Goal: Contribute content: Contribute content

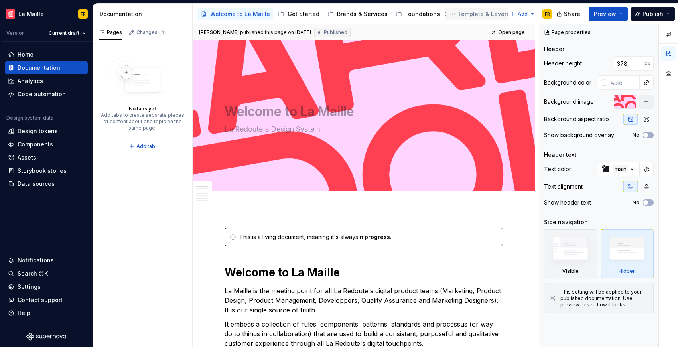
click at [459, 9] on div "Template & Levers" at bounding box center [483, 14] width 71 height 10
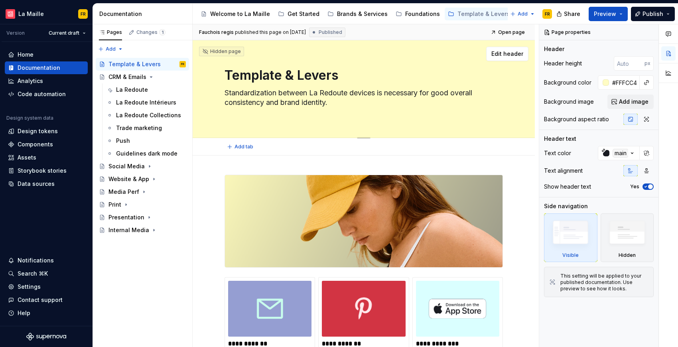
scroll to position [2, 0]
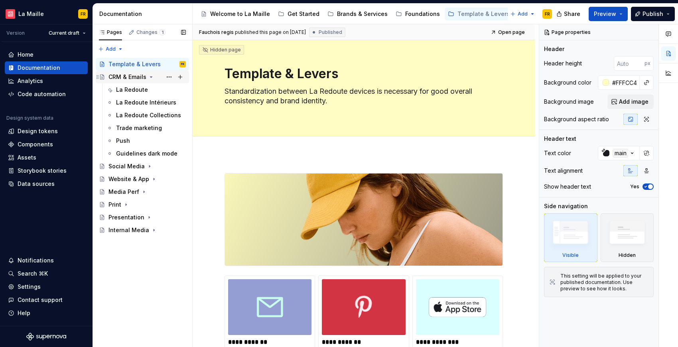
click at [141, 79] on div "CRM & Emails" at bounding box center [127, 77] width 38 height 8
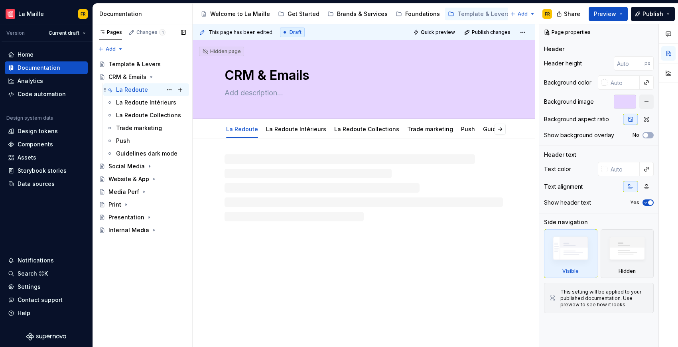
click at [139, 87] on div "La Redoute" at bounding box center [132, 90] width 32 height 8
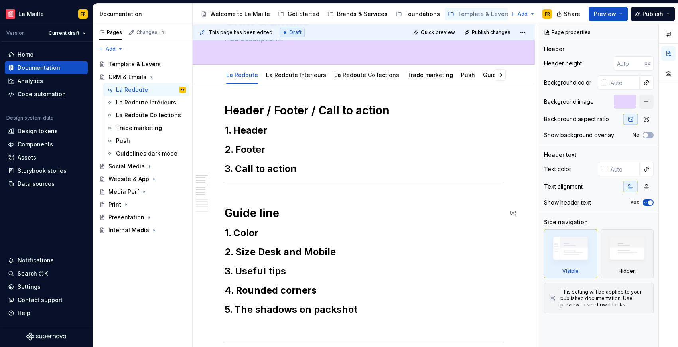
scroll to position [41, 0]
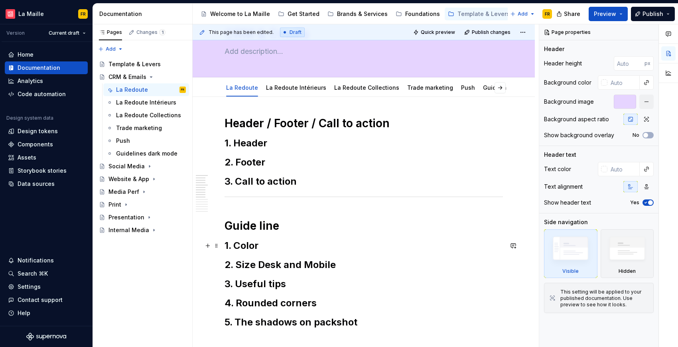
type textarea "*"
click at [244, 247] on h2 "1. Color" at bounding box center [364, 245] width 278 height 13
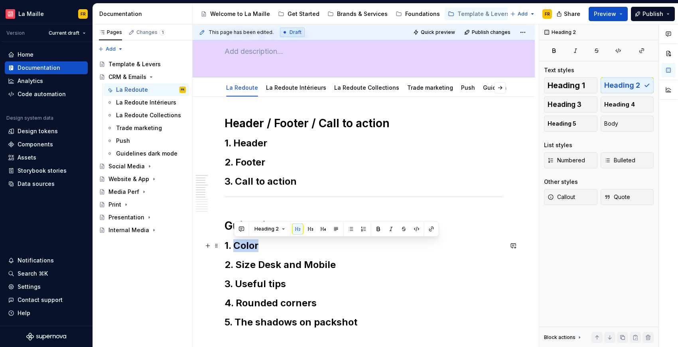
drag, startPoint x: 235, startPoint y: 247, endPoint x: 260, endPoint y: 248, distance: 25.2
click at [260, 248] on h2 "1. Color" at bounding box center [364, 245] width 278 height 13
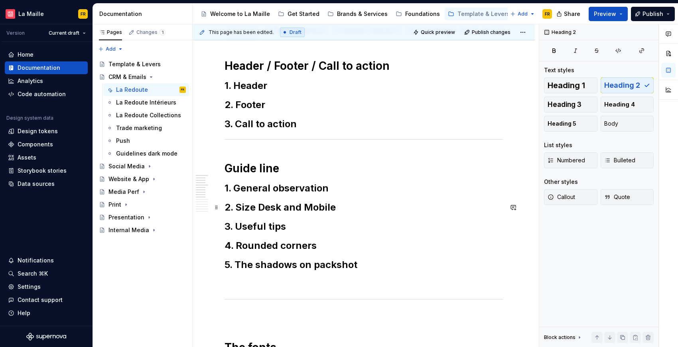
scroll to position [105, 0]
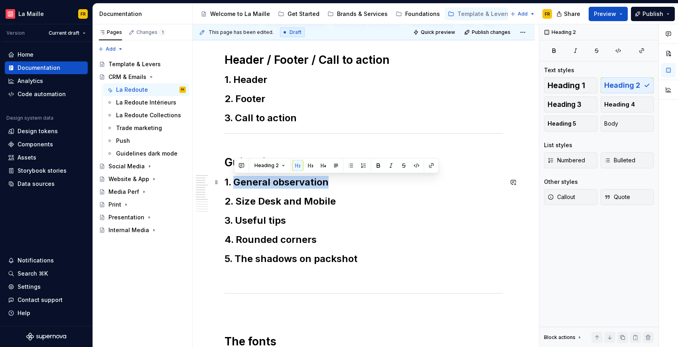
drag, startPoint x: 236, startPoint y: 183, endPoint x: 326, endPoint y: 185, distance: 90.2
click at [326, 185] on h2 "1. General observation" at bounding box center [364, 182] width 278 height 13
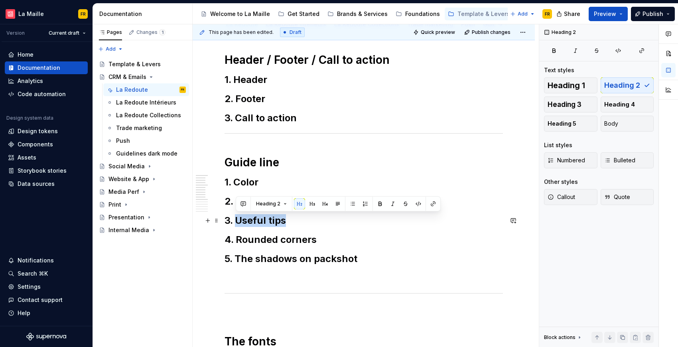
drag, startPoint x: 287, startPoint y: 221, endPoint x: 236, endPoint y: 222, distance: 51.5
click at [236, 222] on h2 "3. Useful tips" at bounding box center [364, 220] width 278 height 13
copy h2 "Useful tips"
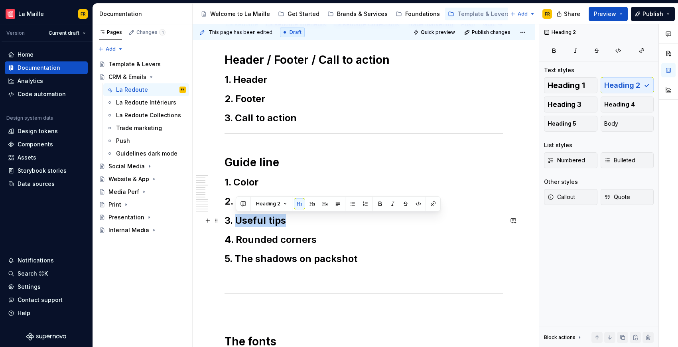
drag, startPoint x: 238, startPoint y: 221, endPoint x: 289, endPoint y: 222, distance: 51.5
click at [289, 222] on h2 "3. Useful tips" at bounding box center [364, 220] width 278 height 13
copy h2 "Useful tips"
click at [359, 260] on h2 "5. The shadows on packshot" at bounding box center [364, 258] width 278 height 13
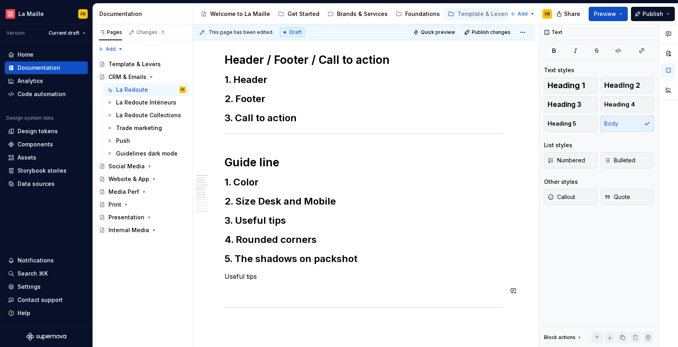
drag, startPoint x: 609, startPoint y: 84, endPoint x: 597, endPoint y: 98, distance: 19.2
click at [609, 84] on span "Heading 2" at bounding box center [622, 85] width 36 height 8
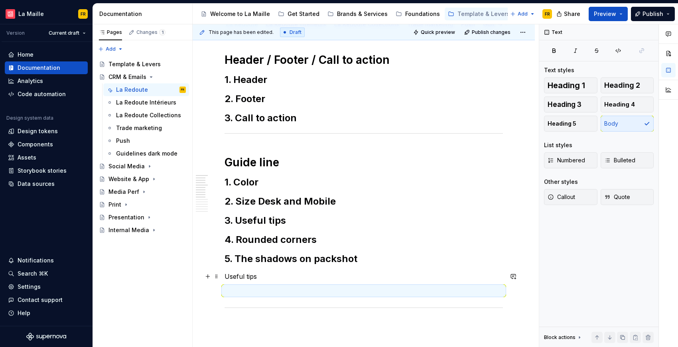
click at [226, 274] on p "Useful tips" at bounding box center [364, 277] width 278 height 10
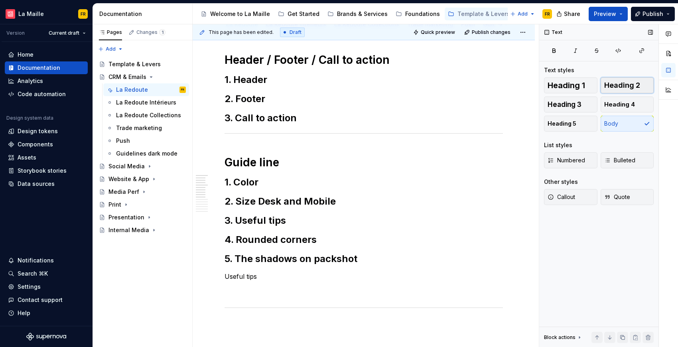
click at [614, 84] on span "Heading 2" at bounding box center [622, 85] width 36 height 8
drag, startPoint x: 236, startPoint y: 222, endPoint x: 218, endPoint y: 221, distance: 17.6
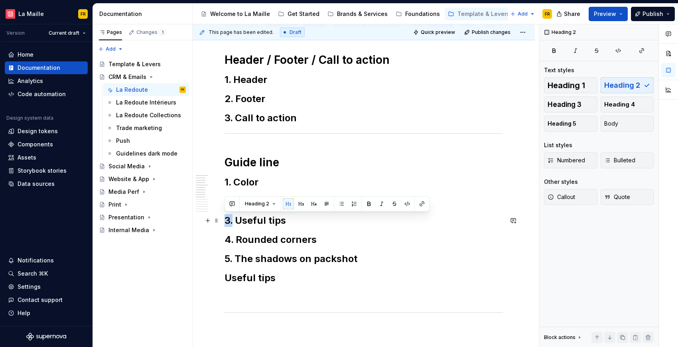
drag, startPoint x: 234, startPoint y: 221, endPoint x: 226, endPoint y: 223, distance: 8.6
click at [226, 223] on h2 "3. Useful tips" at bounding box center [364, 220] width 278 height 13
drag, startPoint x: 286, startPoint y: 221, endPoint x: 217, endPoint y: 219, distance: 69.0
drag, startPoint x: 243, startPoint y: 221, endPoint x: 227, endPoint y: 220, distance: 15.2
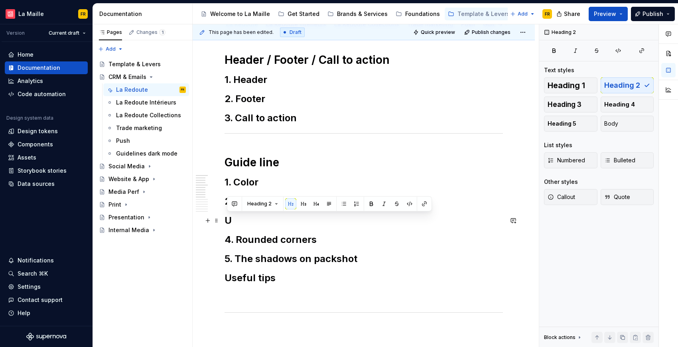
click at [227, 221] on h2 "U" at bounding box center [364, 220] width 278 height 13
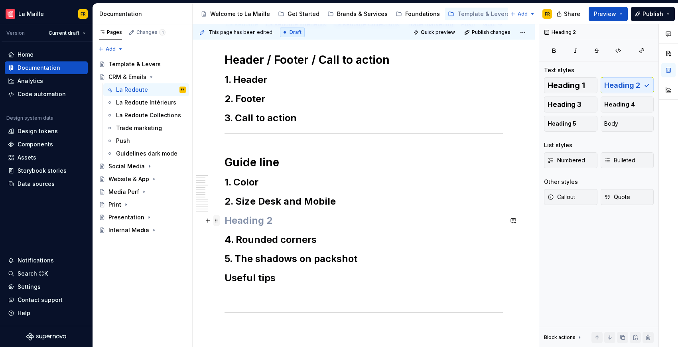
click at [214, 222] on span at bounding box center [216, 220] width 6 height 11
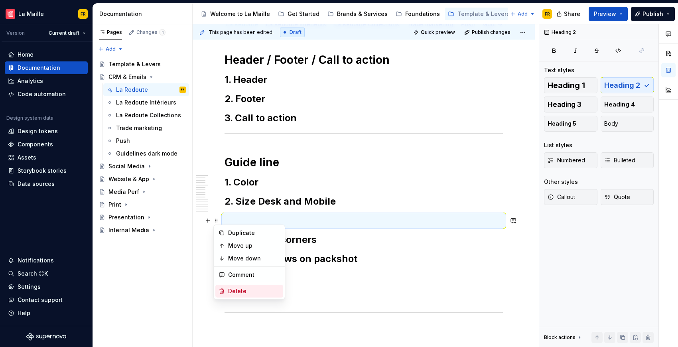
click at [229, 288] on div "Delete" at bounding box center [254, 291] width 52 height 8
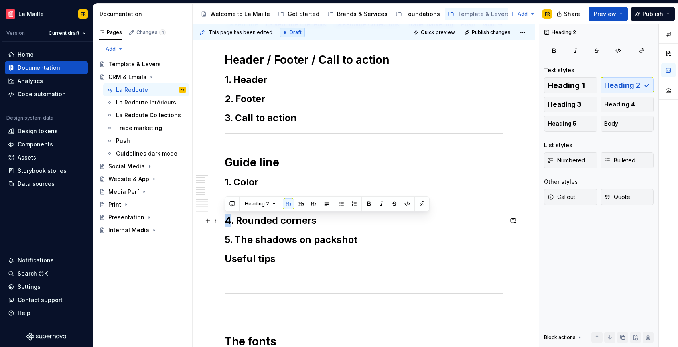
click at [227, 224] on h2 "4. Rounded corners" at bounding box center [364, 220] width 278 height 13
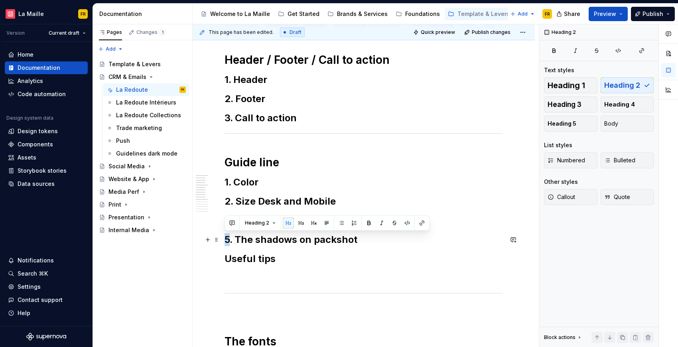
click at [226, 241] on h2 "5. The shadows on packshot" at bounding box center [364, 239] width 278 height 13
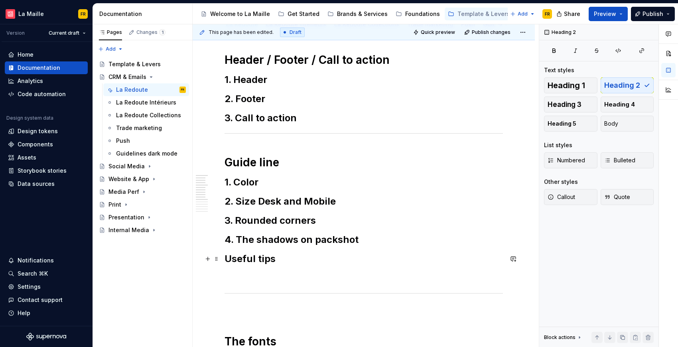
click at [229, 258] on h2 "Useful tips" at bounding box center [364, 258] width 278 height 13
click at [226, 256] on h2 "Useful tips" at bounding box center [364, 258] width 278 height 13
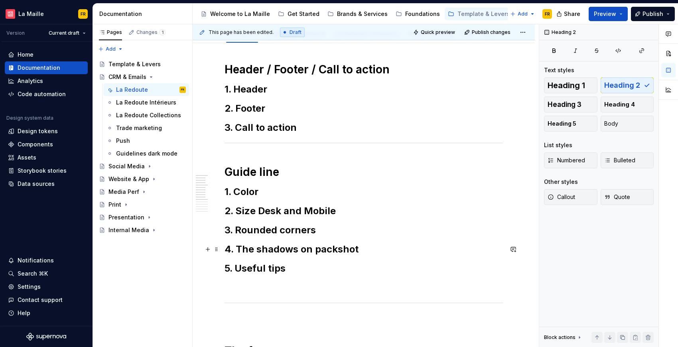
scroll to position [95, 0]
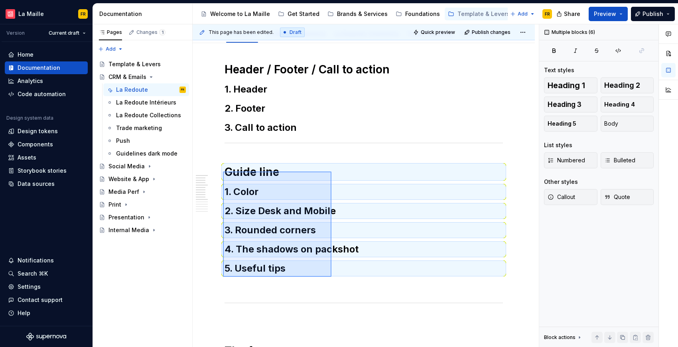
drag, startPoint x: 223, startPoint y: 172, endPoint x: 331, endPoint y: 277, distance: 151.2
click at [331, 277] on div "**********" at bounding box center [366, 185] width 346 height 323
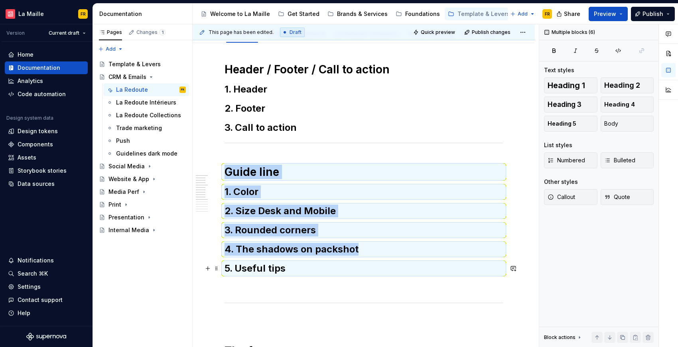
copy div "Guide line 1. Color 2. Size Desk and Mobile 3. Rounded corners 4. The shadows o…"
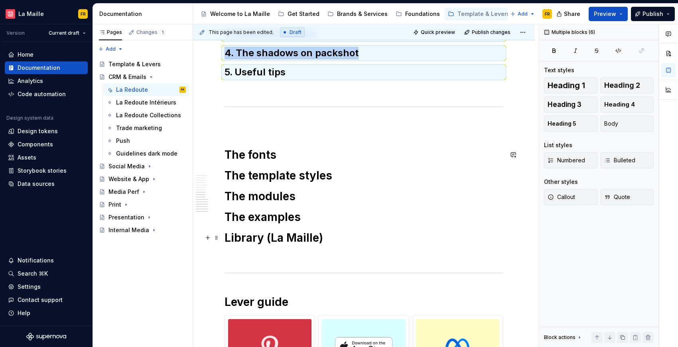
scroll to position [365, 0]
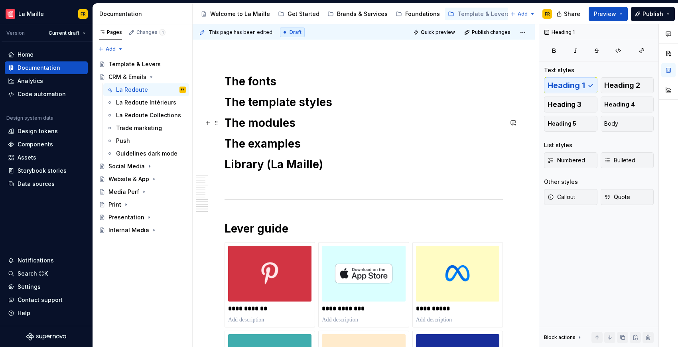
click at [342, 127] on h1 "The modules" at bounding box center [364, 123] width 278 height 14
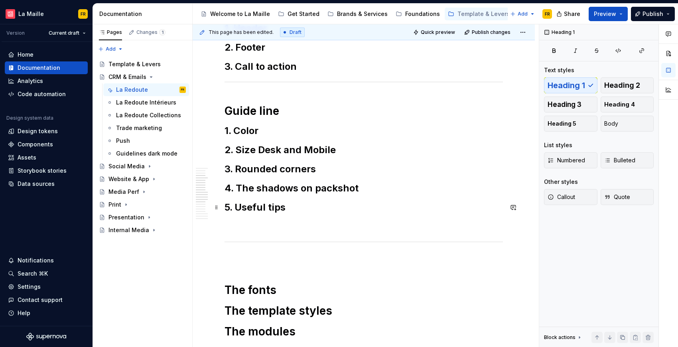
scroll to position [120, 0]
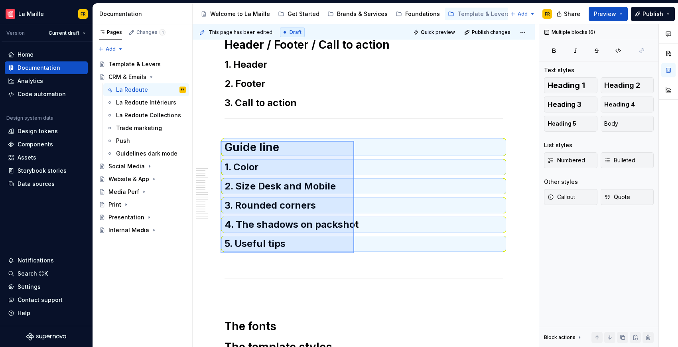
drag, startPoint x: 233, startPoint y: 150, endPoint x: 354, endPoint y: 251, distance: 158.3
click at [354, 252] on div "**********" at bounding box center [366, 185] width 346 height 323
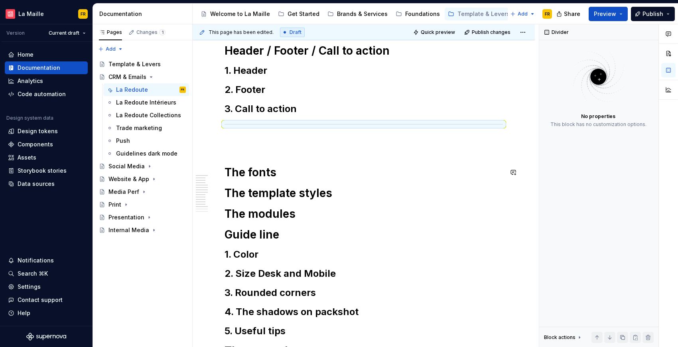
scroll to position [114, 0]
click at [283, 154] on div "**********" at bounding box center [364, 346] width 278 height 606
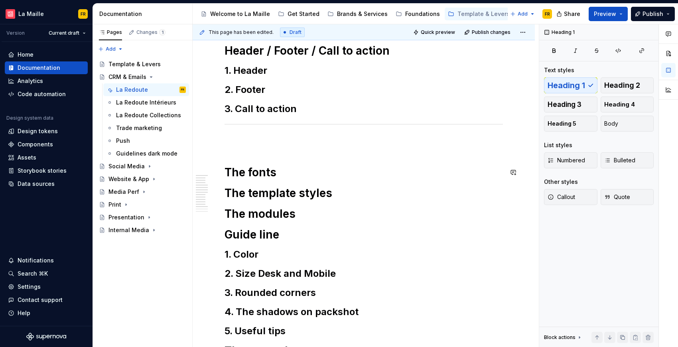
click at [261, 146] on div "**********" at bounding box center [364, 346] width 278 height 606
click at [230, 141] on p at bounding box center [364, 141] width 278 height 10
click at [219, 141] on span at bounding box center [216, 141] width 6 height 11
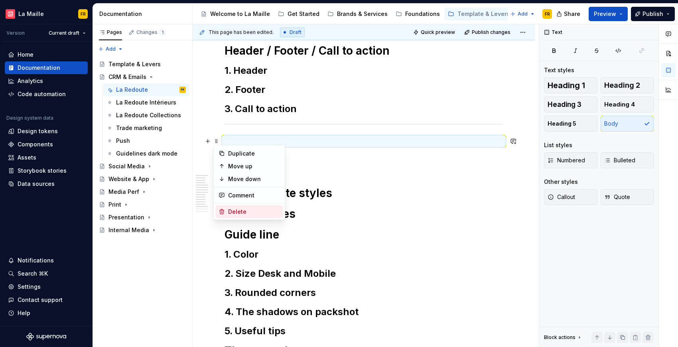
click at [240, 208] on div "Delete" at bounding box center [254, 212] width 52 height 8
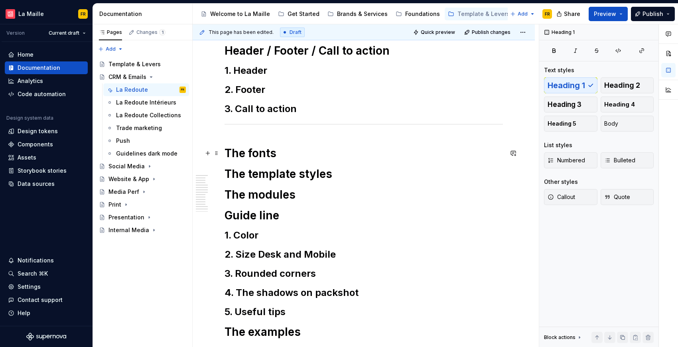
click at [290, 158] on h1 "The fonts" at bounding box center [364, 153] width 278 height 14
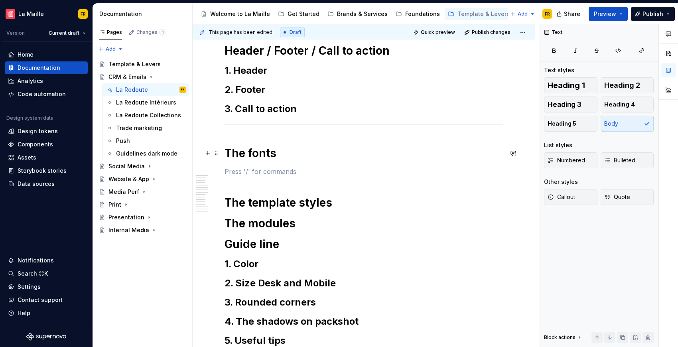
click at [276, 157] on h1 "The fonts" at bounding box center [364, 153] width 278 height 14
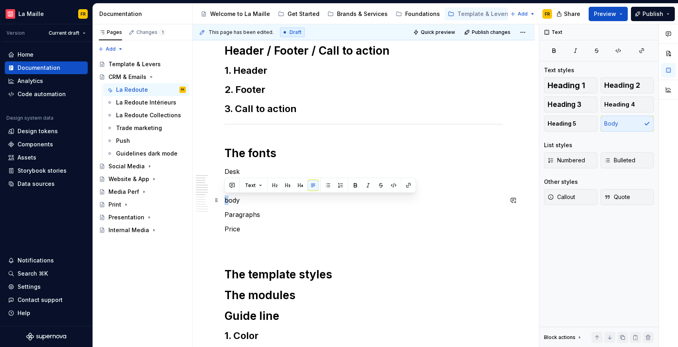
click at [225, 201] on p "body" at bounding box center [364, 200] width 278 height 10
click at [225, 172] on p "Desk" at bounding box center [364, 172] width 278 height 10
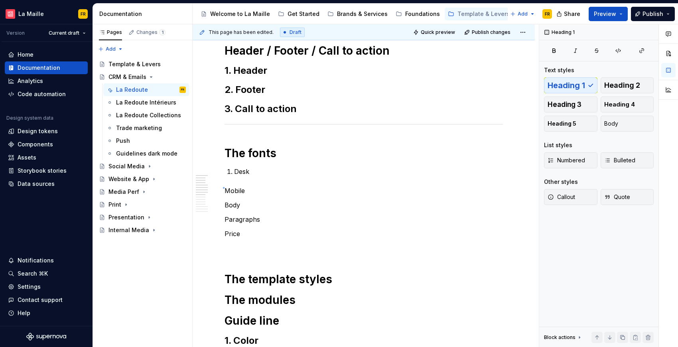
click at [223, 188] on div "**********" at bounding box center [366, 185] width 346 height 323
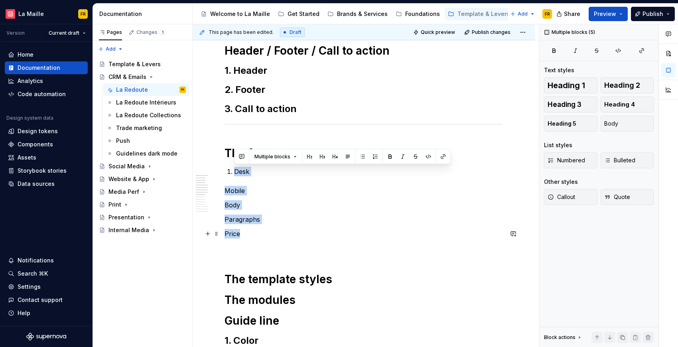
drag, startPoint x: 261, startPoint y: 212, endPoint x: 372, endPoint y: 187, distance: 113.8
click at [615, 85] on span "Heading 2" at bounding box center [622, 85] width 36 height 8
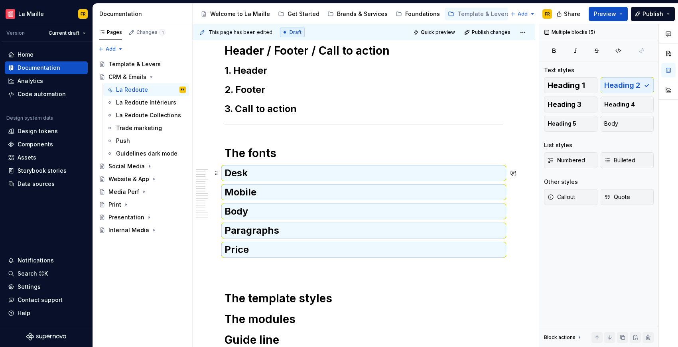
click at [230, 172] on h2 "Desk" at bounding box center [364, 173] width 278 height 13
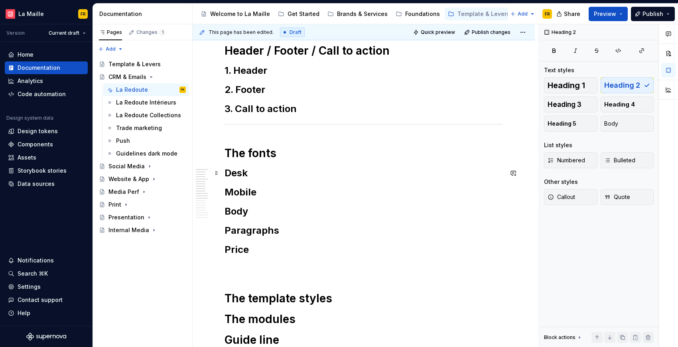
click at [227, 174] on h2 "Desk" at bounding box center [364, 173] width 278 height 13
click at [228, 191] on h2 "Mobile" at bounding box center [364, 192] width 278 height 13
click at [225, 214] on h2 "Body" at bounding box center [364, 211] width 278 height 13
click at [225, 232] on h2 "Paragraphs" at bounding box center [364, 230] width 278 height 13
click at [226, 249] on h2 "Price" at bounding box center [364, 249] width 278 height 13
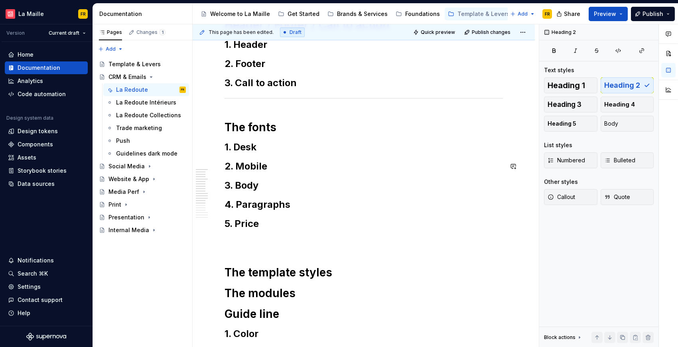
scroll to position [142, 0]
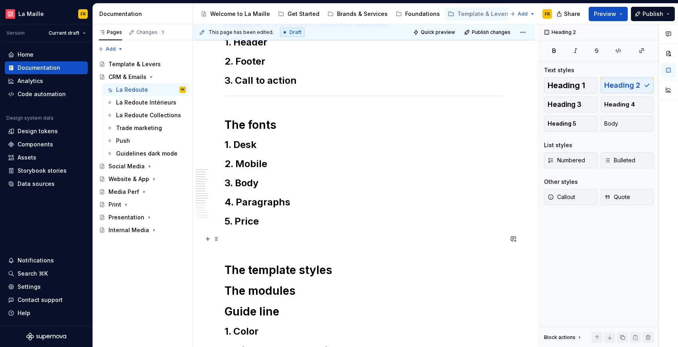
click at [296, 237] on p at bounding box center [364, 239] width 278 height 10
click at [209, 241] on button "button" at bounding box center [207, 238] width 11 height 11
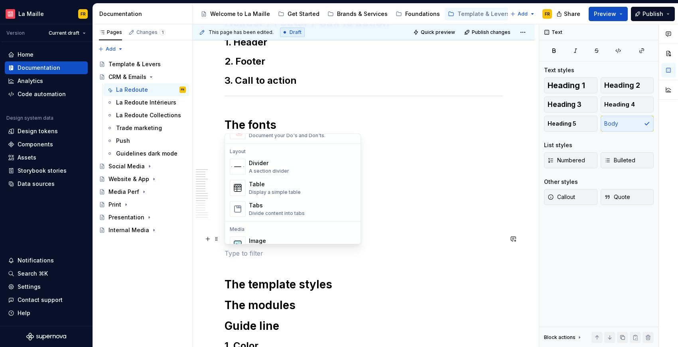
scroll to position [248, 0]
click at [275, 173] on div "A section divider" at bounding box center [269, 175] width 40 height 6
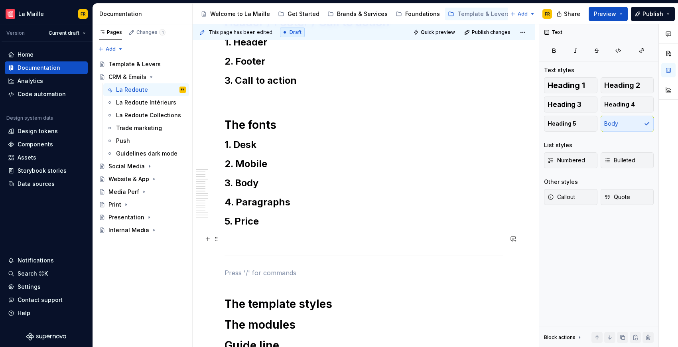
click at [277, 239] on p at bounding box center [364, 239] width 278 height 10
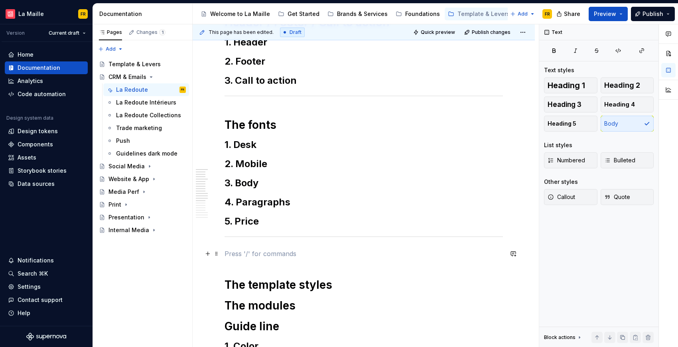
click at [264, 254] on p at bounding box center [364, 254] width 278 height 10
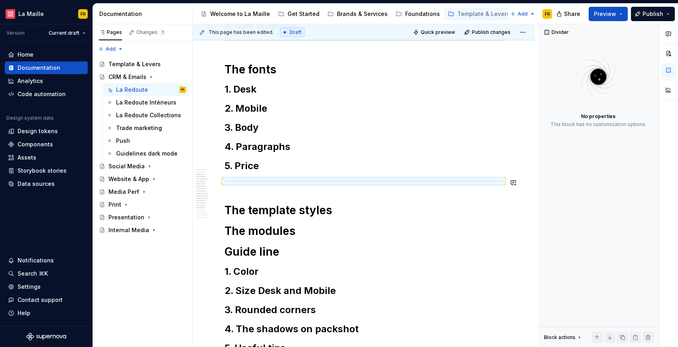
scroll to position [216, 0]
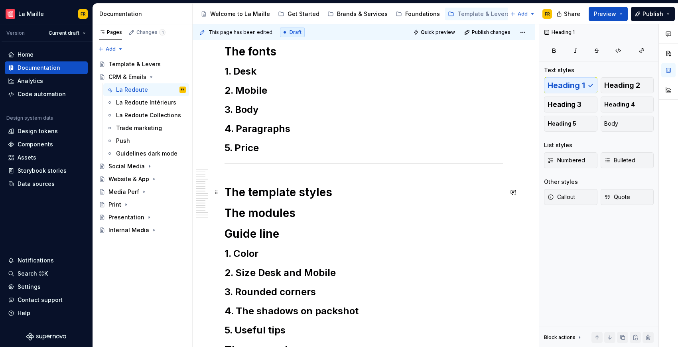
click at [337, 192] on h1 "The template styles" at bounding box center [364, 192] width 278 height 14
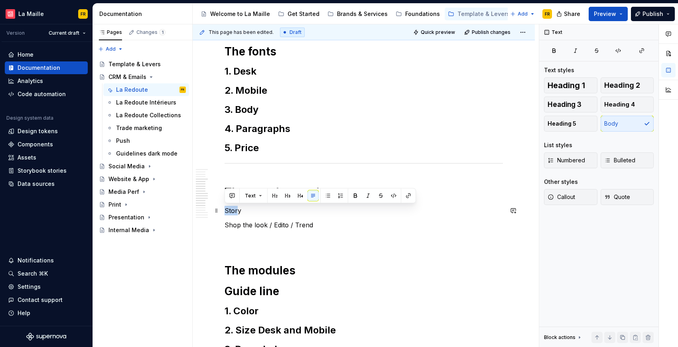
drag, startPoint x: 232, startPoint y: 209, endPoint x: 221, endPoint y: 209, distance: 11.2
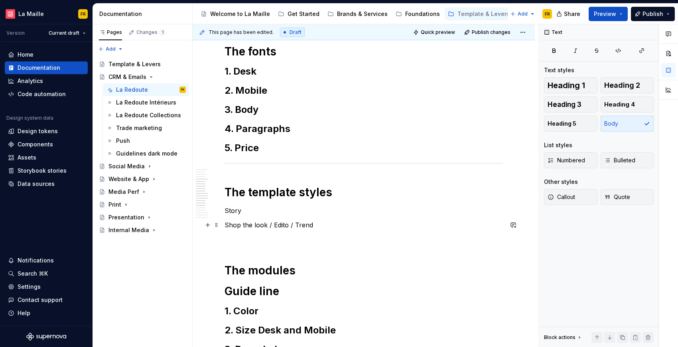
click at [332, 222] on p "Shop the look / Edito / Trend" at bounding box center [364, 225] width 278 height 10
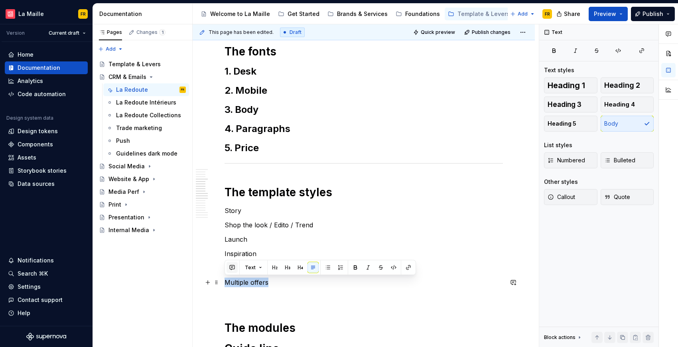
drag, startPoint x: 259, startPoint y: 280, endPoint x: 236, endPoint y: 271, distance: 25.3
click at [225, 278] on p "Multiple offers" at bounding box center [364, 283] width 278 height 10
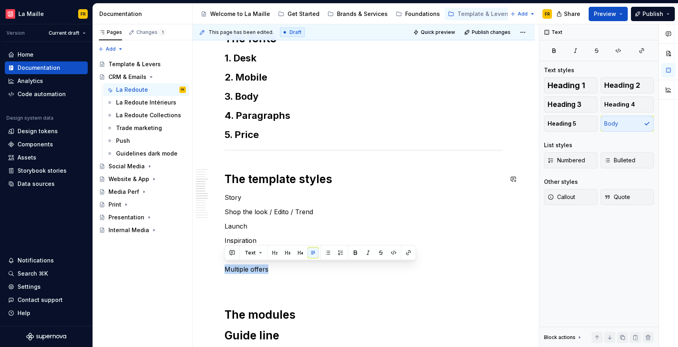
scroll to position [231, 0]
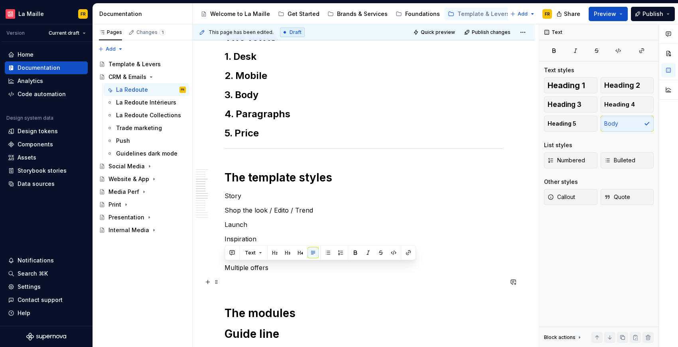
click at [313, 281] on p at bounding box center [364, 282] width 278 height 10
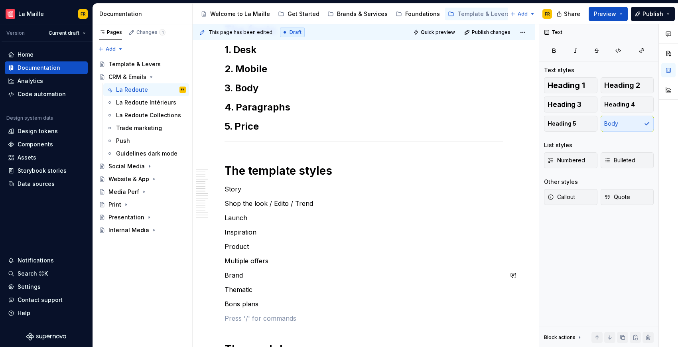
scroll to position [252, 0]
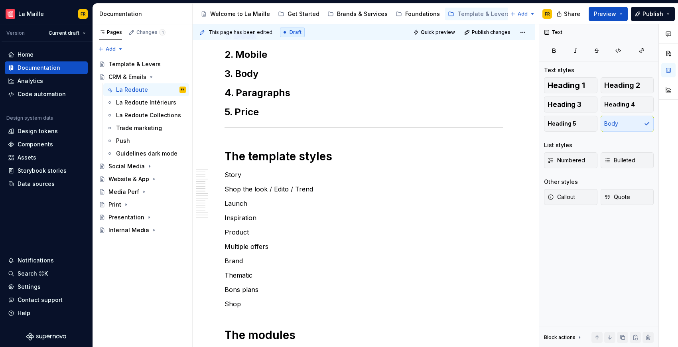
click at [226, 173] on p "Story" at bounding box center [364, 175] width 278 height 10
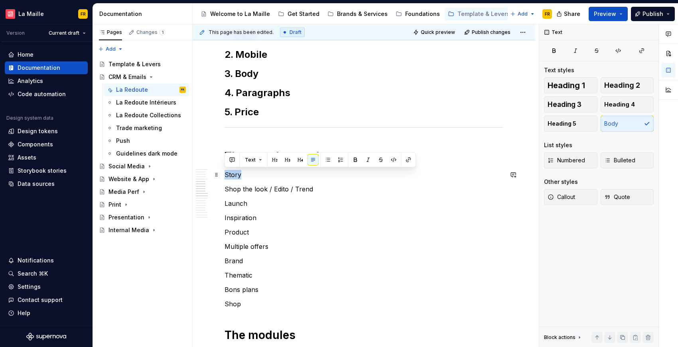
click at [226, 173] on p "Story" at bounding box center [364, 175] width 278 height 10
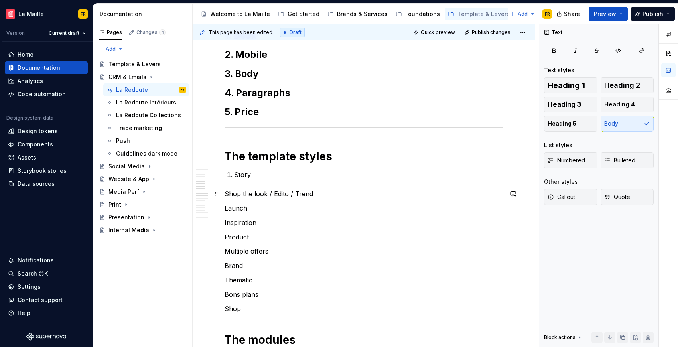
click at [225, 191] on p "Shop the look / Edito / Trend" at bounding box center [364, 194] width 278 height 10
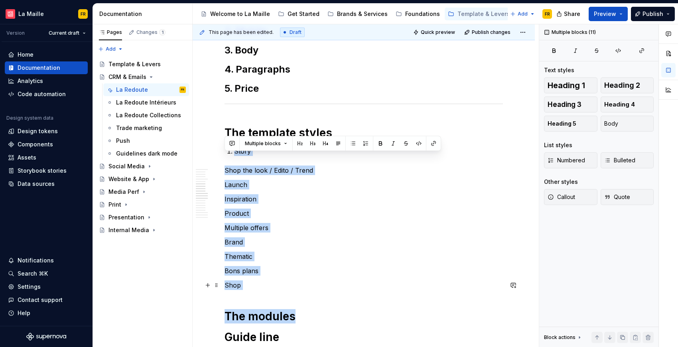
scroll to position [290, 0]
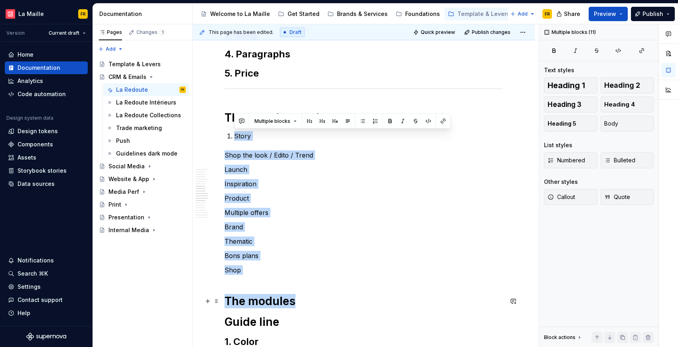
drag, startPoint x: 226, startPoint y: 175, endPoint x: 302, endPoint y: 298, distance: 144.5
click at [300, 300] on div "**********" at bounding box center [364, 302] width 278 height 870
click at [320, 266] on p "Shop" at bounding box center [364, 270] width 278 height 10
drag, startPoint x: 227, startPoint y: 135, endPoint x: 316, endPoint y: 247, distance: 142.5
click at [288, 267] on div "**********" at bounding box center [364, 302] width 278 height 870
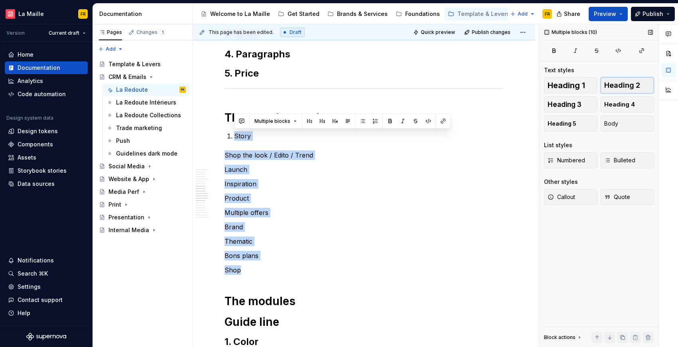
click at [621, 87] on span "Heading 2" at bounding box center [622, 85] width 36 height 8
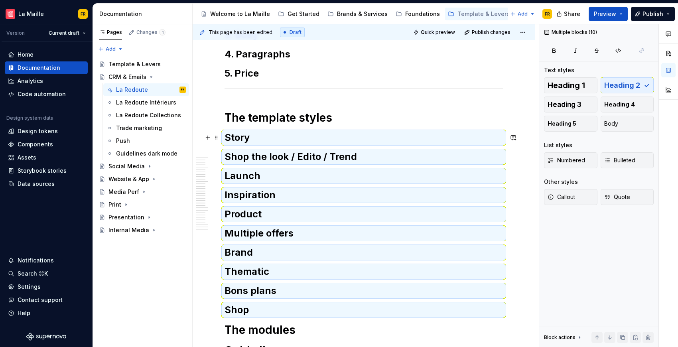
click at [275, 138] on h2 "Story" at bounding box center [364, 137] width 278 height 13
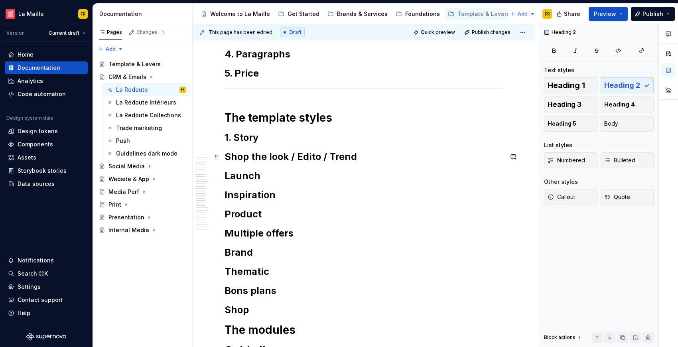
click at [225, 159] on h2 "Shop the look / Edito / Trend" at bounding box center [364, 156] width 278 height 13
click at [226, 172] on h2 "Launch" at bounding box center [364, 176] width 278 height 13
click at [225, 191] on h2 "Inspiration" at bounding box center [364, 195] width 278 height 13
click at [227, 215] on h2 "Product" at bounding box center [364, 214] width 278 height 13
click at [228, 229] on h2 "Multiple offers" at bounding box center [364, 233] width 278 height 13
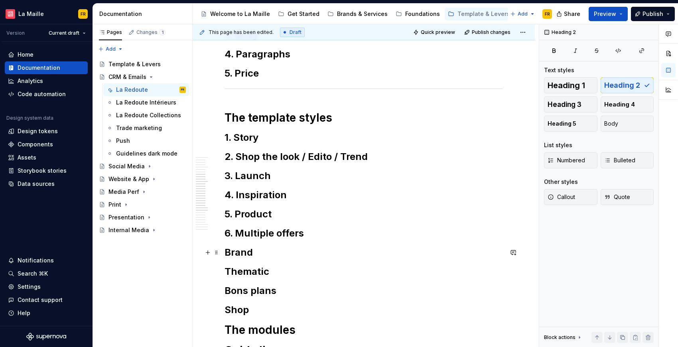
click at [225, 250] on h2 "Brand" at bounding box center [364, 252] width 278 height 13
click at [225, 271] on h2 "Thematic" at bounding box center [364, 271] width 278 height 13
click at [225, 292] on h2 "Bons plans" at bounding box center [364, 290] width 278 height 13
click at [227, 308] on h2 "Shop" at bounding box center [364, 310] width 278 height 13
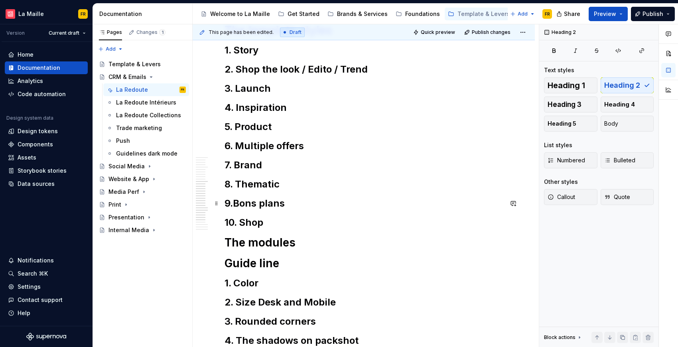
scroll to position [379, 0]
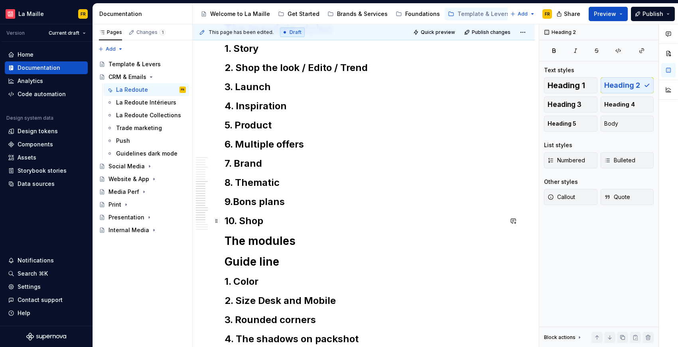
click at [367, 225] on h2 "10. Shop" at bounding box center [364, 221] width 278 height 13
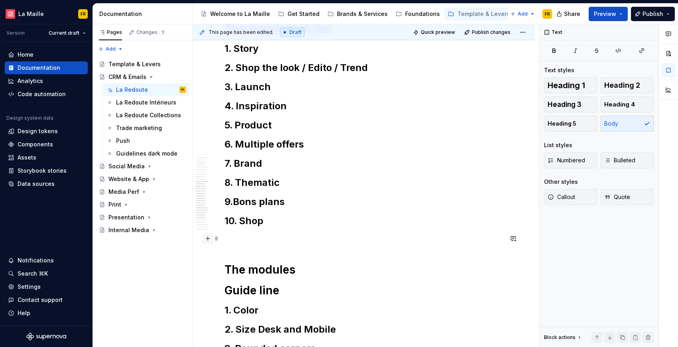
click at [209, 240] on button "button" at bounding box center [207, 238] width 11 height 11
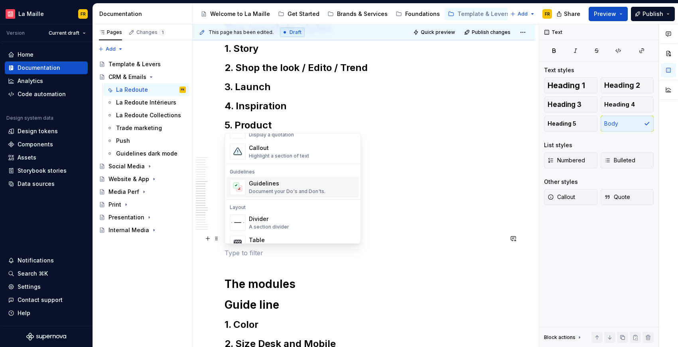
scroll to position [197, 0]
click at [267, 221] on div "Divider A section divider" at bounding box center [269, 220] width 40 height 15
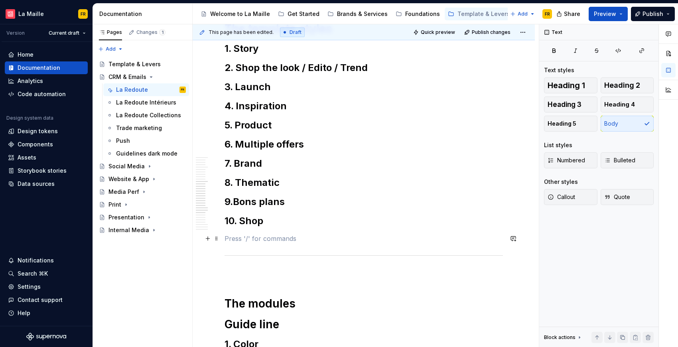
click at [272, 241] on p at bounding box center [364, 239] width 278 height 10
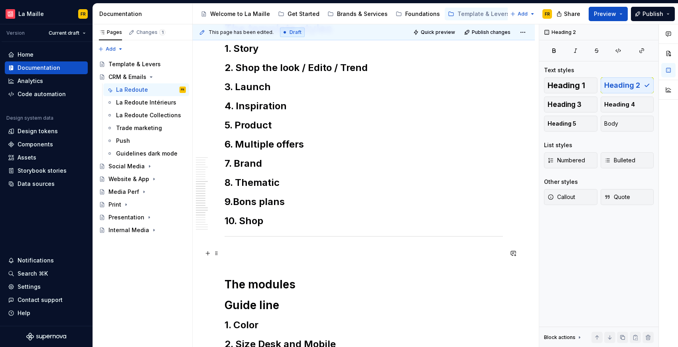
click at [265, 257] on p at bounding box center [364, 254] width 278 height 10
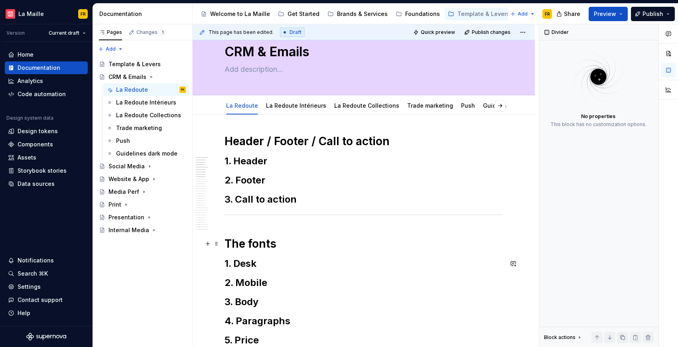
scroll to position [4, 0]
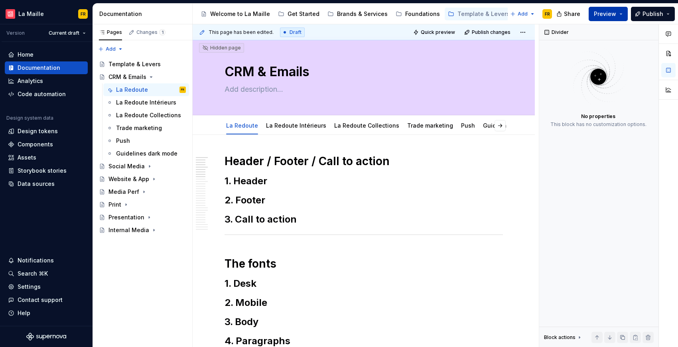
click at [609, 18] on button "Preview" at bounding box center [608, 14] width 39 height 14
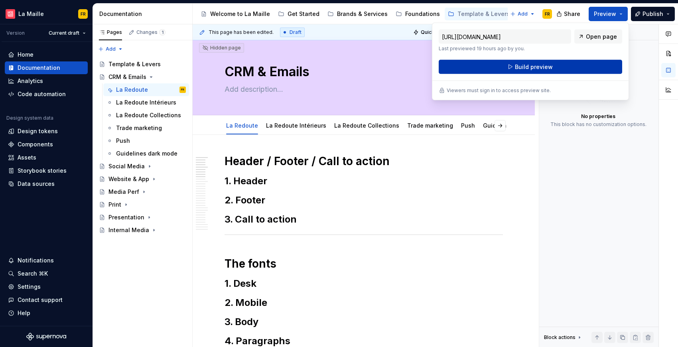
click at [542, 65] on span "Build preview" at bounding box center [534, 67] width 38 height 8
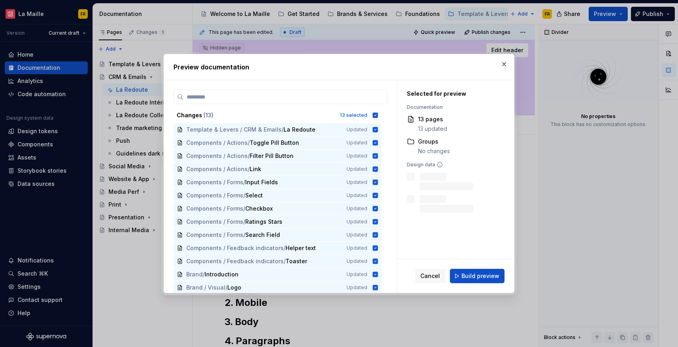
click at [505, 66] on button "button" at bounding box center [504, 64] width 11 height 11
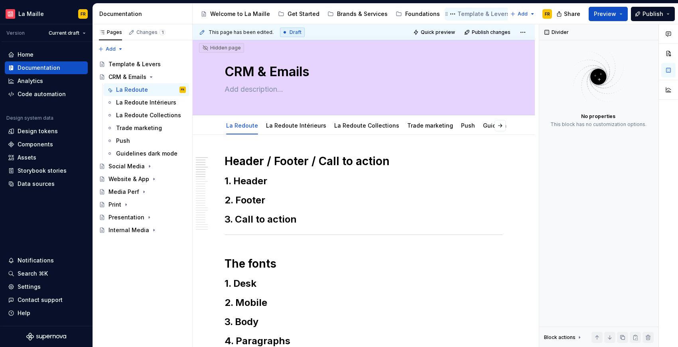
click at [512, 15] on icon "Page tree" at bounding box center [515, 14] width 6 height 6
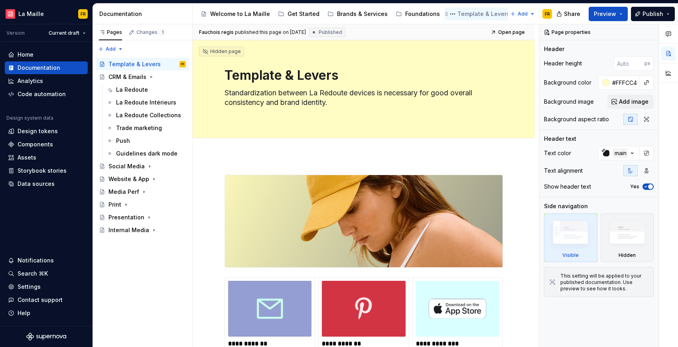
click at [512, 15] on icon "Page tree" at bounding box center [515, 14] width 6 height 6
click at [513, 13] on icon "Page tree" at bounding box center [515, 14] width 5 height 5
click at [448, 14] on button "Page tree" at bounding box center [453, 14] width 10 height 10
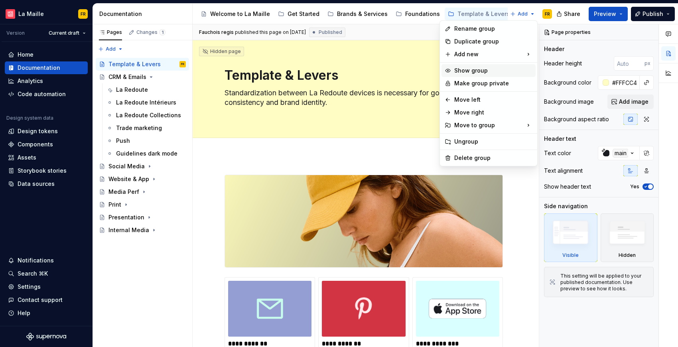
click at [477, 67] on div "Show group" at bounding box center [493, 71] width 78 height 8
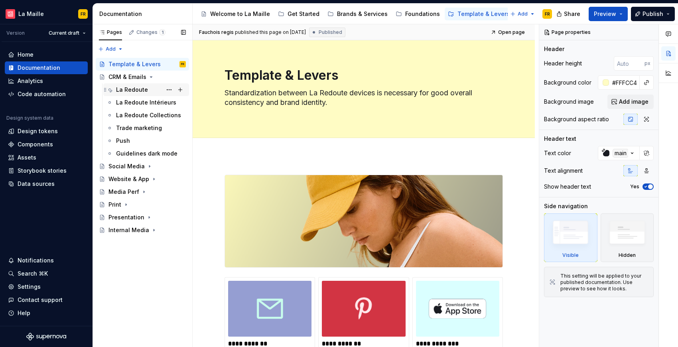
click at [141, 88] on div "La Redoute" at bounding box center [132, 90] width 32 height 8
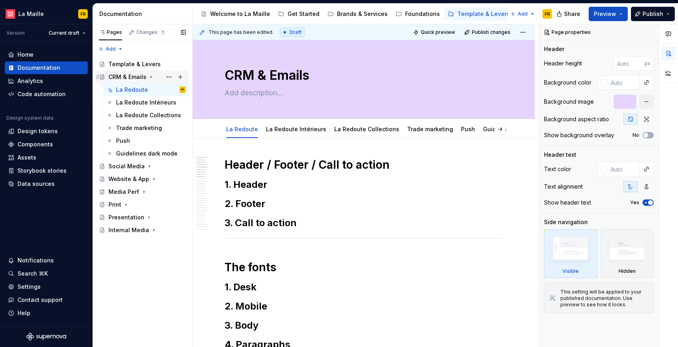
click at [113, 75] on div "CRM & Emails" at bounding box center [127, 77] width 38 height 8
click at [137, 80] on div "CRM & Emails" at bounding box center [127, 77] width 38 height 8
click at [140, 76] on div "CRM & Emails" at bounding box center [127, 77] width 38 height 8
click at [142, 61] on div "Template & Levers" at bounding box center [134, 64] width 52 height 8
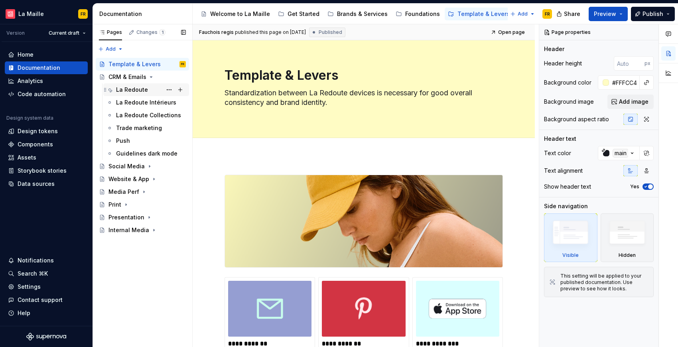
click at [136, 87] on div "La Redoute" at bounding box center [132, 90] width 32 height 8
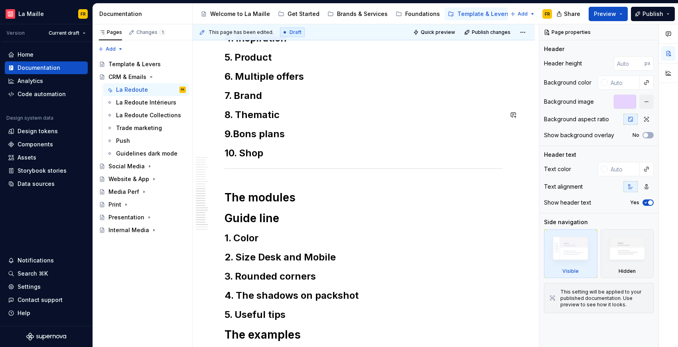
scroll to position [449, 0]
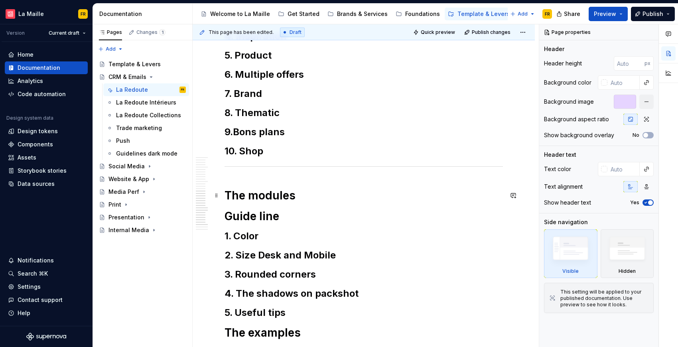
click at [332, 193] on h1 "The modules" at bounding box center [364, 195] width 278 height 14
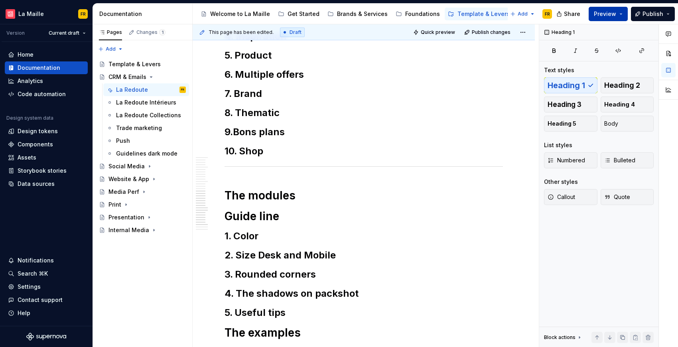
click at [606, 12] on span "Preview" at bounding box center [605, 14] width 22 height 8
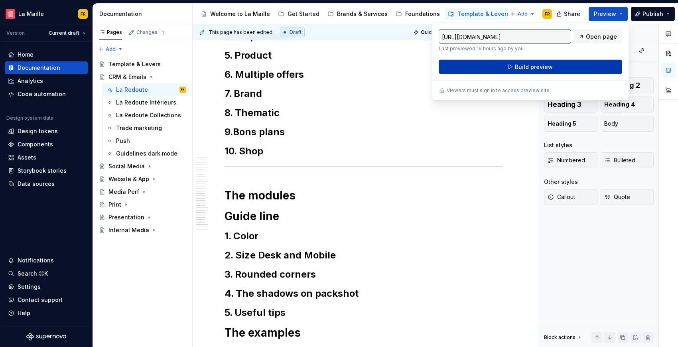
click at [546, 65] on span "Build preview" at bounding box center [534, 67] width 38 height 8
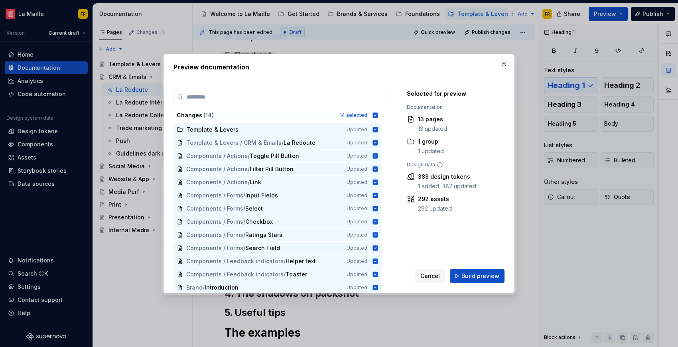
drag, startPoint x: 482, startPoint y: 275, endPoint x: 479, endPoint y: 272, distance: 4.2
click at [482, 274] on span "Build preview" at bounding box center [481, 276] width 38 height 8
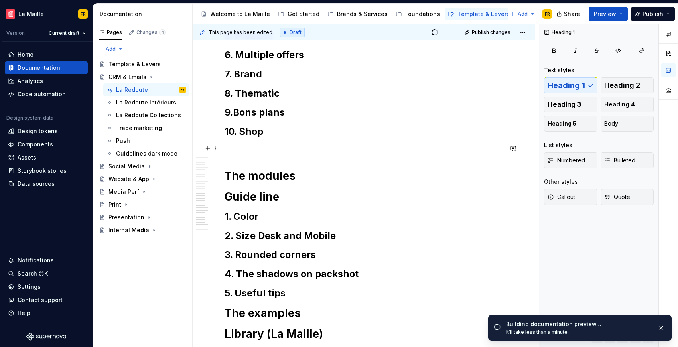
scroll to position [470, 0]
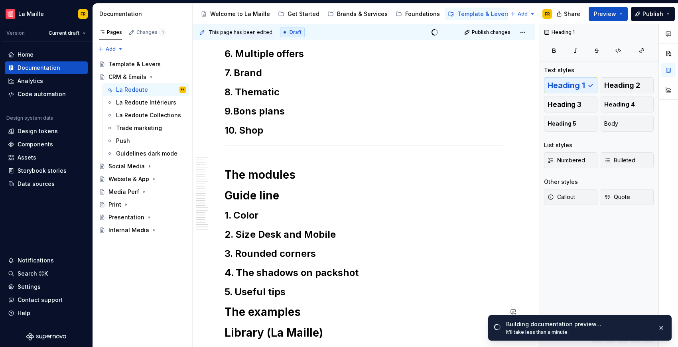
click at [309, 296] on h2 "5. Useful tips" at bounding box center [364, 292] width 278 height 13
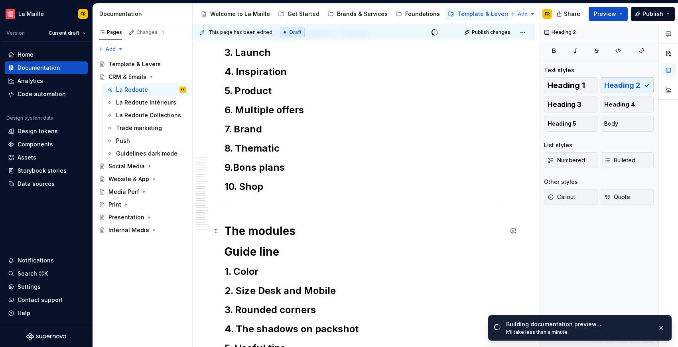
scroll to position [414, 0]
click at [315, 234] on h1 "The modules" at bounding box center [364, 230] width 278 height 14
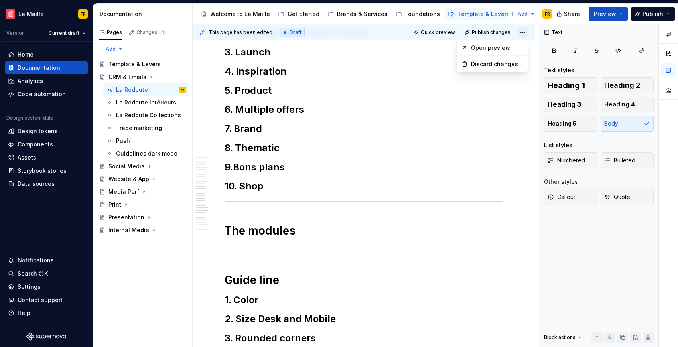
click at [519, 34] on html "[PERSON_NAME] FR Version Current draft Home Documentation Analytics Code automa…" at bounding box center [339, 173] width 678 height 347
click at [502, 49] on div "Open preview" at bounding box center [497, 48] width 52 height 8
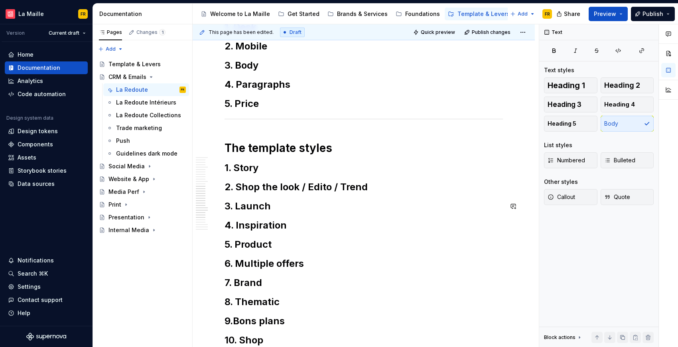
type textarea "*"
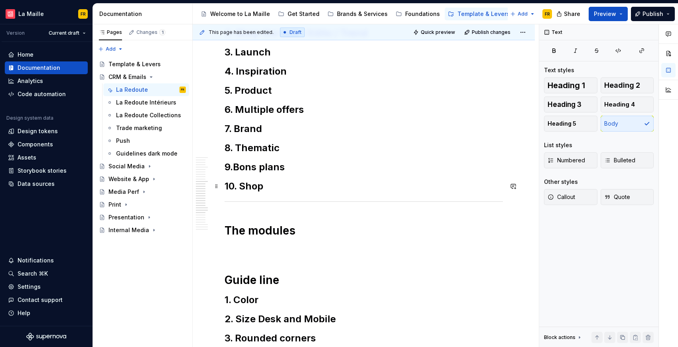
scroll to position [436, 0]
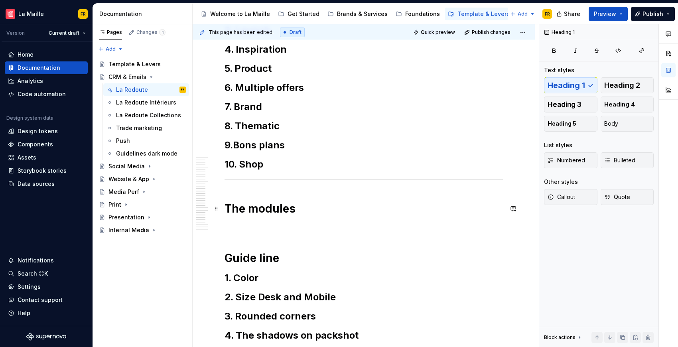
click at [315, 212] on h1 "The modules" at bounding box center [364, 208] width 278 height 14
click at [267, 235] on div "**********" at bounding box center [364, 197] width 278 height 951
click at [272, 228] on p at bounding box center [364, 227] width 278 height 10
click at [300, 210] on h1 "The modules" at bounding box center [364, 208] width 278 height 14
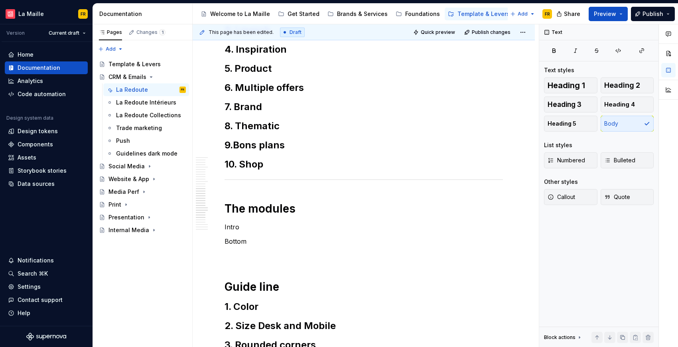
click at [237, 240] on p "Bottom" at bounding box center [364, 242] width 278 height 10
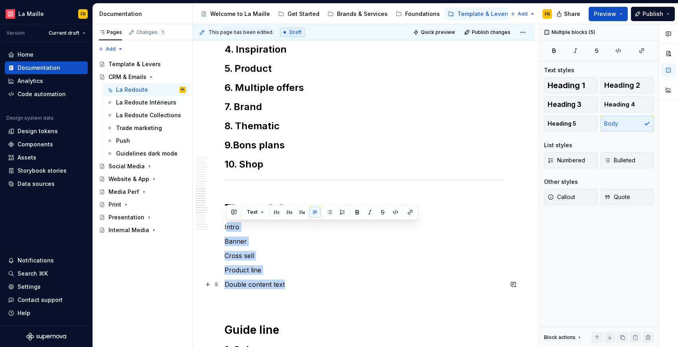
drag, startPoint x: 227, startPoint y: 228, endPoint x: 308, endPoint y: 270, distance: 91.5
click at [288, 284] on div "**********" at bounding box center [364, 233] width 278 height 1023
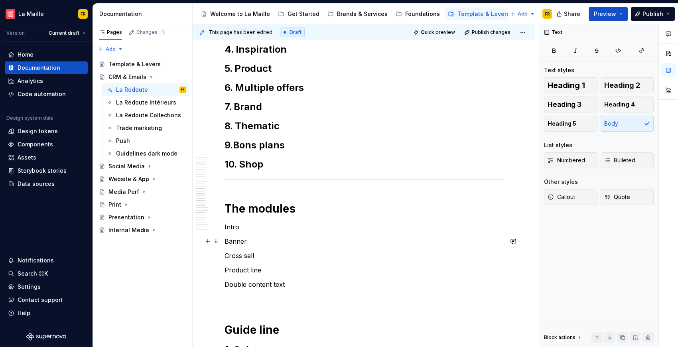
click at [282, 241] on p "Banner" at bounding box center [364, 242] width 278 height 10
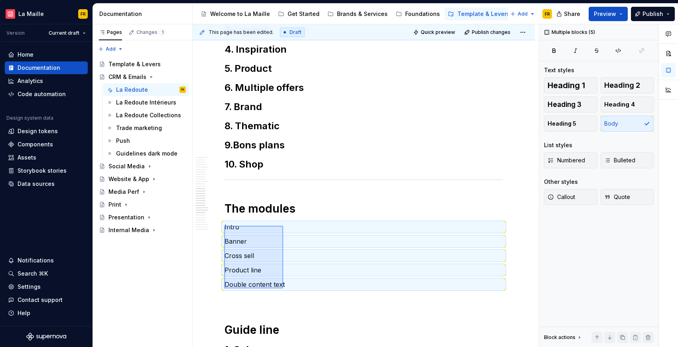
drag, startPoint x: 227, startPoint y: 228, endPoint x: 306, endPoint y: 270, distance: 89.9
click at [283, 288] on div "This page has been edited. Draft Quick preview Publish changes CRM & Emails Edi…" at bounding box center [366, 185] width 346 height 323
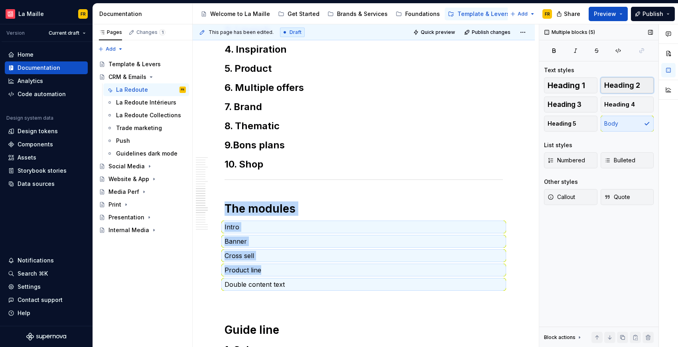
click at [624, 85] on span "Heading 2" at bounding box center [622, 85] width 36 height 8
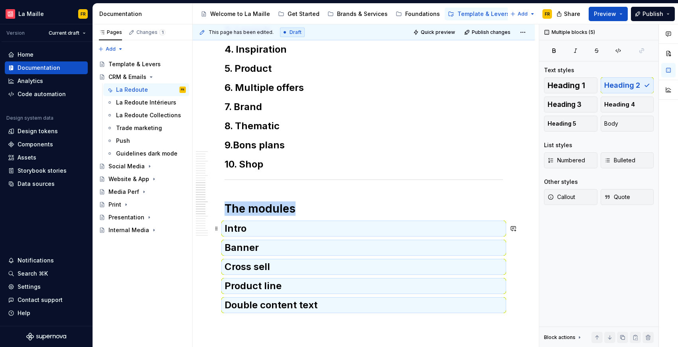
click at [225, 229] on h2 "Intro" at bounding box center [364, 228] width 278 height 13
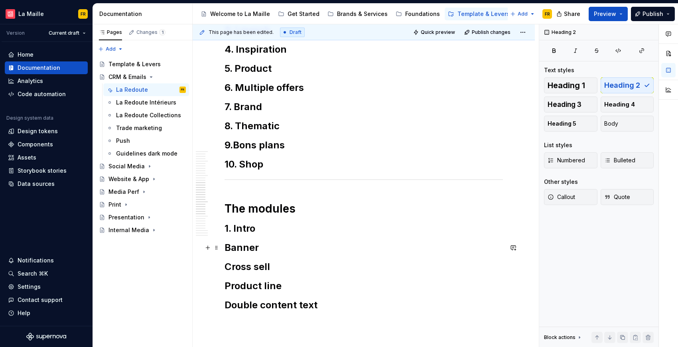
click at [225, 250] on h2 "Banner" at bounding box center [364, 247] width 278 height 13
click at [225, 266] on h2 "Cross sell" at bounding box center [364, 266] width 278 height 13
click at [226, 284] on h2 "Product line" at bounding box center [364, 286] width 278 height 13
click at [227, 303] on h2 "Double content text" at bounding box center [364, 305] width 278 height 13
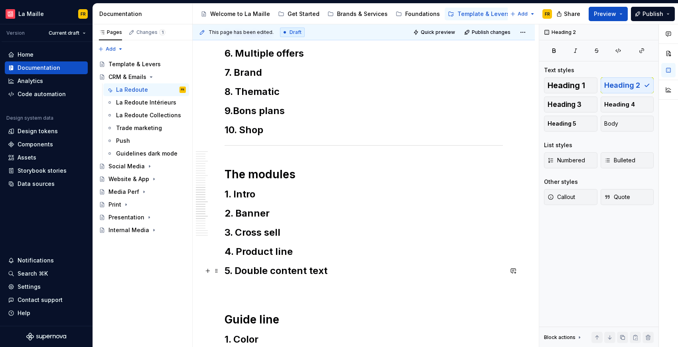
scroll to position [469, 0]
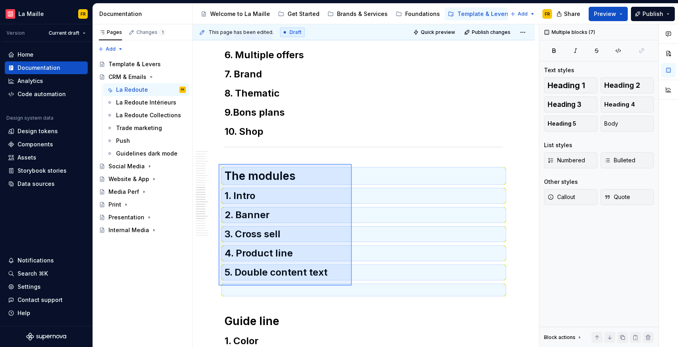
drag, startPoint x: 219, startPoint y: 164, endPoint x: 352, endPoint y: 286, distance: 180.4
click at [352, 286] on div "This page has been edited. Draft Quick preview Publish changes CRM & Emails Edi…" at bounding box center [366, 185] width 346 height 323
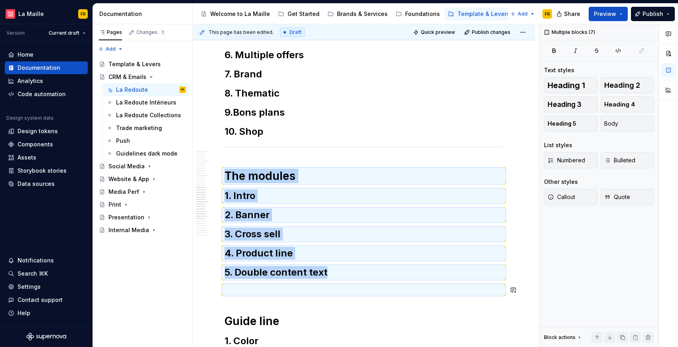
copy div "The modules 1. Intro 2. Banner 3. Cross sell 4. Product line 5. Double content …"
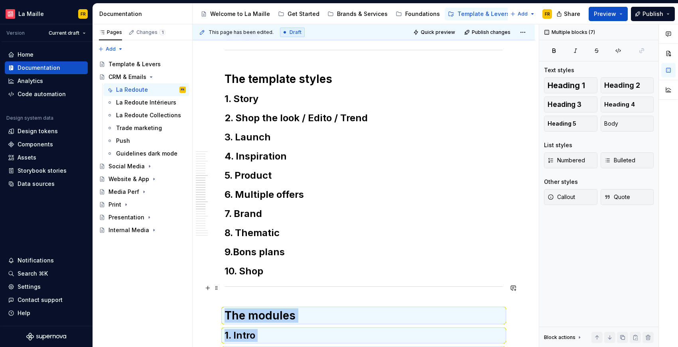
scroll to position [205, 0]
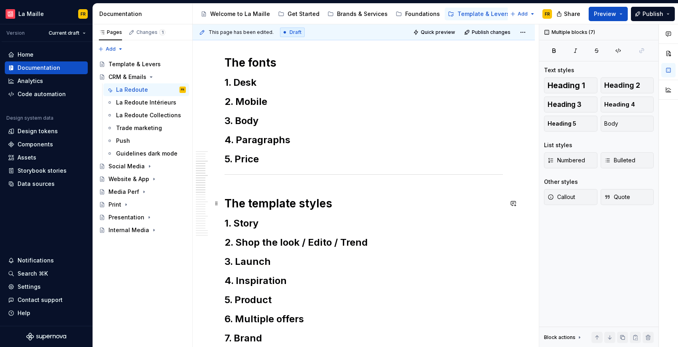
click at [359, 200] on h1 "The template styles" at bounding box center [364, 203] width 278 height 14
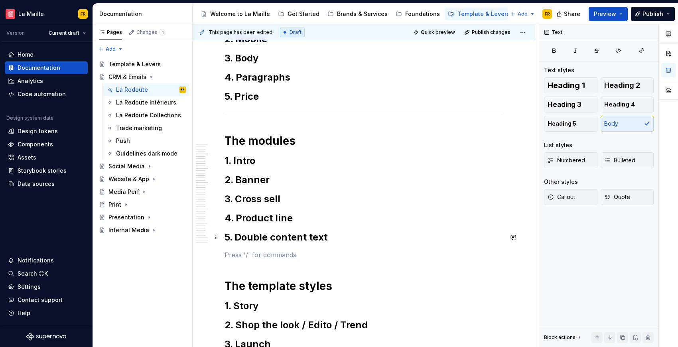
scroll to position [248, 0]
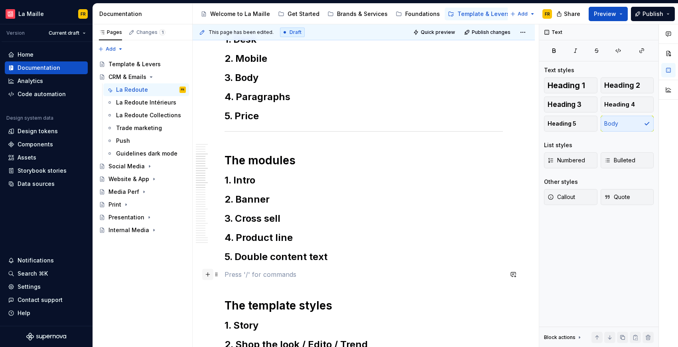
click at [204, 273] on button "button" at bounding box center [207, 274] width 11 height 11
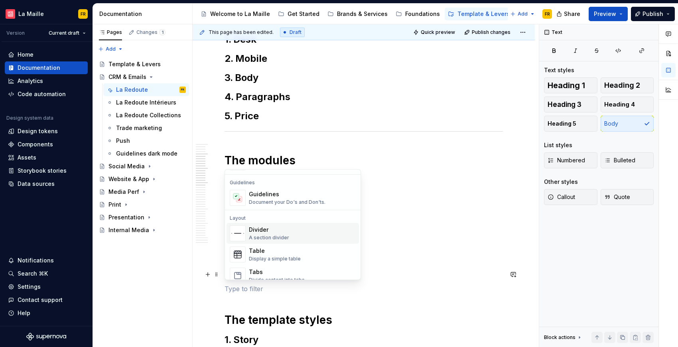
scroll to position [223, 0]
click at [274, 231] on div "Divider A section divider" at bounding box center [269, 230] width 40 height 15
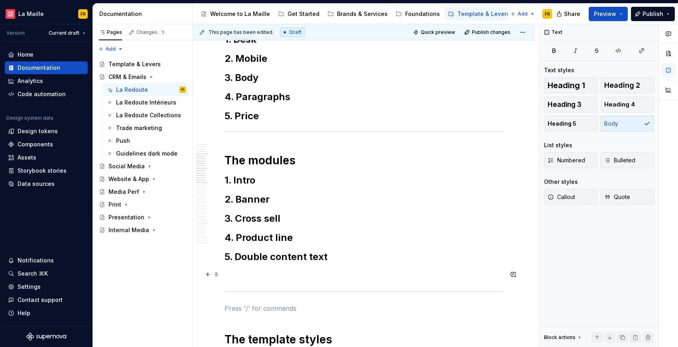
click at [278, 271] on p at bounding box center [364, 275] width 278 height 10
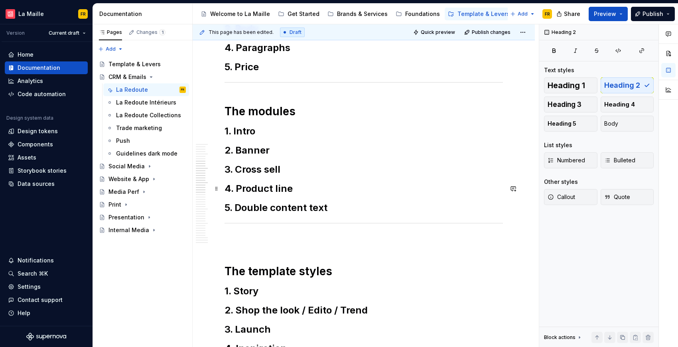
scroll to position [300, 0]
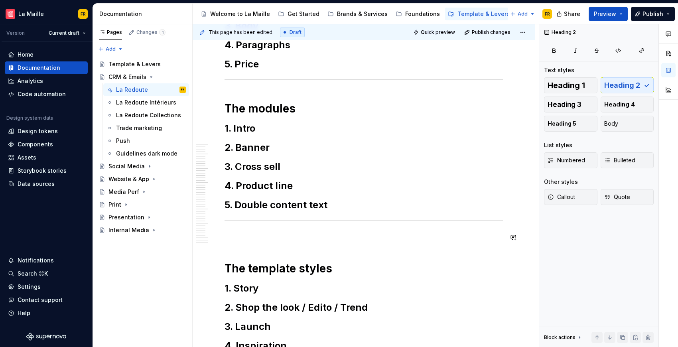
click at [313, 241] on p at bounding box center [364, 238] width 278 height 10
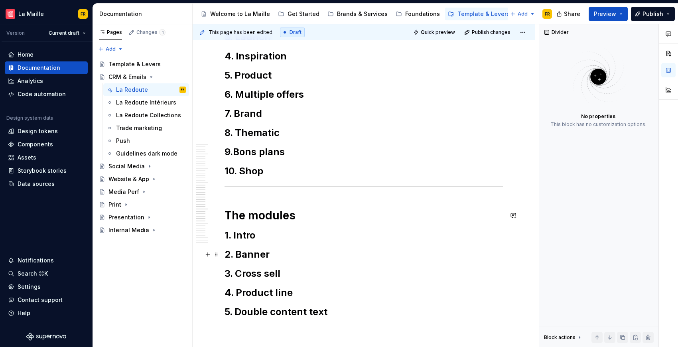
scroll to position [587, 0]
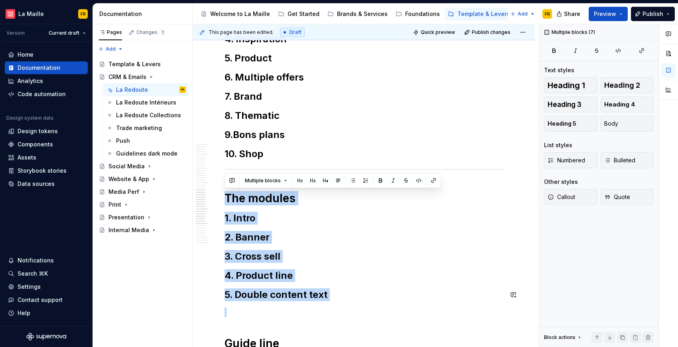
drag, startPoint x: 227, startPoint y: 197, endPoint x: 327, endPoint y: 303, distance: 146.4
click at [325, 304] on div "**********" at bounding box center [364, 164] width 278 height 1188
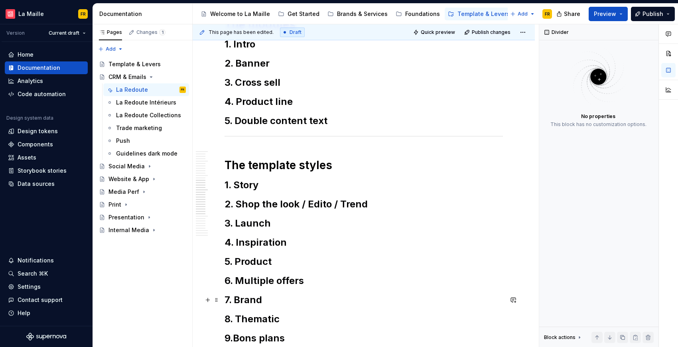
scroll to position [343, 0]
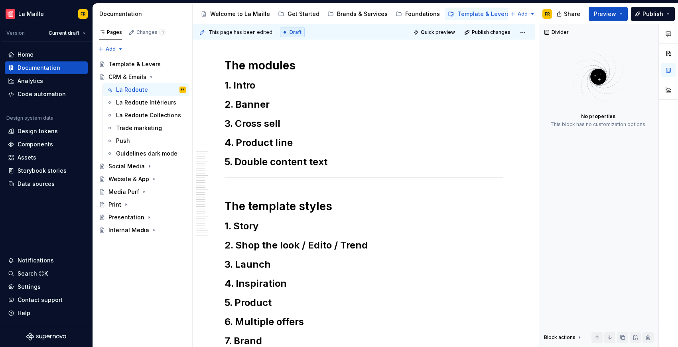
click at [247, 107] on h2 "2. Banner" at bounding box center [364, 104] width 278 height 13
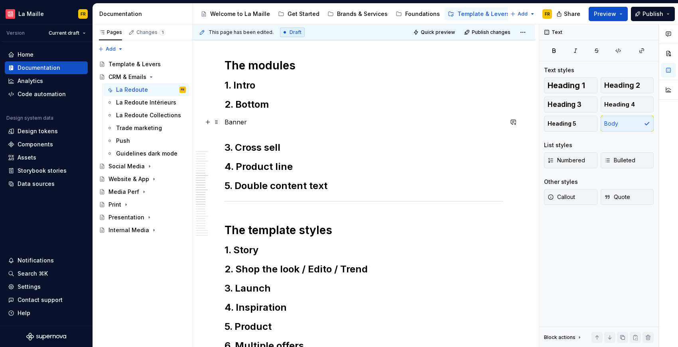
click at [227, 121] on p "Banner" at bounding box center [364, 122] width 278 height 10
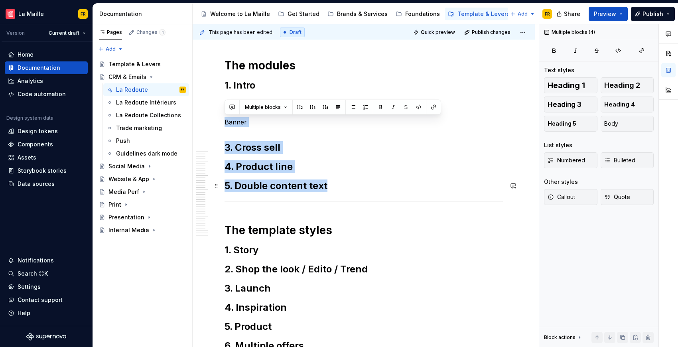
drag, startPoint x: 225, startPoint y: 123, endPoint x: 336, endPoint y: 188, distance: 128.9
click at [336, 188] on div "**********" at bounding box center [364, 348] width 278 height 1067
click at [618, 106] on span "Heading 4" at bounding box center [619, 105] width 31 height 8
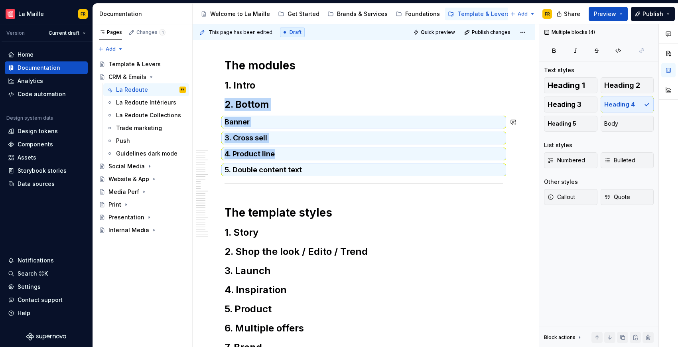
click at [267, 128] on div "**********" at bounding box center [364, 339] width 278 height 1049
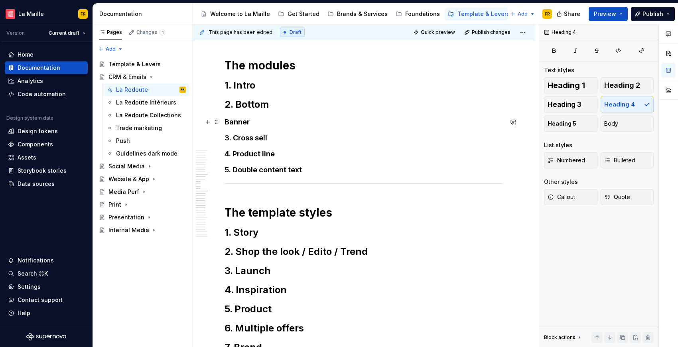
click at [225, 122] on h4 "Banner" at bounding box center [364, 122] width 278 height 10
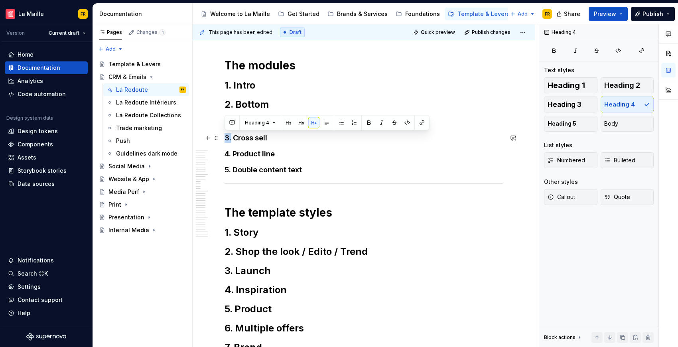
drag, startPoint x: 226, startPoint y: 138, endPoint x: 230, endPoint y: 138, distance: 4.4
click at [230, 138] on h4 "3. Cross sell" at bounding box center [364, 138] width 278 height 10
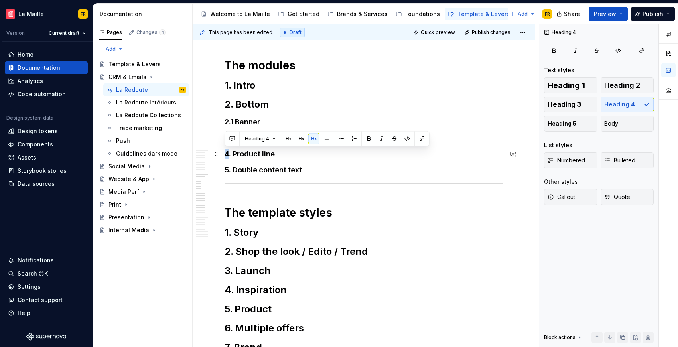
click at [226, 153] on h4 "4. Product line" at bounding box center [364, 154] width 278 height 10
click at [237, 154] on h4 "2.3. Product line" at bounding box center [364, 154] width 278 height 10
drag, startPoint x: 230, startPoint y: 156, endPoint x: 235, endPoint y: 157, distance: 4.9
click at [235, 157] on h4 "23. Product line" at bounding box center [364, 154] width 278 height 10
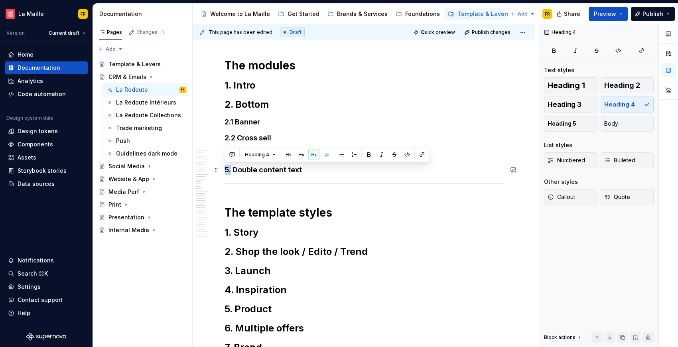
click at [225, 171] on h4 "5. Double content text" at bounding box center [364, 170] width 278 height 10
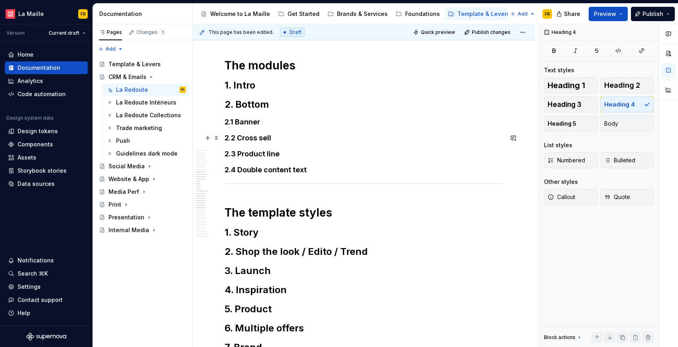
click at [364, 135] on h4 "2.2 Cross sell" at bounding box center [364, 138] width 278 height 10
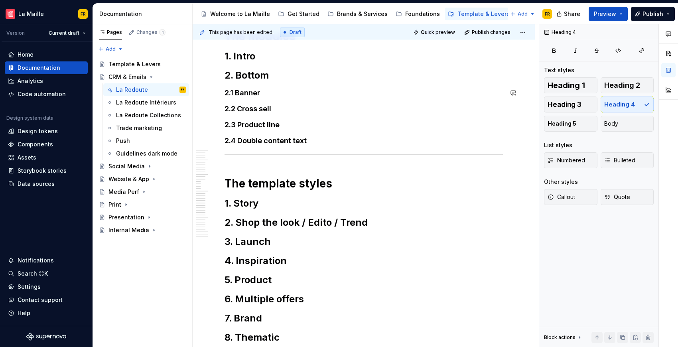
scroll to position [388, 0]
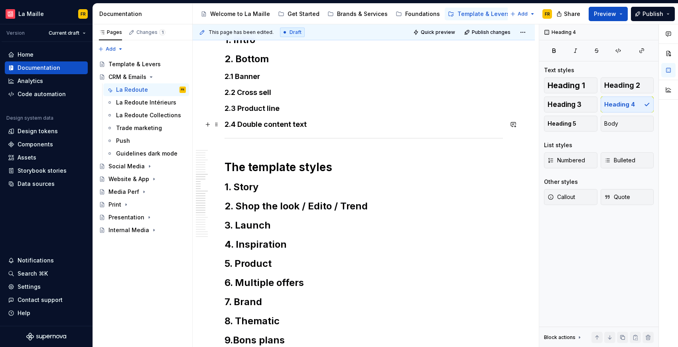
click at [339, 124] on h4 "2.4 Double content text" at bounding box center [364, 125] width 278 height 10
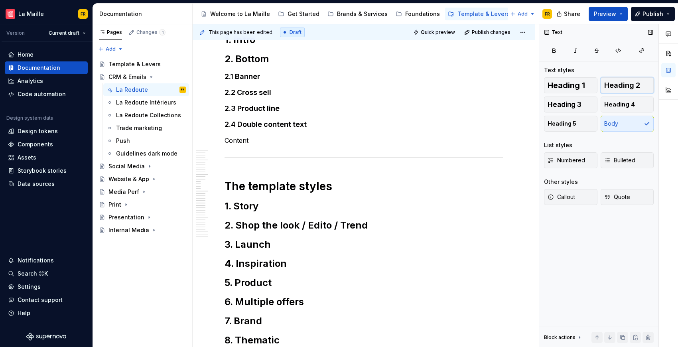
drag, startPoint x: 638, startPoint y: 85, endPoint x: 630, endPoint y: 90, distance: 9.5
click at [637, 85] on span "Heading 2" at bounding box center [622, 85] width 36 height 8
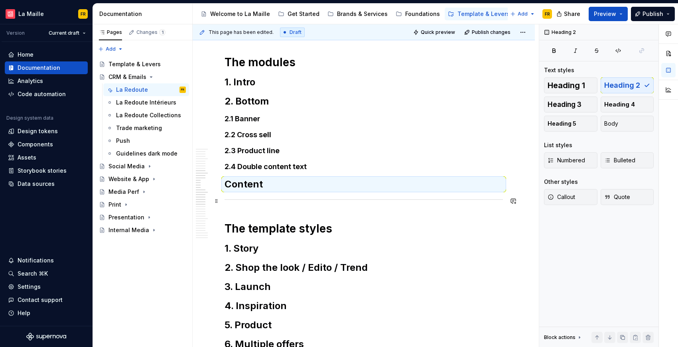
scroll to position [337, 0]
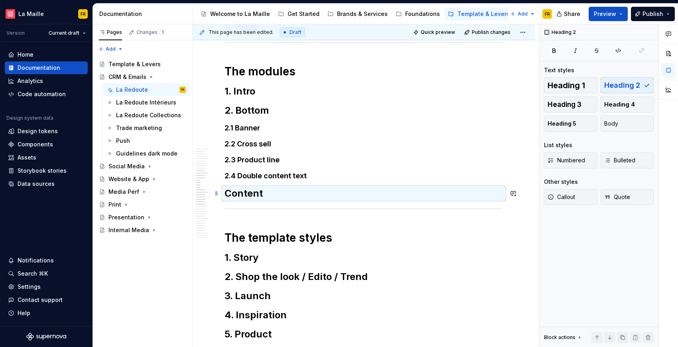
click at [227, 195] on h2 "Content" at bounding box center [364, 193] width 278 height 13
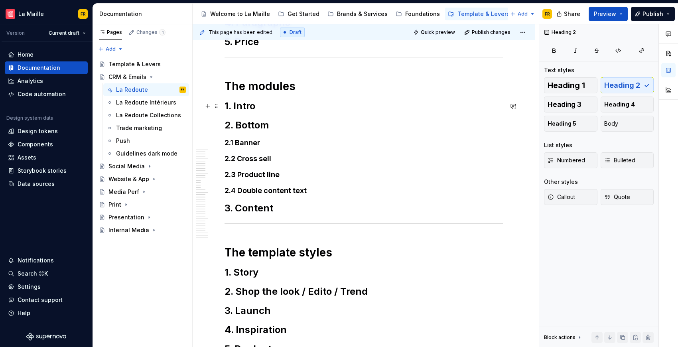
scroll to position [335, 0]
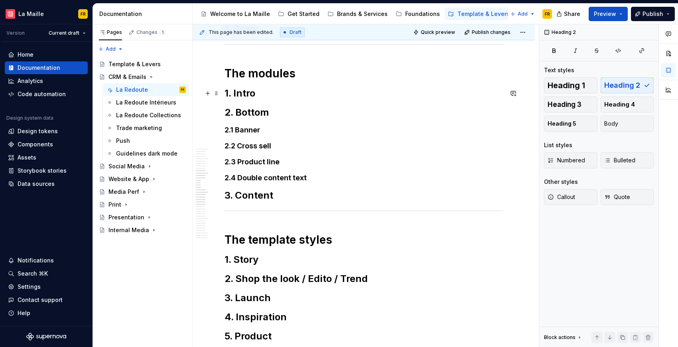
click at [254, 97] on h2 "1. Intro" at bounding box center [364, 93] width 278 height 13
click at [257, 94] on h2 "1. Intro" at bounding box center [364, 93] width 278 height 13
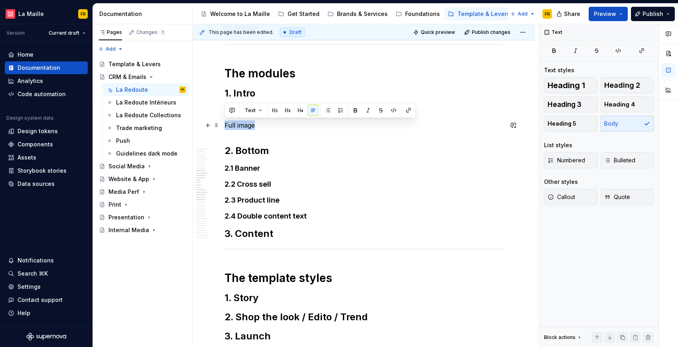
drag, startPoint x: 250, startPoint y: 128, endPoint x: 221, endPoint y: 126, distance: 28.8
copy p "Full image"
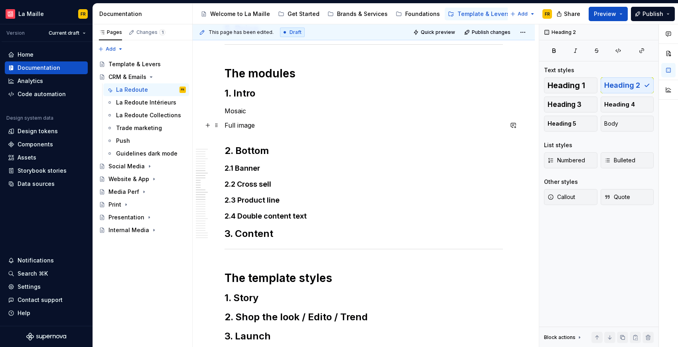
click at [265, 123] on p "Full image" at bounding box center [364, 125] width 278 height 10
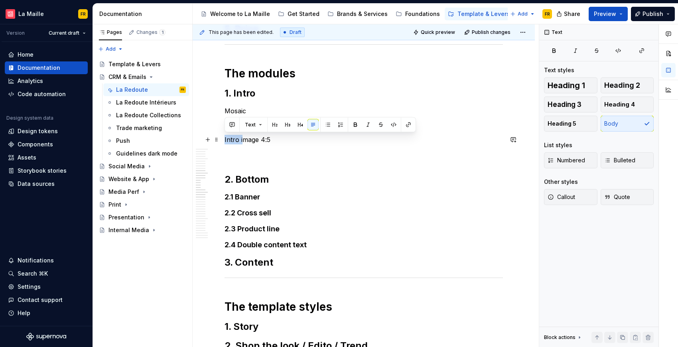
drag, startPoint x: 242, startPoint y: 140, endPoint x: 225, endPoint y: 141, distance: 17.2
click at [225, 141] on p "Intro image 4:5" at bounding box center [364, 140] width 278 height 10
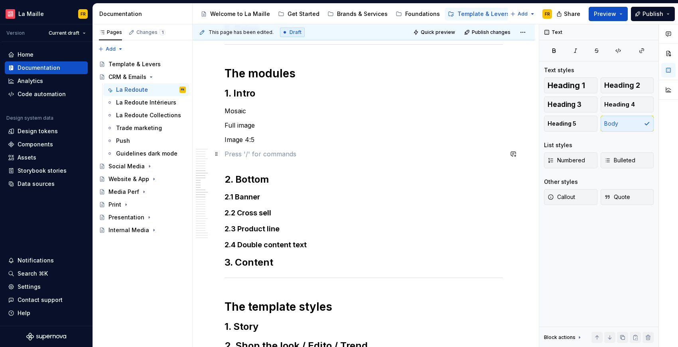
click at [272, 152] on p at bounding box center [364, 154] width 278 height 10
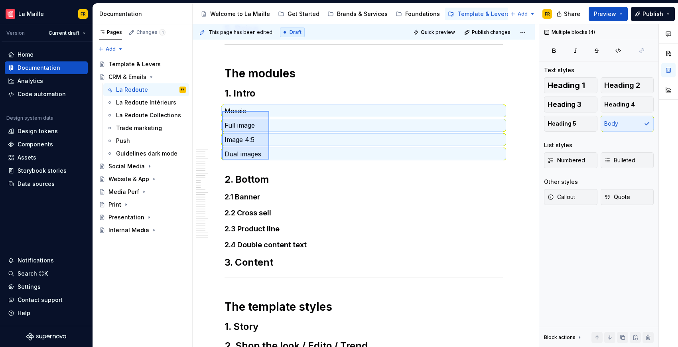
drag, startPoint x: 222, startPoint y: 111, endPoint x: 270, endPoint y: 159, distance: 68.0
click at [269, 160] on div "This page has been edited. Draft Quick preview Publish changes CRM & Emails Edi…" at bounding box center [366, 185] width 346 height 323
click at [611, 109] on button "Heading 4" at bounding box center [627, 105] width 53 height 16
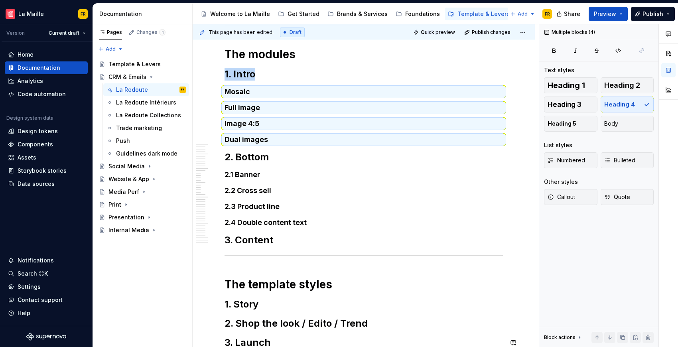
scroll to position [280, 0]
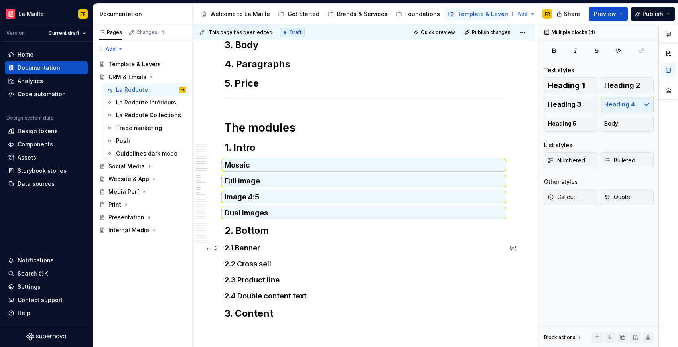
click at [284, 248] on h4 "2.1 Banner" at bounding box center [364, 248] width 278 height 10
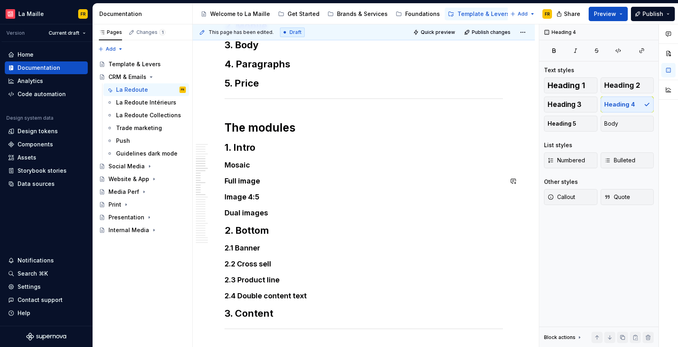
click at [225, 166] on h4 "Mosaic" at bounding box center [364, 165] width 278 height 10
click at [227, 183] on h4 "Full image" at bounding box center [364, 181] width 278 height 10
click at [225, 181] on h4 "Full image" at bounding box center [364, 181] width 278 height 10
click at [225, 194] on h4 "Image 4:5" at bounding box center [364, 197] width 278 height 10
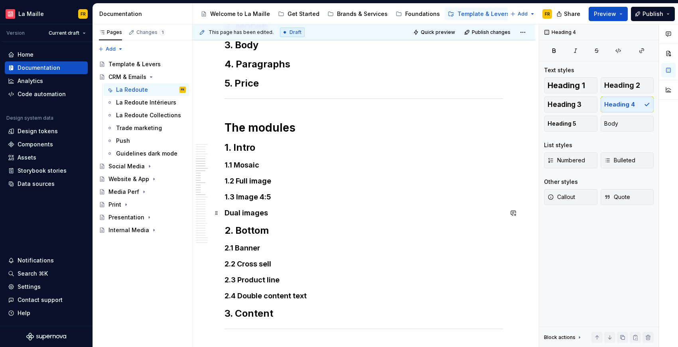
click at [227, 213] on h4 "Dual images" at bounding box center [364, 213] width 278 height 10
click at [226, 213] on h4 "Dual images" at bounding box center [364, 213] width 278 height 10
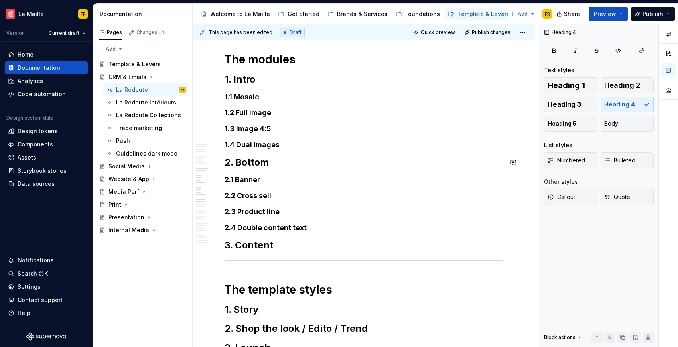
scroll to position [353, 0]
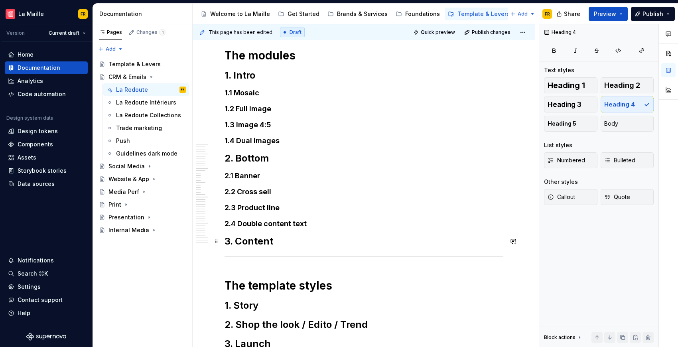
click at [287, 241] on h2 "3. Content" at bounding box center [364, 241] width 278 height 13
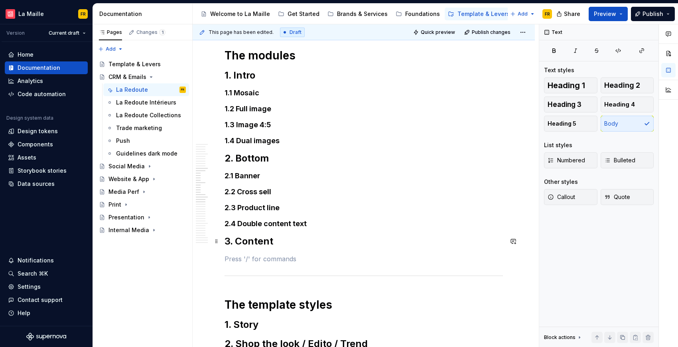
click at [304, 240] on h2 "3. Content" at bounding box center [364, 241] width 278 height 13
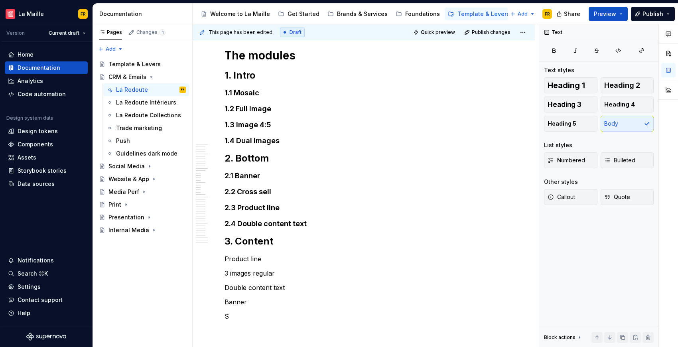
scroll to position [365, 0]
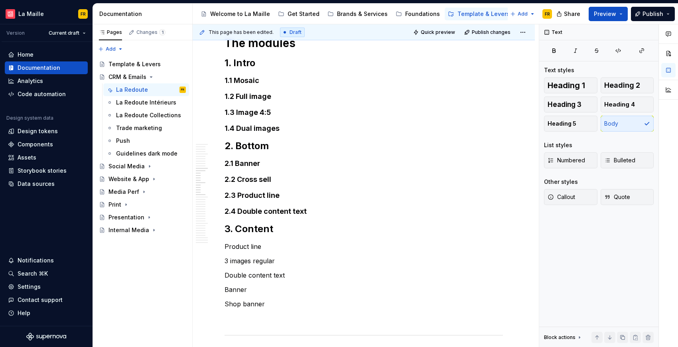
click at [233, 314] on p at bounding box center [364, 319] width 278 height 10
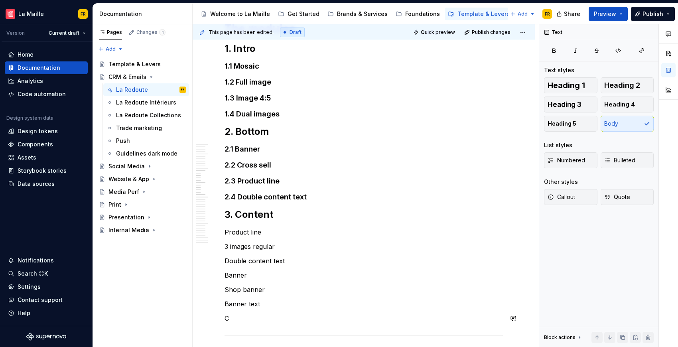
scroll to position [394, 0]
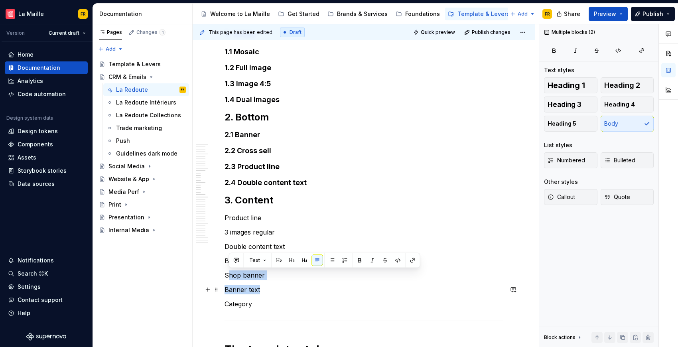
drag, startPoint x: 228, startPoint y: 274, endPoint x: 283, endPoint y: 294, distance: 57.9
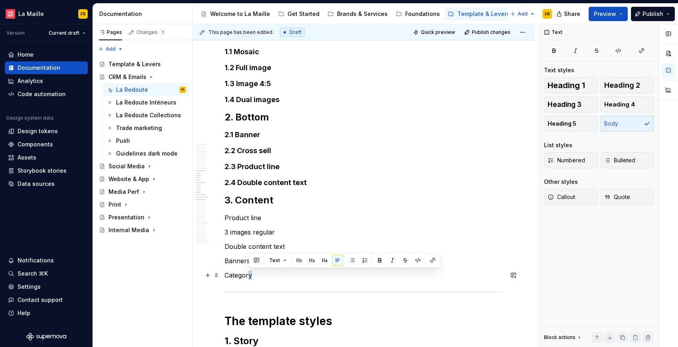
click at [252, 277] on p "Category" at bounding box center [364, 275] width 278 height 10
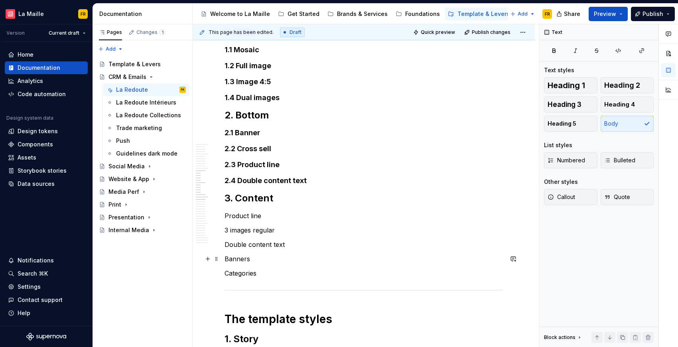
scroll to position [398, 0]
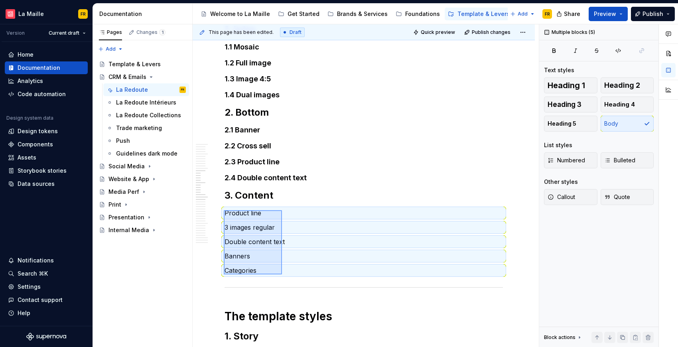
drag, startPoint x: 263, startPoint y: 234, endPoint x: 293, endPoint y: 268, distance: 45.5
click at [285, 272] on div "This page has been edited. Draft Quick preview Publish changes CRM & Emails Edi…" at bounding box center [366, 185] width 346 height 323
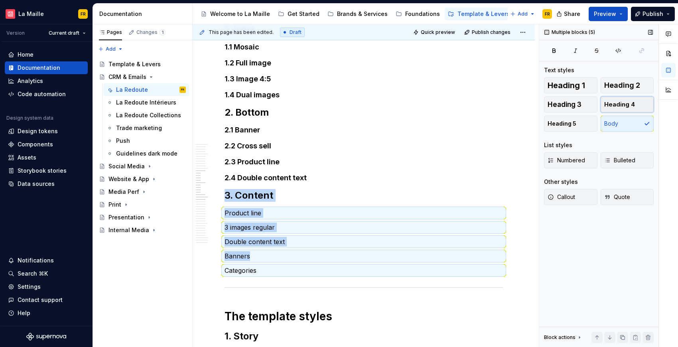
click at [612, 107] on span "Heading 4" at bounding box center [619, 105] width 31 height 8
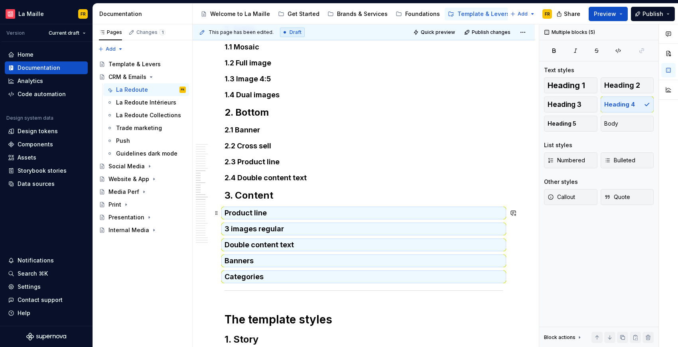
click at [225, 213] on h4 "Product line" at bounding box center [364, 213] width 278 height 10
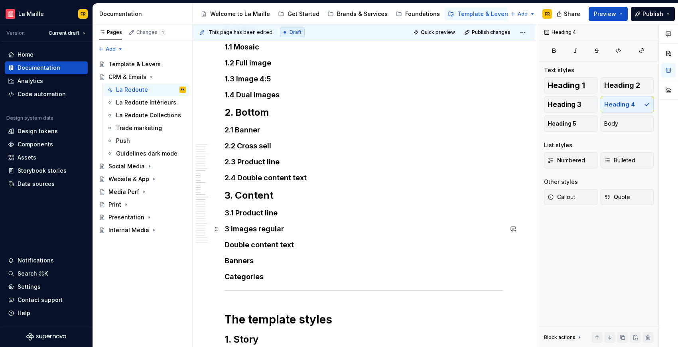
click at [226, 229] on h4 "3 images regular" at bounding box center [364, 229] width 278 height 10
click at [225, 244] on h4 "Double content text" at bounding box center [364, 245] width 278 height 10
click at [225, 280] on h4 "Categories" at bounding box center [364, 277] width 278 height 10
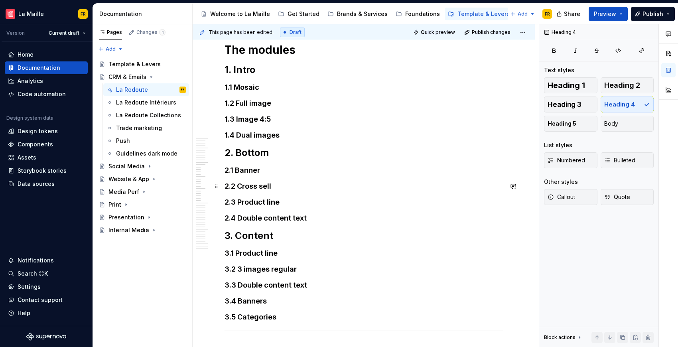
scroll to position [359, 0]
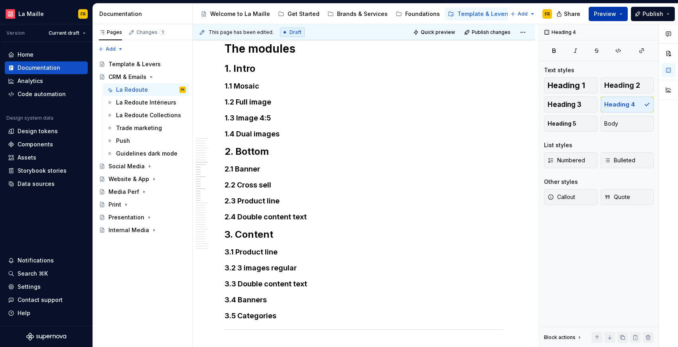
click at [598, 17] on span "Preview" at bounding box center [605, 14] width 22 height 8
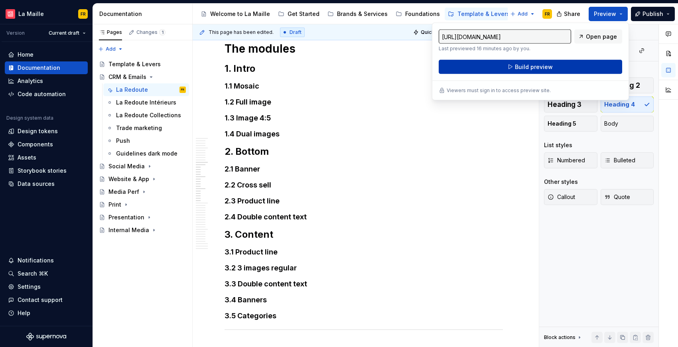
click at [564, 67] on button "Build preview" at bounding box center [530, 67] width 183 height 14
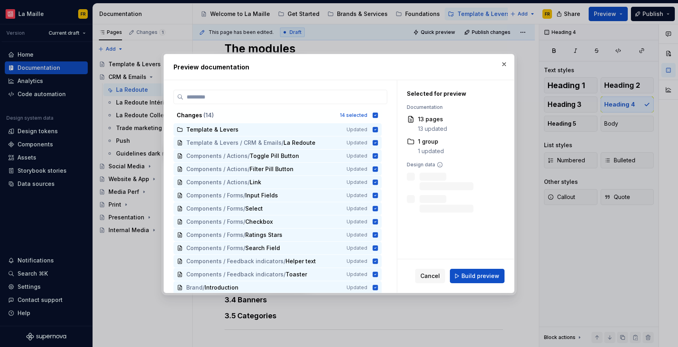
drag, startPoint x: 483, startPoint y: 282, endPoint x: 482, endPoint y: 278, distance: 4.2
click at [483, 281] on button "Build preview" at bounding box center [477, 276] width 55 height 14
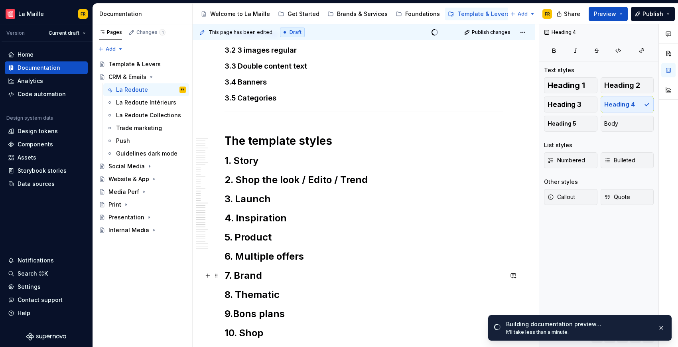
scroll to position [579, 0]
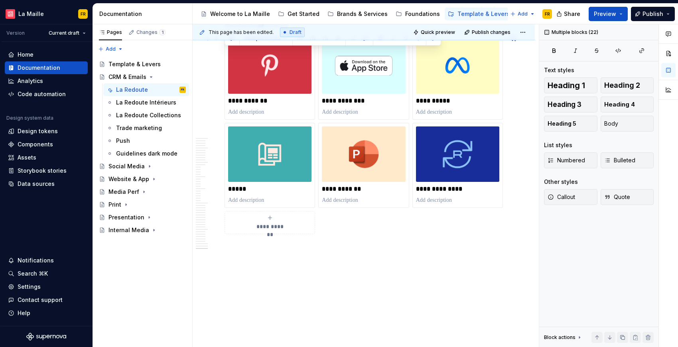
drag, startPoint x: 226, startPoint y: 160, endPoint x: 284, endPoint y: 215, distance: 79.8
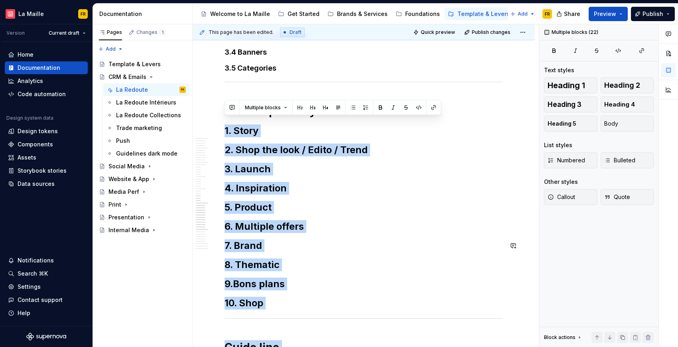
scroll to position [584, 0]
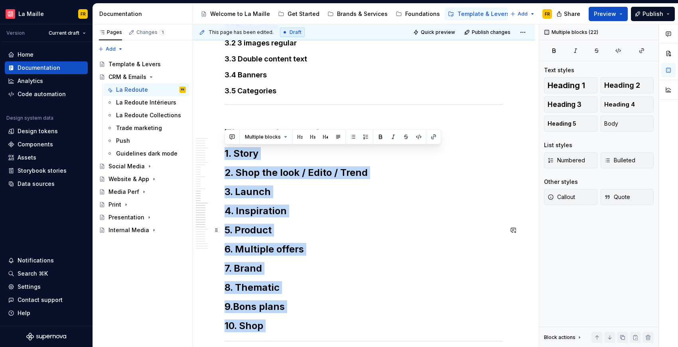
click at [361, 229] on h2 "5. Product" at bounding box center [364, 230] width 278 height 13
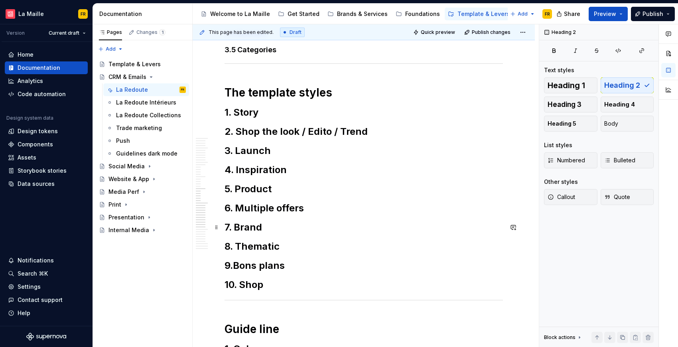
scroll to position [569, 0]
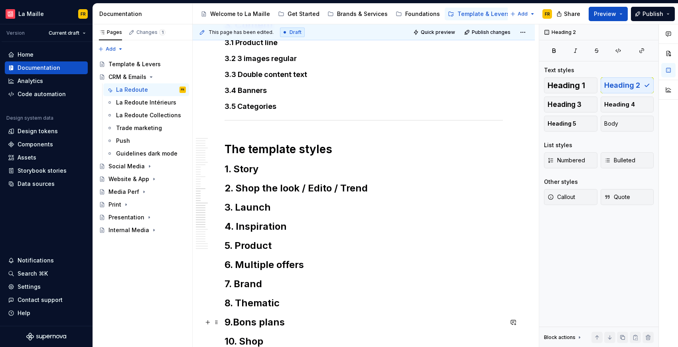
click at [235, 321] on h2 "9.Bons plans" at bounding box center [364, 322] width 278 height 13
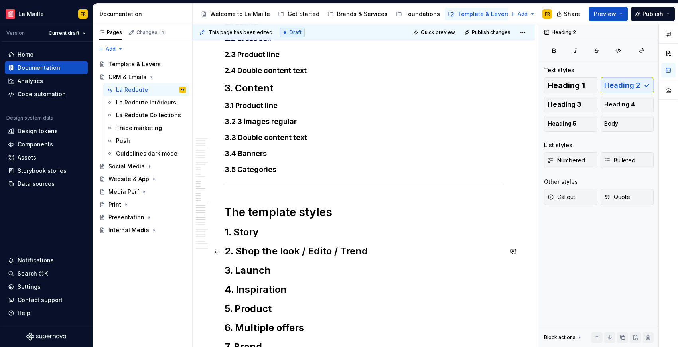
scroll to position [507, 0]
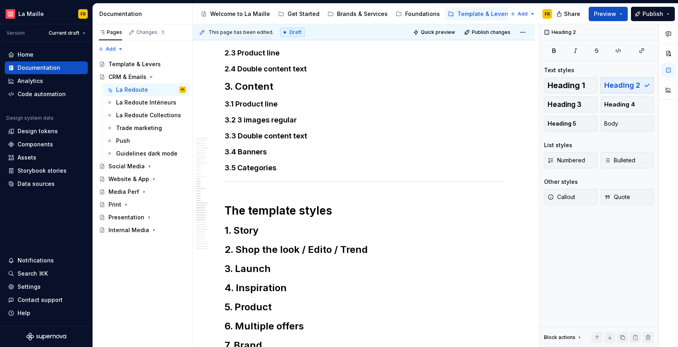
click at [241, 232] on h2 "1. Story" at bounding box center [364, 230] width 278 height 13
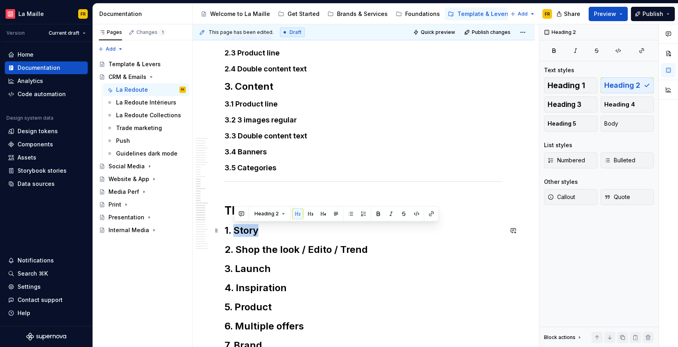
click at [245, 229] on h2 "1. Story" at bounding box center [364, 230] width 278 height 13
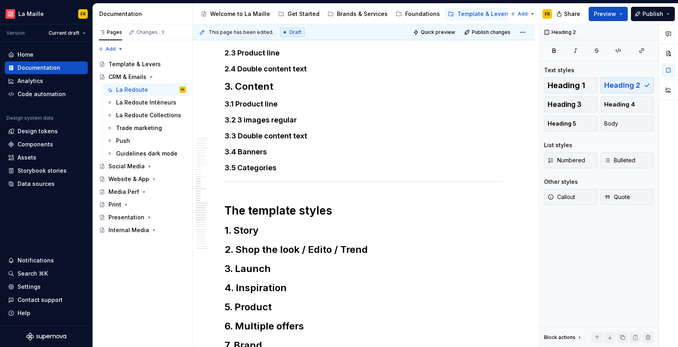
click at [249, 232] on h2 "1. Story" at bounding box center [364, 230] width 278 height 13
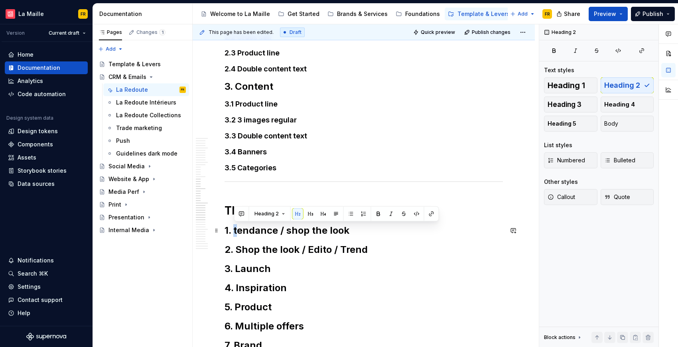
click at [235, 232] on h2 "1. tendance / shop the look" at bounding box center [364, 230] width 278 height 13
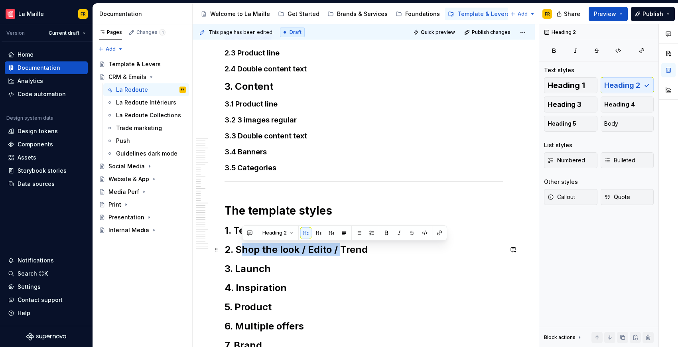
drag, startPoint x: 239, startPoint y: 250, endPoint x: 339, endPoint y: 253, distance: 99.8
click at [339, 253] on h2 "2. Shop the look / Edito / Trend" at bounding box center [364, 249] width 278 height 13
click at [237, 251] on h2 "2. STrend" at bounding box center [364, 249] width 278 height 13
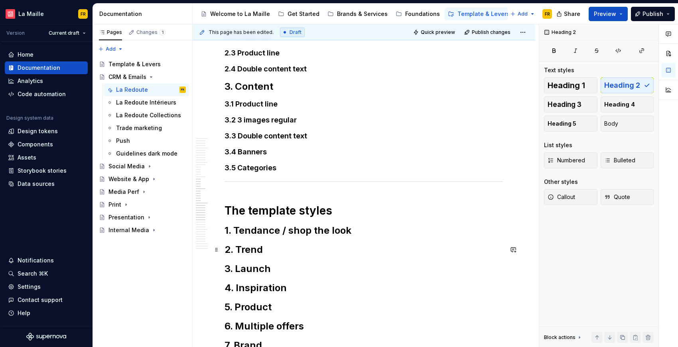
click at [248, 249] on h2 "2. Trend" at bounding box center [364, 249] width 278 height 13
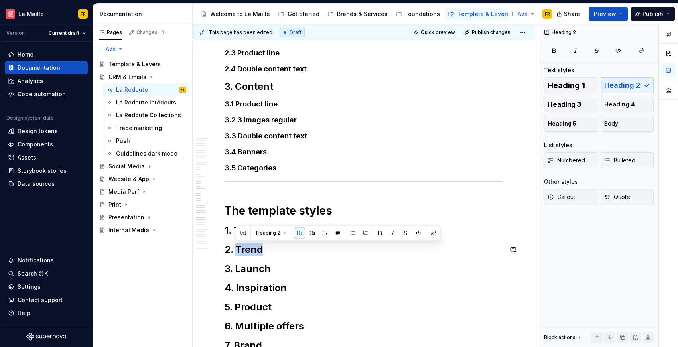
copy h2 "Trend"
click at [261, 264] on h2 "3. Launch" at bounding box center [364, 268] width 278 height 13
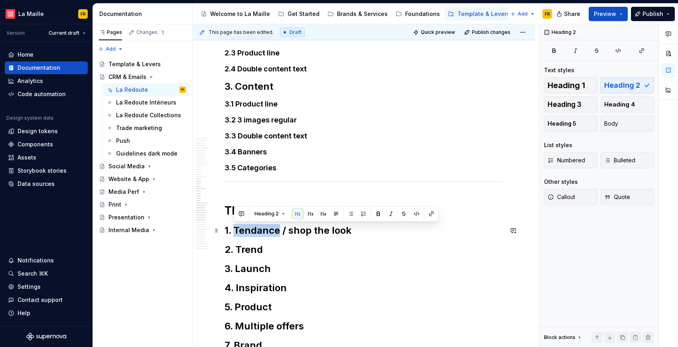
drag, startPoint x: 273, startPoint y: 231, endPoint x: 235, endPoint y: 233, distance: 37.5
click at [235, 233] on h2 "1. Tendance / shop the look" at bounding box center [364, 230] width 278 height 13
drag, startPoint x: 272, startPoint y: 234, endPoint x: 236, endPoint y: 234, distance: 36.3
click at [236, 234] on h2 "1. Trend / shop the look" at bounding box center [364, 230] width 278 height 13
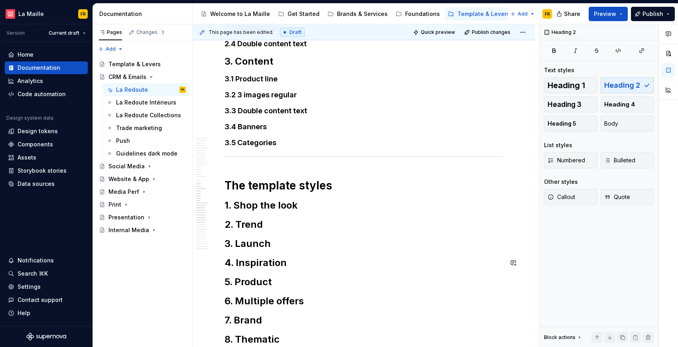
scroll to position [544, 0]
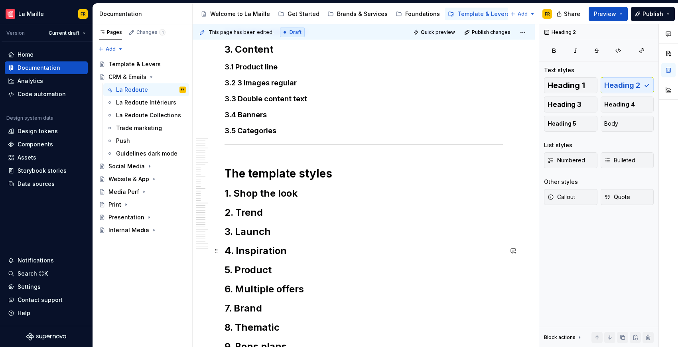
click at [297, 254] on h2 "4. Inspiration" at bounding box center [364, 251] width 278 height 13
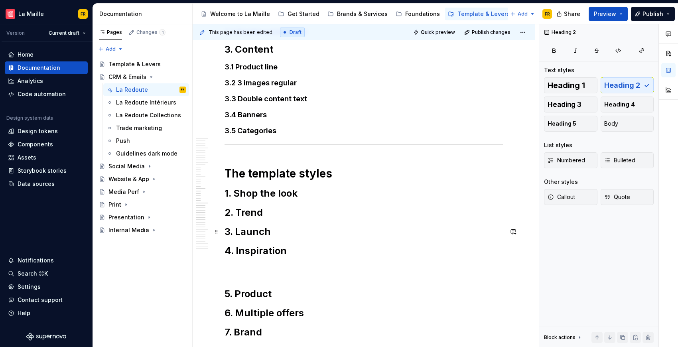
click at [235, 227] on h2 "3. Launch" at bounding box center [364, 231] width 278 height 13
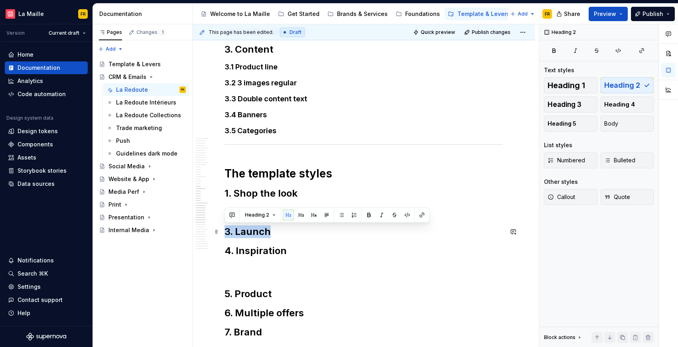
copy h2 "3. Launch"
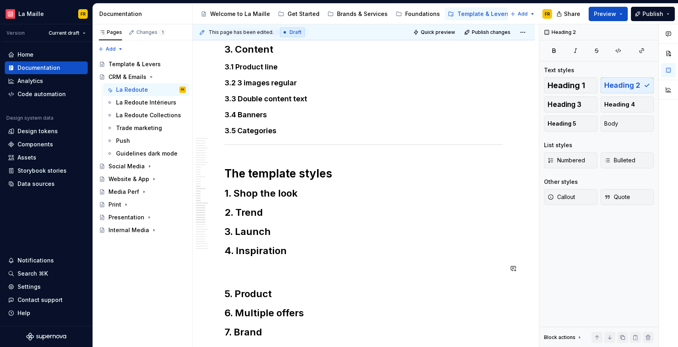
click at [250, 274] on div "**********" at bounding box center [364, 231] width 278 height 1236
click at [250, 269] on p at bounding box center [364, 269] width 278 height 10
click at [622, 89] on span "Heading 2" at bounding box center [622, 85] width 36 height 8
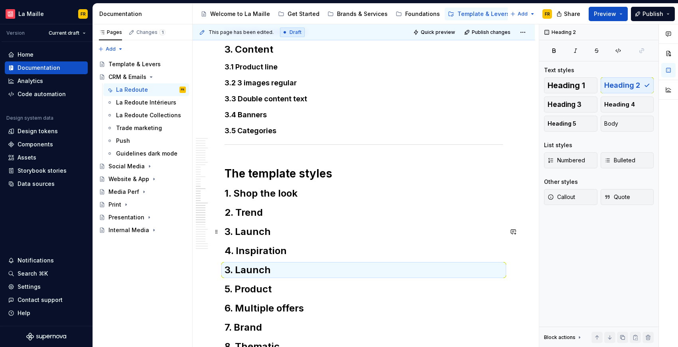
click at [250, 231] on h2 "3. Launch" at bounding box center [364, 231] width 278 height 13
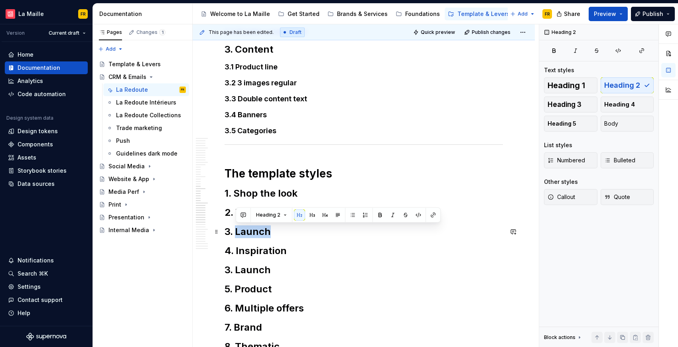
click at [250, 231] on h2 "3. Launch" at bounding box center [364, 231] width 278 height 13
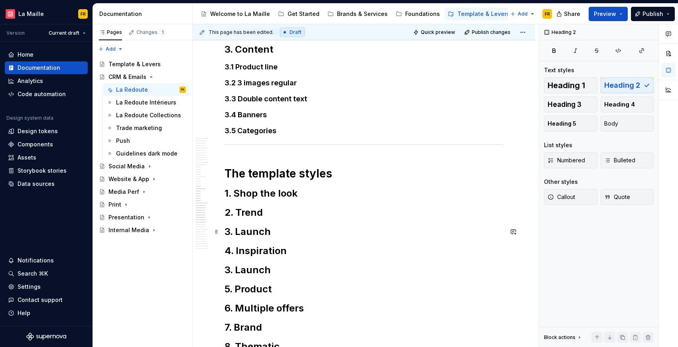
click at [252, 234] on h2 "3. Launch" at bounding box center [364, 231] width 278 height 13
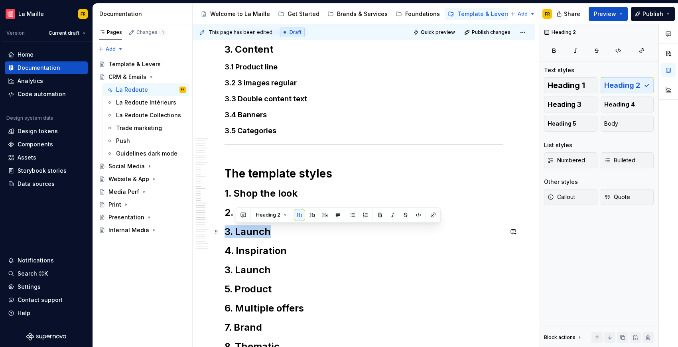
click at [252, 234] on h2 "3. Launch" at bounding box center [364, 231] width 278 height 13
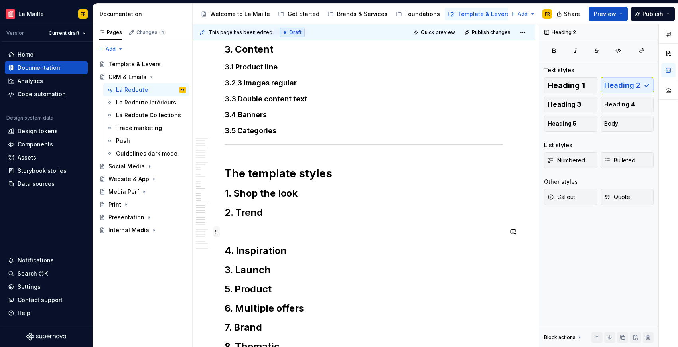
click at [217, 233] on span at bounding box center [216, 231] width 6 height 11
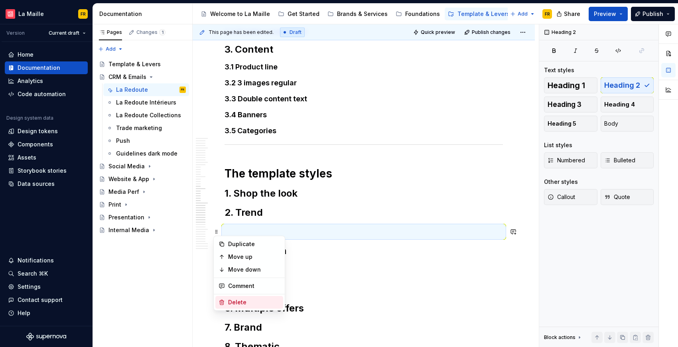
click at [233, 300] on div "Delete" at bounding box center [254, 302] width 52 height 8
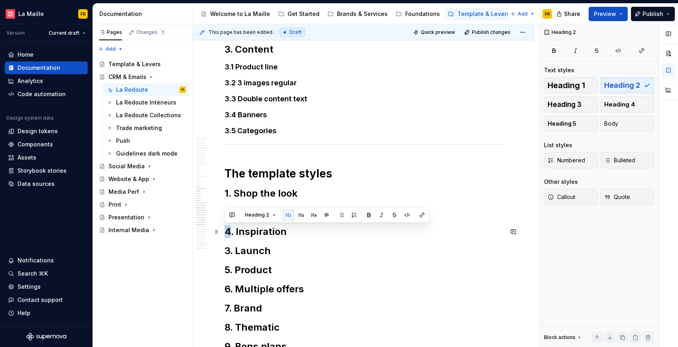
click at [229, 231] on h2 "4. Inspiration" at bounding box center [364, 231] width 278 height 13
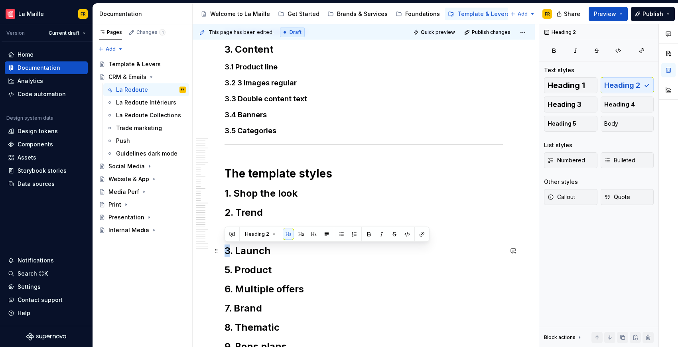
click at [226, 253] on h2 "3. Launch" at bounding box center [364, 251] width 278 height 13
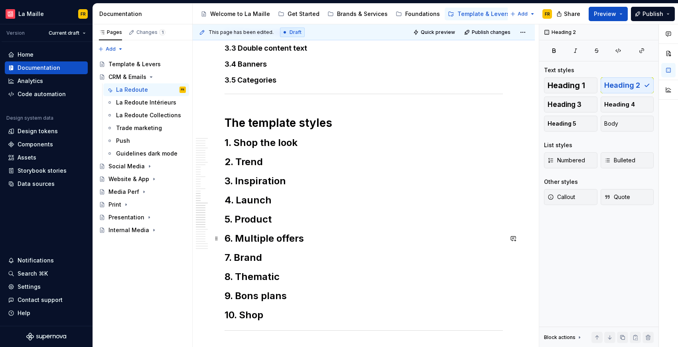
scroll to position [596, 0]
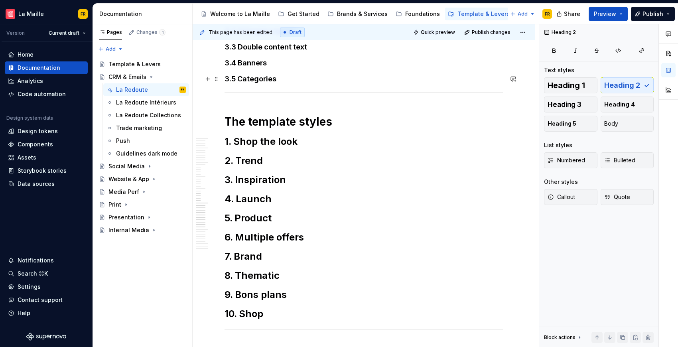
click at [258, 77] on h4 "3.5 Categories" at bounding box center [364, 79] width 278 height 10
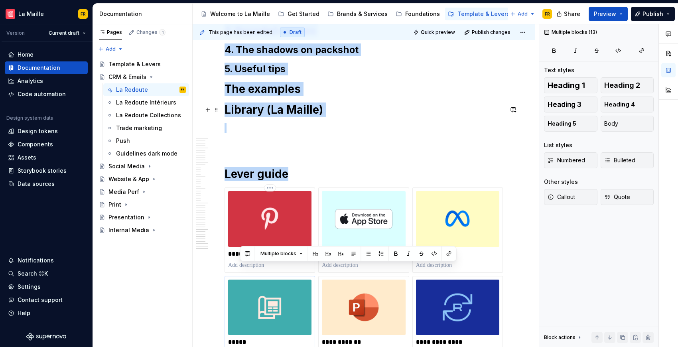
drag, startPoint x: 260, startPoint y: 313, endPoint x: 277, endPoint y: 306, distance: 18.1
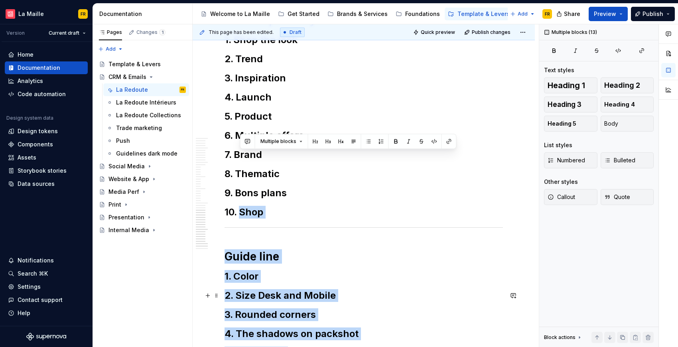
scroll to position [694, 0]
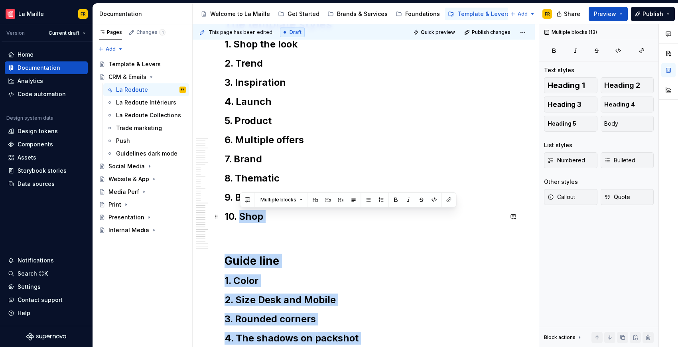
click at [262, 222] on h2 "10. Shop" at bounding box center [364, 216] width 278 height 13
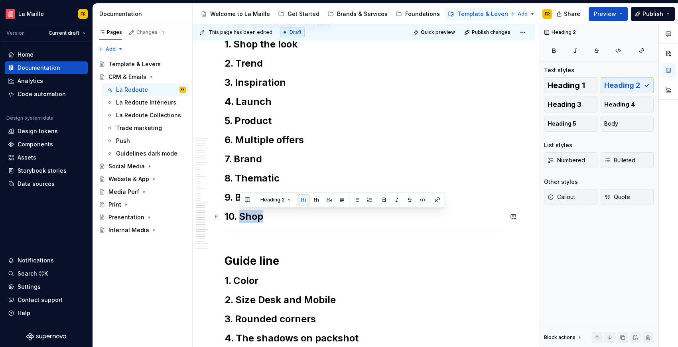
drag, startPoint x: 241, startPoint y: 217, endPoint x: 280, endPoint y: 218, distance: 38.3
click at [280, 218] on h2 "10. Shop" at bounding box center [364, 216] width 278 height 13
drag, startPoint x: 239, startPoint y: 215, endPoint x: 248, endPoint y: 217, distance: 9.5
click at [248, 217] on h2 "10. mix fashion & home" at bounding box center [364, 216] width 278 height 13
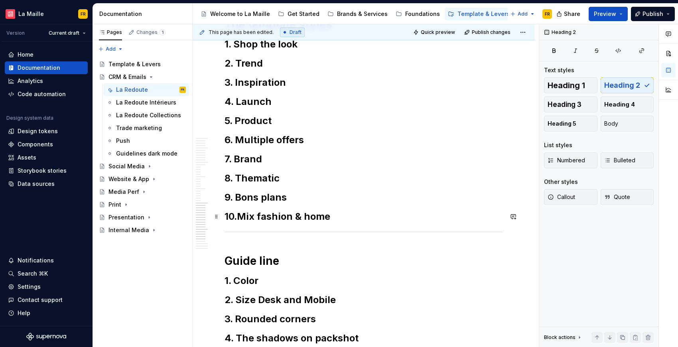
click at [237, 216] on h2 "10.Mix fashion & home" at bounding box center [364, 216] width 278 height 13
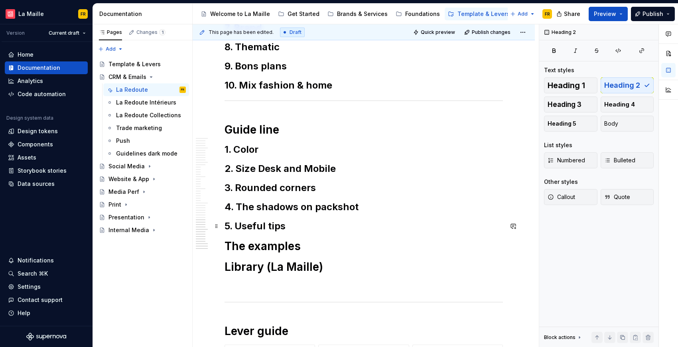
scroll to position [828, 0]
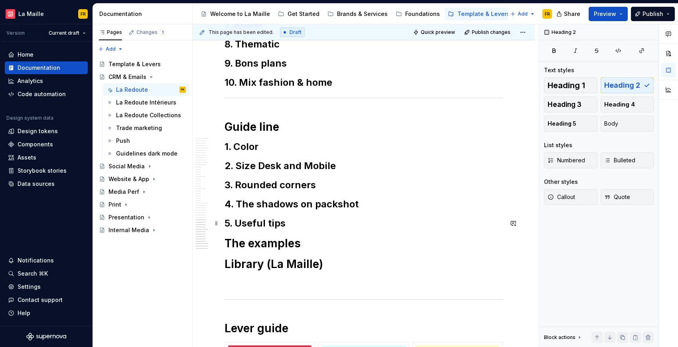
click at [287, 226] on h2 "5. Useful tips" at bounding box center [364, 223] width 278 height 13
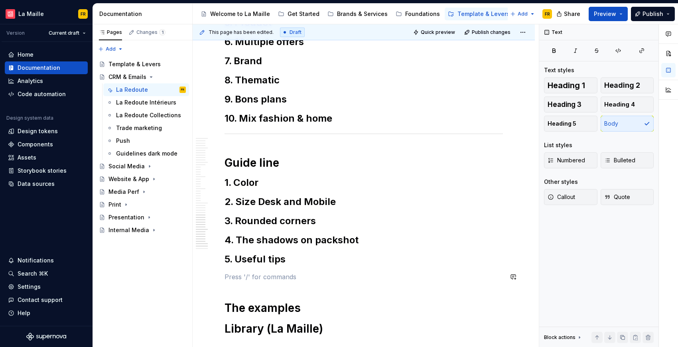
scroll to position [787, 0]
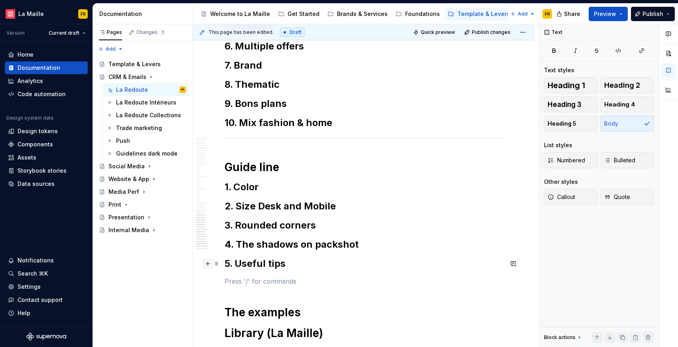
click at [205, 265] on button "button" at bounding box center [207, 263] width 11 height 11
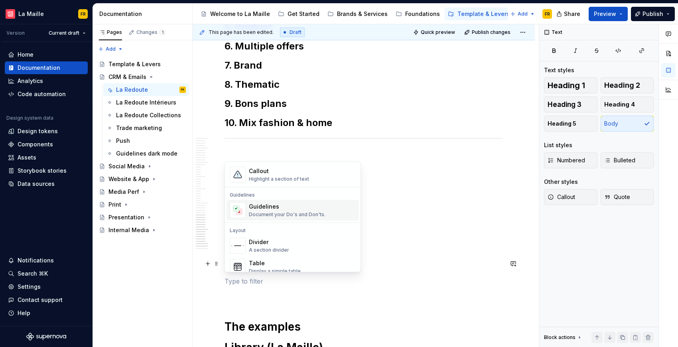
scroll to position [206, 0]
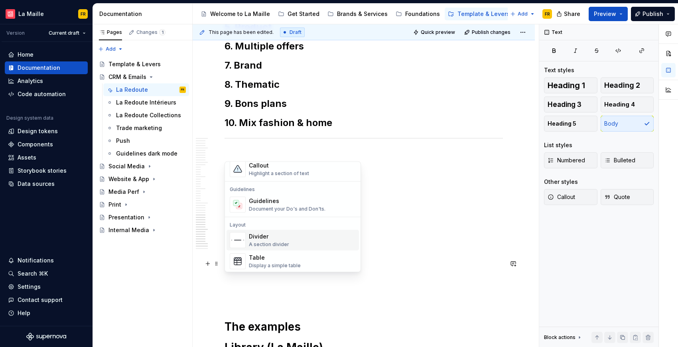
click at [280, 242] on div "A section divider" at bounding box center [269, 245] width 40 height 6
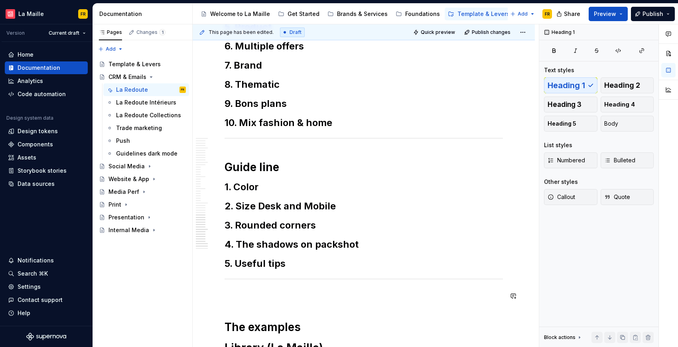
click at [229, 293] on p at bounding box center [364, 296] width 278 height 10
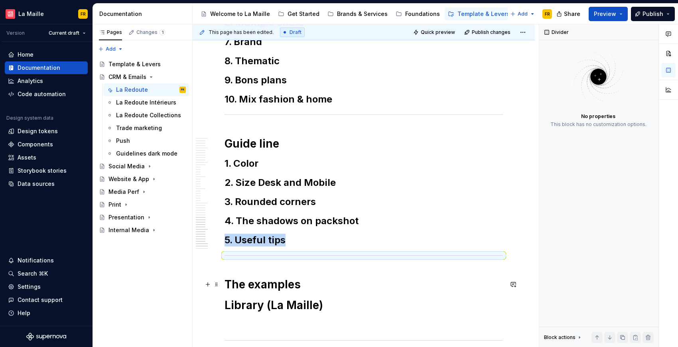
scroll to position [811, 0]
click at [266, 285] on h1 "The examples" at bounding box center [364, 284] width 278 height 14
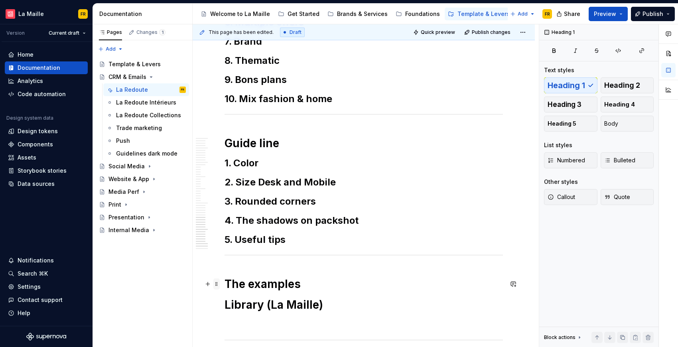
click at [215, 286] on span at bounding box center [216, 283] width 6 height 11
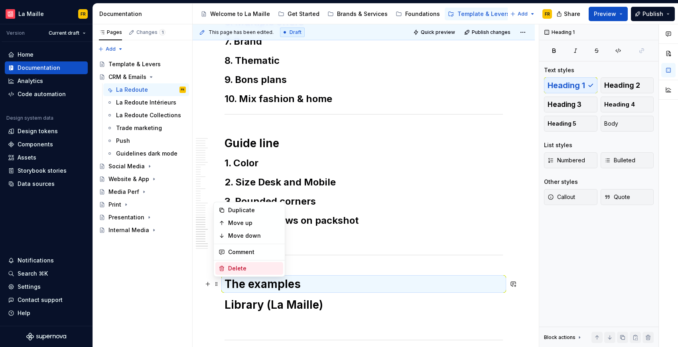
click at [229, 270] on div "Delete" at bounding box center [254, 268] width 52 height 8
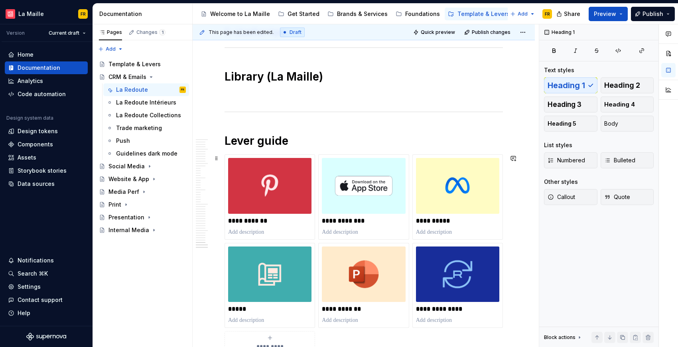
scroll to position [870, 0]
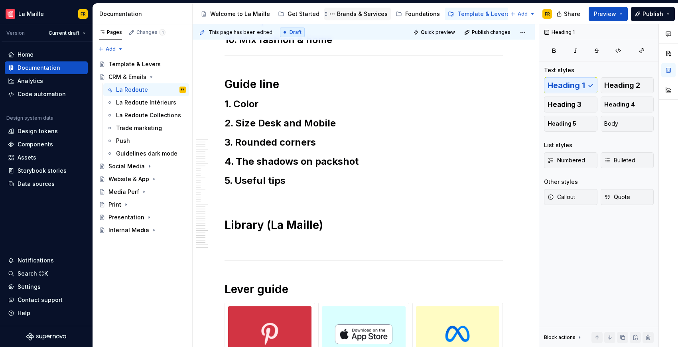
click at [339, 15] on div "Brands & Services" at bounding box center [362, 14] width 51 height 8
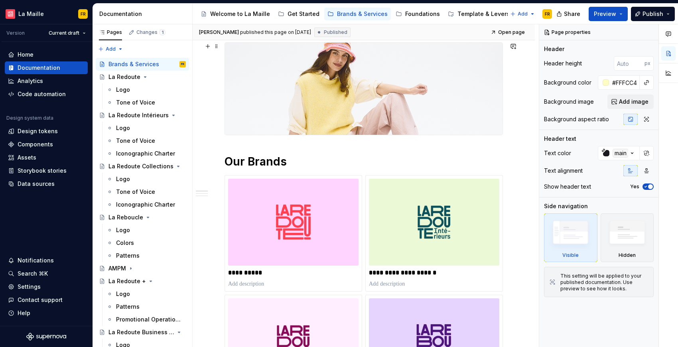
scroll to position [296, 0]
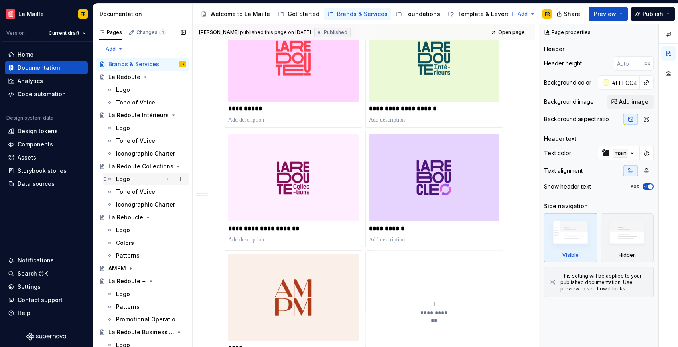
click at [128, 179] on div "Logo" at bounding box center [123, 179] width 14 height 8
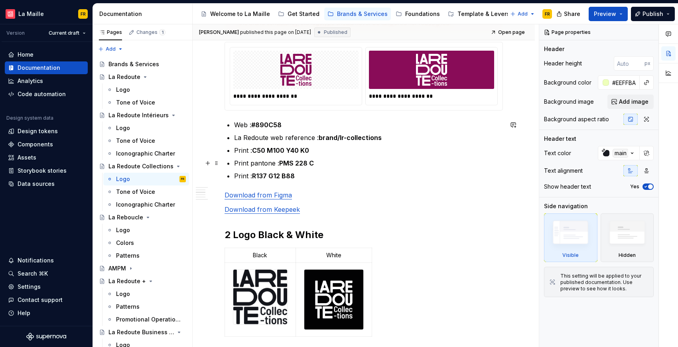
scroll to position [361, 0]
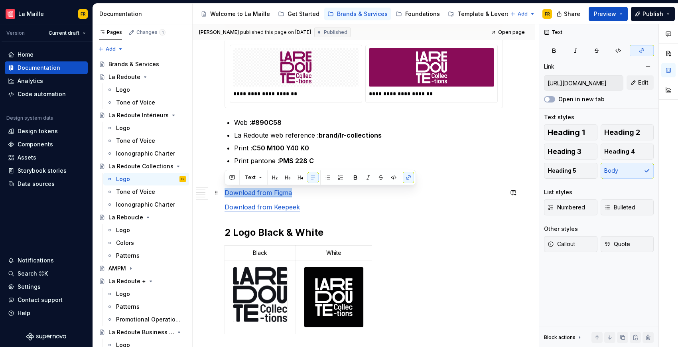
drag, startPoint x: 294, startPoint y: 190, endPoint x: 222, endPoint y: 193, distance: 72.3
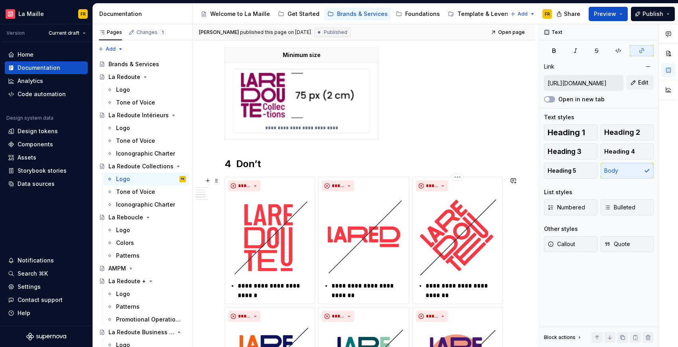
scroll to position [812, 0]
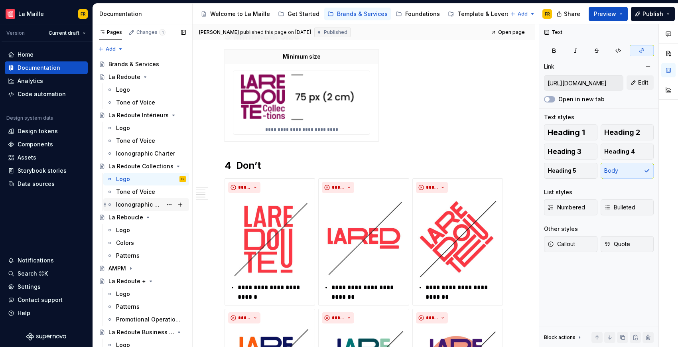
click at [138, 206] on div "Iconographic Charter" at bounding box center [139, 205] width 46 height 8
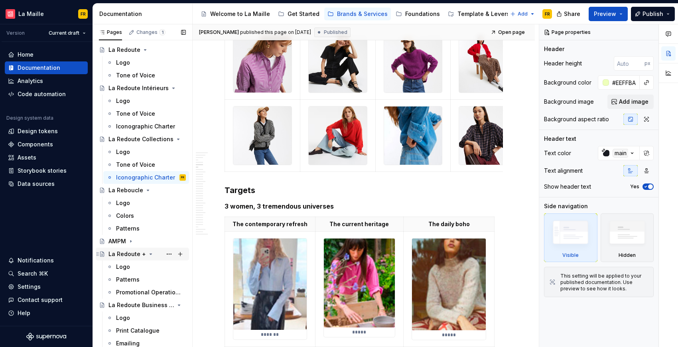
scroll to position [28, 0]
click at [124, 327] on div "Print Catalogue" at bounding box center [137, 330] width 43 height 8
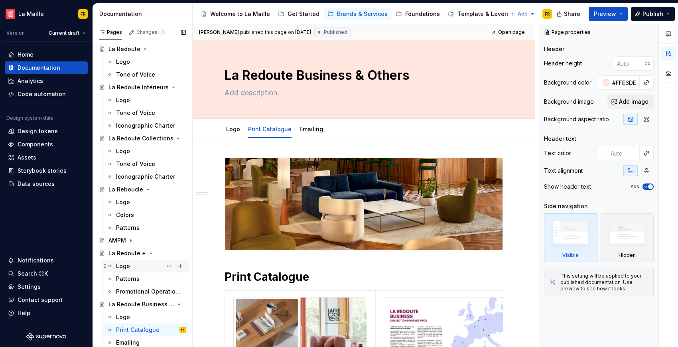
click at [123, 267] on div "Logo" at bounding box center [123, 266] width 14 height 8
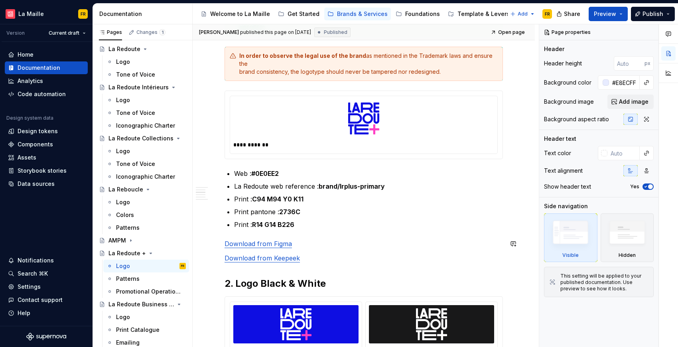
scroll to position [198, 0]
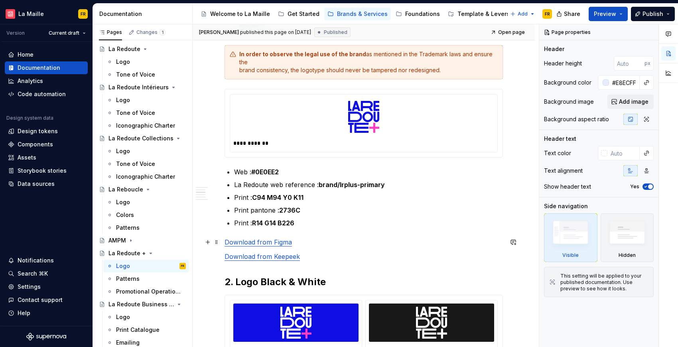
click at [267, 244] on link "Download from Figma" at bounding box center [258, 242] width 67 height 8
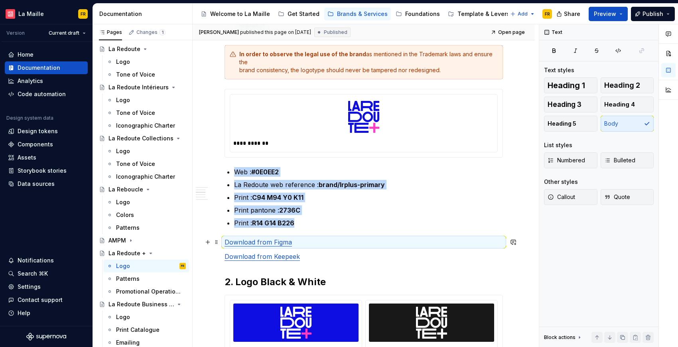
click at [267, 243] on link "Download from Figma" at bounding box center [258, 242] width 67 height 8
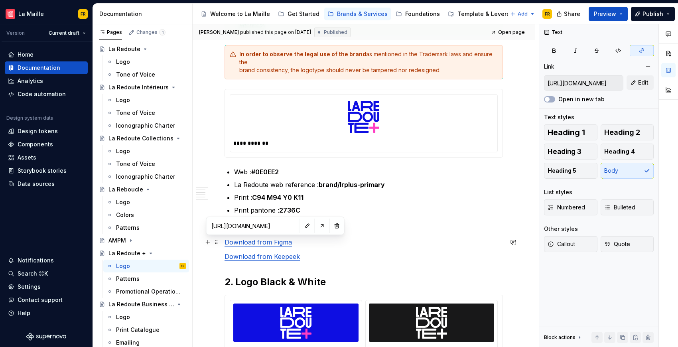
click at [273, 242] on link "Download from Figma" at bounding box center [258, 242] width 67 height 8
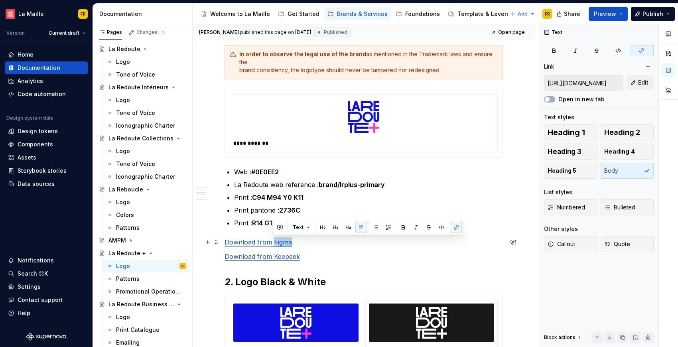
click at [273, 242] on link "Download from Figma" at bounding box center [258, 242] width 67 height 8
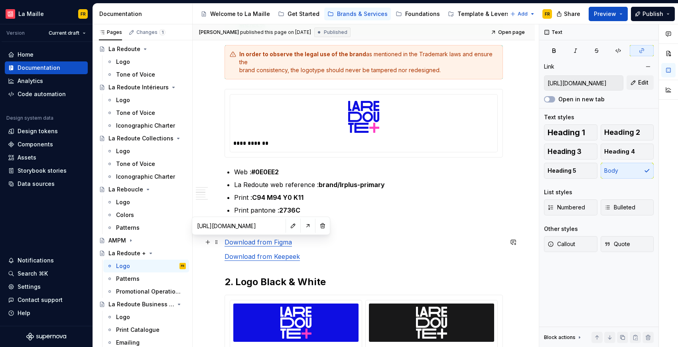
click at [251, 244] on link "Download from Figma" at bounding box center [258, 242] width 67 height 8
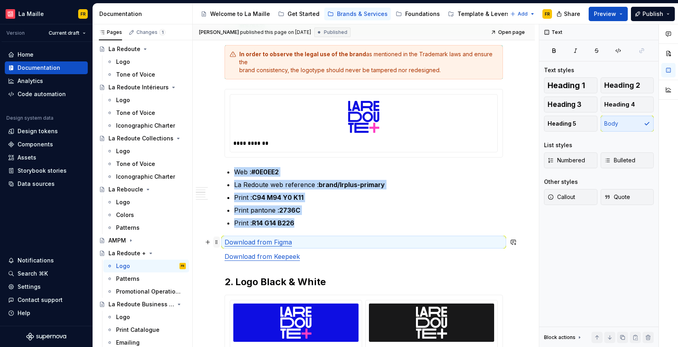
click at [216, 244] on span at bounding box center [216, 242] width 6 height 11
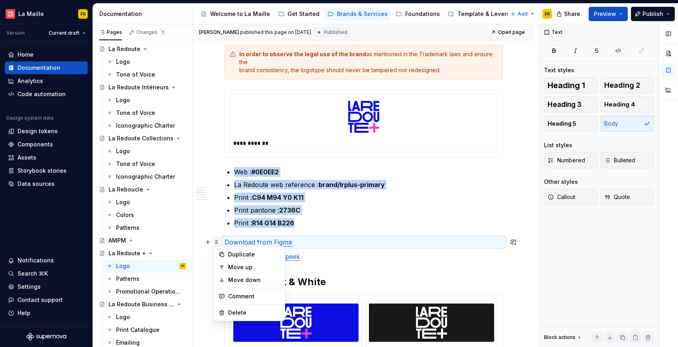
click at [217, 242] on span at bounding box center [216, 242] width 6 height 11
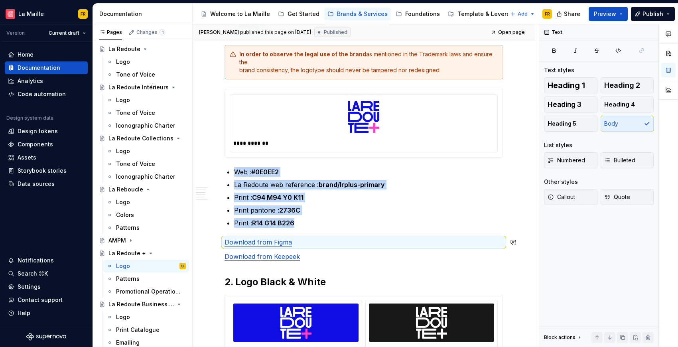
copy ul "Web : #0E0EE2 La Redoute web reference : brand/lrplus-primary Print : C94 M94 Y…"
click at [470, 15] on div "Template & Levers" at bounding box center [484, 14] width 52 height 8
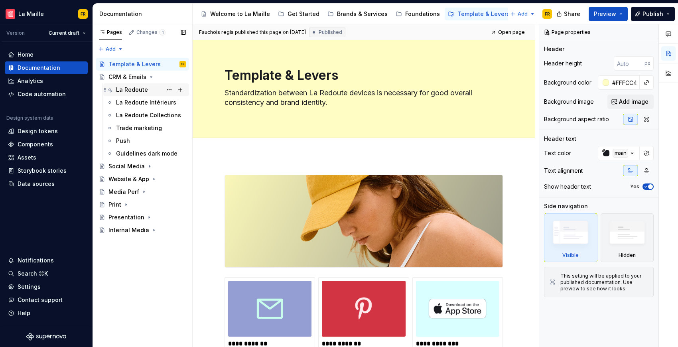
click at [146, 93] on div "La Redoute" at bounding box center [132, 90] width 32 height 8
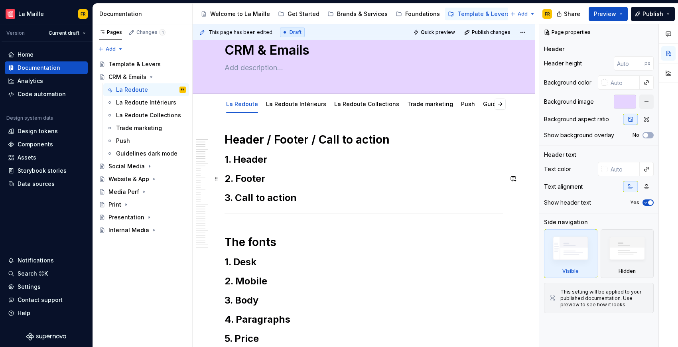
scroll to position [38, 0]
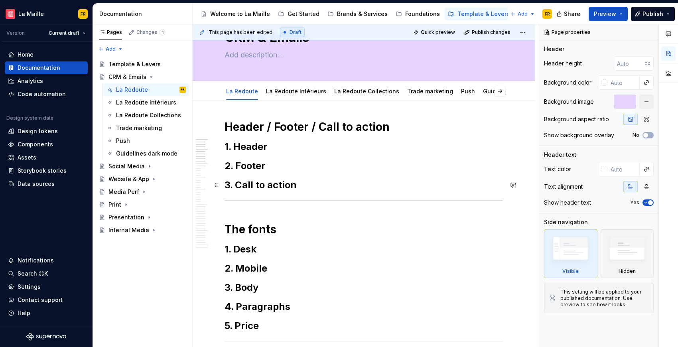
click at [313, 184] on h2 "3. Call to action" at bounding box center [364, 185] width 278 height 13
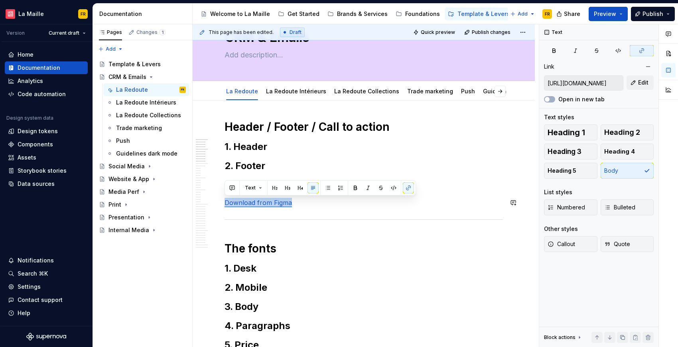
drag, startPoint x: 252, startPoint y: 200, endPoint x: 327, endPoint y: 207, distance: 76.1
click at [300, 207] on p "Download from Figma" at bounding box center [364, 203] width 278 height 10
click at [408, 191] on button "button" at bounding box center [408, 187] width 11 height 11
click at [590, 85] on input "[URL][DOMAIN_NAME][PERSON_NAME]" at bounding box center [583, 83] width 79 height 14
click at [641, 83] on span "Edit" at bounding box center [643, 83] width 10 height 8
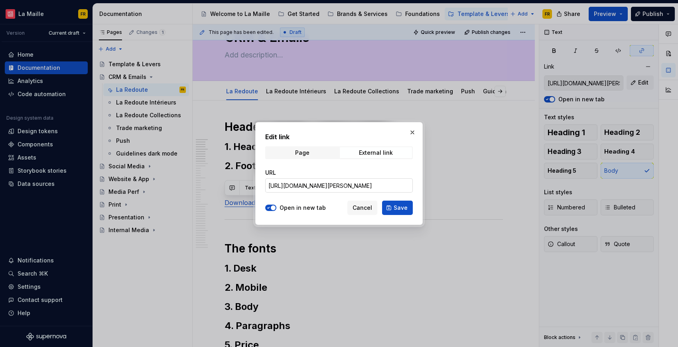
click at [390, 185] on input "[URL][DOMAIN_NAME][PERSON_NAME]" at bounding box center [339, 185] width 148 height 14
click at [399, 209] on span "Save" at bounding box center [401, 208] width 14 height 8
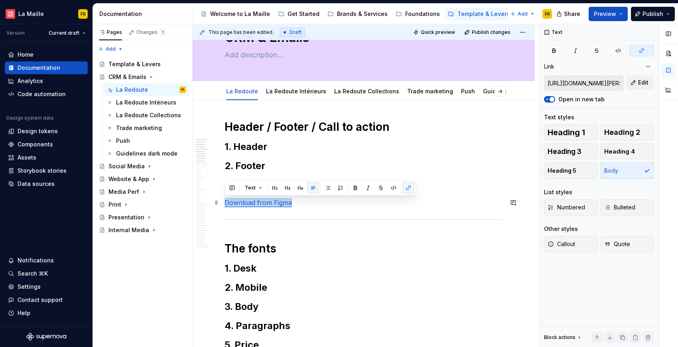
click at [397, 206] on p "Download from Figma" at bounding box center [364, 203] width 278 height 10
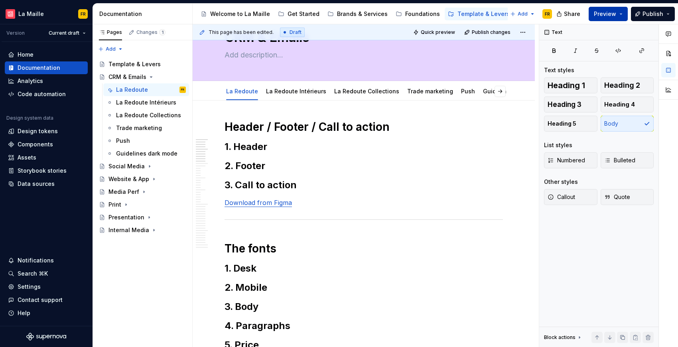
click at [599, 18] on button "Preview" at bounding box center [608, 14] width 39 height 14
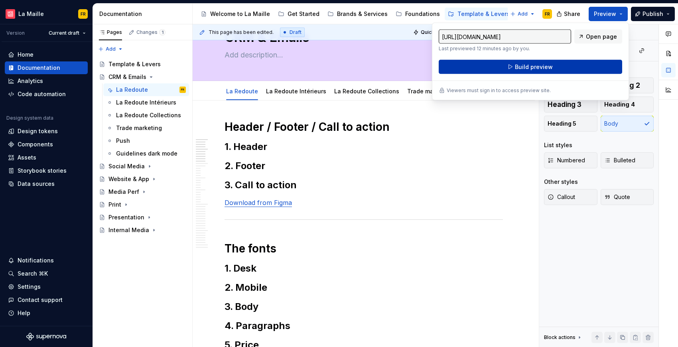
click at [563, 67] on button "Build preview" at bounding box center [530, 67] width 183 height 14
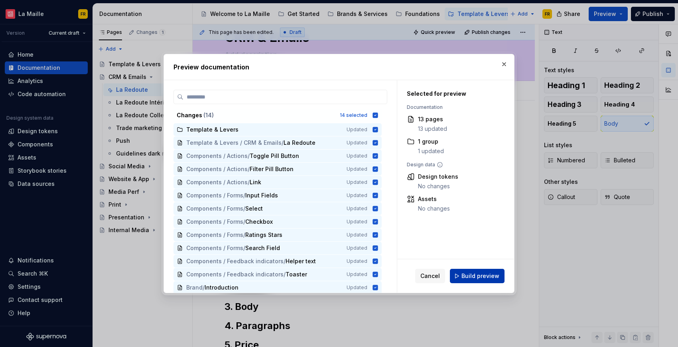
click at [488, 273] on span "Build preview" at bounding box center [481, 276] width 38 height 8
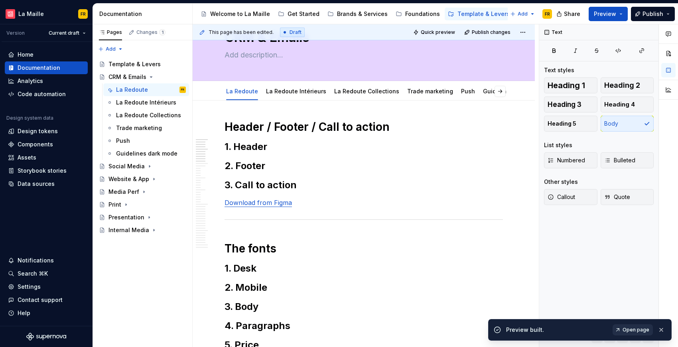
click at [637, 328] on span "Open page" at bounding box center [636, 330] width 27 height 6
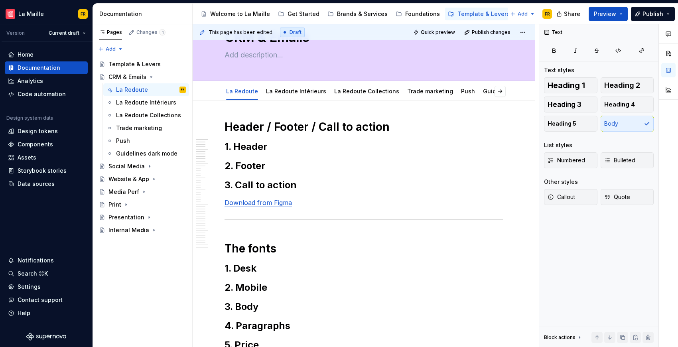
type textarea "*"
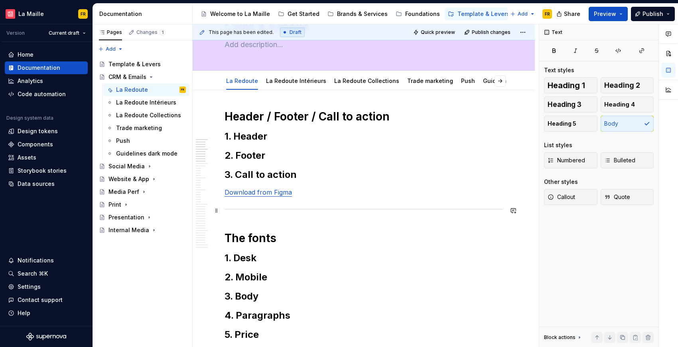
scroll to position [173, 0]
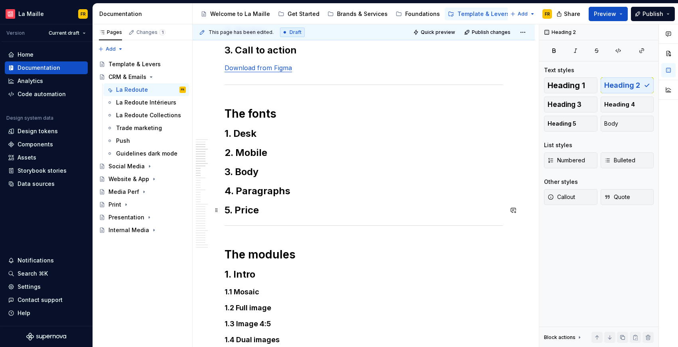
click at [331, 209] on h2 "5. Price" at bounding box center [364, 210] width 278 height 13
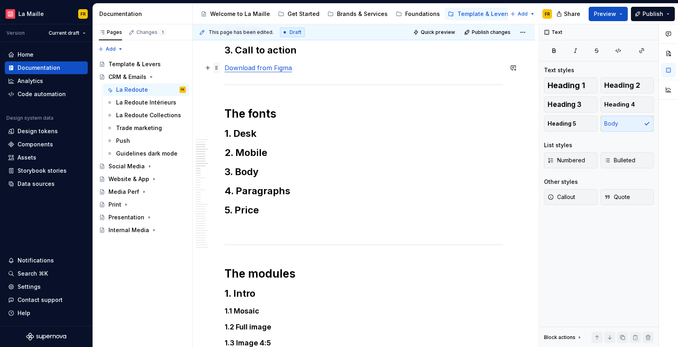
click at [217, 69] on span at bounding box center [216, 67] width 6 height 11
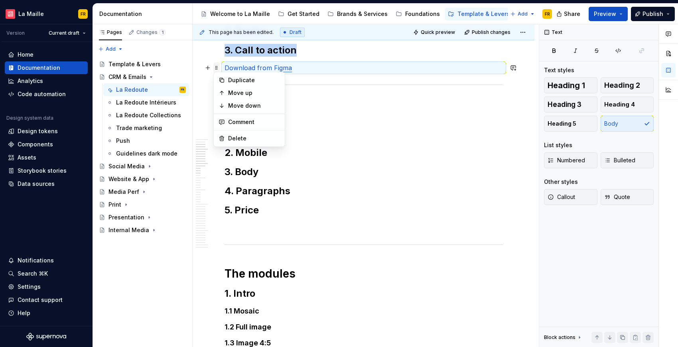
click at [217, 69] on span at bounding box center [216, 67] width 6 height 11
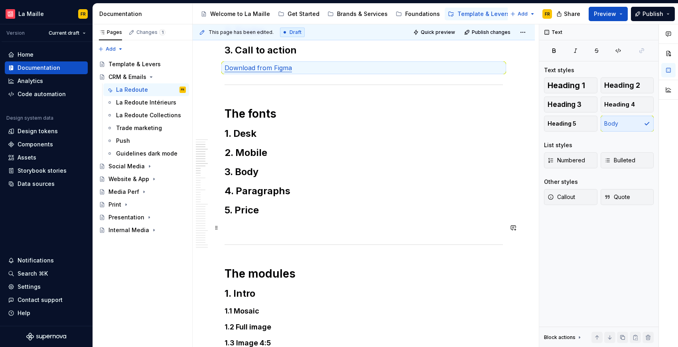
click at [294, 229] on p at bounding box center [364, 228] width 278 height 10
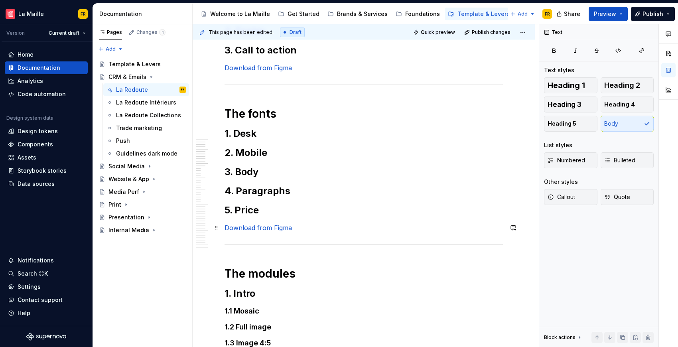
click at [290, 229] on p "Download from Figma" at bounding box center [364, 228] width 278 height 10
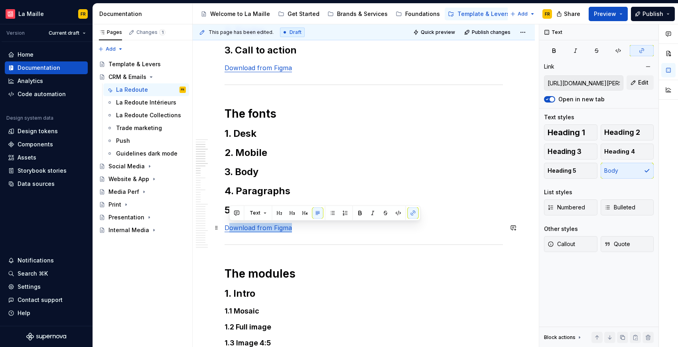
drag, startPoint x: 269, startPoint y: 231, endPoint x: 229, endPoint y: 232, distance: 40.7
click at [229, 232] on p "Download from Figma" at bounding box center [364, 228] width 278 height 10
drag, startPoint x: 225, startPoint y: 230, endPoint x: 427, endPoint y: 176, distance: 209.0
click at [296, 232] on p "Download from Figma" at bounding box center [364, 228] width 278 height 10
click at [639, 84] on span "Edit" at bounding box center [643, 83] width 10 height 8
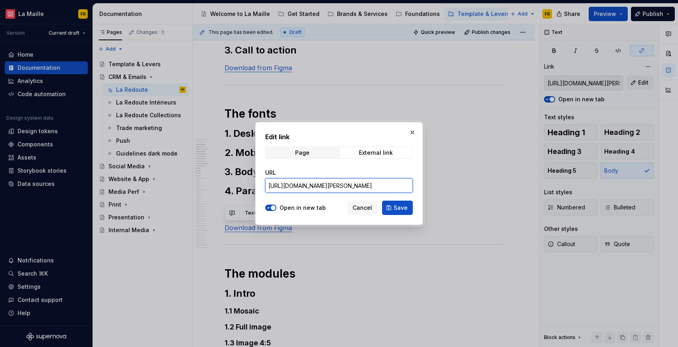
click at [386, 185] on input "[URL][DOMAIN_NAME][PERSON_NAME]" at bounding box center [339, 185] width 148 height 14
paste input "60-1262"
type input "https://www.figma.com/design/ezuuTMIXLrhugNvho3M75F/-La-Maille--Mail-Components…"
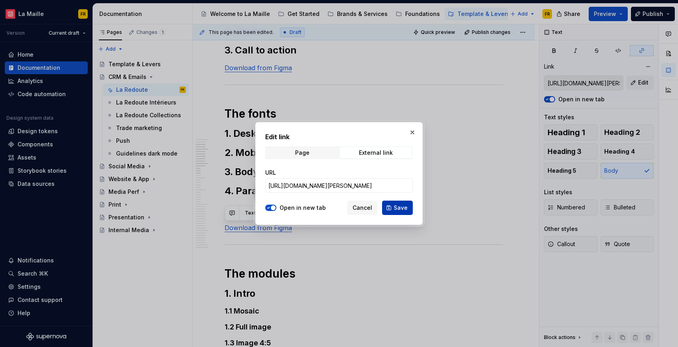
click at [400, 208] on span "Save" at bounding box center [401, 208] width 14 height 8
type input "https://www.figma.com/design/ezuuTMIXLrhugNvho3M75F/-La-Maille--Mail-Components…"
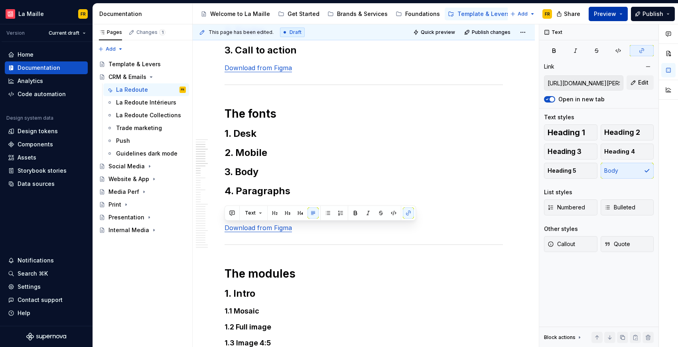
click at [603, 20] on button "Preview" at bounding box center [608, 14] width 39 height 14
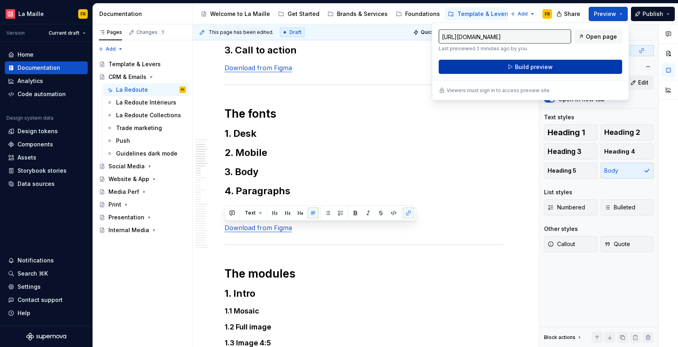
click at [538, 65] on span "Build preview" at bounding box center [534, 67] width 38 height 8
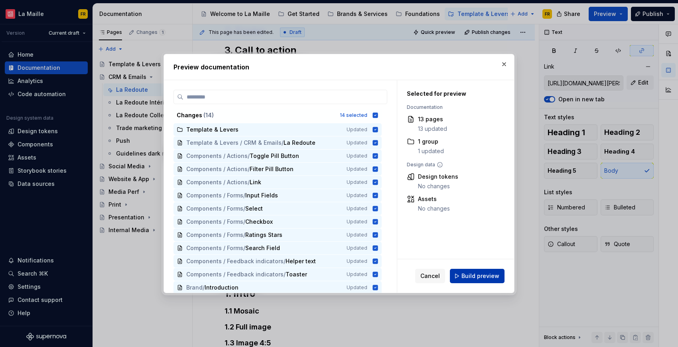
click at [477, 277] on span "Build preview" at bounding box center [481, 276] width 38 height 8
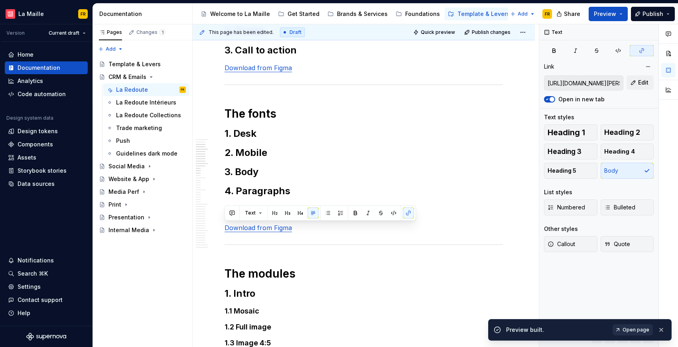
click at [640, 328] on span "Open page" at bounding box center [636, 330] width 27 height 6
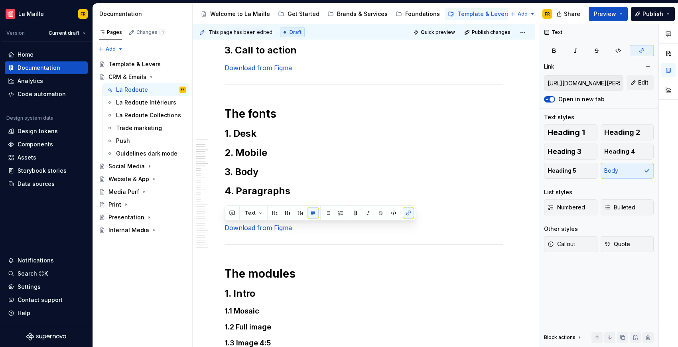
type textarea "*"
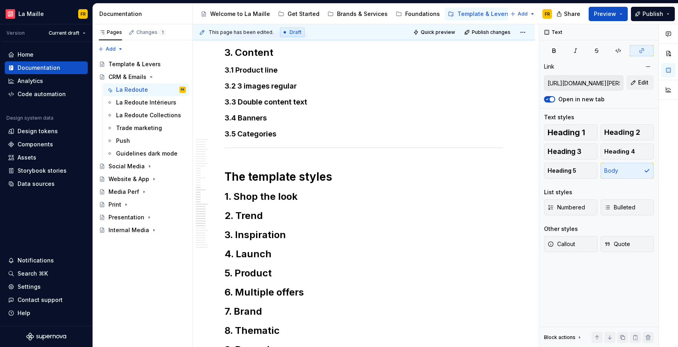
scroll to position [581, 0]
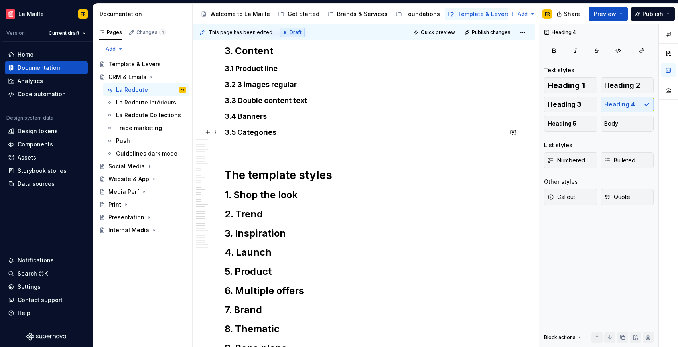
click at [322, 136] on h4 "3.5 Categories" at bounding box center [364, 133] width 278 height 10
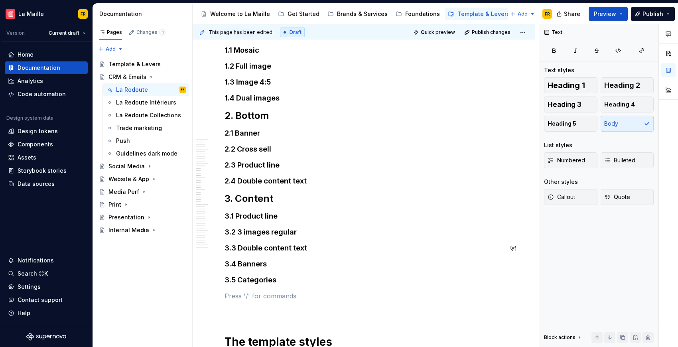
scroll to position [285, 0]
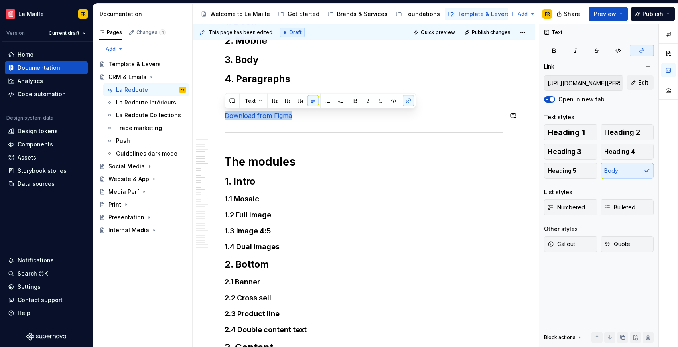
drag, startPoint x: 306, startPoint y: 119, endPoint x: 202, endPoint y: 109, distance: 104.2
copy link "Download from Figma"
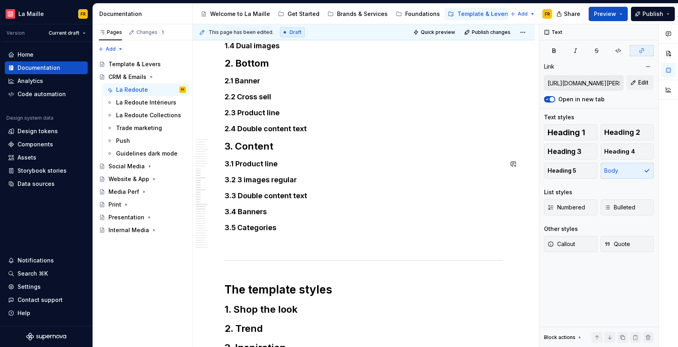
scroll to position [508, 0]
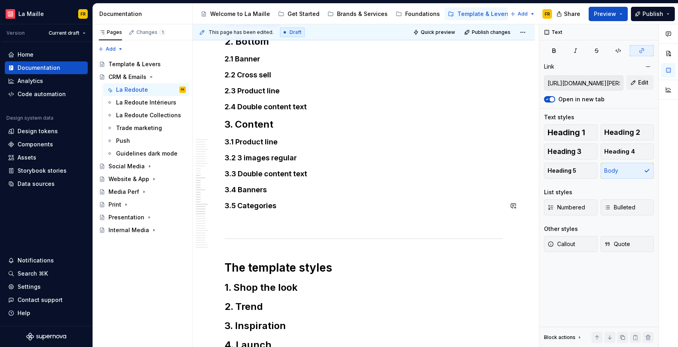
click at [343, 215] on div "**********" at bounding box center [364, 286] width 278 height 1273
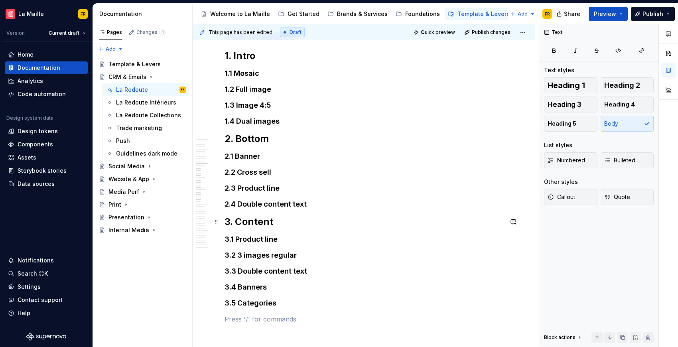
scroll to position [410, 0]
click at [310, 126] on h4 "1.4 Dual images" at bounding box center [364, 121] width 278 height 10
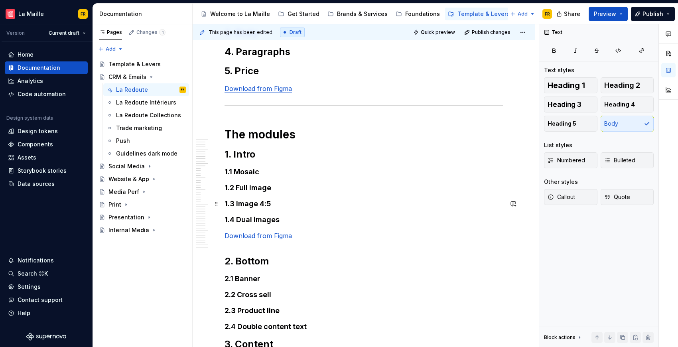
scroll to position [313, 0]
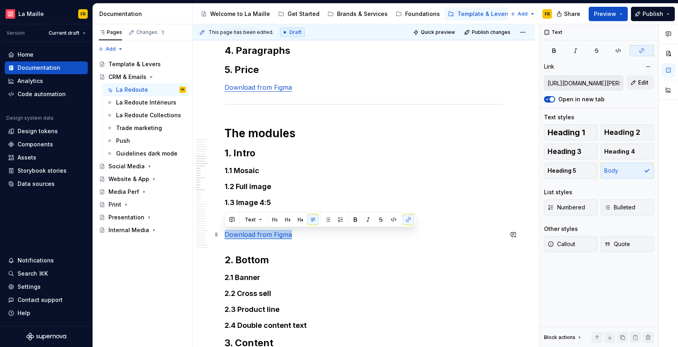
drag, startPoint x: 286, startPoint y: 235, endPoint x: 220, endPoint y: 237, distance: 65.8
click at [649, 84] on button "Edit" at bounding box center [640, 82] width 27 height 14
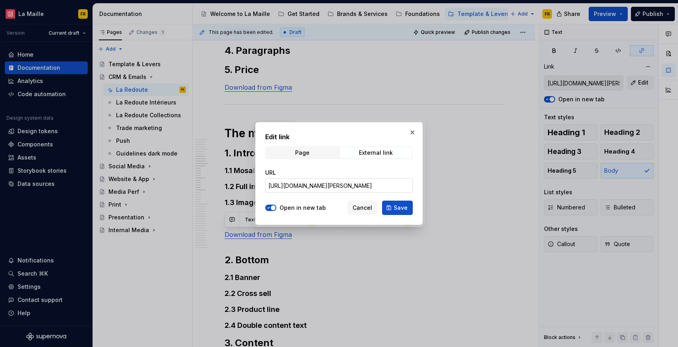
click at [401, 183] on input "https://www.figma.com/design/ezuuTMIXLrhugNvho3M75F/-La-Maille--Mail-Components…" at bounding box center [339, 185] width 148 height 14
paste input "5421-82073"
type input "https://www.figma.com/design/ezuuTMIXLrhugNvho3M75F/-La-Maille--Mail-Components…"
click at [396, 206] on span "Save" at bounding box center [401, 208] width 14 height 8
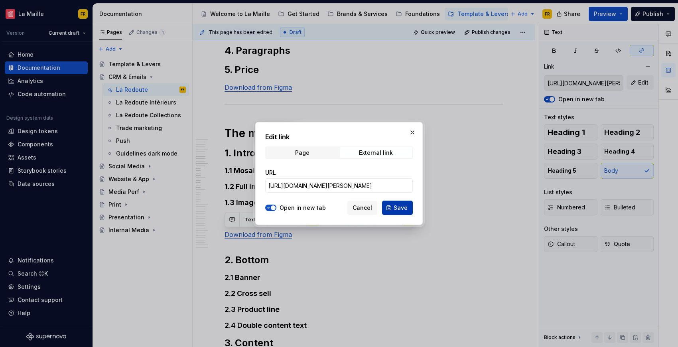
type input "https://www.figma.com/design/ezuuTMIXLrhugNvho3M75F/-La-Maille--Mail-Components…"
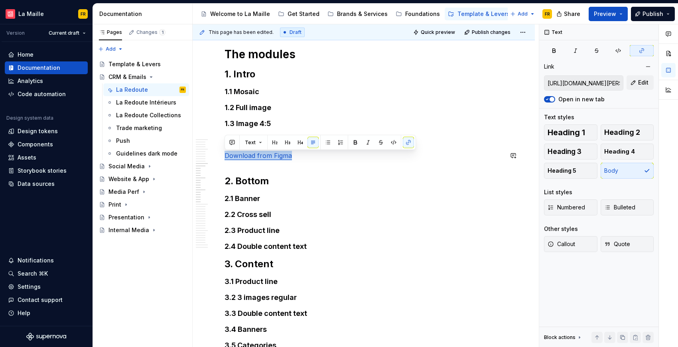
scroll to position [392, 0]
click at [335, 243] on h4 "2.4 Double content text" at bounding box center [364, 246] width 278 height 10
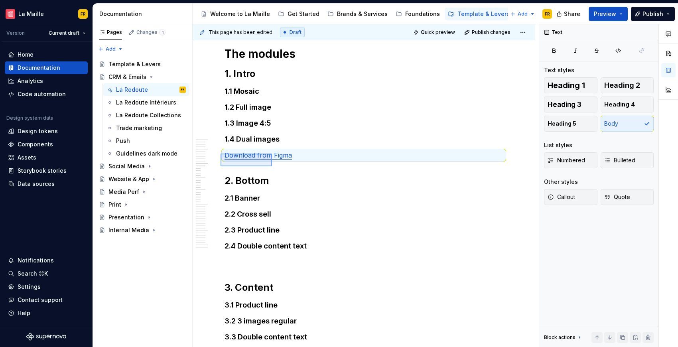
drag, startPoint x: 223, startPoint y: 154, endPoint x: 272, endPoint y: 166, distance: 50.9
click at [272, 166] on div "This page has been edited. Draft Quick preview Publish changes CRM & Emails Edi…" at bounding box center [366, 185] width 346 height 323
copy h4 "1.4 Dual images"
click at [286, 265] on p at bounding box center [364, 262] width 278 height 10
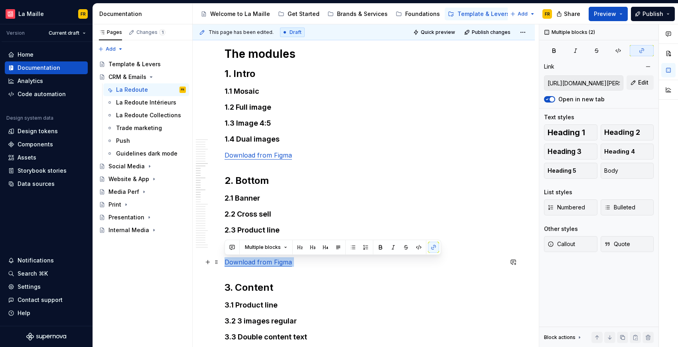
drag, startPoint x: 284, startPoint y: 268, endPoint x: 357, endPoint y: 207, distance: 95.5
click at [642, 82] on span "Edit" at bounding box center [643, 83] width 10 height 8
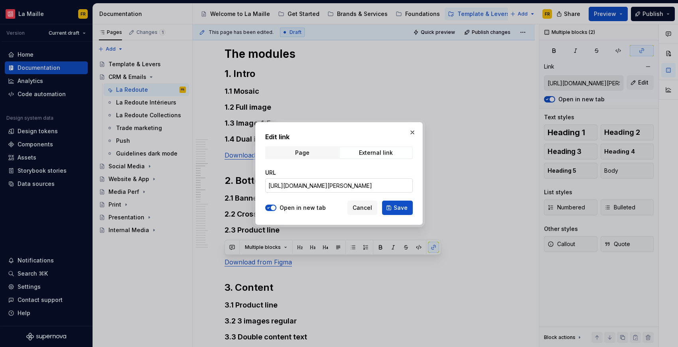
click at [394, 184] on input "https://www.figma.com/design/ezuuTMIXLrhugNvho3M75F/-La-Maille--Mail-Components…" at bounding box center [339, 185] width 148 height 14
paste input "564-6074"
type input "https://www.figma.com/design/ezuuTMIXLrhugNvho3M75F/-La-Maille--Mail-Components…"
click at [394, 207] on button "Save" at bounding box center [397, 208] width 31 height 14
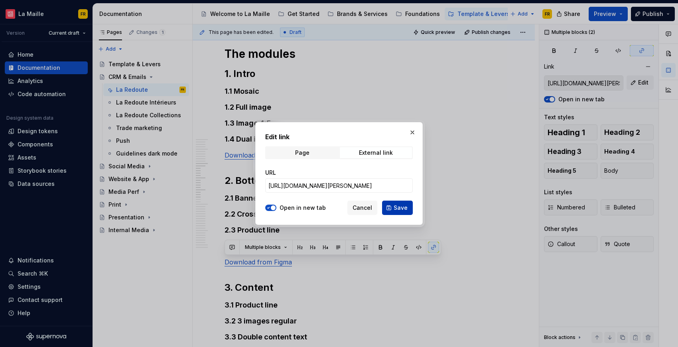
type input "https://www.figma.com/design/ezuuTMIXLrhugNvho3M75F/-La-Maille--Mail-Components…"
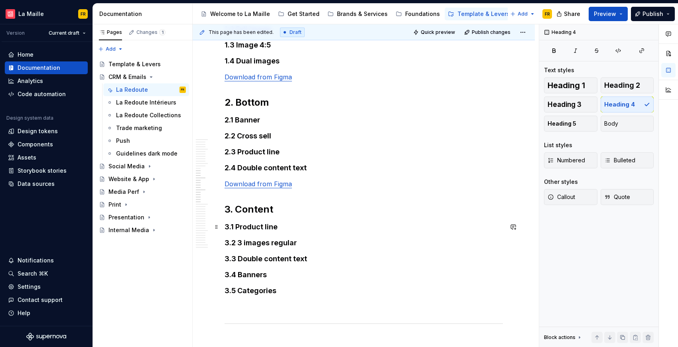
scroll to position [496, 0]
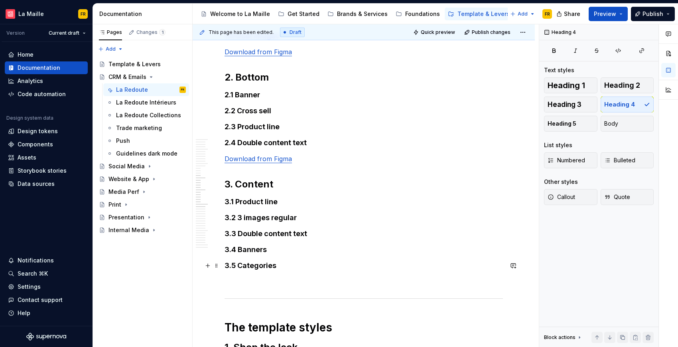
click at [344, 264] on h4 "3.5 Categories" at bounding box center [364, 266] width 278 height 10
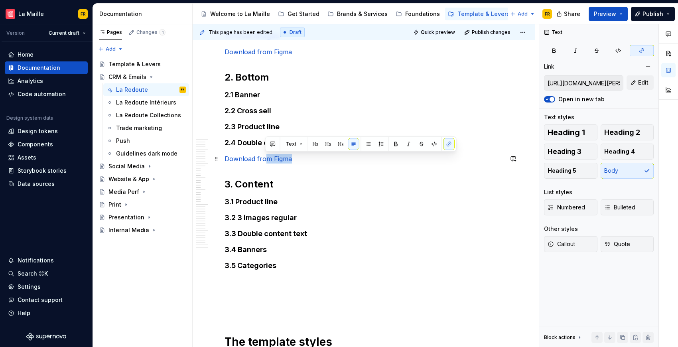
drag, startPoint x: 304, startPoint y: 163, endPoint x: 264, endPoint y: 160, distance: 39.6
click at [264, 160] on p "Download from Figma" at bounding box center [364, 159] width 278 height 10
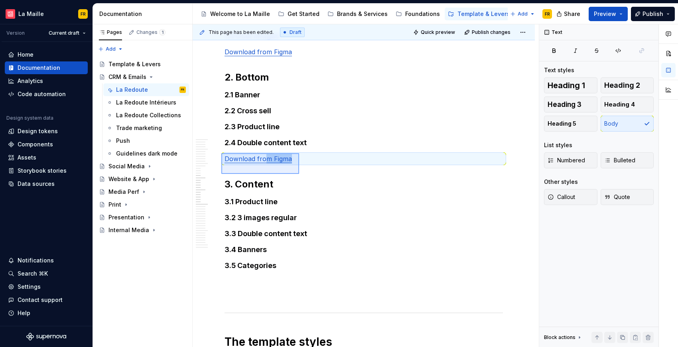
drag, startPoint x: 239, startPoint y: 158, endPoint x: 299, endPoint y: 174, distance: 62.3
click at [299, 174] on div "This page has been edited. Draft Quick preview Publish changes CRM & Emails Edi…" at bounding box center [366, 185] width 346 height 323
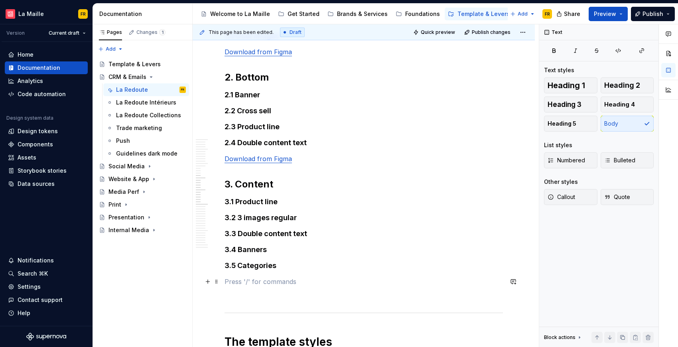
click at [274, 278] on p at bounding box center [364, 282] width 278 height 10
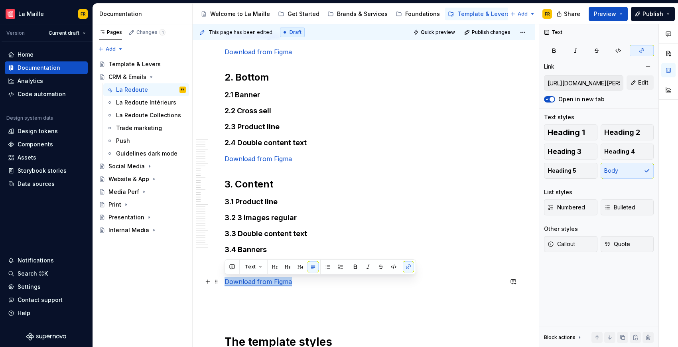
drag, startPoint x: 243, startPoint y: 282, endPoint x: 262, endPoint y: 260, distance: 28.8
click at [225, 286] on div "**********" at bounding box center [364, 334] width 278 height 1345
click at [639, 85] on span "Edit" at bounding box center [643, 83] width 10 height 8
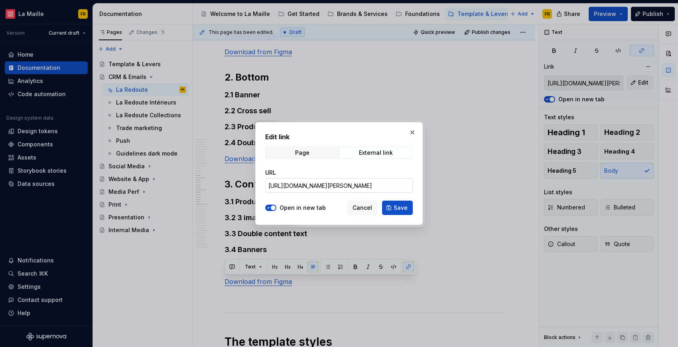
click at [401, 185] on input "https://www.figma.com/design/ezuuTMIXLrhugNvho3M75F/-La-Maille--Mail-Components…" at bounding box center [339, 185] width 148 height 14
paste input "6256-97044"
type input "https://www.figma.com/design/ezuuTMIXLrhugNvho3M75F/-La-Maille--Mail-Components…"
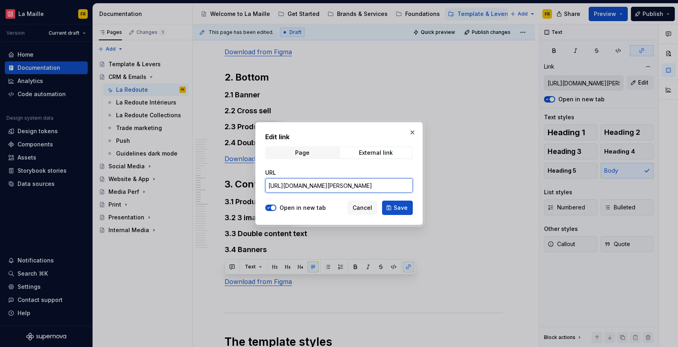
scroll to position [0, 249]
click at [396, 205] on span "Save" at bounding box center [401, 208] width 14 height 8
type input "https://www.figma.com/design/ezuuTMIXLrhugNvho3M75F/-La-Maille--Mail-Components…"
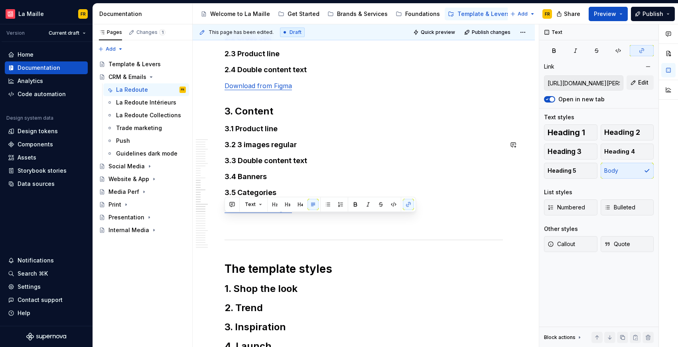
scroll to position [593, 0]
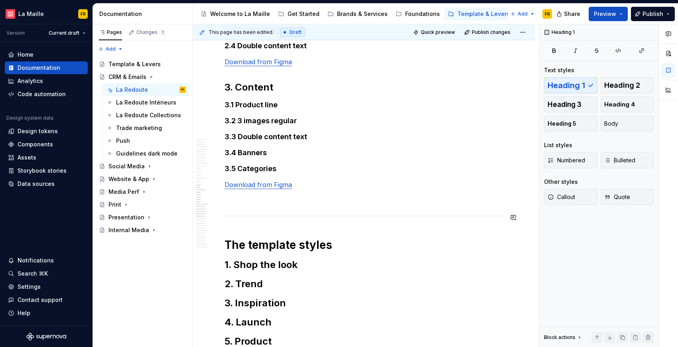
click at [428, 226] on div "**********" at bounding box center [364, 232] width 278 height 1335
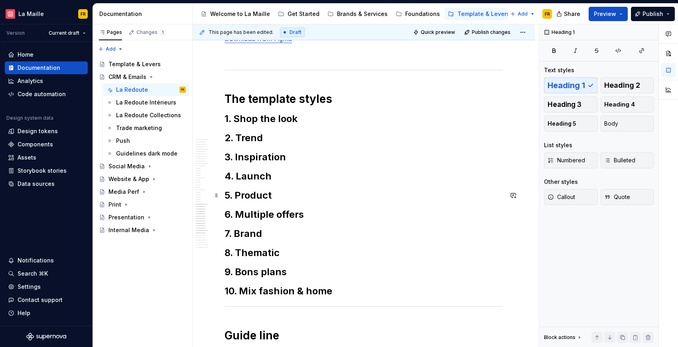
scroll to position [784, 0]
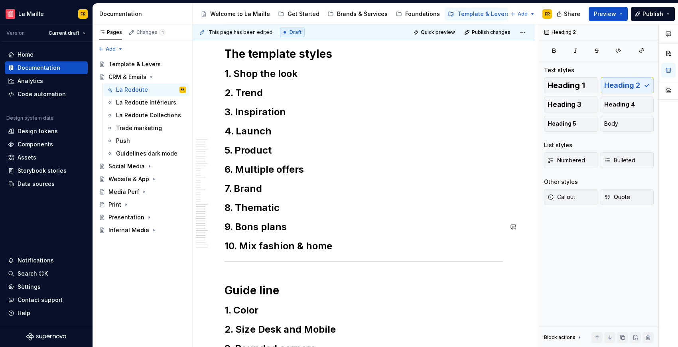
click at [415, 240] on h2 "10. Mix fashion & home" at bounding box center [364, 246] width 278 height 13
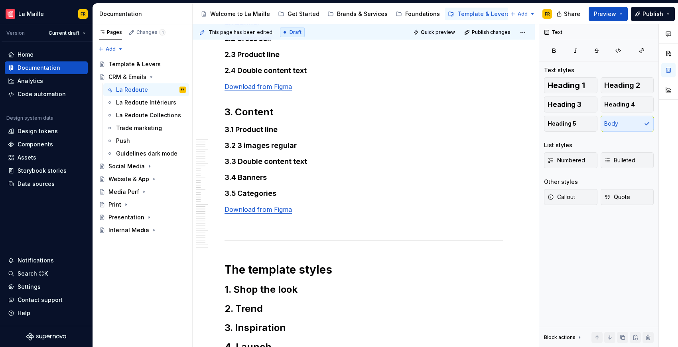
scroll to position [568, 0]
click at [234, 231] on div "**********" at bounding box center [364, 267] width 278 height 1354
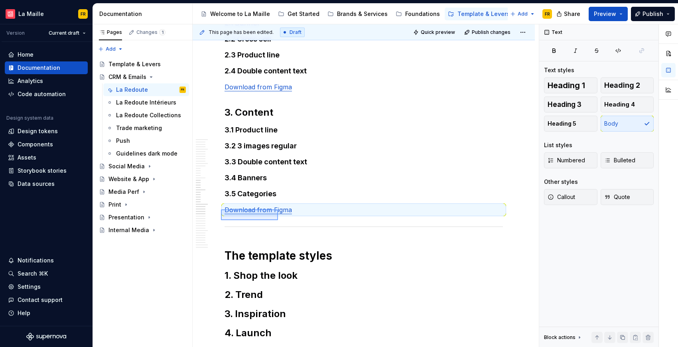
drag, startPoint x: 223, startPoint y: 211, endPoint x: 278, endPoint y: 220, distance: 55.9
click at [278, 220] on div "This page has been edited. Draft Quick preview Publish changes CRM & Emails Edi…" at bounding box center [366, 185] width 346 height 323
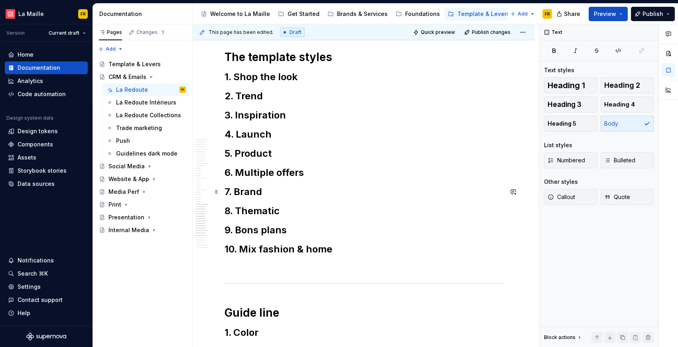
scroll to position [771, 0]
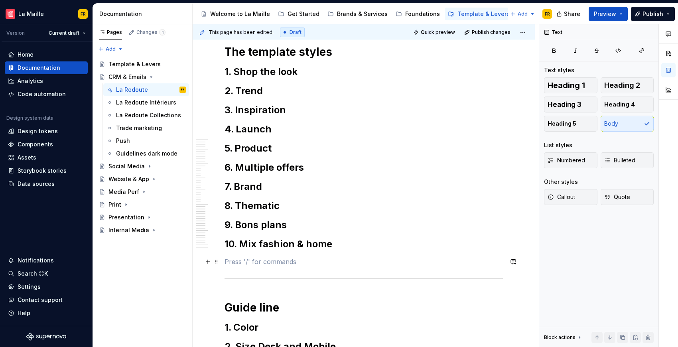
click at [339, 263] on p at bounding box center [364, 262] width 278 height 10
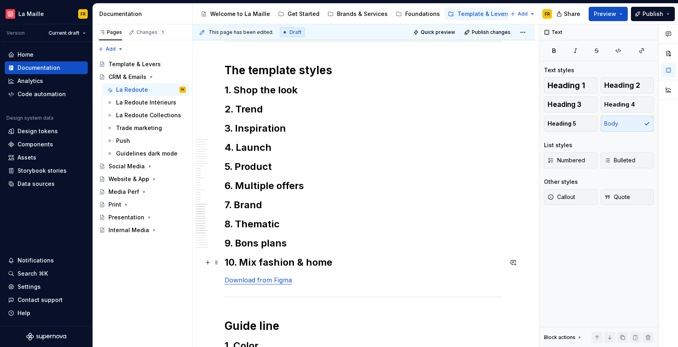
scroll to position [753, 0]
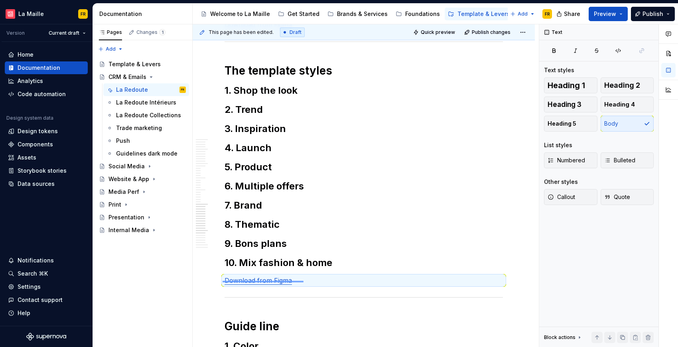
drag, startPoint x: 225, startPoint y: 280, endPoint x: 304, endPoint y: 282, distance: 78.2
click at [304, 282] on div "This page has been edited. Draft Quick preview Publish changes CRM & Emails Edi…" at bounding box center [366, 185] width 346 height 323
click at [225, 278] on link "Download from Figma" at bounding box center [258, 280] width 67 height 8
drag, startPoint x: 224, startPoint y: 278, endPoint x: 307, endPoint y: 279, distance: 82.6
click at [307, 279] on div "This page has been edited. Draft Quick preview Publish changes CRM & Emails Edi…" at bounding box center [366, 185] width 346 height 323
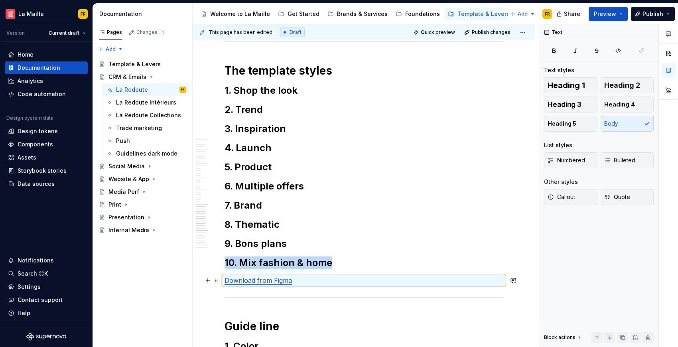
click at [292, 280] on p "Download from Figma" at bounding box center [364, 281] width 278 height 10
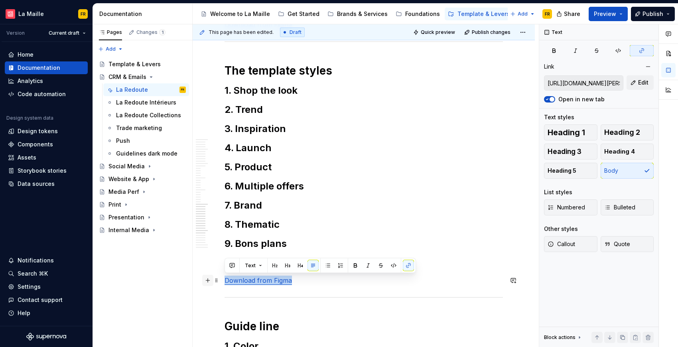
drag, startPoint x: 284, startPoint y: 281, endPoint x: 208, endPoint y: 277, distance: 76.3
click at [225, 277] on div "**********" at bounding box center [364, 79] width 278 height 1349
click at [643, 82] on span "Edit" at bounding box center [643, 83] width 10 height 8
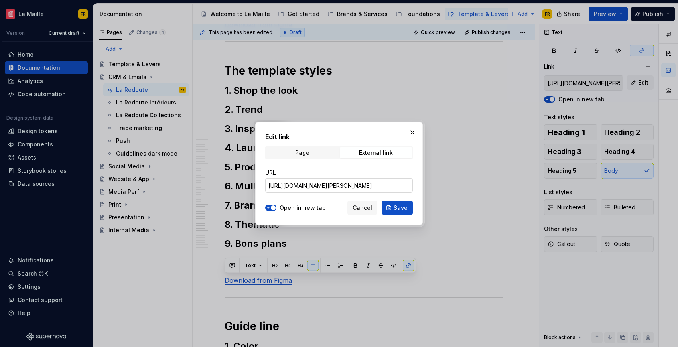
click at [314, 186] on input "https://www.figma.com/design/ezuuTMIXLrhugNvho3M75F/-La-Maille--Mail-Components…" at bounding box center [339, 185] width 148 height 14
paste input "5131-36248"
type input "https://www.figma.com/design/ezuuTMIXLrhugNvho3M75F/-La-Maille--Mail-Components…"
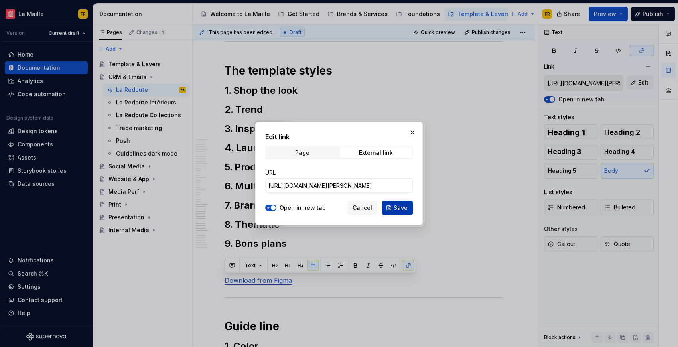
click at [402, 203] on button "Save" at bounding box center [397, 208] width 31 height 14
type input "https://www.figma.com/design/ezuuTMIXLrhugNvho3M75F/-La-Maille--Mail-Components…"
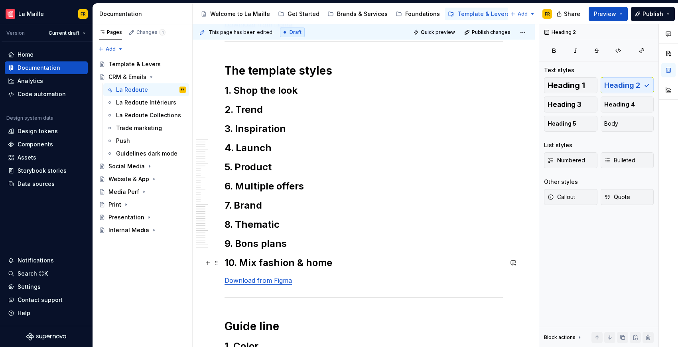
click at [446, 256] on h2 "10. Mix fashion & home" at bounding box center [364, 262] width 278 height 13
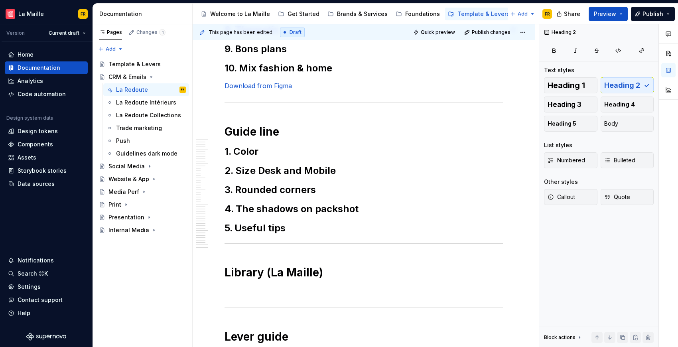
scroll to position [948, 0]
click at [341, 229] on h2 "5. Useful tips" at bounding box center [364, 227] width 278 height 13
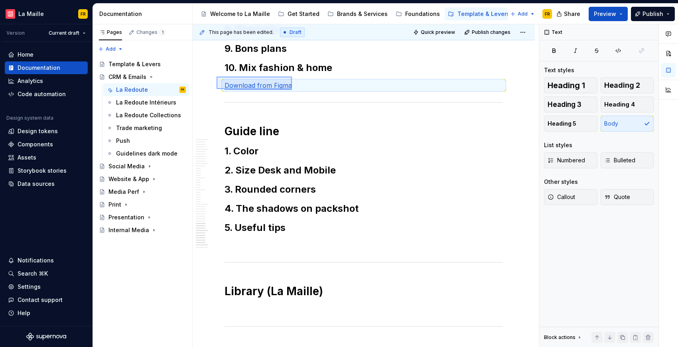
drag, startPoint x: 237, startPoint y: 82, endPoint x: 292, endPoint y: 89, distance: 55.1
click at [292, 89] on div "This page has been edited. Draft Quick preview Publish changes CRM & Emails Edi…" at bounding box center [366, 185] width 346 height 323
click at [258, 247] on p at bounding box center [364, 246] width 278 height 10
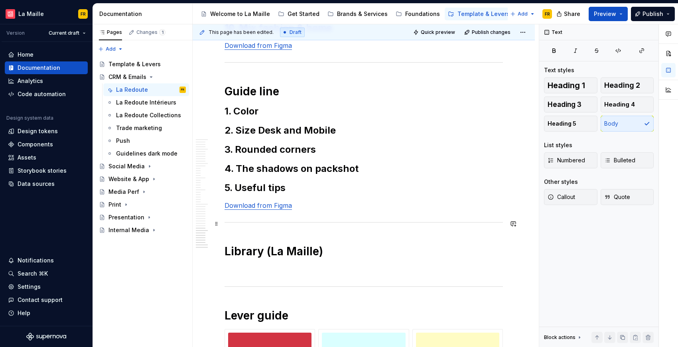
scroll to position [986, 0]
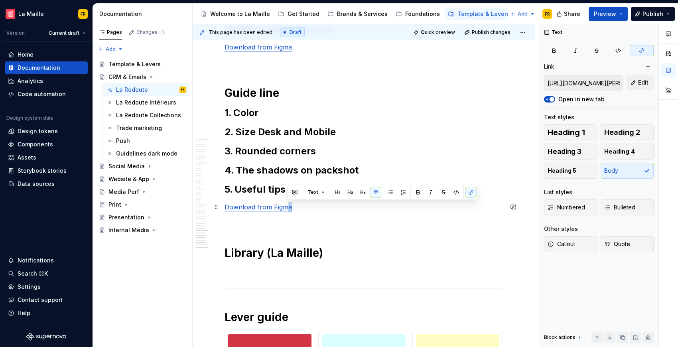
drag, startPoint x: 282, startPoint y: 208, endPoint x: 291, endPoint y: 207, distance: 9.6
click at [286, 205] on p "Download from Figma" at bounding box center [364, 207] width 278 height 10
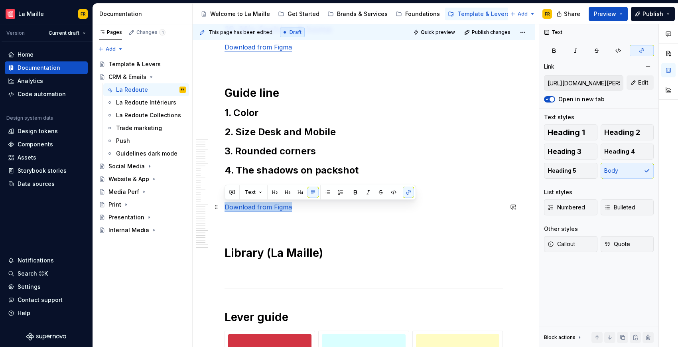
drag, startPoint x: 292, startPoint y: 209, endPoint x: 225, endPoint y: 209, distance: 66.6
click at [225, 209] on p "Download from Figma" at bounding box center [364, 207] width 278 height 10
click at [639, 83] on span "Edit" at bounding box center [643, 83] width 10 height 8
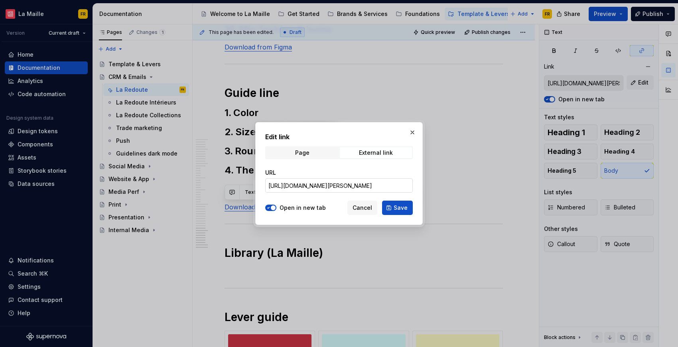
click at [391, 185] on input "https://www.figma.com/design/ezuuTMIXLrhugNvho3M75F/-La-Maille--Mail-Components…" at bounding box center [339, 185] width 148 height 14
paste input "542-1300"
type input "https://www.figma.com/design/ezuuTMIXLrhugNvho3M75F/-La-Maille--Mail-Components…"
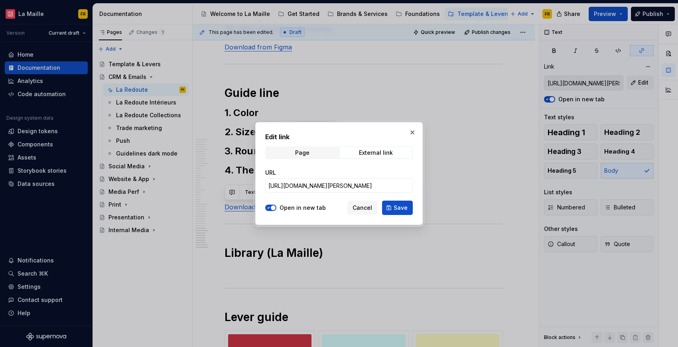
click at [412, 209] on button "Save" at bounding box center [397, 208] width 31 height 14
type input "https://www.figma.com/design/ezuuTMIXLrhugNvho3M75F/-La-Maille--Mail-Components…"
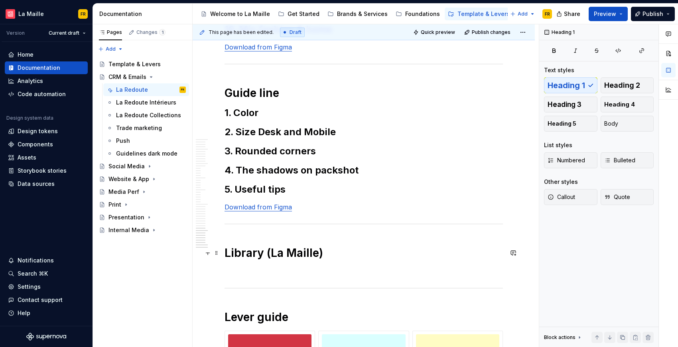
click at [398, 256] on h1 "Library (La Maille)" at bounding box center [364, 253] width 278 height 14
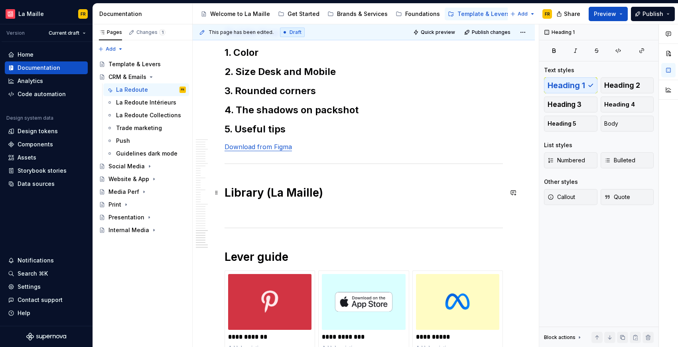
scroll to position [1066, 0]
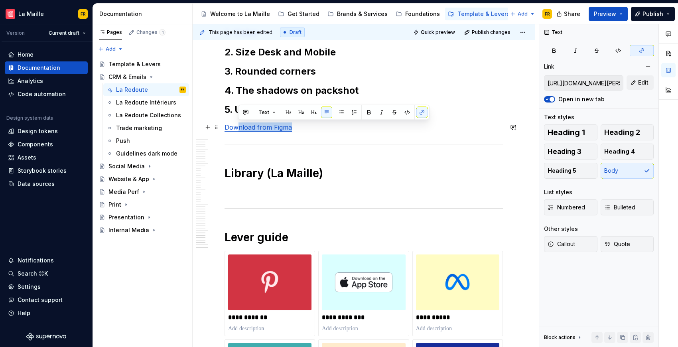
drag, startPoint x: 306, startPoint y: 128, endPoint x: 221, endPoint y: 128, distance: 85.4
click at [301, 188] on p at bounding box center [364, 192] width 278 height 10
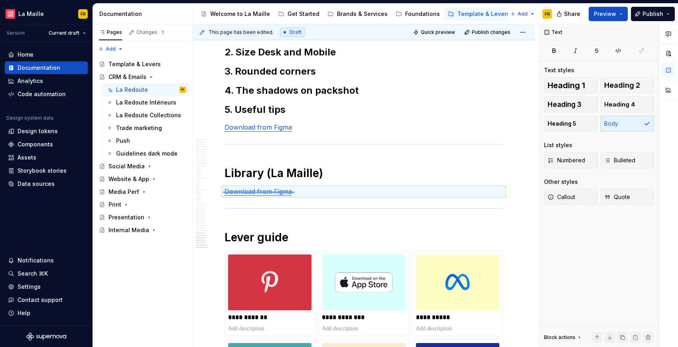
drag, startPoint x: 224, startPoint y: 191, endPoint x: 294, endPoint y: 193, distance: 70.2
click at [294, 193] on div "This page has been edited. Draft Quick preview Publish changes CRM & Emails Edi…" at bounding box center [366, 185] width 346 height 323
click at [284, 191] on link "Download from Figma" at bounding box center [258, 191] width 67 height 8
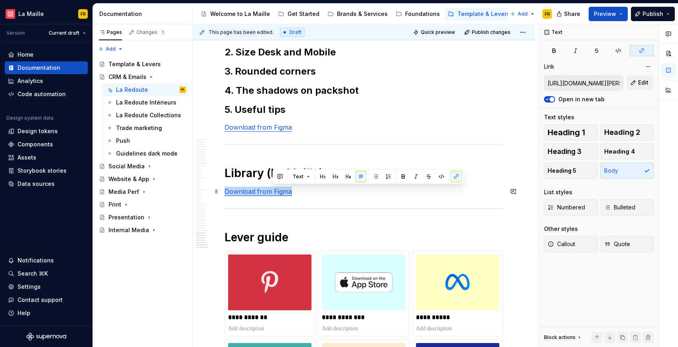
click at [284, 191] on link "Download from Figma" at bounding box center [258, 191] width 67 height 8
click at [647, 81] on span "Edit" at bounding box center [643, 83] width 10 height 8
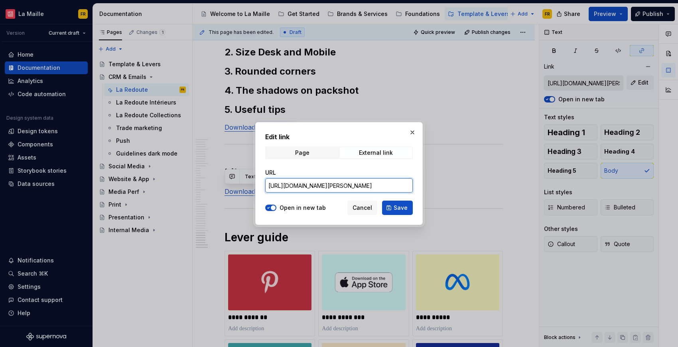
click at [387, 190] on input "https://www.figma.com/design/ezuuTMIXLrhugNvho3M75F/-La-Maille--Mail-Components…" at bounding box center [339, 185] width 148 height 14
paste input "Download from Figma"
type input "Download from Figma"
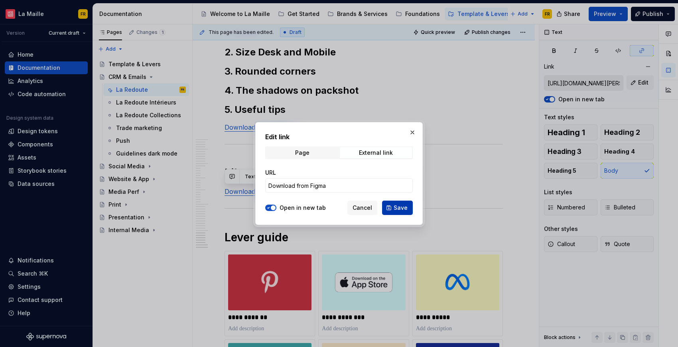
click at [396, 210] on span "Save" at bounding box center [401, 208] width 14 height 8
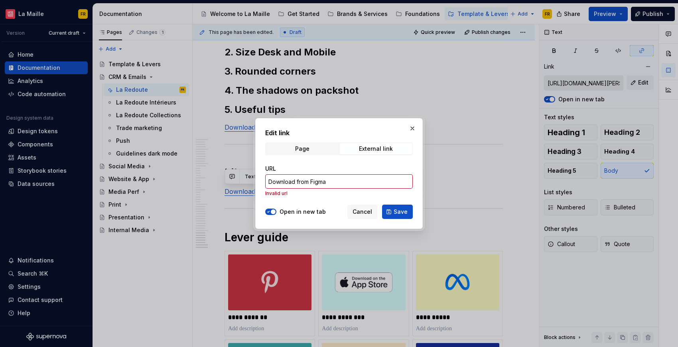
drag, startPoint x: 357, startPoint y: 212, endPoint x: 365, endPoint y: 215, distance: 7.6
click at [359, 212] on span "Cancel" at bounding box center [363, 212] width 20 height 8
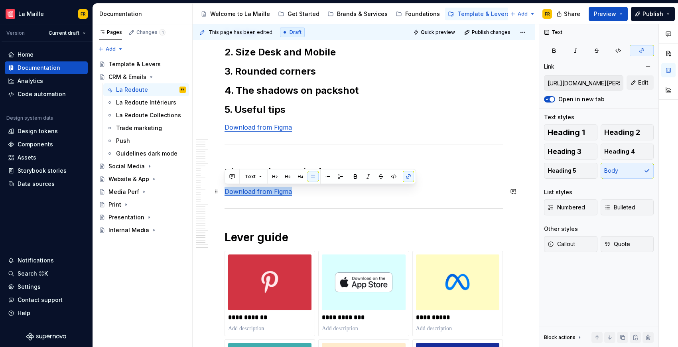
drag, startPoint x: 292, startPoint y: 192, endPoint x: 223, endPoint y: 195, distance: 69.1
click at [636, 85] on button "Edit" at bounding box center [640, 82] width 27 height 14
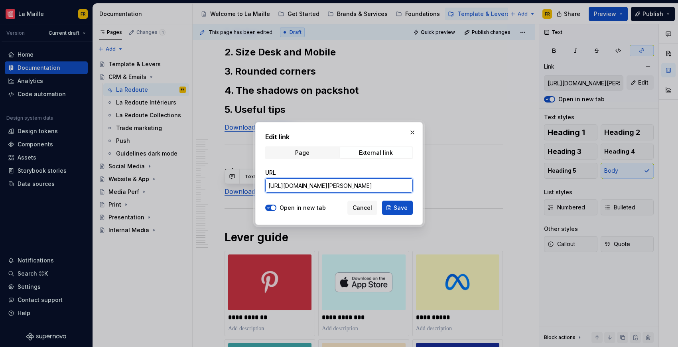
click at [402, 187] on input "https://www.figma.com/design/ezuuTMIXLrhugNvho3M75F/-La-Maille--Mail-Components…" at bounding box center [339, 185] width 148 height 14
paste input "0-1"
type input "https://www.figma.com/design/ezuuTMIXLrhugNvho3M75F/-La-Maille--Mail-Components…"
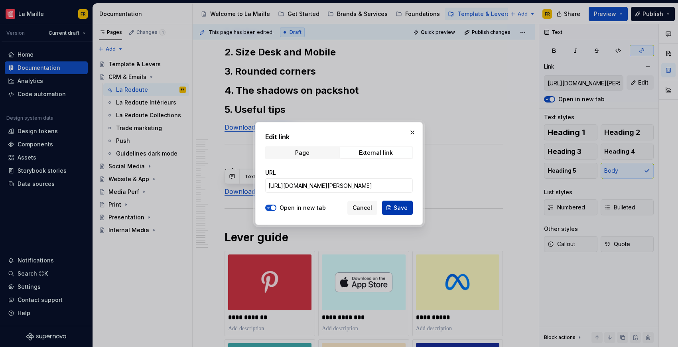
scroll to position [0, 0]
click at [402, 211] on span "Save" at bounding box center [401, 208] width 14 height 8
type input "https://www.figma.com/design/ezuuTMIXLrhugNvho3M75F/-La-Maille--Mail-Components…"
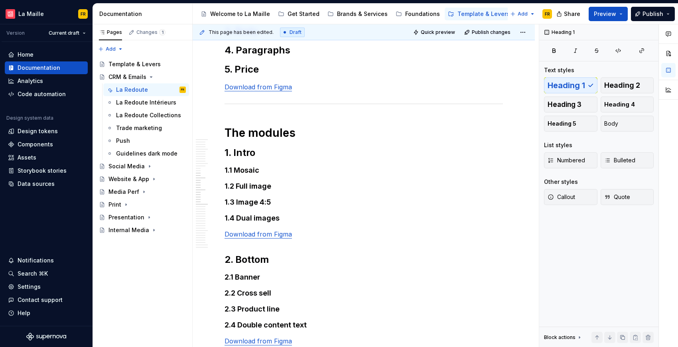
scroll to position [254, 0]
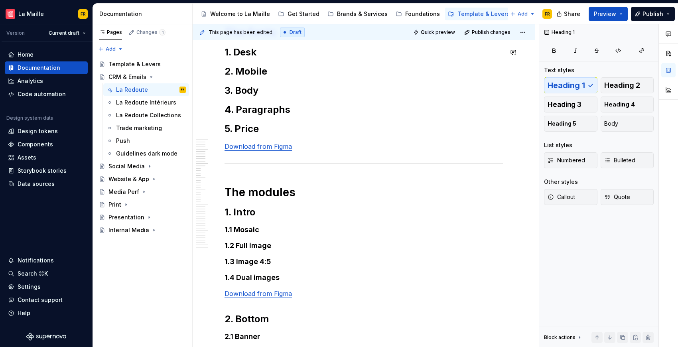
type textarea "*"
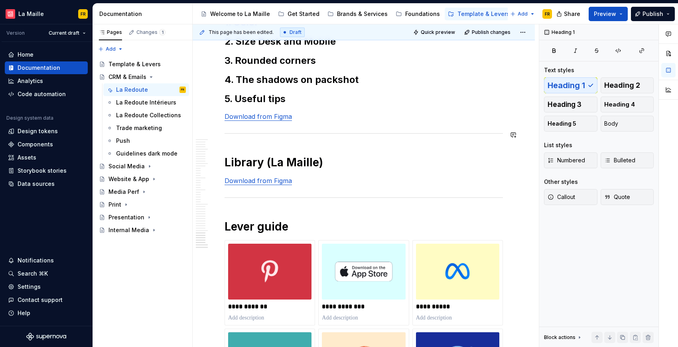
scroll to position [1077, 0]
click at [335, 169] on h1 "Library (La Maille)" at bounding box center [364, 162] width 278 height 14
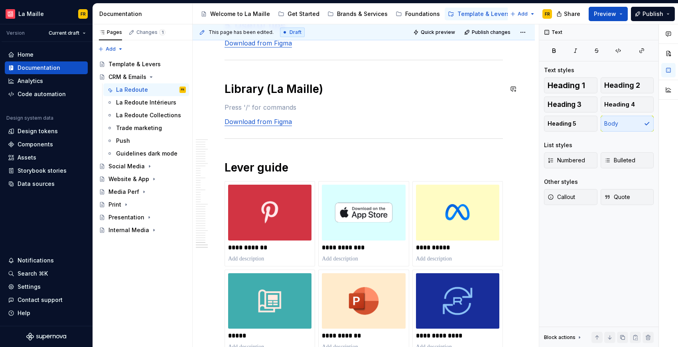
scroll to position [1196, 0]
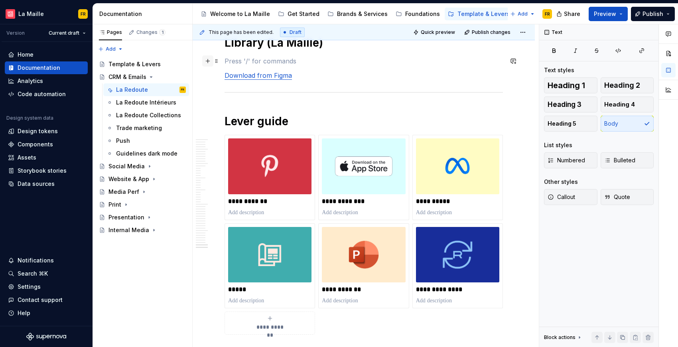
click at [207, 61] on button "button" at bounding box center [207, 60] width 11 height 11
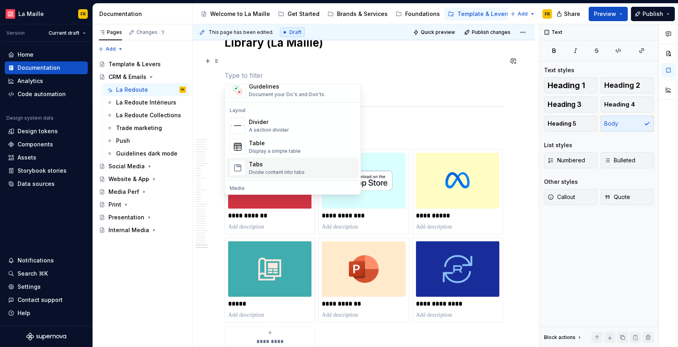
scroll to position [243, 0]
click at [276, 148] on div "Display a simple table" at bounding box center [275, 151] width 52 height 6
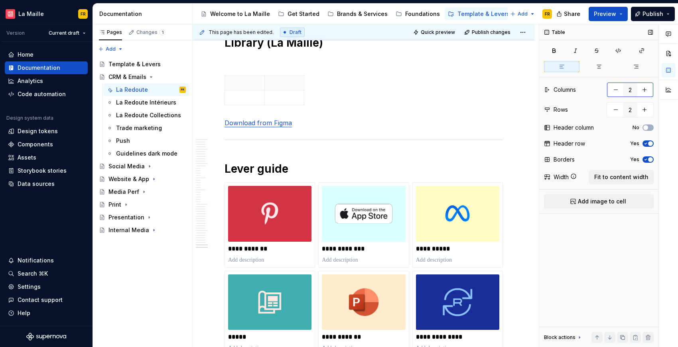
click at [611, 89] on button "button" at bounding box center [616, 90] width 14 height 14
type input "1"
click at [613, 110] on button "button" at bounding box center [616, 110] width 14 height 14
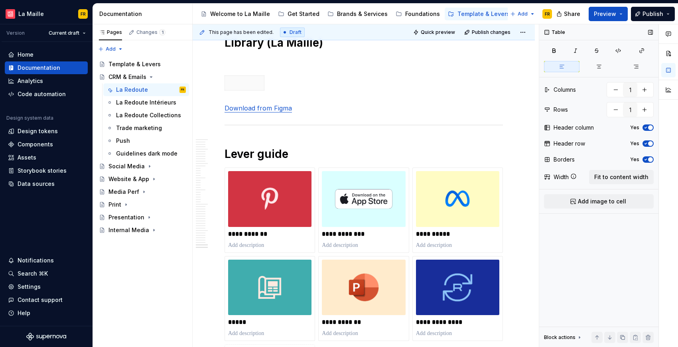
click at [643, 160] on icon "button" at bounding box center [646, 159] width 6 height 5
click at [643, 145] on icon "button" at bounding box center [646, 143] width 6 height 5
click at [644, 128] on icon "button" at bounding box center [646, 127] width 6 height 5
click at [649, 128] on span "button" at bounding box center [650, 127] width 5 height 5
drag, startPoint x: 645, startPoint y: 106, endPoint x: 646, endPoint y: 110, distance: 4.7
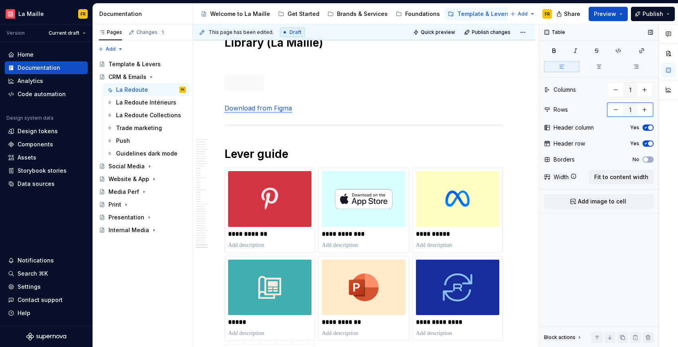
click at [644, 106] on button "button" at bounding box center [644, 110] width 14 height 14
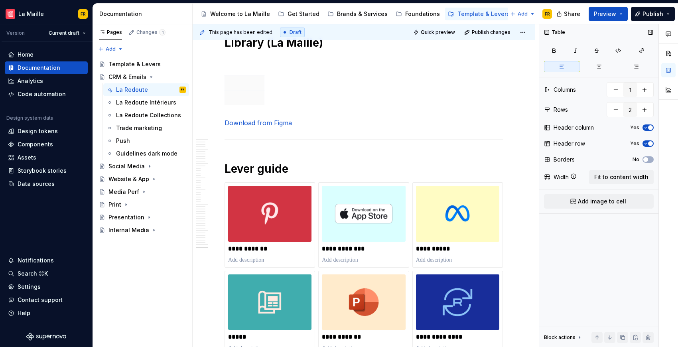
click at [644, 128] on icon "button" at bounding box center [646, 127] width 6 height 5
click at [645, 141] on button "Yes" at bounding box center [648, 143] width 11 height 6
click at [615, 112] on button "button" at bounding box center [616, 110] width 14 height 14
type input "1"
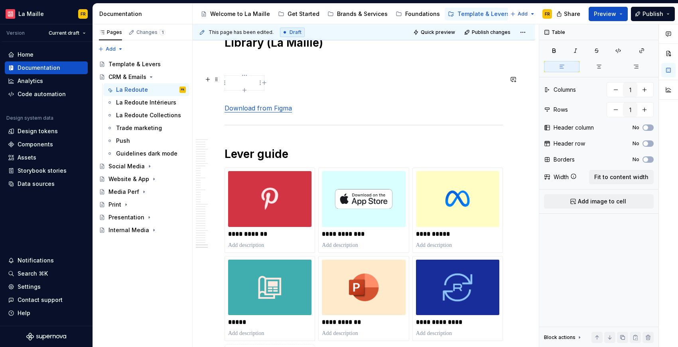
click at [246, 84] on p at bounding box center [245, 83] width 30 height 8
click at [604, 201] on span "Add image to cell" at bounding box center [602, 201] width 48 height 8
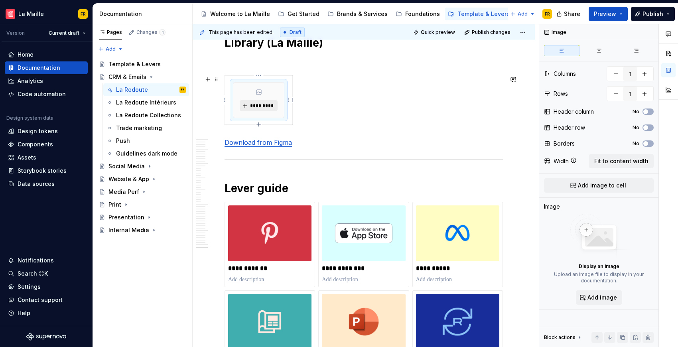
click at [266, 108] on button "*********" at bounding box center [259, 105] width 38 height 11
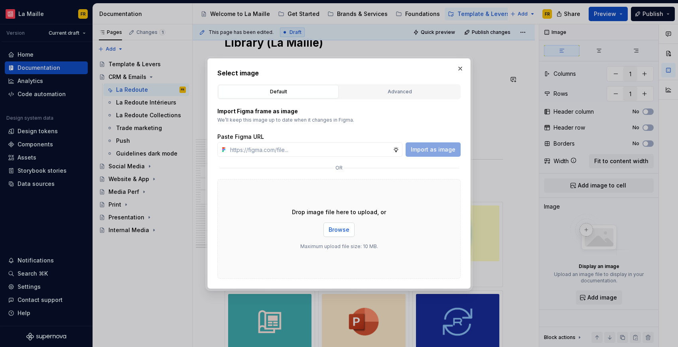
click at [340, 229] on span "Browse" at bounding box center [339, 230] width 21 height 8
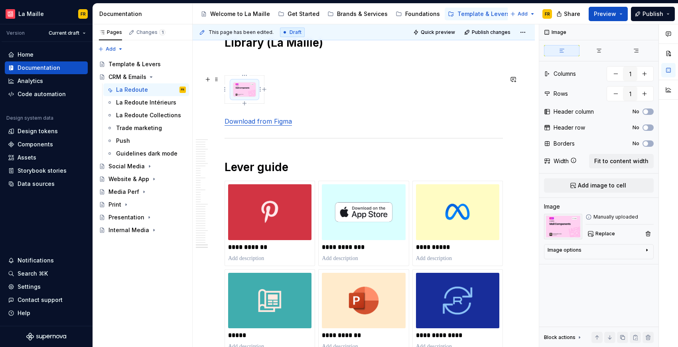
click at [255, 92] on img at bounding box center [244, 90] width 22 height 14
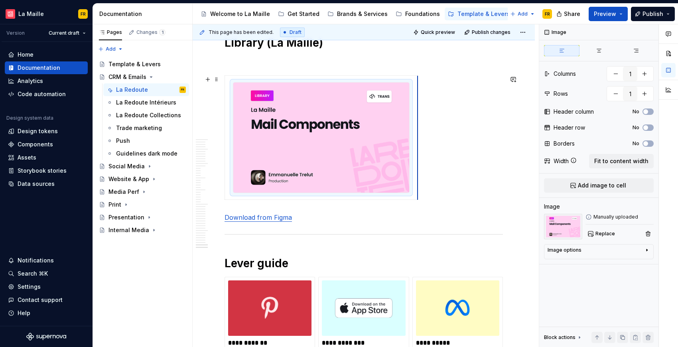
drag, startPoint x: 264, startPoint y: 100, endPoint x: 417, endPoint y: 128, distance: 156.2
click at [455, 144] on div at bounding box center [364, 139] width 278 height 128
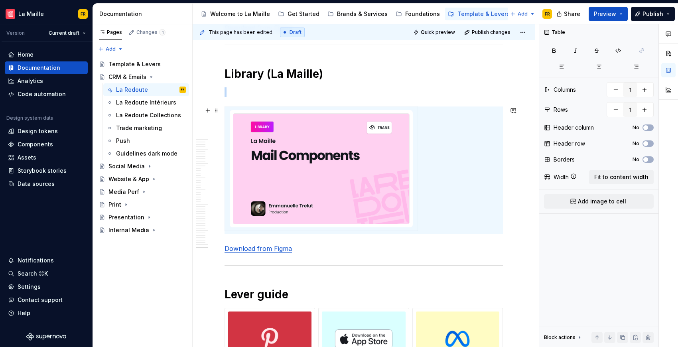
scroll to position [1164, 0]
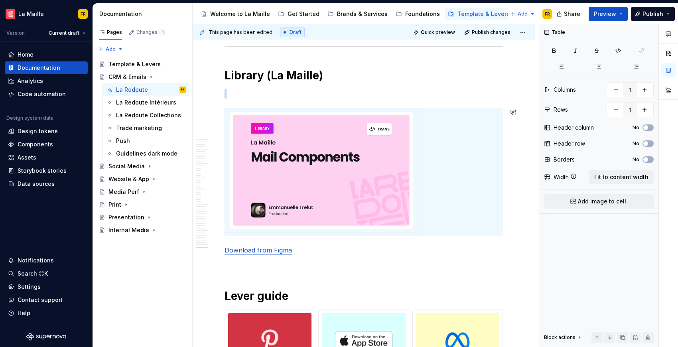
click at [247, 97] on p at bounding box center [364, 94] width 278 height 10
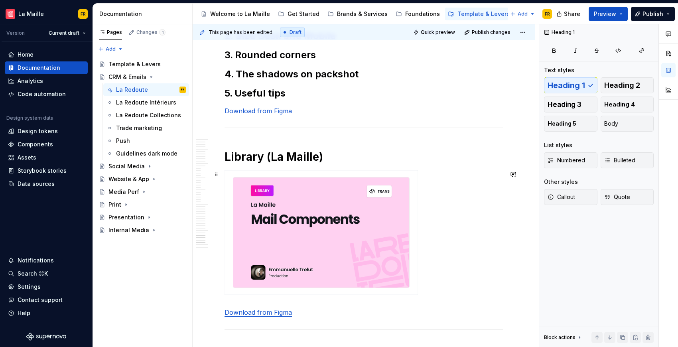
scroll to position [1085, 0]
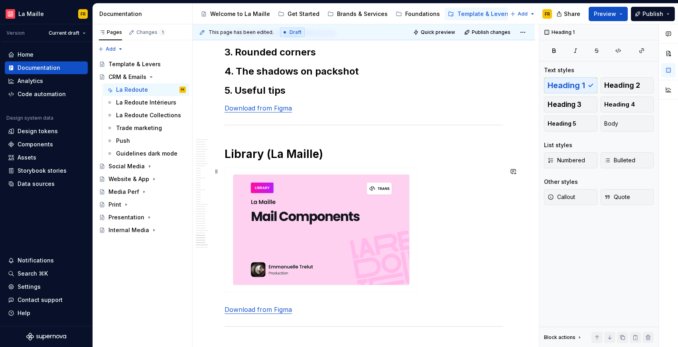
click at [382, 207] on img at bounding box center [321, 230] width 176 height 110
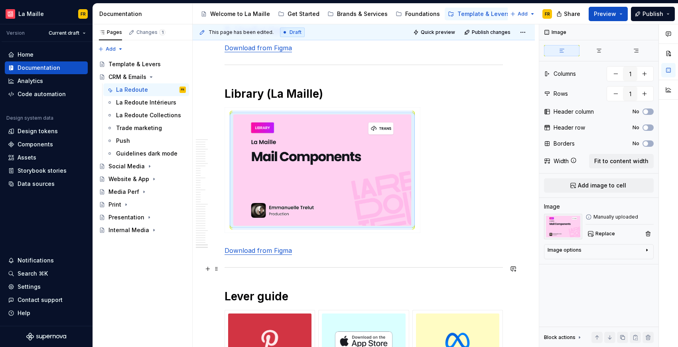
scroll to position [1127, 0]
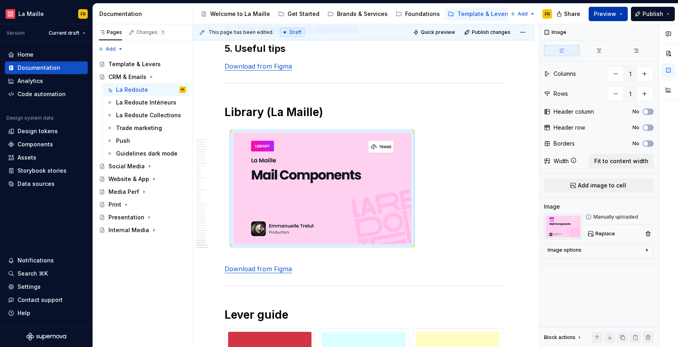
click at [609, 17] on span "Preview" at bounding box center [605, 14] width 22 height 8
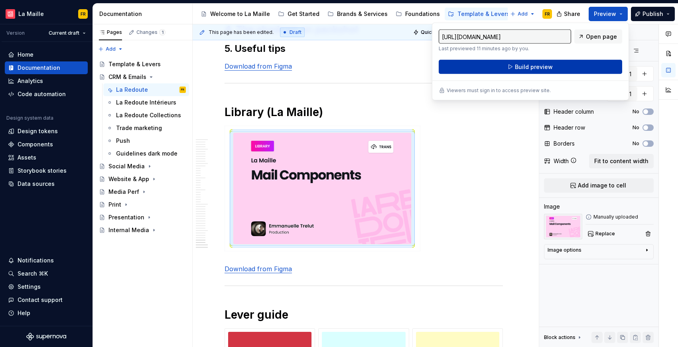
click at [552, 71] on button "Build preview" at bounding box center [530, 67] width 183 height 14
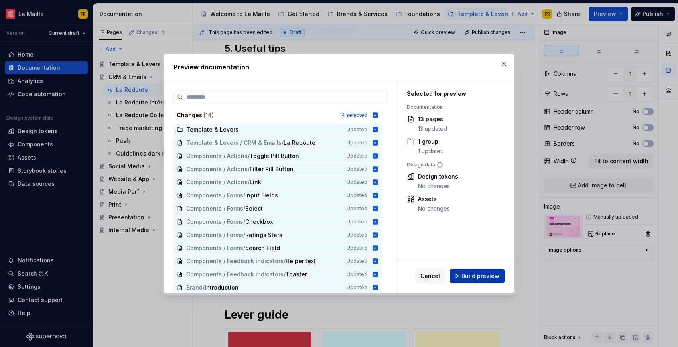
click at [480, 274] on span "Build preview" at bounding box center [481, 276] width 38 height 8
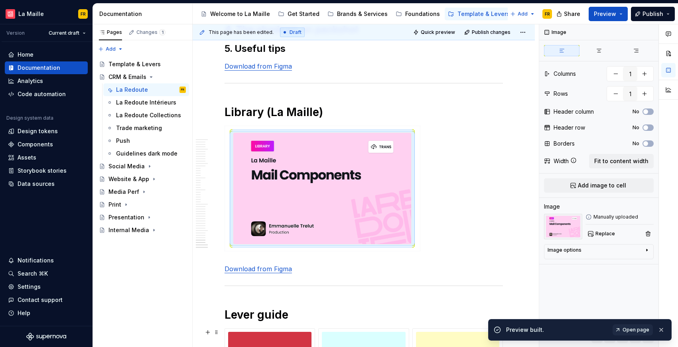
click at [521, 332] on div "Preview built." at bounding box center [557, 330] width 102 height 8
click at [629, 329] on span "Open page" at bounding box center [636, 330] width 27 height 6
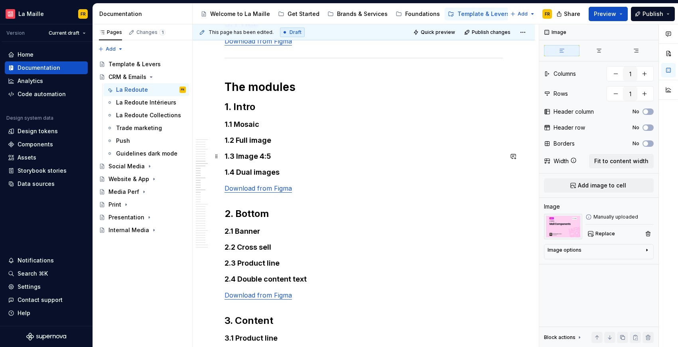
scroll to position [359, 0]
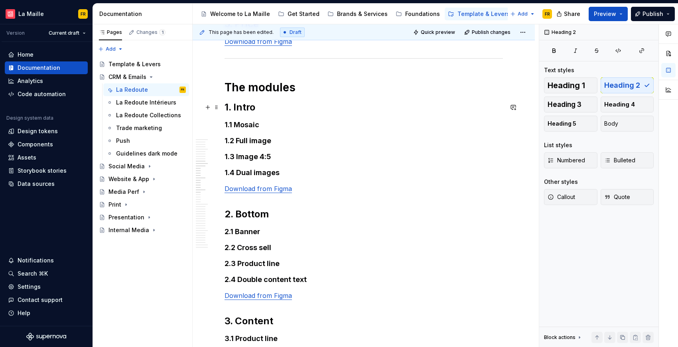
click at [249, 107] on h2 "1. Intro" at bounding box center [364, 107] width 278 height 13
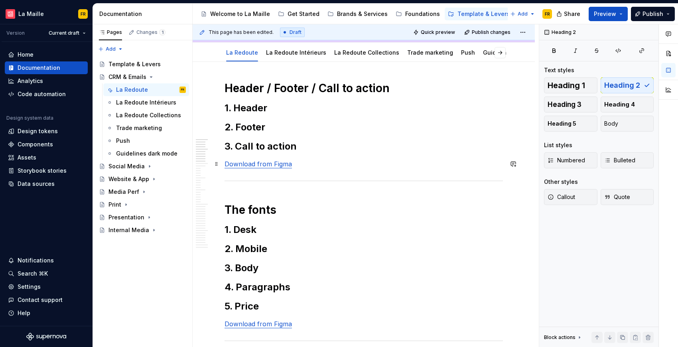
scroll to position [74, 0]
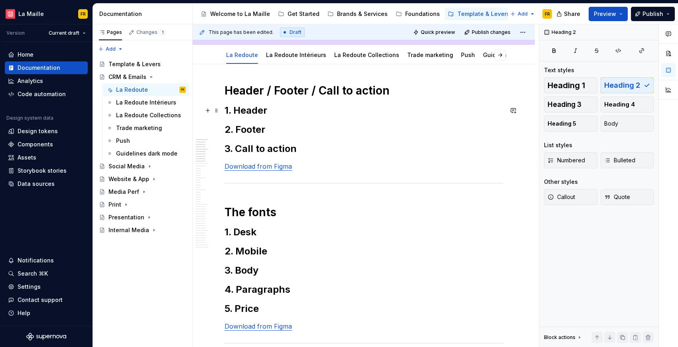
click at [290, 113] on h2 "1. Header" at bounding box center [364, 110] width 278 height 13
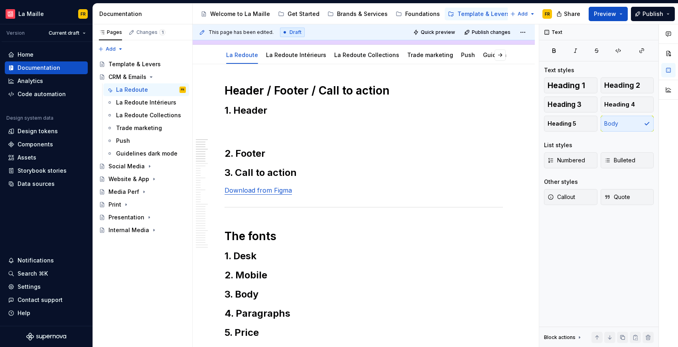
type textarea "*"
click at [276, 128] on p at bounding box center [364, 128] width 278 height 10
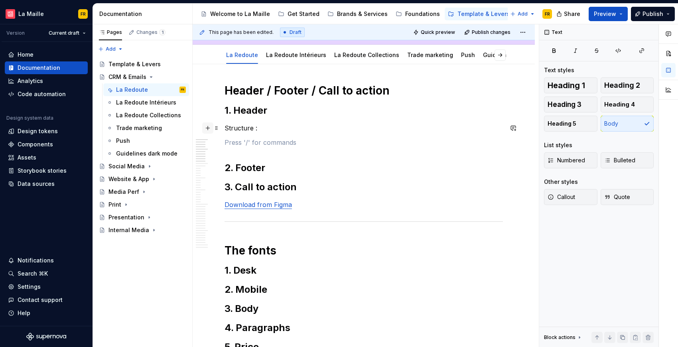
click at [209, 127] on button "button" at bounding box center [207, 127] width 11 height 11
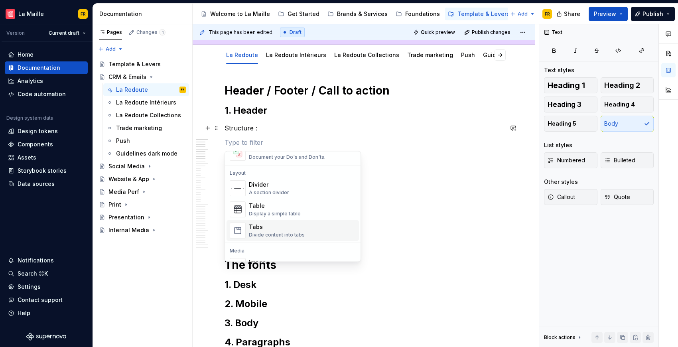
scroll to position [235, 0]
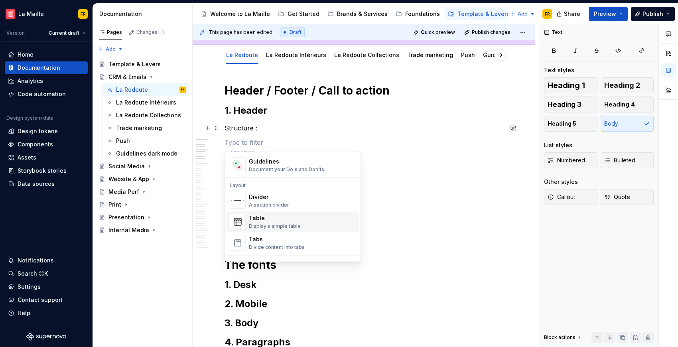
click at [279, 217] on div "Table" at bounding box center [275, 219] width 52 height 8
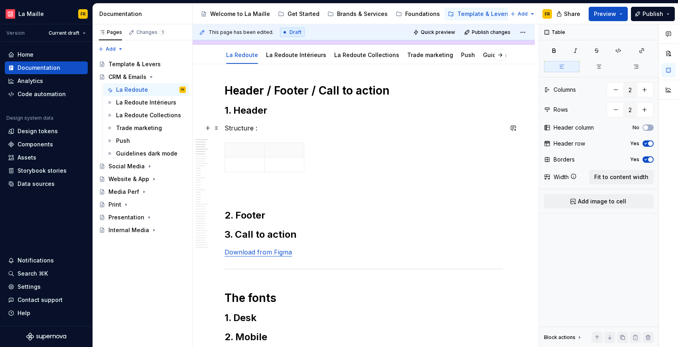
click at [243, 124] on p "Structure :" at bounding box center [364, 128] width 278 height 10
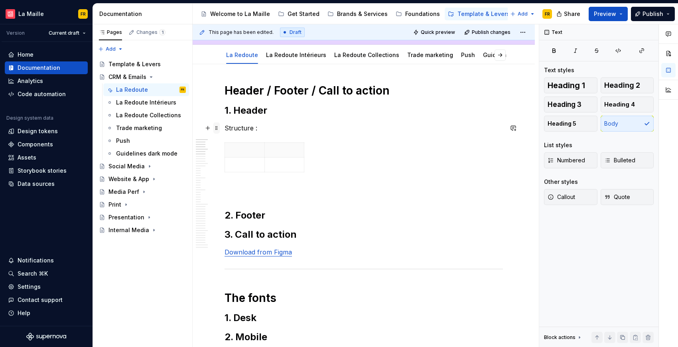
click at [218, 132] on span at bounding box center [216, 127] width 6 height 11
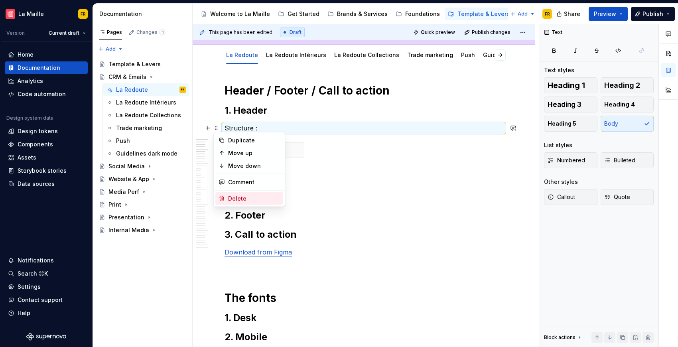
click at [239, 201] on div "Delete" at bounding box center [254, 199] width 52 height 8
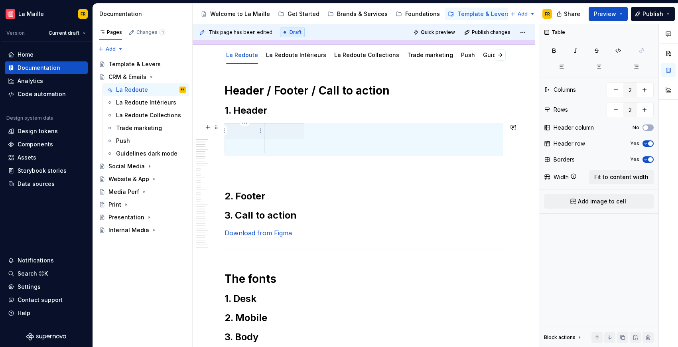
click at [253, 134] on th at bounding box center [245, 131] width 40 height 15
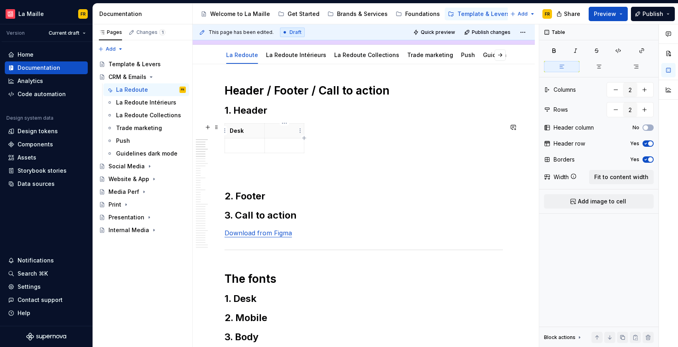
click at [285, 136] on th at bounding box center [284, 131] width 40 height 15
drag, startPoint x: 304, startPoint y: 143, endPoint x: 405, endPoint y: 168, distance: 104.4
click at [392, 152] on td at bounding box center [338, 145] width 148 height 15
click at [251, 154] on div "Desk Mobile" at bounding box center [364, 139] width 278 height 33
click at [243, 134] on p "Desk" at bounding box center [245, 131] width 30 height 8
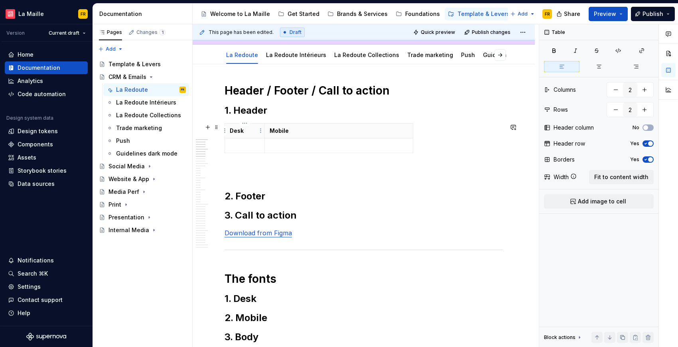
click at [243, 134] on p "Desk" at bounding box center [245, 131] width 30 height 8
click at [239, 132] on p "Desk" at bounding box center [245, 131] width 30 height 8
click at [240, 132] on p "Desk" at bounding box center [245, 131] width 30 height 8
click at [602, 67] on icon "button" at bounding box center [599, 66] width 6 height 6
click at [276, 134] on p "Mobile" at bounding box center [339, 131] width 138 height 8
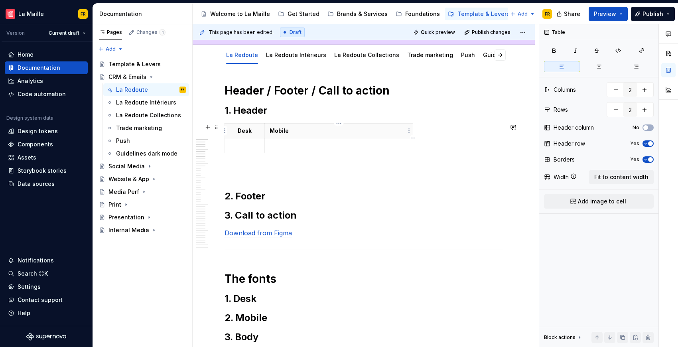
click at [285, 131] on p "Mobile" at bounding box center [339, 131] width 138 height 8
click at [604, 69] on button "button" at bounding box center [599, 66] width 36 height 11
click at [250, 146] on p at bounding box center [245, 146] width 30 height 8
click at [600, 200] on span "Add image to cell" at bounding box center [602, 201] width 48 height 8
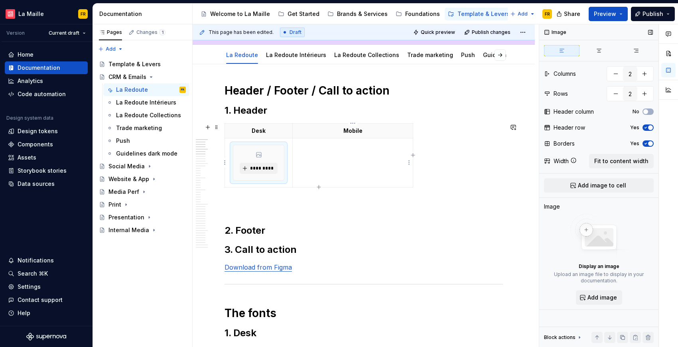
click at [328, 157] on td at bounding box center [353, 162] width 120 height 49
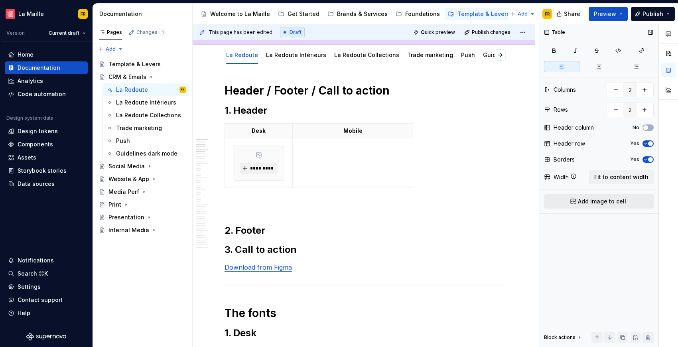
click at [601, 201] on span "Add image to cell" at bounding box center [602, 201] width 48 height 8
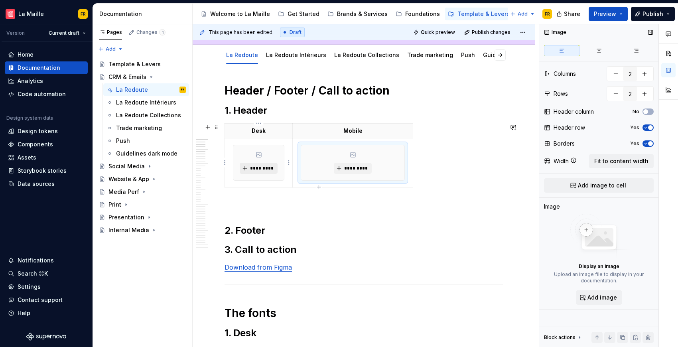
click at [259, 168] on span "*********" at bounding box center [262, 168] width 24 height 6
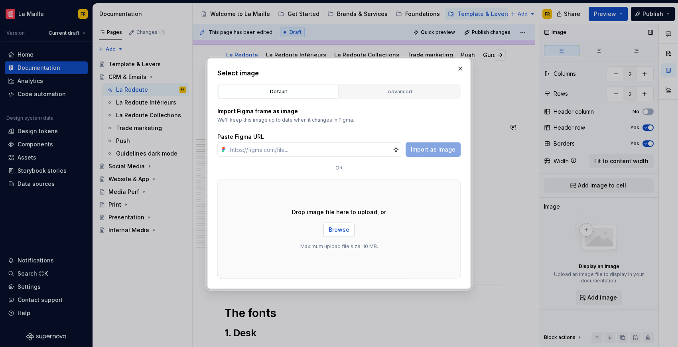
click at [341, 227] on span "Browse" at bounding box center [339, 230] width 21 height 8
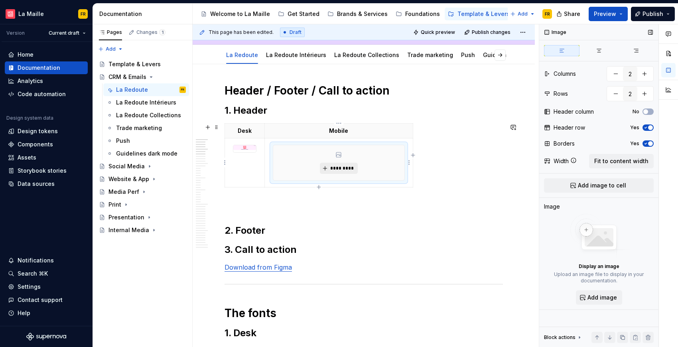
click at [327, 169] on button "*********" at bounding box center [339, 168] width 38 height 11
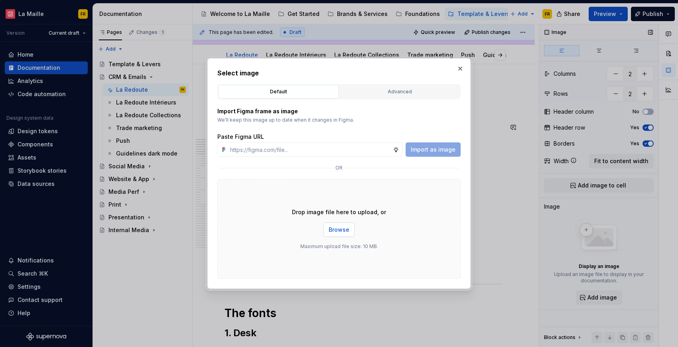
click at [336, 227] on span "Browse" at bounding box center [339, 230] width 21 height 8
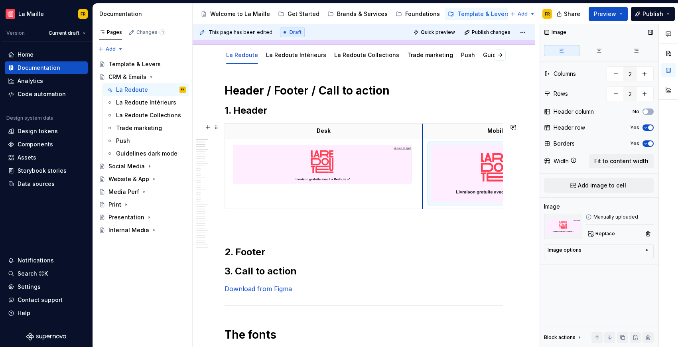
drag, startPoint x: 264, startPoint y: 174, endPoint x: 423, endPoint y: 174, distance: 158.4
click at [423, 174] on td at bounding box center [497, 173] width 149 height 71
click at [462, 231] on p at bounding box center [364, 227] width 278 height 10
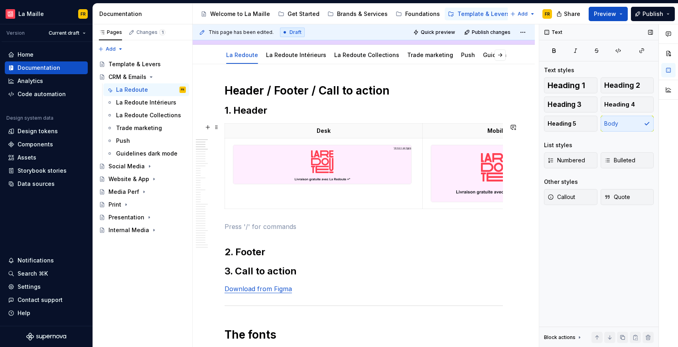
scroll to position [0, 69]
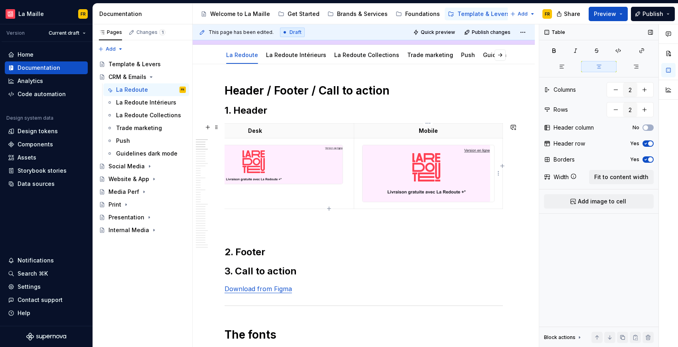
click at [502, 188] on table "Desk Mobile" at bounding box center [329, 166] width 347 height 86
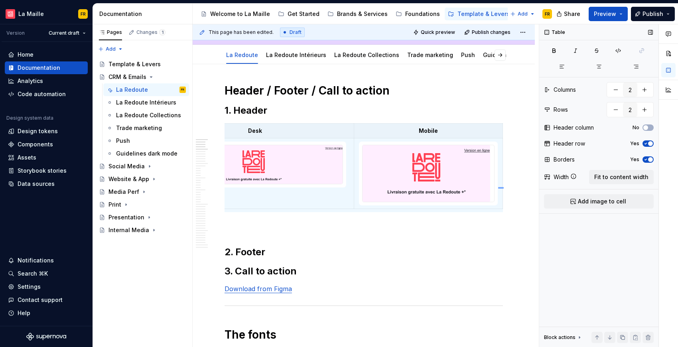
click at [498, 187] on div "This page has been edited. Draft Quick preview Publish changes CRM & Emails Edi…" at bounding box center [366, 185] width 346 height 323
click at [493, 182] on div at bounding box center [429, 173] width 132 height 57
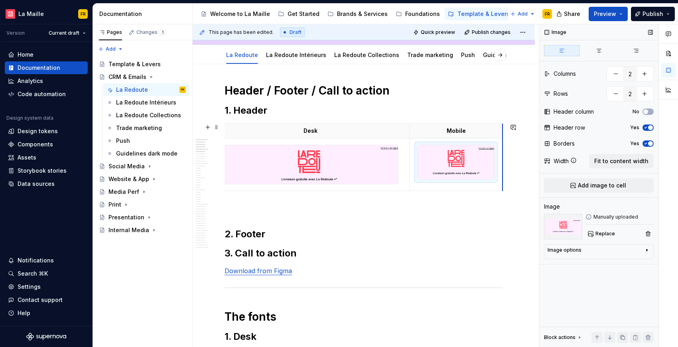
scroll to position [0, 13]
drag, startPoint x: 502, startPoint y: 186, endPoint x: 454, endPoint y: 185, distance: 47.9
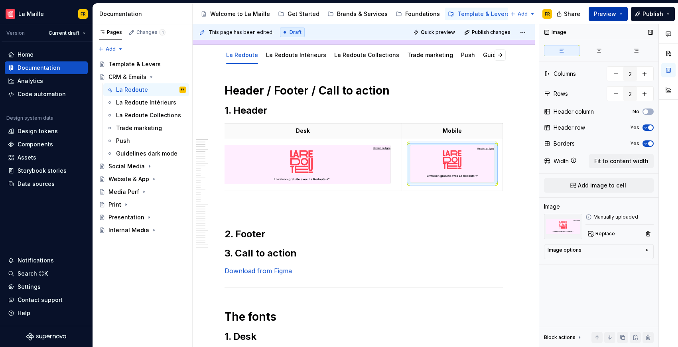
click at [611, 14] on span "Preview" at bounding box center [605, 14] width 22 height 8
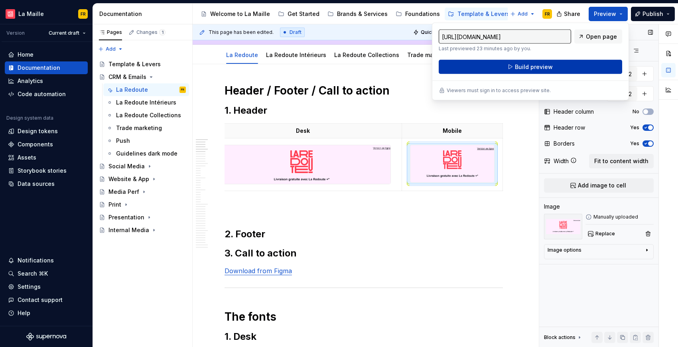
click at [532, 67] on span "Build preview" at bounding box center [534, 67] width 38 height 8
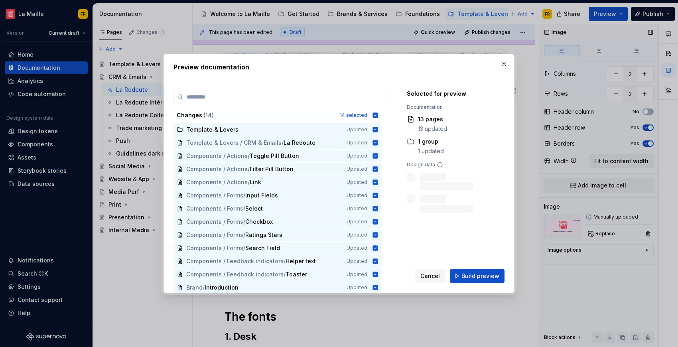
click at [472, 275] on span "Build preview" at bounding box center [481, 276] width 38 height 8
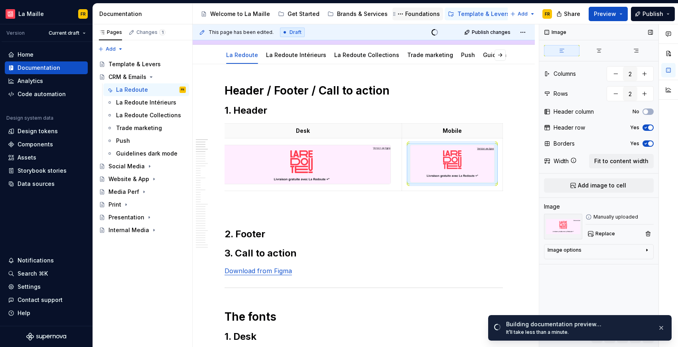
click at [407, 12] on div "Foundations" at bounding box center [422, 14] width 35 height 8
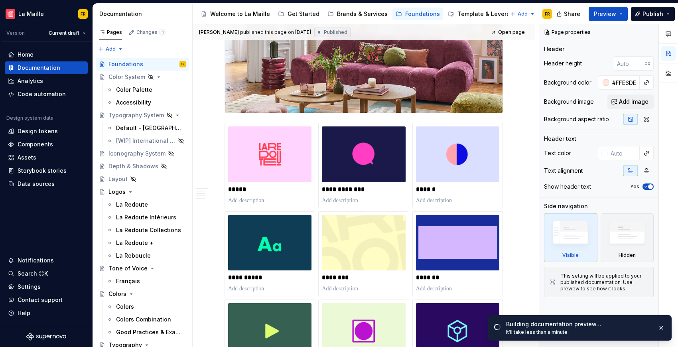
scroll to position [148, 0]
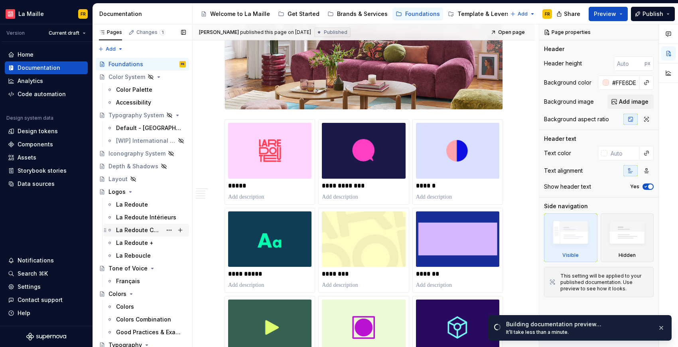
click at [124, 229] on div "La Redoute Collections" at bounding box center [139, 230] width 46 height 8
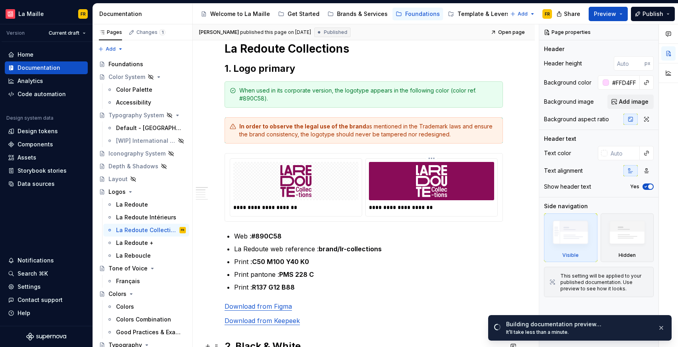
scroll to position [73, 0]
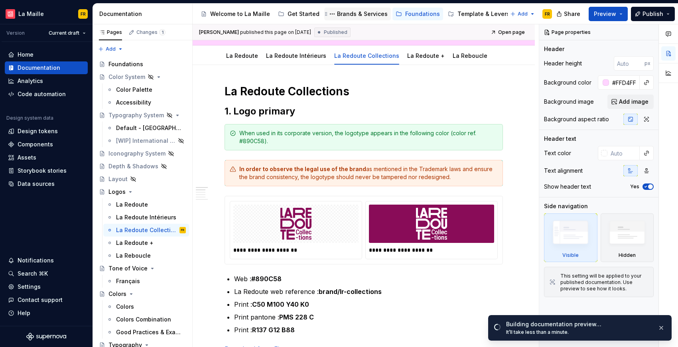
click at [347, 15] on div "Brands & Services" at bounding box center [362, 14] width 51 height 8
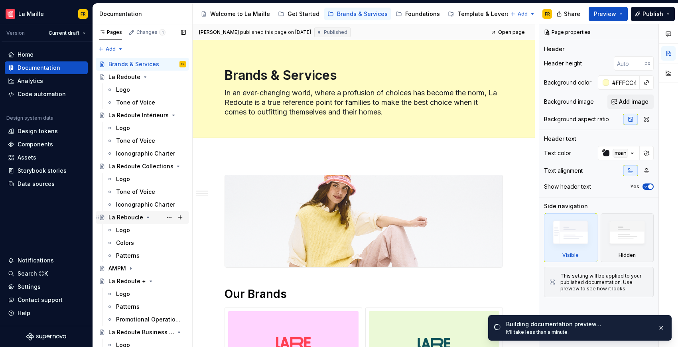
click at [130, 219] on div "La Reboucle" at bounding box center [125, 217] width 35 height 8
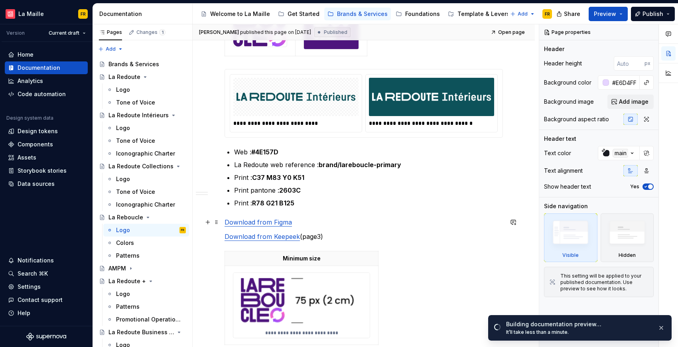
scroll to position [130, 0]
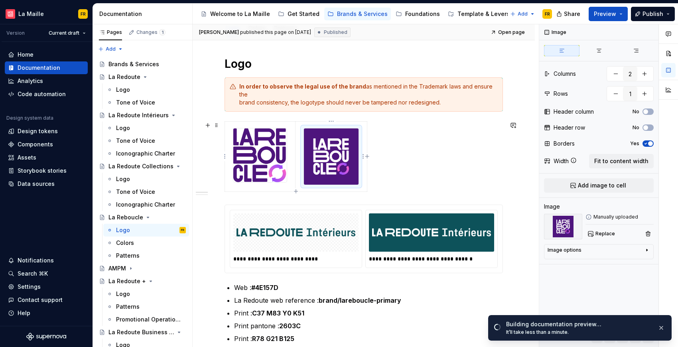
click at [339, 150] on img at bounding box center [331, 156] width 55 height 56
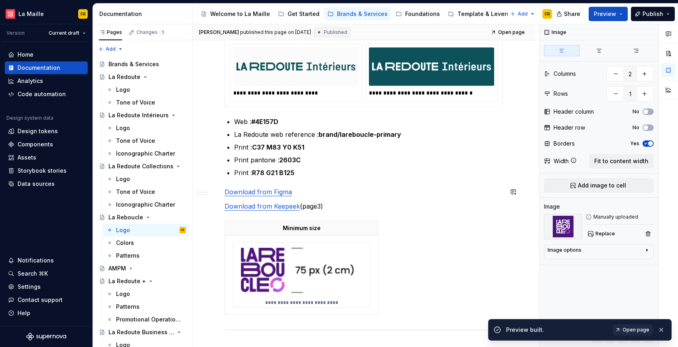
scroll to position [163, 0]
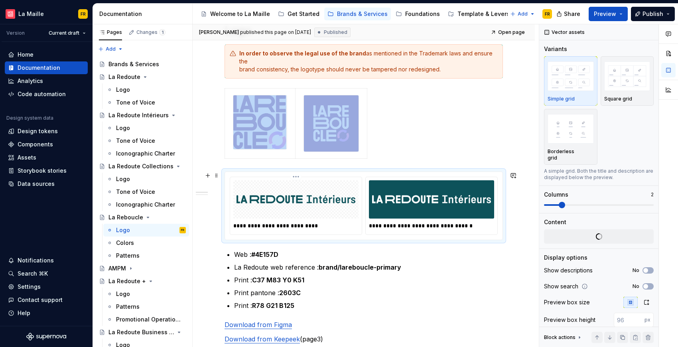
click at [284, 193] on img at bounding box center [296, 199] width 119 height 32
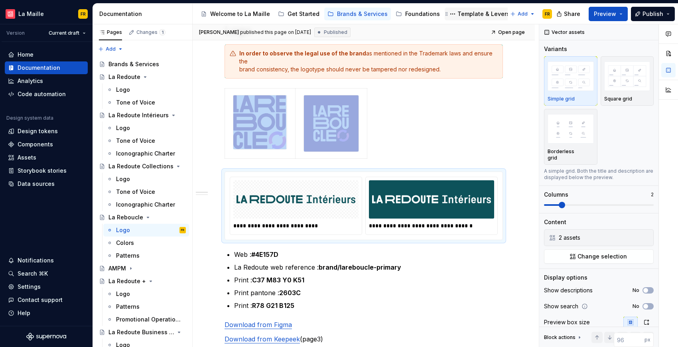
click at [474, 10] on div "Template & Levers" at bounding box center [484, 14] width 52 height 8
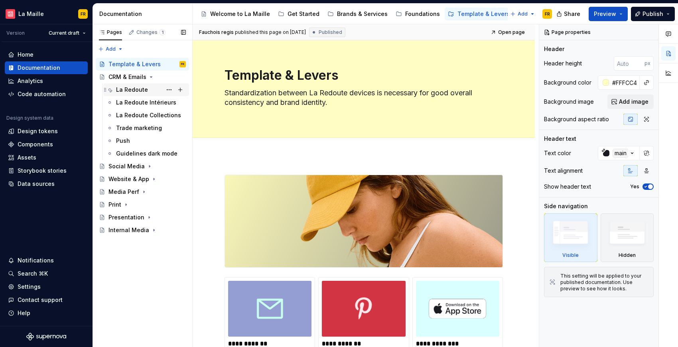
click at [133, 87] on div "La Redoute" at bounding box center [132, 90] width 32 height 8
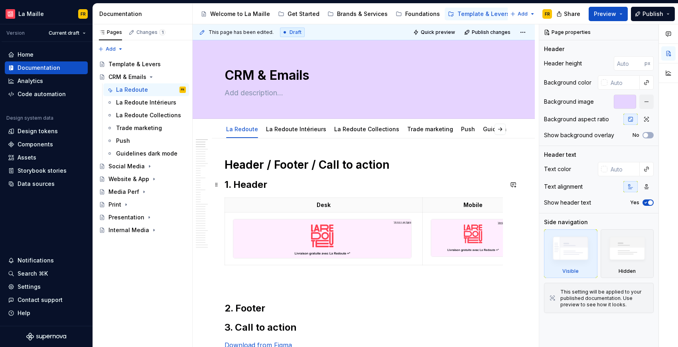
type textarea "*"
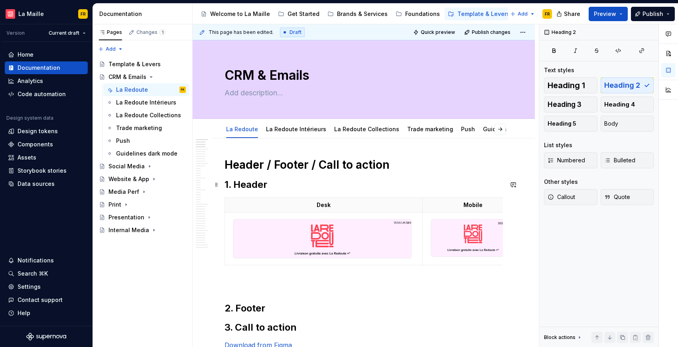
click at [337, 184] on h2 "1. Header" at bounding box center [364, 184] width 278 height 13
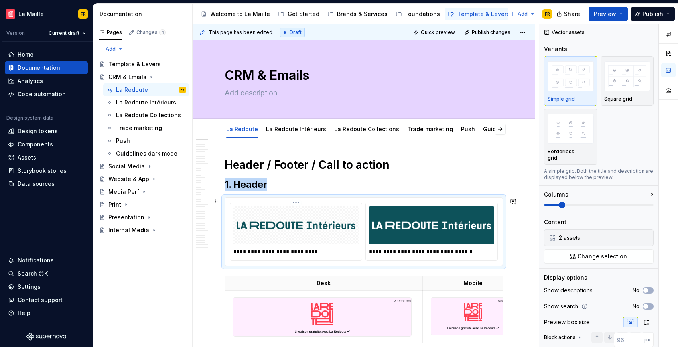
click at [292, 231] on img at bounding box center [296, 225] width 119 height 32
click at [299, 230] on img at bounding box center [296, 225] width 119 height 32
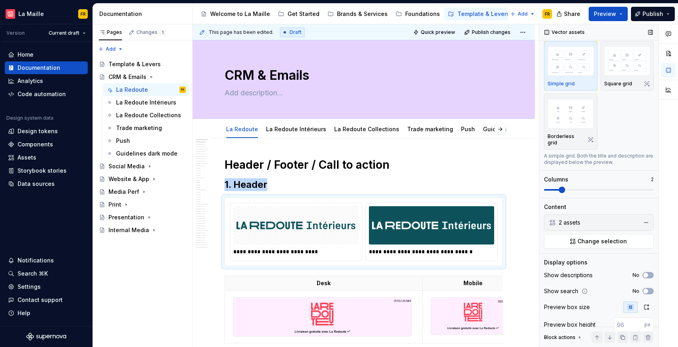
scroll to position [51, 0]
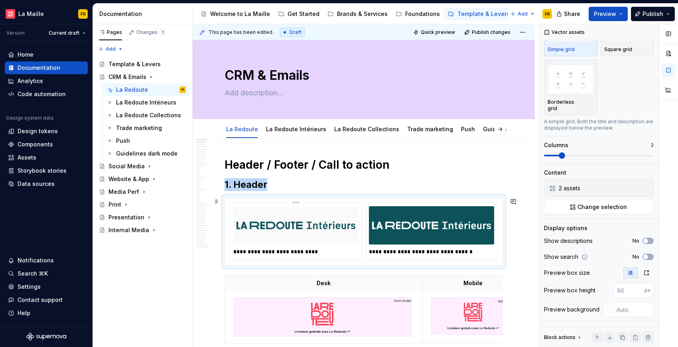
click at [323, 231] on img at bounding box center [296, 225] width 119 height 32
click at [325, 227] on img at bounding box center [296, 225] width 119 height 32
click at [564, 157] on span at bounding box center [562, 155] width 6 height 6
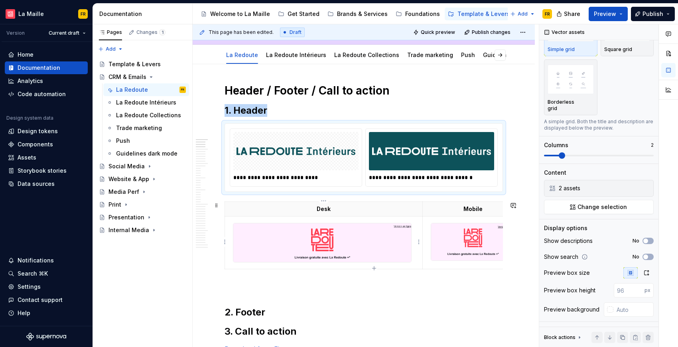
scroll to position [74, 0]
click at [262, 178] on p "**********" at bounding box center [295, 178] width 125 height 8
click at [400, 180] on p "**********" at bounding box center [431, 178] width 125 height 8
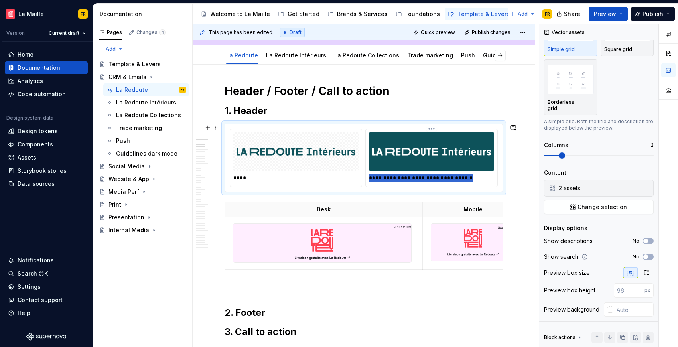
click at [400, 180] on p "**********" at bounding box center [431, 178] width 125 height 8
click at [292, 158] on img at bounding box center [296, 152] width 119 height 32
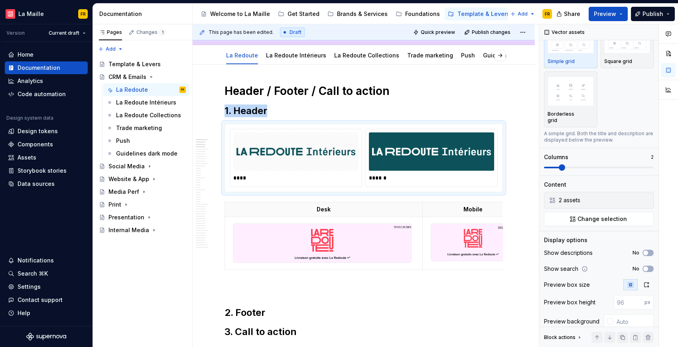
scroll to position [37, 0]
click at [330, 161] on img at bounding box center [296, 152] width 119 height 32
click at [296, 130] on html "[PERSON_NAME] FR Version Current draft Home Documentation Analytics Code automa…" at bounding box center [339, 173] width 678 height 347
click at [261, 150] on html "[PERSON_NAME] FR Version Current draft Home Documentation Analytics Code automa…" at bounding box center [339, 173] width 678 height 347
click at [258, 151] on img at bounding box center [296, 152] width 119 height 32
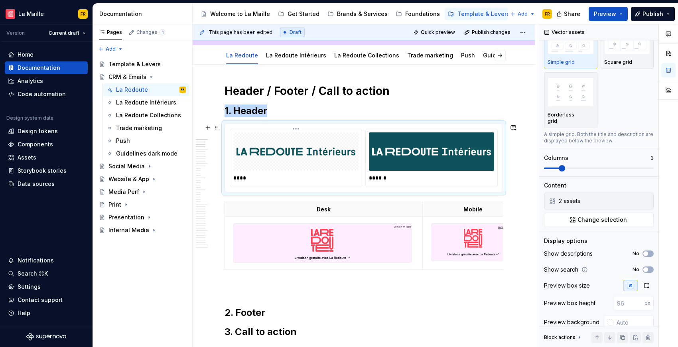
click at [345, 156] on img at bounding box center [296, 152] width 119 height 32
click at [432, 127] on html "[PERSON_NAME] FR Version Current draft Home Documentation Analytics Code automa…" at bounding box center [339, 173] width 678 height 347
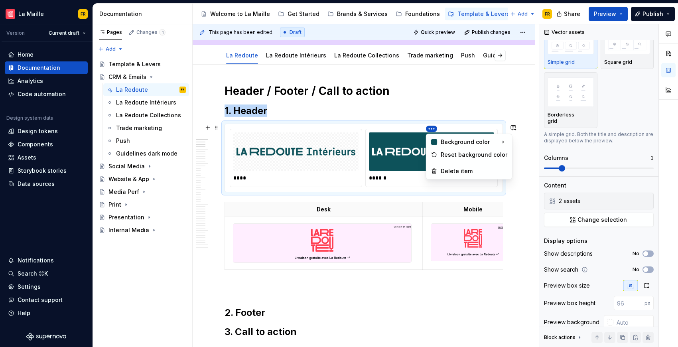
type textarea "*"
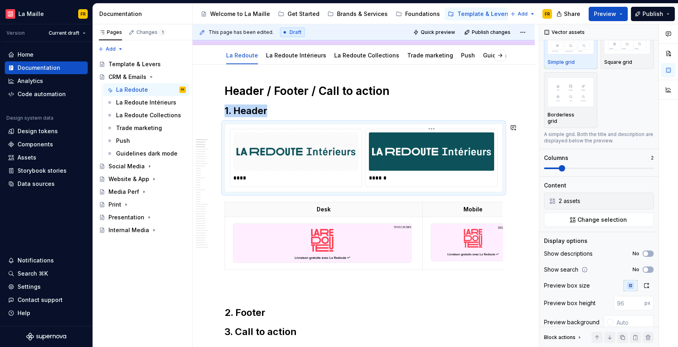
click at [401, 148] on html "[PERSON_NAME] FR Version Current draft Home Documentation Analytics Code automa…" at bounding box center [339, 173] width 678 height 347
click at [319, 145] on img at bounding box center [296, 152] width 119 height 32
click at [295, 129] on html "[PERSON_NAME] FR Version Current draft Home Documentation Analytics Code automa…" at bounding box center [339, 173] width 678 height 347
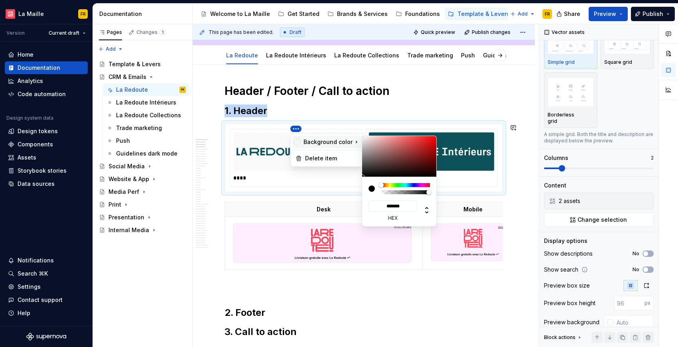
type input "*******"
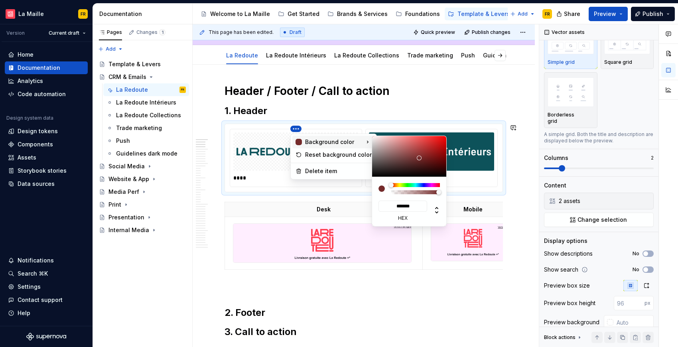
click at [413, 160] on div at bounding box center [409, 156] width 74 height 41
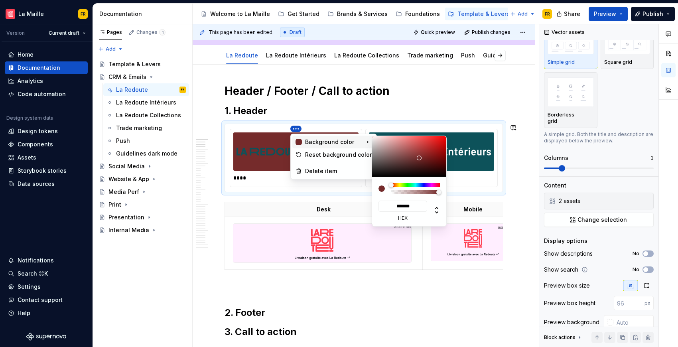
click at [297, 140] on div at bounding box center [299, 142] width 6 height 6
type input "*******"
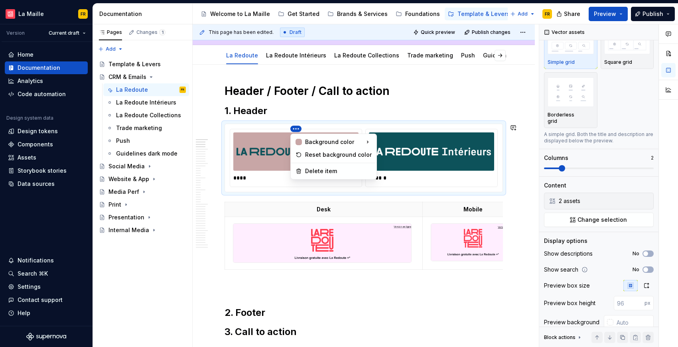
drag, startPoint x: 393, startPoint y: 150, endPoint x: 351, endPoint y: 129, distance: 46.6
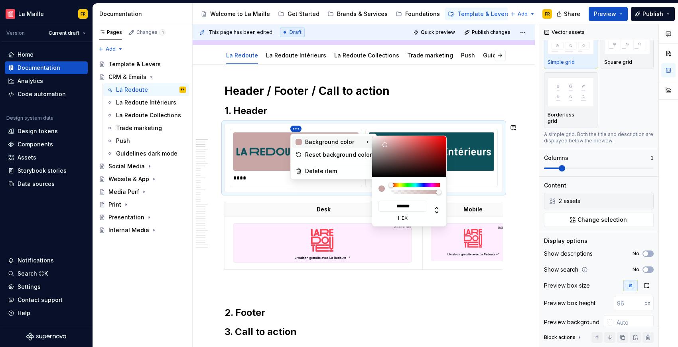
click at [336, 139] on div "Background color" at bounding box center [324, 142] width 60 height 8
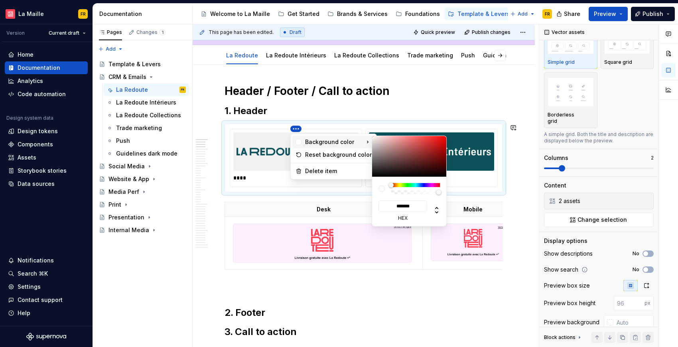
type input "*******"
drag, startPoint x: 388, startPoint y: 146, endPoint x: 372, endPoint y: 133, distance: 20.7
click at [372, 133] on html "[PERSON_NAME] FR Version Current draft Home Documentation Analytics Code automa…" at bounding box center [339, 173] width 678 height 347
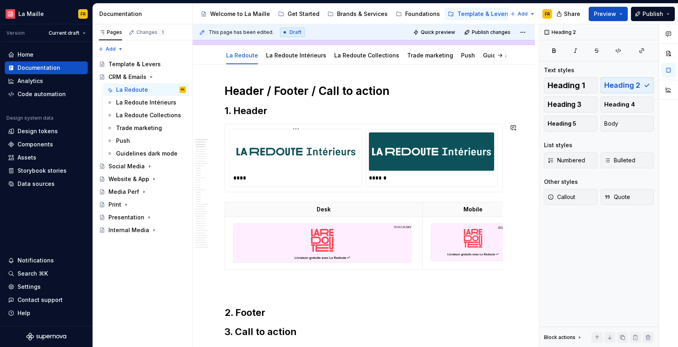
click at [260, 148] on html "[PERSON_NAME] FR Version Current draft Home Documentation Analytics Code automa…" at bounding box center [339, 173] width 678 height 347
click at [338, 151] on img at bounding box center [296, 152] width 119 height 32
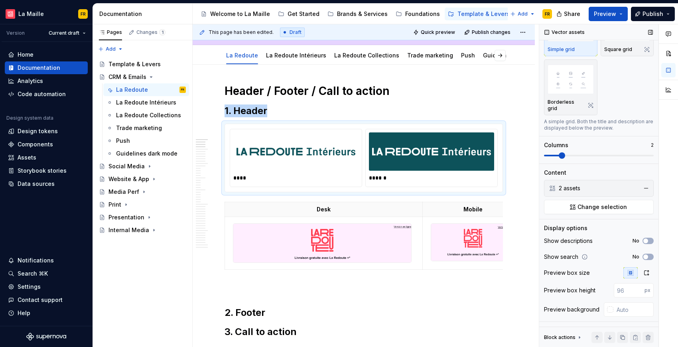
scroll to position [51, 0]
click at [281, 146] on img at bounding box center [296, 152] width 119 height 32
click at [292, 152] on img at bounding box center [296, 152] width 119 height 32
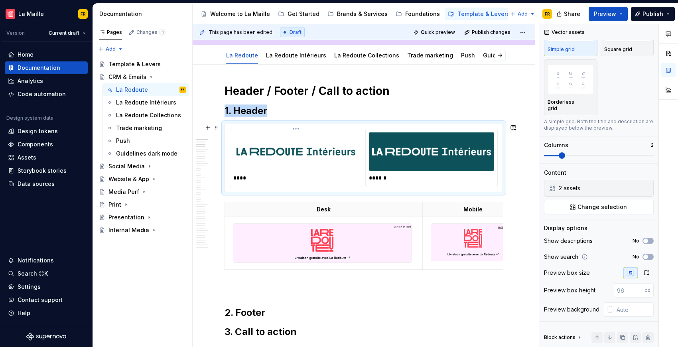
click at [292, 152] on img at bounding box center [296, 152] width 119 height 32
click at [398, 153] on img at bounding box center [431, 152] width 119 height 32
click at [321, 150] on img at bounding box center [296, 152] width 119 height 32
click at [559, 156] on span at bounding box center [562, 155] width 6 height 6
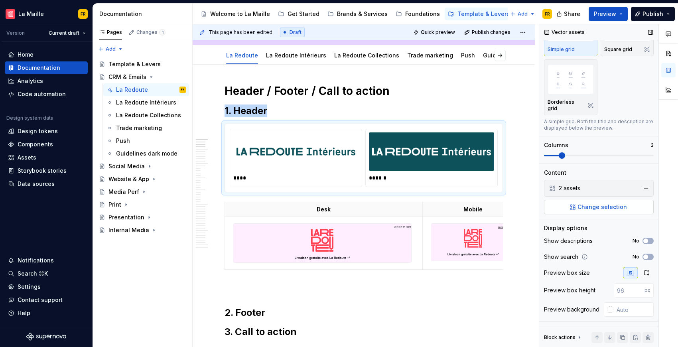
click at [615, 205] on span "Change selection" at bounding box center [602, 207] width 49 height 8
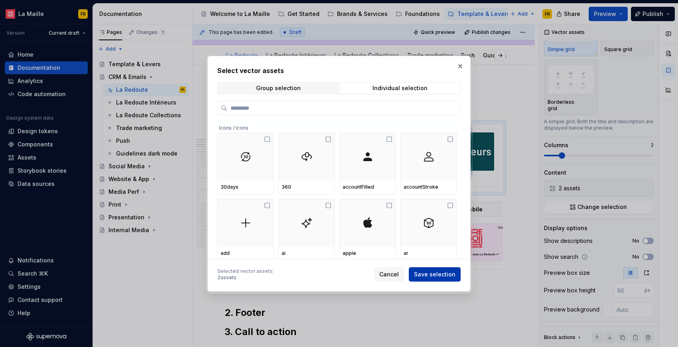
click at [432, 275] on span "Save selection" at bounding box center [434, 274] width 41 height 8
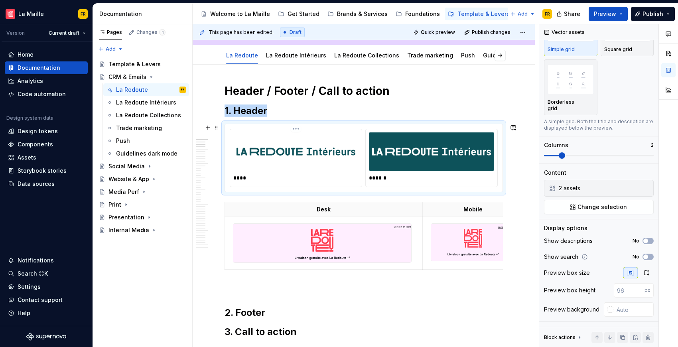
click at [340, 161] on img at bounding box center [296, 152] width 119 height 32
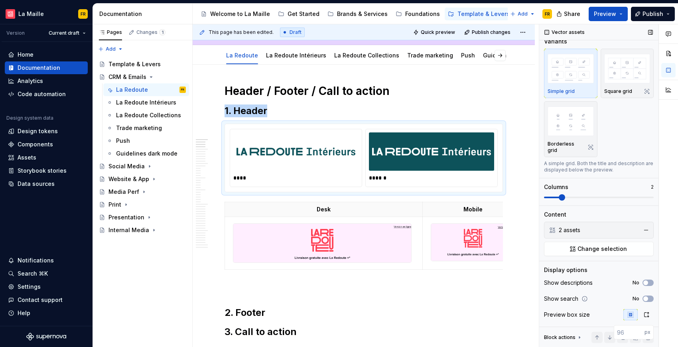
scroll to position [0, 0]
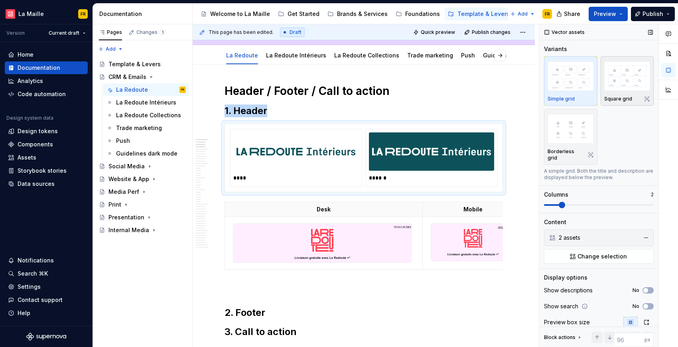
click at [630, 87] on img "button" at bounding box center [627, 75] width 46 height 29
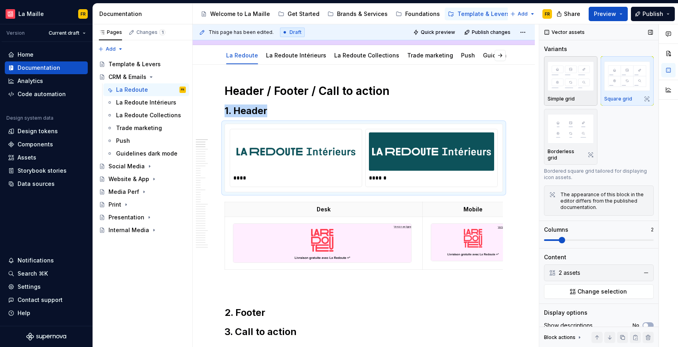
click at [568, 80] on img "button" at bounding box center [571, 75] width 46 height 29
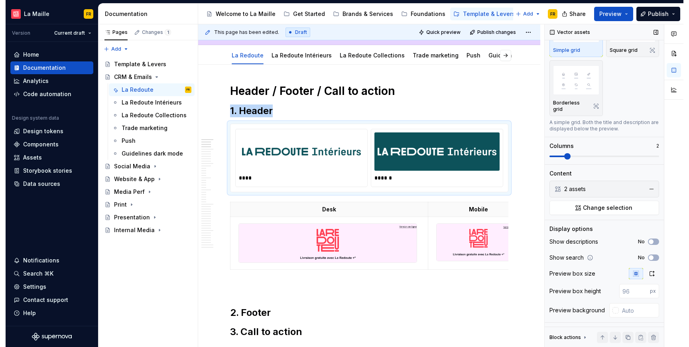
scroll to position [51, 0]
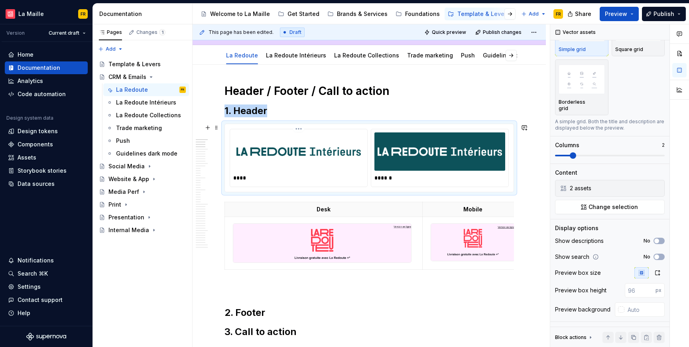
click at [317, 146] on img at bounding box center [299, 152] width 124 height 32
click at [595, 189] on div "2 assets" at bounding box center [609, 188] width 79 height 8
click at [654, 186] on button "button" at bounding box center [657, 188] width 11 height 11
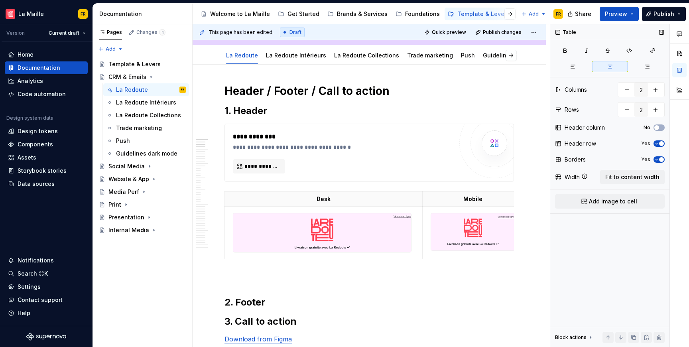
scroll to position [0, 0]
click at [235, 152] on div "**********" at bounding box center [343, 152] width 220 height 41
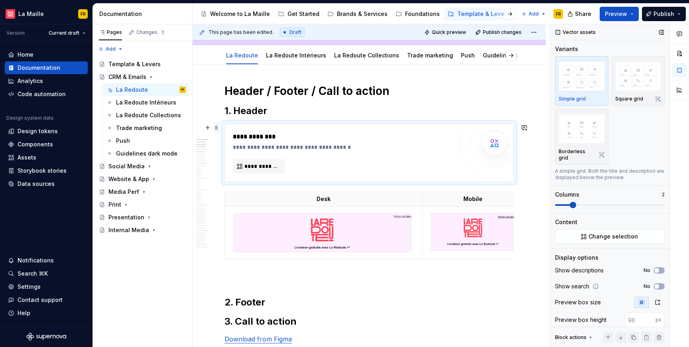
click at [215, 125] on span at bounding box center [216, 127] width 6 height 11
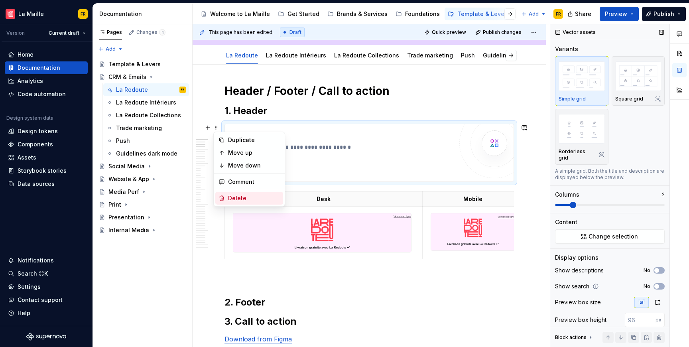
click at [251, 198] on div "Delete" at bounding box center [254, 198] width 52 height 8
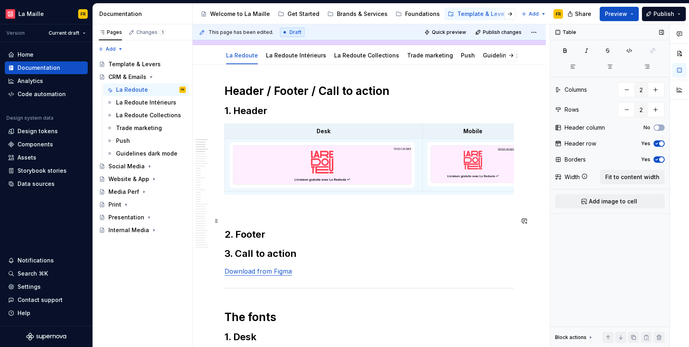
click at [367, 214] on p at bounding box center [370, 209] width 290 height 10
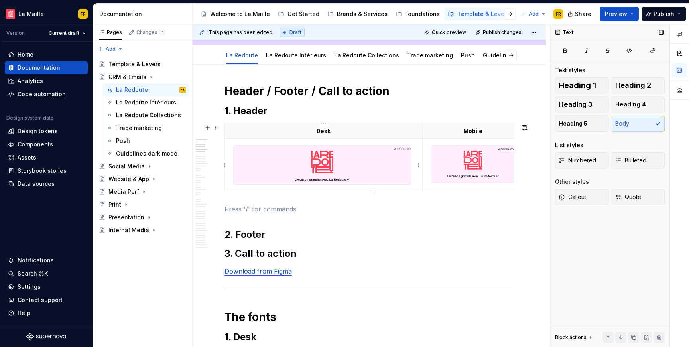
click at [382, 181] on img at bounding box center [322, 165] width 178 height 39
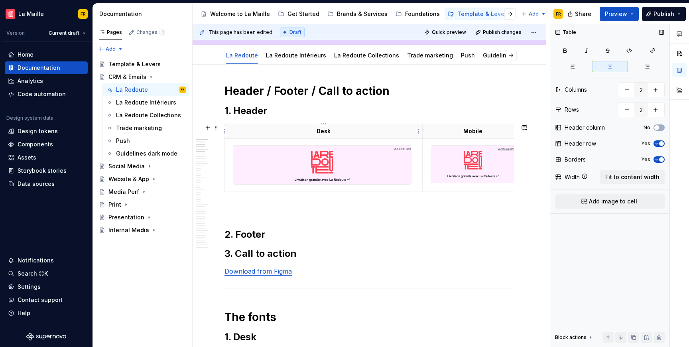
click at [392, 132] on p "Desk" at bounding box center [324, 131] width 188 height 8
click at [419, 132] on html "[PERSON_NAME] FR Version Current draft Home Documentation Analytics Code automa…" at bounding box center [344, 173] width 689 height 347
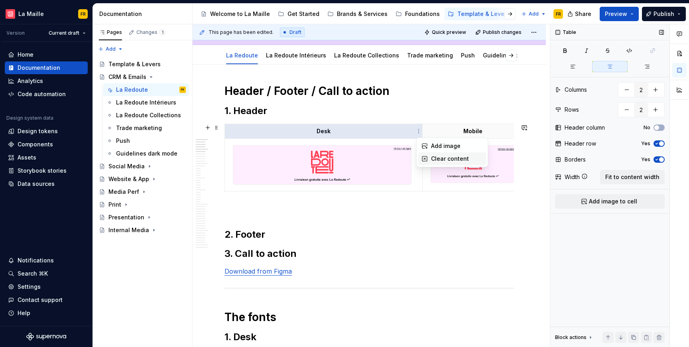
click at [435, 159] on div "Clear content" at bounding box center [457, 159] width 52 height 8
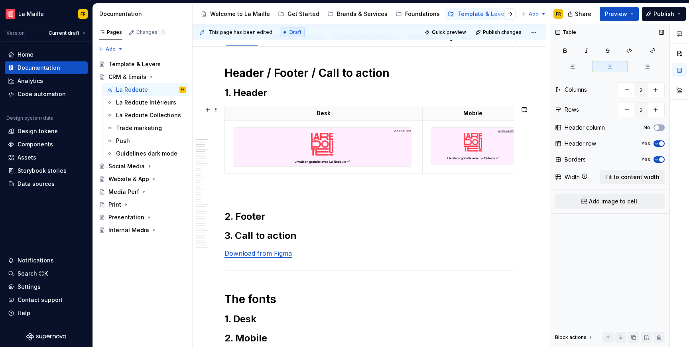
scroll to position [93, 0]
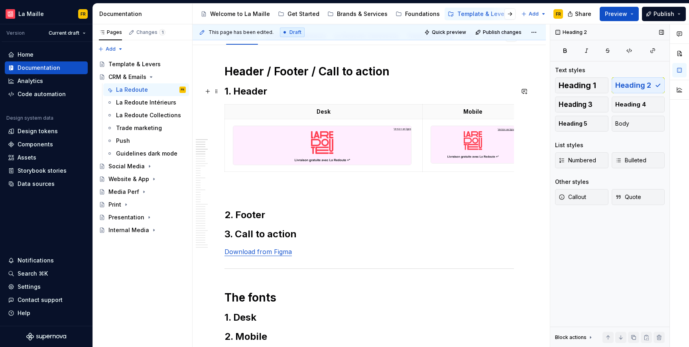
click at [274, 88] on h2 "1. Header" at bounding box center [370, 91] width 290 height 13
click at [340, 14] on div "Brands & Services" at bounding box center [362, 14] width 51 height 8
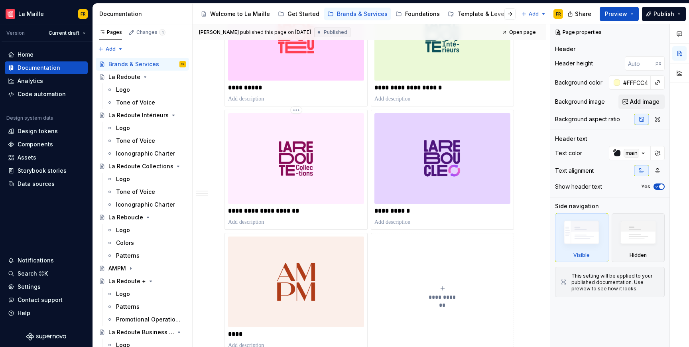
scroll to position [403, 0]
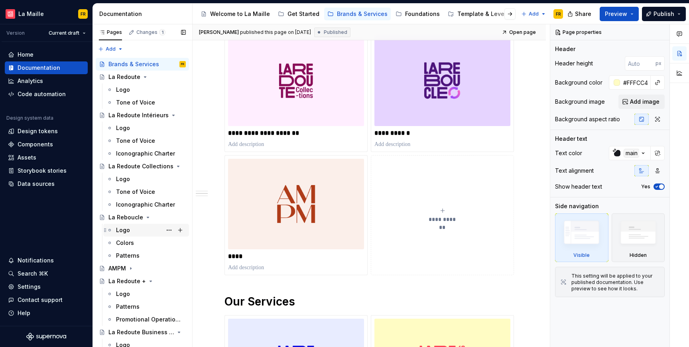
click at [127, 227] on div "Logo" at bounding box center [123, 230] width 14 height 8
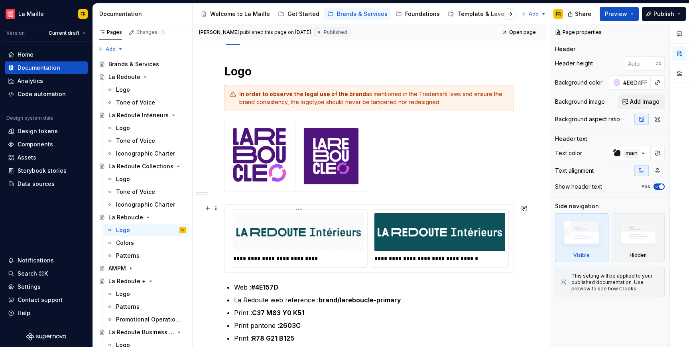
scroll to position [68, 0]
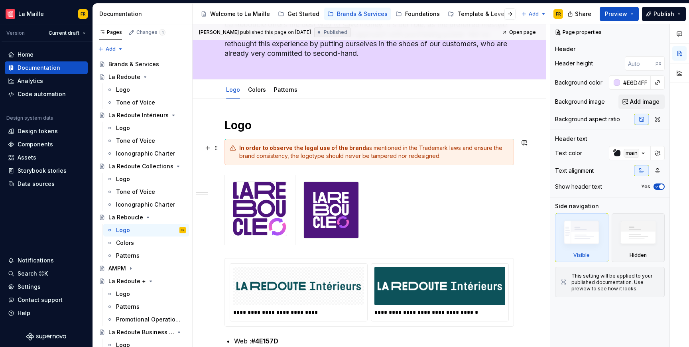
click at [245, 147] on strong "In order to observe the legal use of the brand" at bounding box center [302, 147] width 127 height 7
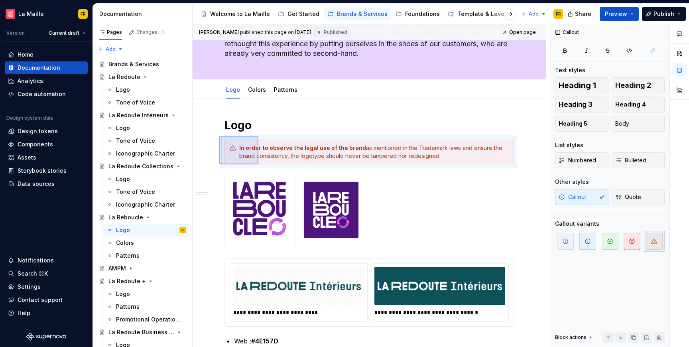
drag, startPoint x: 219, startPoint y: 136, endPoint x: 258, endPoint y: 164, distance: 48.4
click at [258, 164] on div "**********" at bounding box center [371, 185] width 357 height 323
click at [473, 17] on div "Template & Levers" at bounding box center [484, 14] width 52 height 8
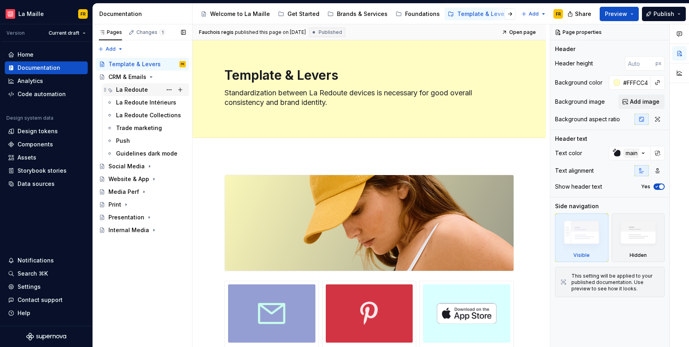
click at [129, 92] on div "La Redoute" at bounding box center [132, 90] width 32 height 8
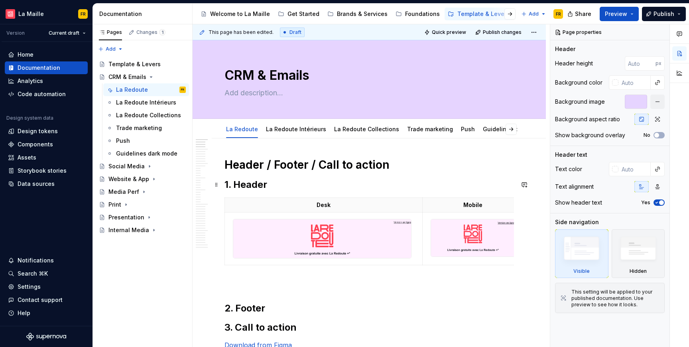
click at [292, 187] on h2 "1. Header" at bounding box center [370, 184] width 290 height 13
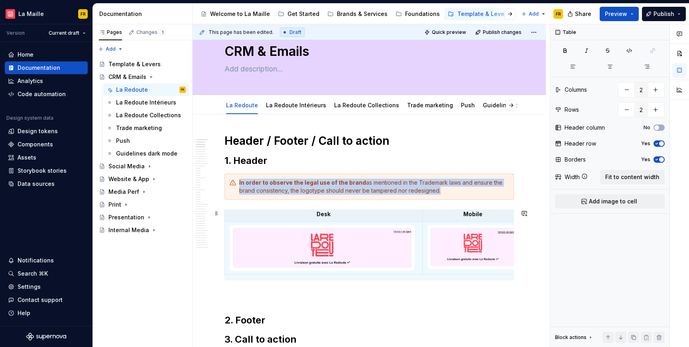
scroll to position [3, 0]
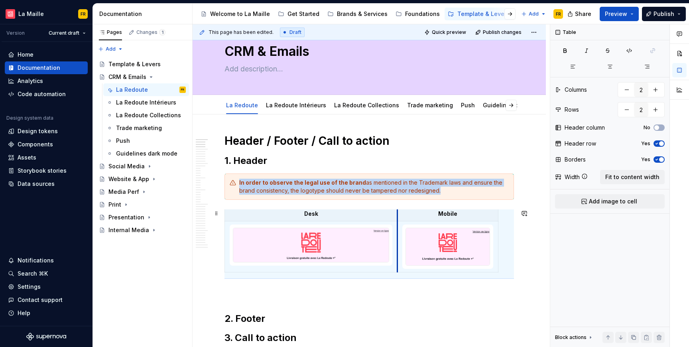
drag, startPoint x: 422, startPoint y: 254, endPoint x: 396, endPoint y: 260, distance: 25.7
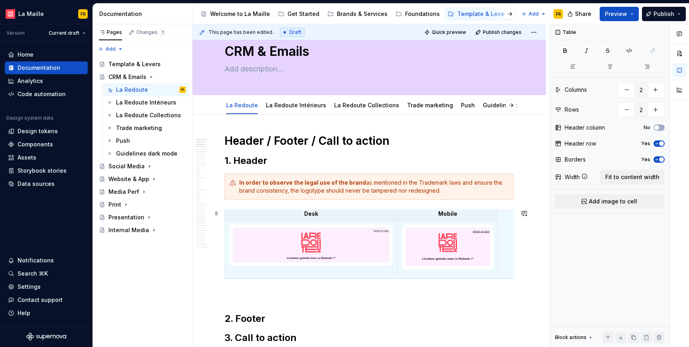
click at [499, 258] on div "Desk Mobile" at bounding box center [370, 240] width 290 height 69
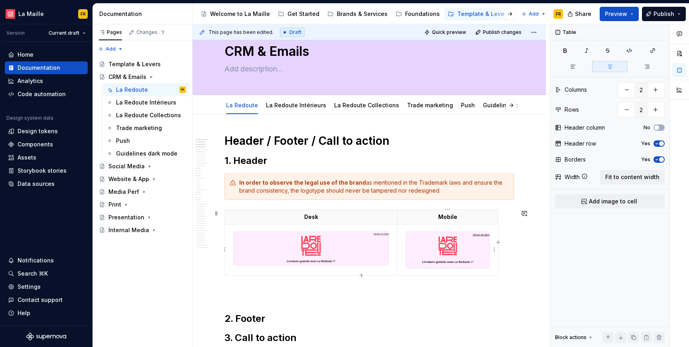
click at [495, 258] on td at bounding box center [448, 250] width 101 height 51
drag, startPoint x: 498, startPoint y: 256, endPoint x: 491, endPoint y: 262, distance: 9.0
click at [479, 287] on p at bounding box center [370, 291] width 290 height 10
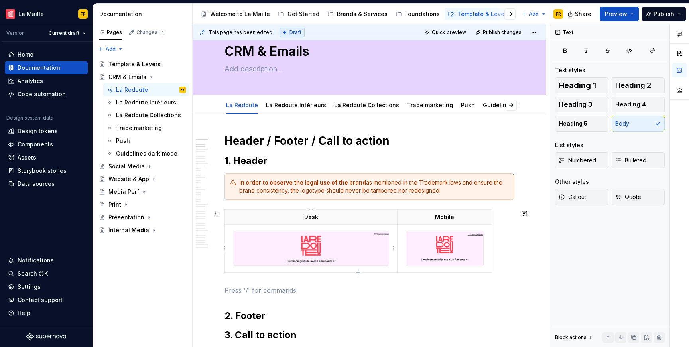
click at [371, 225] on td at bounding box center [311, 249] width 173 height 48
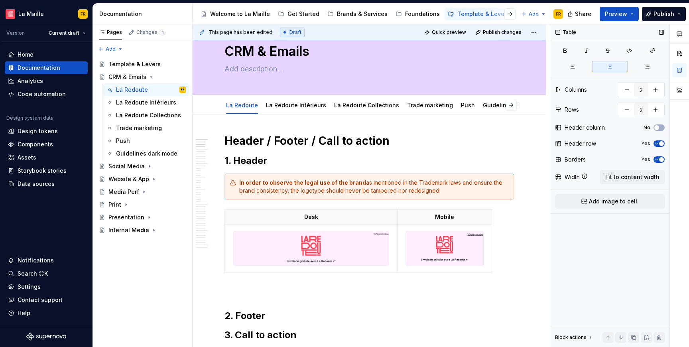
click at [655, 144] on icon "button" at bounding box center [657, 143] width 6 height 5
click at [621, 17] on span "Preview" at bounding box center [616, 14] width 22 height 8
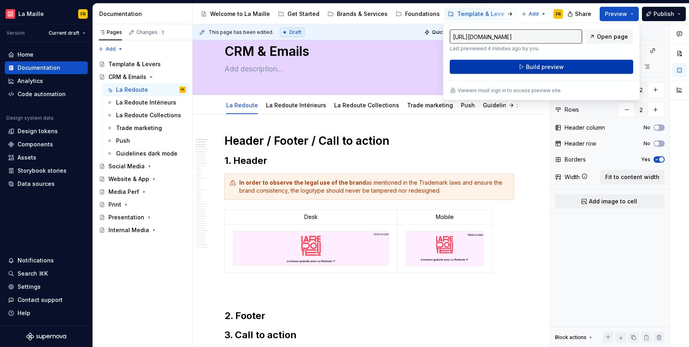
click at [575, 67] on button "Build preview" at bounding box center [541, 67] width 183 height 14
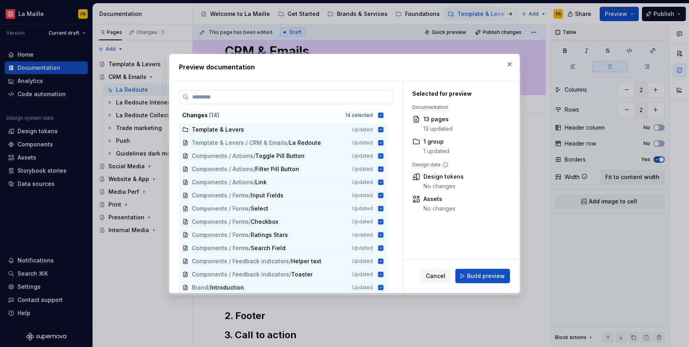
click at [483, 272] on span "Build preview" at bounding box center [486, 276] width 38 height 8
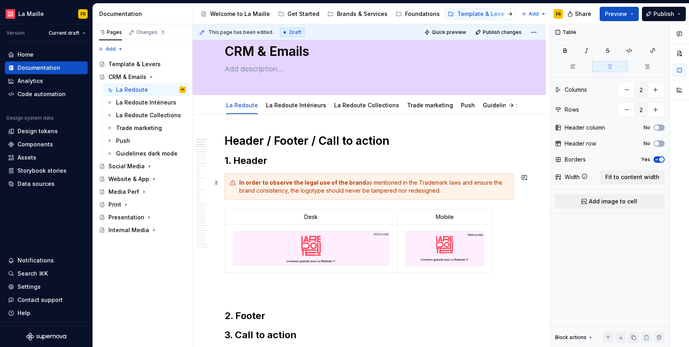
click at [274, 191] on div "In order to observe the legal use of the brand as mentioned in the Trademark la…" at bounding box center [374, 187] width 270 height 16
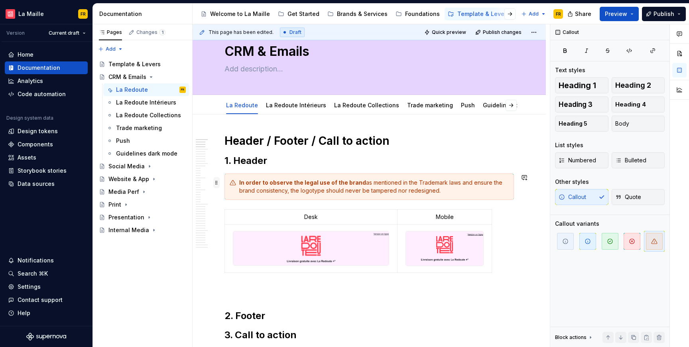
click at [219, 184] on span at bounding box center [216, 182] width 6 height 11
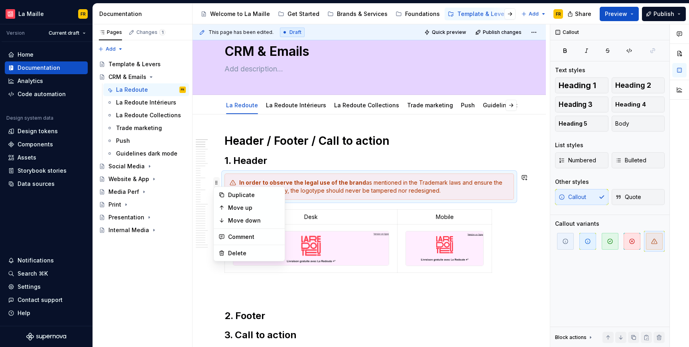
click at [219, 184] on span at bounding box center [216, 182] width 6 height 11
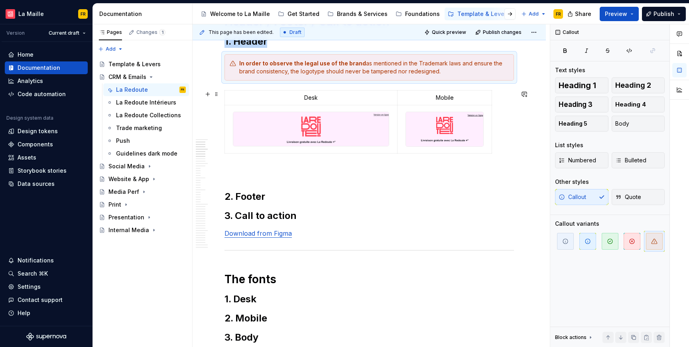
scroll to position [147, 0]
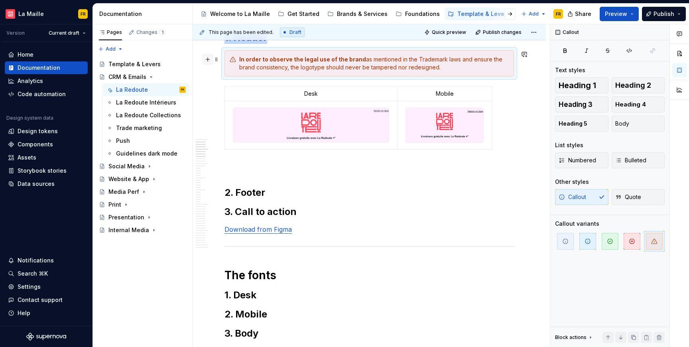
click at [208, 61] on button "button" at bounding box center [207, 59] width 11 height 11
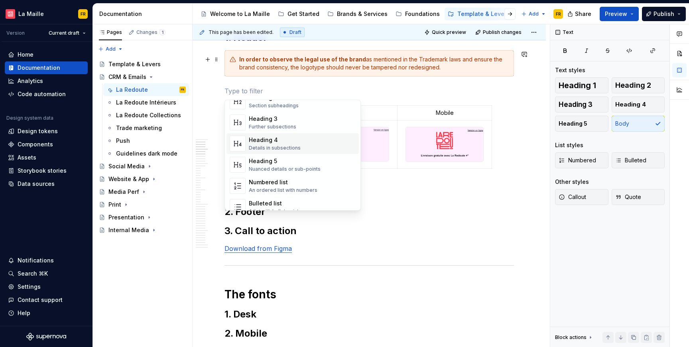
scroll to position [110, 0]
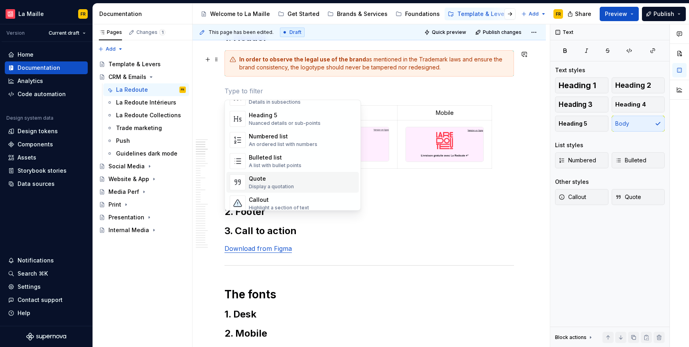
click at [285, 180] on div "Quote" at bounding box center [271, 179] width 45 height 8
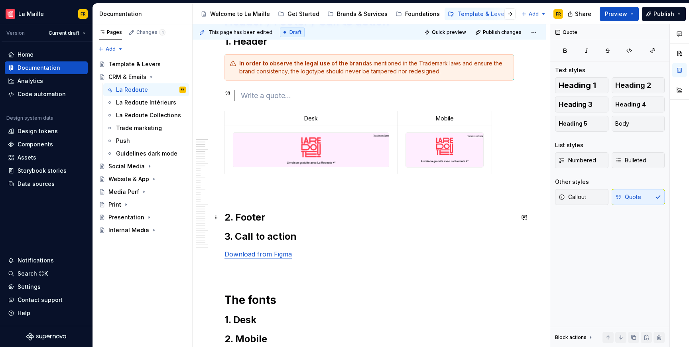
scroll to position [140, 0]
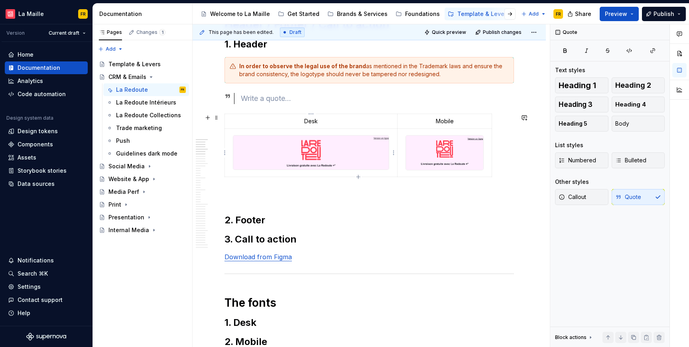
click at [371, 156] on img at bounding box center [311, 153] width 156 height 34
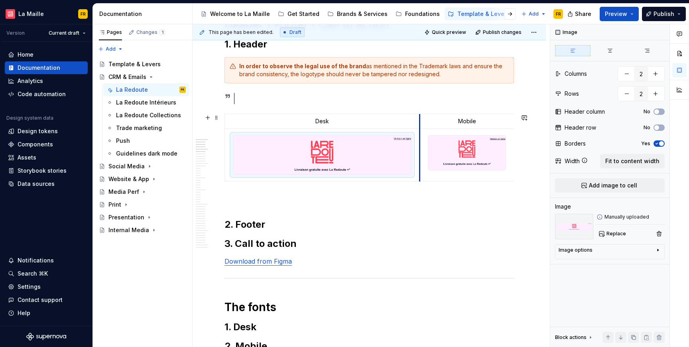
drag, startPoint x: 399, startPoint y: 160, endPoint x: 421, endPoint y: 167, distance: 23.3
click at [421, 167] on td at bounding box center [467, 155] width 95 height 53
click at [498, 183] on div "Desk Mobile" at bounding box center [370, 149] width 290 height 71
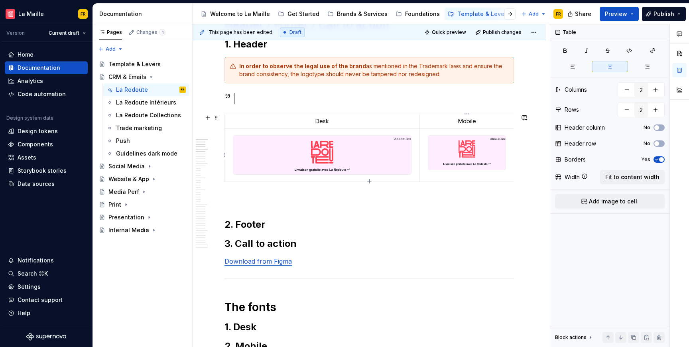
click at [500, 170] on div at bounding box center [467, 152] width 78 height 35
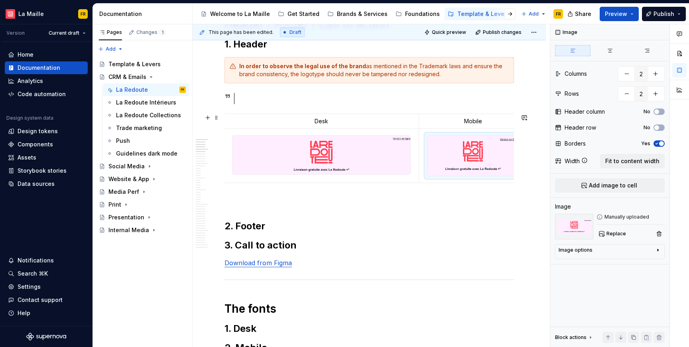
scroll to position [0, 0]
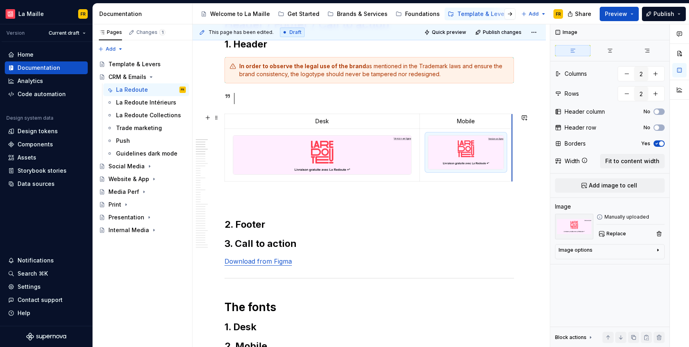
drag, startPoint x: 513, startPoint y: 173, endPoint x: 486, endPoint y: 197, distance: 36.1
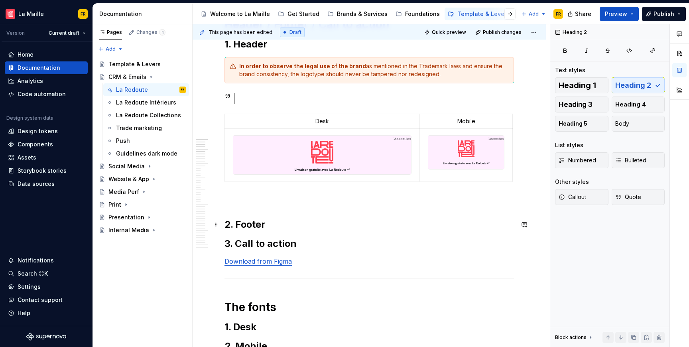
click at [450, 222] on h2 "2. Footer" at bounding box center [370, 224] width 290 height 13
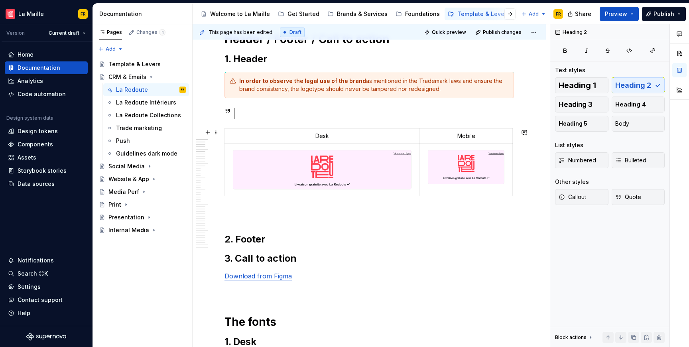
scroll to position [104, 0]
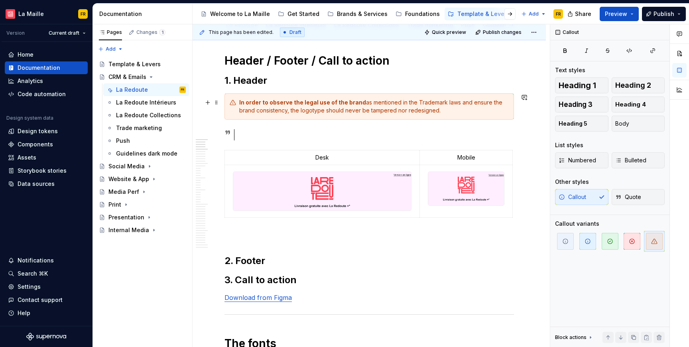
click at [335, 107] on div "In order to observe the legal use of the brand as mentioned in the Trademark la…" at bounding box center [374, 107] width 270 height 16
click at [335, 106] on strong "In order to observe the legal use of the brand" at bounding box center [302, 102] width 127 height 7
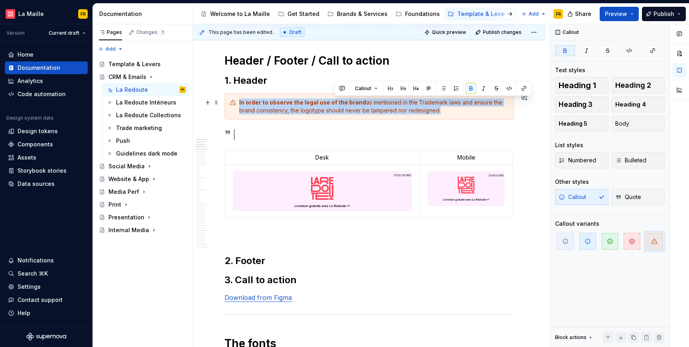
click at [335, 106] on strong "In order to observe the legal use of the brand" at bounding box center [302, 102] width 127 height 7
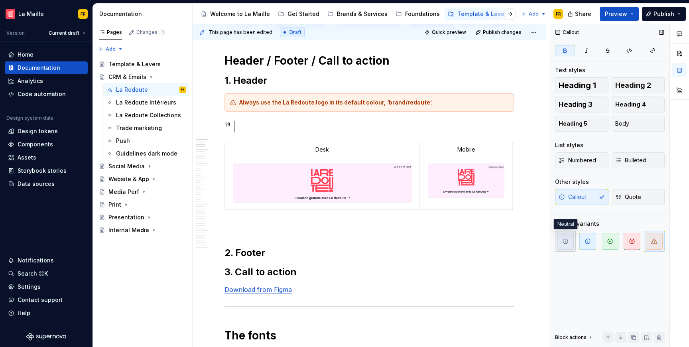
click at [564, 240] on icon "button" at bounding box center [565, 241] width 6 height 6
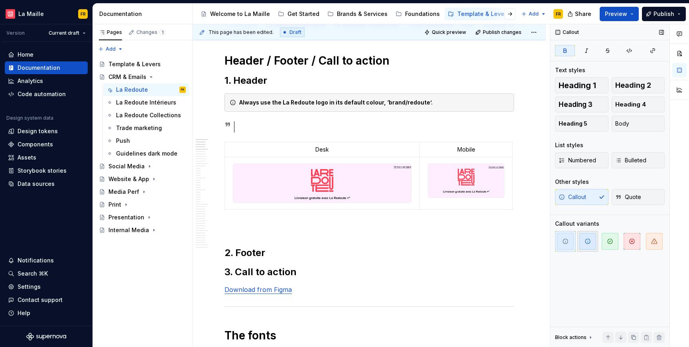
click at [582, 240] on span "button" at bounding box center [588, 241] width 17 height 17
click at [585, 241] on icon "button" at bounding box center [588, 241] width 6 height 6
click at [606, 242] on span "button" at bounding box center [610, 241] width 17 height 17
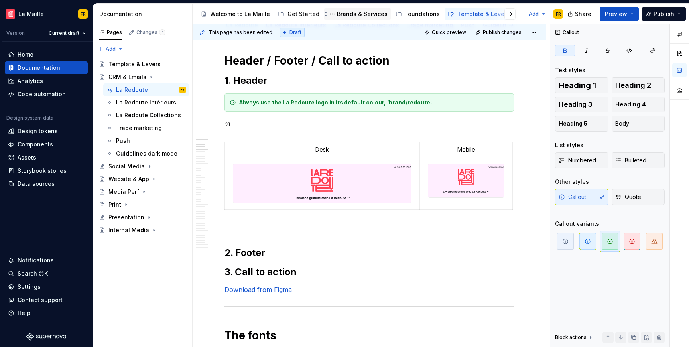
click at [359, 16] on div "Brands & Services" at bounding box center [362, 14] width 51 height 8
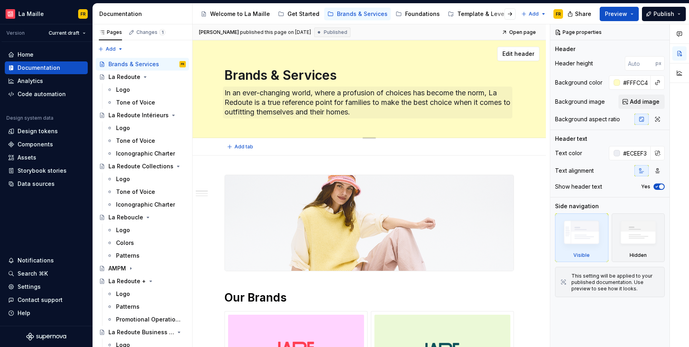
scroll to position [168, 0]
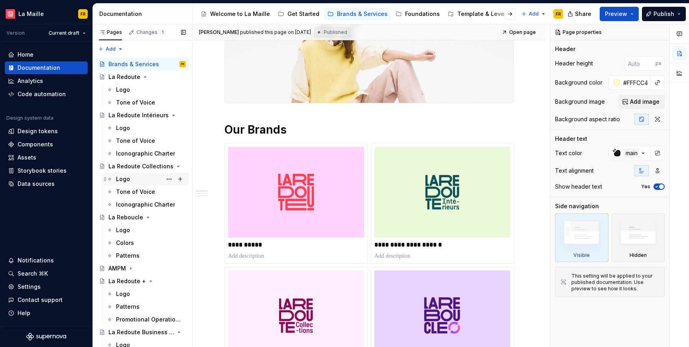
click at [124, 178] on div "Logo" at bounding box center [123, 179] width 14 height 8
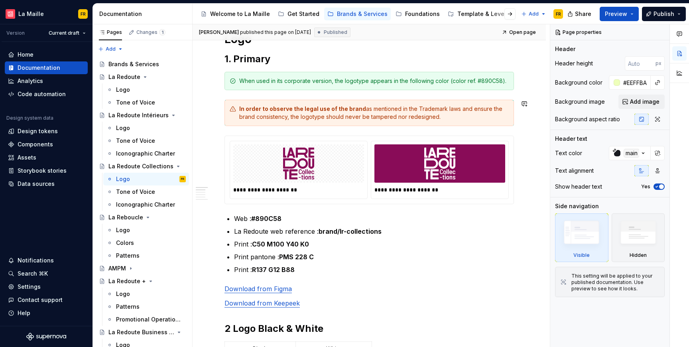
scroll to position [267, 0]
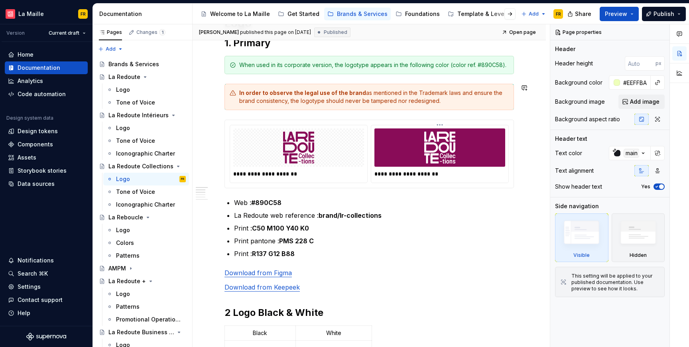
click at [374, 158] on div "**********" at bounding box center [439, 153] width 137 height 57
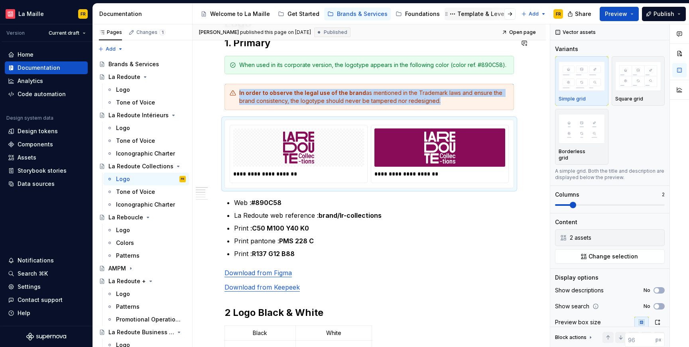
click at [460, 13] on div "Template & Levers" at bounding box center [484, 14] width 52 height 8
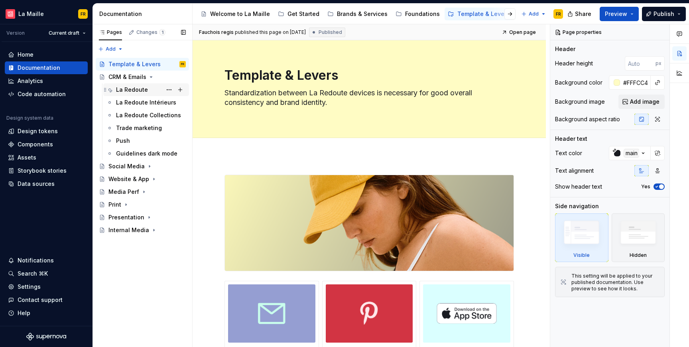
click at [130, 90] on div "La Redoute" at bounding box center [132, 90] width 32 height 8
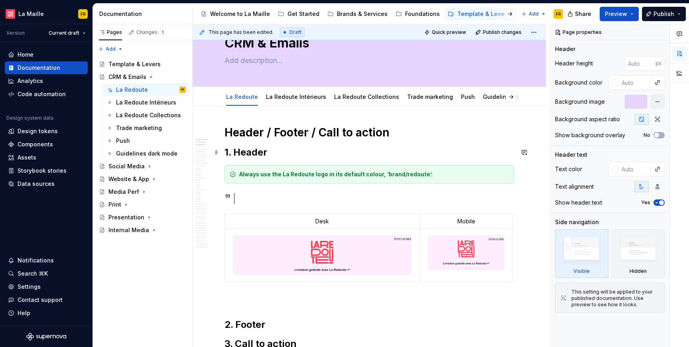
scroll to position [96, 0]
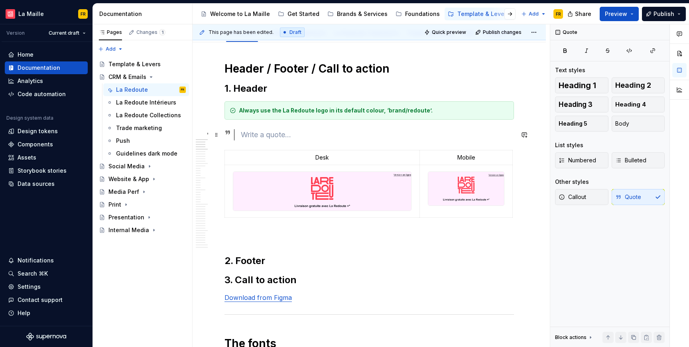
click at [277, 136] on div at bounding box center [377, 134] width 273 height 11
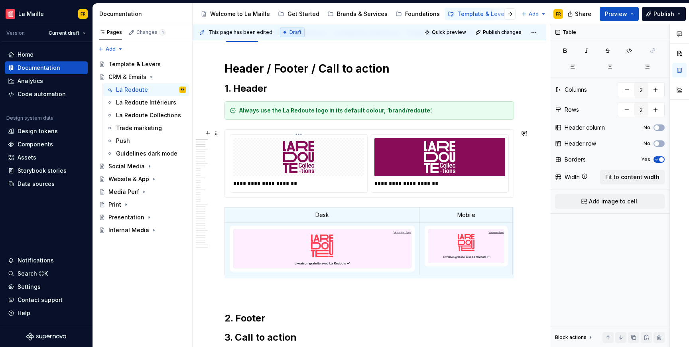
click at [250, 184] on p "**********" at bounding box center [298, 183] width 131 height 8
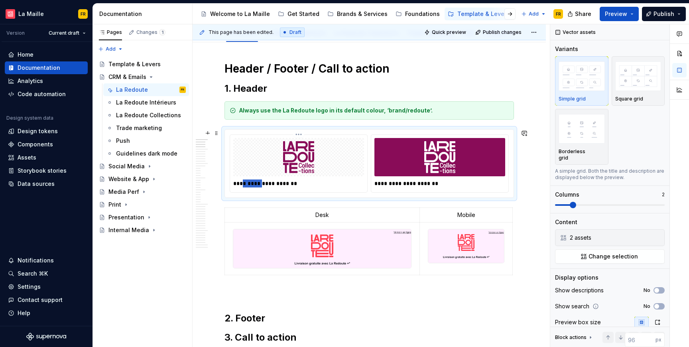
click at [250, 184] on p "**********" at bounding box center [298, 183] width 131 height 8
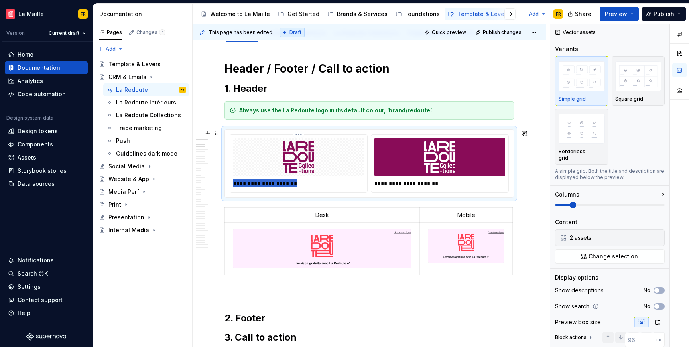
click at [250, 184] on p "**********" at bounding box center [298, 183] width 131 height 8
click at [259, 182] on p "**********" at bounding box center [298, 183] width 131 height 8
drag, startPoint x: 292, startPoint y: 184, endPoint x: 315, endPoint y: 187, distance: 23.3
click at [316, 187] on div "**********" at bounding box center [298, 183] width 131 height 11
drag, startPoint x: 272, startPoint y: 185, endPoint x: 217, endPoint y: 183, distance: 54.7
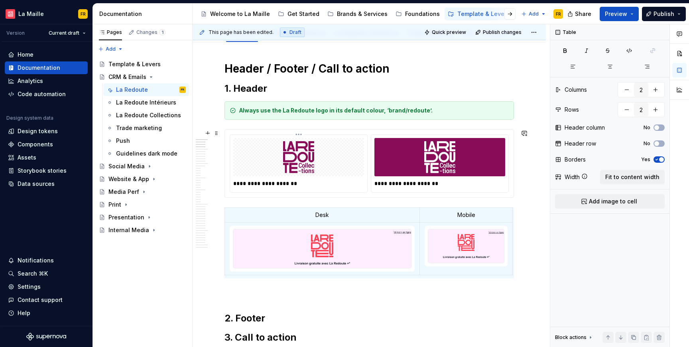
click at [292, 182] on p "**********" at bounding box center [298, 183] width 131 height 8
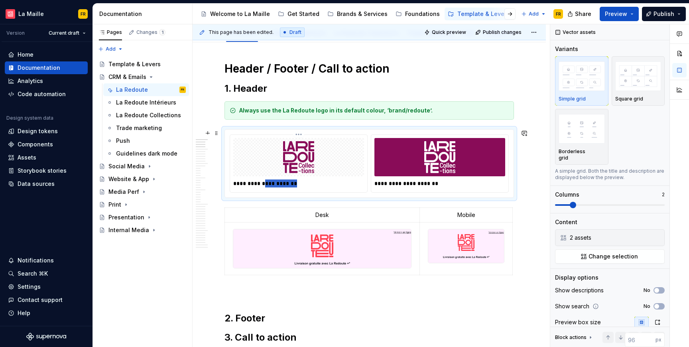
click at [292, 182] on p "**********" at bounding box center [298, 183] width 131 height 8
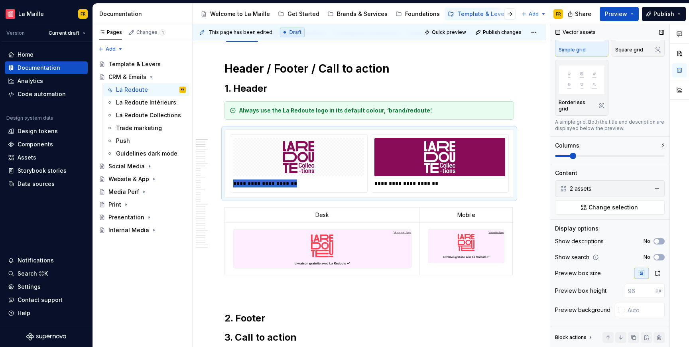
scroll to position [51, 0]
type textarea "*"
click at [317, 185] on p "**********" at bounding box center [298, 183] width 131 height 8
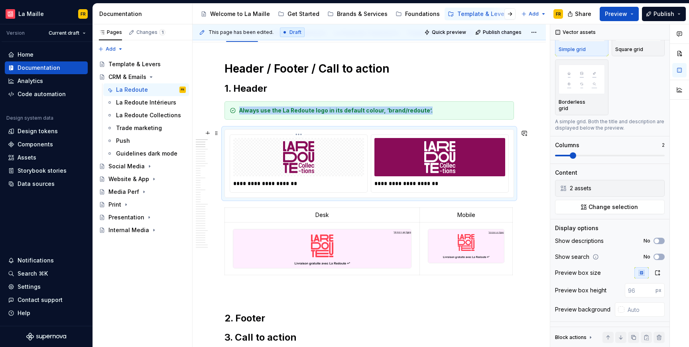
click at [341, 174] on div at bounding box center [298, 157] width 131 height 38
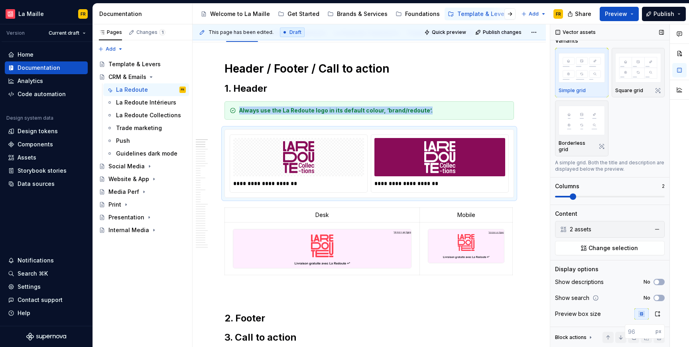
scroll to position [0, 0]
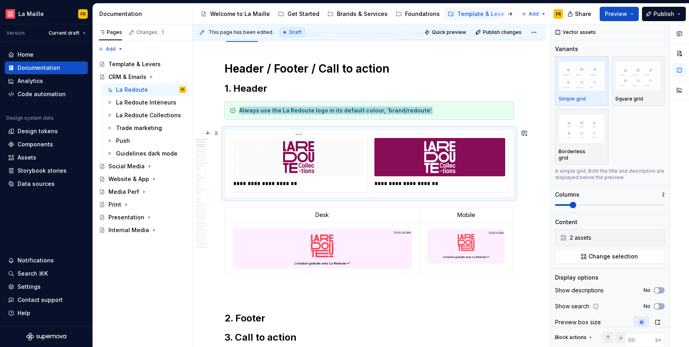
click at [268, 185] on p "**********" at bounding box center [298, 183] width 131 height 8
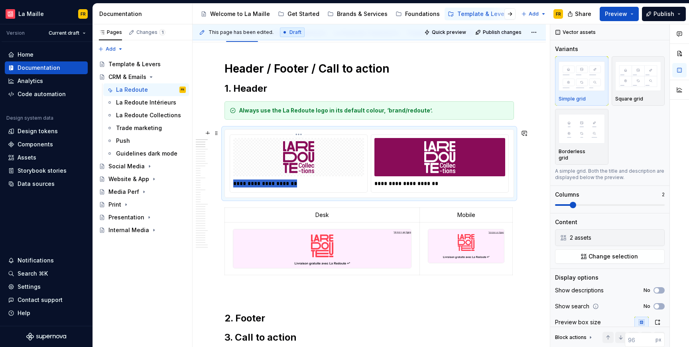
click at [268, 185] on p "**********" at bounding box center [298, 183] width 131 height 8
click at [411, 187] on p "**********" at bounding box center [440, 183] width 131 height 8
click at [374, 111] on strong "Always use the La Redoute logo in its default colour, ‘brand/redoute’." at bounding box center [335, 110] width 193 height 7
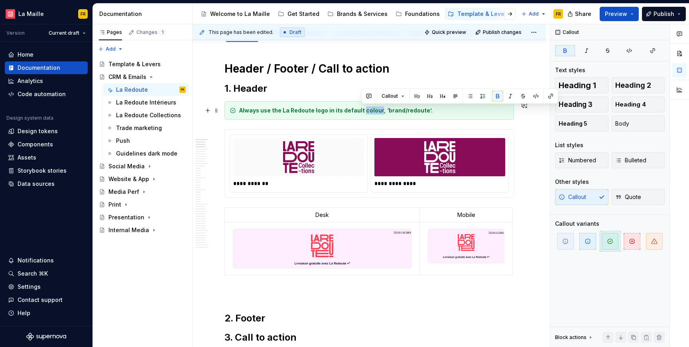
click at [369, 112] on strong "Always use the La Redoute logo in its default colour, ‘brand/redoute’." at bounding box center [335, 110] width 193 height 7
click at [375, 112] on strong "Always use the La Redoute logo in its default colour, ‘brand/redoute’." at bounding box center [335, 110] width 193 height 7
drag, startPoint x: 383, startPoint y: 113, endPoint x: 427, endPoint y: 111, distance: 43.9
click at [427, 111] on div "Always use the La Redoute logo in its default color, ‘brand/redoute’." at bounding box center [374, 111] width 270 height 8
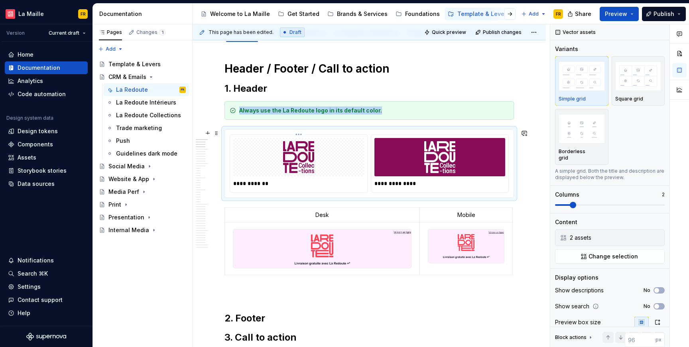
click at [286, 165] on img at bounding box center [299, 157] width 120 height 32
click at [592, 238] on div "2 assets" at bounding box center [609, 238] width 79 height 8
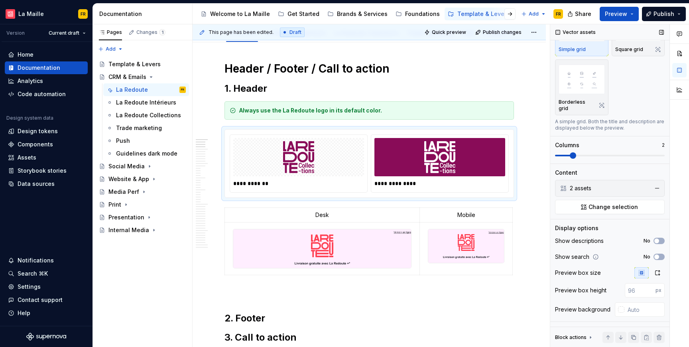
scroll to position [51, 0]
click at [601, 207] on span "Change selection" at bounding box center [613, 207] width 49 height 8
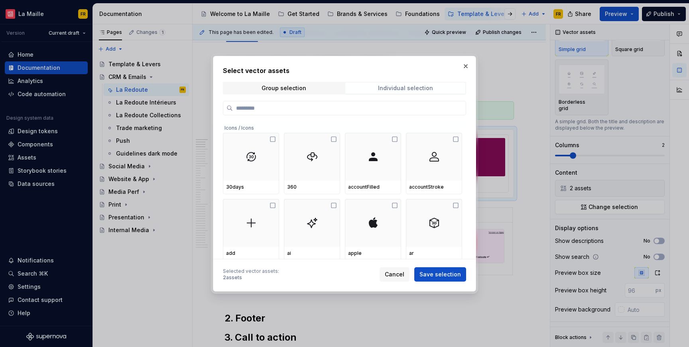
click at [430, 88] on div "Individual selection" at bounding box center [405, 88] width 55 height 6
click at [312, 90] on span "Group selection" at bounding box center [284, 88] width 120 height 11
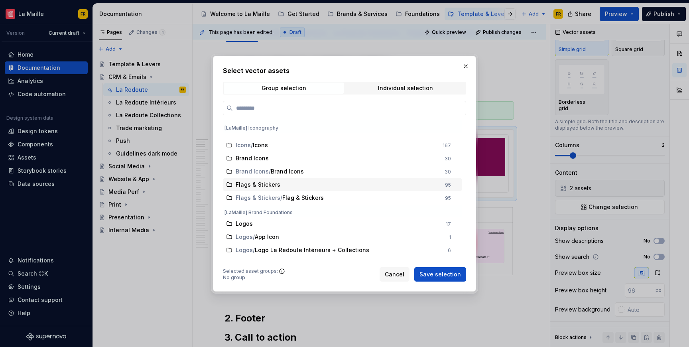
scroll to position [0, 0]
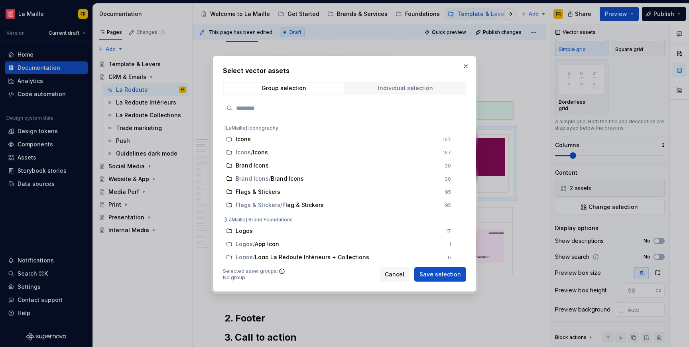
click at [391, 91] on div "Individual selection" at bounding box center [405, 88] width 55 height 6
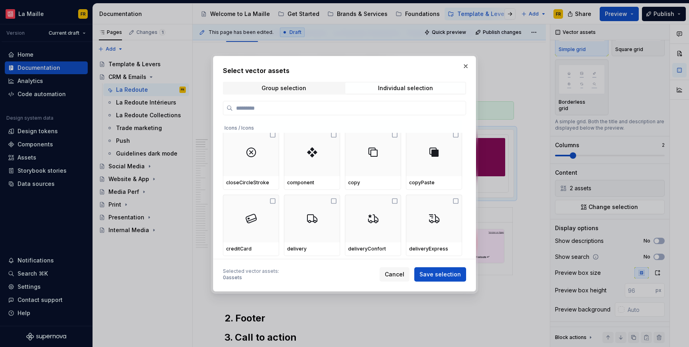
scroll to position [538, 0]
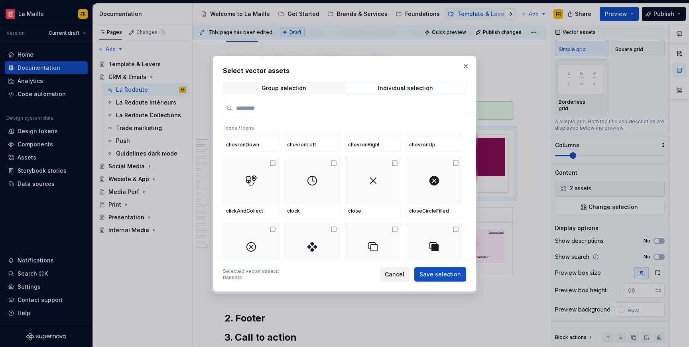
click at [393, 276] on span "Cancel" at bounding box center [395, 274] width 20 height 8
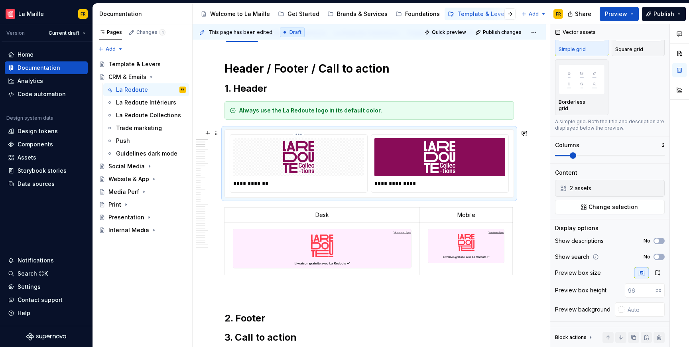
click at [310, 183] on p "**********" at bounding box center [298, 183] width 131 height 8
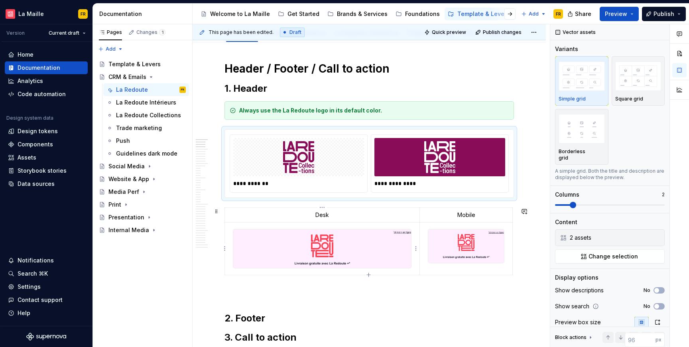
click at [321, 263] on img at bounding box center [322, 248] width 178 height 39
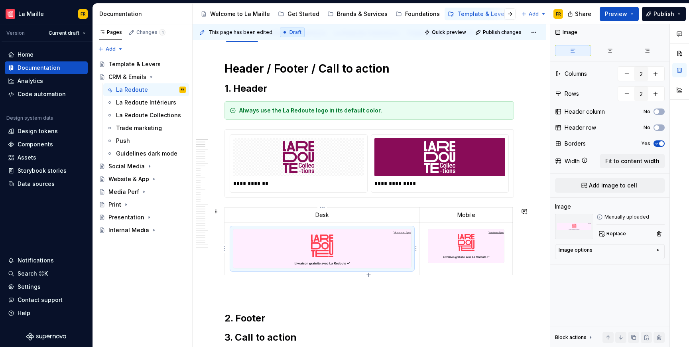
click at [336, 260] on img at bounding box center [322, 248] width 178 height 39
click at [373, 258] on img at bounding box center [322, 248] width 178 height 39
type textarea "*"
click at [416, 250] on html "[PERSON_NAME] FR Version Current draft Home Documentation Analytics Code automa…" at bounding box center [344, 173] width 689 height 347
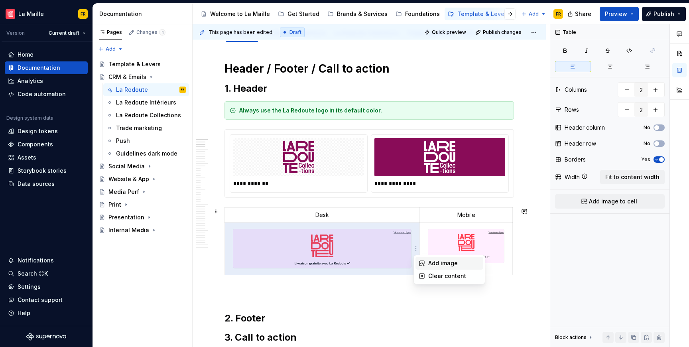
click at [433, 264] on div "Add image" at bounding box center [454, 263] width 52 height 8
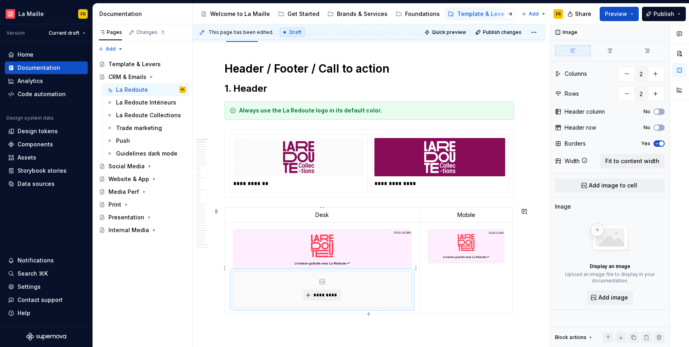
click at [294, 293] on div "*********" at bounding box center [322, 289] width 178 height 35
click at [298, 299] on div "*********" at bounding box center [322, 289] width 178 height 35
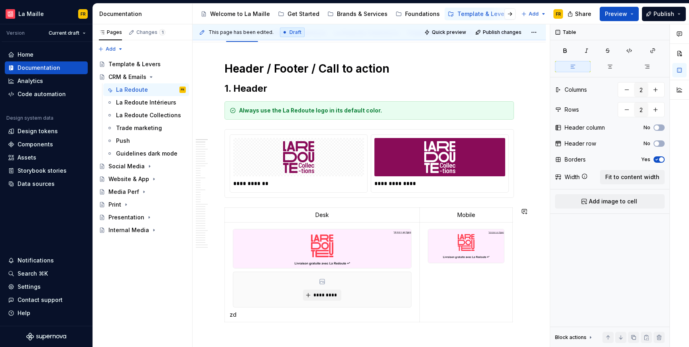
scroll to position [107, 0]
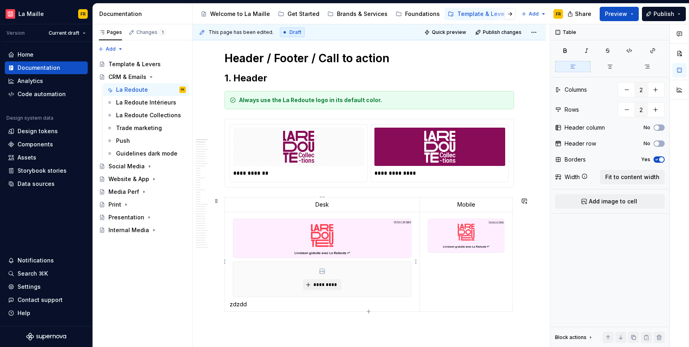
click at [248, 307] on p "zdzdd" at bounding box center [322, 304] width 185 height 8
click at [233, 300] on p "zdzdd" at bounding box center [322, 304] width 185 height 8
click at [322, 204] on p "Desk" at bounding box center [322, 205] width 185 height 8
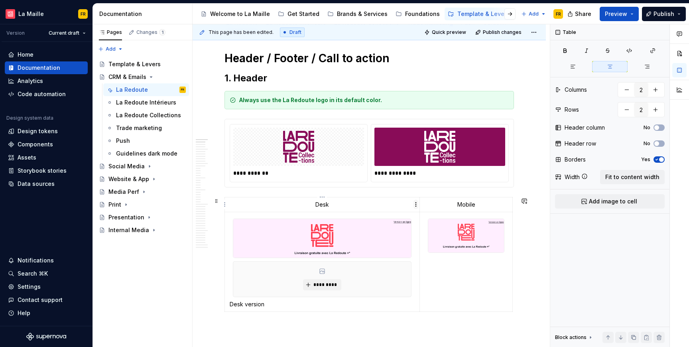
click at [416, 207] on html "[PERSON_NAME] FR Version Current draft Home Documentation Analytics Code automa…" at bounding box center [344, 173] width 689 height 347
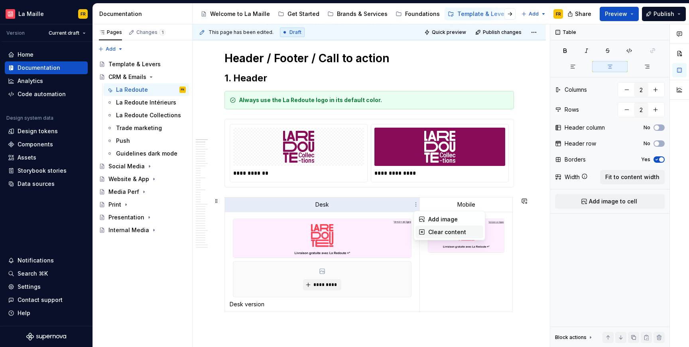
click at [442, 228] on div "Clear content" at bounding box center [454, 232] width 52 height 8
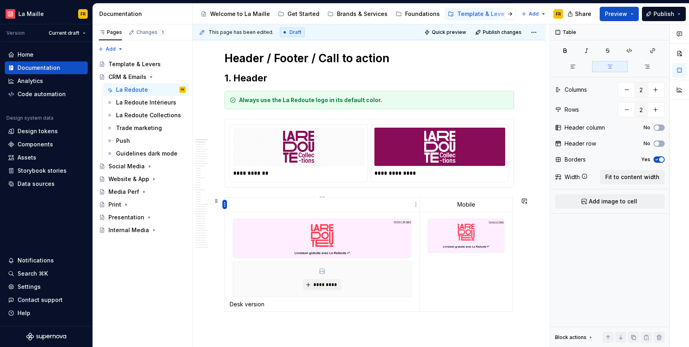
click at [225, 205] on html "[PERSON_NAME] FR Version Current draft Home Documentation Analytics Code automa…" at bounding box center [344, 173] width 689 height 347
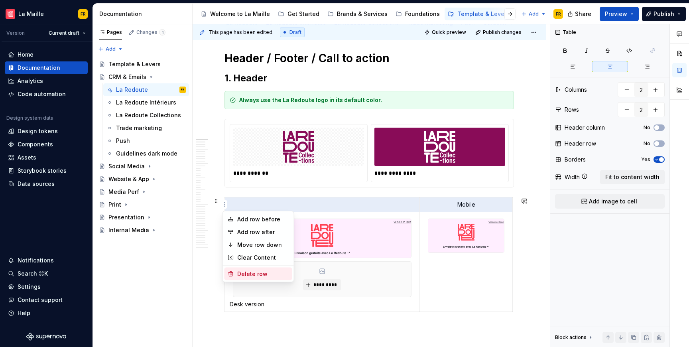
click at [258, 275] on div "Delete row" at bounding box center [263, 274] width 52 height 8
type input "1"
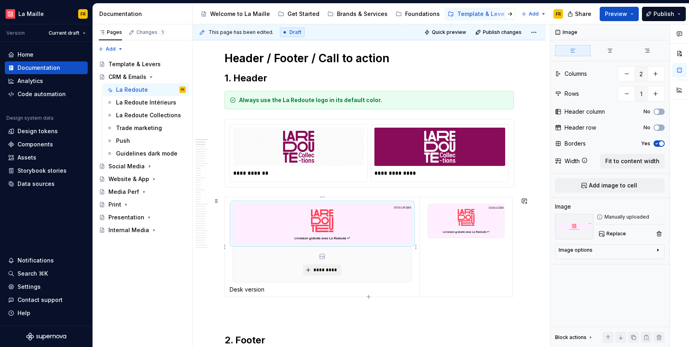
click at [289, 219] on img at bounding box center [322, 223] width 178 height 39
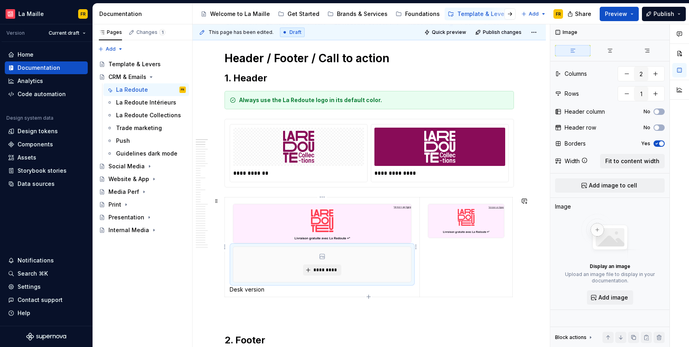
click at [378, 268] on div "*********" at bounding box center [322, 264] width 178 height 35
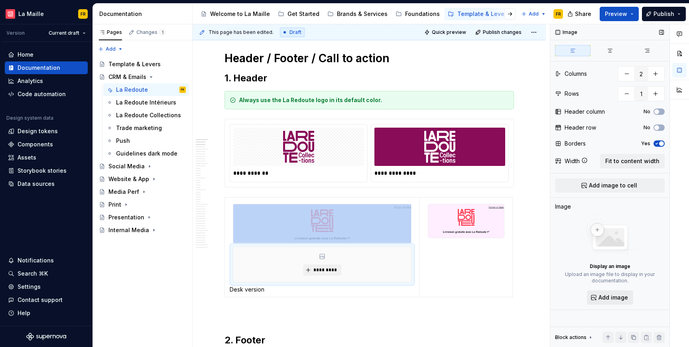
click at [606, 296] on span "Add image" at bounding box center [614, 298] width 30 height 8
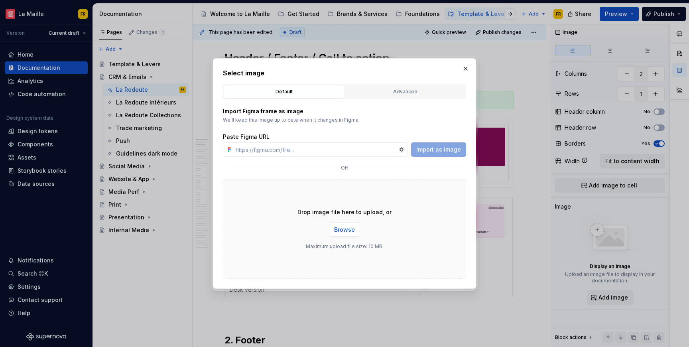
click at [343, 227] on span "Browse" at bounding box center [344, 230] width 21 height 8
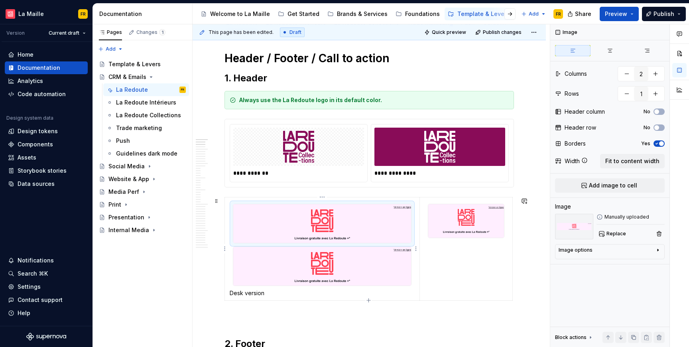
click at [305, 212] on img at bounding box center [322, 223] width 178 height 39
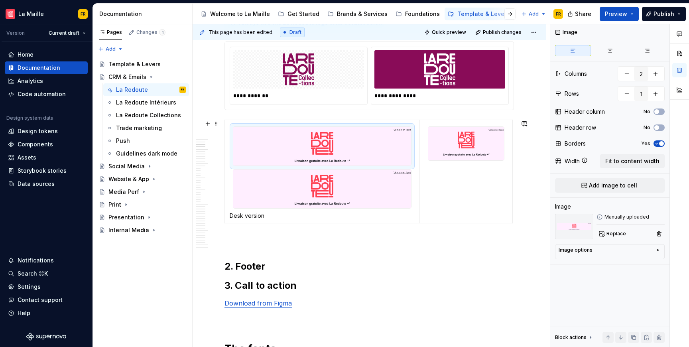
scroll to position [204, 0]
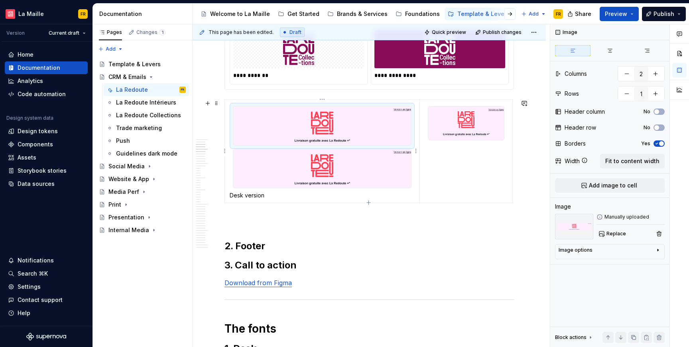
click at [233, 107] on div at bounding box center [322, 125] width 179 height 39
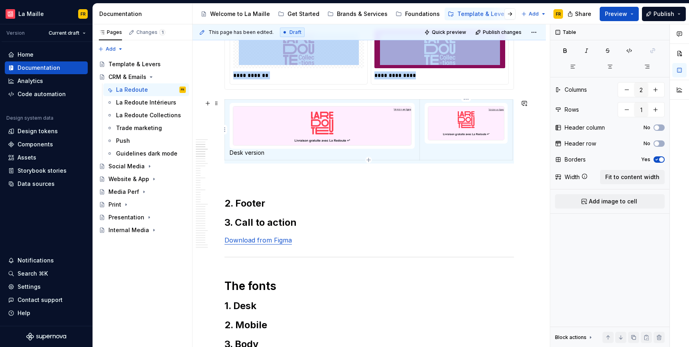
click at [442, 154] on td at bounding box center [466, 130] width 93 height 61
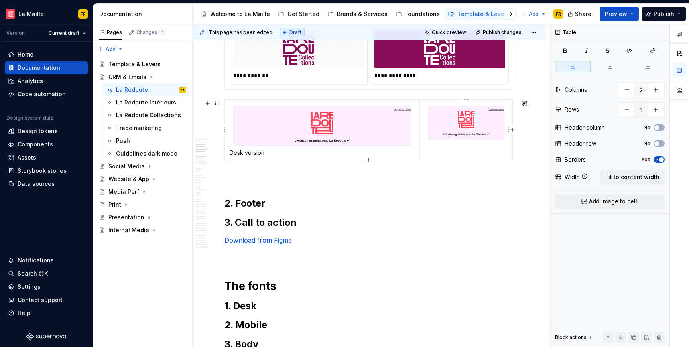
click at [442, 152] on td at bounding box center [466, 130] width 93 height 61
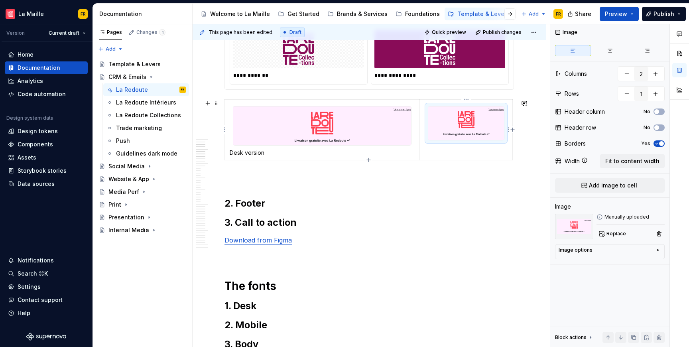
click at [457, 138] on img at bounding box center [466, 124] width 76 height 34
click at [434, 155] on td at bounding box center [466, 130] width 93 height 61
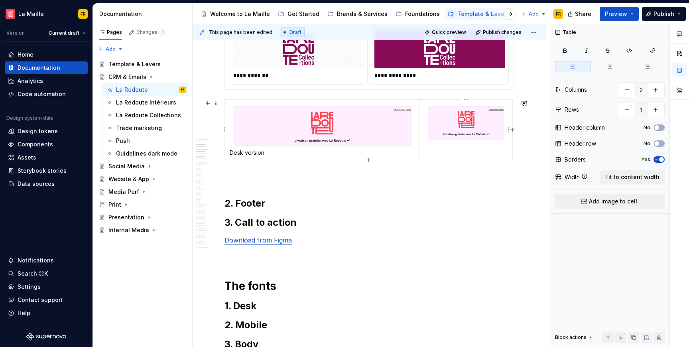
click at [434, 155] on td at bounding box center [466, 130] width 93 height 61
click at [440, 151] on td at bounding box center [466, 130] width 93 height 61
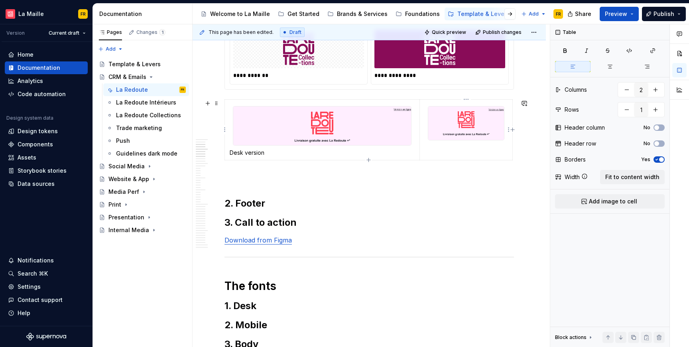
click at [440, 151] on td at bounding box center [466, 130] width 93 height 61
type textarea "*"
click at [458, 129] on img at bounding box center [466, 124] width 76 height 34
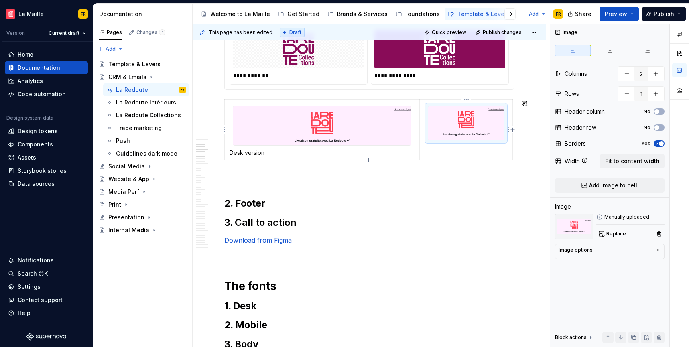
click at [447, 158] on td at bounding box center [466, 130] width 93 height 61
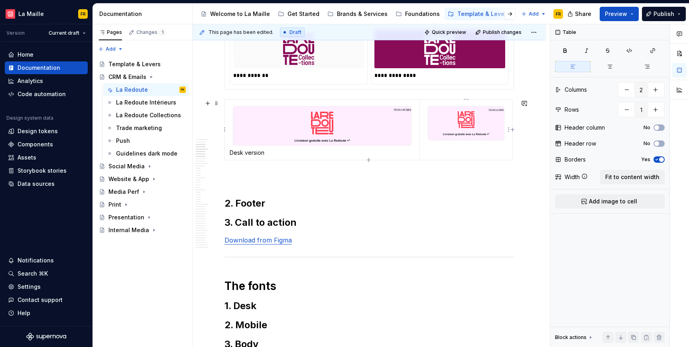
click at [446, 155] on td at bounding box center [466, 130] width 93 height 61
click at [457, 153] on td at bounding box center [466, 130] width 93 height 61
click at [624, 95] on button "button" at bounding box center [627, 90] width 14 height 14
click at [660, 90] on button "button" at bounding box center [656, 90] width 14 height 14
type input "2"
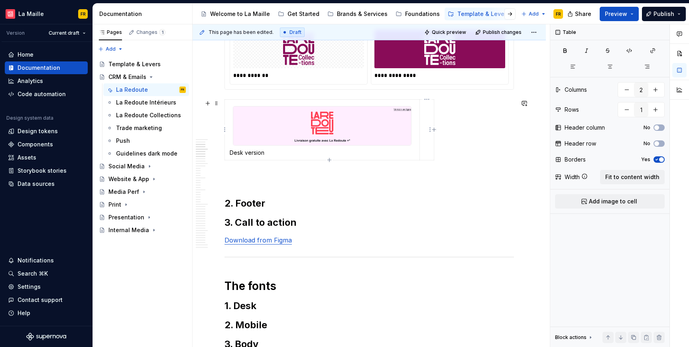
click at [430, 156] on td at bounding box center [427, 130] width 14 height 61
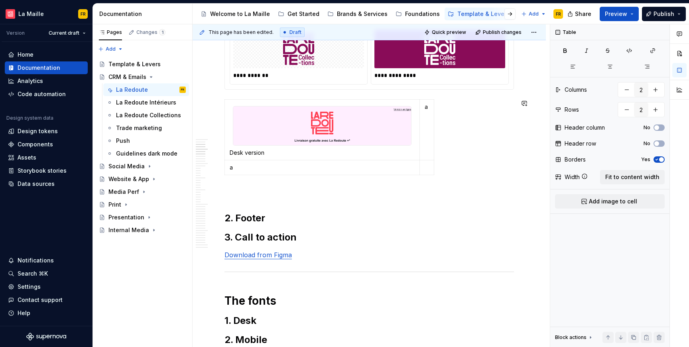
type input "1"
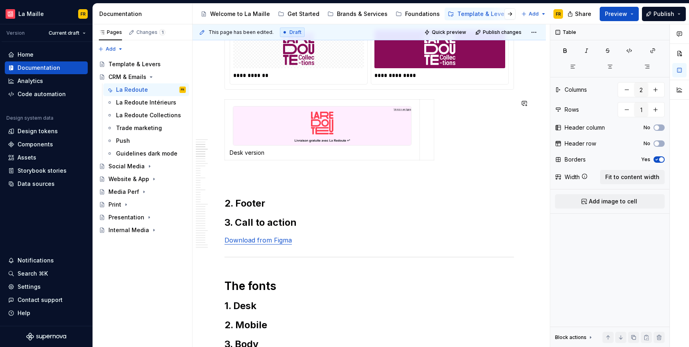
click at [427, 148] on td at bounding box center [427, 130] width 14 height 61
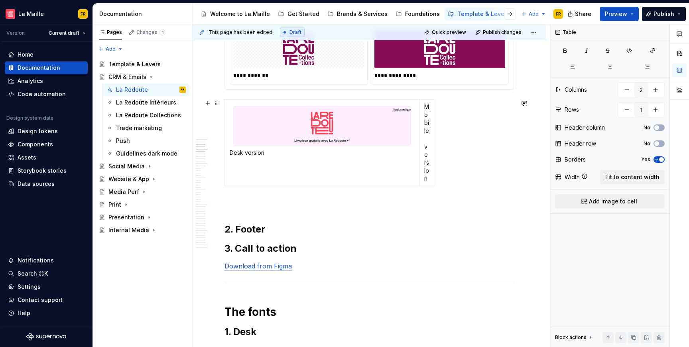
click at [486, 138] on div "Desk version Mobile version" at bounding box center [370, 144] width 290 height 90
click at [437, 132] on div "Desk version Mobile version" at bounding box center [370, 144] width 290 height 90
click at [421, 136] on td "Mobile version" at bounding box center [427, 143] width 15 height 87
click at [448, 134] on div "Desk version Mobile version" at bounding box center [370, 144] width 290 height 90
click at [432, 132] on td "Mobile version" at bounding box center [427, 143] width 15 height 87
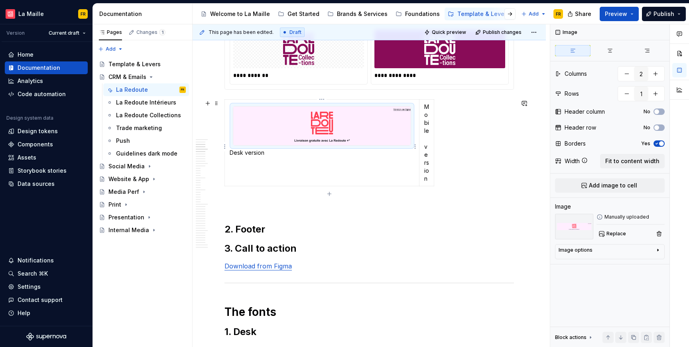
click at [364, 110] on img at bounding box center [322, 126] width 178 height 39
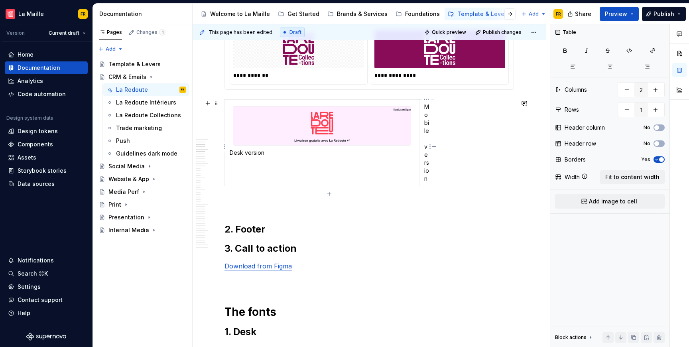
click at [427, 115] on p "Mobile version" at bounding box center [426, 143] width 5 height 80
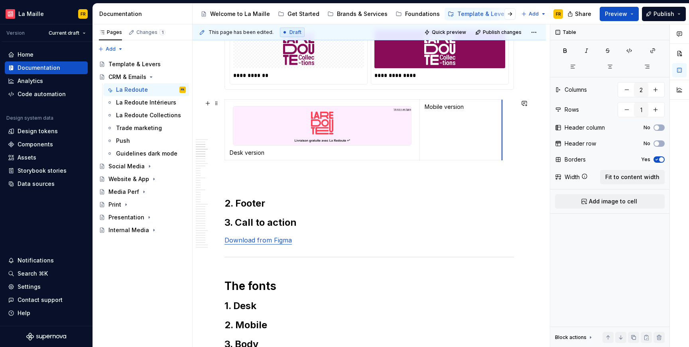
drag, startPoint x: 434, startPoint y: 115, endPoint x: 502, endPoint y: 126, distance: 69.1
click at [425, 108] on p "Mobile version" at bounding box center [461, 107] width 73 height 8
click at [469, 106] on p at bounding box center [461, 107] width 73 height 8
click at [589, 198] on button "Add image to cell" at bounding box center [610, 201] width 110 height 14
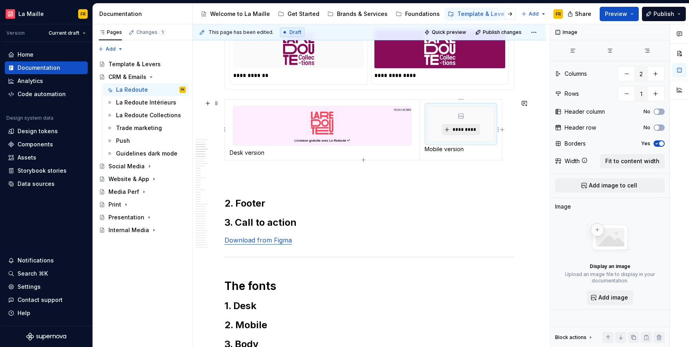
click at [473, 129] on span "*********" at bounding box center [464, 129] width 24 height 6
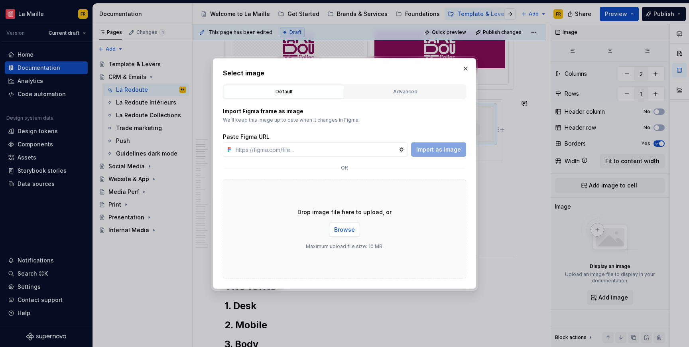
click at [342, 229] on span "Browse" at bounding box center [344, 230] width 21 height 8
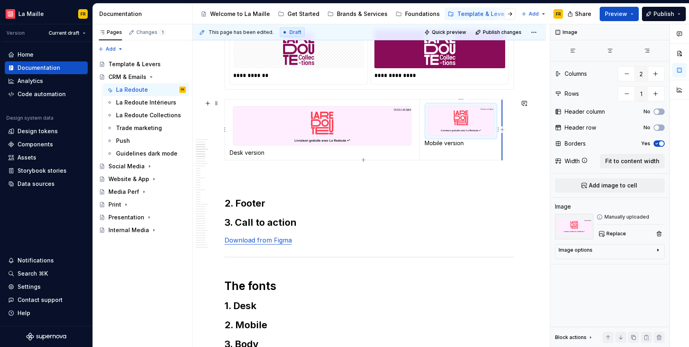
click at [502, 150] on table "Desk version Mobile version" at bounding box center [364, 129] width 278 height 61
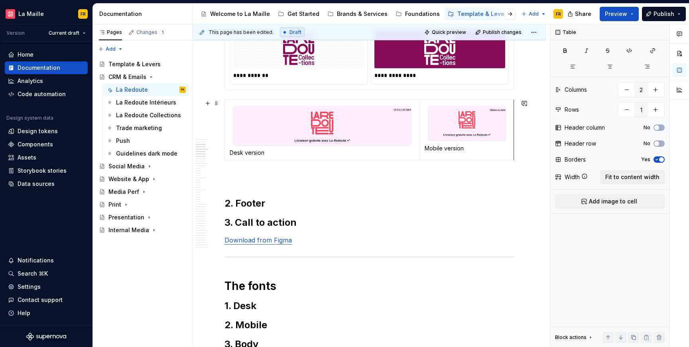
drag, startPoint x: 502, startPoint y: 148, endPoint x: 514, endPoint y: 156, distance: 14.2
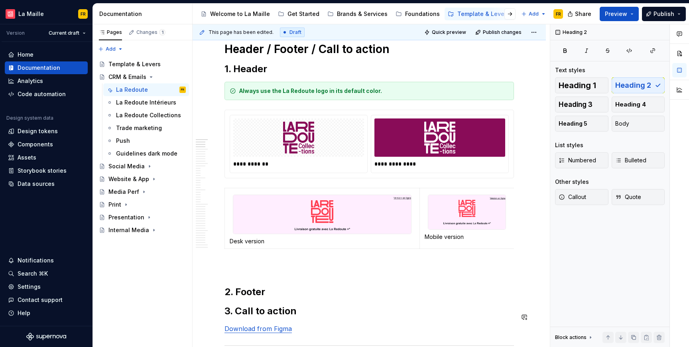
scroll to position [0, 0]
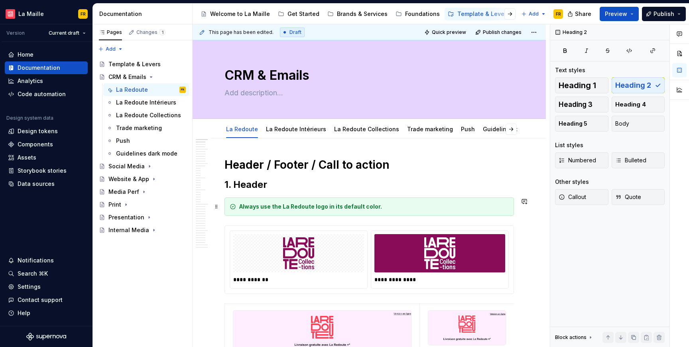
click at [401, 233] on div "**********" at bounding box center [439, 259] width 137 height 57
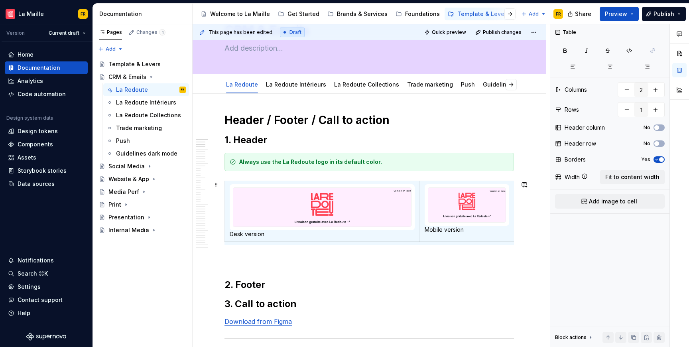
scroll to position [45, 0]
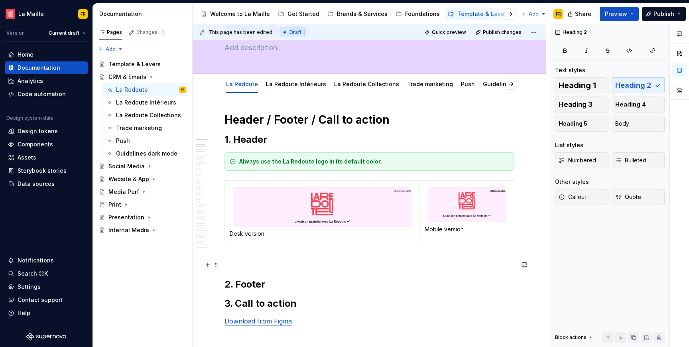
click at [395, 264] on p at bounding box center [370, 259] width 290 height 10
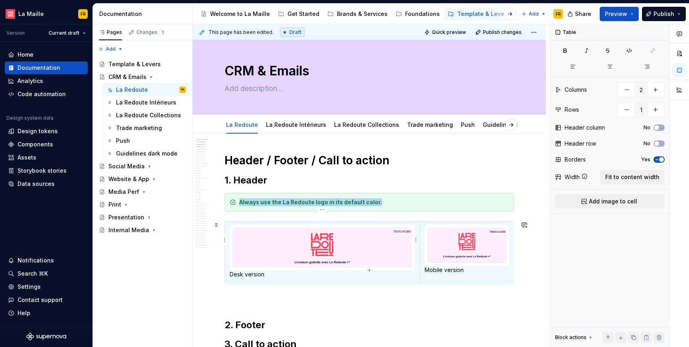
scroll to position [0, 0]
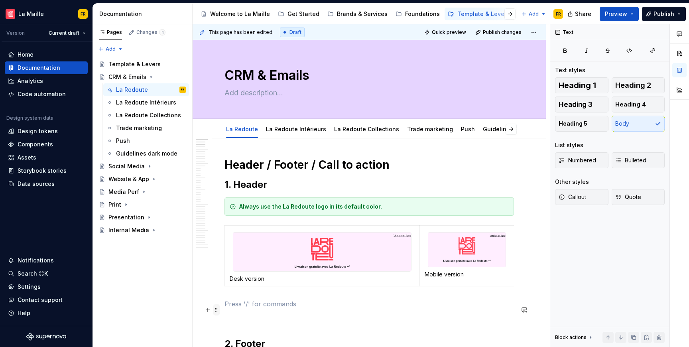
click at [217, 310] on span at bounding box center [216, 309] width 6 height 11
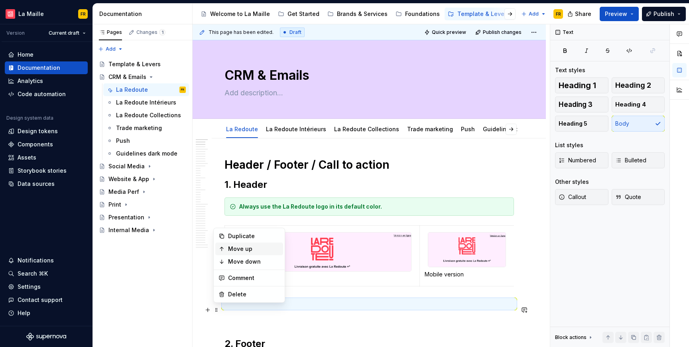
click at [243, 251] on div "Move up" at bounding box center [254, 249] width 52 height 8
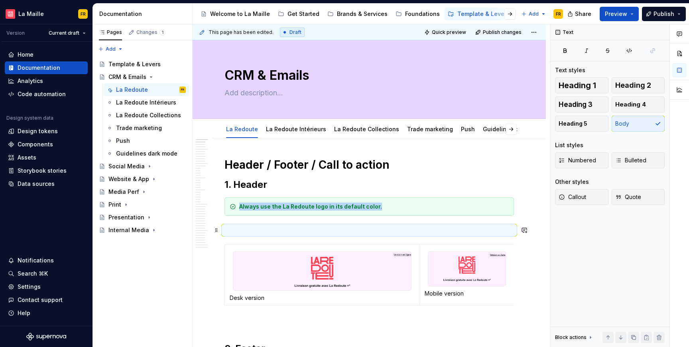
click at [417, 228] on p at bounding box center [370, 230] width 290 height 10
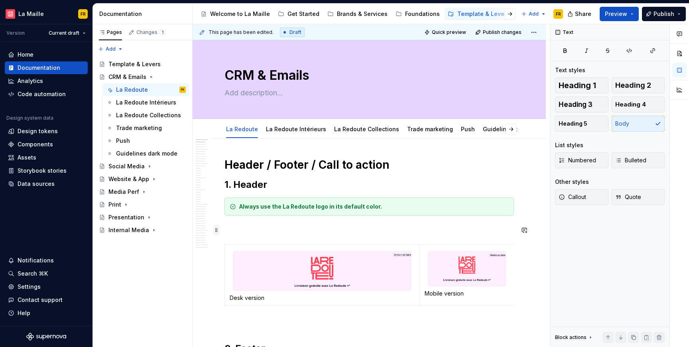
click at [218, 229] on span at bounding box center [216, 230] width 6 height 11
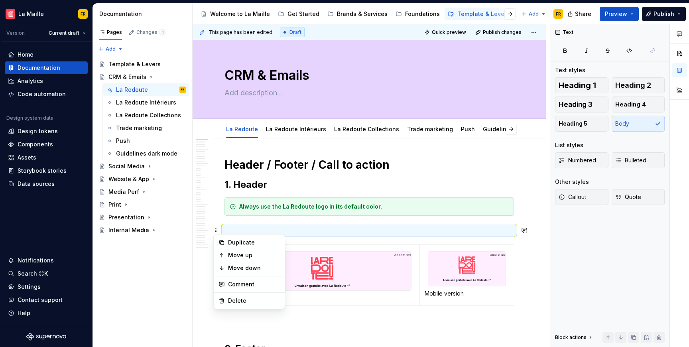
click at [297, 231] on p at bounding box center [370, 230] width 290 height 10
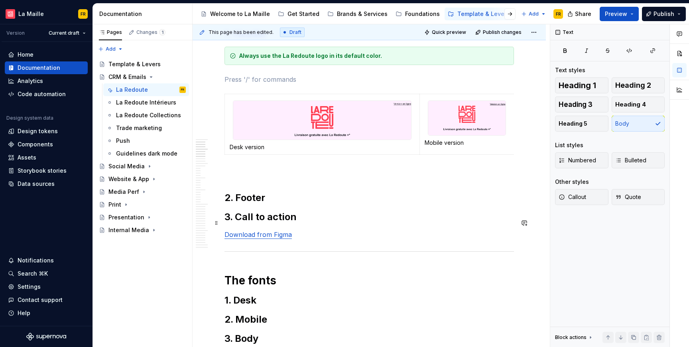
scroll to position [152, 0]
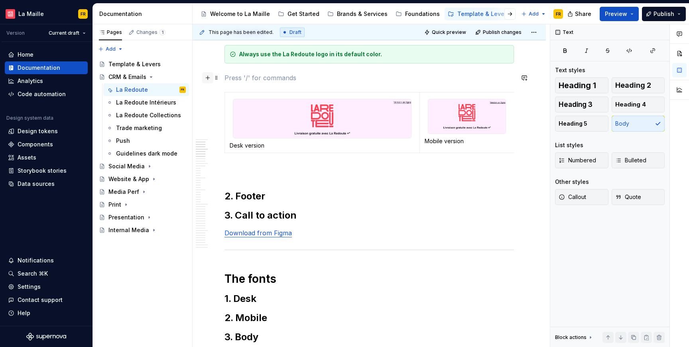
click at [208, 81] on button "button" at bounding box center [207, 77] width 11 height 11
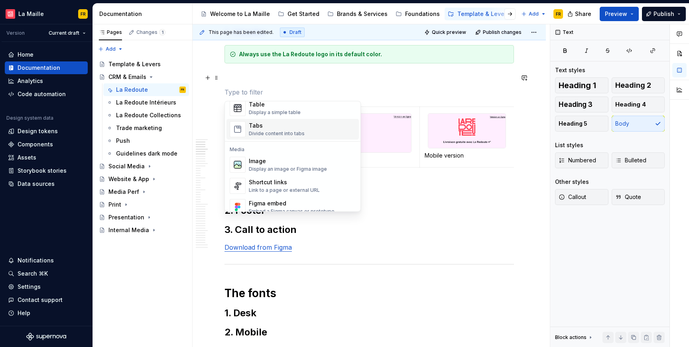
scroll to position [308, 0]
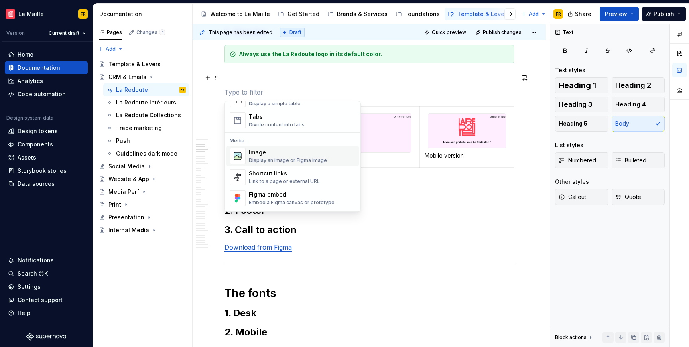
click at [283, 157] on div "Display an image or Figma image" at bounding box center [288, 160] width 78 height 6
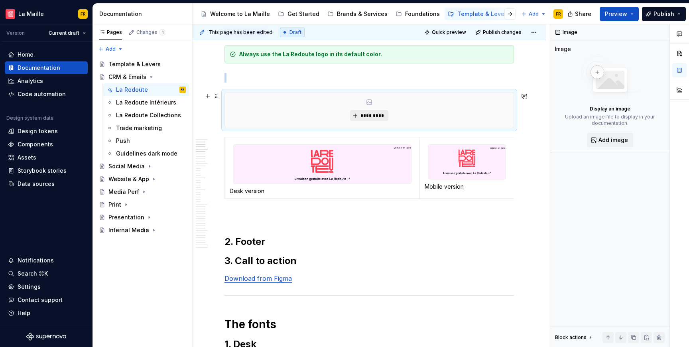
click at [376, 116] on span "*********" at bounding box center [372, 115] width 24 height 6
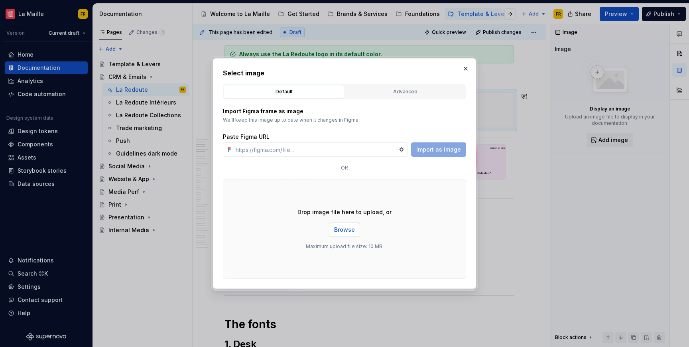
click at [339, 235] on button "Browse" at bounding box center [344, 230] width 31 height 14
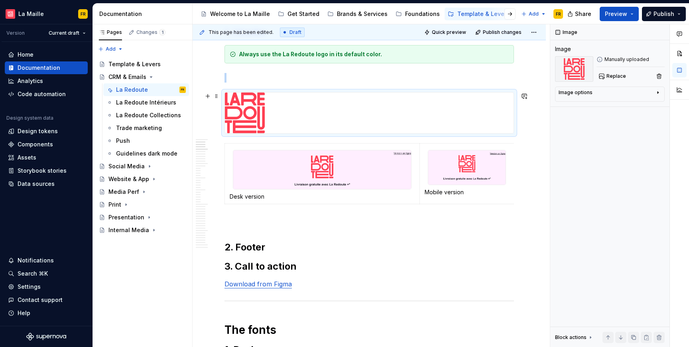
click at [460, 117] on div at bounding box center [369, 113] width 289 height 41
click at [514, 116] on div at bounding box center [370, 112] width 290 height 41
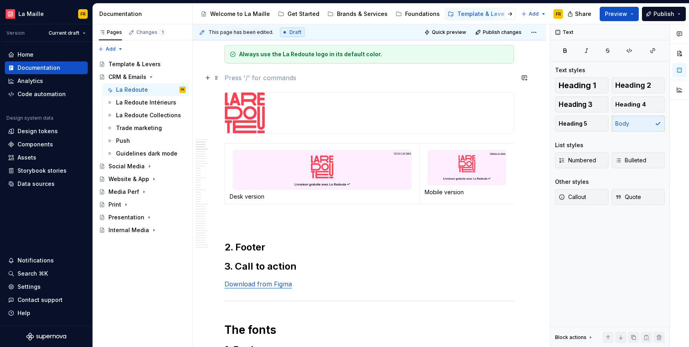
click at [389, 77] on p at bounding box center [370, 78] width 290 height 10
click at [217, 79] on span at bounding box center [216, 77] width 6 height 11
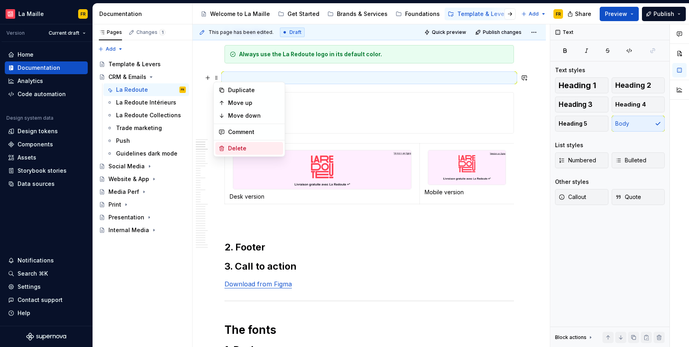
click at [250, 148] on div "Delete" at bounding box center [254, 148] width 52 height 8
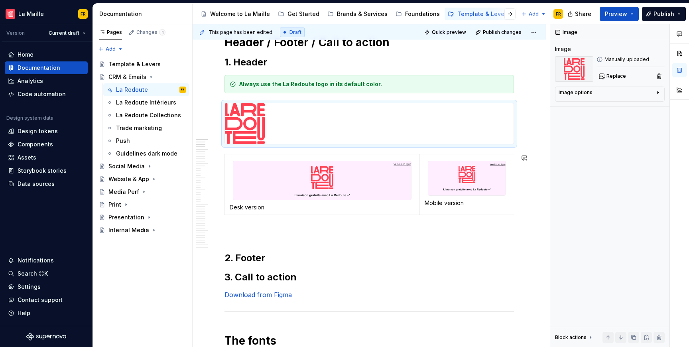
scroll to position [122, 0]
click at [364, 238] on p at bounding box center [370, 234] width 290 height 10
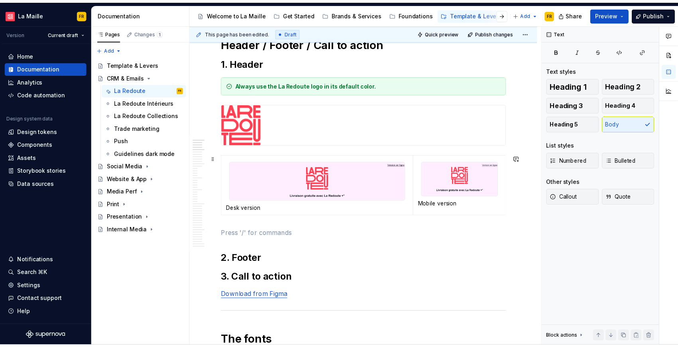
scroll to position [123, 0]
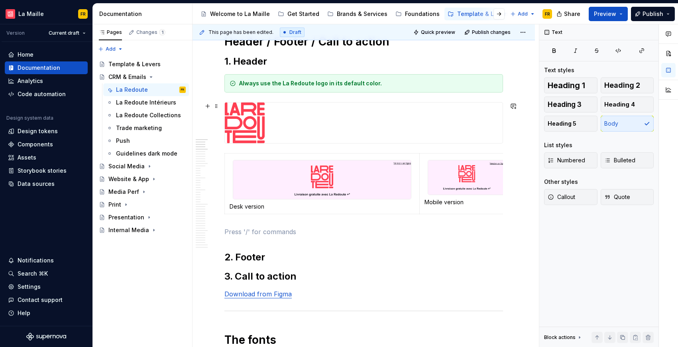
click at [253, 110] on img at bounding box center [245, 123] width 40 height 41
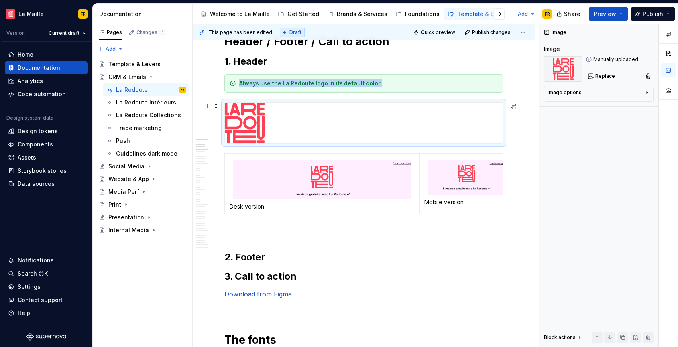
click at [253, 110] on img at bounding box center [245, 123] width 40 height 41
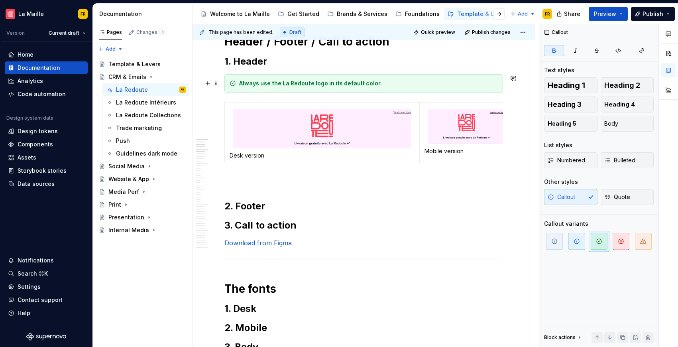
click at [273, 83] on strong "Always use the La Redoute logo in its default color." at bounding box center [310, 83] width 143 height 7
click at [216, 82] on span at bounding box center [216, 83] width 6 height 11
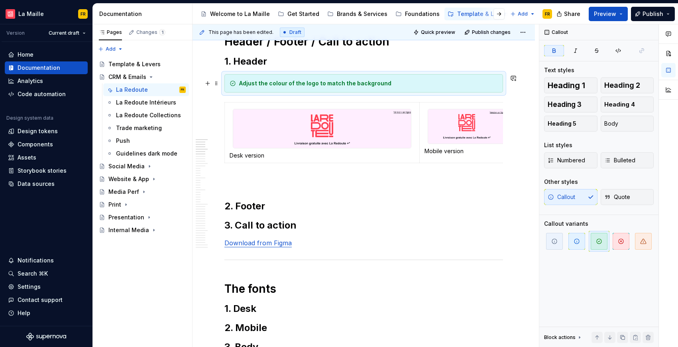
click at [312, 91] on div "Adjust the colour of the logo to match the background" at bounding box center [364, 83] width 279 height 18
click at [207, 83] on button "button" at bounding box center [207, 83] width 11 height 11
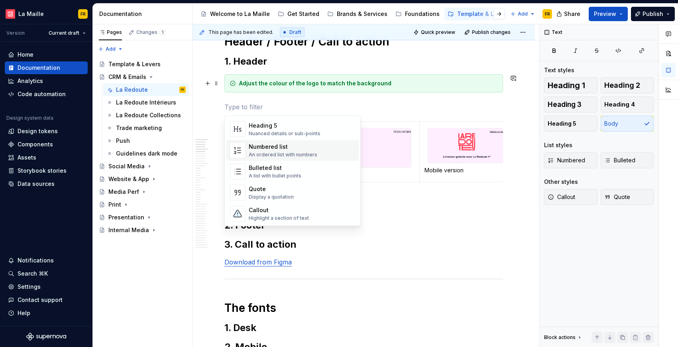
scroll to position [118, 0]
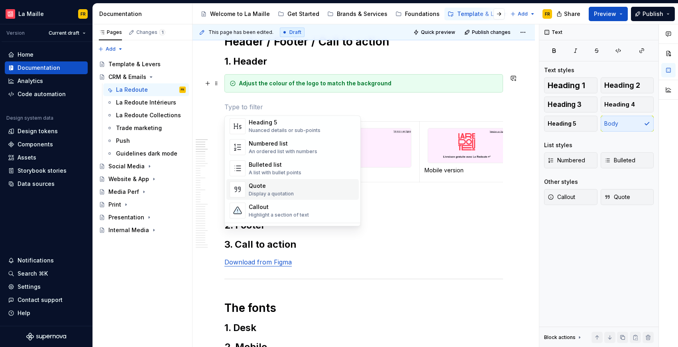
click at [276, 185] on div "Quote" at bounding box center [271, 186] width 45 height 8
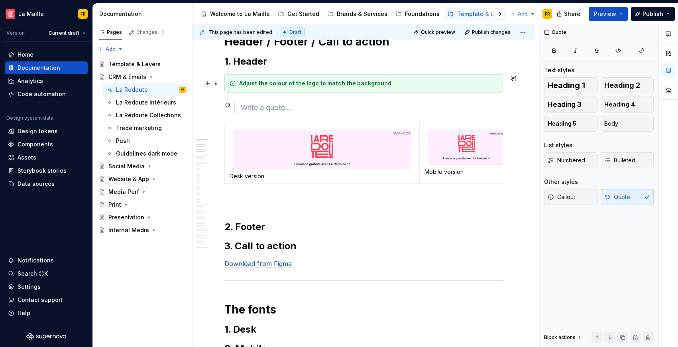
click at [262, 80] on strong "Adjust the colour of the logo to match the background" at bounding box center [315, 83] width 152 height 7
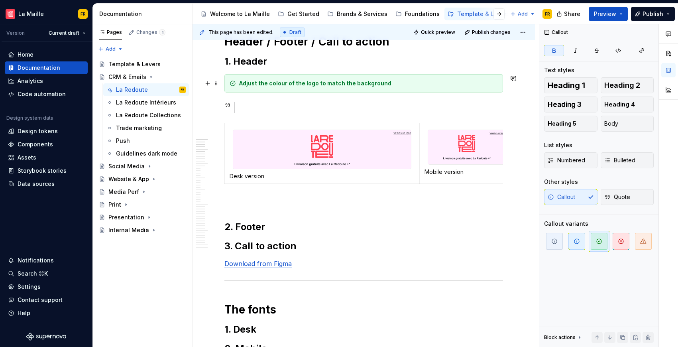
click at [263, 83] on strong "Adjust the colour of the logo to match the background" at bounding box center [315, 83] width 152 height 7
click at [257, 111] on div at bounding box center [372, 107] width 262 height 11
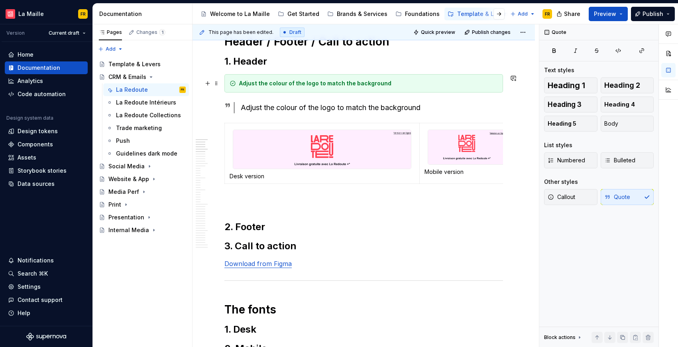
click at [309, 88] on div "Adjust the colour of the logo to match the background" at bounding box center [364, 83] width 279 height 18
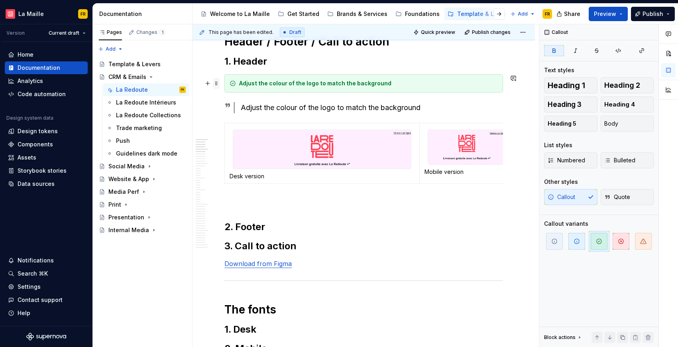
click at [218, 83] on span at bounding box center [216, 83] width 6 height 11
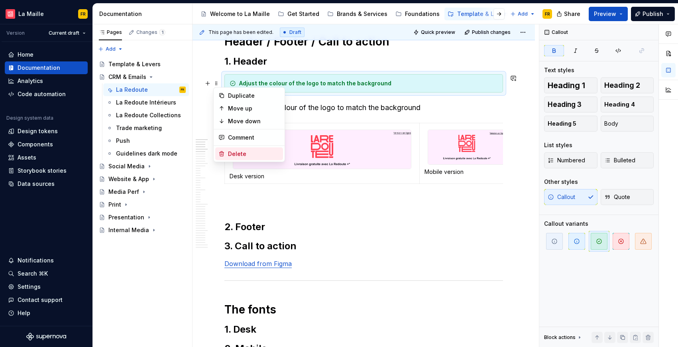
click at [244, 155] on div "Delete" at bounding box center [254, 154] width 52 height 8
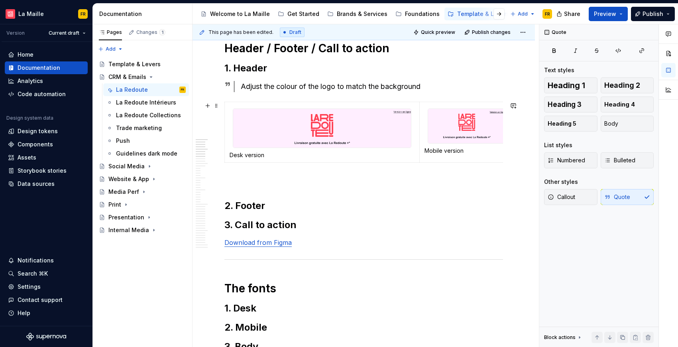
scroll to position [123, 0]
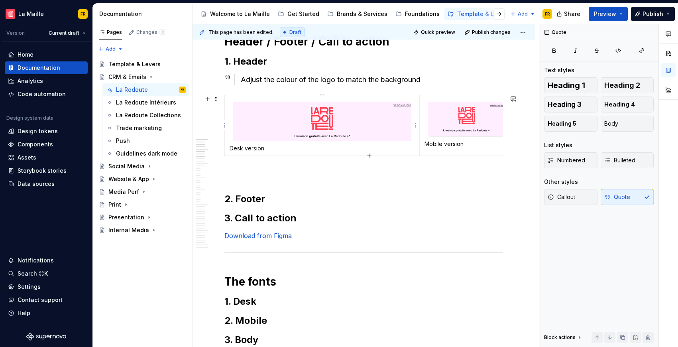
click at [274, 145] on p "Desk version" at bounding box center [322, 148] width 185 height 8
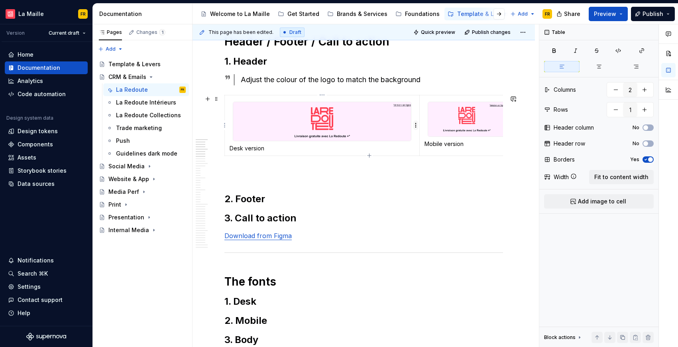
click at [416, 127] on html "[PERSON_NAME] FR Version Current draft Home Documentation Analytics Code automa…" at bounding box center [339, 173] width 678 height 347
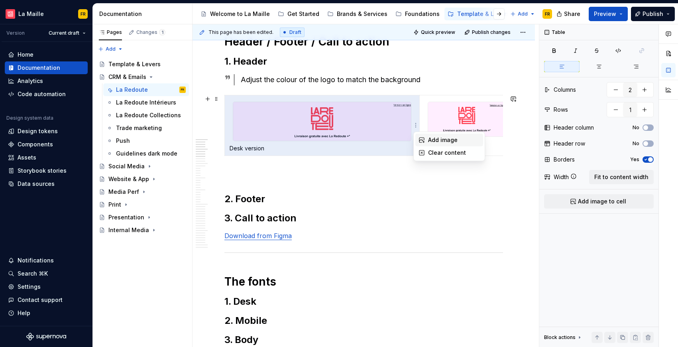
click at [424, 138] on icon at bounding box center [422, 140] width 5 height 5
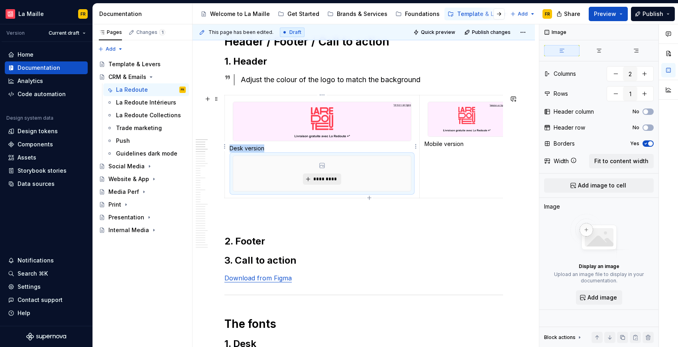
click at [325, 178] on span "*********" at bounding box center [325, 179] width 24 height 6
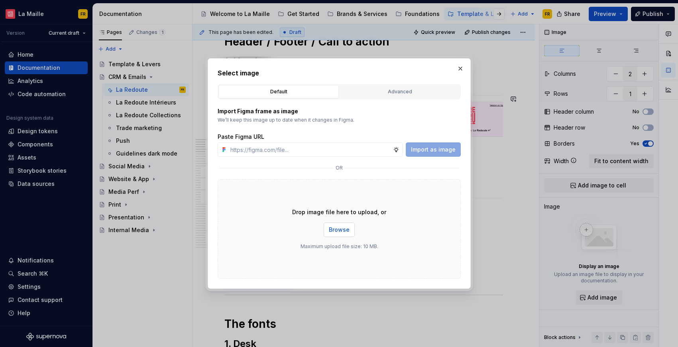
click at [337, 232] on span "Browse" at bounding box center [339, 230] width 21 height 8
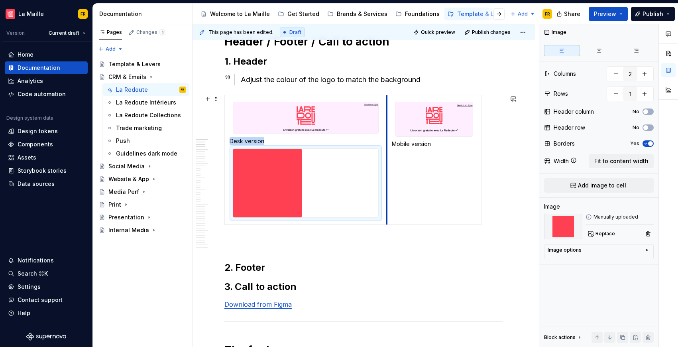
drag, startPoint x: 420, startPoint y: 207, endPoint x: 387, endPoint y: 205, distance: 32.7
click at [387, 205] on td "Mobile version" at bounding box center [434, 159] width 95 height 129
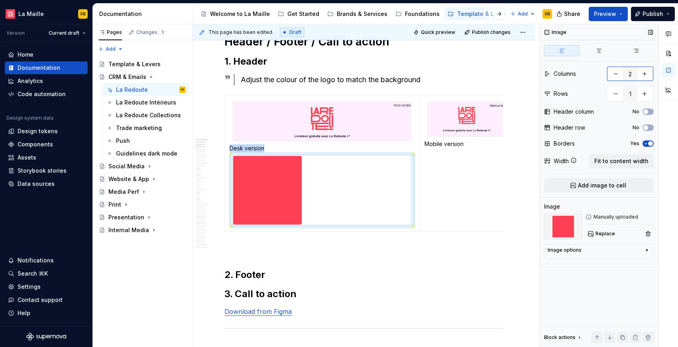
click at [614, 78] on button "button" at bounding box center [616, 74] width 14 height 14
type textarea "*"
type input "1"
type textarea "*"
type input "2"
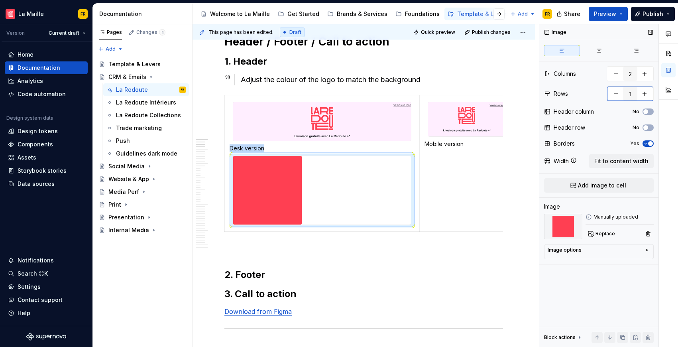
click at [615, 92] on button "button" at bounding box center [616, 94] width 14 height 14
click at [383, 174] on div at bounding box center [322, 190] width 178 height 69
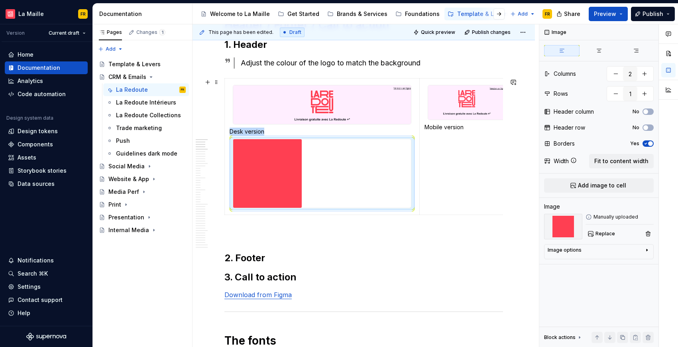
scroll to position [142, 0]
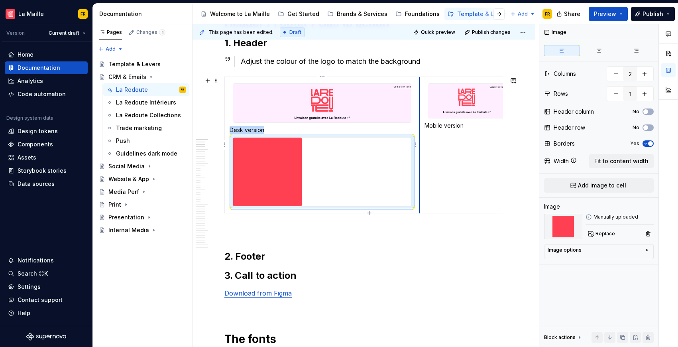
click at [419, 188] on td "Desk version" at bounding box center [322, 145] width 195 height 136
click at [617, 96] on button "button" at bounding box center [616, 94] width 14 height 14
click at [615, 96] on button "button" at bounding box center [616, 94] width 14 height 14
click at [417, 145] on html "[PERSON_NAME] FR Version Current draft Home Documentation Analytics Code automa…" at bounding box center [339, 173] width 678 height 347
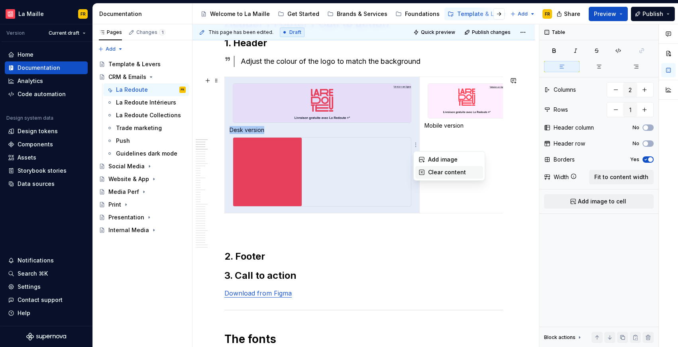
click at [432, 170] on div "Clear content" at bounding box center [454, 172] width 52 height 8
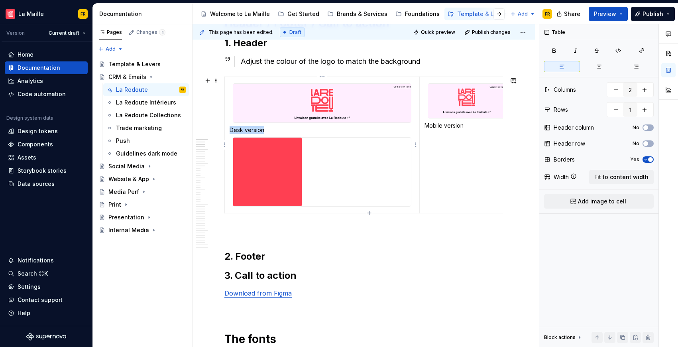
click at [245, 158] on img at bounding box center [267, 172] width 69 height 69
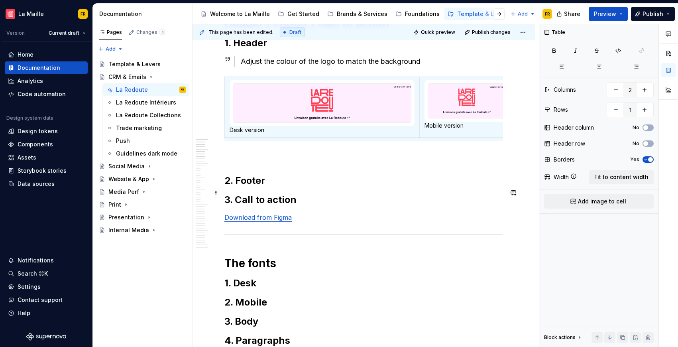
click at [386, 187] on h2 "2. Footer" at bounding box center [364, 180] width 279 height 13
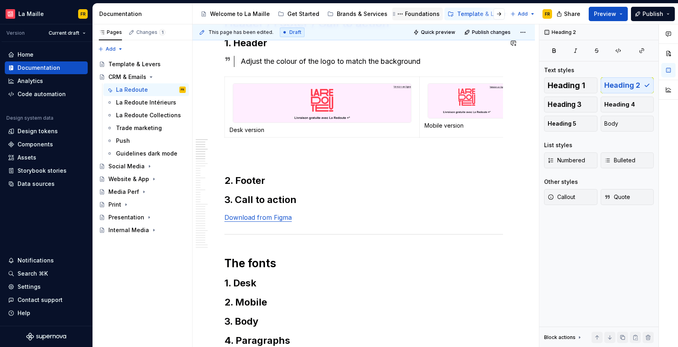
click at [412, 15] on div "Foundations" at bounding box center [422, 14] width 35 height 8
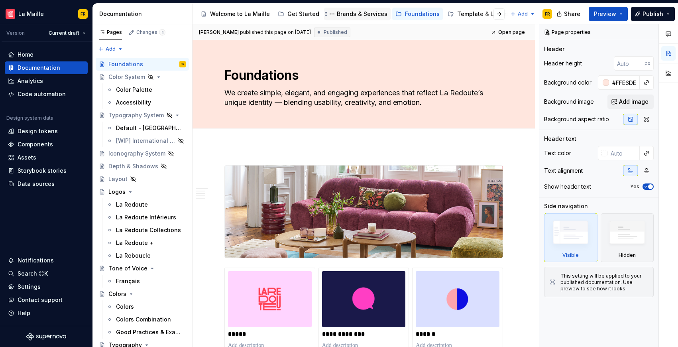
click at [346, 14] on div "Brands & Services" at bounding box center [362, 14] width 51 height 8
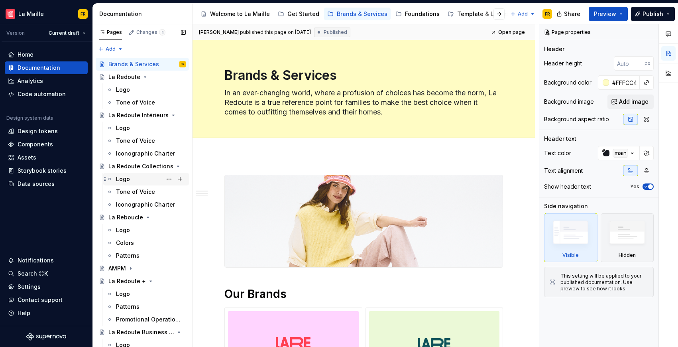
drag, startPoint x: 145, startPoint y: 181, endPoint x: 150, endPoint y: 185, distance: 5.8
click at [145, 181] on div "Logo" at bounding box center [151, 179] width 70 height 11
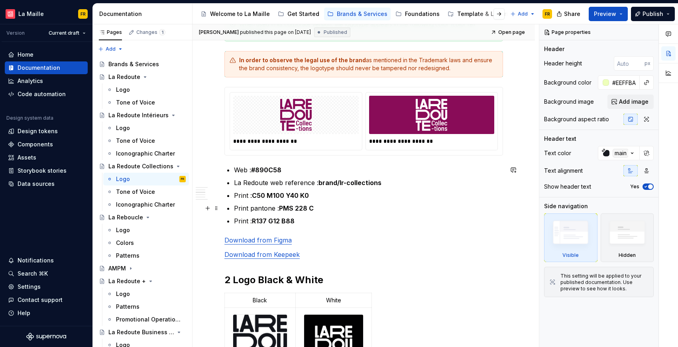
scroll to position [315, 0]
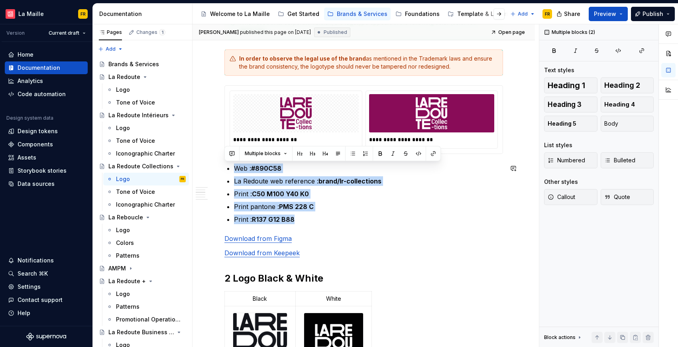
drag, startPoint x: 236, startPoint y: 169, endPoint x: 341, endPoint y: 232, distance: 122.9
click at [467, 16] on div "Template & Levers" at bounding box center [484, 14] width 52 height 8
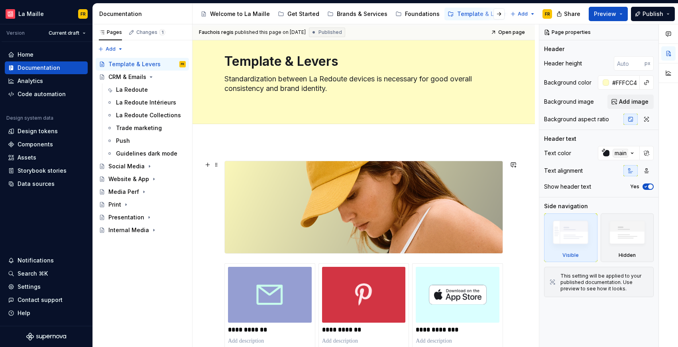
scroll to position [15, 0]
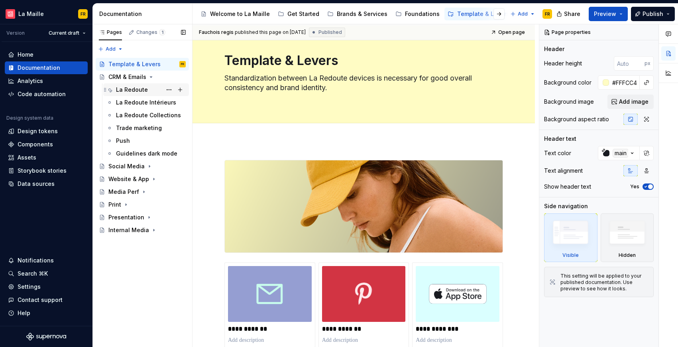
click at [156, 94] on div "La Redoute" at bounding box center [151, 89] width 70 height 11
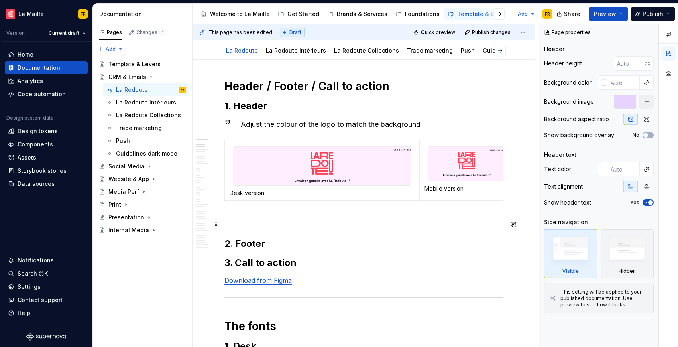
scroll to position [115, 0]
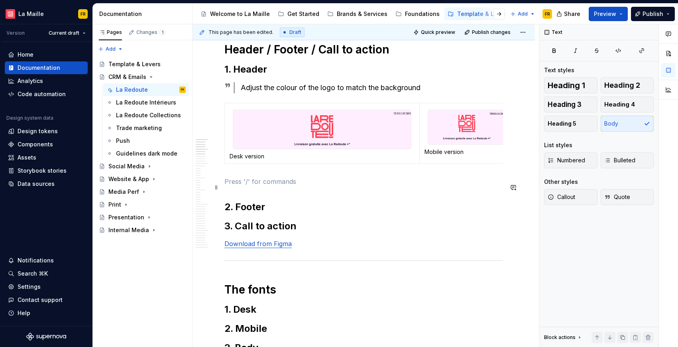
click at [284, 183] on p at bounding box center [364, 182] width 279 height 10
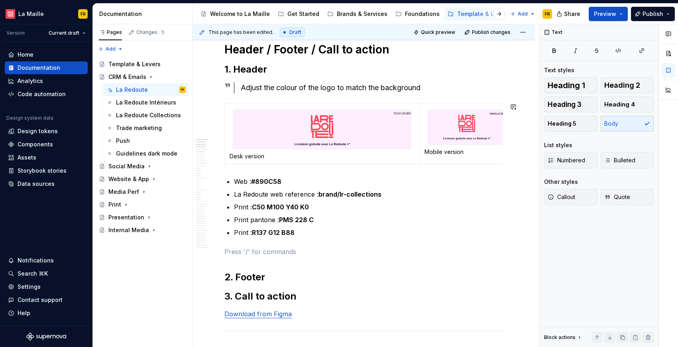
click at [435, 93] on div "Adjust the colour of the logo to match the background" at bounding box center [372, 87] width 262 height 11
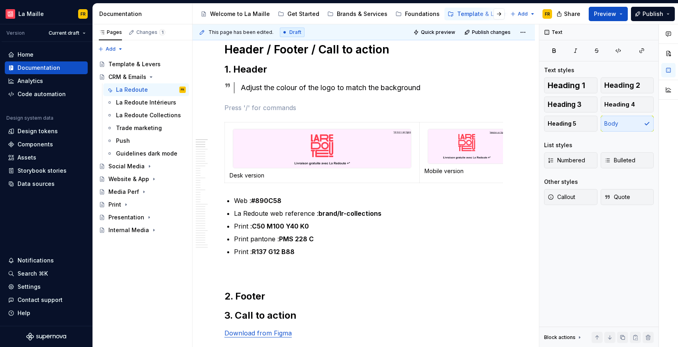
type textarea "*"
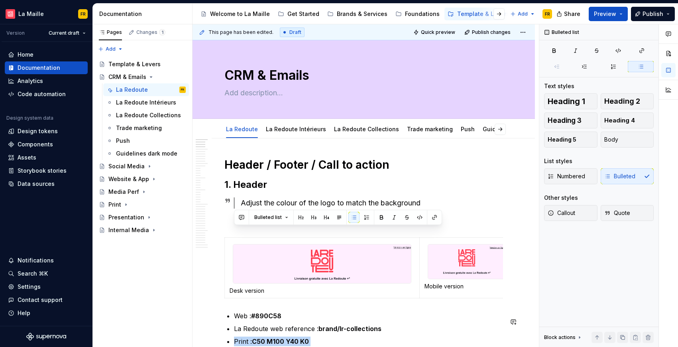
scroll to position [115, 0]
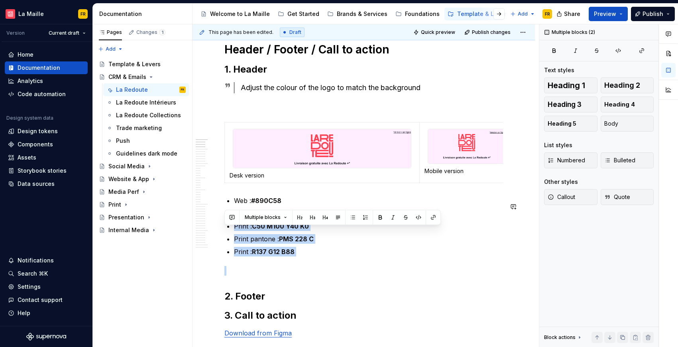
click at [308, 256] on ul "Web : #890C58 La Redoute web reference : brand/lr-collections Print : C50 M100 …" at bounding box center [368, 226] width 269 height 61
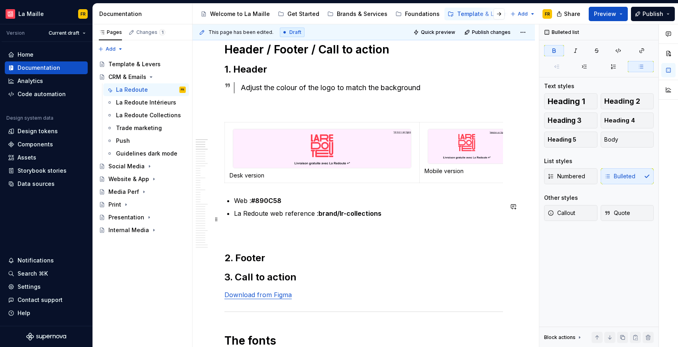
drag, startPoint x: 338, startPoint y: 219, endPoint x: 381, endPoint y: 219, distance: 42.7
click at [381, 218] on p "La Redoute web reference : brand/lr-collections" at bounding box center [368, 214] width 269 height 10
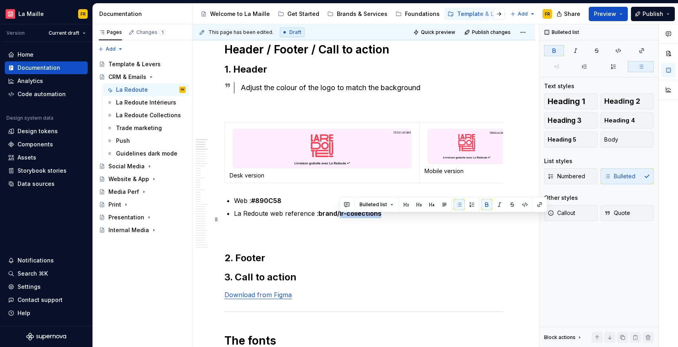
drag, startPoint x: 374, startPoint y: 220, endPoint x: 339, endPoint y: 222, distance: 35.6
click at [339, 217] on strong "brand/lr-collections" at bounding box center [350, 213] width 63 height 8
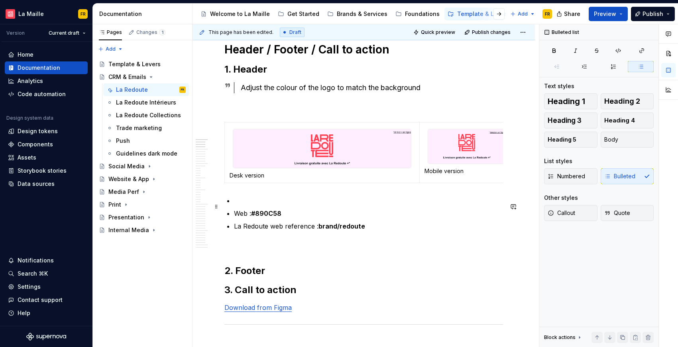
click at [243, 203] on p at bounding box center [368, 201] width 269 height 10
click at [216, 205] on span at bounding box center [216, 206] width 6 height 11
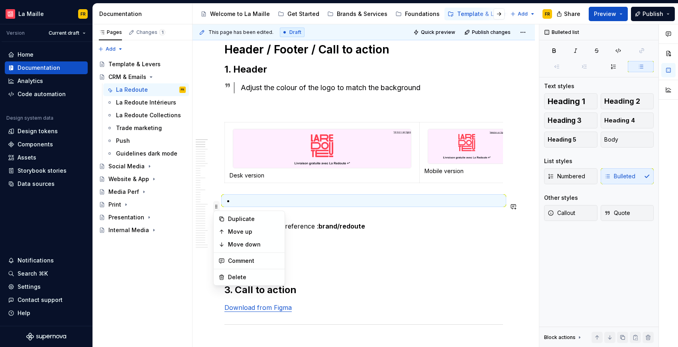
click at [216, 205] on span at bounding box center [216, 206] width 6 height 11
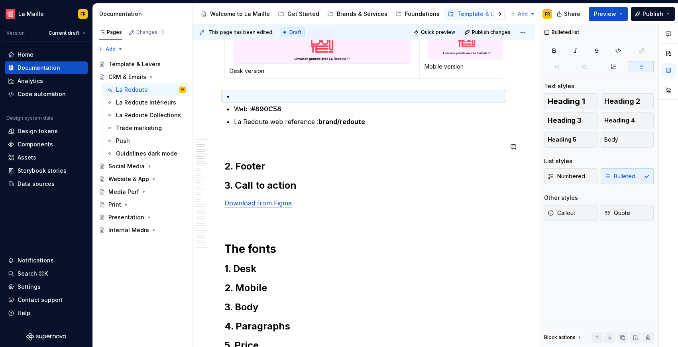
scroll to position [256, 0]
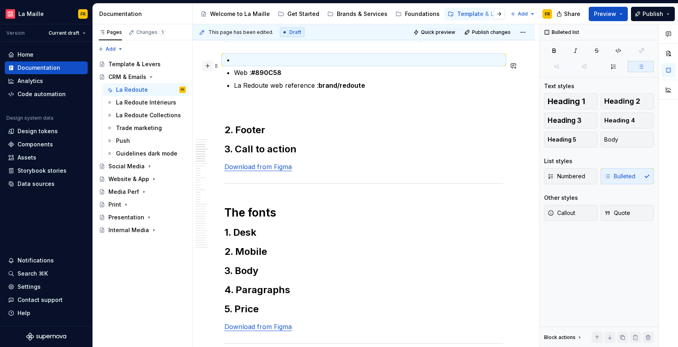
click at [209, 65] on button "button" at bounding box center [207, 65] width 11 height 11
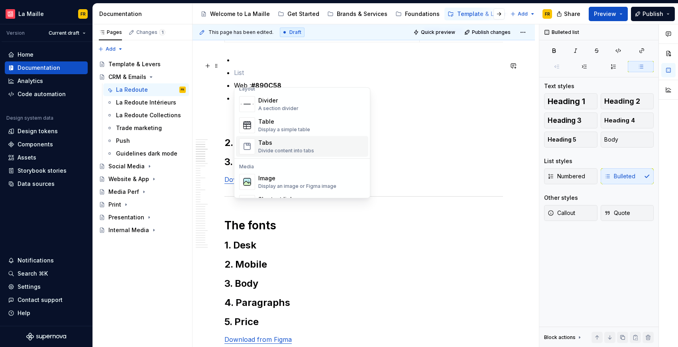
scroll to position [269, 0]
click at [302, 177] on div "Image" at bounding box center [297, 177] width 78 height 8
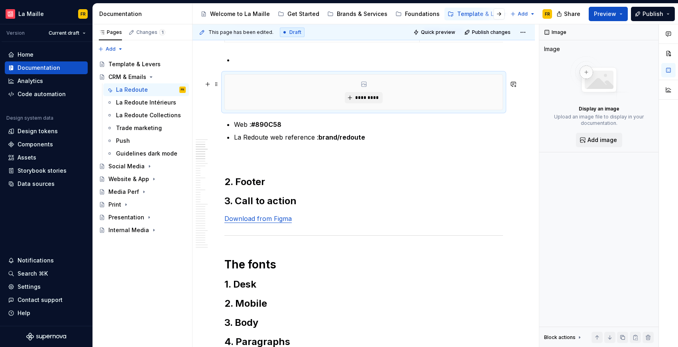
click at [296, 106] on div "*********" at bounding box center [364, 92] width 278 height 35
click at [357, 101] on span "*********" at bounding box center [367, 98] width 24 height 6
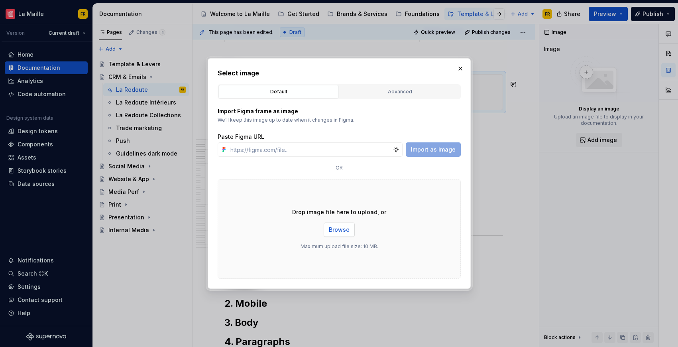
click at [334, 230] on span "Browse" at bounding box center [339, 230] width 21 height 8
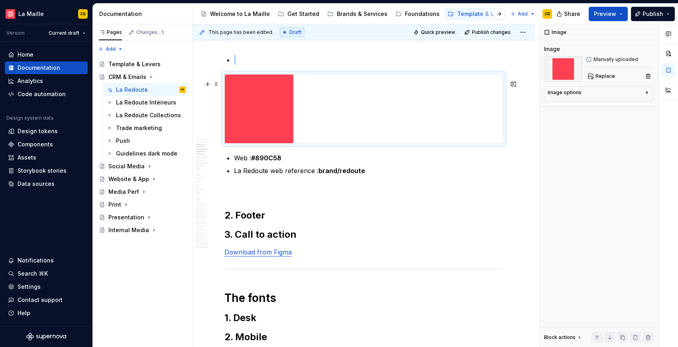
click at [503, 114] on div at bounding box center [364, 108] width 279 height 69
drag, startPoint x: 505, startPoint y: 114, endPoint x: 478, endPoint y: 124, distance: 29.3
click at [448, 124] on div at bounding box center [364, 108] width 279 height 69
drag, startPoint x: 499, startPoint y: 152, endPoint x: 451, endPoint y: 151, distance: 47.9
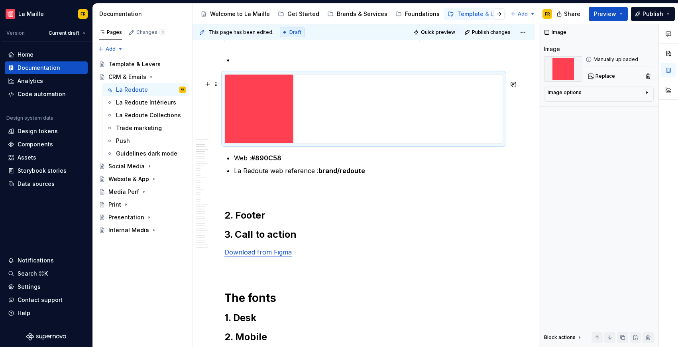
click at [451, 144] on div at bounding box center [364, 108] width 279 height 69
click at [385, 136] on div at bounding box center [364, 109] width 278 height 69
click at [272, 118] on img at bounding box center [259, 109] width 69 height 69
click at [555, 93] on div "Image options" at bounding box center [565, 92] width 34 height 6
click at [628, 107] on icon "button" at bounding box center [627, 104] width 6 height 6
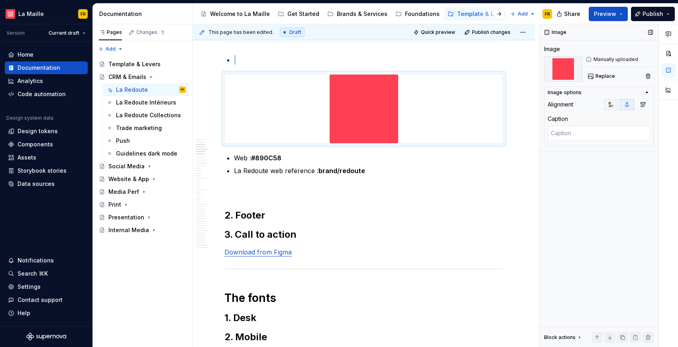
click at [613, 104] on icon "button" at bounding box center [611, 104] width 6 height 6
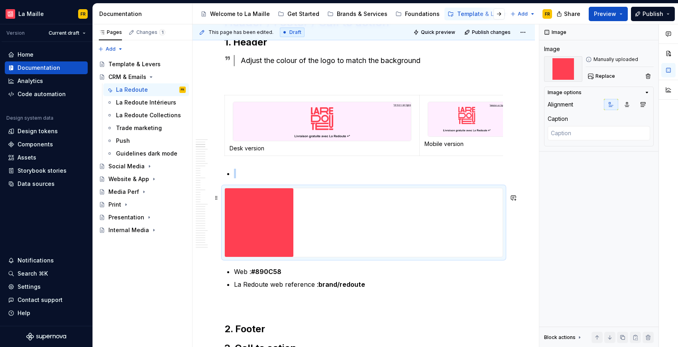
scroll to position [133, 0]
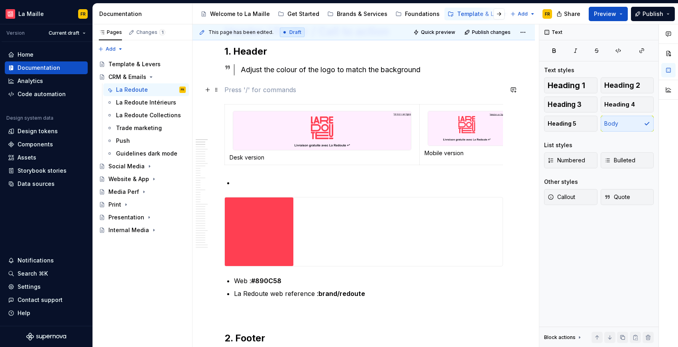
click at [336, 91] on p at bounding box center [364, 90] width 279 height 10
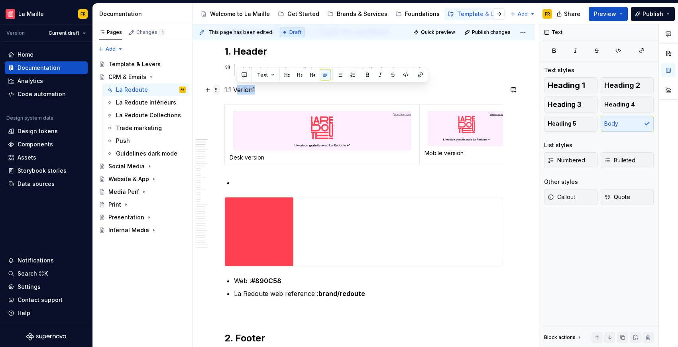
drag, startPoint x: 265, startPoint y: 91, endPoint x: 218, endPoint y: 89, distance: 47.5
click at [215, 89] on span at bounding box center [216, 89] width 6 height 11
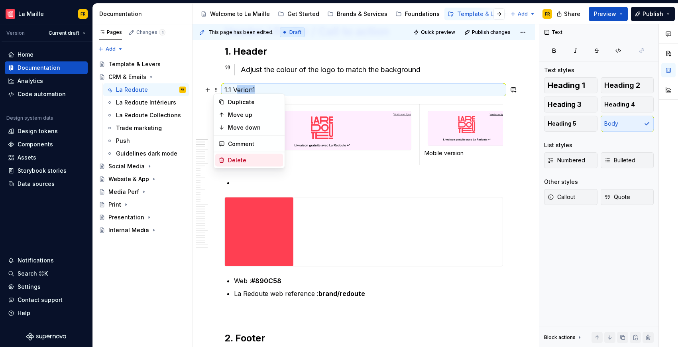
click at [241, 160] on div "Delete" at bounding box center [254, 160] width 52 height 8
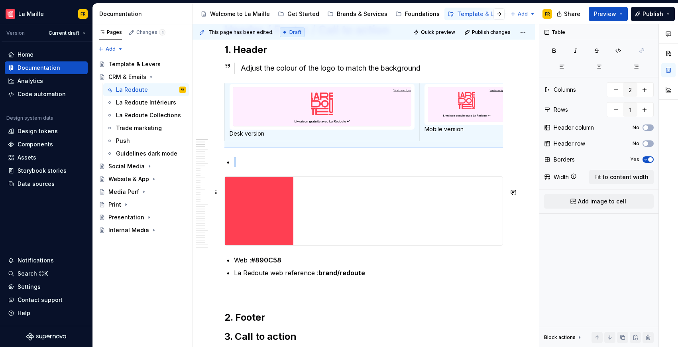
scroll to position [0, 0]
click at [270, 213] on img at bounding box center [259, 211] width 69 height 69
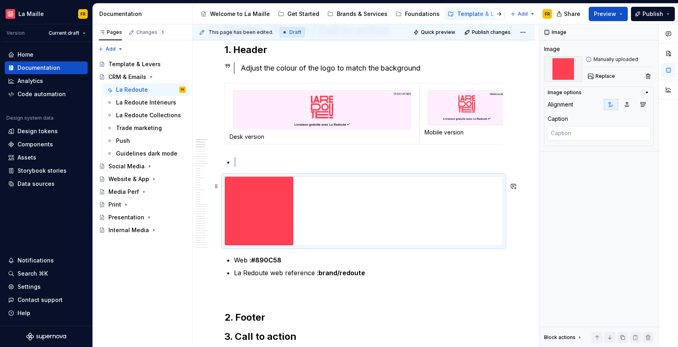
click at [280, 205] on img at bounding box center [259, 211] width 69 height 69
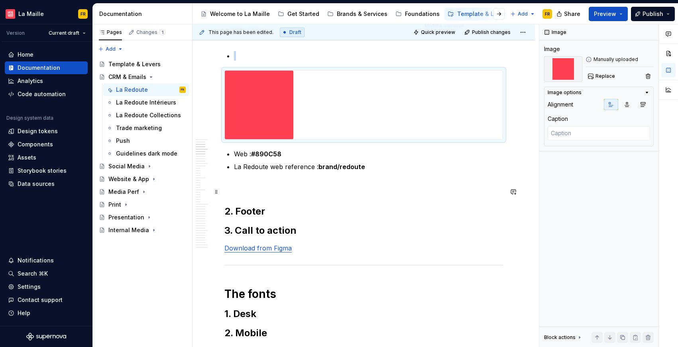
scroll to position [199, 0]
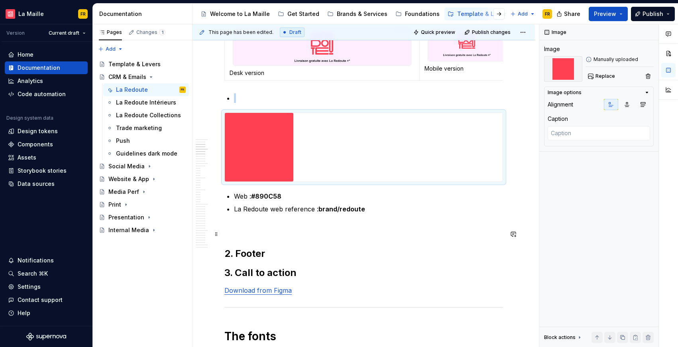
type textarea "*"
click at [247, 103] on p at bounding box center [368, 98] width 269 height 10
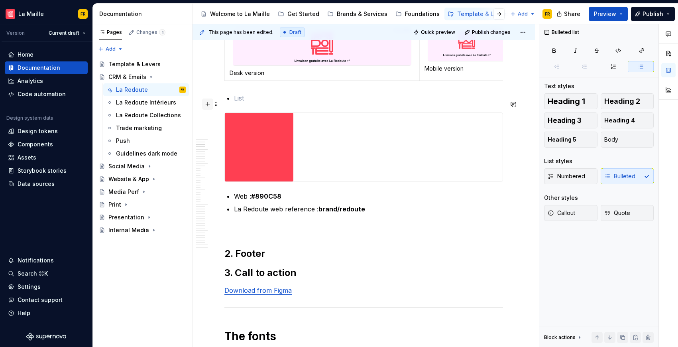
click at [207, 105] on button "button" at bounding box center [207, 104] width 11 height 11
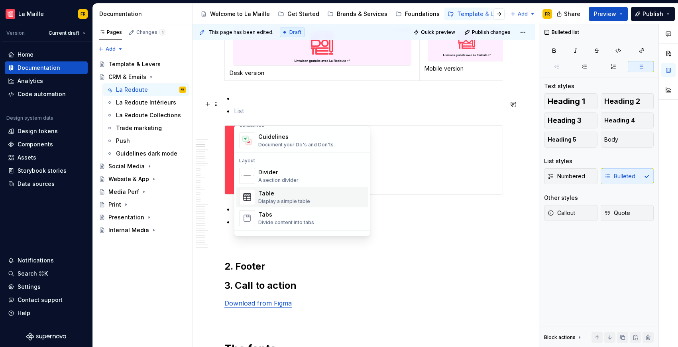
scroll to position [236, 0]
click at [284, 200] on div "Display a simple table" at bounding box center [284, 200] width 52 height 6
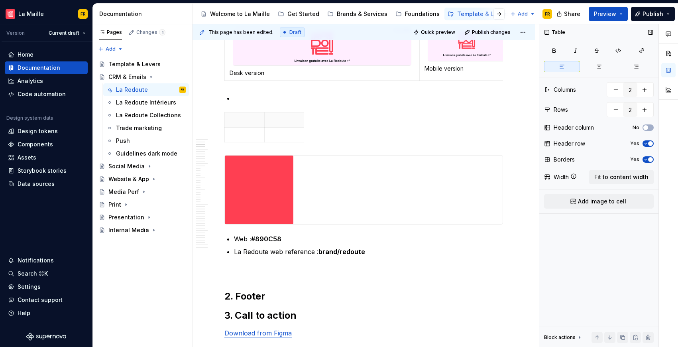
click at [646, 143] on icon "button" at bounding box center [646, 143] width 6 height 5
click at [643, 157] on icon "button" at bounding box center [646, 159] width 6 height 5
click at [616, 112] on button "button" at bounding box center [616, 110] width 14 height 14
type input "1"
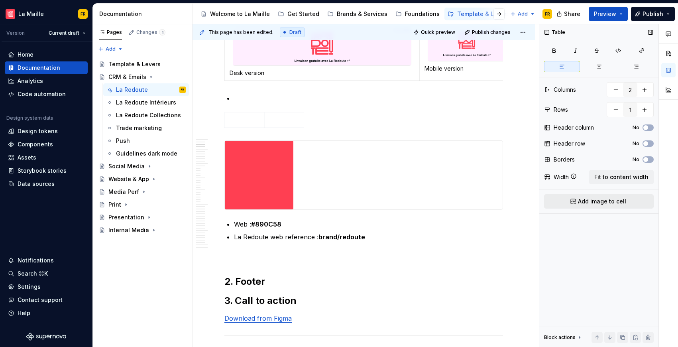
click at [598, 198] on span "Add image to cell" at bounding box center [602, 201] width 48 height 8
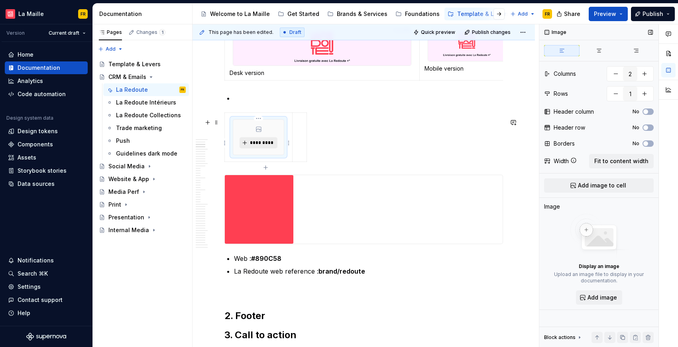
click at [270, 146] on span "*********" at bounding box center [262, 143] width 24 height 6
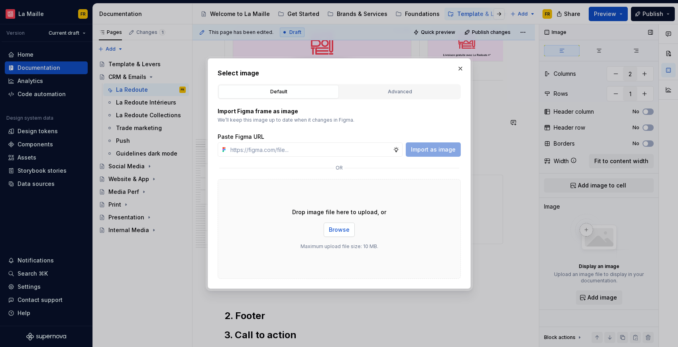
click at [330, 231] on span "Browse" at bounding box center [339, 230] width 21 height 8
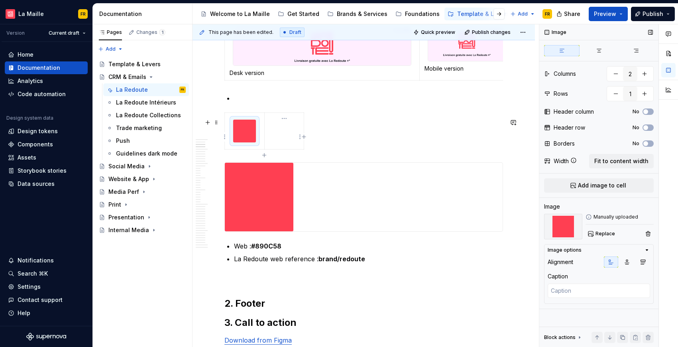
click at [288, 145] on td at bounding box center [283, 131] width 39 height 37
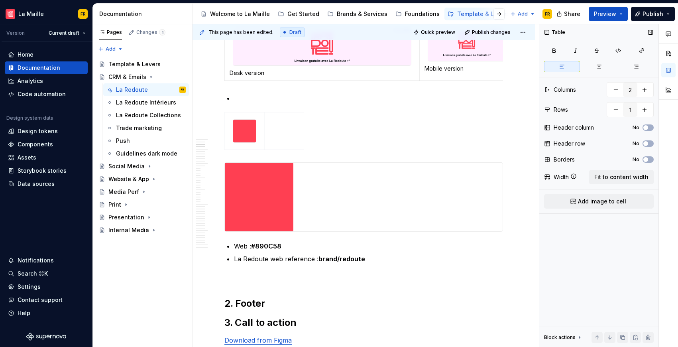
click at [609, 198] on span "Add image to cell" at bounding box center [602, 201] width 48 height 8
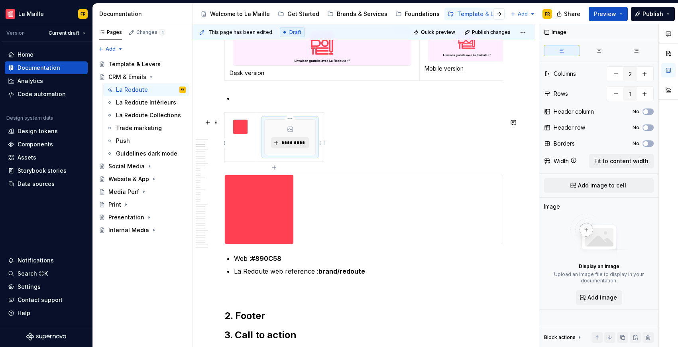
click at [299, 146] on span "*********" at bounding box center [293, 143] width 24 height 6
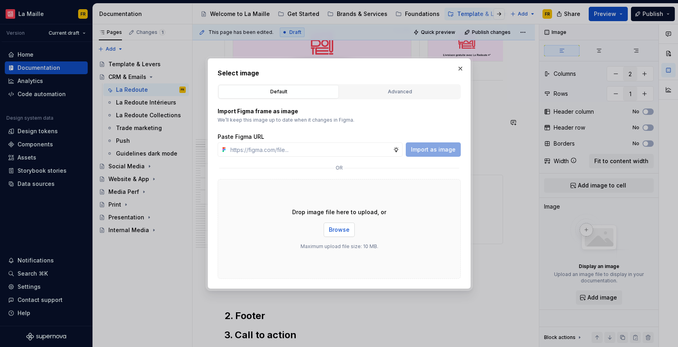
click at [341, 231] on span "Browse" at bounding box center [339, 230] width 21 height 8
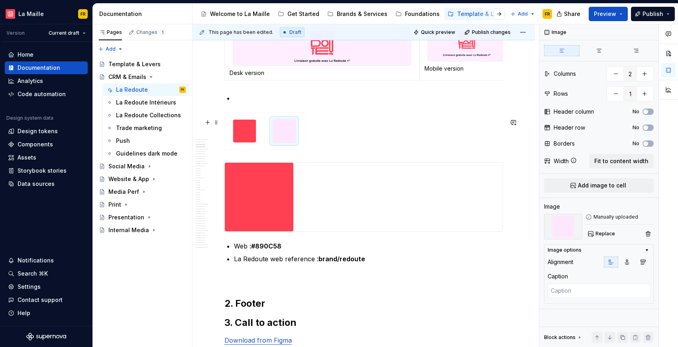
click at [396, 153] on div at bounding box center [364, 132] width 279 height 40
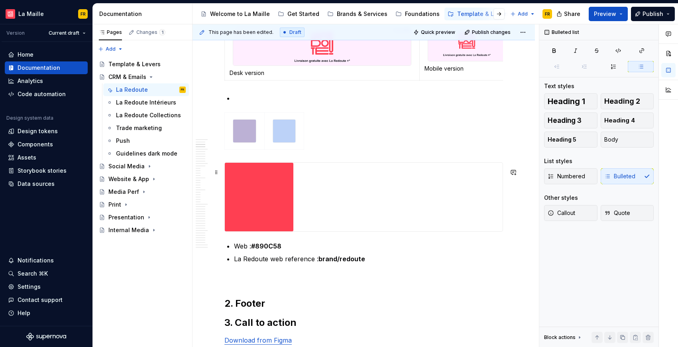
click at [298, 201] on div at bounding box center [364, 197] width 278 height 69
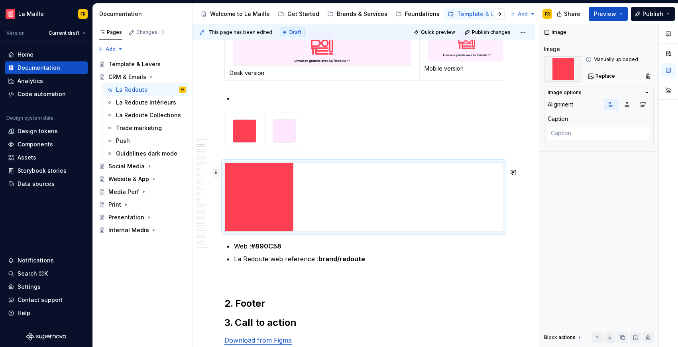
click at [216, 168] on span at bounding box center [216, 172] width 6 height 11
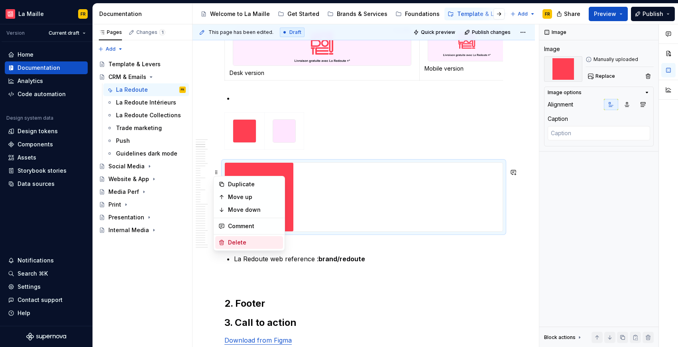
click at [245, 242] on div "Delete" at bounding box center [254, 243] width 52 height 8
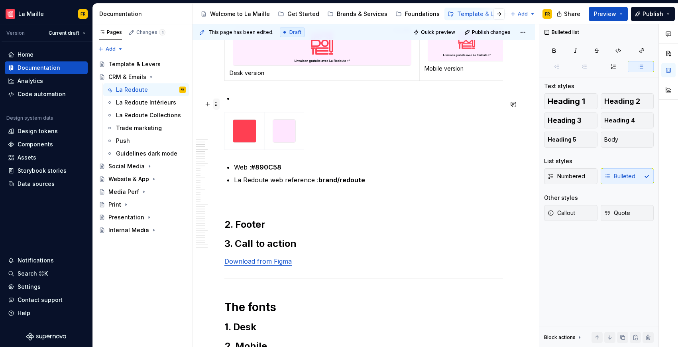
click at [215, 104] on span at bounding box center [216, 104] width 6 height 11
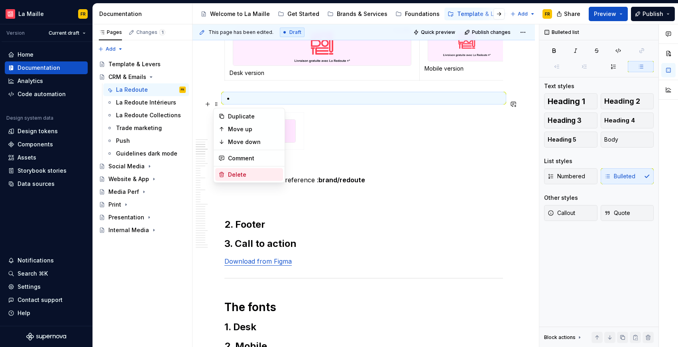
click at [240, 173] on div "Delete" at bounding box center [254, 175] width 52 height 8
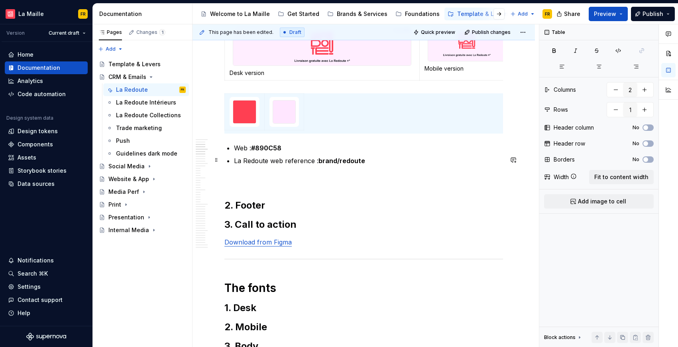
click at [385, 162] on ul "Web : #890C58 La Redoute web reference : brand/redoute" at bounding box center [368, 154] width 269 height 22
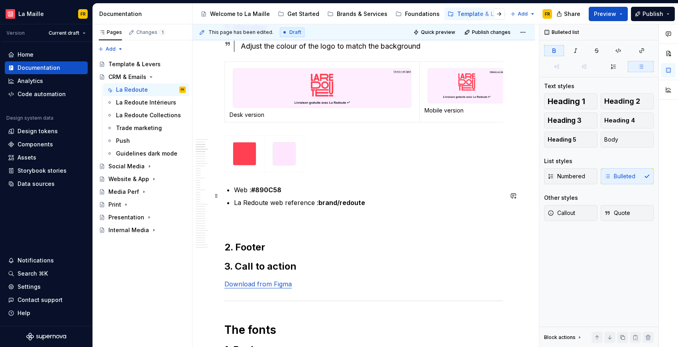
scroll to position [184, 0]
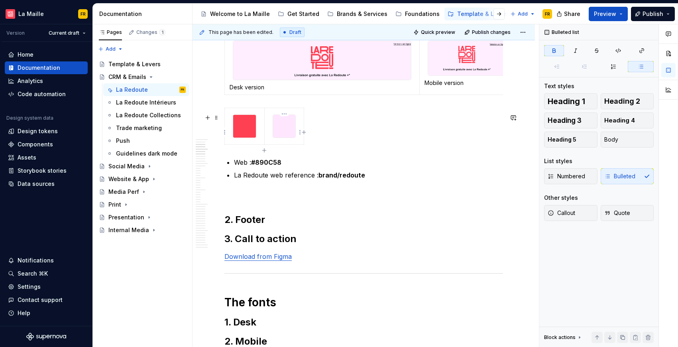
click at [268, 142] on td at bounding box center [284, 126] width 40 height 37
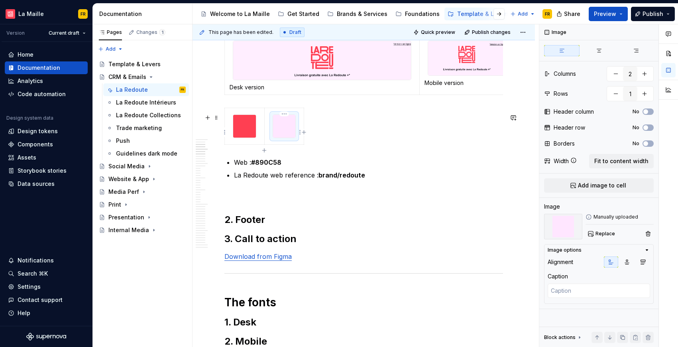
click at [282, 132] on img at bounding box center [284, 126] width 23 height 23
click at [614, 76] on button "button" at bounding box center [616, 74] width 14 height 14
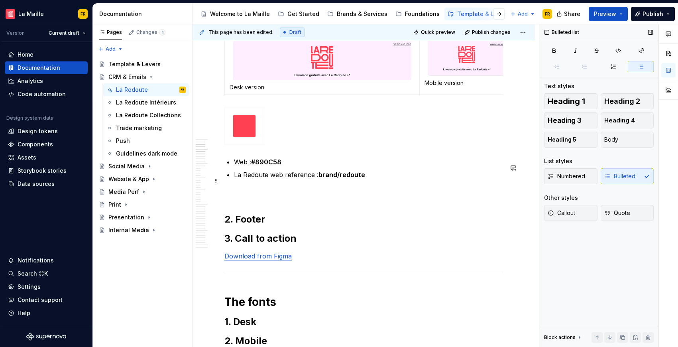
click at [262, 179] on p "La Redoute web reference : brand/redoute" at bounding box center [368, 175] width 269 height 10
click at [276, 166] on strong "#890C58" at bounding box center [266, 162] width 30 height 8
click at [356, 199] on p at bounding box center [364, 194] width 279 height 10
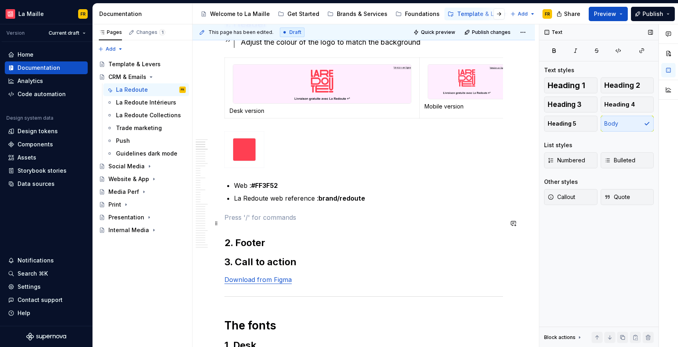
scroll to position [158, 0]
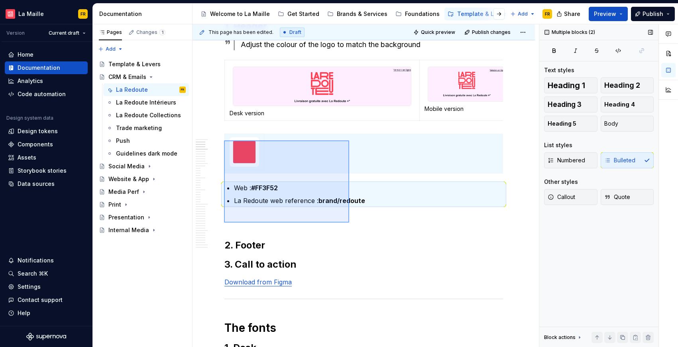
drag, startPoint x: 232, startPoint y: 146, endPoint x: 349, endPoint y: 223, distance: 140.6
click at [349, 223] on div "This page has been edited. Draft Quick preview Publish changes CRM & Emails Edi…" at bounding box center [366, 185] width 347 height 323
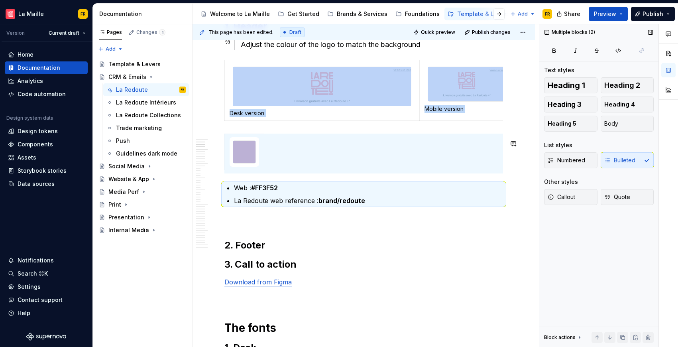
copy div "Desk version Mobile version"
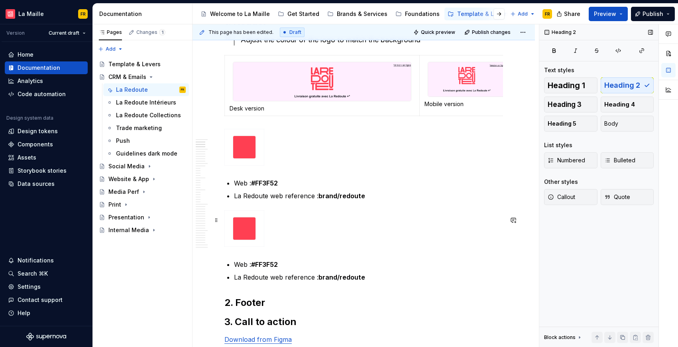
scroll to position [165, 0]
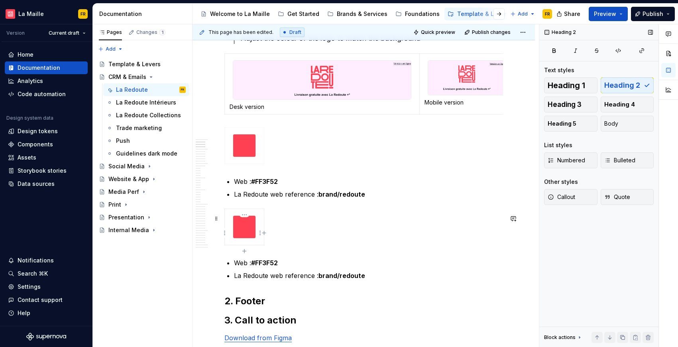
click at [237, 230] on img at bounding box center [244, 227] width 22 height 22
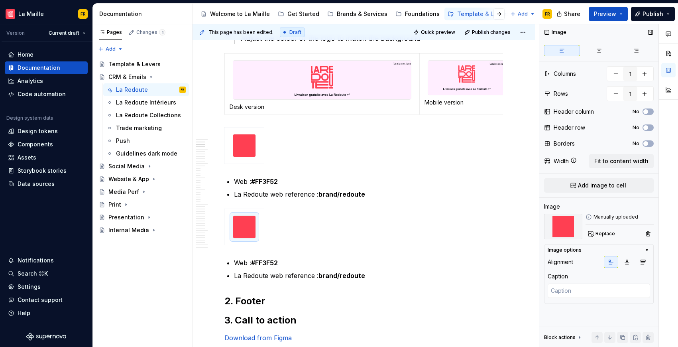
click at [566, 226] on img at bounding box center [563, 227] width 38 height 26
click at [611, 233] on span "Replace" at bounding box center [606, 234] width 20 height 6
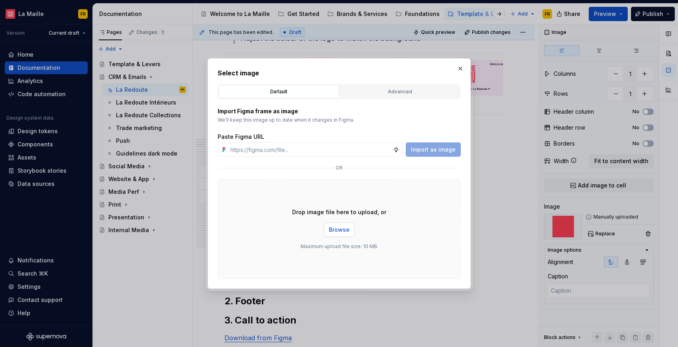
click at [342, 231] on span "Browse" at bounding box center [339, 230] width 21 height 8
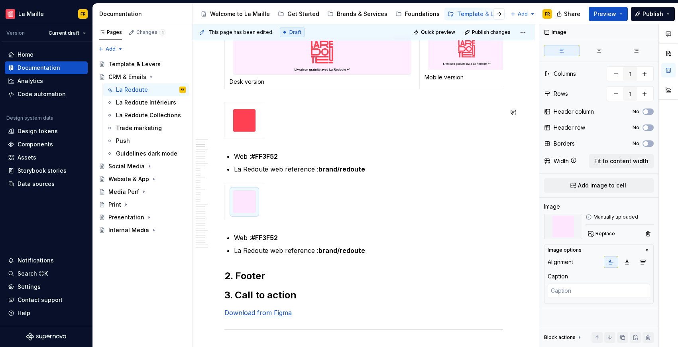
scroll to position [191, 0]
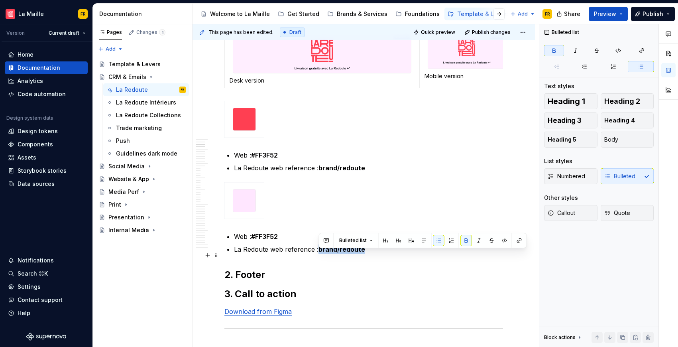
drag, startPoint x: 320, startPoint y: 254, endPoint x: 379, endPoint y: 256, distance: 59.9
click at [380, 254] on p "La Redoute web reference : brand/redoute" at bounding box center [368, 250] width 269 height 10
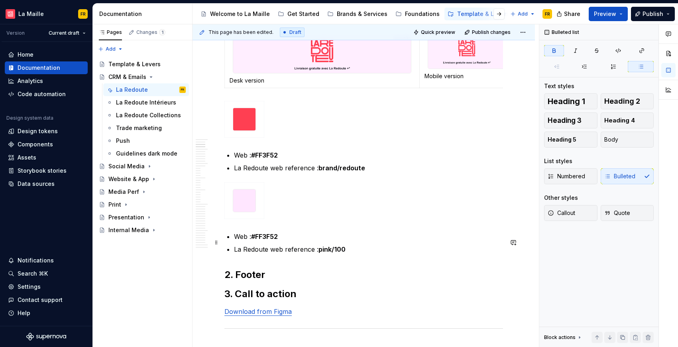
click at [274, 241] on strong "#FF3F52" at bounding box center [264, 237] width 27 height 8
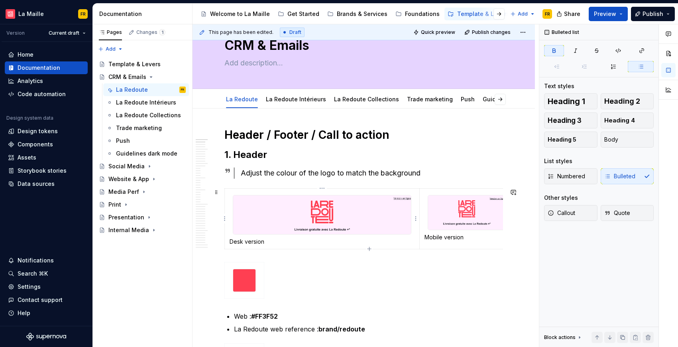
scroll to position [38, 0]
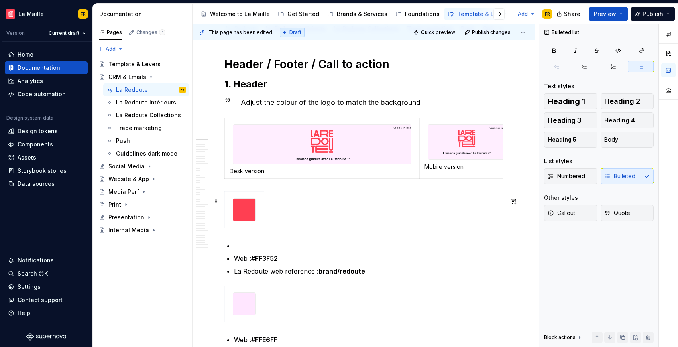
scroll to position [105, 0]
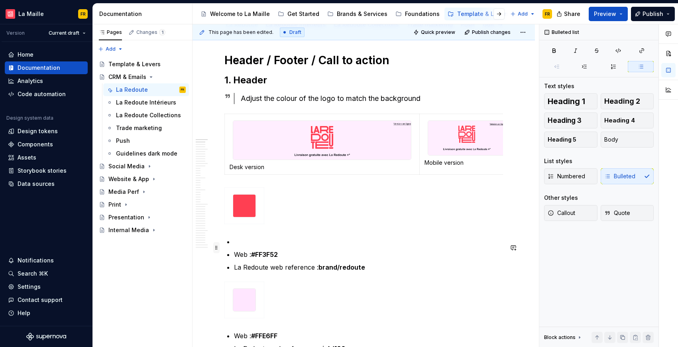
click at [217, 249] on span at bounding box center [216, 247] width 6 height 11
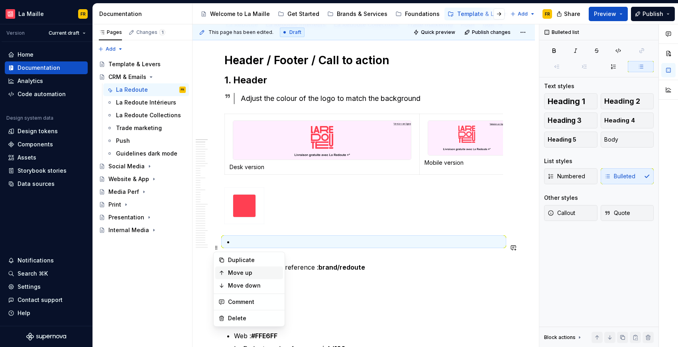
click at [236, 275] on div "Move up" at bounding box center [254, 273] width 52 height 8
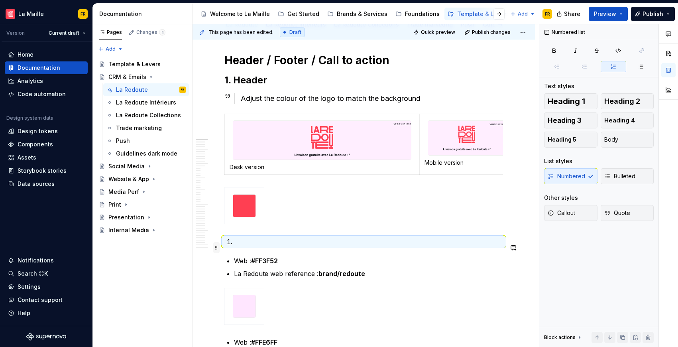
click at [217, 247] on span at bounding box center [216, 247] width 6 height 11
click at [247, 273] on div "Move up" at bounding box center [254, 273] width 52 height 8
click at [217, 245] on span at bounding box center [216, 247] width 6 height 11
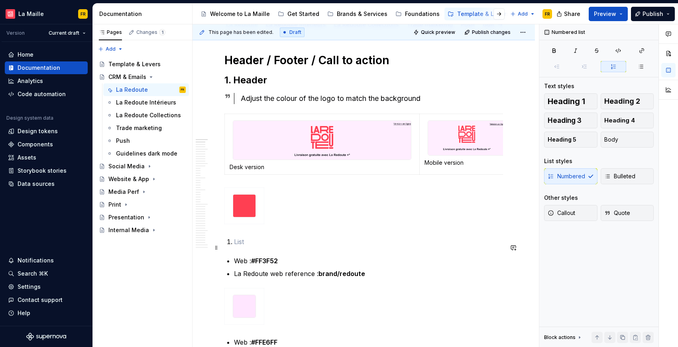
click at [247, 246] on p at bounding box center [368, 242] width 269 height 10
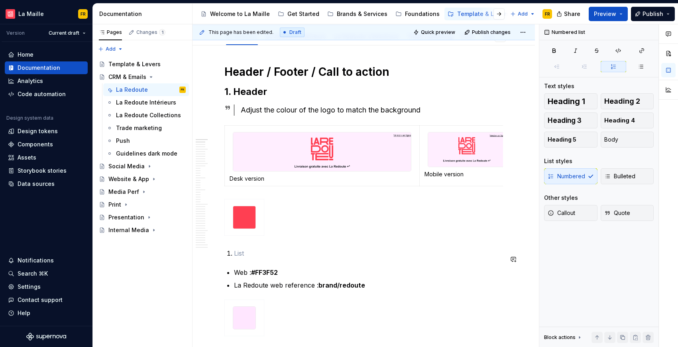
scroll to position [93, 0]
click at [215, 263] on span at bounding box center [216, 259] width 6 height 11
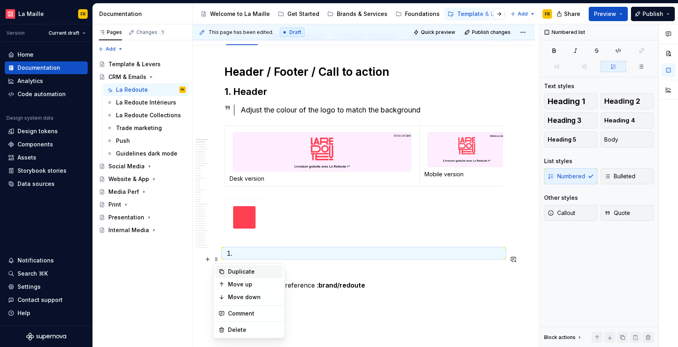
click at [245, 270] on div "Duplicate" at bounding box center [254, 272] width 52 height 8
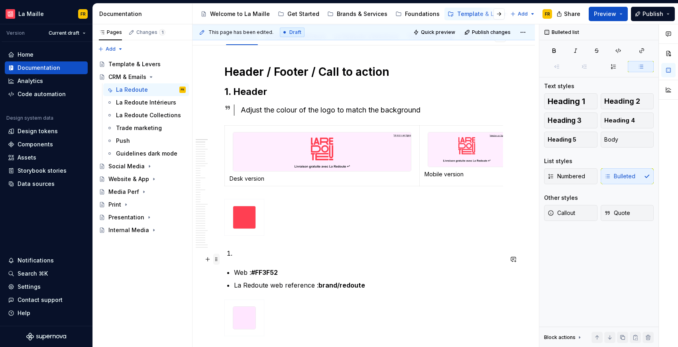
click at [217, 260] on span at bounding box center [216, 259] width 6 height 11
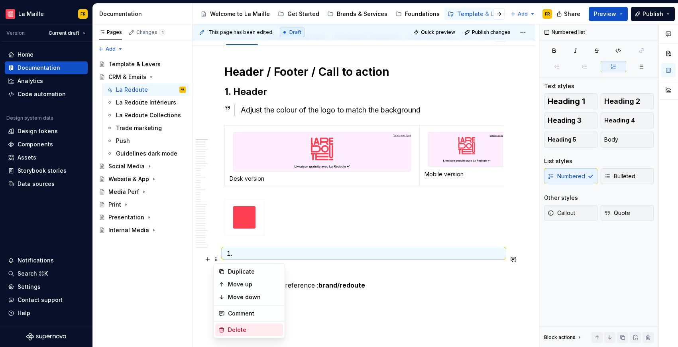
click at [242, 329] on div "Delete" at bounding box center [254, 330] width 52 height 8
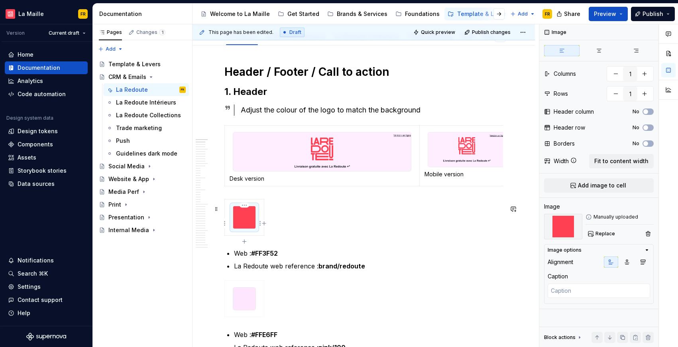
click at [249, 228] on img at bounding box center [244, 217] width 22 height 22
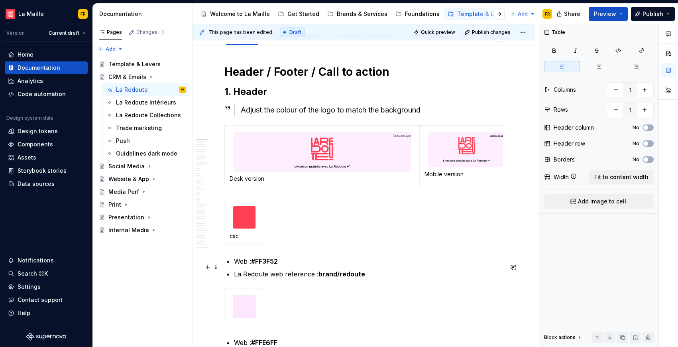
click at [244, 266] on p "Web : #FF3F52" at bounding box center [368, 261] width 269 height 10
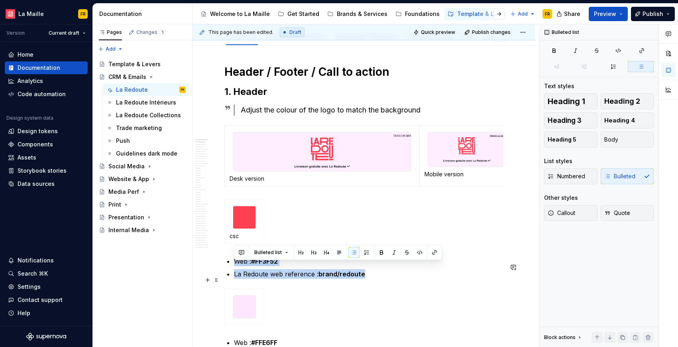
drag, startPoint x: 236, startPoint y: 267, endPoint x: 364, endPoint y: 280, distance: 128.3
click at [364, 279] on ul "Web : #FF3F52 La Redoute web reference : brand/redoute" at bounding box center [368, 267] width 269 height 22
copy ul "Web : #FF3F52 La Redoute web reference : brand/redoute"
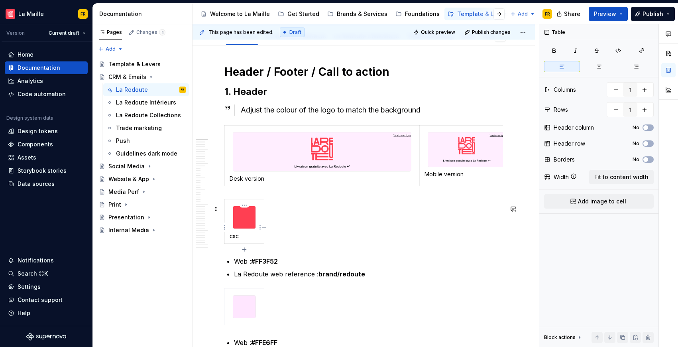
click at [242, 240] on p "csc" at bounding box center [245, 236] width 30 height 8
drag, startPoint x: 230, startPoint y: 243, endPoint x: 241, endPoint y: 241, distance: 10.4
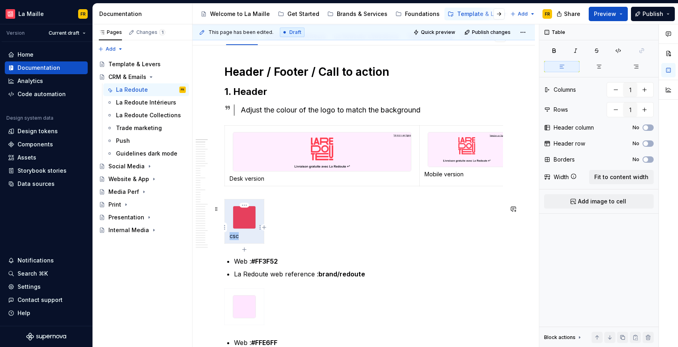
click at [241, 240] on p "csc" at bounding box center [245, 236] width 30 height 8
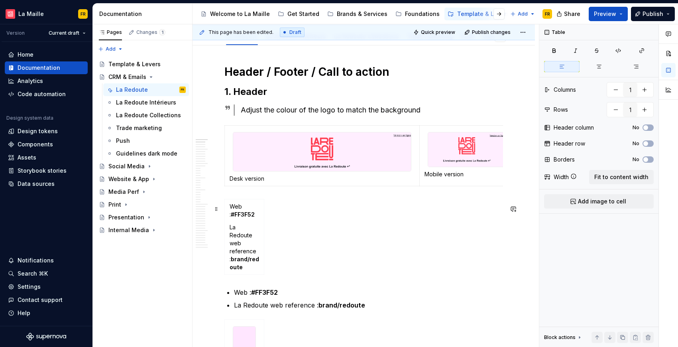
click at [351, 263] on div "Web : #FF3F52 La Redoute web reference : brand/redoute" at bounding box center [364, 238] width 279 height 79
click at [284, 243] on div "Web : #FF3F52 La Redoute web reference : brand/redoute" at bounding box center [364, 238] width 279 height 79
click at [270, 239] on div "Web : #FF3F52 La Redoute web reference : brand/redoute" at bounding box center [364, 238] width 279 height 79
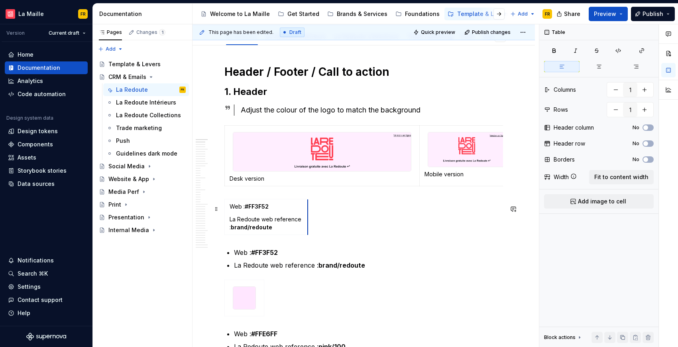
drag, startPoint x: 263, startPoint y: 234, endPoint x: 307, endPoint y: 243, distance: 44.7
click at [596, 203] on span "Add image to cell" at bounding box center [602, 201] width 48 height 8
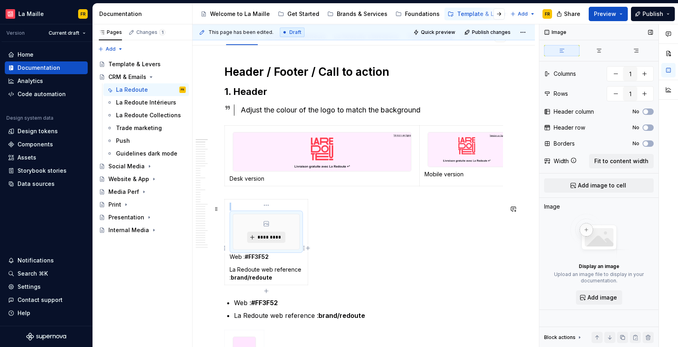
click at [267, 241] on span "*********" at bounding box center [269, 237] width 24 height 6
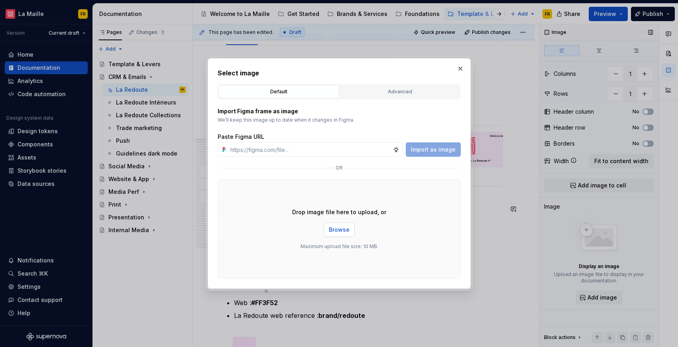
click at [334, 233] on span "Browse" at bounding box center [339, 230] width 21 height 8
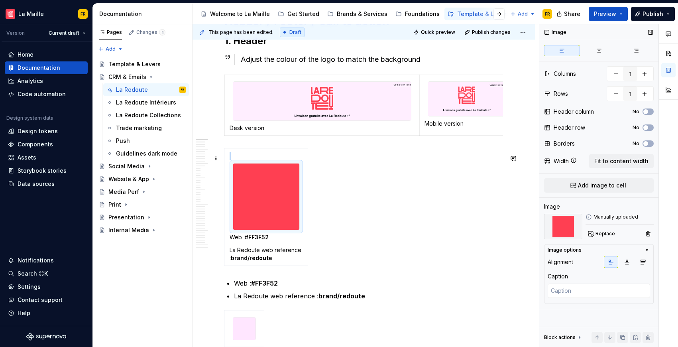
scroll to position [151, 0]
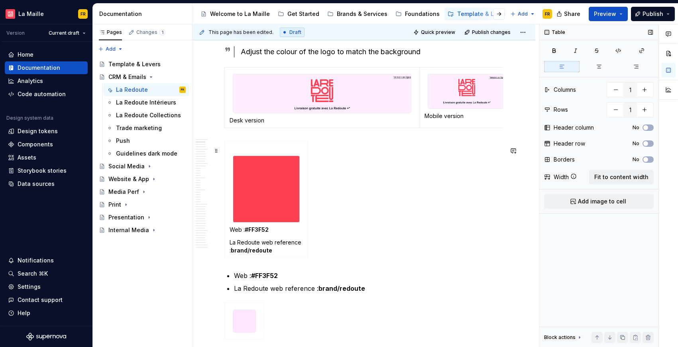
click at [353, 246] on div "Web : #FF3F52 La Redoute web reference : brand/redoute" at bounding box center [364, 201] width 279 height 120
click at [265, 239] on td "Web : #FF3F52 La Redoute web reference : brand/redoute" at bounding box center [266, 199] width 83 height 117
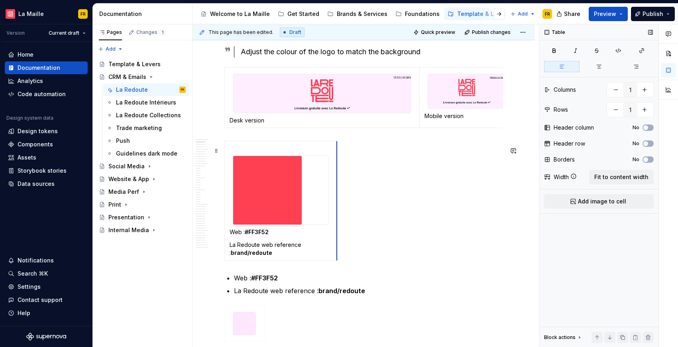
drag, startPoint x: 308, startPoint y: 230, endPoint x: 337, endPoint y: 232, distance: 28.8
type textarea "*"
click at [327, 225] on div at bounding box center [280, 190] width 95 height 69
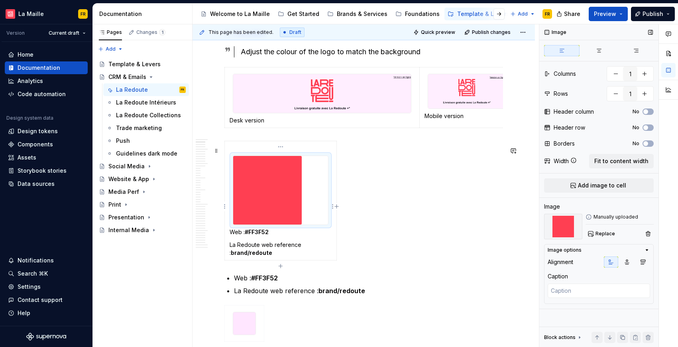
click at [329, 224] on div at bounding box center [281, 190] width 96 height 69
drag, startPoint x: 328, startPoint y: 225, endPoint x: 312, endPoint y: 229, distance: 17.1
click at [314, 225] on div at bounding box center [281, 190] width 96 height 69
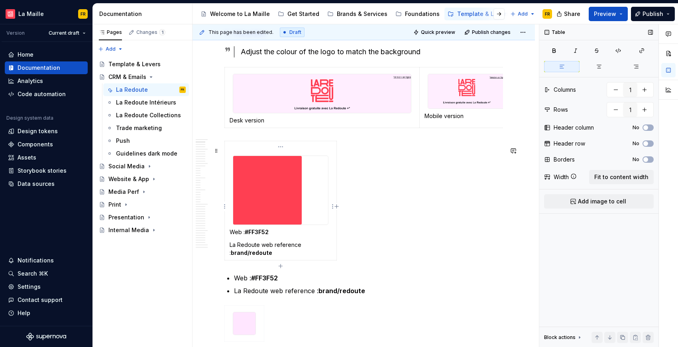
click at [281, 250] on p "La Redoute web reference : brand/redoute" at bounding box center [281, 249] width 102 height 16
click at [341, 245] on div "Web : #FF3F52 La Redoute web reference : brand/redoute" at bounding box center [364, 202] width 279 height 123
click at [336, 242] on td "Web : #FF3F52 La Redoute web reference : brand/redoute" at bounding box center [281, 200] width 112 height 119
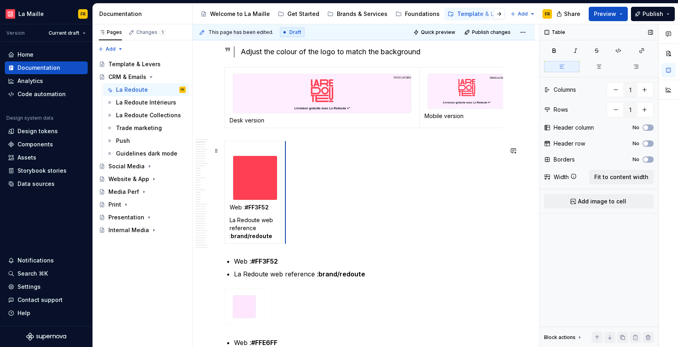
drag, startPoint x: 331, startPoint y: 243, endPoint x: 286, endPoint y: 245, distance: 45.5
click at [646, 88] on button "button" at bounding box center [645, 90] width 14 height 14
type input "1"
click at [647, 106] on button "button" at bounding box center [645, 110] width 14 height 14
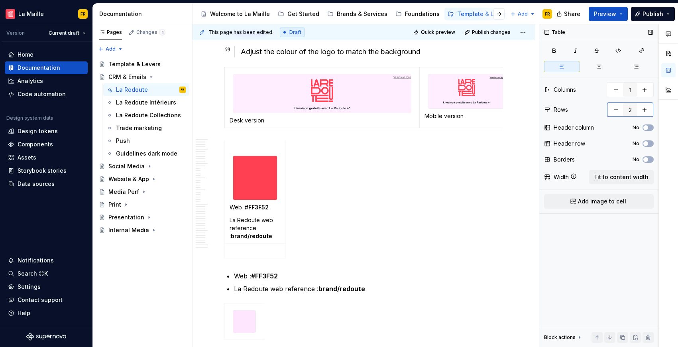
type input "1"
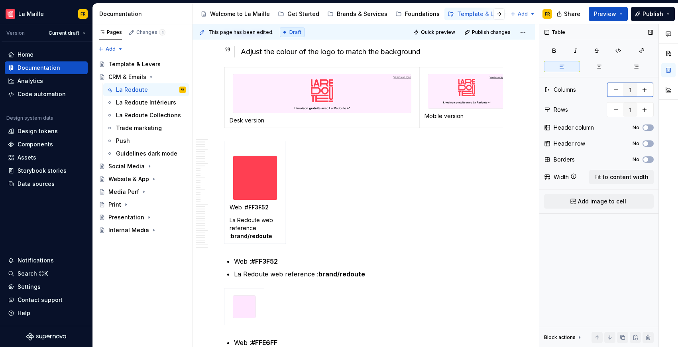
click at [647, 93] on button "button" at bounding box center [645, 90] width 14 height 14
type input "2"
click at [264, 276] on p "La Redoute web reference : brand/redoute" at bounding box center [368, 274] width 269 height 10
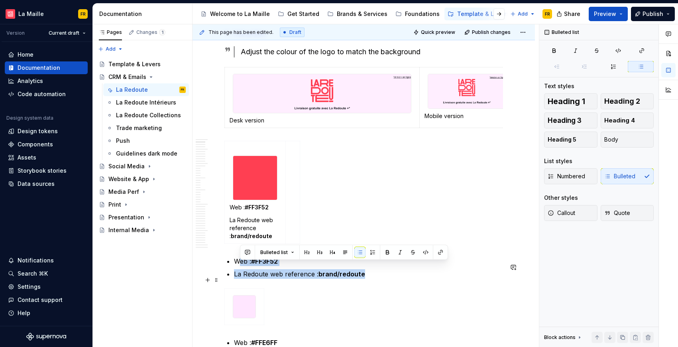
drag, startPoint x: 237, startPoint y: 266, endPoint x: 366, endPoint y: 282, distance: 129.8
click at [366, 279] on ul "Web : #FF3F52 La Redoute web reference : brand/redoute" at bounding box center [368, 267] width 269 height 22
copy ul "eb : #FF3F52 La Redoute web reference : brand/redoute"
click at [294, 223] on td at bounding box center [293, 192] width 14 height 103
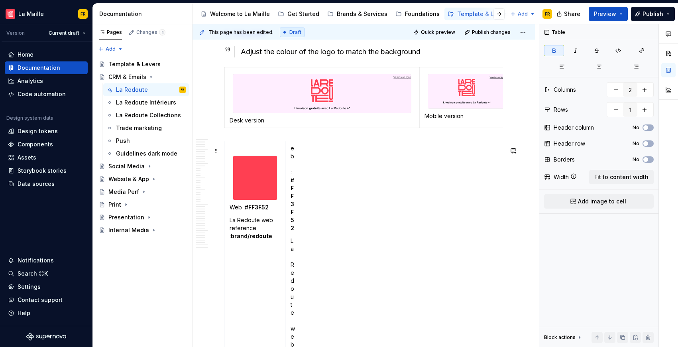
drag, startPoint x: 320, startPoint y: 223, endPoint x: 314, endPoint y: 223, distance: 6.4
click at [320, 223] on div "Web : #FF3F52 La Redoute web reference : brand/redoute eb : #FF3F52 La Redoute …" at bounding box center [364, 344] width 279 height 406
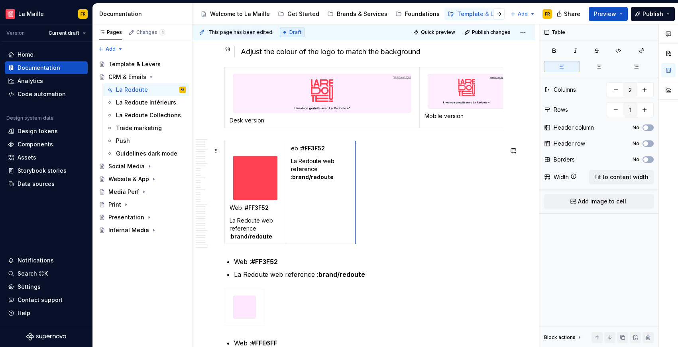
drag, startPoint x: 299, startPoint y: 217, endPoint x: 357, endPoint y: 217, distance: 57.4
click at [596, 201] on span "Add image to cell" at bounding box center [602, 201] width 48 height 8
click at [320, 178] on p "La Redoute web reference : brand/redoute" at bounding box center [319, 169] width 57 height 24
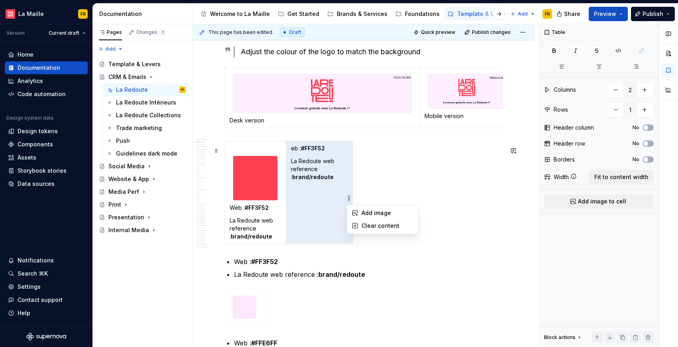
click at [347, 199] on html "[PERSON_NAME] FR Version Current draft Home Documentation Analytics Code automa…" at bounding box center [339, 173] width 678 height 347
click at [380, 214] on div "Add image" at bounding box center [388, 213] width 52 height 8
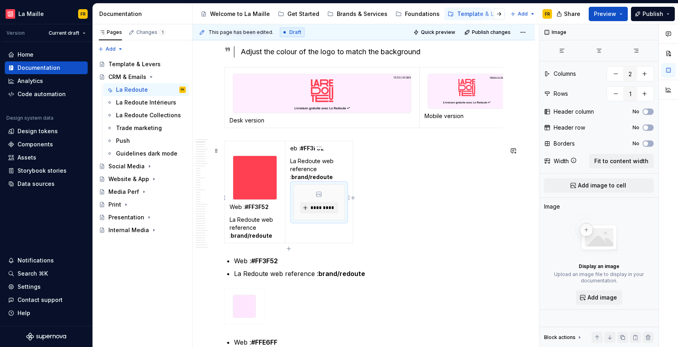
click at [308, 236] on td "eb : #FF3F52 La Redoute web reference : brand/redoute *********" at bounding box center [319, 192] width 68 height 102
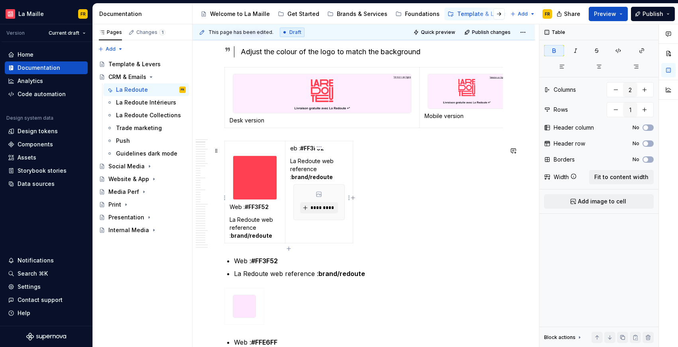
click at [298, 239] on td "eb : #FF3F52 La Redoute web reference : brand/redoute *********" at bounding box center [319, 192] width 68 height 102
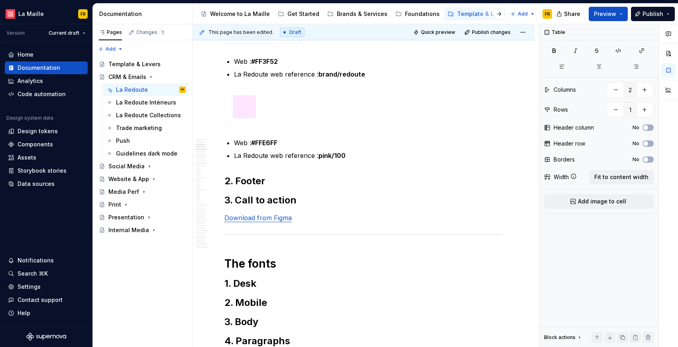
scroll to position [283, 0]
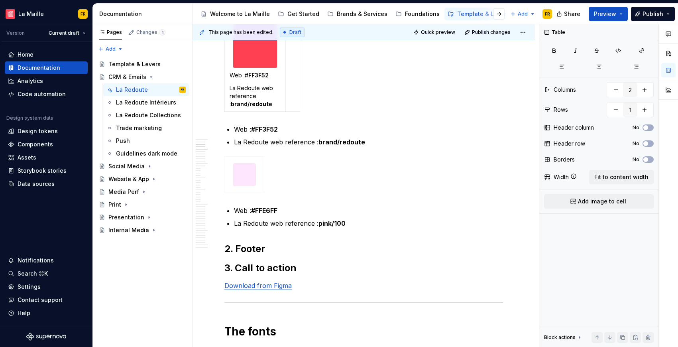
type textarea "*"
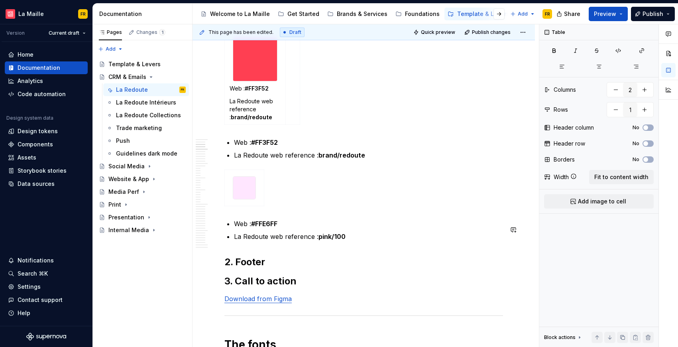
scroll to position [269, 0]
click at [301, 107] on div "Web : #FF3F52 La Redoute web reference : brand/redoute" at bounding box center [364, 76] width 279 height 106
click at [305, 108] on div "Web : #FF3F52 La Redoute web reference : brand/redoute" at bounding box center [364, 76] width 279 height 106
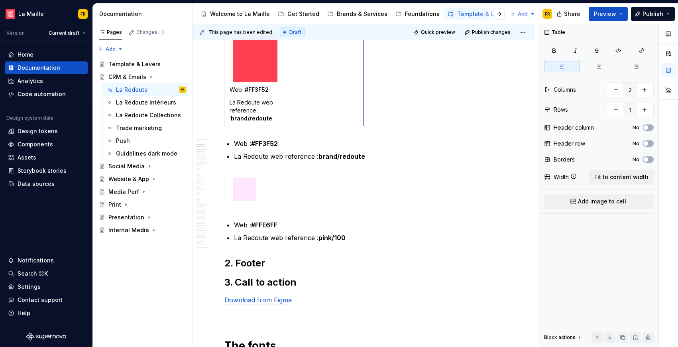
drag, startPoint x: 300, startPoint y: 107, endPoint x: 363, endPoint y: 116, distance: 64.1
click at [599, 201] on span "Add image to cell" at bounding box center [602, 201] width 48 height 8
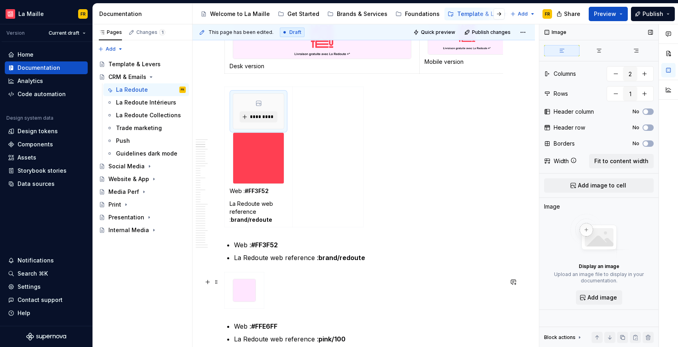
scroll to position [205, 0]
click at [646, 97] on button "button" at bounding box center [645, 94] width 14 height 14
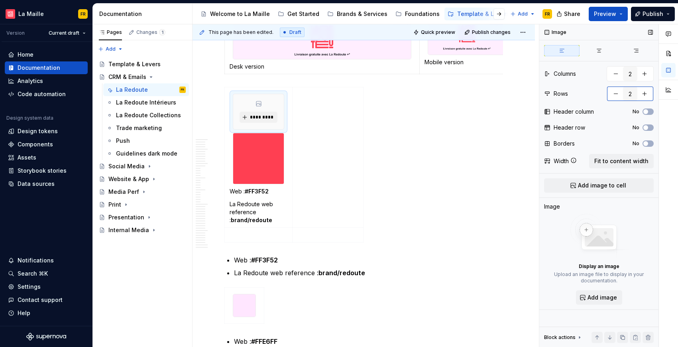
type input "1"
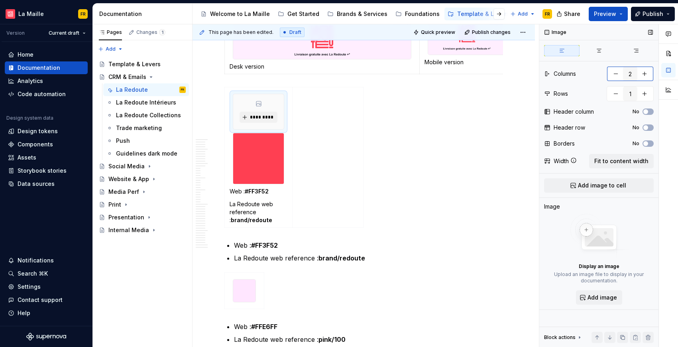
click at [619, 79] on button "button" at bounding box center [616, 74] width 14 height 14
type input "1"
click at [278, 120] on div "*********" at bounding box center [258, 111] width 51 height 35
click at [264, 118] on button "*********" at bounding box center [259, 117] width 38 height 11
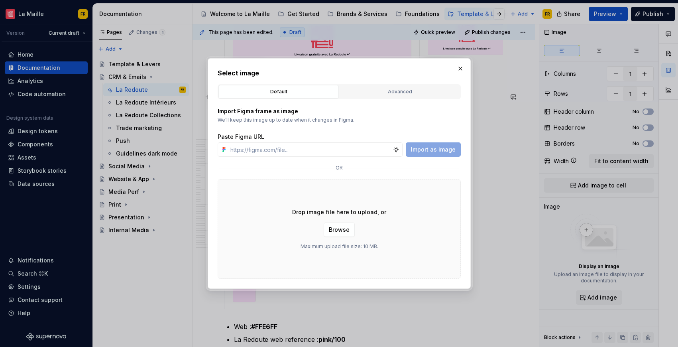
type textarea "*"
click at [460, 68] on button "button" at bounding box center [460, 68] width 11 height 11
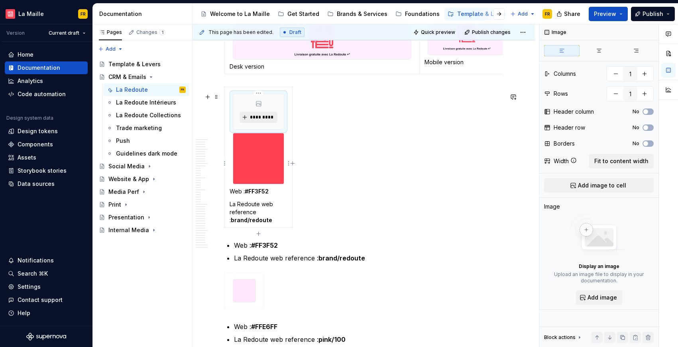
click at [265, 123] on button "*********" at bounding box center [259, 117] width 38 height 11
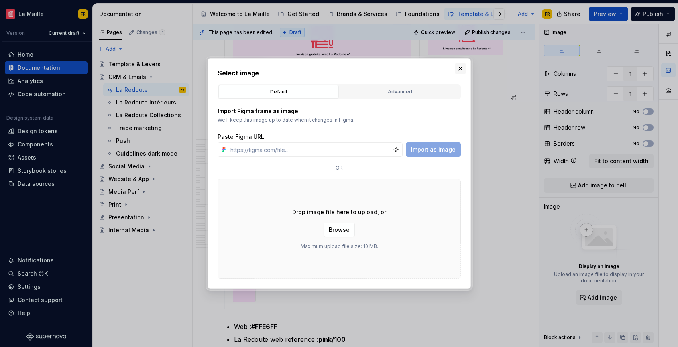
click at [458, 72] on button "button" at bounding box center [460, 68] width 11 height 11
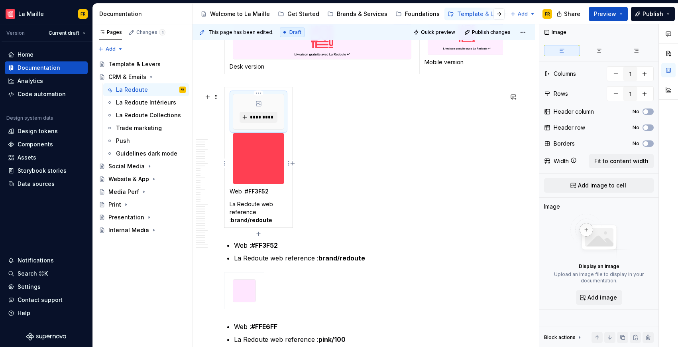
click at [280, 108] on div "*********" at bounding box center [258, 111] width 51 height 35
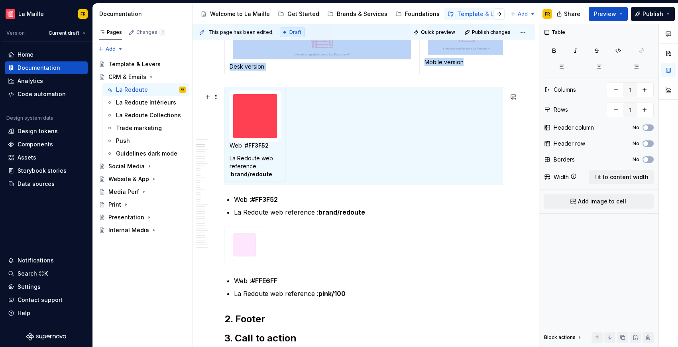
click at [310, 138] on div "Web : #FF3F52 La Redoute web reference : brand/redoute" at bounding box center [364, 136] width 279 height 98
click at [463, 174] on div "Web : #FF3F52 La Redoute web reference : brand/redoute" at bounding box center [364, 136] width 279 height 98
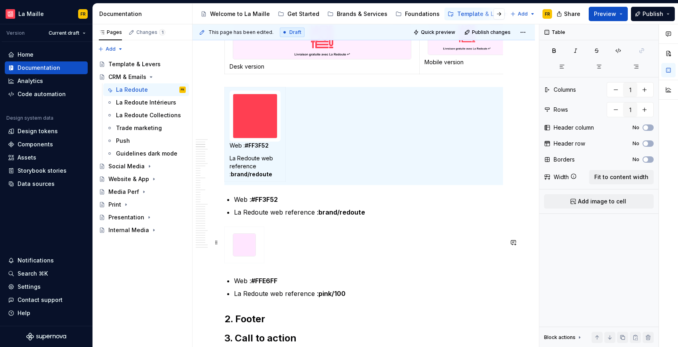
click at [399, 244] on div at bounding box center [364, 247] width 279 height 40
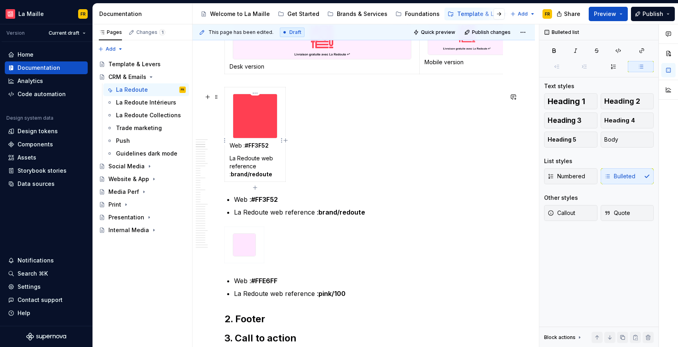
click at [254, 157] on td "Web : #FF3F52 La Redoute web reference : brand/redoute" at bounding box center [255, 134] width 61 height 95
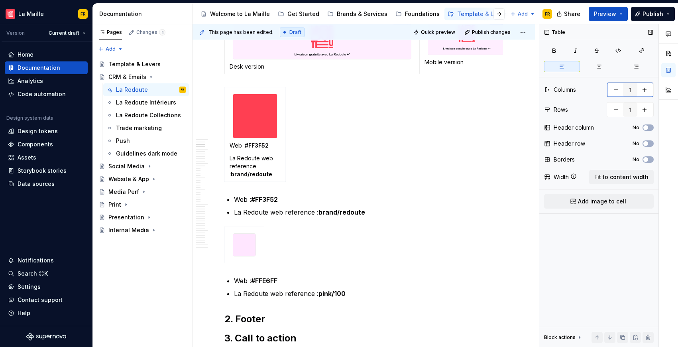
click at [641, 91] on button "button" at bounding box center [645, 90] width 14 height 14
type input "2"
drag, startPoint x: 300, startPoint y: 150, endPoint x: 411, endPoint y: 162, distance: 111.6
click at [233, 150] on p "Web : #FF3F52" at bounding box center [255, 146] width 51 height 8
click at [236, 158] on td "Web : #FF3F52 La Redoute web reference : brand/redoute" at bounding box center [255, 134] width 61 height 95
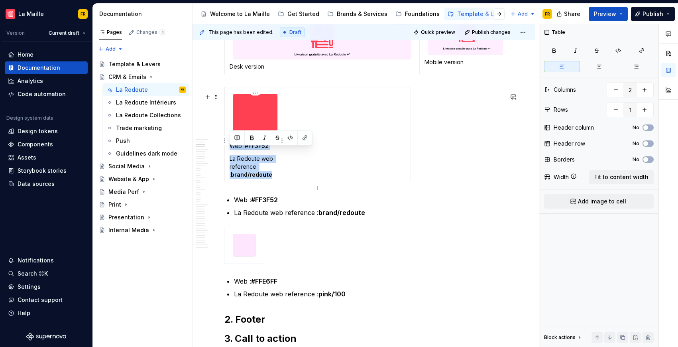
drag, startPoint x: 230, startPoint y: 152, endPoint x: 278, endPoint y: 184, distance: 57.4
click at [278, 182] on td "Web : #FF3F52 La Redoute web reference : brand/redoute" at bounding box center [255, 134] width 61 height 95
copy td "Web : #FF3F52 La Redoute web reference : brand/redoute"
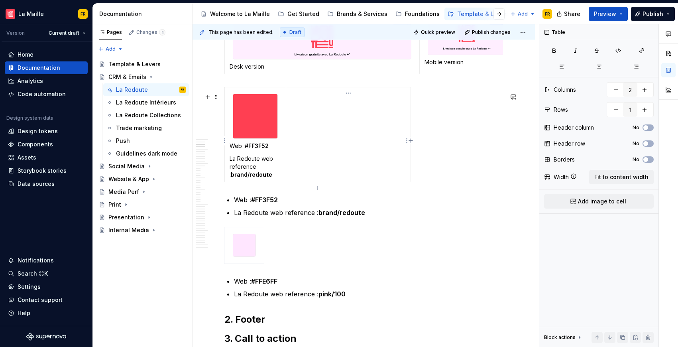
click at [339, 165] on td at bounding box center [348, 134] width 125 height 95
click at [585, 200] on span "Add image to cell" at bounding box center [602, 201] width 48 height 8
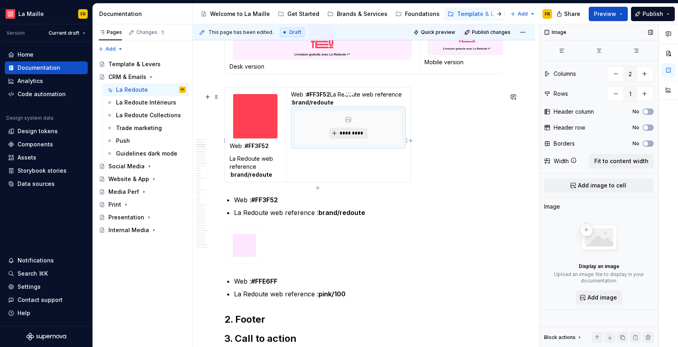
click at [351, 136] on span "*********" at bounding box center [351, 133] width 24 height 6
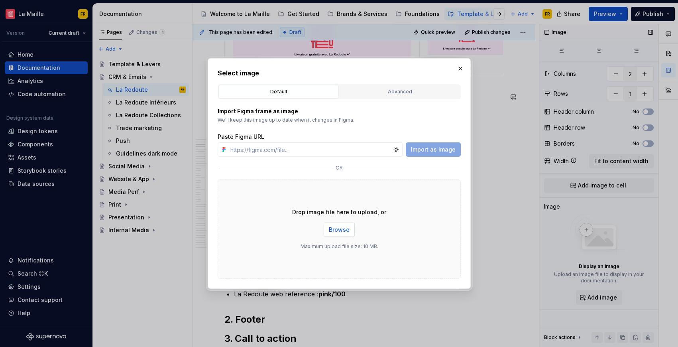
click at [335, 226] on span "Browse" at bounding box center [339, 230] width 21 height 8
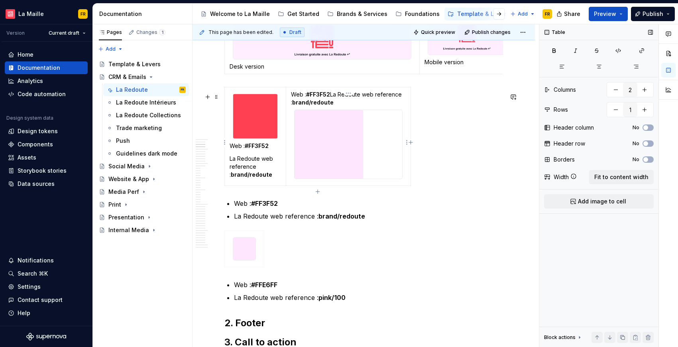
click at [305, 103] on p "Web : #FF3F52 La Redoute web reference : brand/redoute" at bounding box center [348, 99] width 115 height 16
click at [297, 186] on td "Web : #FF3F52 La Redoute web reference : brand/redoute" at bounding box center [348, 136] width 125 height 99
click at [298, 179] on div at bounding box center [348, 144] width 108 height 69
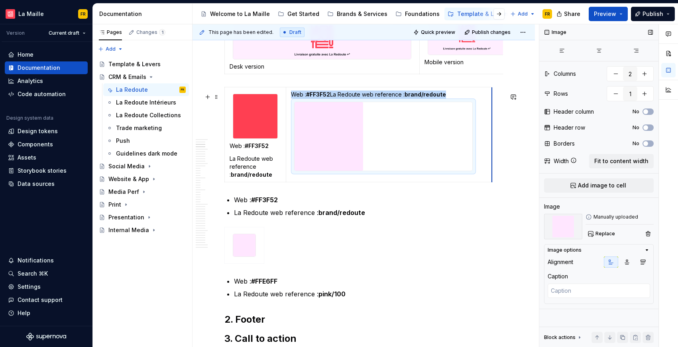
drag, startPoint x: 411, startPoint y: 183, endPoint x: 491, endPoint y: 186, distance: 80.2
click at [418, 98] on strong "brand/redoute" at bounding box center [425, 94] width 41 height 7
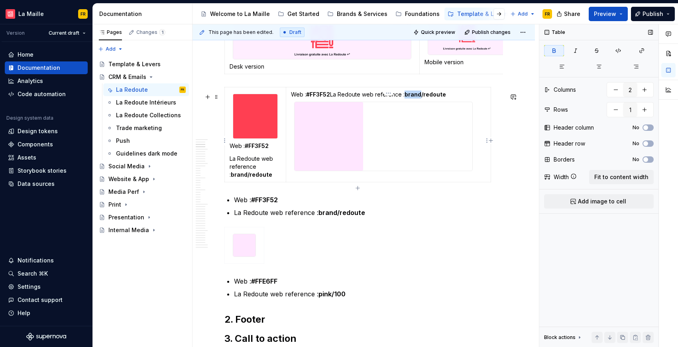
click at [418, 98] on strong "brand/redoute" at bounding box center [425, 94] width 41 height 7
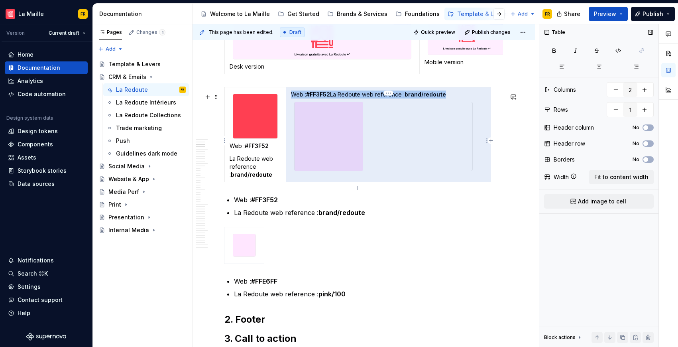
click at [347, 99] on p "Web : #FF3F52 La Redoute web reference : brand/redoute" at bounding box center [388, 95] width 195 height 8
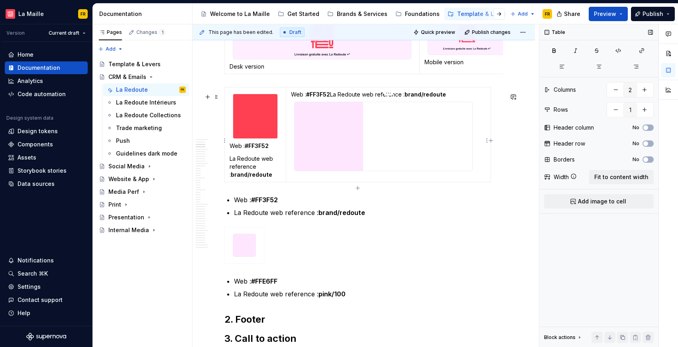
click at [331, 99] on p "Web : #FF3F52 La Redoute web reference : brand/redoute" at bounding box center [388, 95] width 195 height 8
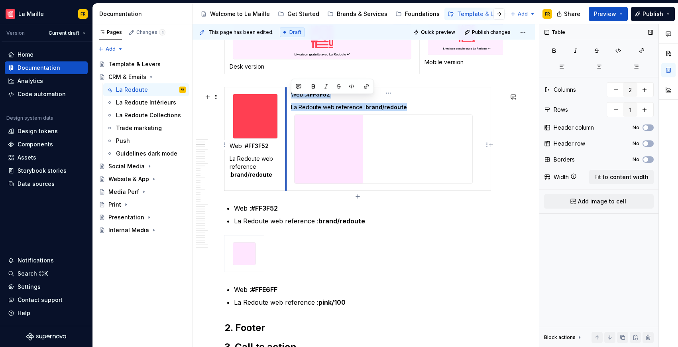
drag, startPoint x: 400, startPoint y: 112, endPoint x: 286, endPoint y: 94, distance: 115.8
click at [286, 94] on td "Web : #FF3F52 La Redoute web reference : brand/redoute" at bounding box center [388, 138] width 205 height 103
copy td "Web : #FF3F52 La Redoute web reference : brand/redoute"
click at [472, 184] on div at bounding box center [383, 148] width 179 height 69
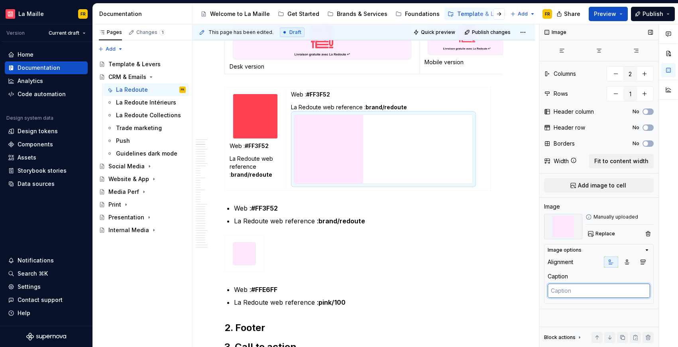
click at [577, 288] on textarea at bounding box center [599, 291] width 103 height 14
paste textarea "Web : #FF3F52 La Redoute web reference : brand/redoute"
type textarea "*"
type textarea "Web : #FF3F52 La Redoute web reference : brand/redoute"
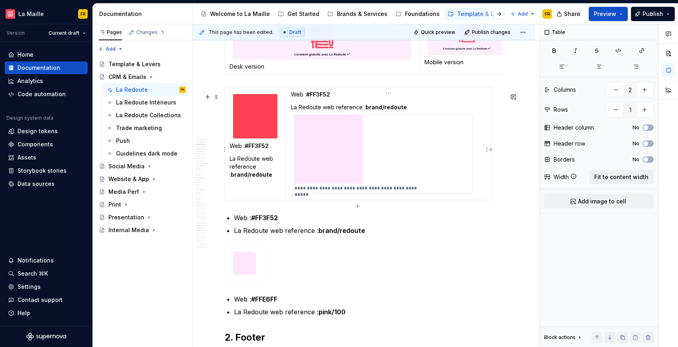
click at [384, 106] on td "**********" at bounding box center [388, 143] width 205 height 113
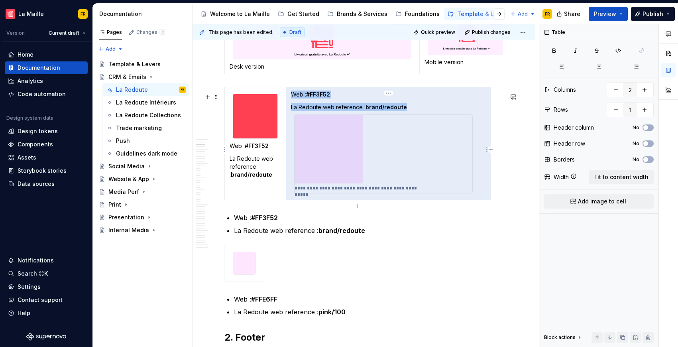
drag, startPoint x: 403, startPoint y: 113, endPoint x: 291, endPoint y: 98, distance: 113.6
click at [291, 98] on td "**********" at bounding box center [388, 143] width 205 height 113
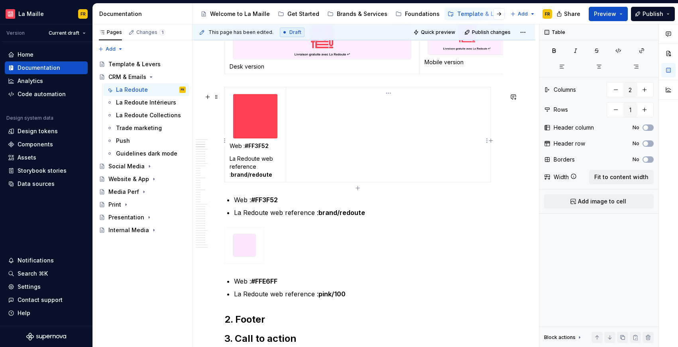
click at [351, 143] on td at bounding box center [388, 134] width 205 height 95
click at [596, 199] on span "Add image to cell" at bounding box center [602, 201] width 48 height 8
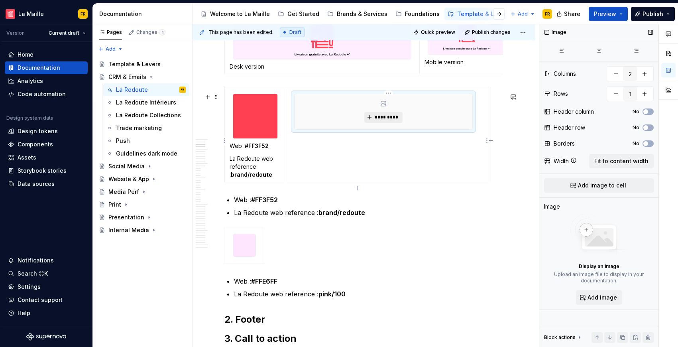
click at [394, 120] on span "*********" at bounding box center [387, 117] width 24 height 6
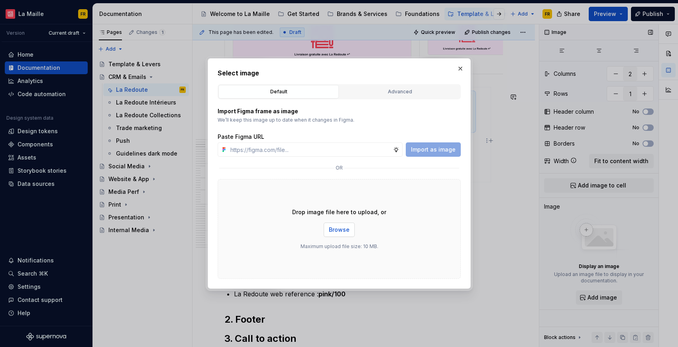
click at [334, 232] on span "Browse" at bounding box center [339, 230] width 21 height 8
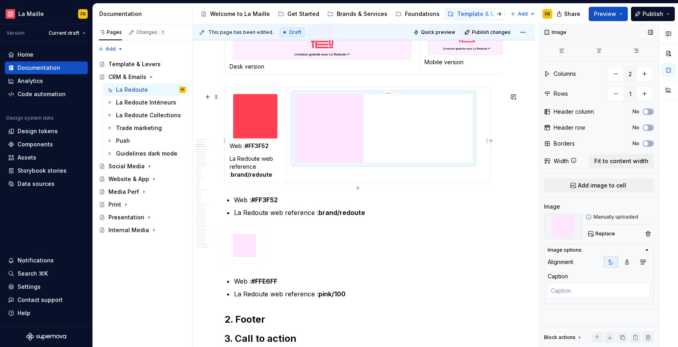
click at [321, 182] on td at bounding box center [388, 134] width 205 height 95
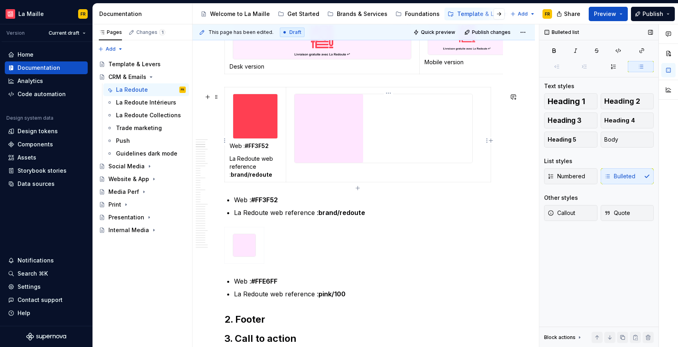
click at [321, 180] on td at bounding box center [388, 134] width 205 height 95
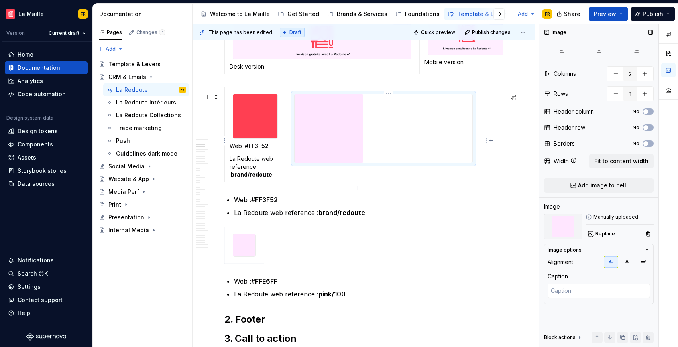
click at [327, 138] on img at bounding box center [329, 128] width 69 height 69
click at [574, 287] on textarea at bounding box center [599, 291] width 103 height 14
paste textarea "Web : #FF3F52 La Redoute web reference : brand/redoute"
type textarea "*"
type textarea "Web : #FF3F52 La Redoute web reference : brand/redoute"
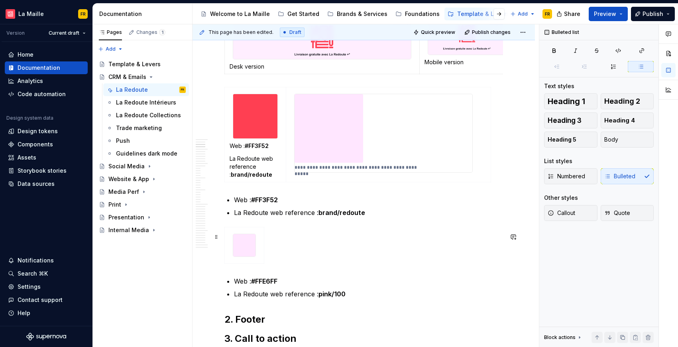
click at [479, 242] on div at bounding box center [364, 247] width 279 height 40
drag, startPoint x: 444, startPoint y: 161, endPoint x: 463, endPoint y: 155, distance: 20.2
click at [444, 161] on div "**********" at bounding box center [384, 133] width 178 height 78
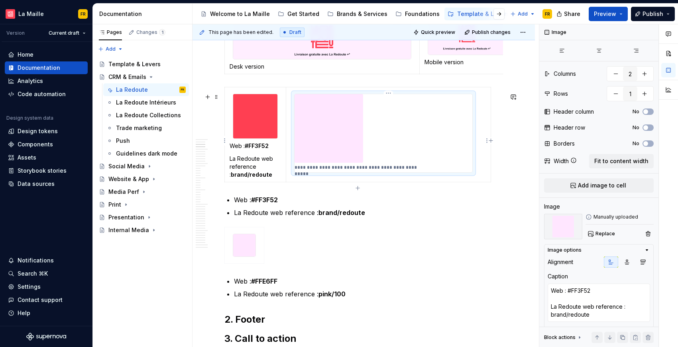
click at [472, 153] on div "**********" at bounding box center [384, 133] width 178 height 78
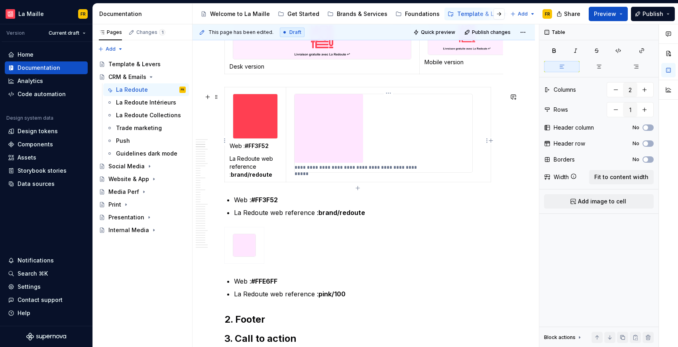
click at [476, 152] on td "**********" at bounding box center [388, 134] width 205 height 95
click at [473, 152] on div "**********" at bounding box center [383, 133] width 179 height 79
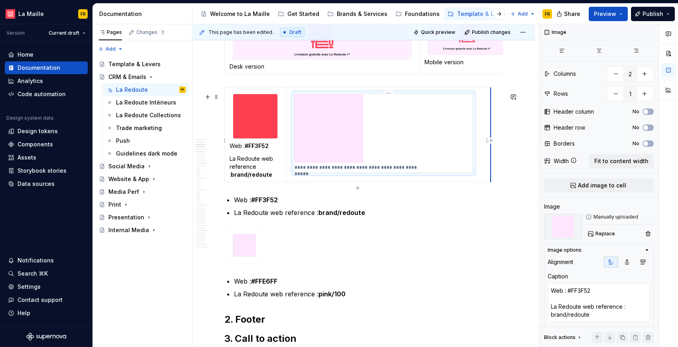
click at [491, 154] on td "**********" at bounding box center [388, 134] width 205 height 95
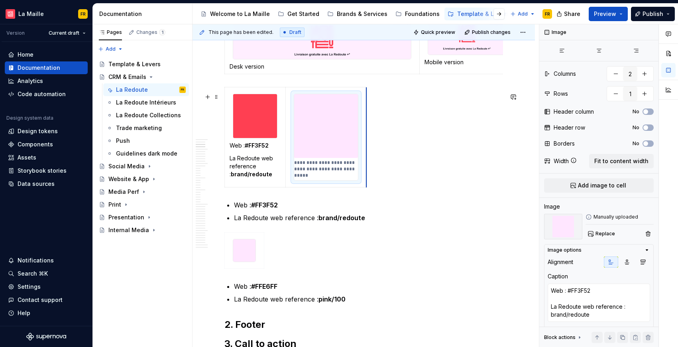
drag, startPoint x: 491, startPoint y: 154, endPoint x: 366, endPoint y: 161, distance: 124.6
click at [438, 179] on div "**********" at bounding box center [364, 139] width 279 height 104
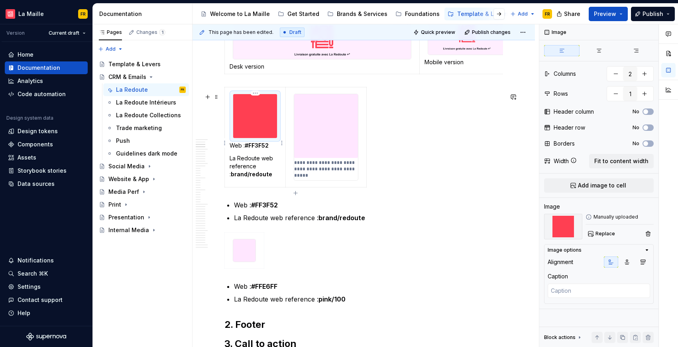
click at [252, 131] on img at bounding box center [255, 116] width 44 height 44
click at [251, 173] on p "La Redoute web reference : brand/redoute" at bounding box center [255, 166] width 51 height 24
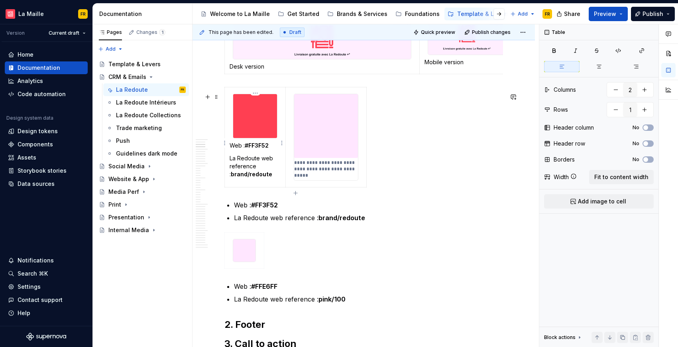
click at [251, 173] on p "La Redoute web reference : brand/redoute" at bounding box center [255, 166] width 51 height 24
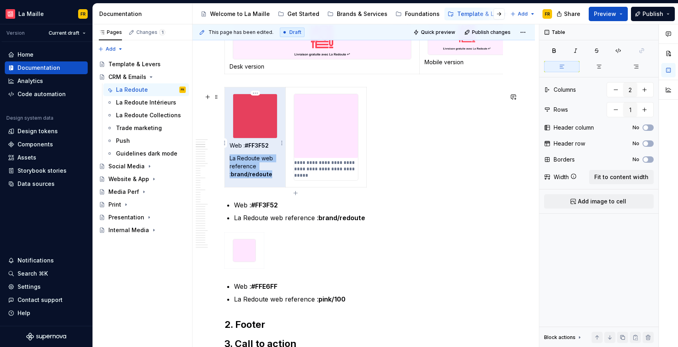
drag, startPoint x: 274, startPoint y: 183, endPoint x: 226, endPoint y: 158, distance: 54.8
click at [226, 158] on td "Web : #FF3F52 La Redoute web reference : brand/redoute" at bounding box center [255, 137] width 61 height 100
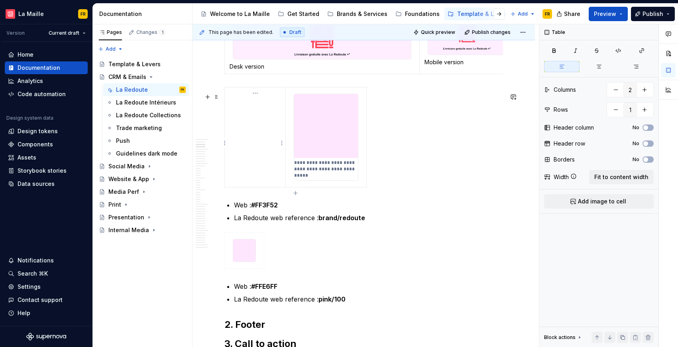
click at [253, 145] on td at bounding box center [255, 137] width 61 height 100
click at [587, 202] on span "Add image to cell" at bounding box center [602, 201] width 48 height 8
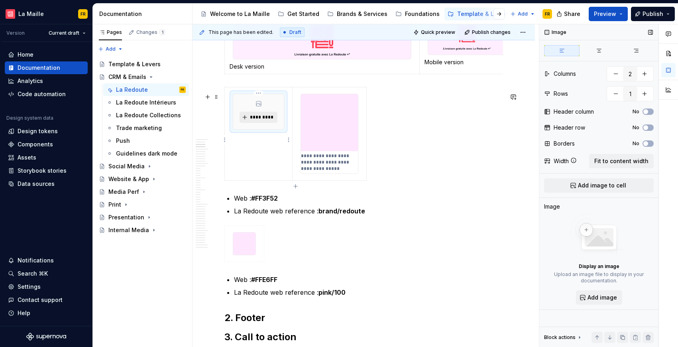
click at [260, 120] on span "*********" at bounding box center [262, 117] width 24 height 6
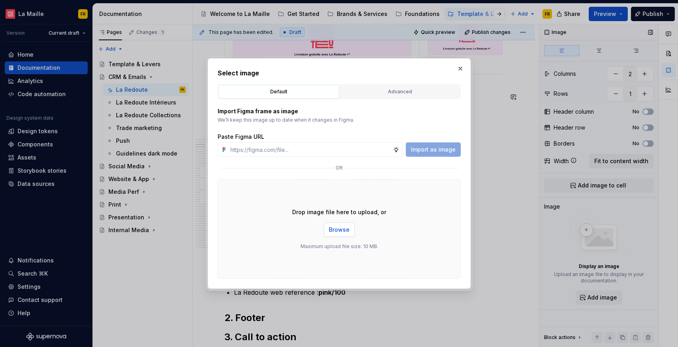
click at [335, 226] on span "Browse" at bounding box center [339, 230] width 21 height 8
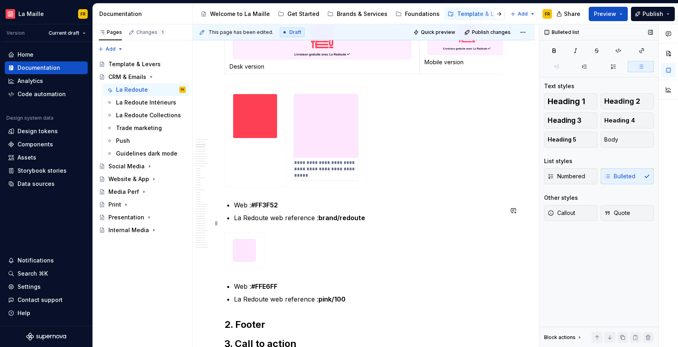
drag, startPoint x: 250, startPoint y: 217, endPoint x: 242, endPoint y: 213, distance: 9.8
click at [250, 217] on ul "Web : #FF3F52 La Redoute web reference : brand/redoute" at bounding box center [368, 211] width 269 height 22
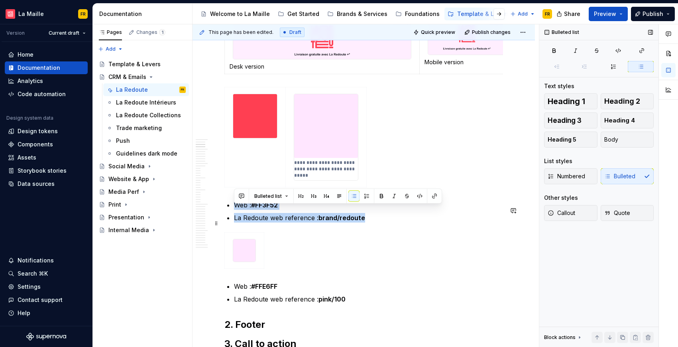
drag, startPoint x: 234, startPoint y: 208, endPoint x: 365, endPoint y: 223, distance: 131.3
click at [365, 223] on ul "Web : #FF3F52 La Redoute web reference : brand/redoute" at bounding box center [368, 211] width 269 height 22
copy ul "Web : #FF3F52 La Redoute web reference : brand/redoute"
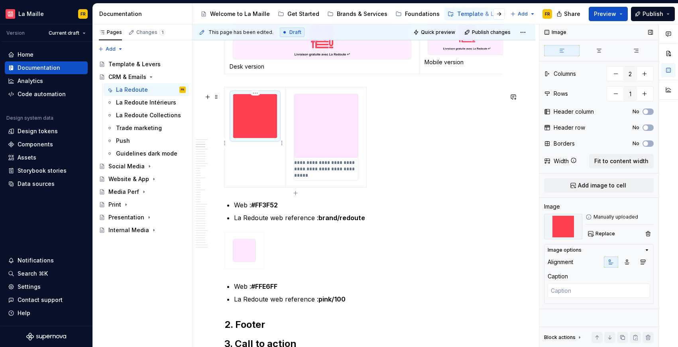
click at [261, 119] on img at bounding box center [255, 116] width 44 height 44
type textarea "*"
click at [595, 286] on textarea at bounding box center [599, 291] width 103 height 14
paste textarea "Web : #FF3F52 La Redoute web reference : brand/redoute"
type textarea "Web : #FF3F52 La Redoute web reference : brand/redoute"
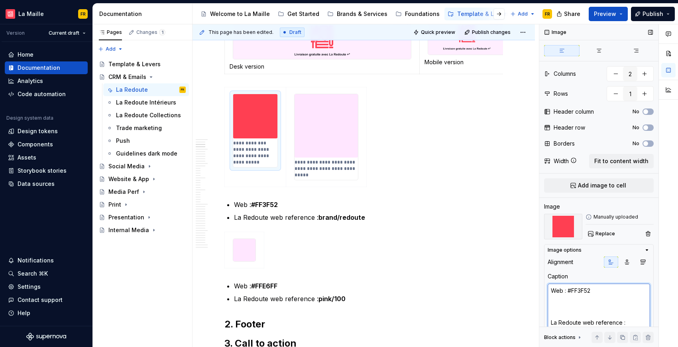
type textarea "*"
type textarea "Web : #FF3F52 La Redoute web reference : brand/redoute"
click at [263, 151] on p "**********" at bounding box center [255, 153] width 44 height 26
type textarea "*"
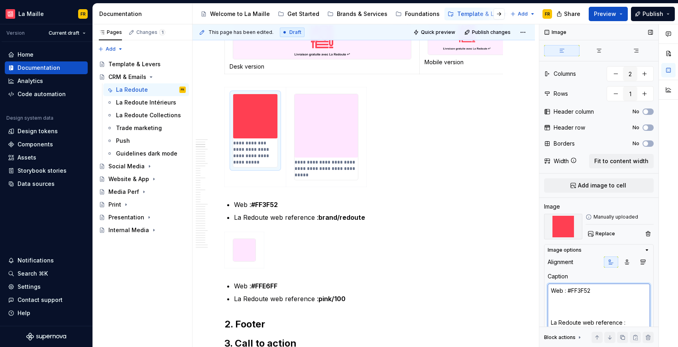
click at [590, 295] on textarea "Web : #FF3F52 La Redoute web reference : brand/redoute" at bounding box center [599, 311] width 103 height 54
click at [582, 298] on textarea "Web : #FF3F52 La Redoute web reference : brand/redoute" at bounding box center [599, 311] width 103 height 54
type textarea "Web : #FF3F52 La Redoute web reference : brand/redoute"
type textarea "*"
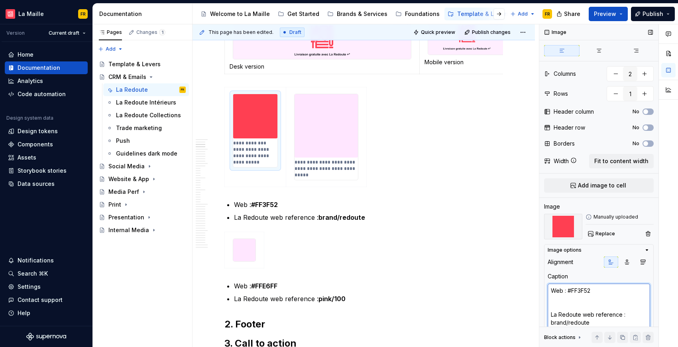
scroll to position [0, 0]
click at [570, 301] on textarea "Web : #FF3F52 La Redoute web reference : brand/redoute" at bounding box center [599, 311] width 103 height 54
type textarea "Web : #FF3F52 La Redoute web reference : brand/redoute"
click at [552, 300] on textarea "Web : #FF3F52 La Redoute web reference : brand/redoute" at bounding box center [599, 307] width 103 height 46
type textarea "*"
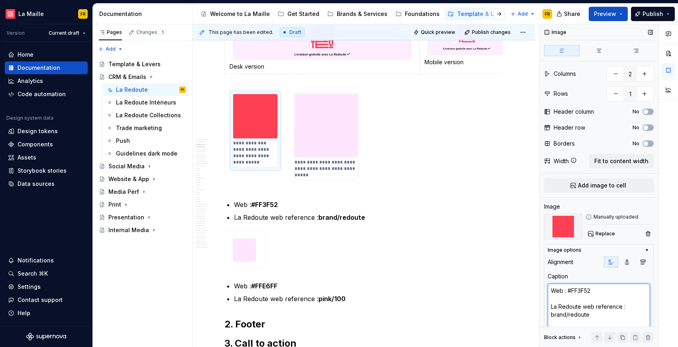
type textarea "Web : #FF3F52 La Redoute web reference : brand/redoute"
type textarea "*"
type textarea "Web : #FF3F52 La Redoute web reference : brand/redoute"
type textarea "*"
type textarea "Web : #FF3F52 La Redoute web reference : brand/redoute"
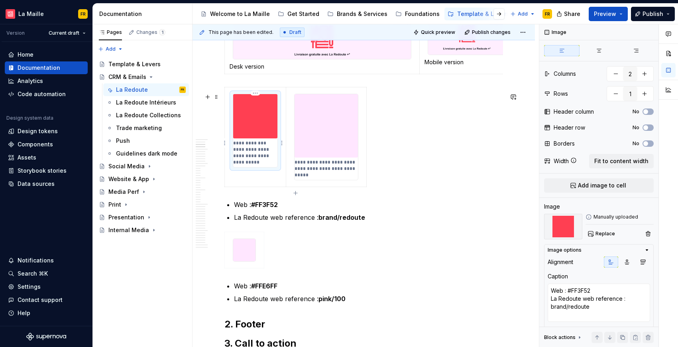
drag, startPoint x: 252, startPoint y: 158, endPoint x: 261, endPoint y: 159, distance: 9.2
click at [252, 158] on p "**********" at bounding box center [255, 153] width 44 height 26
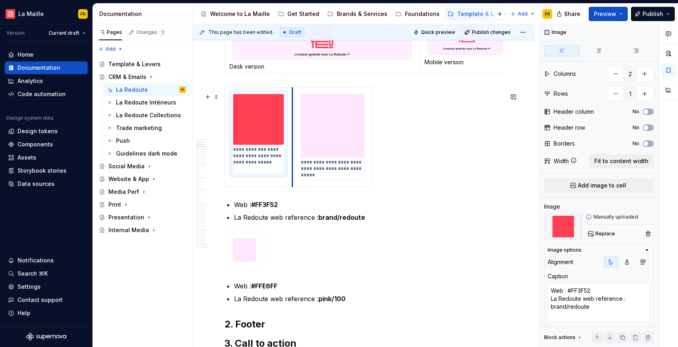
drag, startPoint x: 286, startPoint y: 157, endPoint x: 292, endPoint y: 166, distance: 10.5
click at [292, 166] on td "**********" at bounding box center [332, 137] width 81 height 100
type textarea "*"
type textarea "Web : #FF3F52 La Redoute web reference : brand/redoute"
click at [345, 178] on p "**********" at bounding box center [332, 168] width 63 height 19
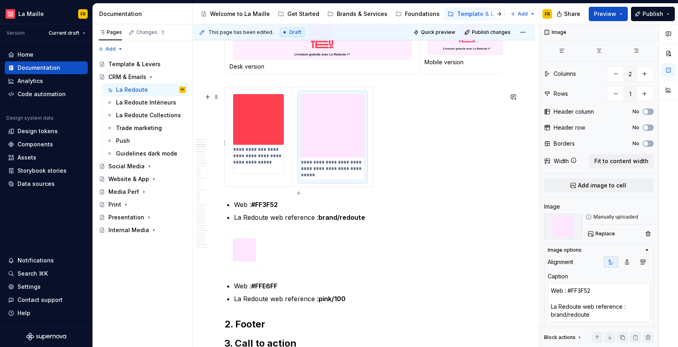
click at [373, 172] on div "**********" at bounding box center [364, 138] width 279 height 103
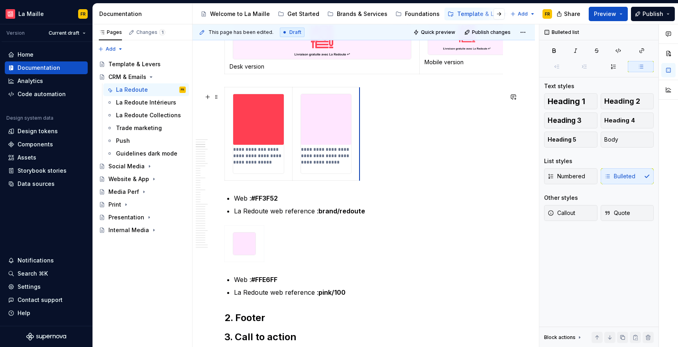
drag, startPoint x: 372, startPoint y: 172, endPoint x: 363, endPoint y: 175, distance: 10.0
click at [418, 184] on div "**********" at bounding box center [364, 135] width 279 height 97
click at [610, 17] on span "Preview" at bounding box center [605, 14] width 22 height 8
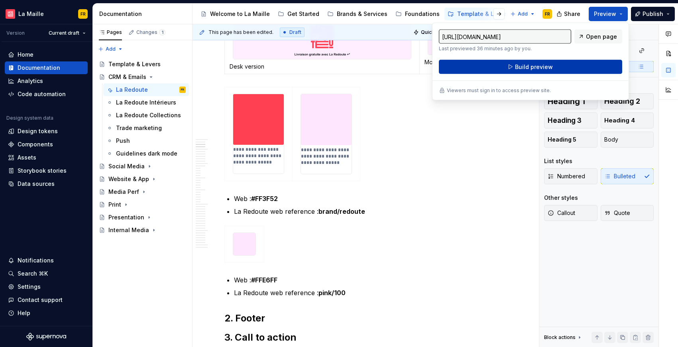
click at [542, 70] on span "Build preview" at bounding box center [534, 67] width 38 height 8
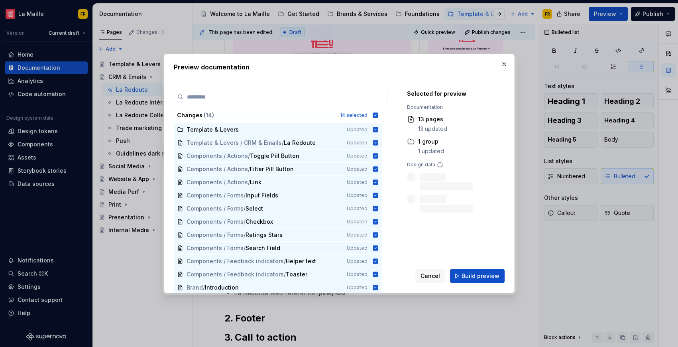
click at [480, 274] on span "Build preview" at bounding box center [481, 276] width 38 height 8
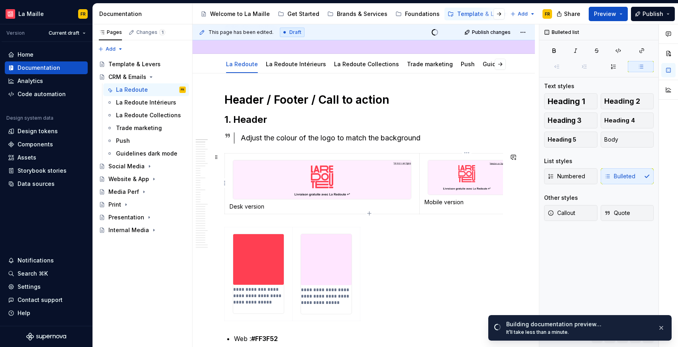
scroll to position [66, 0]
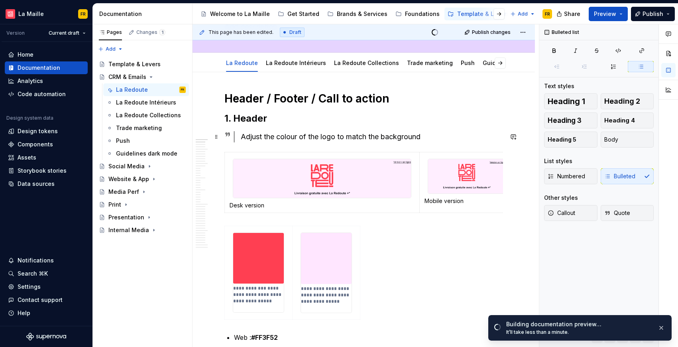
click at [435, 139] on div "Adjust the colour of the logo to match the background" at bounding box center [372, 136] width 262 height 11
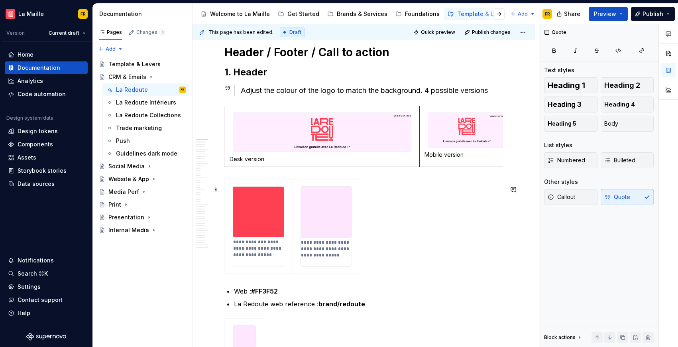
scroll to position [111, 0]
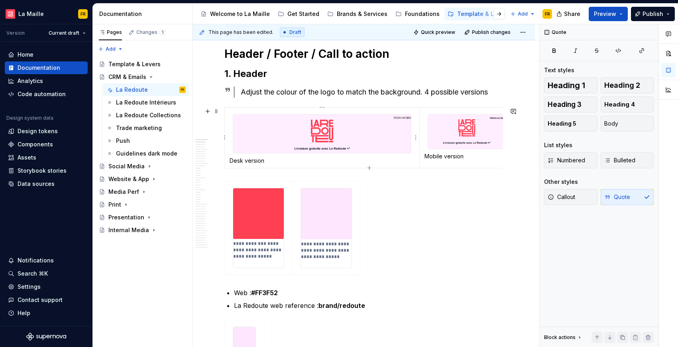
click at [405, 154] on div at bounding box center [322, 133] width 179 height 39
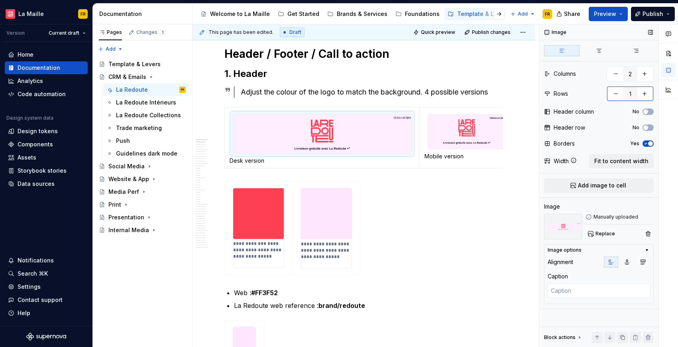
click at [646, 91] on button "button" at bounding box center [645, 94] width 14 height 14
type textarea "*"
type input "2"
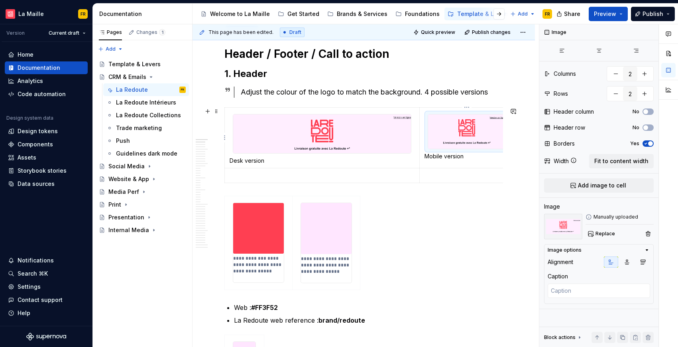
click at [485, 129] on img at bounding box center [466, 131] width 77 height 34
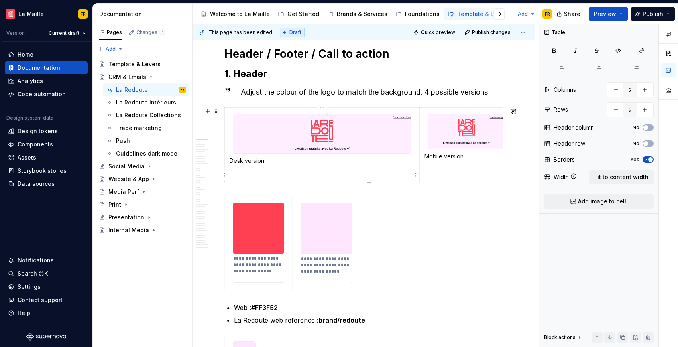
click at [312, 174] on p at bounding box center [322, 176] width 185 height 8
click at [582, 199] on span "Add image to cell" at bounding box center [602, 201] width 48 height 8
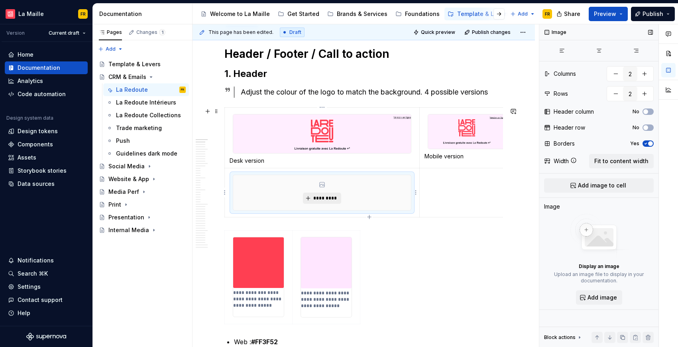
click at [320, 197] on span "*********" at bounding box center [325, 198] width 24 height 6
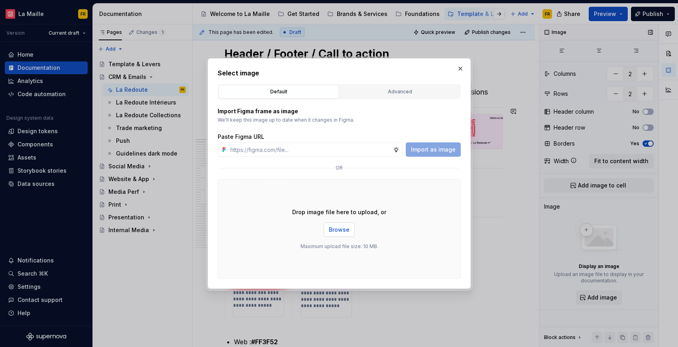
click at [342, 228] on span "Browse" at bounding box center [339, 230] width 21 height 8
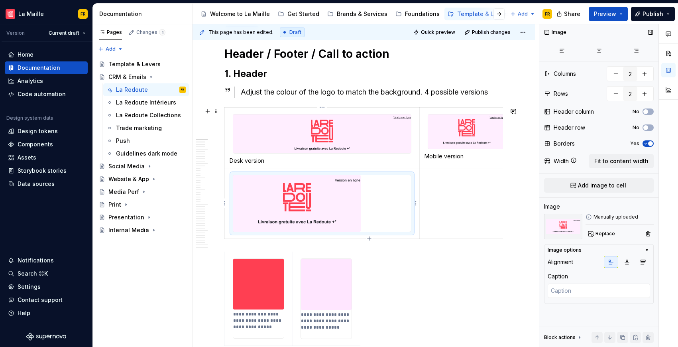
click at [313, 207] on img at bounding box center [297, 203] width 128 height 57
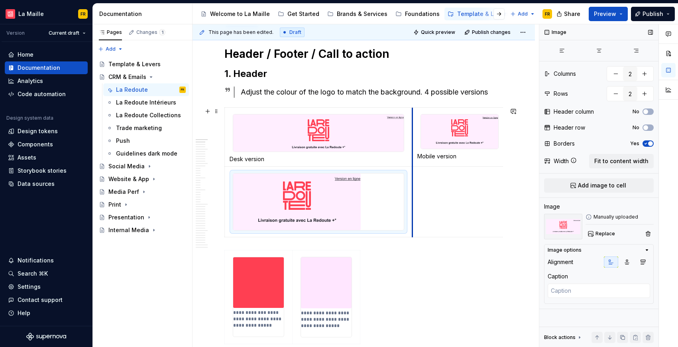
click at [413, 204] on td at bounding box center [460, 202] width 95 height 71
type textarea "*"
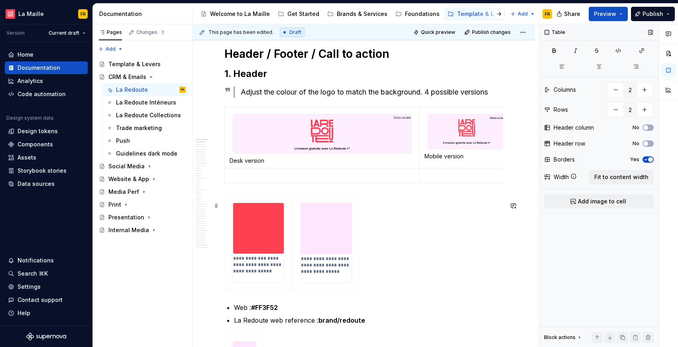
type input "1"
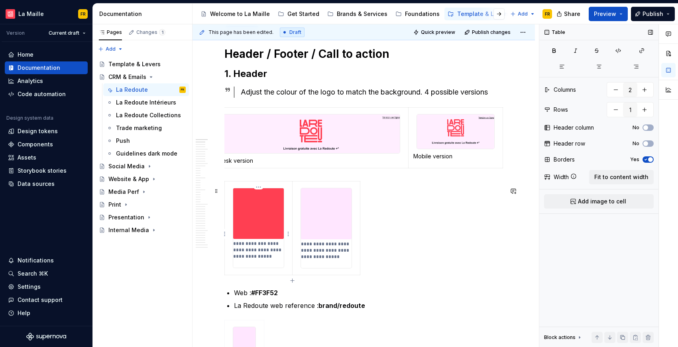
click at [264, 221] on img at bounding box center [258, 213] width 51 height 51
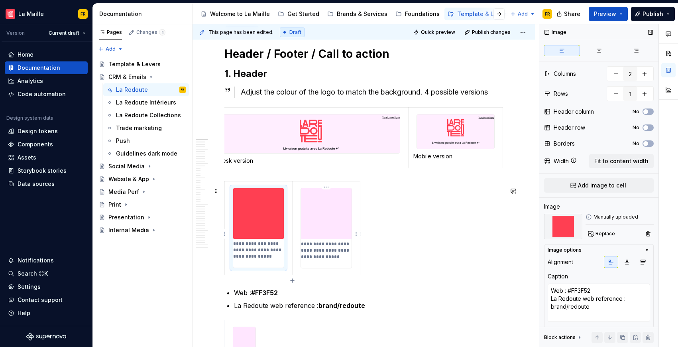
type textarea "*"
type textarea "Web : #FF3F52 La Redoute web reference : brand/redoute"
click at [348, 232] on img at bounding box center [326, 213] width 51 height 51
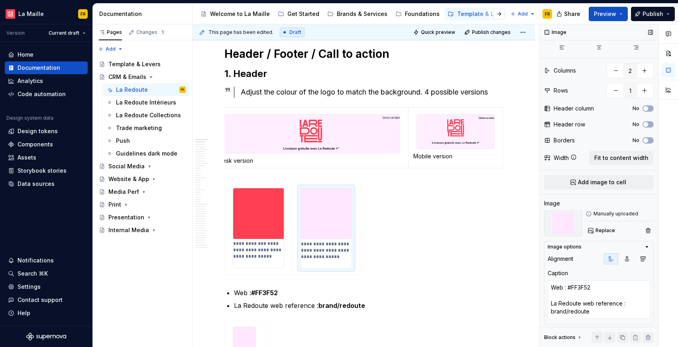
scroll to position [11, 0]
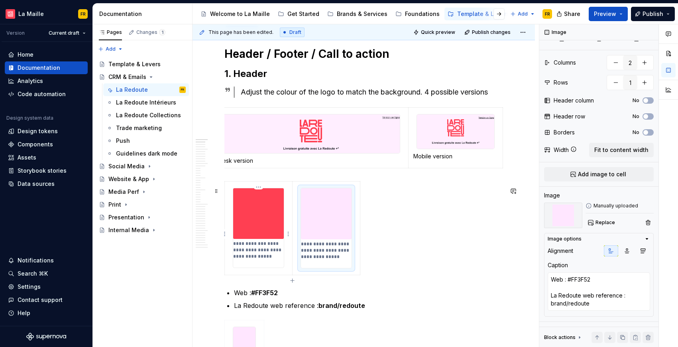
type textarea "*"
type textarea "Web : #FF3F52 La Redoute web reference : brand/redoute"
click at [243, 260] on p "**********" at bounding box center [258, 254] width 51 height 26
type textarea "*"
type textarea "Web : #FF3F52 La Redoute web reference : brand/redoute"
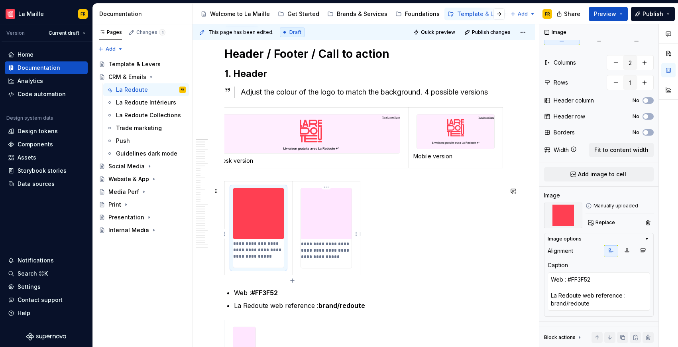
click at [323, 262] on p "**********" at bounding box center [326, 254] width 51 height 26
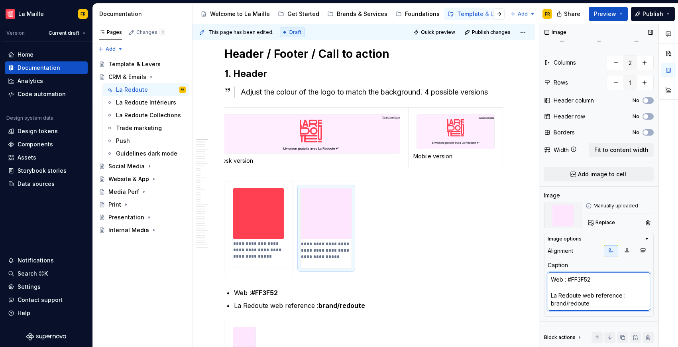
type textarea "*"
click at [557, 288] on textarea "Web : #FF3F52 La Redoute web reference : brand/redoute" at bounding box center [599, 291] width 103 height 38
type textarea "Web : #FF3F52 La Redoute web reference : brand/redoute"
type textarea "*"
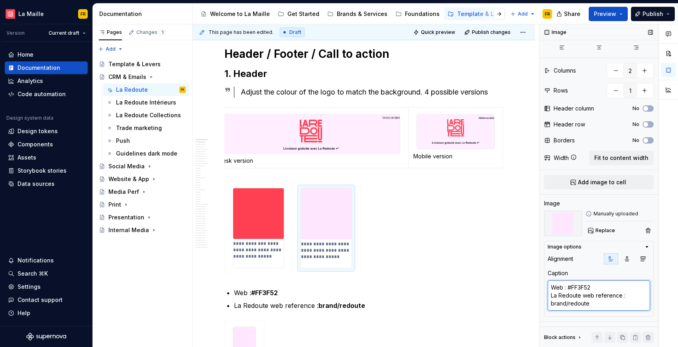
scroll to position [3, 0]
type textarea "Web : #FF3F52 La Redoute web reference : brand/redoute"
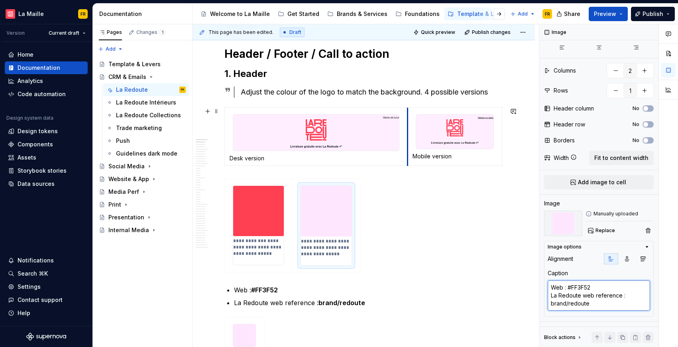
scroll to position [0, 0]
drag, startPoint x: 408, startPoint y: 146, endPoint x: 401, endPoint y: 146, distance: 7.2
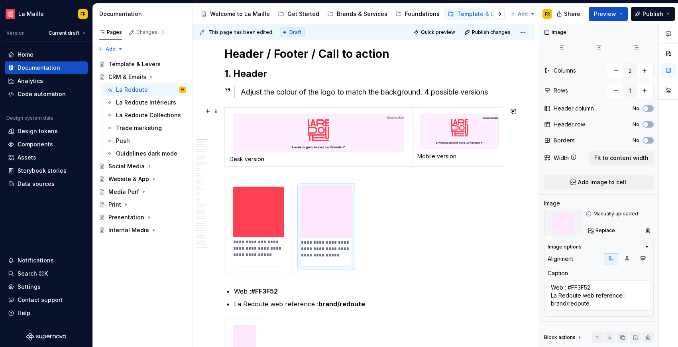
scroll to position [0, 4]
click at [503, 159] on td "Mobile version" at bounding box center [456, 137] width 95 height 59
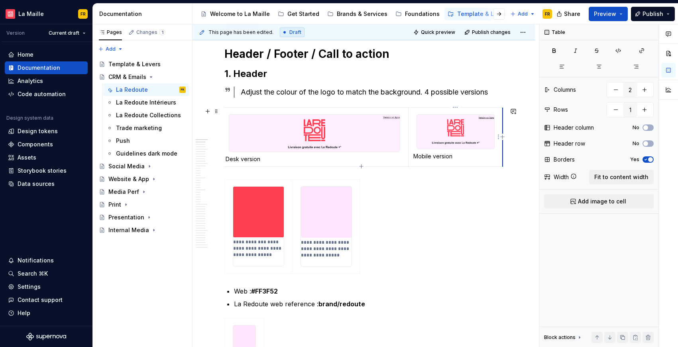
scroll to position [0, 0]
drag, startPoint x: 503, startPoint y: 158, endPoint x: 496, endPoint y: 158, distance: 6.4
click at [496, 158] on table "Desk version Mobile version" at bounding box center [362, 136] width 283 height 59
drag, startPoint x: 502, startPoint y: 160, endPoint x: 508, endPoint y: 173, distance: 14.1
click at [448, 220] on div "**********" at bounding box center [364, 227] width 279 height 97
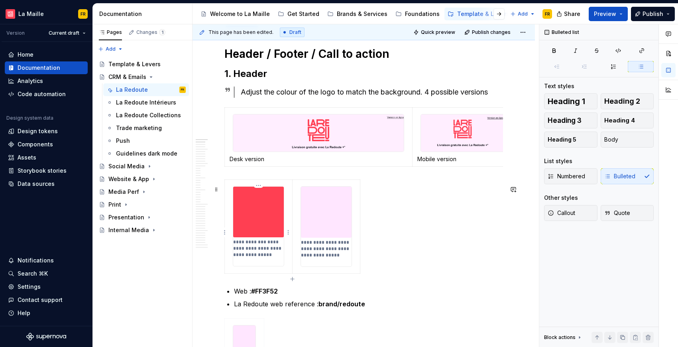
click at [262, 218] on img at bounding box center [258, 212] width 51 height 51
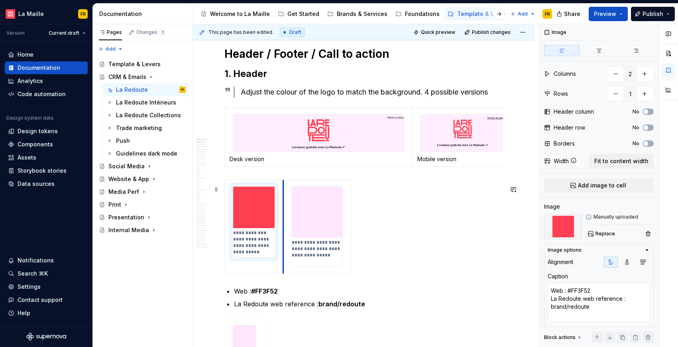
drag, startPoint x: 291, startPoint y: 224, endPoint x: 282, endPoint y: 222, distance: 9.5
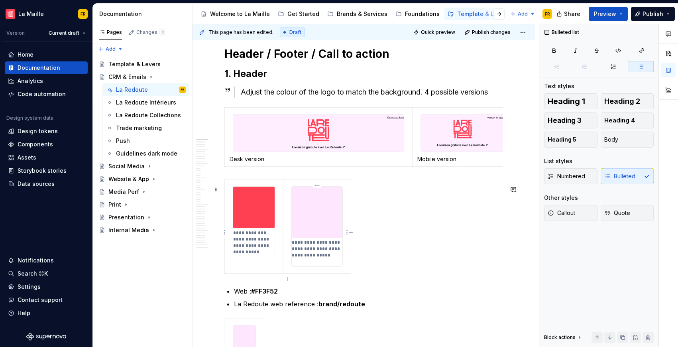
drag, startPoint x: 349, startPoint y: 219, endPoint x: 335, endPoint y: 218, distance: 13.6
click at [335, 218] on td "**********" at bounding box center [317, 226] width 68 height 93
click at [350, 220] on td "**********" at bounding box center [317, 226] width 68 height 93
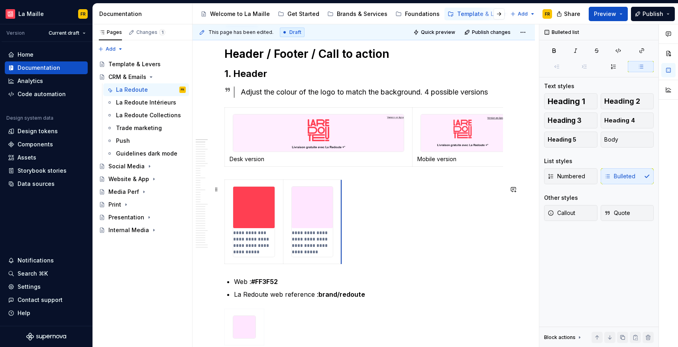
drag, startPoint x: 351, startPoint y: 219, endPoint x: 341, endPoint y: 219, distance: 9.6
click at [606, 16] on span "Preview" at bounding box center [605, 14] width 22 height 8
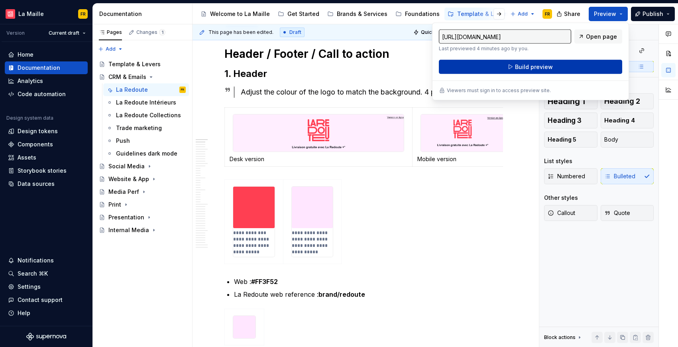
click at [564, 65] on button "Build preview" at bounding box center [530, 67] width 183 height 14
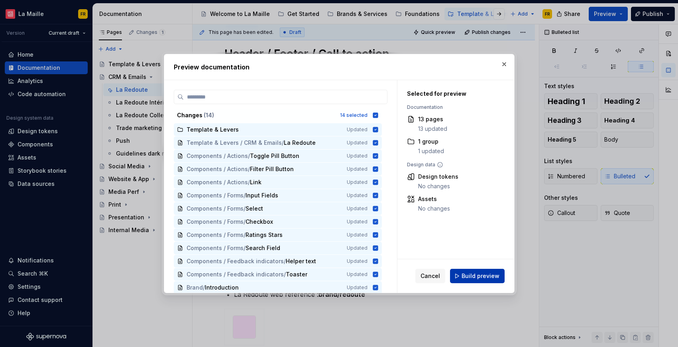
click at [478, 271] on button "Build preview" at bounding box center [477, 276] width 55 height 14
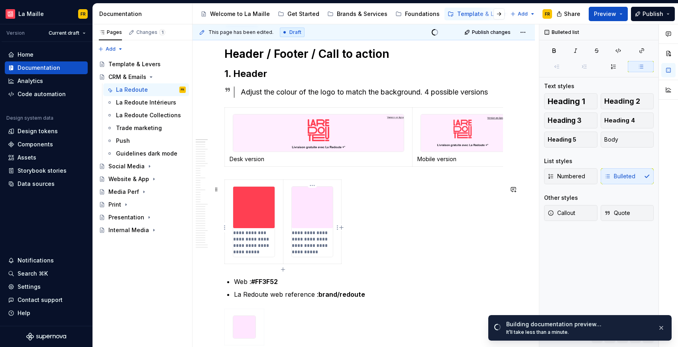
click at [335, 230] on html "[PERSON_NAME] FR Version Current draft Home Documentation Analytics Code automa…" at bounding box center [339, 173] width 678 height 347
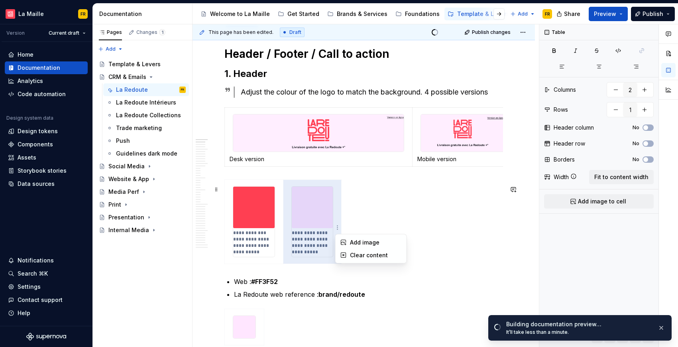
click at [370, 227] on html "[PERSON_NAME] FR Version Current draft Home Documentation Analytics Code automa…" at bounding box center [339, 173] width 678 height 347
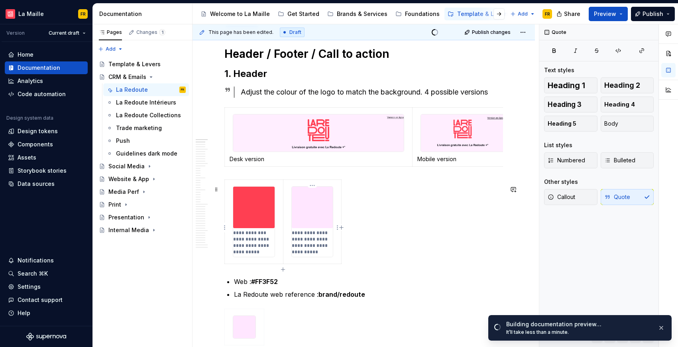
click at [298, 203] on img at bounding box center [312, 207] width 41 height 41
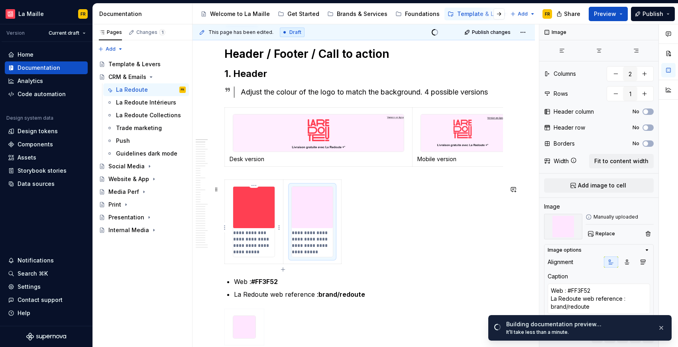
type textarea "*"
type textarea "Web : #FF3F52 La Redoute web reference : brand/redoute"
click at [233, 193] on img at bounding box center [253, 207] width 41 height 41
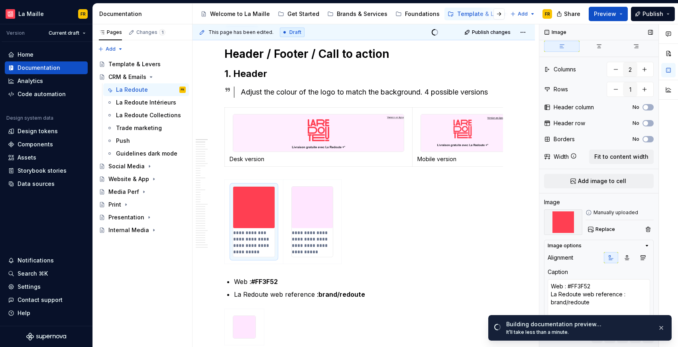
scroll to position [11, 0]
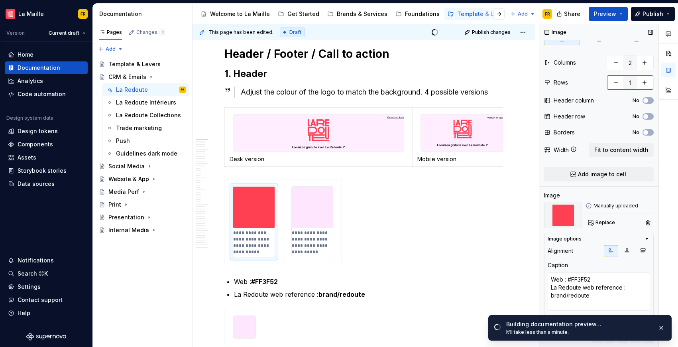
click at [645, 85] on button "button" at bounding box center [645, 82] width 14 height 14
type textarea "*"
type input "2"
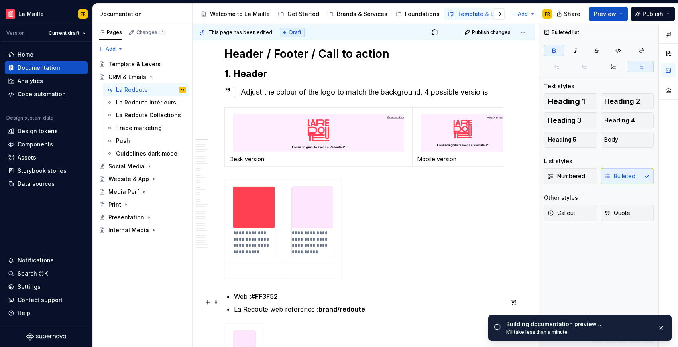
click at [260, 300] on strong "#FF3F52" at bounding box center [264, 296] width 27 height 8
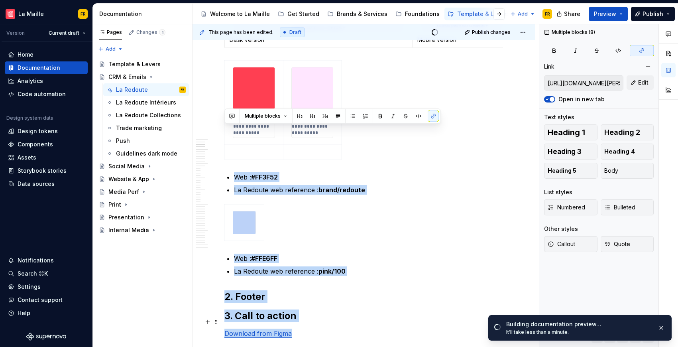
scroll to position [289, 0]
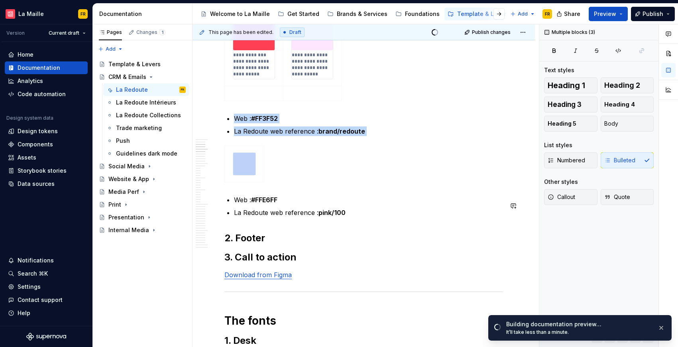
drag, startPoint x: 239, startPoint y: 300, endPoint x: 375, endPoint y: 197, distance: 170.5
drag, startPoint x: 286, startPoint y: 142, endPoint x: 280, endPoint y: 138, distance: 6.9
click at [285, 136] on p "La Redoute web reference : brand/redoute" at bounding box center [368, 131] width 269 height 10
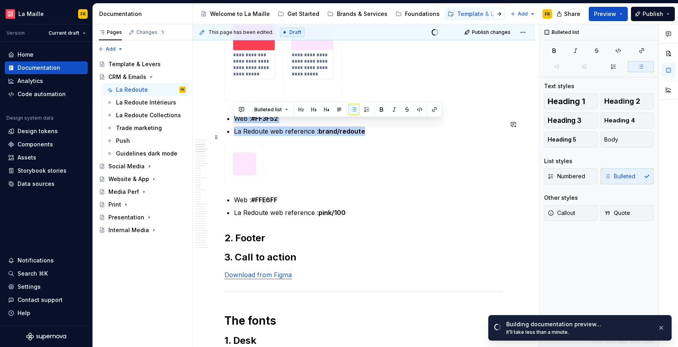
drag, startPoint x: 235, startPoint y: 124, endPoint x: 371, endPoint y: 138, distance: 136.4
click at [371, 136] on ul "Web : #FF3F52 La Redoute web reference : brand/redoute" at bounding box center [368, 125] width 269 height 22
copy ul "Web : #FF3F52 La Redoute web reference : brand/redoute"
click at [257, 79] on div "**********" at bounding box center [254, 43] width 42 height 71
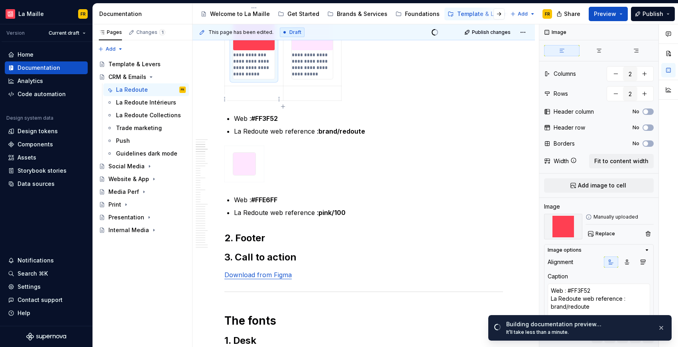
click at [258, 97] on p at bounding box center [254, 93] width 49 height 8
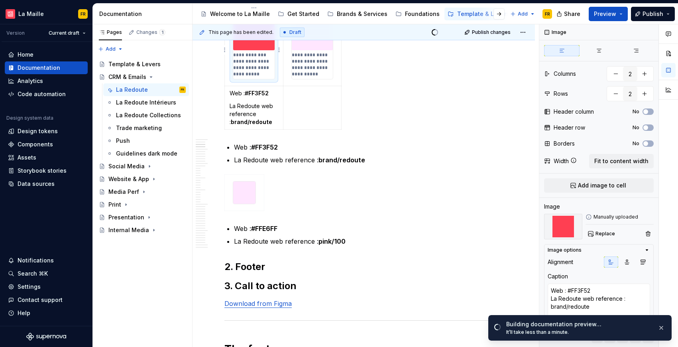
click at [257, 74] on p "**********" at bounding box center [253, 65] width 41 height 26
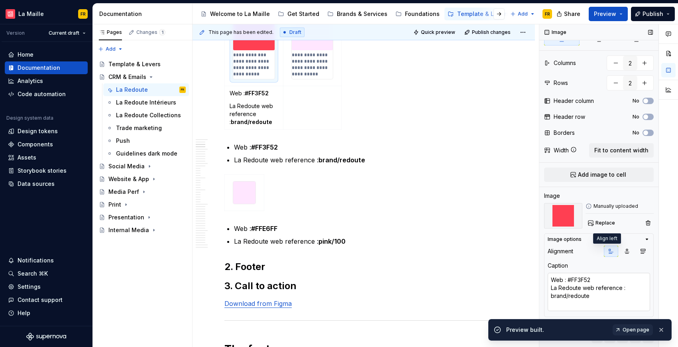
scroll to position [11, 0]
type textarea "*"
drag, startPoint x: 592, startPoint y: 288, endPoint x: 558, endPoint y: 274, distance: 36.5
click at [558, 274] on textarea "Web : #FF3F52 La Redoute web reference : brand/redoute" at bounding box center [599, 291] width 103 height 38
drag, startPoint x: 589, startPoint y: 299, endPoint x: 540, endPoint y: 275, distance: 54.8
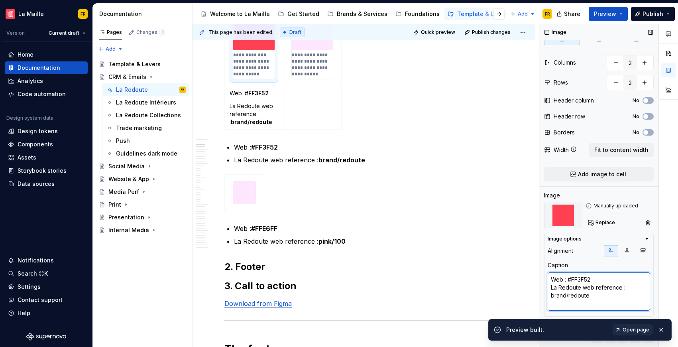
click at [539, 277] on div "This page has been edited. Draft Quick preview Publish changes CRM & Emails Edi…" at bounding box center [436, 185] width 486 height 323
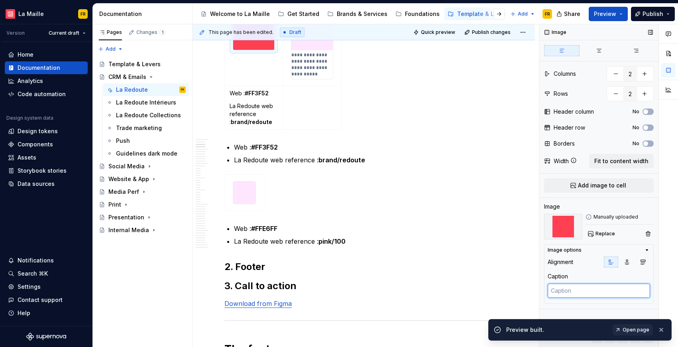
scroll to position [0, 0]
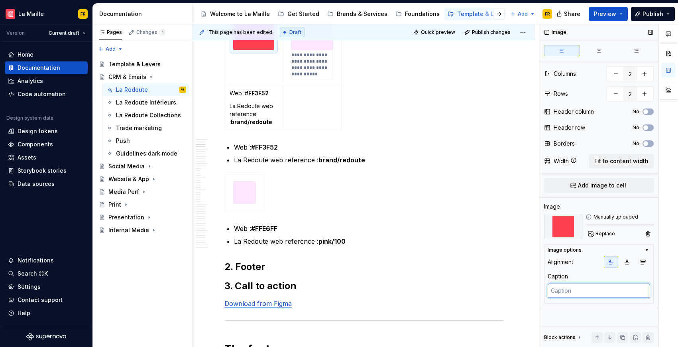
type textarea "*"
type textarea "Web : #FF3F52 La Redoute web reference : brand/redoute"
click at [312, 70] on p "**********" at bounding box center [312, 65] width 41 height 26
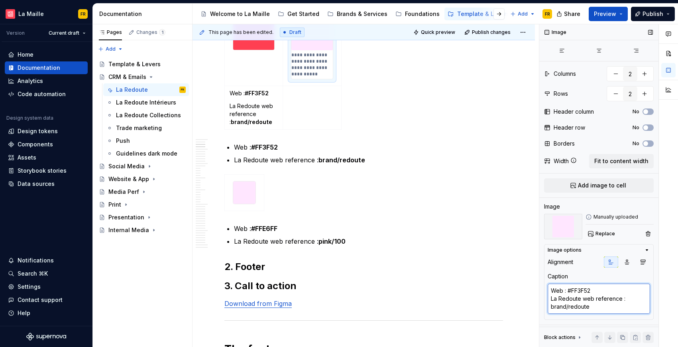
drag, startPoint x: 606, startPoint y: 310, endPoint x: 554, endPoint y: 290, distance: 56.1
click at [546, 290] on div "Image options Alignment Caption Web : #FF3F52 La Redoute web reference : brand/…" at bounding box center [599, 282] width 110 height 76
drag, startPoint x: 553, startPoint y: 289, endPoint x: 643, endPoint y: 314, distance: 93.5
click at [643, 314] on div "Web : #FF3F52 La Redoute web reference : brand/redoute" at bounding box center [599, 300] width 103 height 32
type textarea "*"
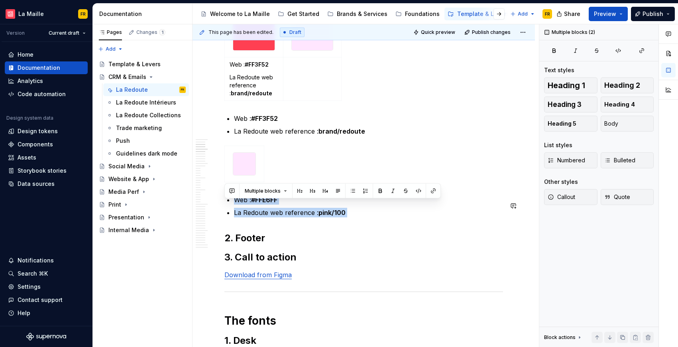
drag, startPoint x: 234, startPoint y: 206, endPoint x: 349, endPoint y: 227, distance: 116.9
copy ul "Web : #FFE6FF La Redoute web reference : pink/100"
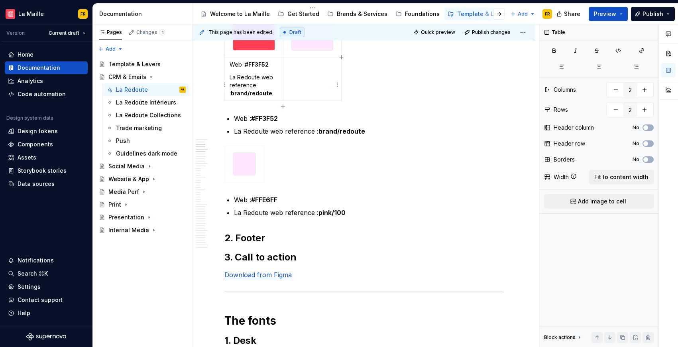
click at [327, 77] on td at bounding box center [312, 78] width 59 height 43
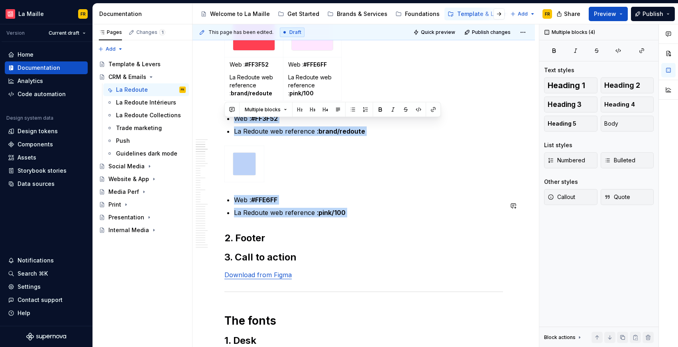
drag, startPoint x: 233, startPoint y: 128, endPoint x: 321, endPoint y: 229, distance: 133.7
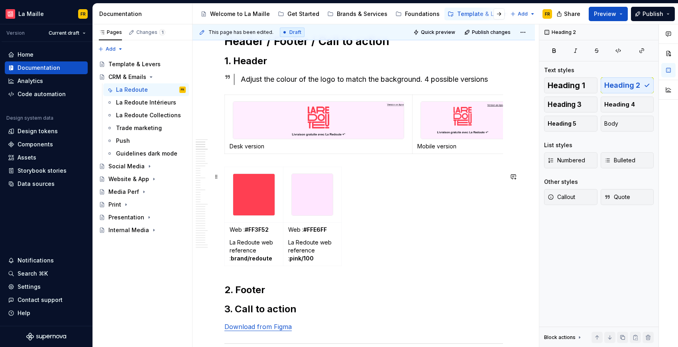
scroll to position [122, 0]
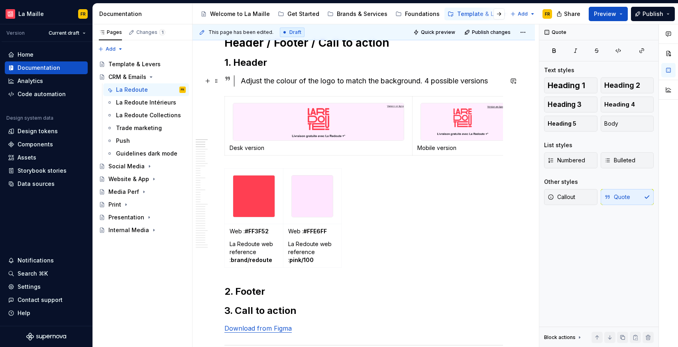
click at [426, 81] on div "Adjust the colour of the logo to match the background. 4 possible versions" at bounding box center [372, 80] width 262 height 11
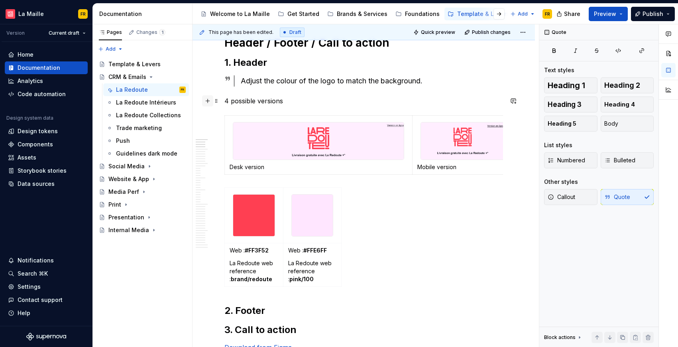
click at [205, 102] on button "button" at bounding box center [207, 100] width 11 height 11
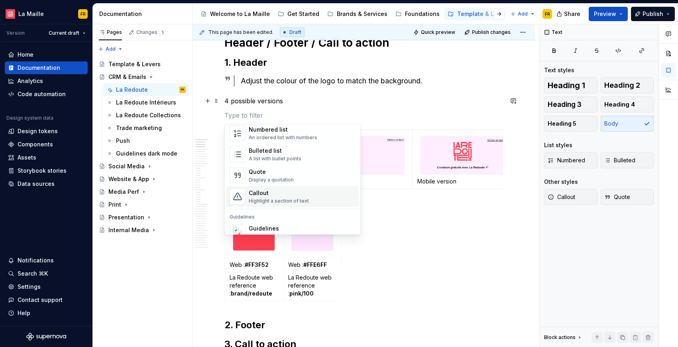
scroll to position [124, 0]
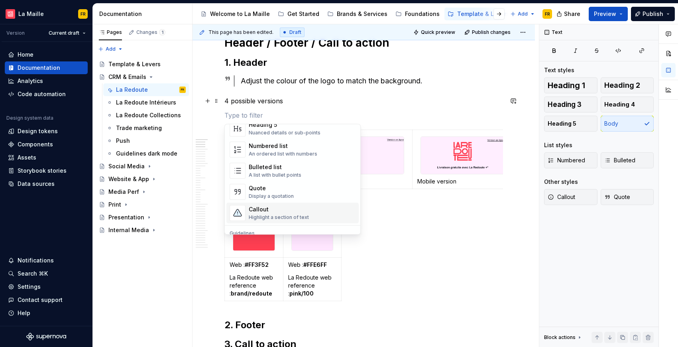
click at [276, 219] on div "Highlight a section of text" at bounding box center [279, 218] width 60 height 6
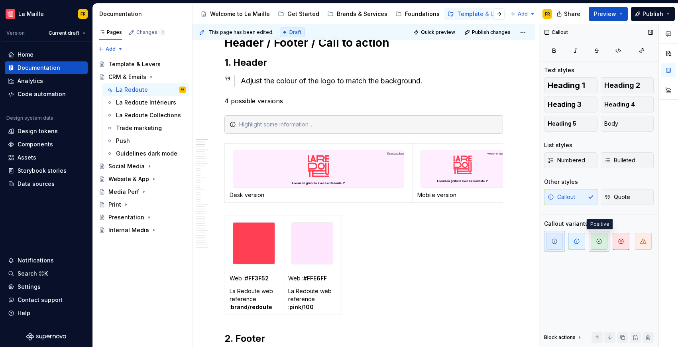
click at [592, 242] on span "button" at bounding box center [599, 241] width 17 height 17
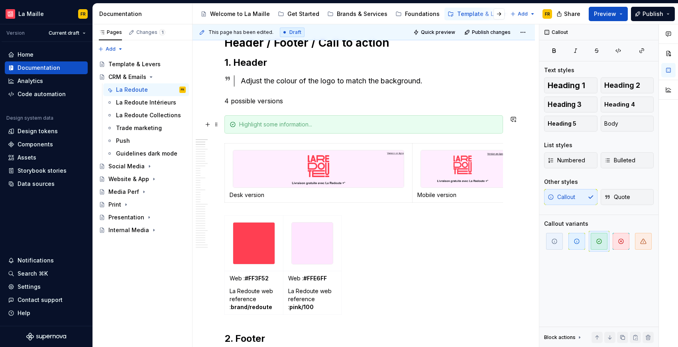
click at [316, 127] on div at bounding box center [368, 124] width 259 height 8
click at [216, 102] on span at bounding box center [216, 100] width 6 height 11
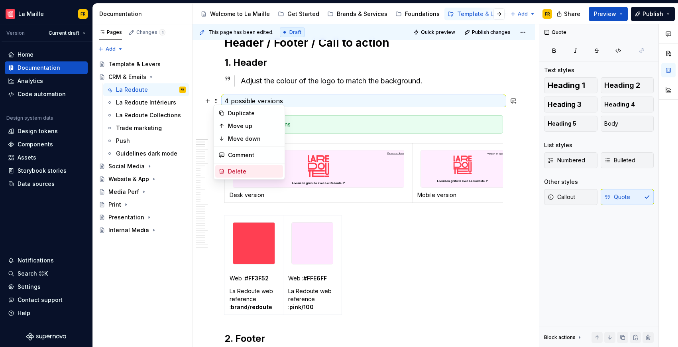
click at [231, 169] on div "Delete" at bounding box center [254, 172] width 52 height 8
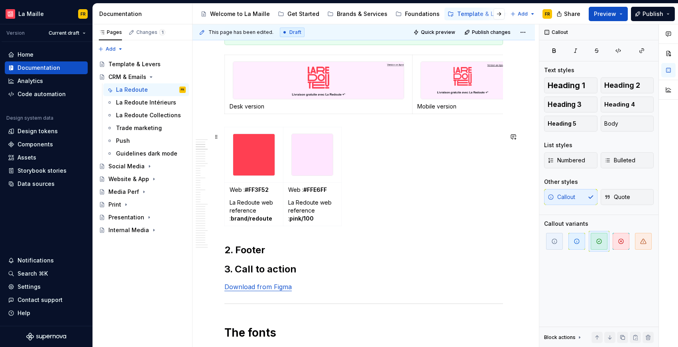
scroll to position [191, 0]
click at [264, 165] on img at bounding box center [253, 155] width 41 height 41
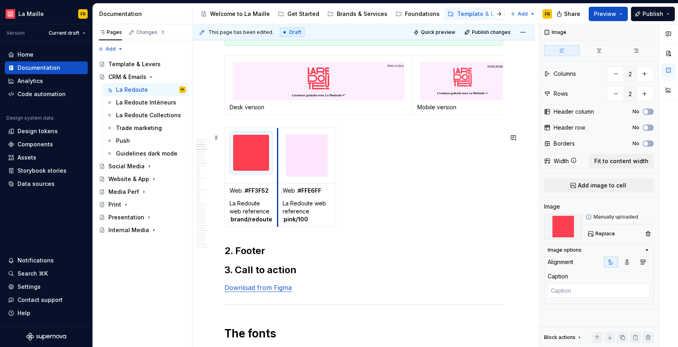
drag, startPoint x: 283, startPoint y: 224, endPoint x: 278, endPoint y: 222, distance: 5.8
click at [278, 222] on td "Web : #FFE6FF La Redoute web reference : pink/100" at bounding box center [307, 204] width 58 height 43
click at [331, 227] on td "Web : #FFE6FF La Redoute web reference : pink/100" at bounding box center [307, 204] width 58 height 43
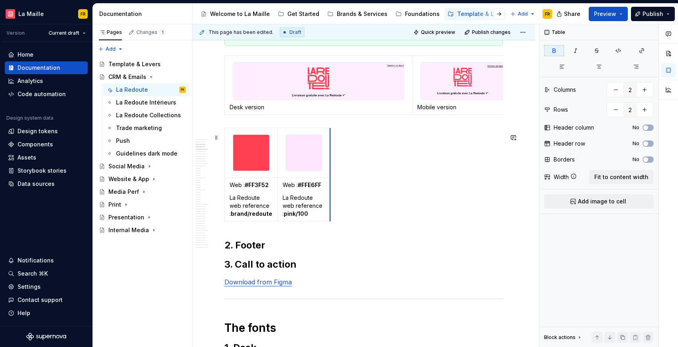
drag, startPoint x: 335, startPoint y: 226, endPoint x: 329, endPoint y: 227, distance: 5.6
click at [361, 225] on div "Web : #FF3F52 La Redoute web reference : brand/redoute Web : #FFE6FF La Redoute…" at bounding box center [364, 176] width 279 height 97
click at [611, 17] on span "Preview" at bounding box center [605, 14] width 22 height 8
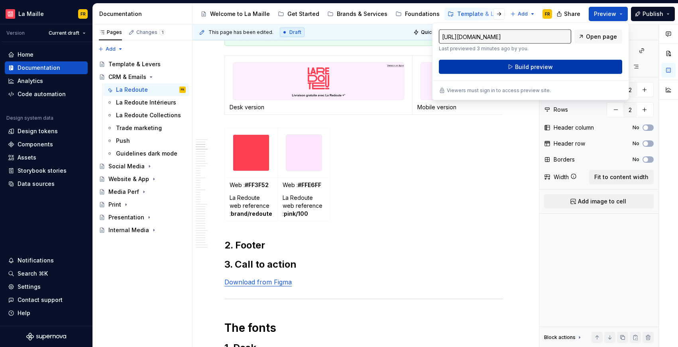
click at [582, 68] on button "Build preview" at bounding box center [530, 67] width 183 height 14
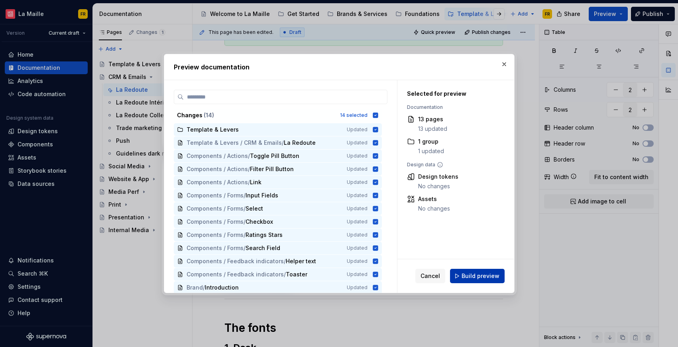
click at [488, 277] on span "Build preview" at bounding box center [481, 276] width 38 height 8
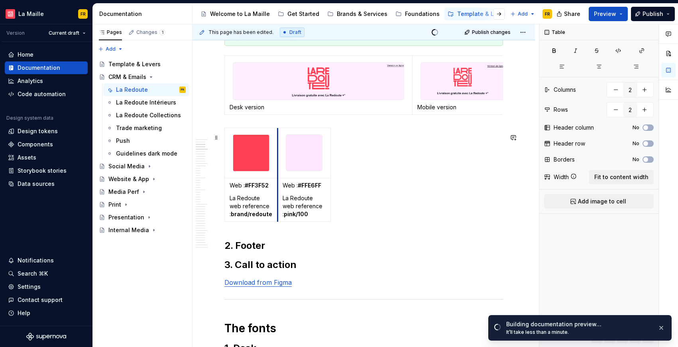
click at [278, 170] on td at bounding box center [304, 153] width 53 height 50
click at [331, 166] on table "Web : #FF3F52 La Redoute web reference : brand/redoute Web : #FFE6FF La Redoute…" at bounding box center [278, 175] width 107 height 94
click at [606, 12] on span "Preview" at bounding box center [605, 14] width 22 height 8
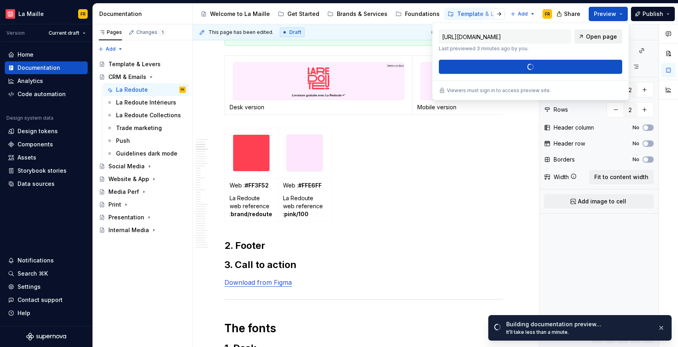
click at [595, 40] on span "Open page" at bounding box center [601, 37] width 31 height 8
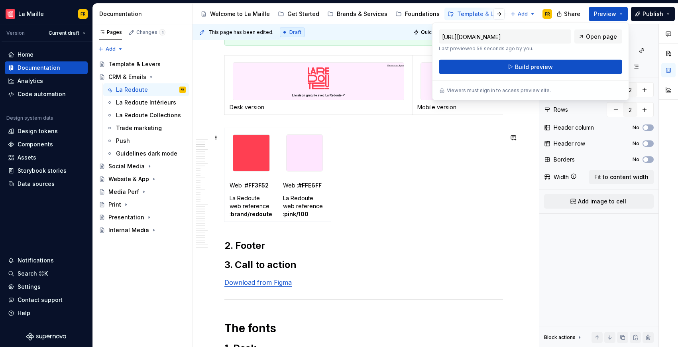
click at [362, 145] on div "Web : #FF3F52 La Redoute web reference : brand/redoute Web : #FFE6FF La Redoute…" at bounding box center [364, 176] width 279 height 97
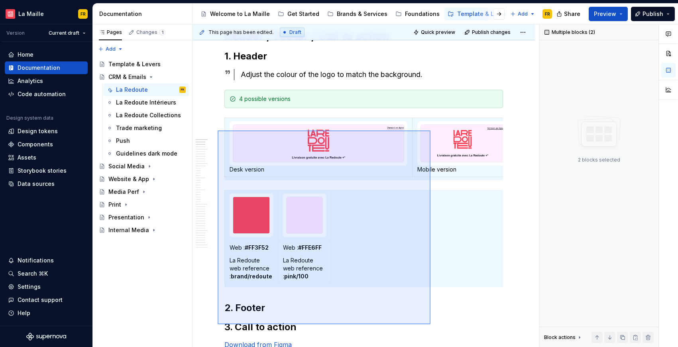
scroll to position [135, 0]
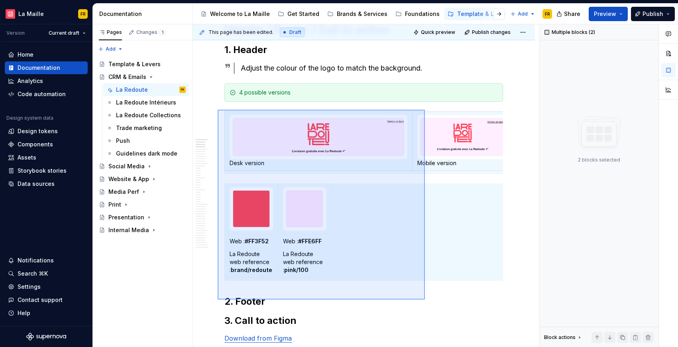
drag, startPoint x: 247, startPoint y: 202, endPoint x: 425, endPoint y: 300, distance: 202.8
click at [425, 300] on div "This page has been edited. Draft Quick preview Publish changes CRM & Emails Edi…" at bounding box center [366, 185] width 347 height 323
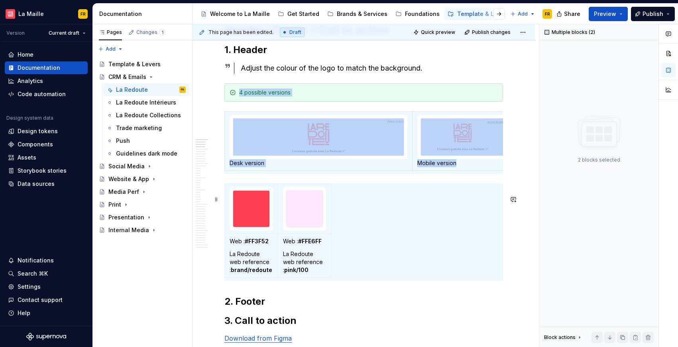
copy div "4 possible versions Desk version Mobile version"
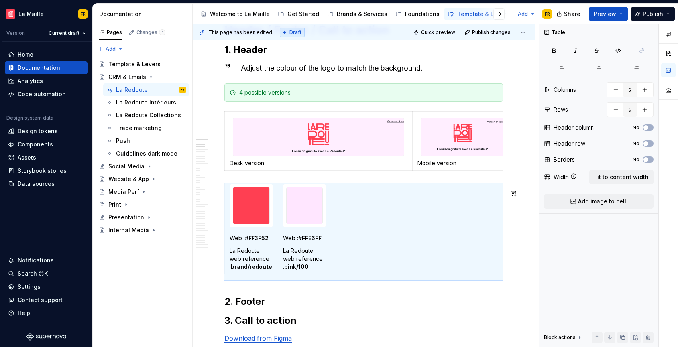
scroll to position [0, 0]
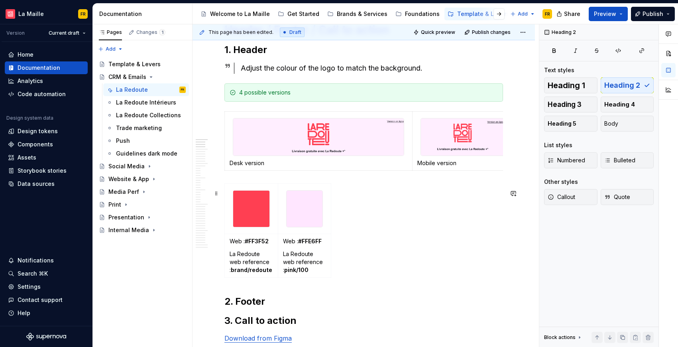
click at [294, 281] on div "Web : #FF3F52 La Redoute web reference : brand/redoute Web : #FFE6FF La Redoute…" at bounding box center [364, 231] width 279 height 97
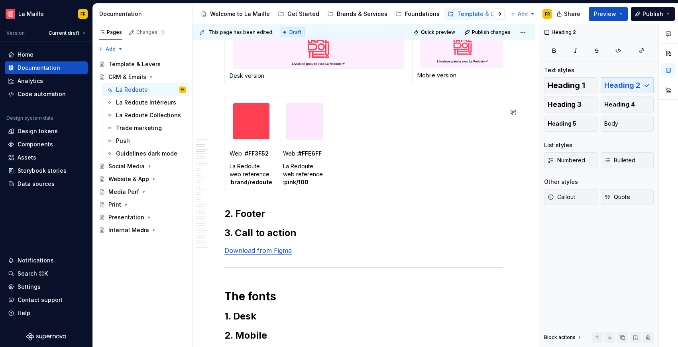
scroll to position [399, 0]
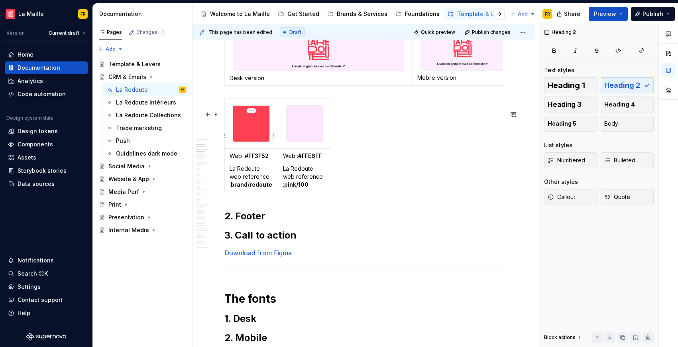
click at [245, 141] on img at bounding box center [251, 124] width 36 height 36
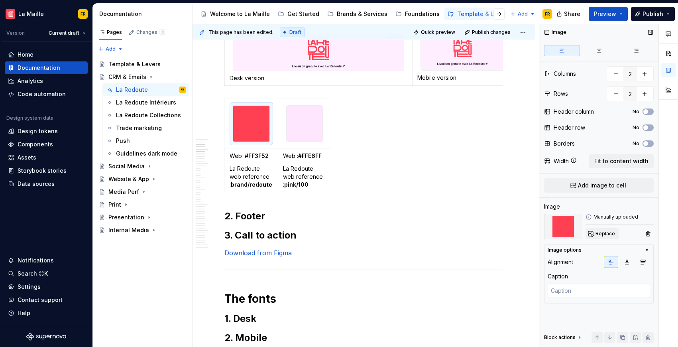
click at [616, 235] on button "Replace" at bounding box center [602, 233] width 33 height 11
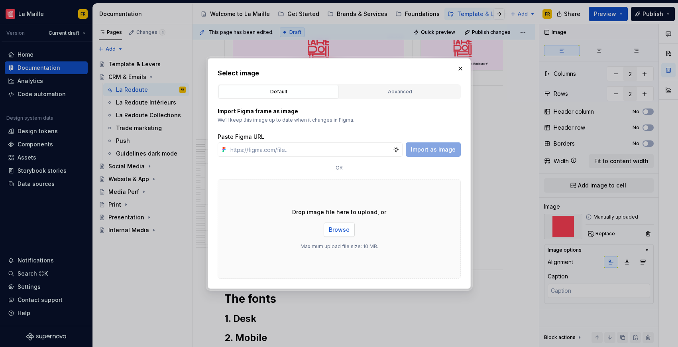
click at [343, 227] on span "Browse" at bounding box center [339, 230] width 21 height 8
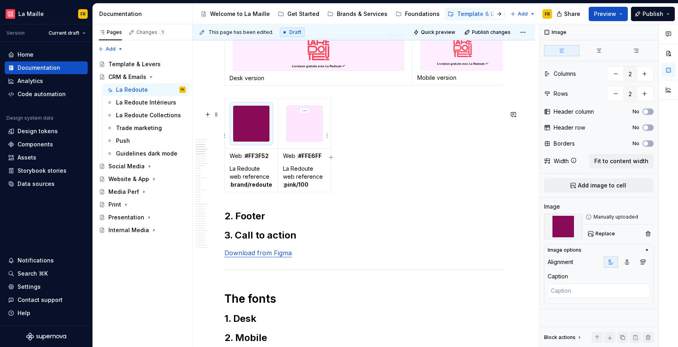
click at [305, 142] on img at bounding box center [305, 124] width 36 height 36
click at [598, 236] on span "Replace" at bounding box center [606, 234] width 20 height 6
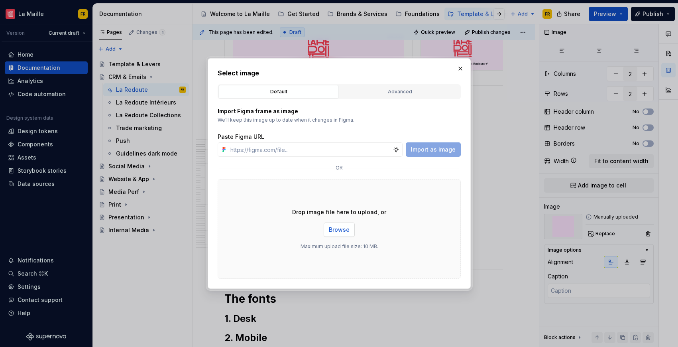
click at [354, 231] on button "Browse" at bounding box center [339, 230] width 31 height 14
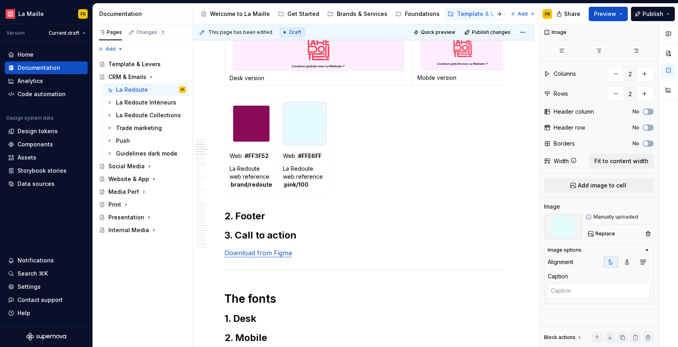
click at [294, 188] on strong "pink/100" at bounding box center [296, 184] width 24 height 7
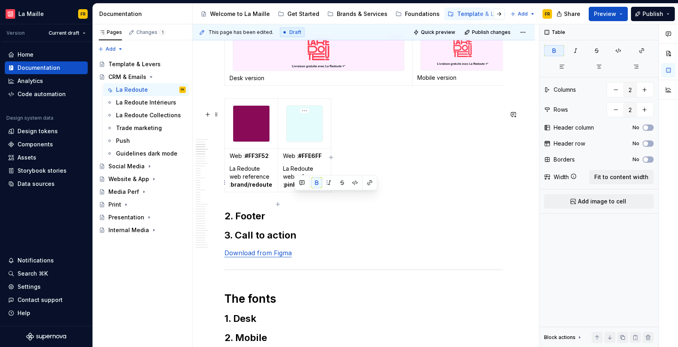
click at [294, 188] on strong "pink/100" at bounding box center [296, 184] width 24 height 7
click at [291, 188] on strong "pink/100" at bounding box center [296, 184] width 24 height 7
drag, startPoint x: 284, startPoint y: 197, endPoint x: 306, endPoint y: 201, distance: 21.9
click at [306, 192] on td "Web : #FFE6FF La Redoute web reference : pink/100" at bounding box center [304, 170] width 53 height 43
click at [244, 192] on td "Web : #FF3F52 La Redoute web reference : brand/redoute" at bounding box center [251, 170] width 53 height 43
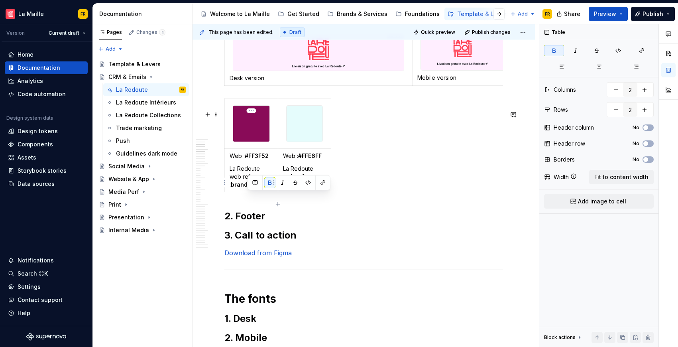
drag, startPoint x: 249, startPoint y: 197, endPoint x: 267, endPoint y: 201, distance: 18.4
click at [267, 192] on td "Web : #FF3F52 La Redoute web reference : brand/redoute" at bounding box center [251, 170] width 53 height 43
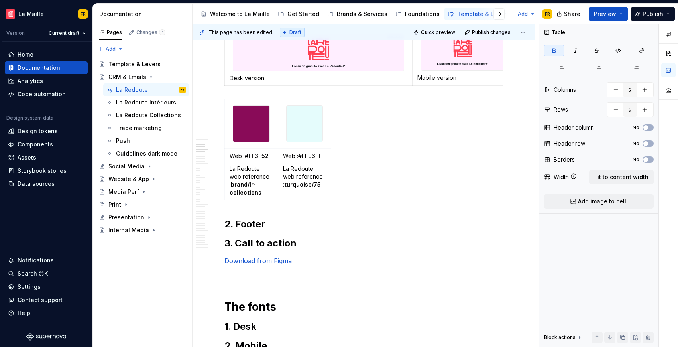
click at [313, 159] on strong "#FFE6FF" at bounding box center [310, 155] width 24 height 7
click at [260, 159] on strong "#FF3F52" at bounding box center [257, 155] width 24 height 7
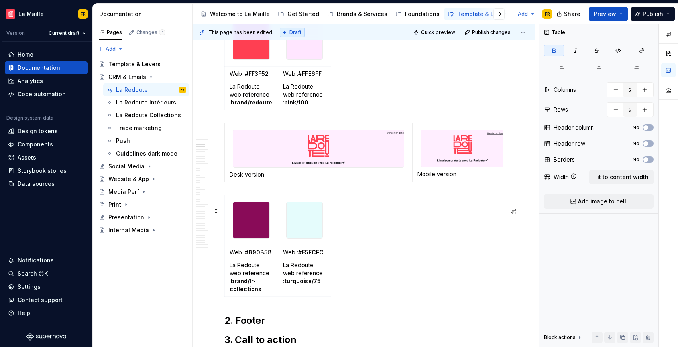
scroll to position [299, 0]
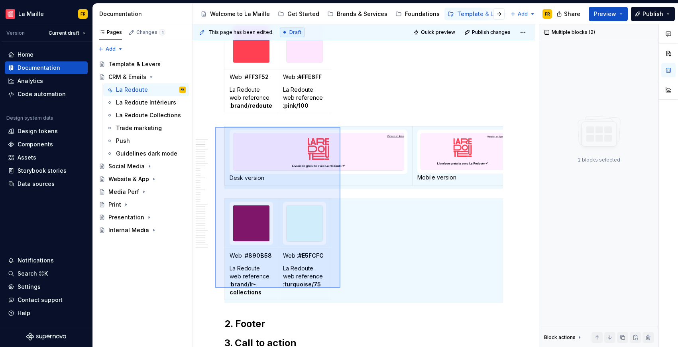
drag, startPoint x: 246, startPoint y: 154, endPoint x: 341, endPoint y: 288, distance: 164.2
click at [341, 288] on div "This page has been edited. Draft Quick preview Publish changes CRM & Emails Edi…" at bounding box center [366, 185] width 347 height 323
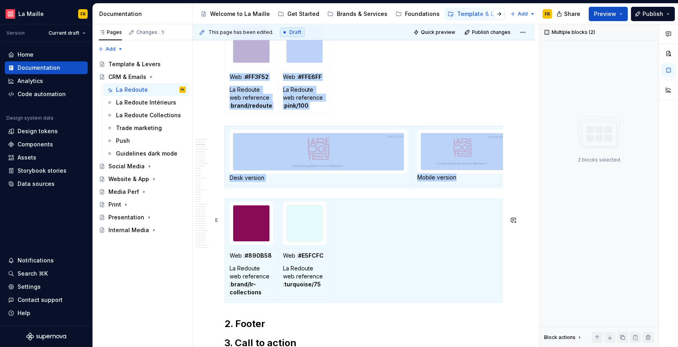
copy div "Web : #FF3F52 La Redoute web reference : brand/redoute Web : #FFE6FF La Redoute…"
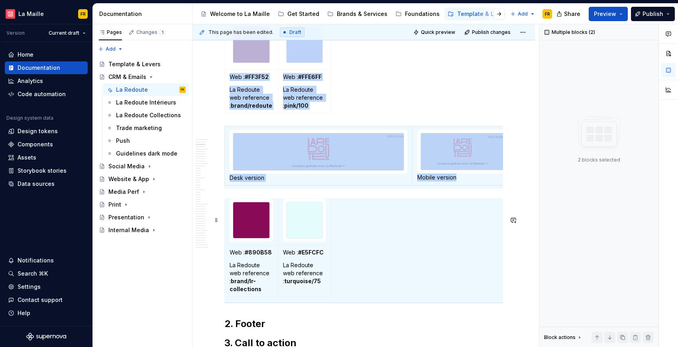
scroll to position [371, 0]
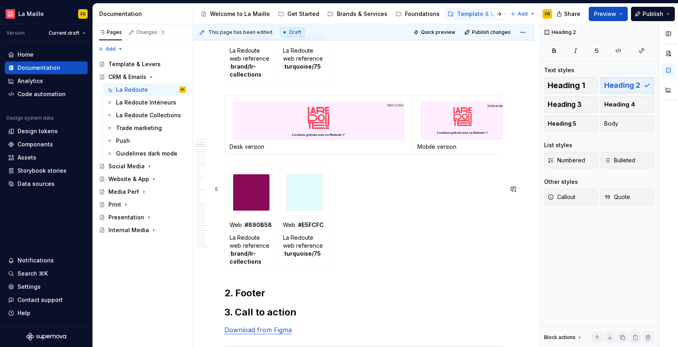
scroll to position [518, 0]
click at [247, 209] on img at bounding box center [251, 191] width 36 height 36
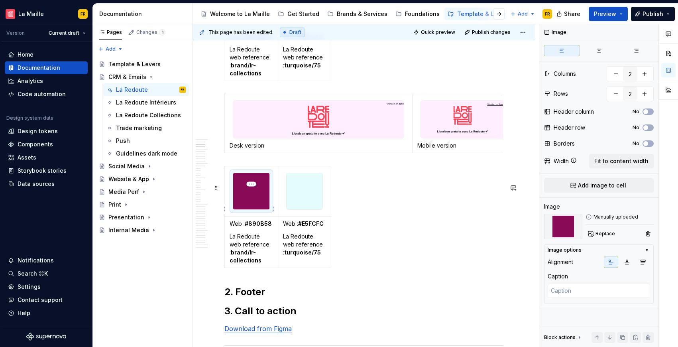
click at [247, 209] on img at bounding box center [251, 191] width 36 height 36
click at [608, 234] on span "Replace" at bounding box center [606, 234] width 20 height 6
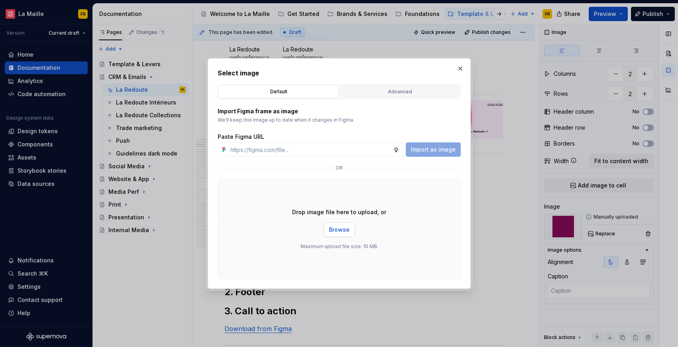
click at [336, 233] on span "Browse" at bounding box center [339, 230] width 21 height 8
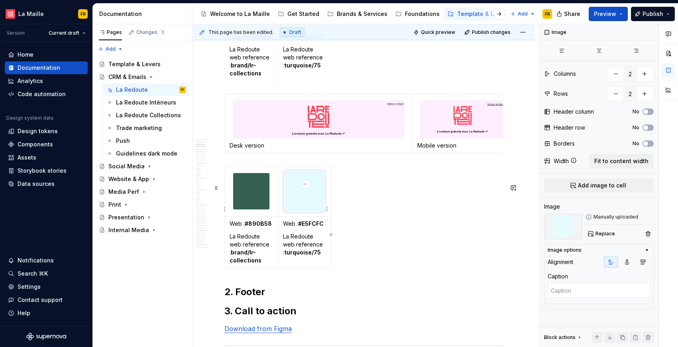
click at [316, 209] on img at bounding box center [305, 191] width 36 height 36
click at [595, 233] on button "Replace" at bounding box center [602, 233] width 33 height 11
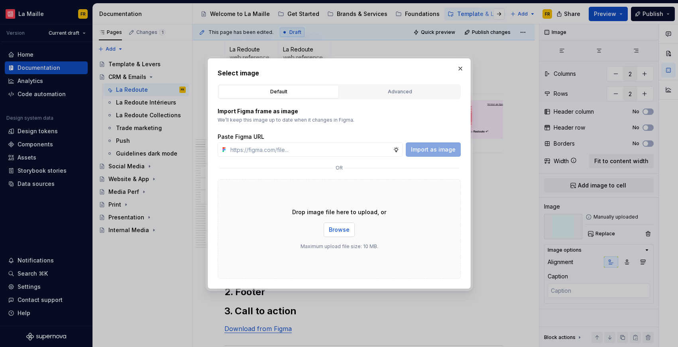
click at [345, 228] on span "Browse" at bounding box center [339, 230] width 21 height 8
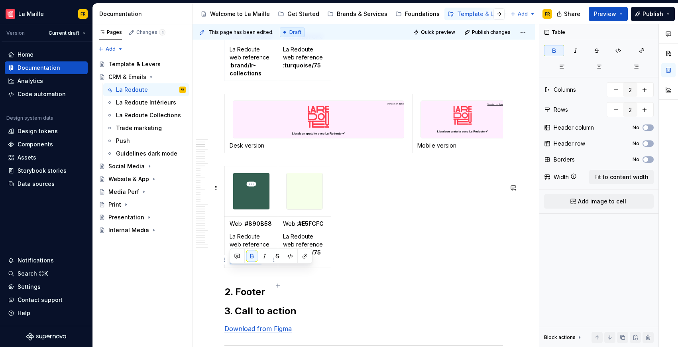
drag, startPoint x: 230, startPoint y: 270, endPoint x: 266, endPoint y: 281, distance: 37.4
click at [266, 264] on p "La Redoute web reference : brand/lr-collections" at bounding box center [251, 249] width 43 height 32
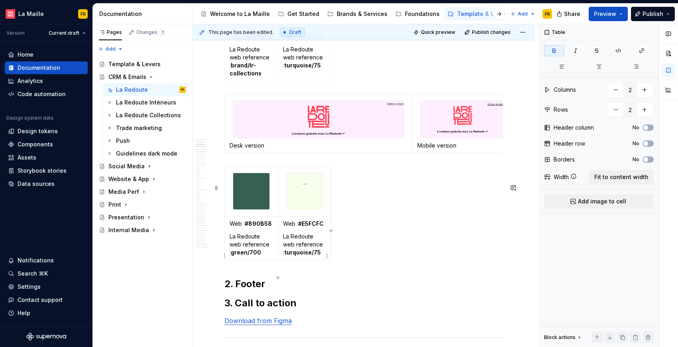
click at [299, 256] on strong "turquoise/75" at bounding box center [302, 252] width 37 height 7
click at [311, 260] on td "Web : #E5FCFC La Redoute web reference : turquoise/75" at bounding box center [304, 237] width 53 height 43
click at [312, 256] on strong "turquoise/75" at bounding box center [302, 252] width 37 height 7
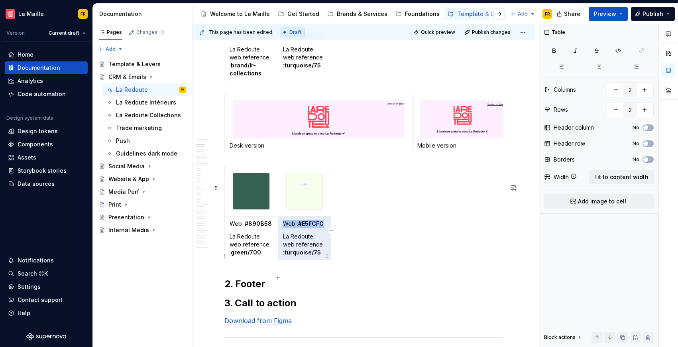
click at [312, 256] on strong "turquoise/75" at bounding box center [302, 252] width 37 height 7
click at [323, 256] on p "La Redoute web reference : turquoise/75" at bounding box center [304, 245] width 43 height 24
drag, startPoint x: 304, startPoint y: 271, endPoint x: 284, endPoint y: 272, distance: 20.0
click at [284, 256] on p "La Redoute web reference : turquoise/75" at bounding box center [304, 245] width 43 height 24
click at [284, 256] on strong "turquoise/75" at bounding box center [302, 252] width 37 height 7
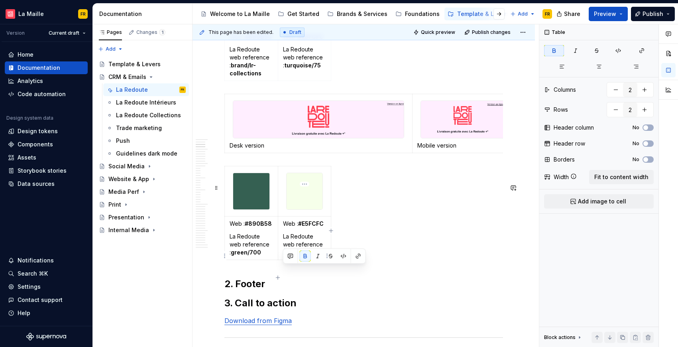
drag, startPoint x: 301, startPoint y: 270, endPoint x: 321, endPoint y: 274, distance: 21.1
click at [322, 260] on td "Web : #E5FCFC La Redoute web reference : turquoise/75" at bounding box center [304, 237] width 53 height 43
click at [320, 228] on p "Web : #E5FCFC" at bounding box center [304, 224] width 43 height 8
click at [267, 227] on strong "#890B58" at bounding box center [258, 223] width 27 height 7
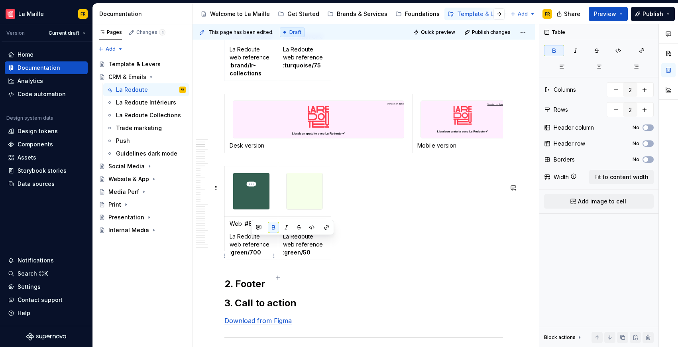
click at [267, 227] on strong "#890B58" at bounding box center [258, 223] width 27 height 7
click at [421, 249] on div "Web : #356052 La Redoute web reference : green/700 Web : #F6FFEA La Redoute web…" at bounding box center [364, 214] width 279 height 97
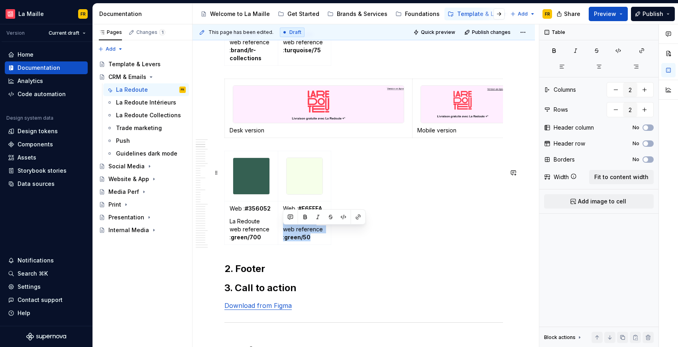
scroll to position [552, 0]
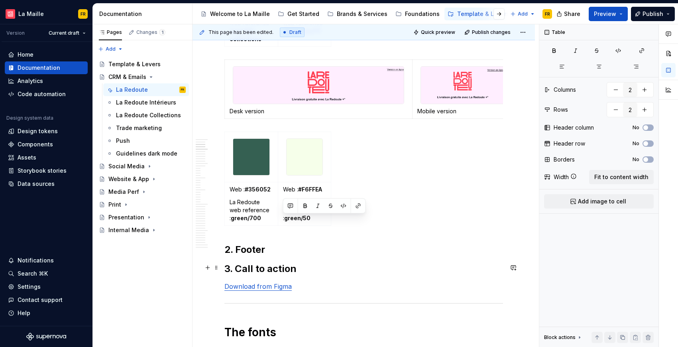
click at [225, 256] on h2 "2. Footer" at bounding box center [364, 249] width 279 height 13
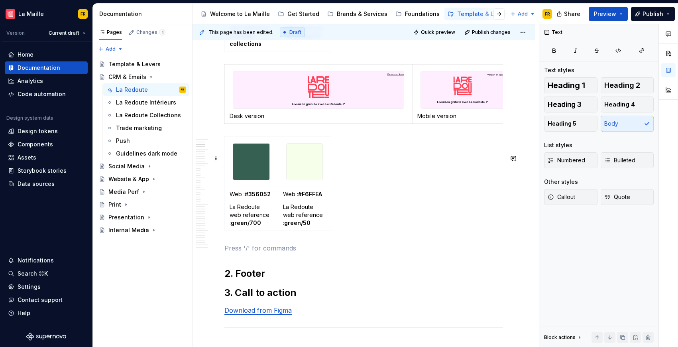
scroll to position [493, 0]
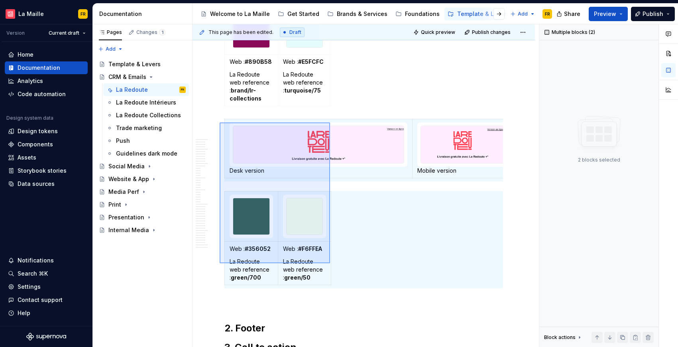
drag, startPoint x: 220, startPoint y: 122, endPoint x: 330, endPoint y: 263, distance: 178.7
click at [330, 263] on div "This page has been edited. Draft Quick preview Publish changes CRM & Emails Edi…" at bounding box center [366, 185] width 347 height 323
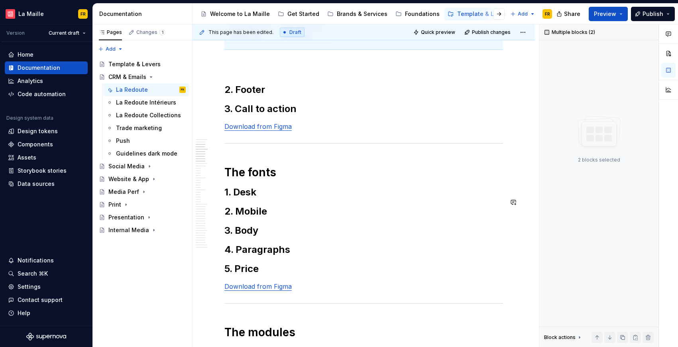
scroll to position [730, 0]
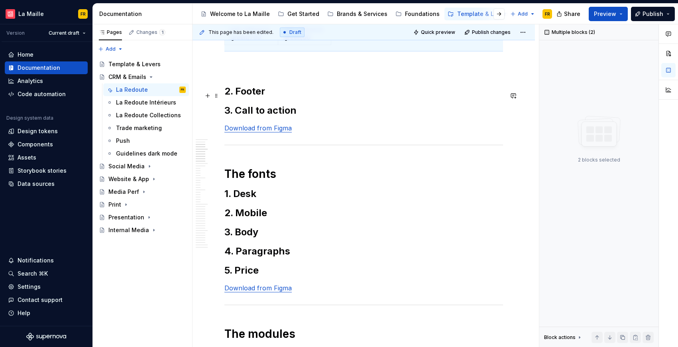
click at [302, 71] on p at bounding box center [364, 66] width 279 height 10
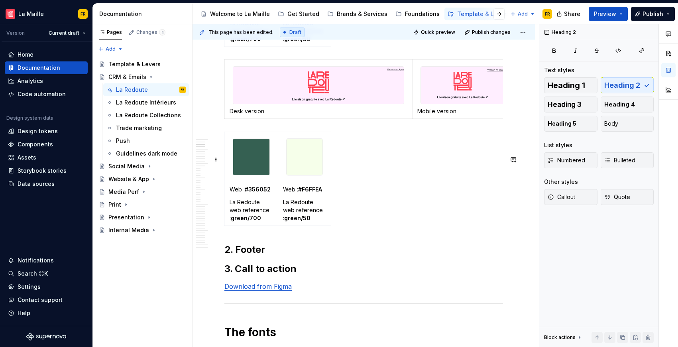
scroll to position [732, 0]
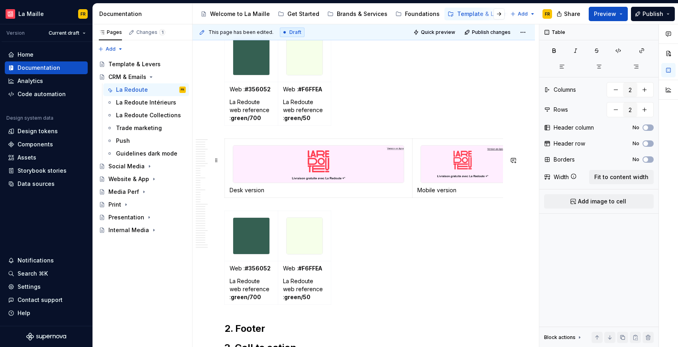
scroll to position [653, 0]
click at [242, 251] on img at bounding box center [251, 235] width 36 height 36
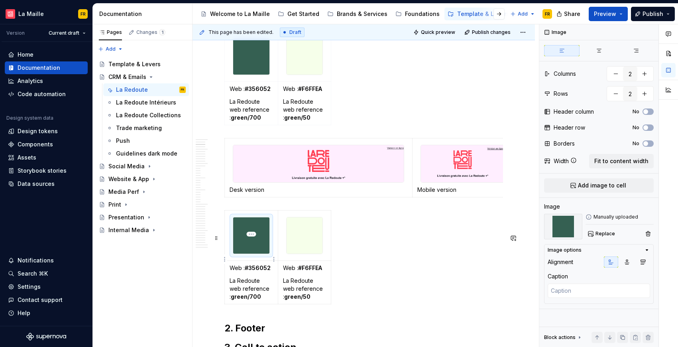
click at [242, 251] on img at bounding box center [251, 235] width 36 height 36
click at [602, 235] on span "Replace" at bounding box center [606, 234] width 20 height 6
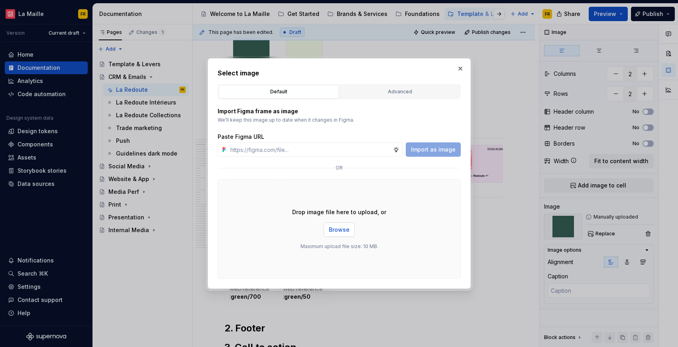
click at [329, 232] on button "Browse" at bounding box center [339, 230] width 31 height 14
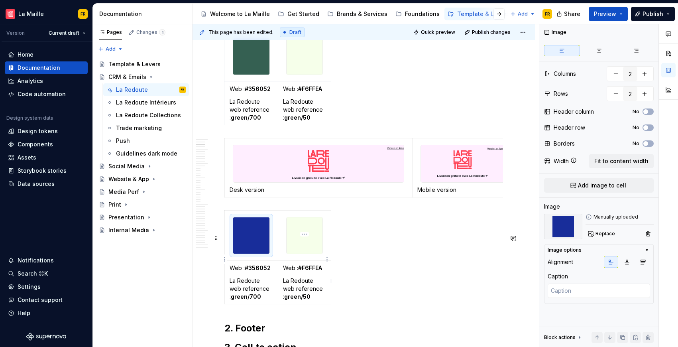
click at [297, 254] on img at bounding box center [305, 235] width 36 height 36
click at [601, 235] on span "Replace" at bounding box center [606, 234] width 20 height 6
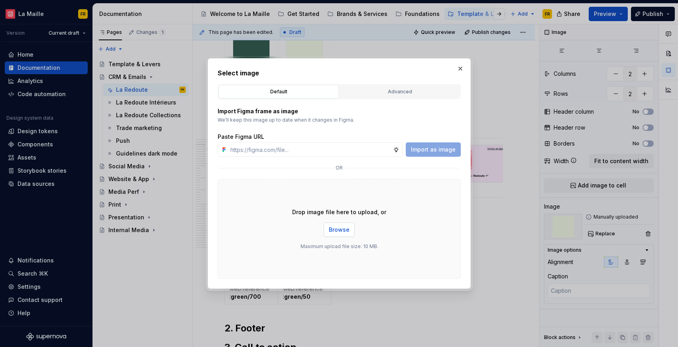
click at [325, 234] on button "Browse" at bounding box center [339, 230] width 31 height 14
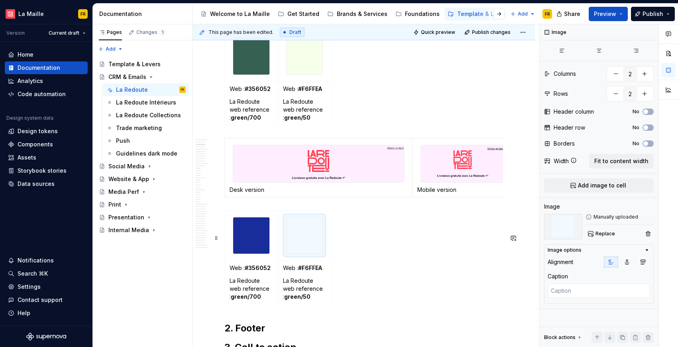
click at [416, 242] on div "Web : #356052 La Redoute web reference : green/700 Web : #F6FFEA La Redoute web…" at bounding box center [364, 258] width 279 height 97
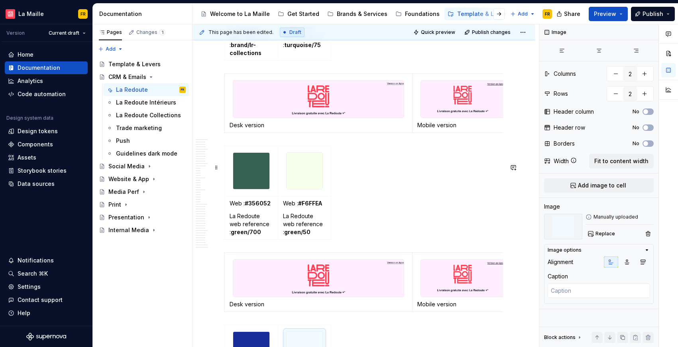
scroll to position [708, 0]
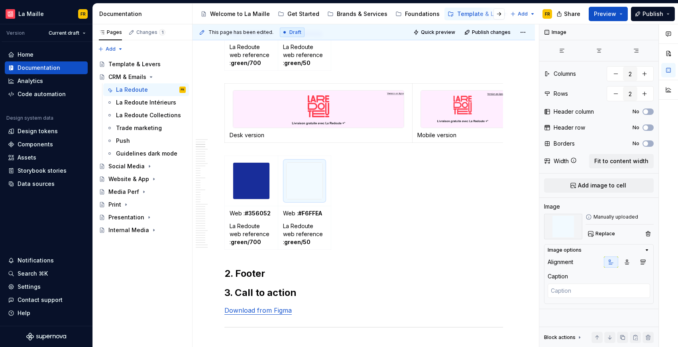
click at [237, 245] on strong "green/700" at bounding box center [246, 242] width 30 height 7
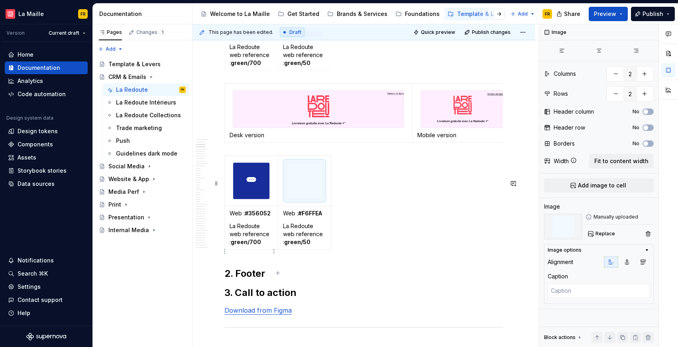
click at [237, 245] on strong "green/700" at bounding box center [246, 242] width 30 height 7
click at [256, 249] on td "Web : #356052 La Redoute web reference : green/700" at bounding box center [251, 227] width 53 height 43
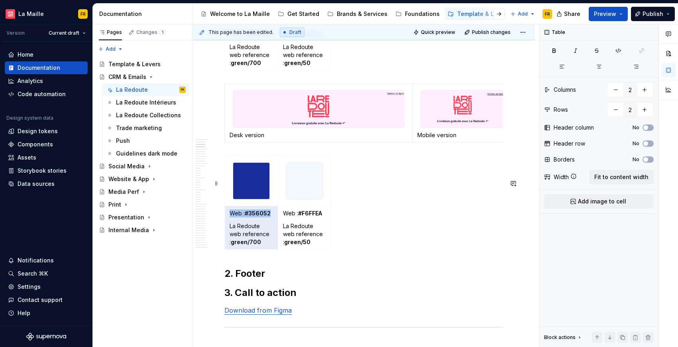
drag, startPoint x: 259, startPoint y: 266, endPoint x: 214, endPoint y: 264, distance: 45.1
click at [229, 249] on td "Web : #356052 La Redoute web reference : green/700" at bounding box center [251, 227] width 53 height 43
click at [251, 249] on td "Web : #356052 La Redoute web reference : green/700" at bounding box center [251, 227] width 53 height 43
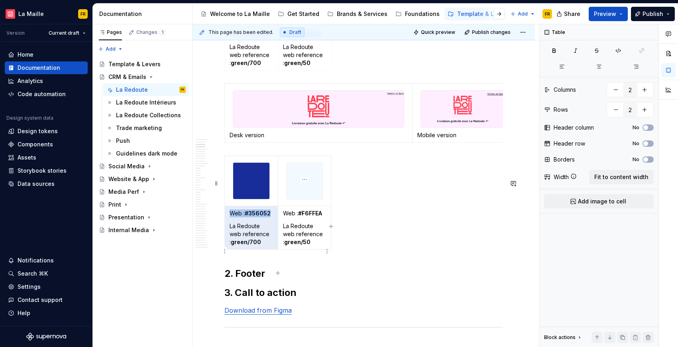
drag, startPoint x: 315, startPoint y: 267, endPoint x: 283, endPoint y: 264, distance: 32.1
click at [283, 246] on p "La Redoute web reference : green/50" at bounding box center [304, 234] width 43 height 24
click at [395, 253] on div "Web : #356052 La Redoute web reference : green/700 Web : #F6FFEA La Redoute web…" at bounding box center [364, 204] width 279 height 97
drag, startPoint x: 327, startPoint y: 241, endPoint x: 315, endPoint y: 241, distance: 12.0
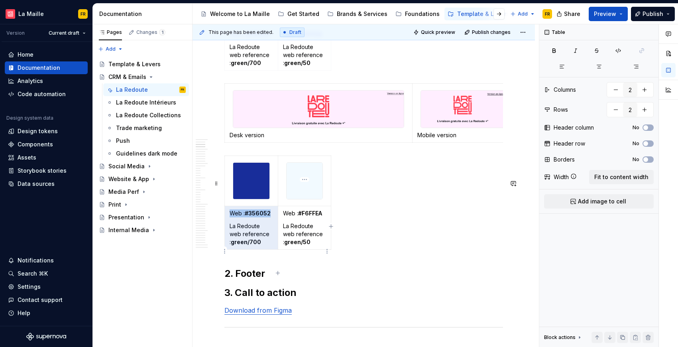
click at [326, 241] on td "Web : #F6FFEA La Redoute web reference : green/50" at bounding box center [304, 227] width 53 height 43
click at [262, 242] on td "Web : #356052 La Redoute web reference : green/700" at bounding box center [251, 227] width 53 height 43
click at [248, 246] on p "La Redoute web reference : green/700" at bounding box center [251, 234] width 43 height 24
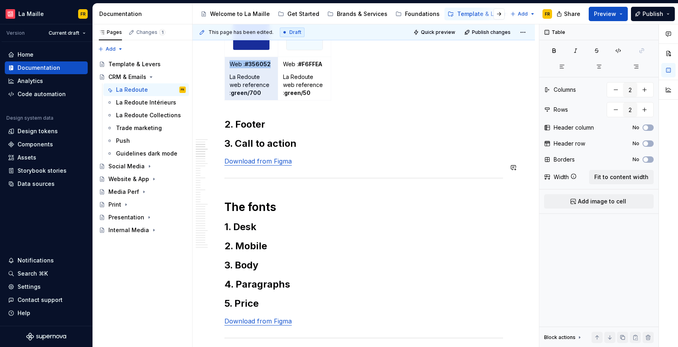
scroll to position [868, 0]
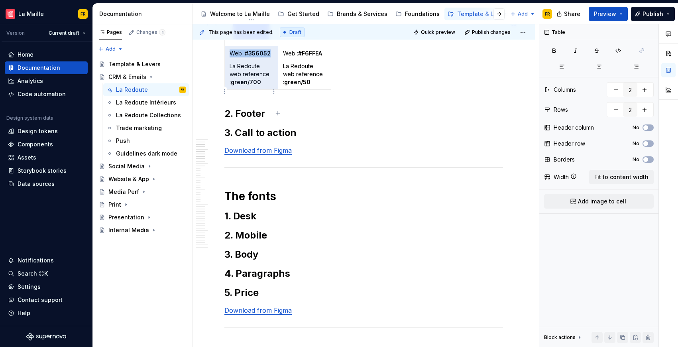
click at [263, 89] on td "Web : #356052 La Redoute web reference : green/700" at bounding box center [251, 67] width 53 height 43
click at [306, 85] on strong "green/50" at bounding box center [297, 82] width 26 height 7
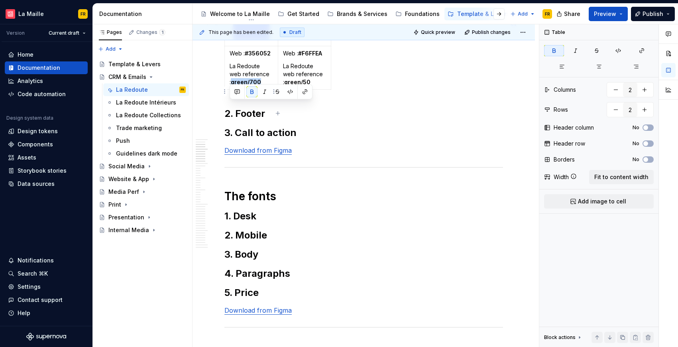
drag, startPoint x: 250, startPoint y: 107, endPoint x: 228, endPoint y: 107, distance: 22.7
click at [228, 89] on td "Web : #356052 La Redoute web reference : green/700" at bounding box center [251, 67] width 53 height 43
drag, startPoint x: 283, startPoint y: 107, endPoint x: 317, endPoint y: 113, distance: 34.5
click at [317, 89] on td "Web : #F6FFEA La Redoute web reference : green/50" at bounding box center [304, 67] width 53 height 43
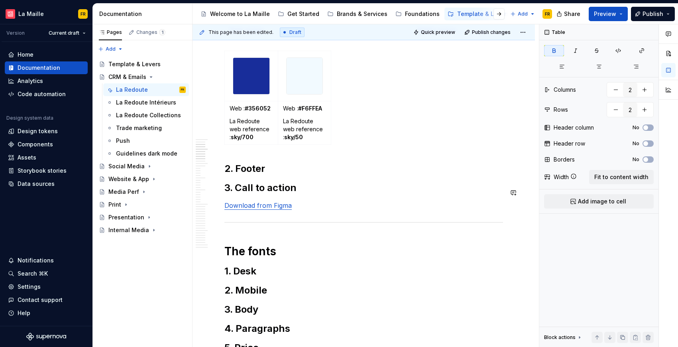
scroll to position [797, 0]
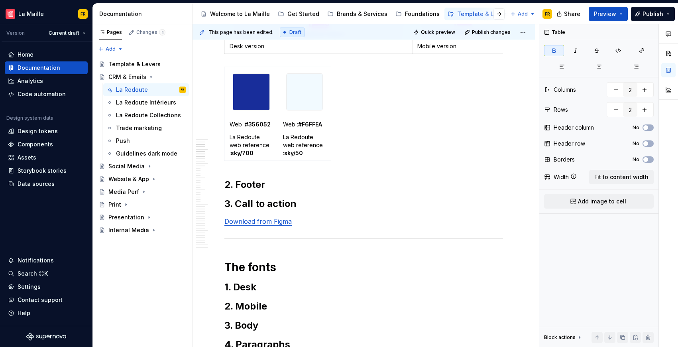
click at [256, 128] on strong "#356052" at bounding box center [258, 124] width 26 height 7
click at [313, 128] on strong "#F6FFEA" at bounding box center [310, 124] width 24 height 7
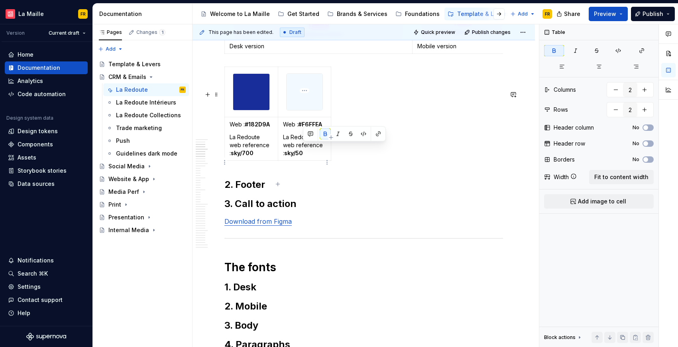
click at [313, 128] on strong "#F6FFEA" at bounding box center [310, 124] width 24 height 7
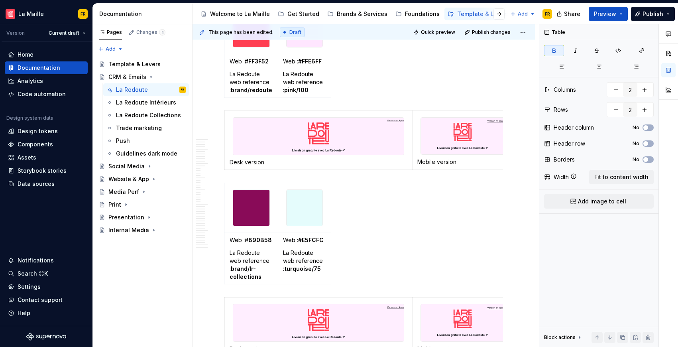
scroll to position [316, 0]
click at [351, 138] on img at bounding box center [318, 135] width 171 height 37
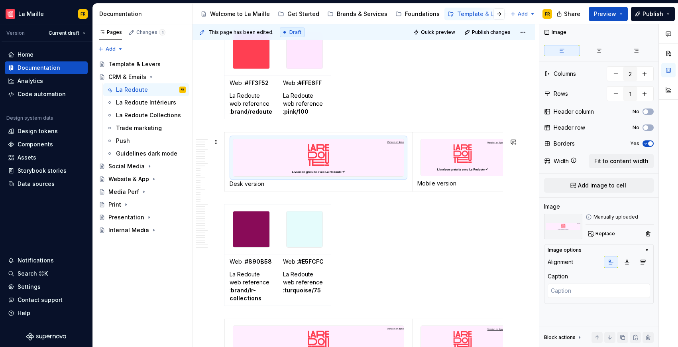
scroll to position [165, 0]
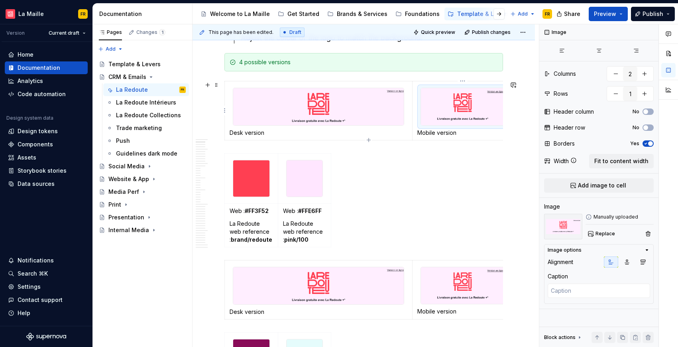
click at [460, 109] on img at bounding box center [462, 106] width 83 height 37
click at [604, 229] on button "Replace" at bounding box center [602, 233] width 33 height 11
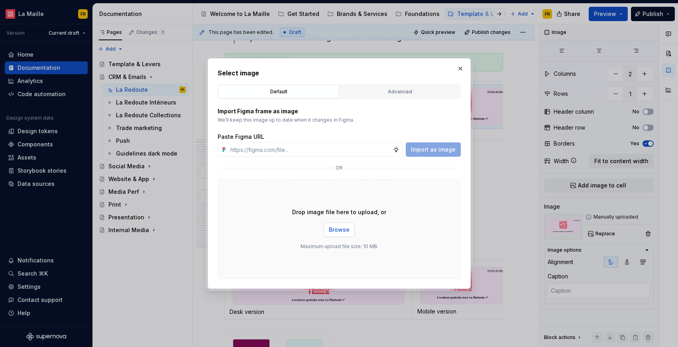
click at [333, 228] on span "Browse" at bounding box center [339, 230] width 21 height 8
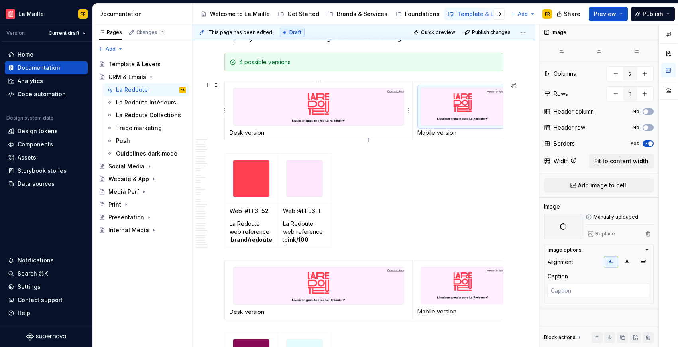
scroll to position [0, 7]
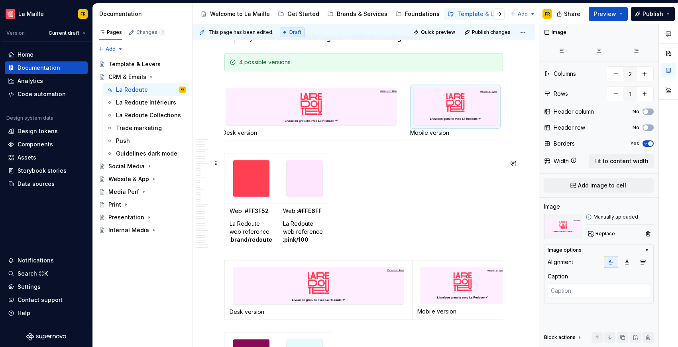
click at [403, 179] on div "Web : #FF3F52 La Redoute web reference : brand/redoute Web : #FFE6FF La Redoute…" at bounding box center [364, 201] width 279 height 97
click at [403, 180] on div "Web : #FF3F52 La Redoute web reference : brand/redoute Web : #FFE6FF La Redoute…" at bounding box center [364, 201] width 279 height 97
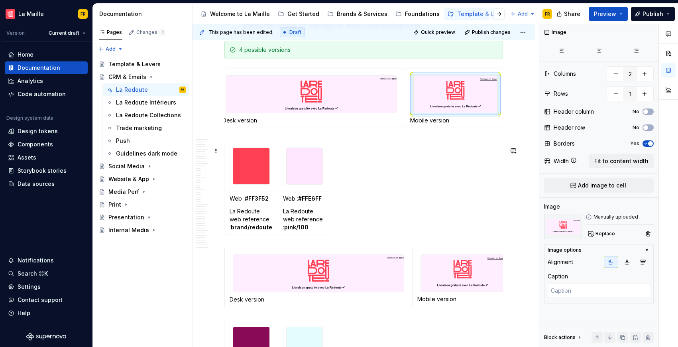
click at [456, 181] on div "Web : #FF3F52 La Redoute web reference : brand/redoute Web : #FFE6FF La Redoute…" at bounding box center [364, 189] width 279 height 97
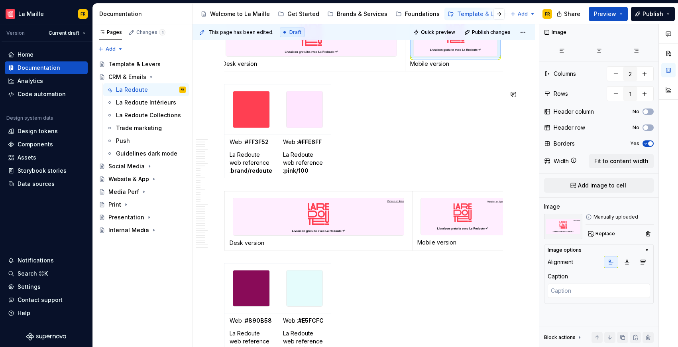
scroll to position [235, 0]
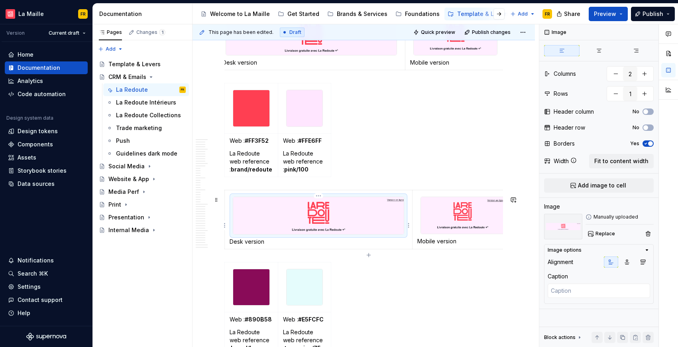
click at [342, 223] on img at bounding box center [318, 215] width 171 height 37
click at [604, 235] on span "Replace" at bounding box center [606, 234] width 20 height 6
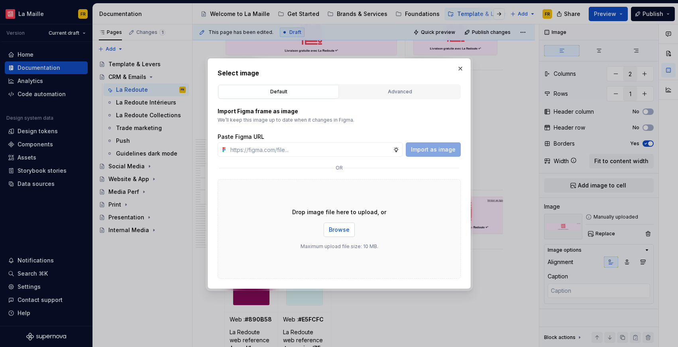
click at [331, 227] on span "Browse" at bounding box center [339, 230] width 21 height 8
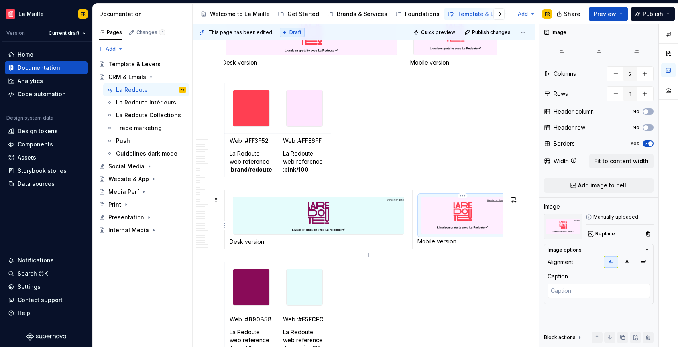
click at [452, 213] on img at bounding box center [462, 215] width 83 height 37
click at [600, 232] on span "Replace" at bounding box center [606, 234] width 20 height 6
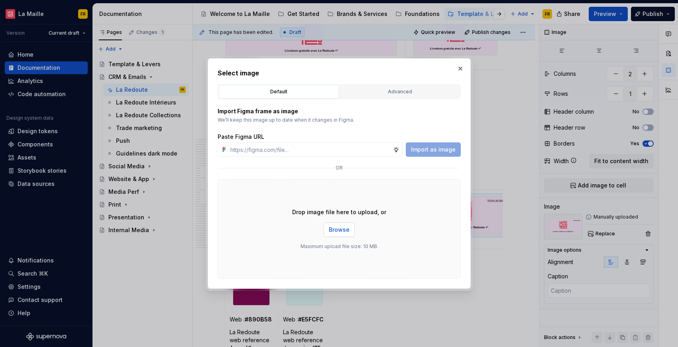
click at [341, 229] on span "Browse" at bounding box center [339, 230] width 21 height 8
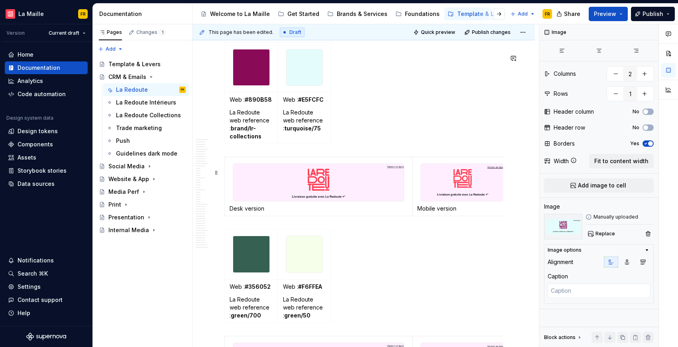
scroll to position [457, 0]
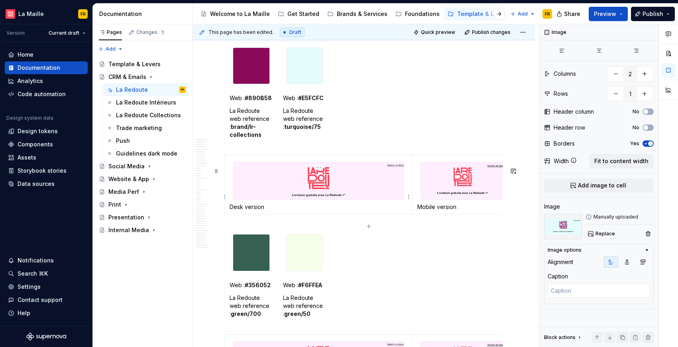
click at [348, 199] on img at bounding box center [318, 180] width 171 height 37
click at [604, 233] on span "Replace" at bounding box center [606, 234] width 20 height 6
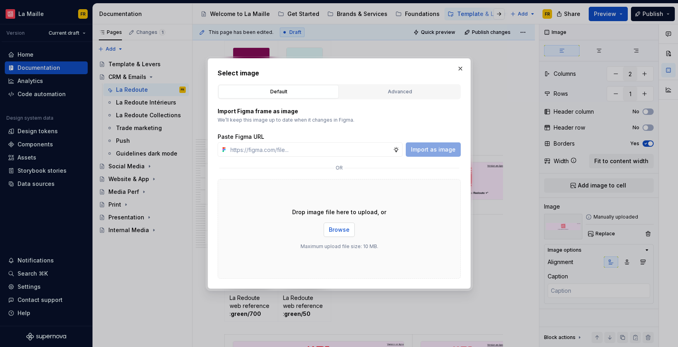
click at [338, 232] on span "Browse" at bounding box center [339, 230] width 21 height 8
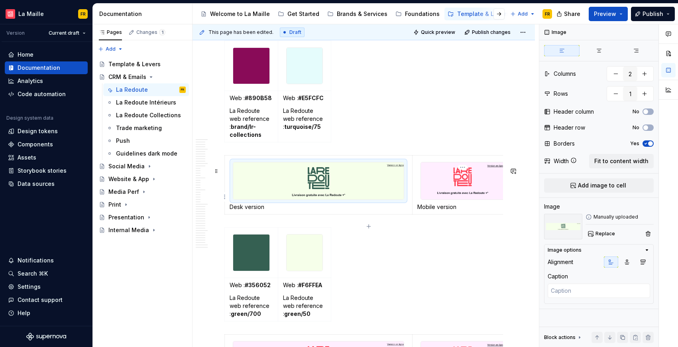
click at [462, 199] on img at bounding box center [462, 180] width 83 height 37
click at [602, 237] on span "Replace" at bounding box center [606, 234] width 20 height 6
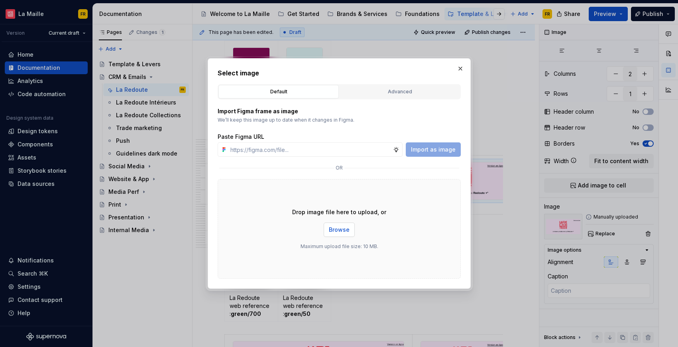
click at [329, 229] on span "Browse" at bounding box center [339, 230] width 21 height 8
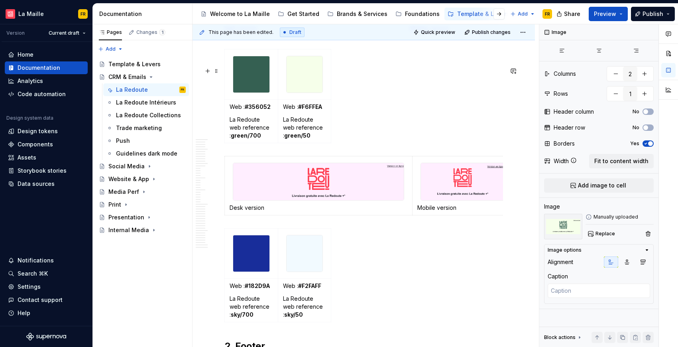
scroll to position [657, 0]
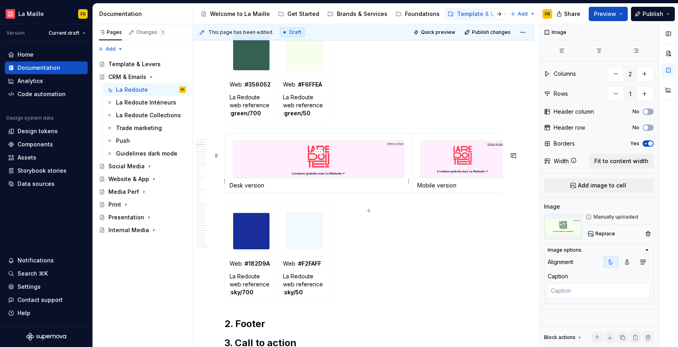
click at [360, 174] on img at bounding box center [318, 159] width 171 height 37
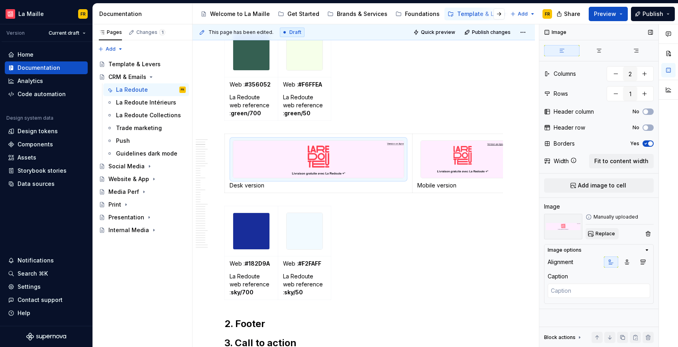
click at [609, 236] on span "Replace" at bounding box center [606, 234] width 20 height 6
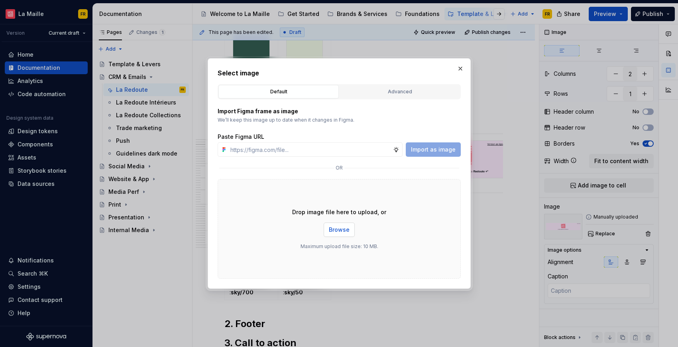
click at [335, 227] on span "Browse" at bounding box center [339, 230] width 21 height 8
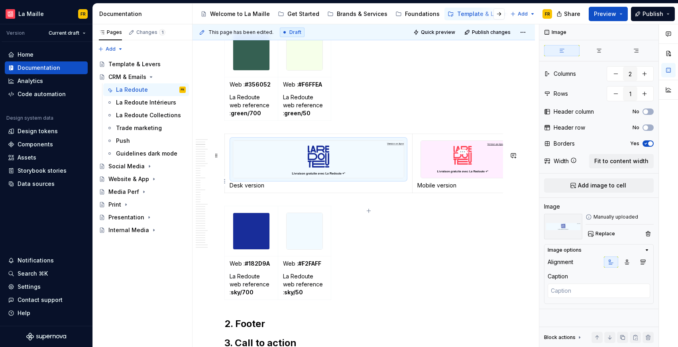
click at [451, 178] on img at bounding box center [462, 159] width 83 height 37
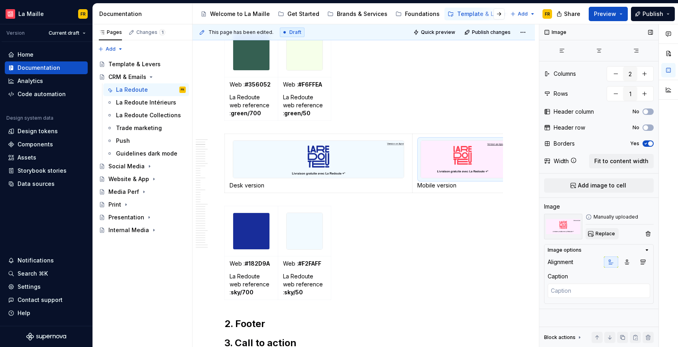
click at [603, 233] on span "Replace" at bounding box center [606, 234] width 20 height 6
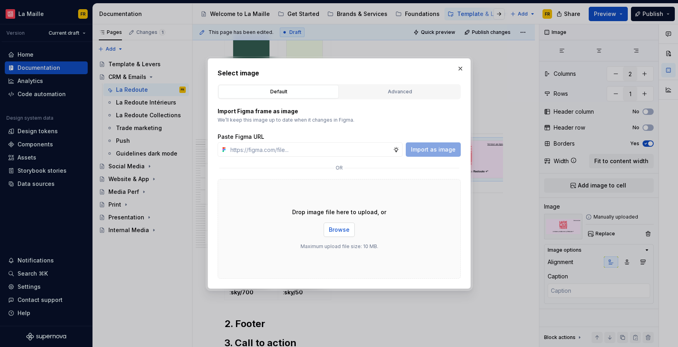
click at [346, 228] on span "Browse" at bounding box center [339, 230] width 21 height 8
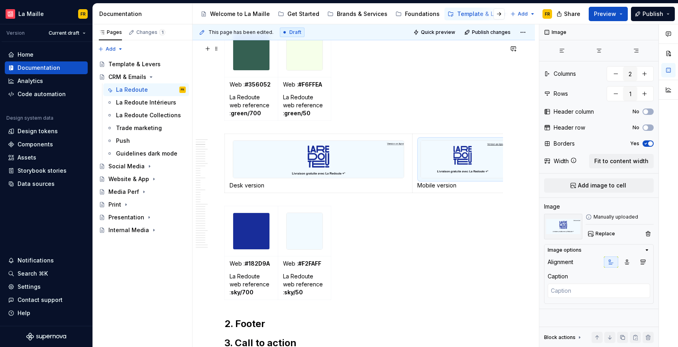
scroll to position [0, 7]
click at [468, 117] on div "Web : #356052 La Redoute web reference : green/700 Web : #F6FFEA La Redoute web…" at bounding box center [364, 75] width 279 height 97
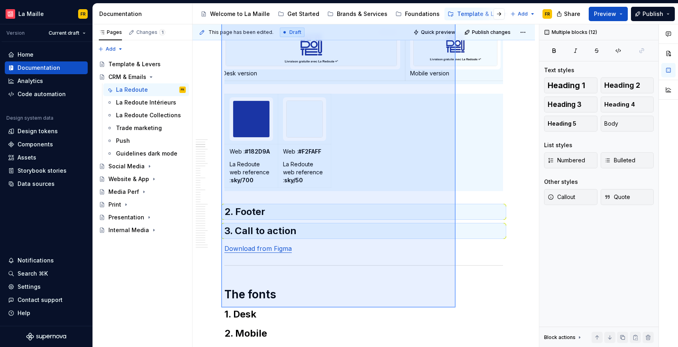
scroll to position [774, 0]
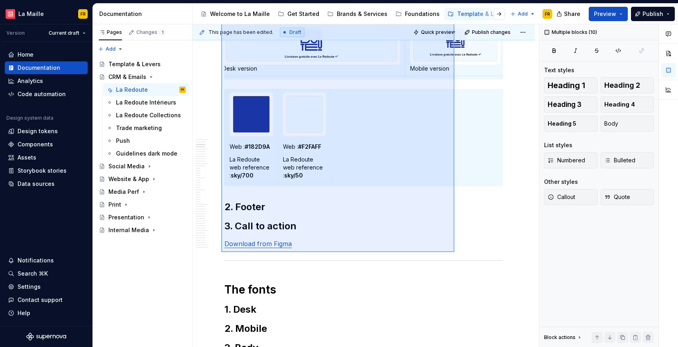
drag, startPoint x: 221, startPoint y: 153, endPoint x: 455, endPoint y: 252, distance: 253.4
click at [455, 252] on div "This page has been edited. Draft Quick preview Publish changes CRM & Emails Edi…" at bounding box center [366, 185] width 347 height 323
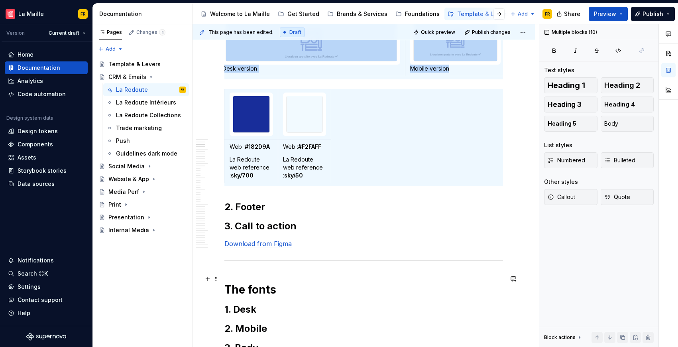
click at [343, 213] on h2 "2. Footer" at bounding box center [364, 207] width 279 height 13
click at [310, 213] on h2 "2. Footer" at bounding box center [364, 207] width 279 height 13
click at [283, 213] on h2 "2. Footer" at bounding box center [364, 207] width 279 height 13
click at [268, 213] on h2 "2. Footer" at bounding box center [364, 207] width 279 height 13
click at [278, 213] on h2 "2. Footer" at bounding box center [364, 207] width 279 height 13
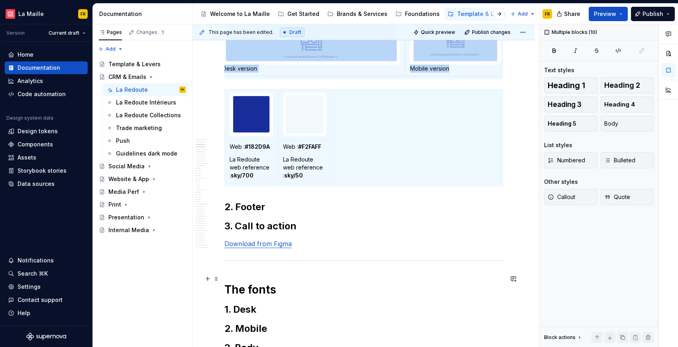
click at [270, 213] on h2 "2. Footer" at bounding box center [364, 207] width 279 height 13
click at [281, 213] on h2 "2. Footer" at bounding box center [364, 207] width 279 height 13
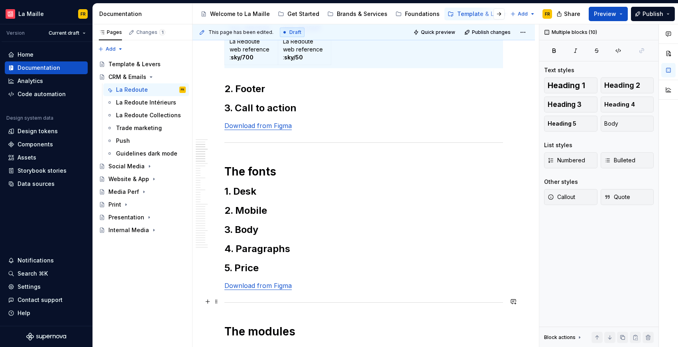
scroll to position [871, 0]
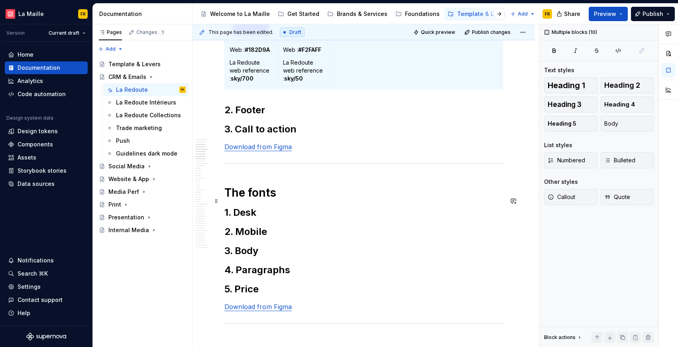
click at [306, 136] on h2 "3. Call to action" at bounding box center [364, 129] width 279 height 13
click at [275, 116] on h2 "2. Footer" at bounding box center [364, 110] width 279 height 13
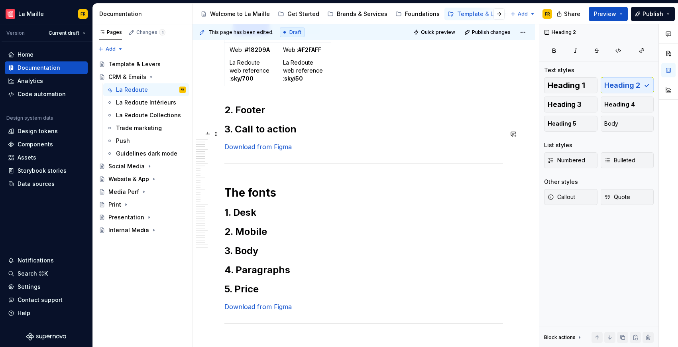
click at [274, 116] on h2 "2. Footer" at bounding box center [364, 110] width 279 height 13
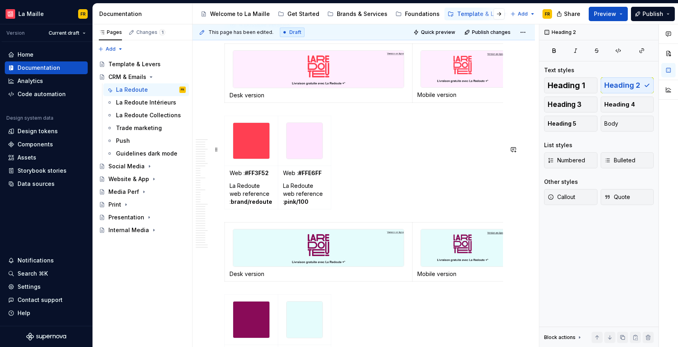
scroll to position [1000, 0]
click at [347, 87] on img at bounding box center [318, 68] width 171 height 37
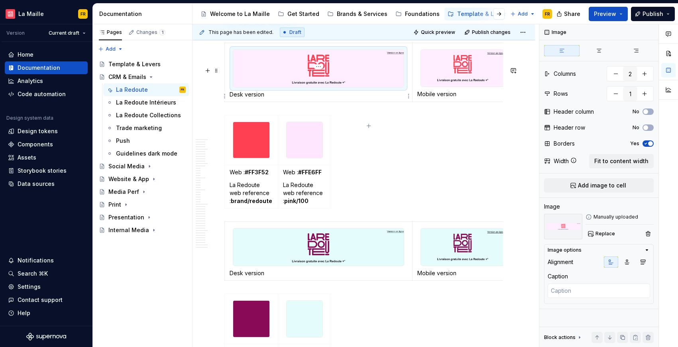
click at [347, 87] on img at bounding box center [318, 68] width 171 height 37
click at [602, 235] on span "Replace" at bounding box center [606, 234] width 20 height 6
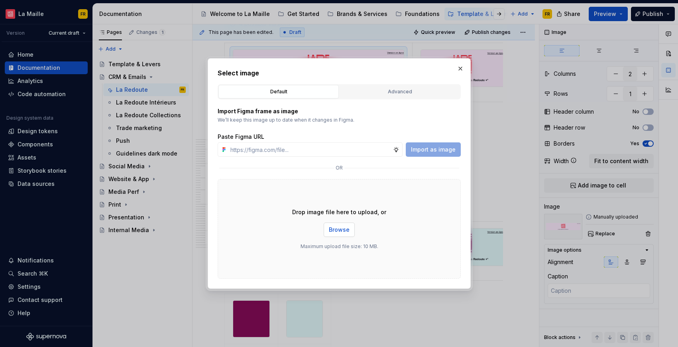
click at [341, 233] on span "Browse" at bounding box center [339, 230] width 21 height 8
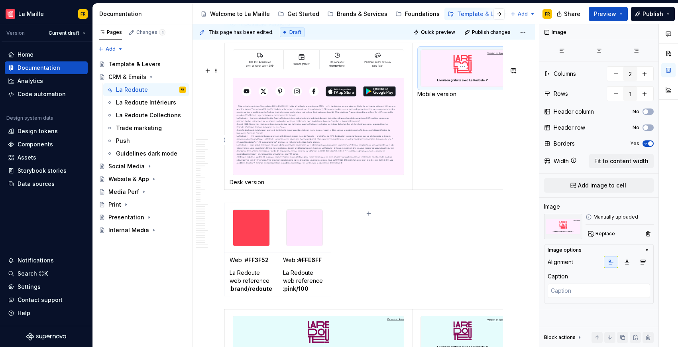
click at [471, 87] on img at bounding box center [462, 68] width 83 height 37
click at [598, 231] on span "Replace" at bounding box center [606, 234] width 20 height 6
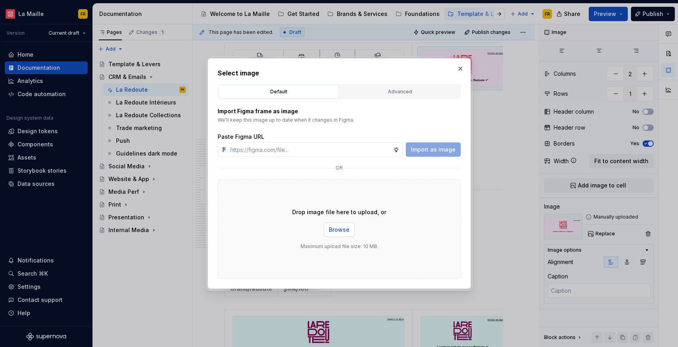
click at [333, 233] on span "Browse" at bounding box center [339, 230] width 21 height 8
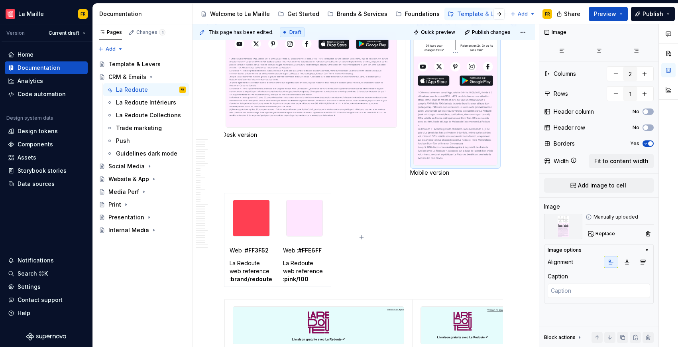
scroll to position [944, 0]
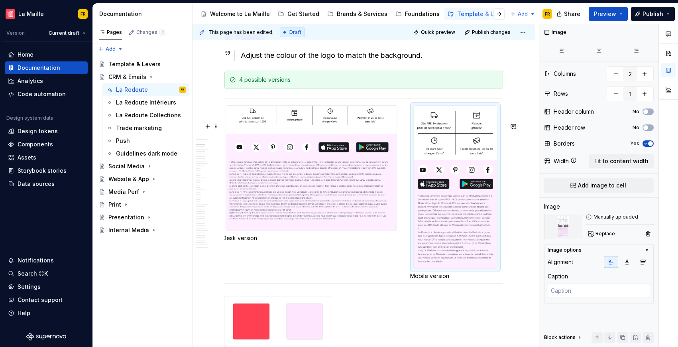
click at [395, 269] on td "Desk version" at bounding box center [312, 191] width 188 height 185
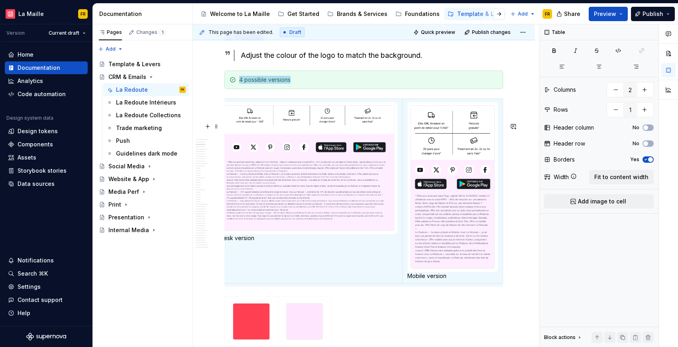
scroll to position [0, 16]
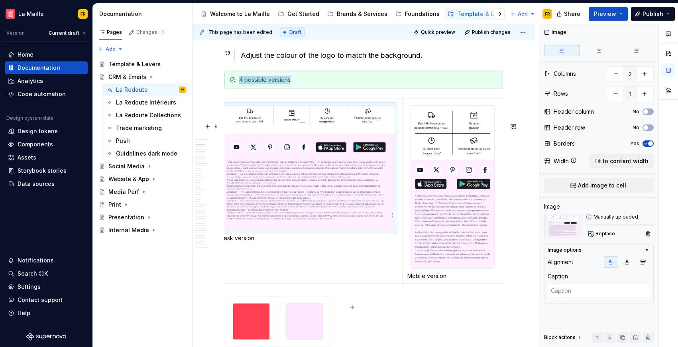
click at [385, 231] on img at bounding box center [308, 168] width 171 height 125
click at [479, 246] on img at bounding box center [452, 187] width 83 height 163
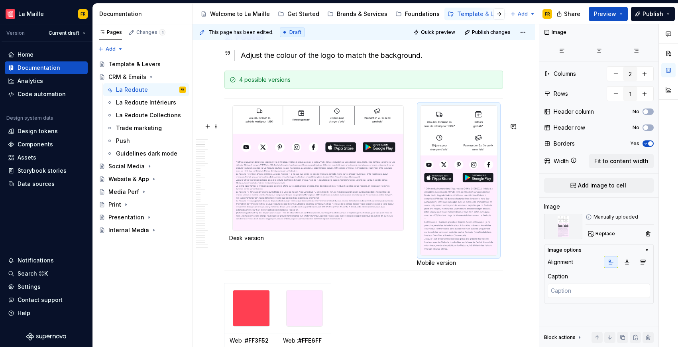
scroll to position [0, 0]
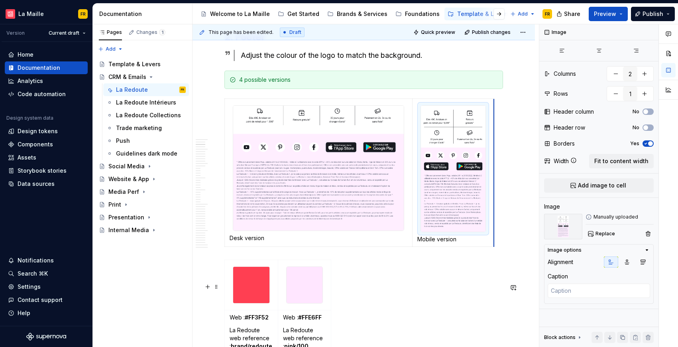
drag, startPoint x: 502, startPoint y: 298, endPoint x: 483, endPoint y: 294, distance: 19.3
type textarea "*"
click at [470, 296] on div "Web : #FF3F52 La Redoute web reference : brand/redoute Web : #FFE6FF La Redoute…" at bounding box center [364, 308] width 279 height 97
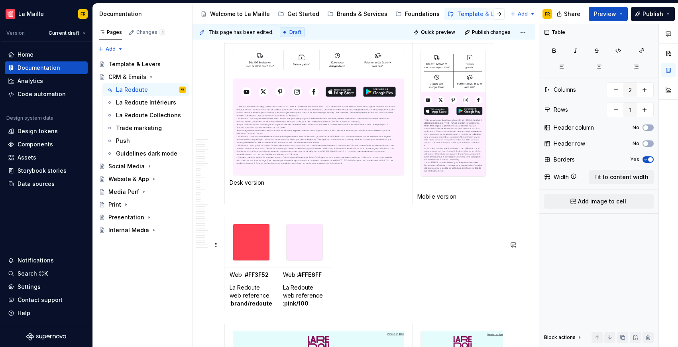
scroll to position [1045, 0]
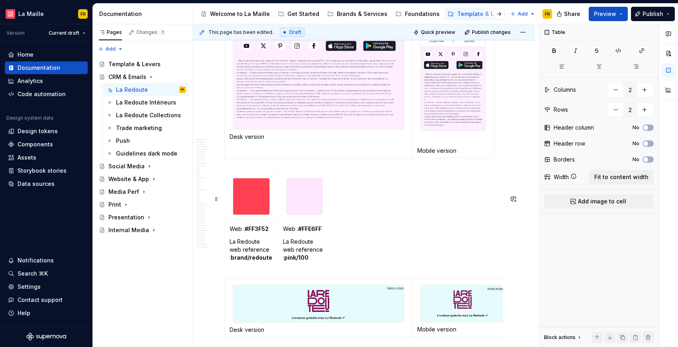
click at [471, 268] on div "Web : #FF3F52 La Redoute web reference : brand/redoute Web : #FFE6FF La Redoute…" at bounding box center [364, 219] width 279 height 97
click at [420, 155] on p "Mobile version" at bounding box center [454, 151] width 72 height 8
click at [418, 155] on p "Mobile version" at bounding box center [454, 151] width 72 height 8
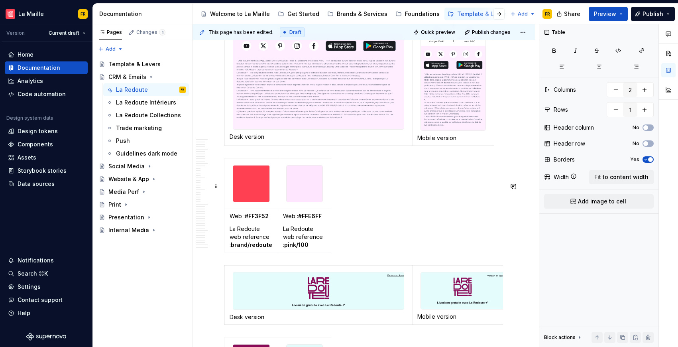
type input "2"
click at [452, 222] on div "Web : #FF3F52 La Redoute web reference : brand/redoute Web : #FFE6FF La Redoute…" at bounding box center [364, 206] width 279 height 97
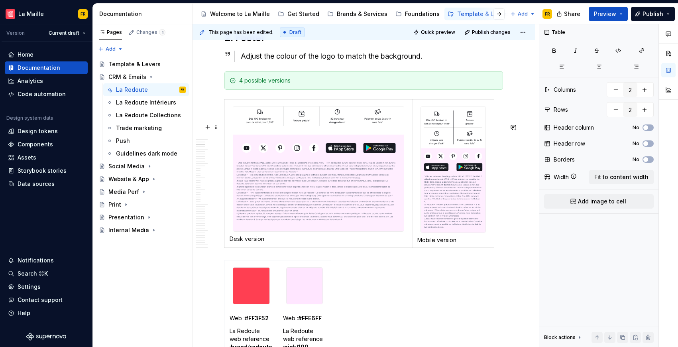
scroll to position [942, 0]
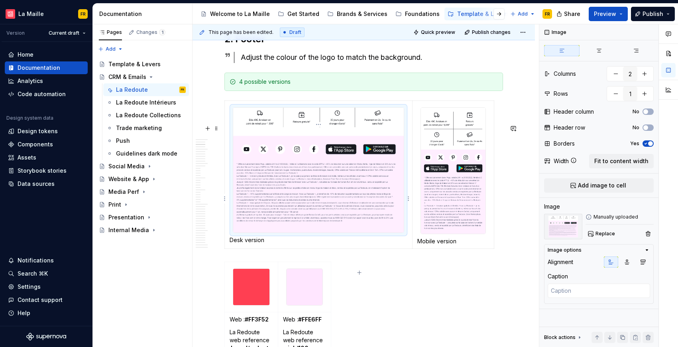
click at [258, 166] on img at bounding box center [318, 170] width 171 height 125
click at [425, 193] on img at bounding box center [453, 171] width 65 height 126
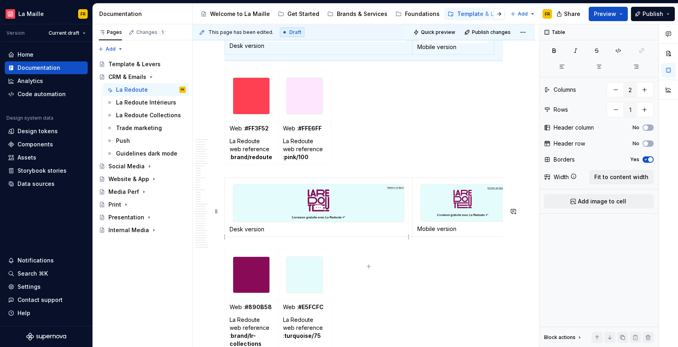
scroll to position [0, 0]
click at [349, 222] on img at bounding box center [318, 203] width 171 height 37
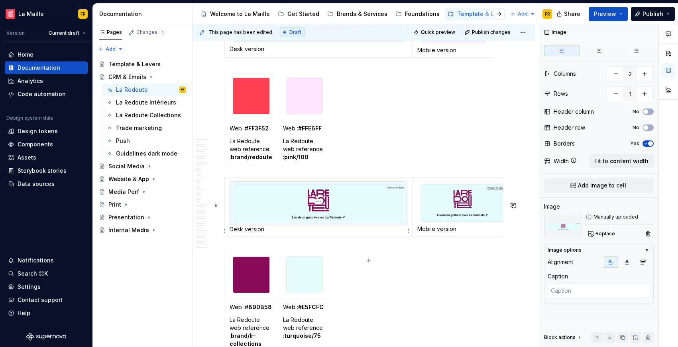
type textarea "*"
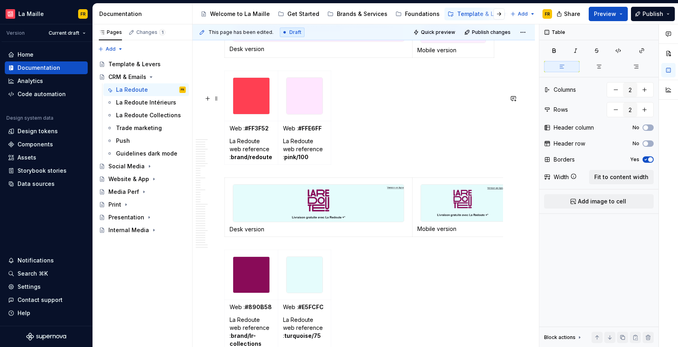
click at [355, 168] on div "Web : #FF3F52 La Redoute web reference : brand/redoute Web : #FFE6FF La Redoute…" at bounding box center [364, 119] width 279 height 97
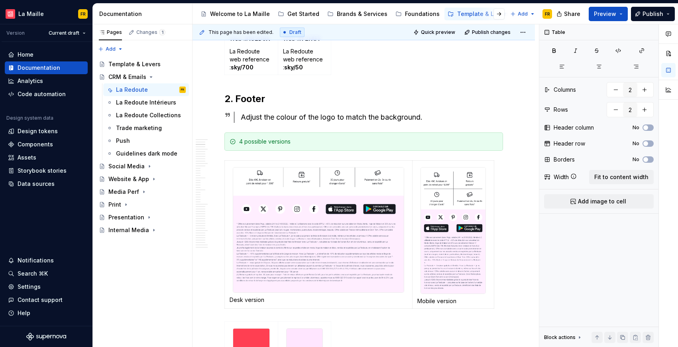
scroll to position [873, 0]
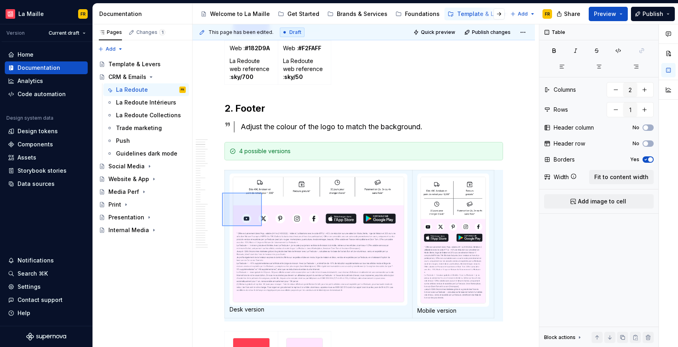
drag, startPoint x: 222, startPoint y: 193, endPoint x: 262, endPoint y: 226, distance: 52.1
click at [262, 226] on div "This page has been edited. Draft Quick preview Publish changes CRM & Emails Edi…" at bounding box center [366, 185] width 347 height 323
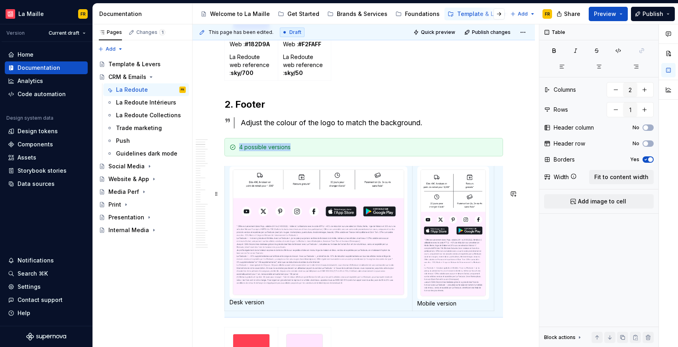
scroll to position [1149, 0]
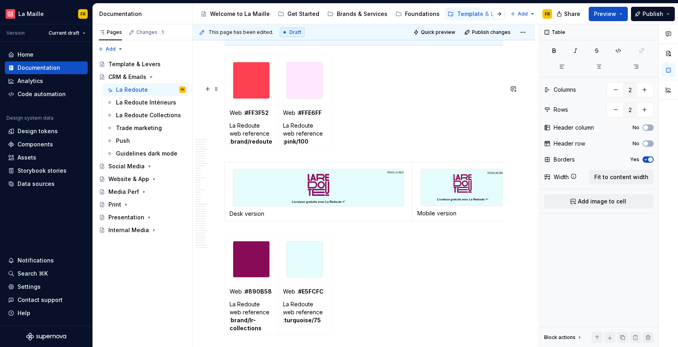
click at [356, 152] on div "Web : #FF3F52 La Redoute web reference : brand/redoute Web : #FFE6FF La Redoute…" at bounding box center [364, 103] width 279 height 97
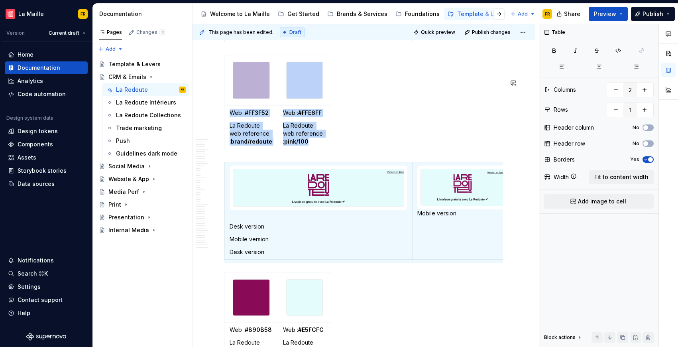
type input "2"
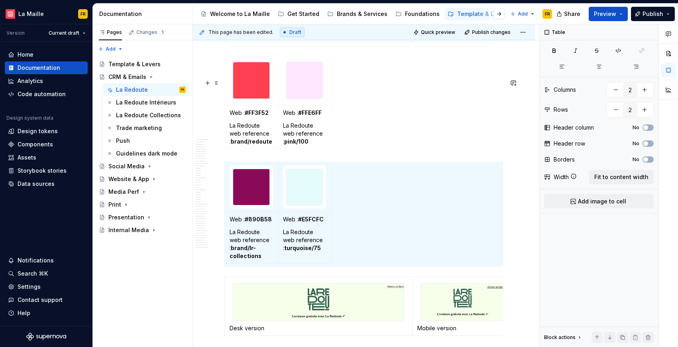
click at [342, 152] on div "Web : #FF3F52 La Redoute web reference : brand/redoute Web : #FFE6FF La Redoute…" at bounding box center [364, 103] width 279 height 97
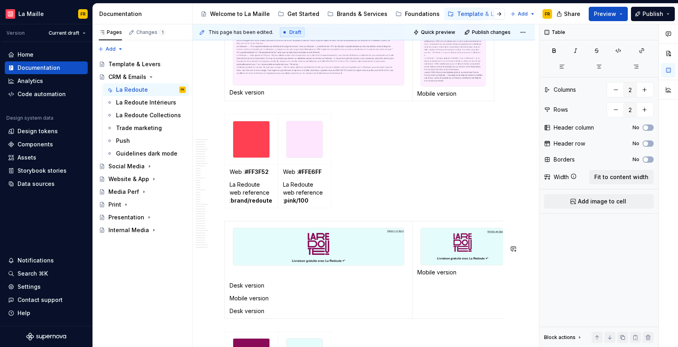
scroll to position [1043, 0]
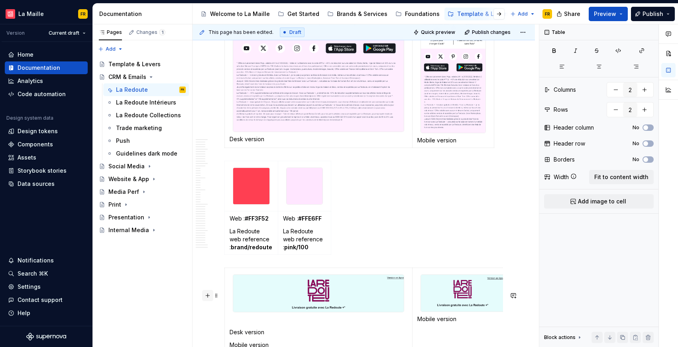
click at [206, 293] on button "button" at bounding box center [207, 295] width 11 height 11
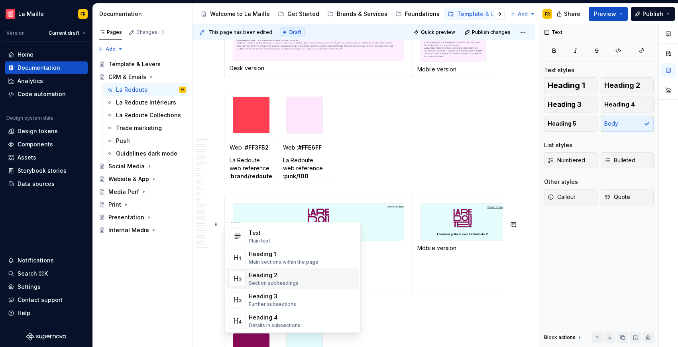
scroll to position [8, 0]
click at [276, 241] on div "Text Plain text" at bounding box center [302, 238] width 107 height 16
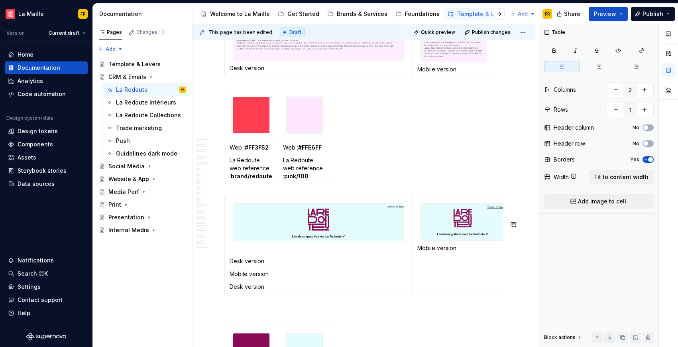
click at [254, 252] on p at bounding box center [319, 249] width 178 height 8
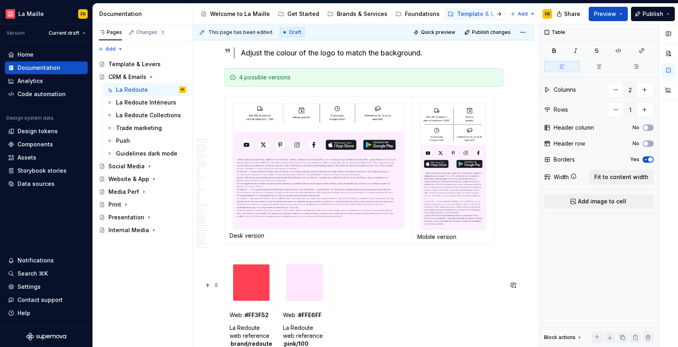
scroll to position [946, 0]
type textarea "*"
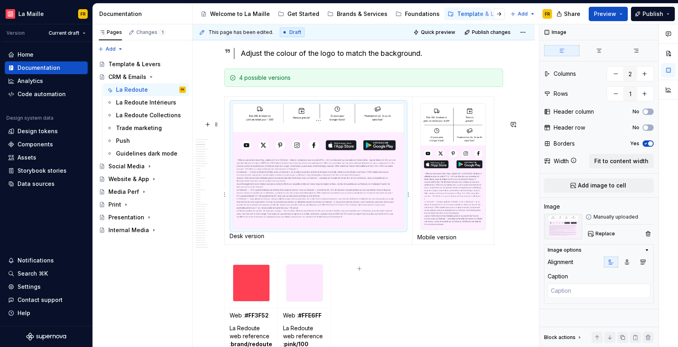
click at [298, 198] on img at bounding box center [318, 166] width 171 height 125
click at [226, 123] on td "Desk version" at bounding box center [319, 171] width 188 height 148
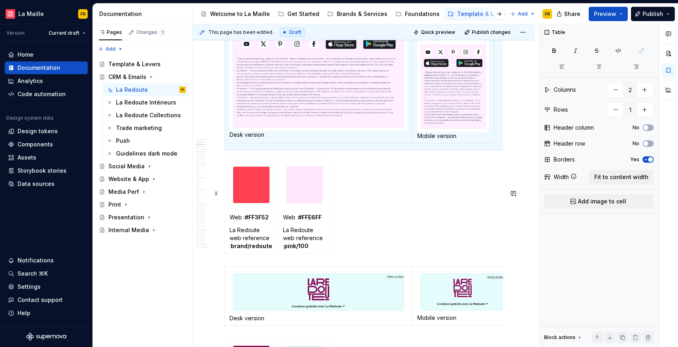
scroll to position [1105, 0]
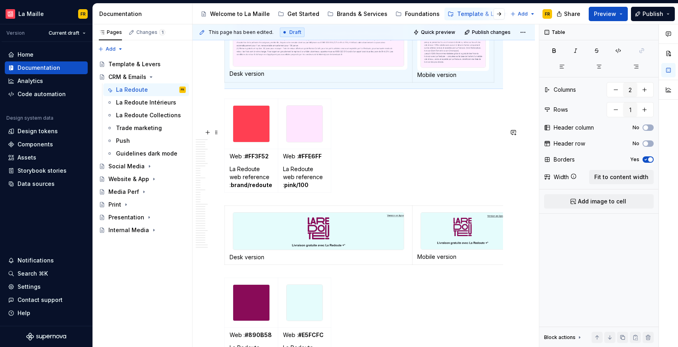
type input "2"
click at [383, 196] on div "Web : #FF3F52 La Redoute web reference : brand/redoute Web : #FFE6FF La Redoute…" at bounding box center [364, 147] width 279 height 97
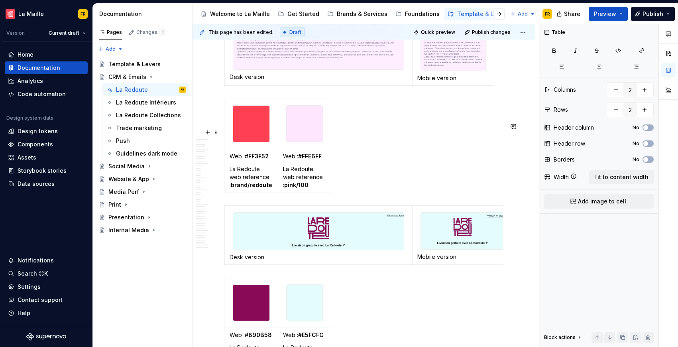
scroll to position [0, 0]
click at [377, 196] on div "Web : #FF3F52 La Redoute web reference : brand/redoute Web : #FFE6FF La Redoute…" at bounding box center [364, 147] width 279 height 97
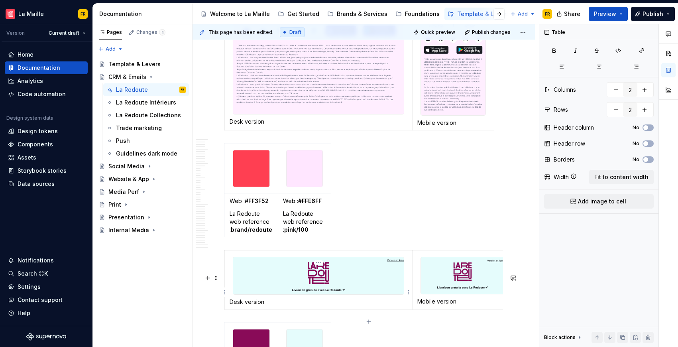
scroll to position [1046, 0]
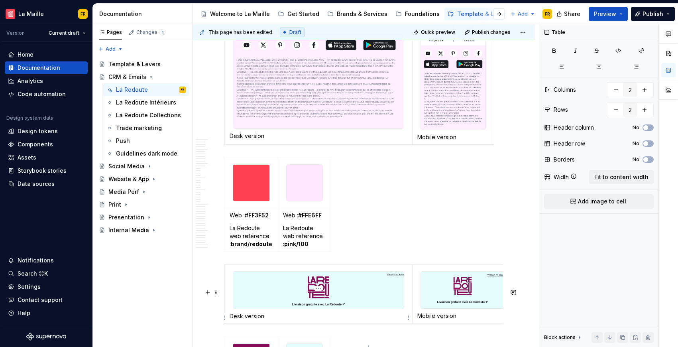
click at [247, 292] on div at bounding box center [319, 290] width 172 height 38
type textarea "*"
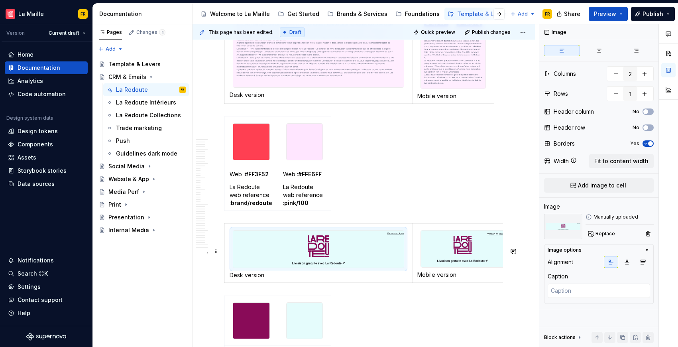
scroll to position [1114, 0]
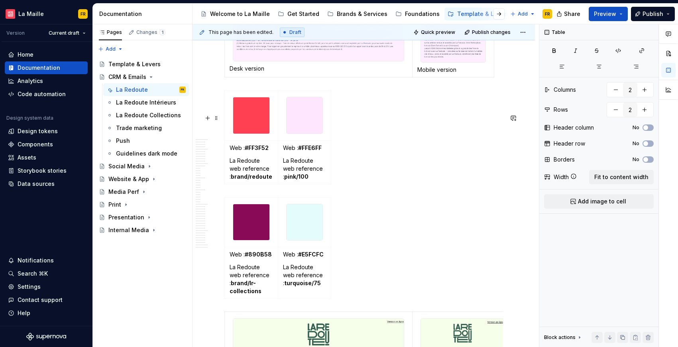
click at [345, 187] on div "Web : #FF3F52 La Redoute web reference : brand/redoute Web : #FFE6FF La Redoute…" at bounding box center [364, 138] width 279 height 97
click at [216, 117] on span at bounding box center [216, 117] width 6 height 11
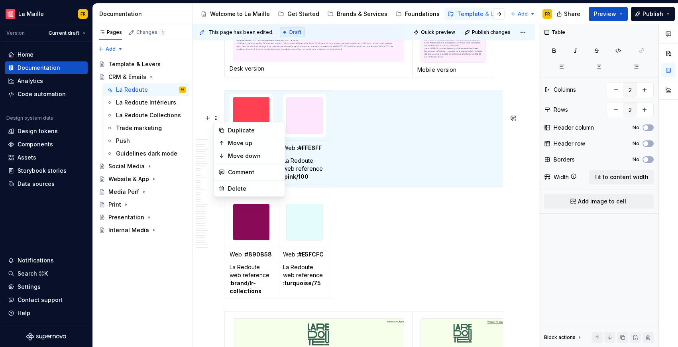
click at [391, 237] on div "Web : #890B58 La Redoute web reference : brand/lr-collections Web : #E5FCFC La …" at bounding box center [364, 249] width 279 height 105
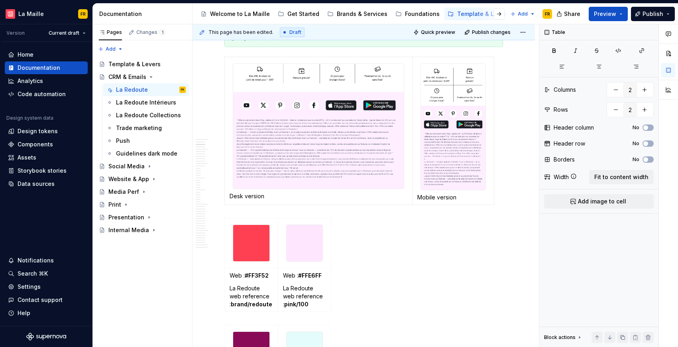
scroll to position [985, 0]
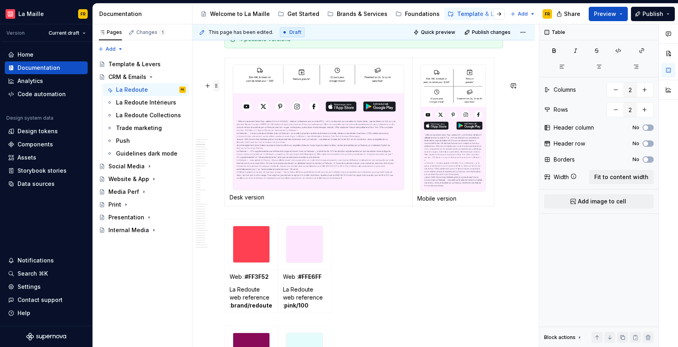
click at [217, 87] on span at bounding box center [216, 85] width 6 height 11
type input "1"
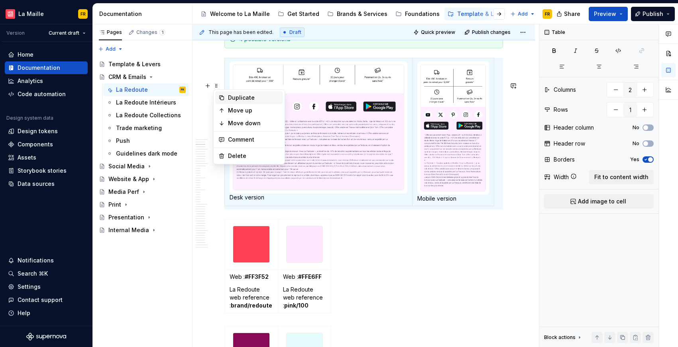
click at [251, 99] on div "Duplicate" at bounding box center [254, 98] width 52 height 8
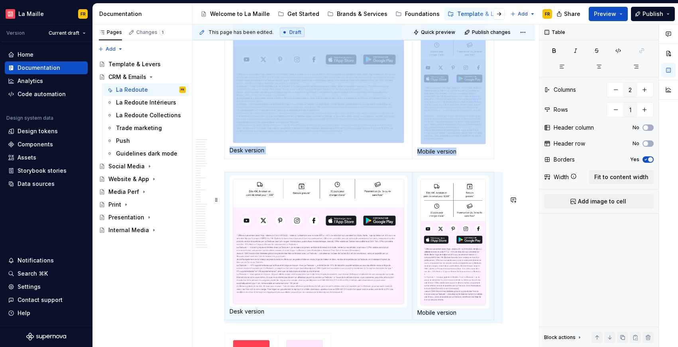
scroll to position [3, 0]
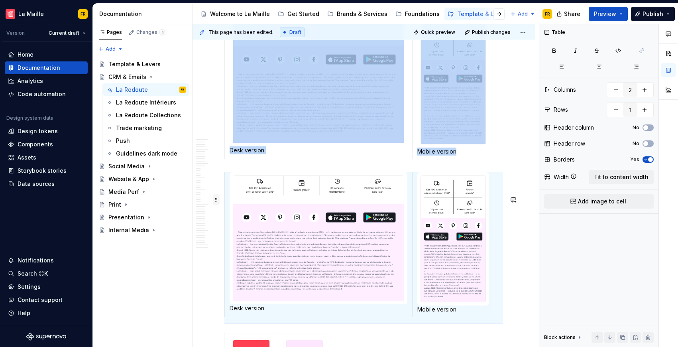
click at [217, 197] on span at bounding box center [216, 199] width 6 height 11
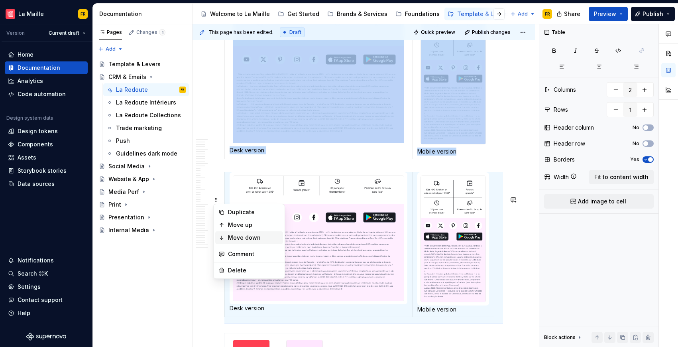
click at [251, 234] on div "Move down" at bounding box center [254, 238] width 52 height 8
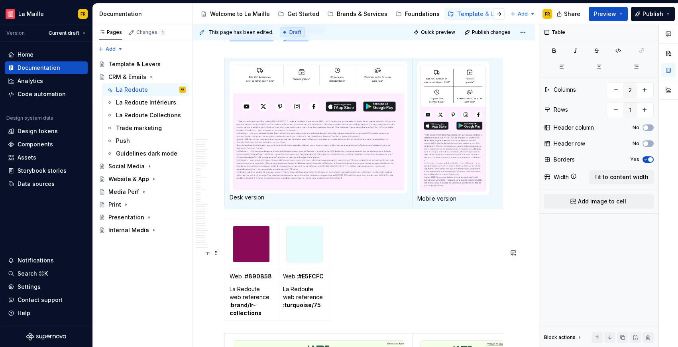
scroll to position [1146, 0]
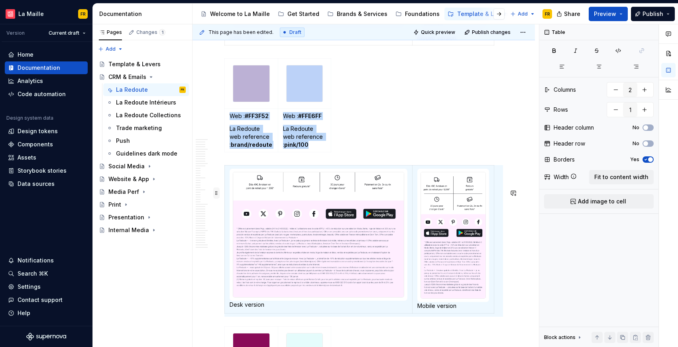
click at [217, 193] on span at bounding box center [216, 192] width 6 height 11
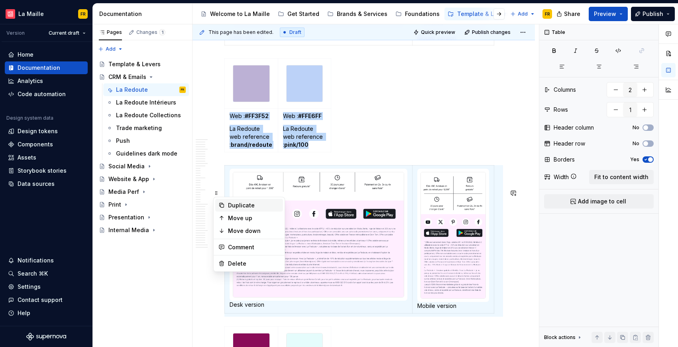
click at [243, 204] on div "Duplicate" at bounding box center [254, 205] width 52 height 8
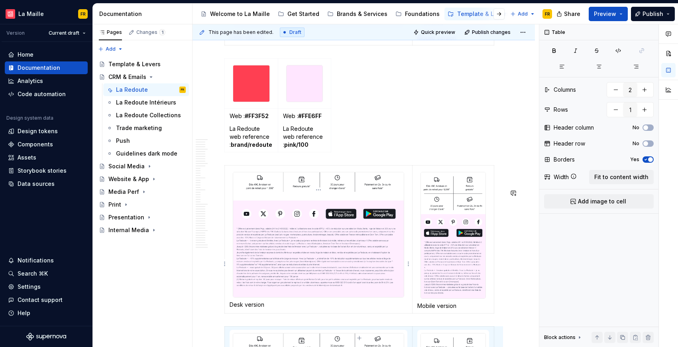
scroll to position [1306, 0]
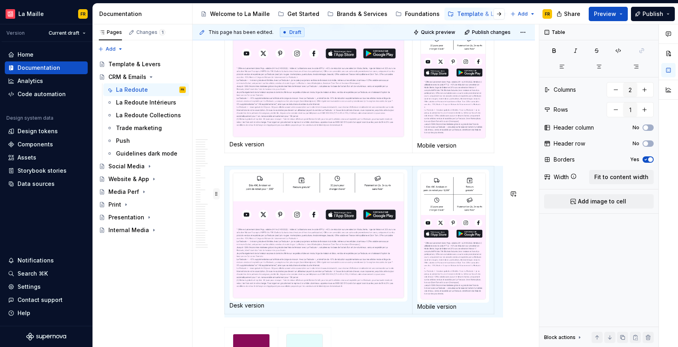
click at [218, 195] on span at bounding box center [216, 193] width 6 height 11
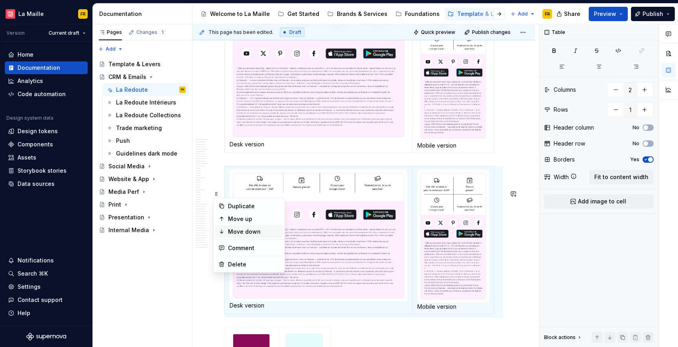
click at [247, 233] on div "Move down" at bounding box center [254, 232] width 52 height 8
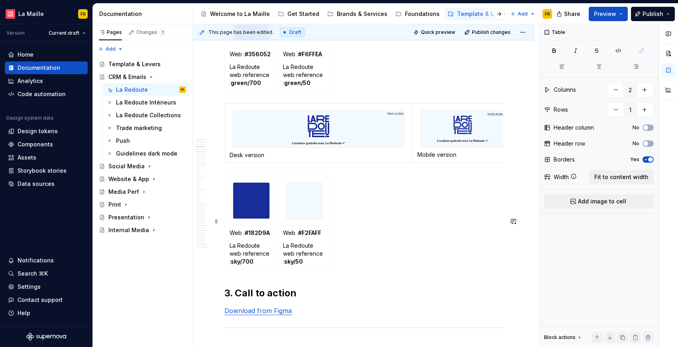
scroll to position [1824, 0]
click at [261, 148] on div at bounding box center [319, 129] width 172 height 38
type textarea "*"
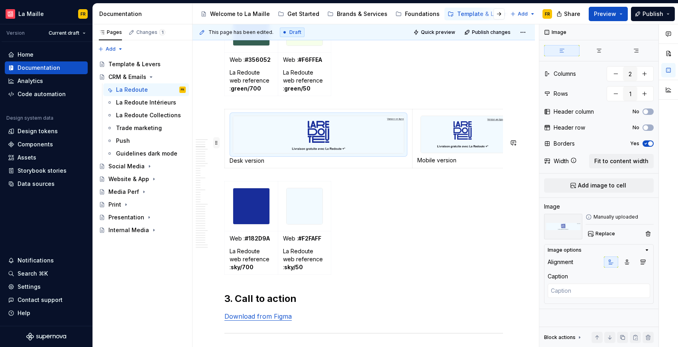
click at [218, 143] on span at bounding box center [216, 142] width 6 height 11
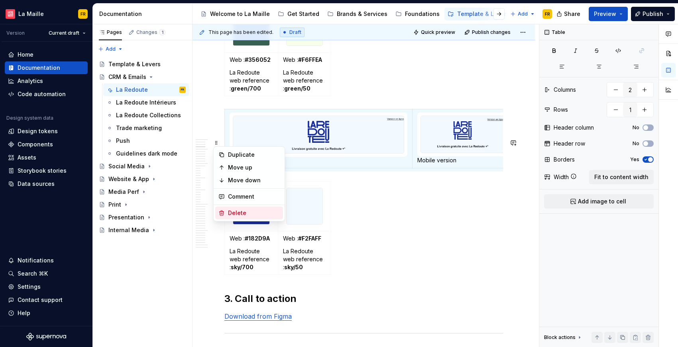
click at [247, 213] on div "Delete" at bounding box center [254, 213] width 52 height 8
type input "2"
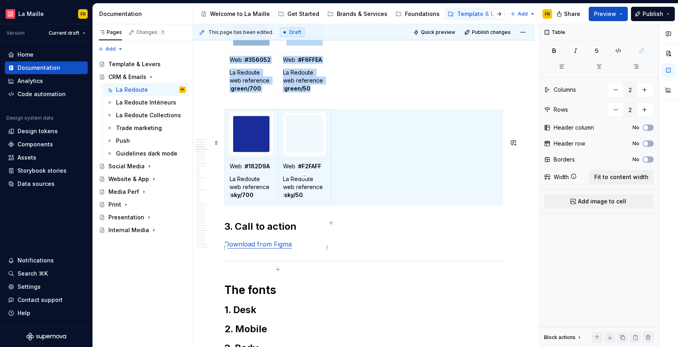
scroll to position [1674, 0]
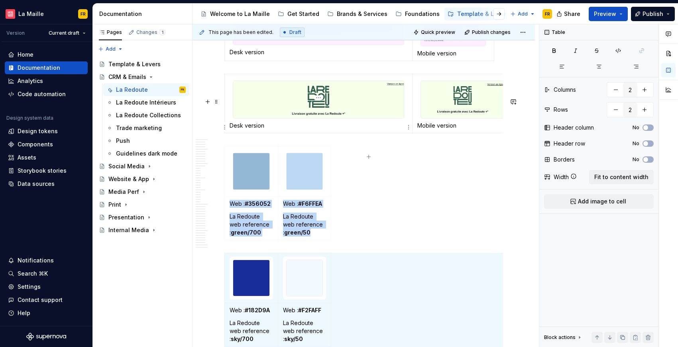
type textarea "*"
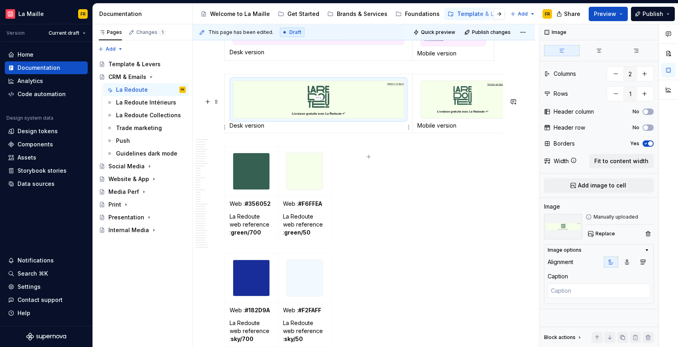
click at [284, 118] on img at bounding box center [318, 99] width 171 height 37
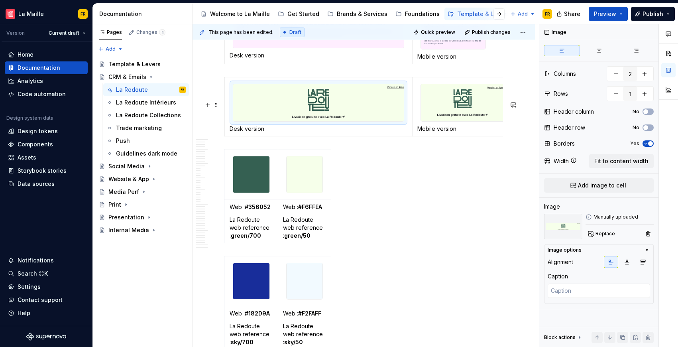
scroll to position [1562, 0]
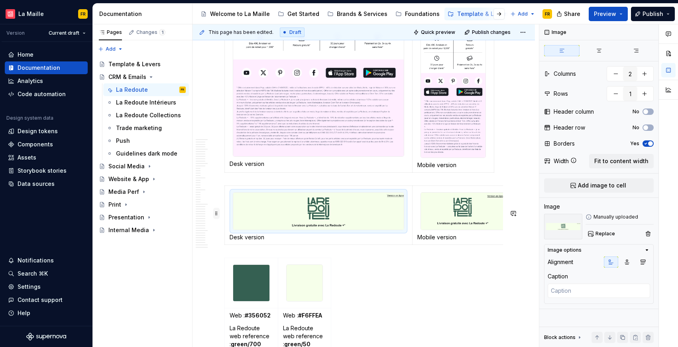
click at [217, 214] on span at bounding box center [216, 213] width 6 height 11
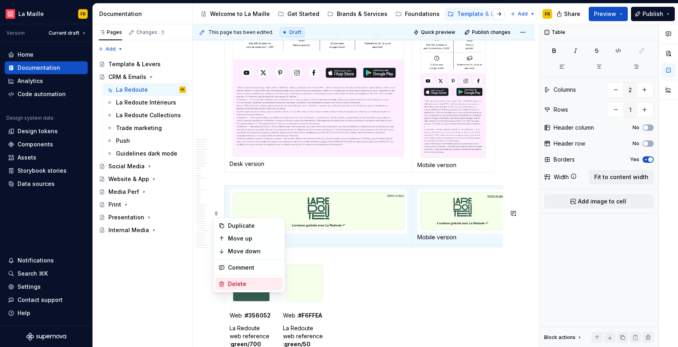
click at [247, 282] on div "Delete" at bounding box center [254, 284] width 52 height 8
type input "2"
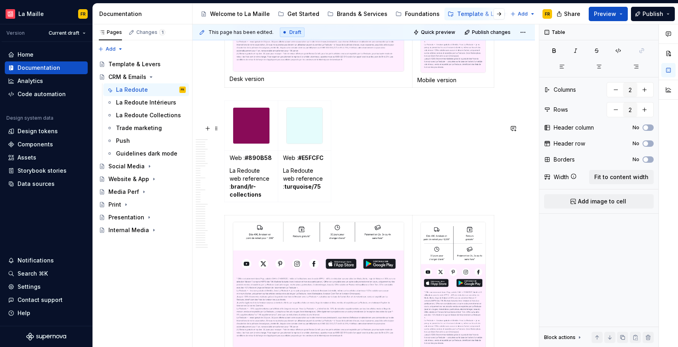
scroll to position [1385, 0]
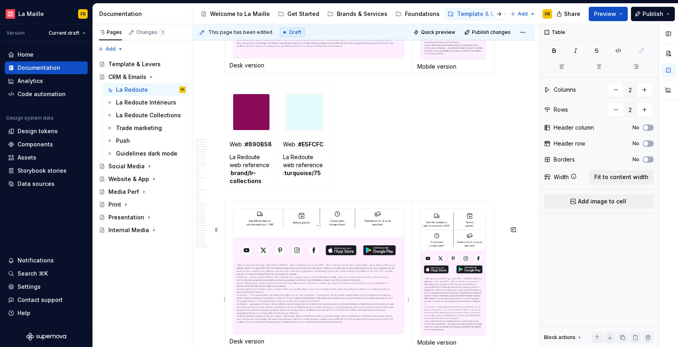
click at [233, 252] on img at bounding box center [318, 271] width 171 height 125
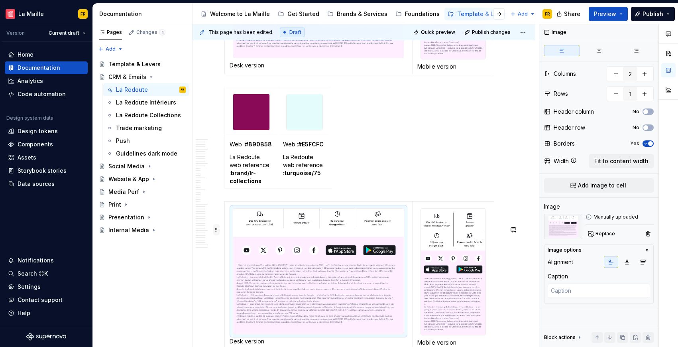
click at [218, 234] on span at bounding box center [216, 229] width 6 height 11
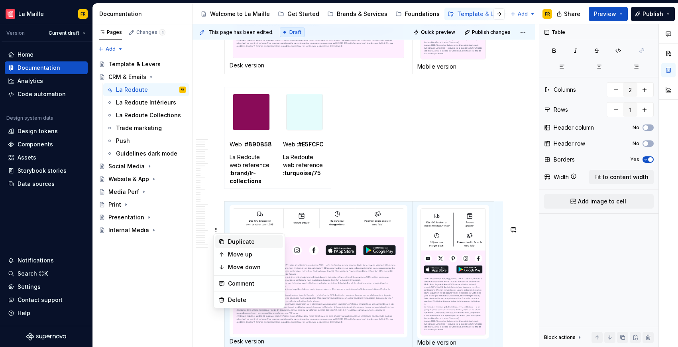
click at [244, 244] on div "Duplicate" at bounding box center [254, 242] width 52 height 8
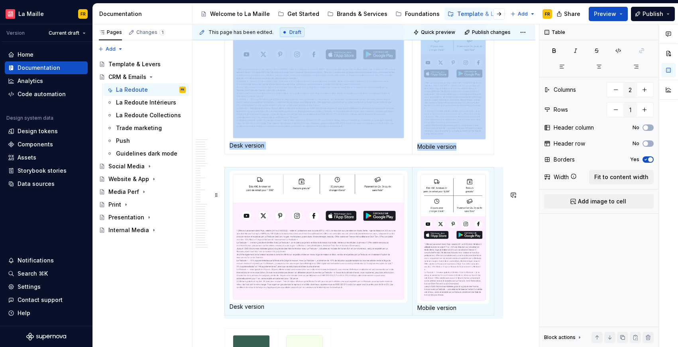
scroll to position [2, 0]
click at [218, 192] on span at bounding box center [216, 194] width 6 height 11
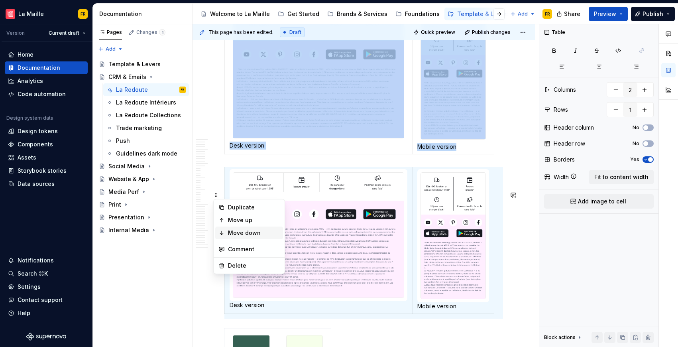
drag, startPoint x: 245, startPoint y: 232, endPoint x: 289, endPoint y: 248, distance: 46.6
click at [245, 232] on div "Move down" at bounding box center [254, 233] width 52 height 8
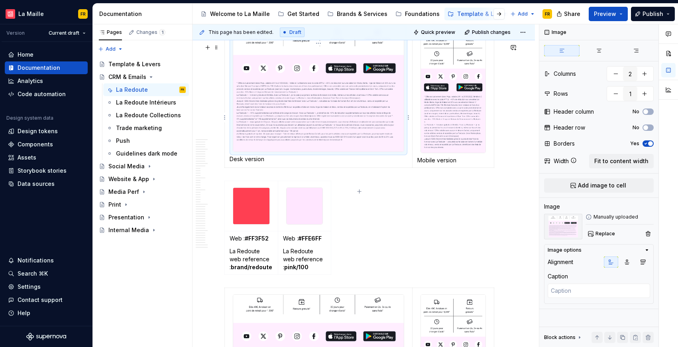
scroll to position [0, 0]
click at [343, 152] on img at bounding box center [318, 89] width 171 height 125
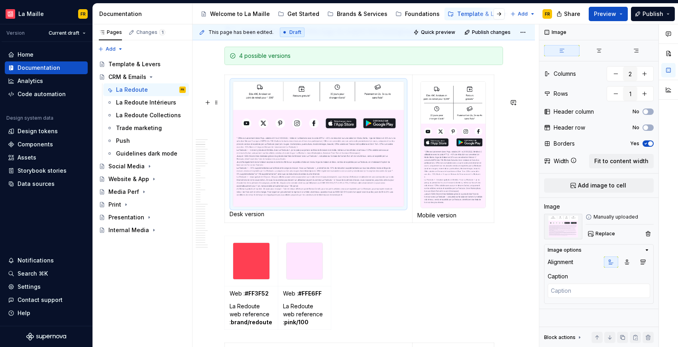
scroll to position [985, 0]
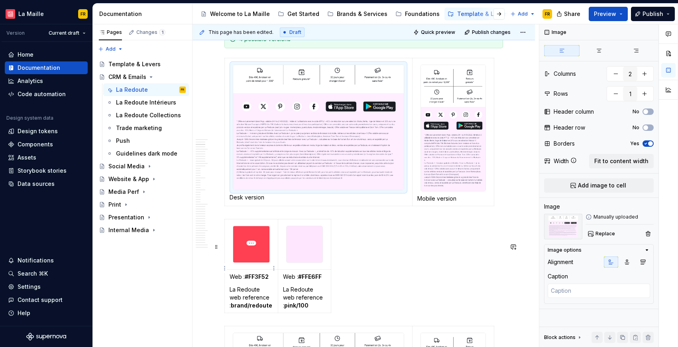
type textarea "*"
type input "2"
click at [253, 262] on img at bounding box center [251, 244] width 36 height 36
click at [274, 267] on html "[PERSON_NAME] FR Version Current draft Home Documentation Analytics Code automa…" at bounding box center [339, 173] width 678 height 347
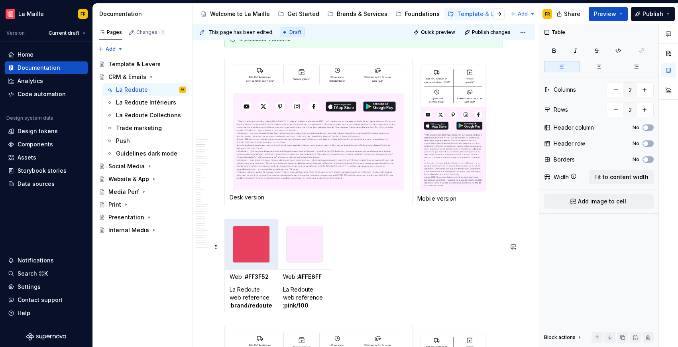
click at [238, 276] on html "[PERSON_NAME] FR Version Current draft Home Documentation Analytics Code automa…" at bounding box center [339, 173] width 678 height 347
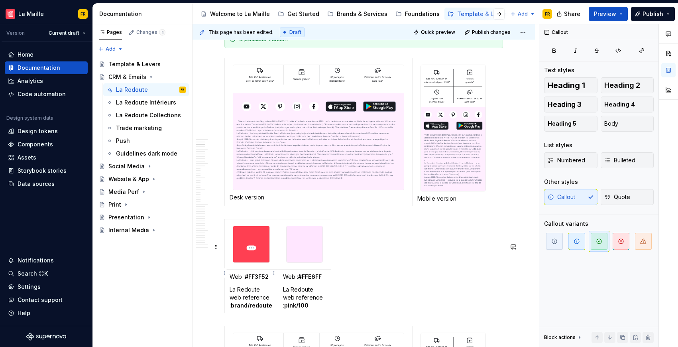
scroll to position [980, 0]
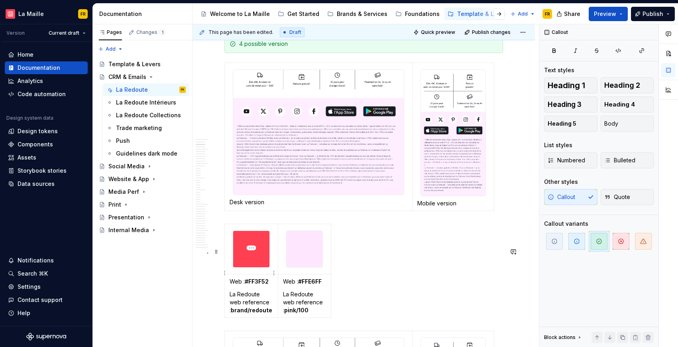
type textarea "*"
click at [243, 267] on img at bounding box center [251, 249] width 36 height 36
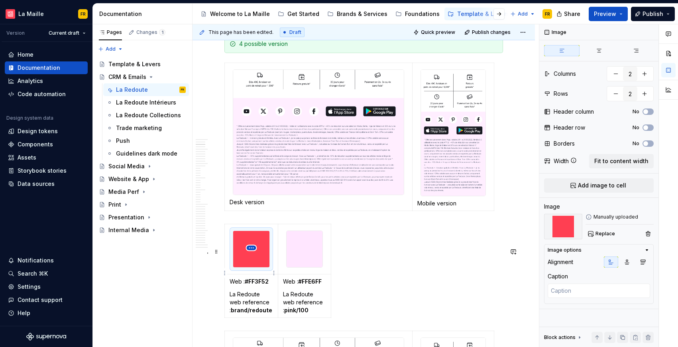
click at [252, 248] on html "[PERSON_NAME] FR Version Current draft Home Documentation Analytics Code automa…" at bounding box center [339, 173] width 678 height 347
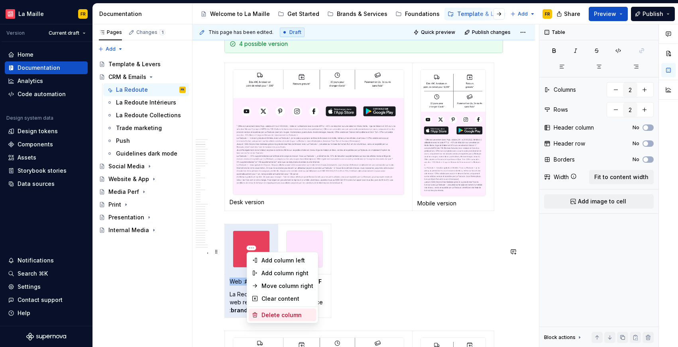
click at [282, 317] on div "Delete column" at bounding box center [288, 315] width 52 height 8
type input "1"
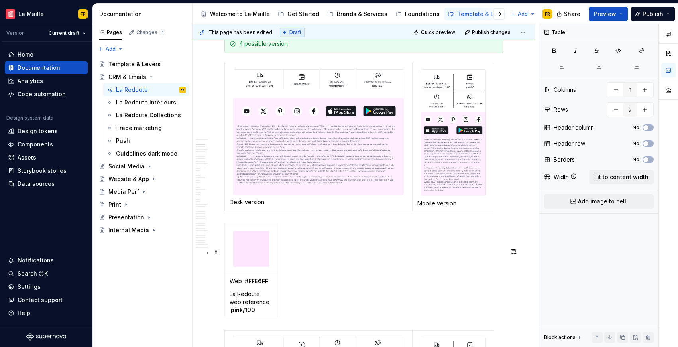
click at [303, 307] on div "Web : #FFE6FF La Redoute web reference : pink/100" at bounding box center [364, 272] width 279 height 97
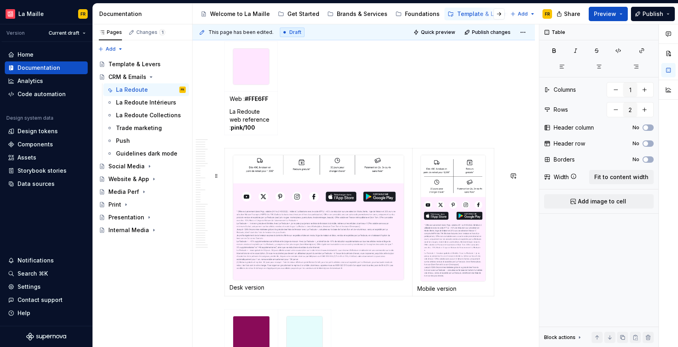
scroll to position [1164, 0]
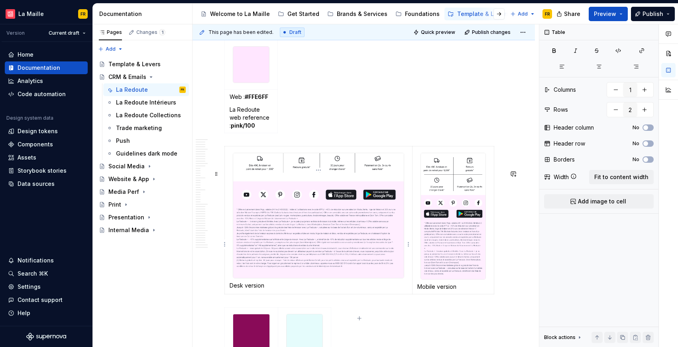
click at [318, 262] on img at bounding box center [318, 215] width 171 height 125
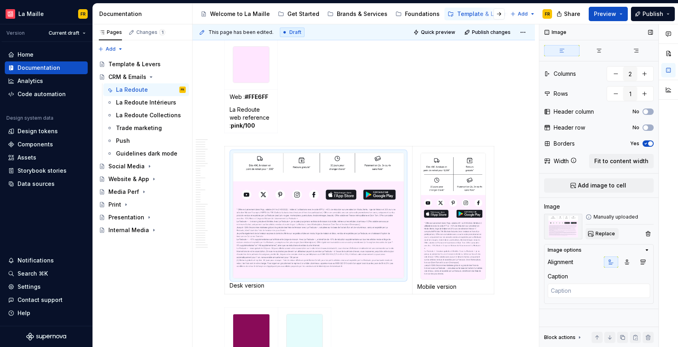
click at [604, 235] on span "Replace" at bounding box center [606, 234] width 20 height 6
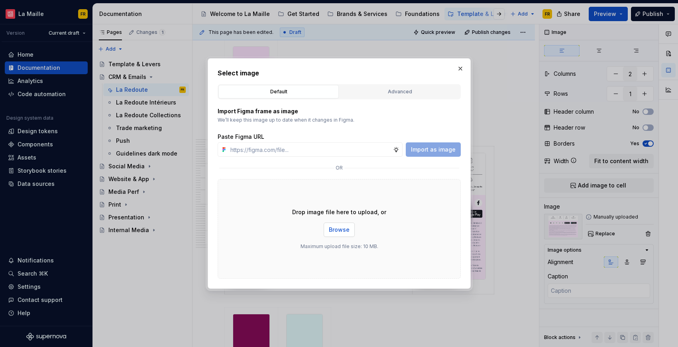
click at [333, 232] on span "Browse" at bounding box center [339, 230] width 21 height 8
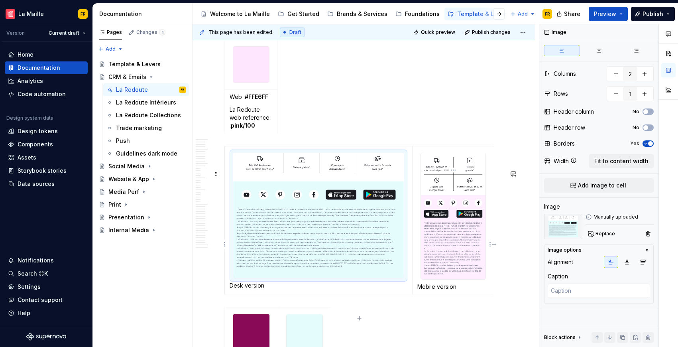
click at [440, 241] on img at bounding box center [453, 216] width 65 height 126
click at [596, 233] on button "Replace" at bounding box center [602, 233] width 33 height 11
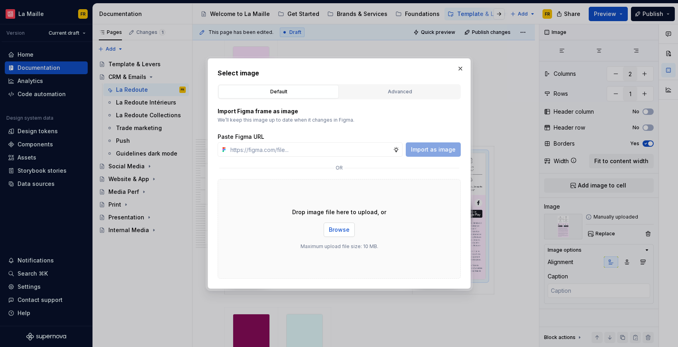
click at [337, 225] on button "Browse" at bounding box center [339, 230] width 31 height 14
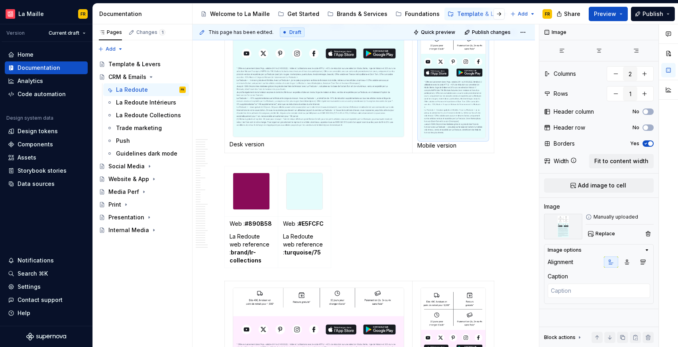
scroll to position [1308, 0]
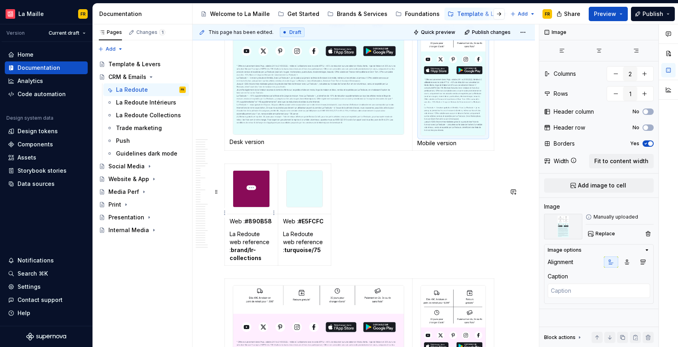
type textarea "*"
type input "2"
click at [263, 207] on img at bounding box center [251, 189] width 36 height 36
click at [248, 185] on html "[PERSON_NAME] FR Version Current draft Home Documentation Analytics Code automa…" at bounding box center [339, 173] width 678 height 347
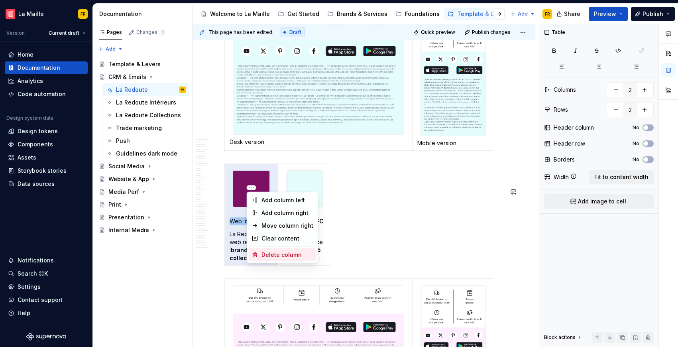
click at [269, 256] on div "Delete column" at bounding box center [288, 255] width 52 height 8
type input "1"
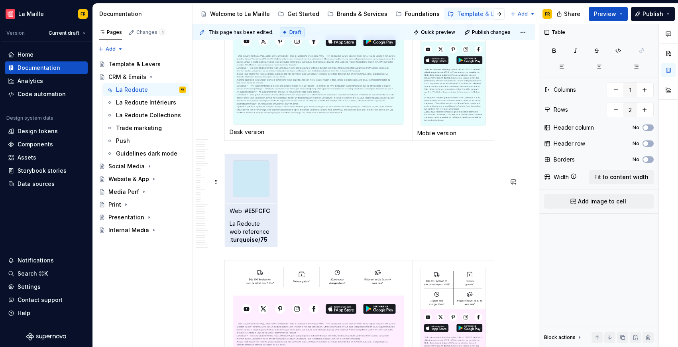
click at [367, 234] on div "Web : #E5FCFC La Redoute web reference : turquoise/75" at bounding box center [364, 202] width 279 height 97
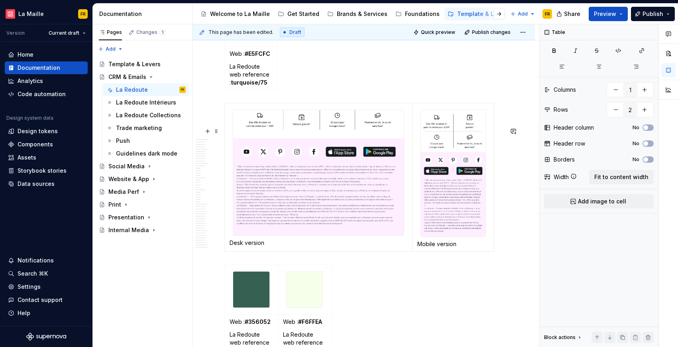
scroll to position [1494, 0]
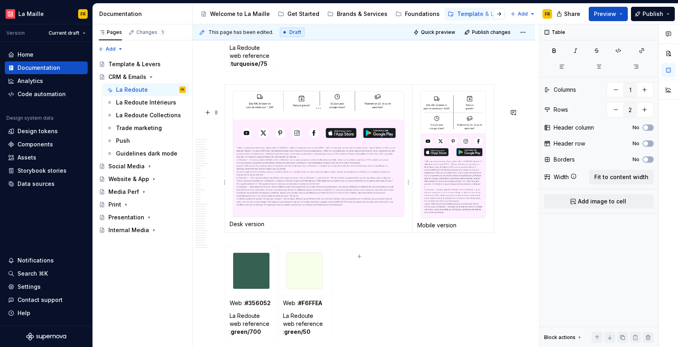
click at [362, 205] on img at bounding box center [318, 153] width 171 height 125
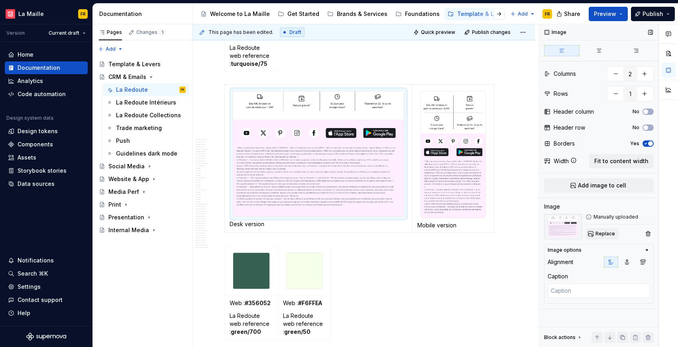
click at [604, 235] on span "Replace" at bounding box center [606, 234] width 20 height 6
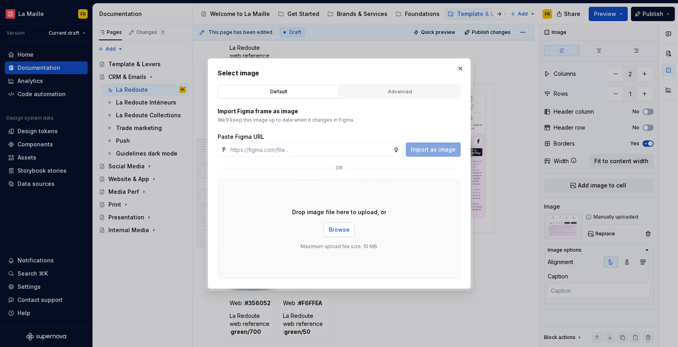
click at [340, 228] on span "Browse" at bounding box center [339, 230] width 21 height 8
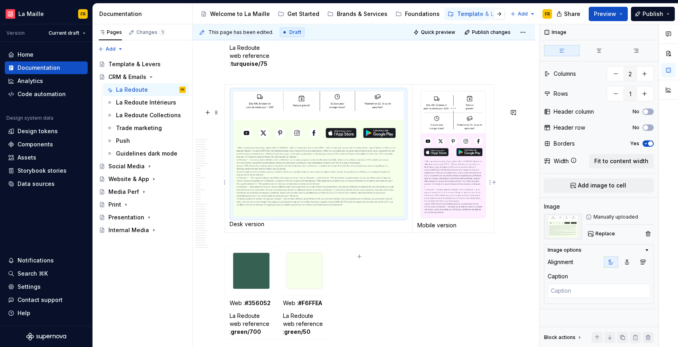
click at [453, 191] on img at bounding box center [453, 154] width 65 height 126
click at [602, 233] on span "Replace" at bounding box center [606, 234] width 20 height 6
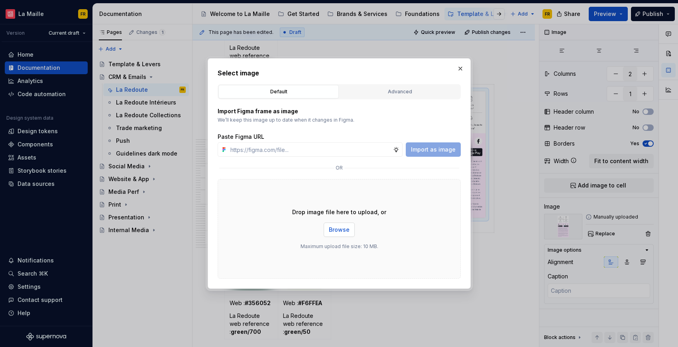
click at [338, 232] on span "Browse" at bounding box center [339, 230] width 21 height 8
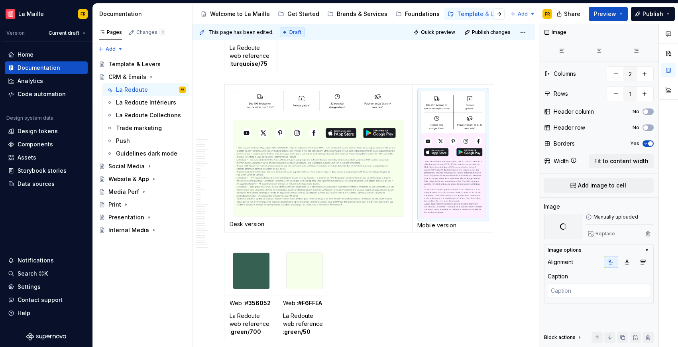
type textarea "*"
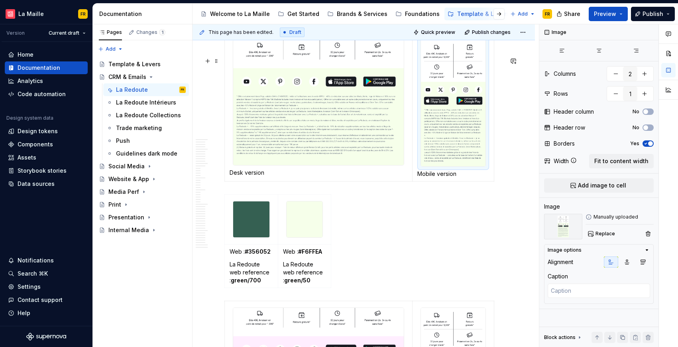
scroll to position [1552, 0]
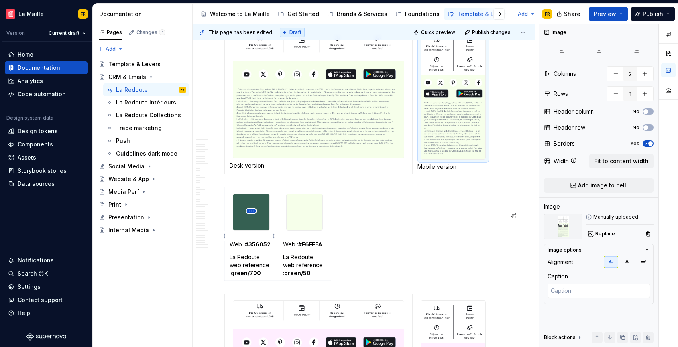
click at [250, 210] on html "[PERSON_NAME] FR Version Current draft Home Documentation Analytics Code automa…" at bounding box center [339, 173] width 678 height 347
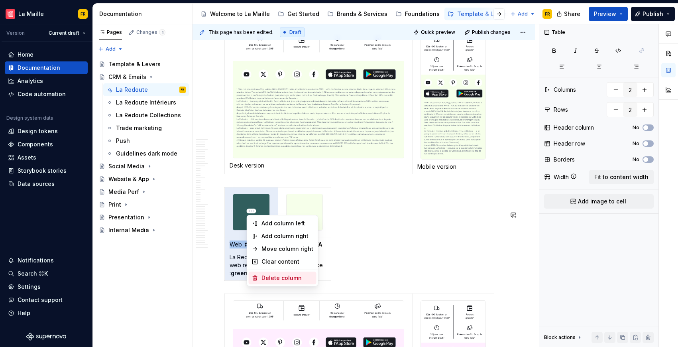
click at [269, 276] on div "Delete column" at bounding box center [288, 278] width 52 height 8
type input "1"
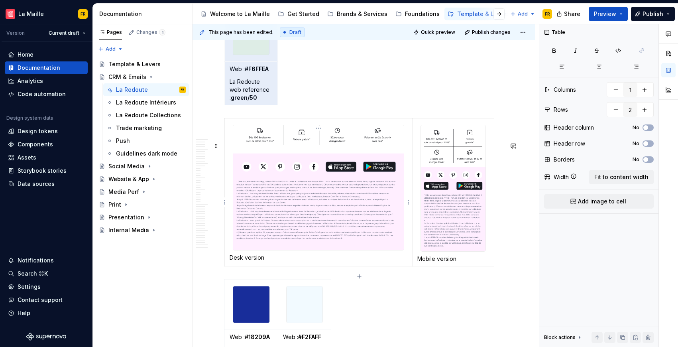
scroll to position [1762, 0]
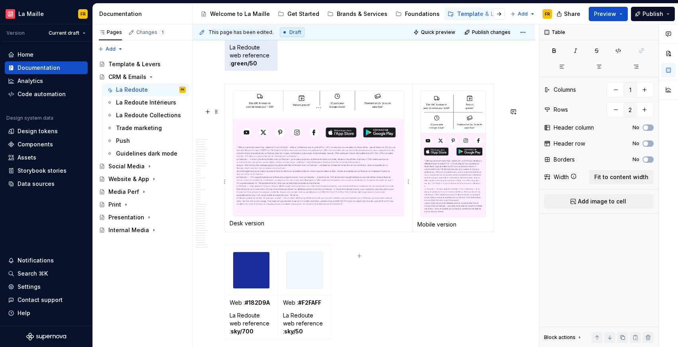
click at [354, 216] on img at bounding box center [318, 153] width 171 height 125
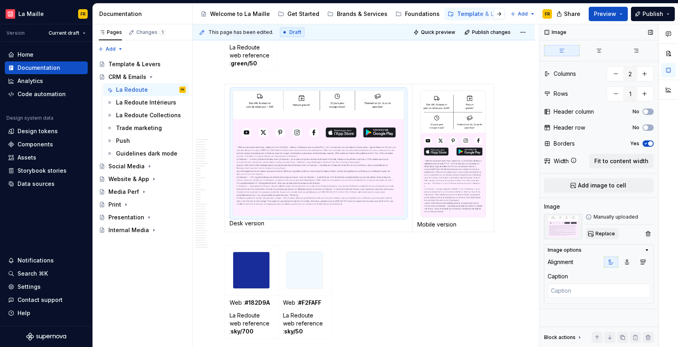
click at [607, 236] on span "Replace" at bounding box center [606, 234] width 20 height 6
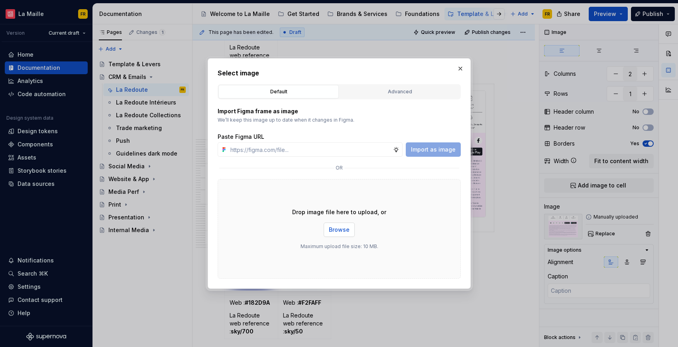
click at [342, 230] on span "Browse" at bounding box center [339, 230] width 21 height 8
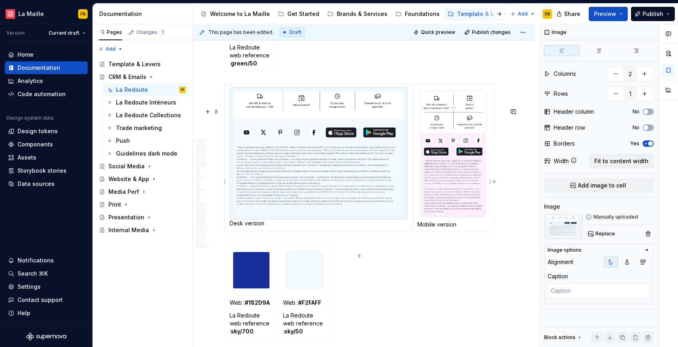
click at [463, 189] on img at bounding box center [453, 154] width 65 height 126
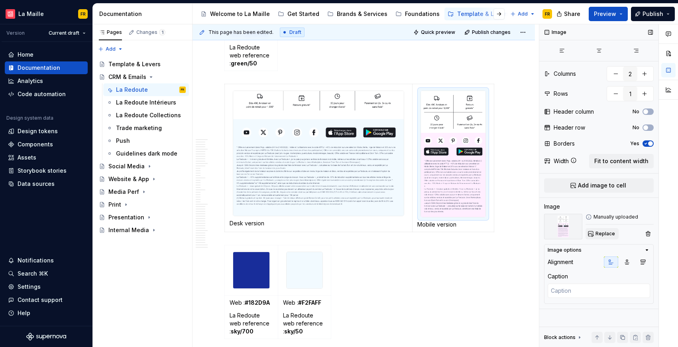
click at [615, 234] on button "Replace" at bounding box center [602, 233] width 33 height 11
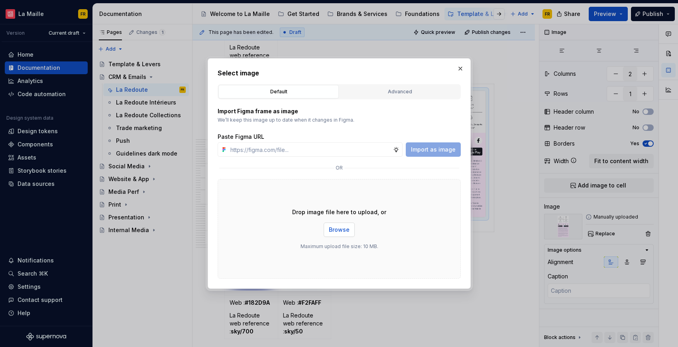
click at [338, 232] on span "Browse" at bounding box center [339, 230] width 21 height 8
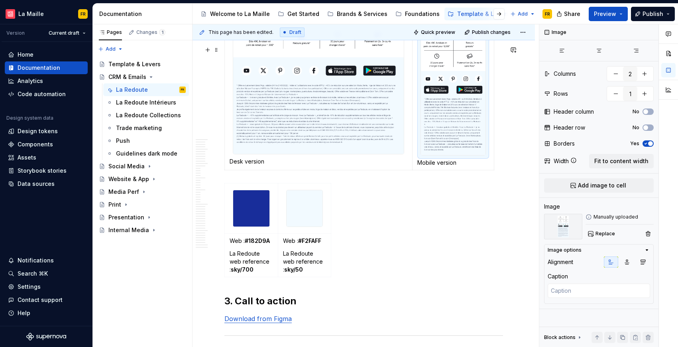
scroll to position [1825, 0]
type textarea "*"
type input "2"
click at [258, 226] on img at bounding box center [251, 207] width 36 height 36
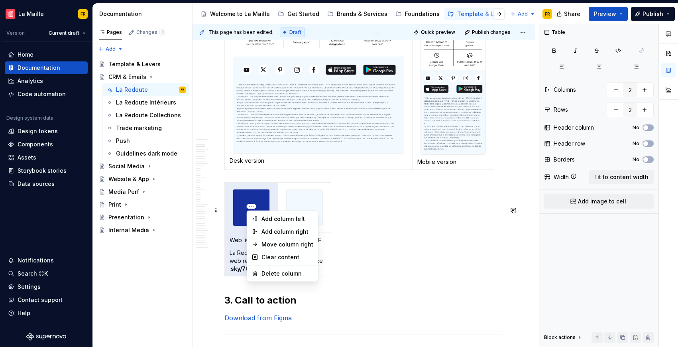
click at [252, 207] on html "[PERSON_NAME] FR Version Current draft Home Documentation Analytics Code automa…" at bounding box center [339, 173] width 678 height 347
click at [262, 270] on div "Delete column" at bounding box center [288, 274] width 52 height 8
type input "1"
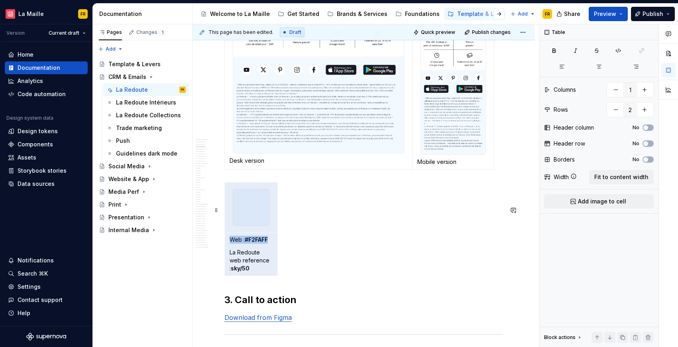
scroll to position [1826, 0]
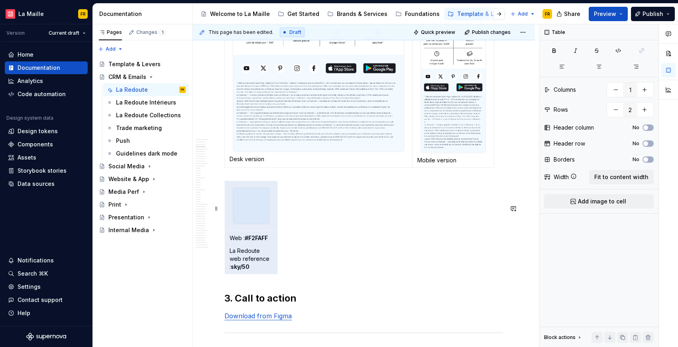
click at [404, 245] on div "Web : #F2FAFF La Redoute web reference : sky/50" at bounding box center [364, 229] width 279 height 97
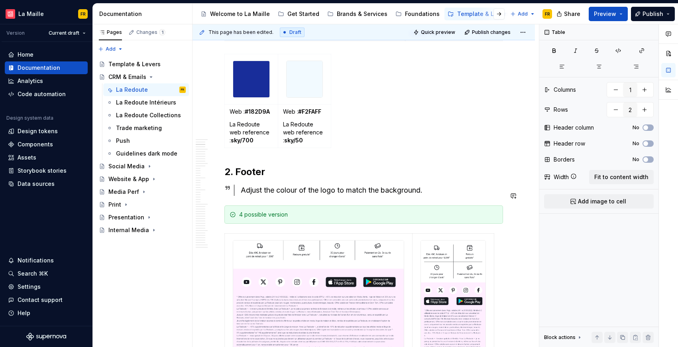
scroll to position [824, 0]
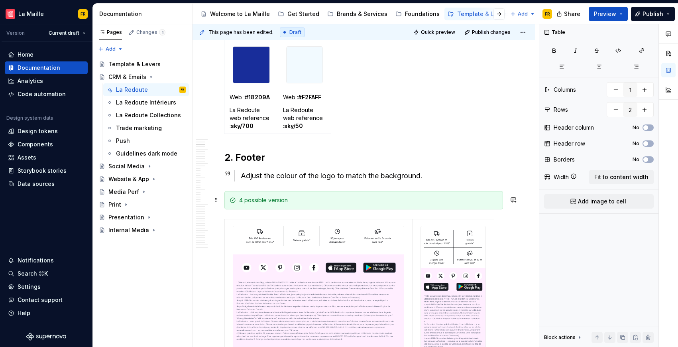
click at [249, 181] on div "Adjust the colour of the logo to match the background." at bounding box center [372, 175] width 262 height 11
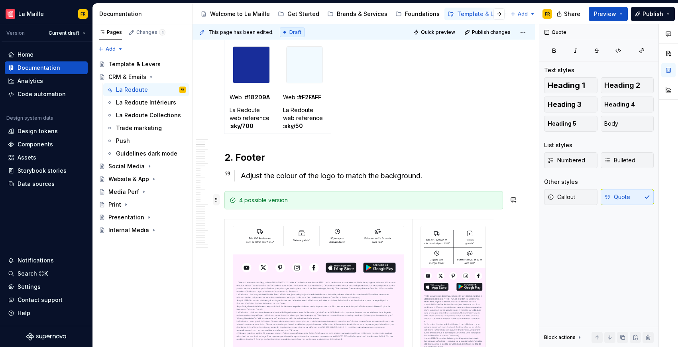
click at [218, 199] on span at bounding box center [216, 199] width 6 height 11
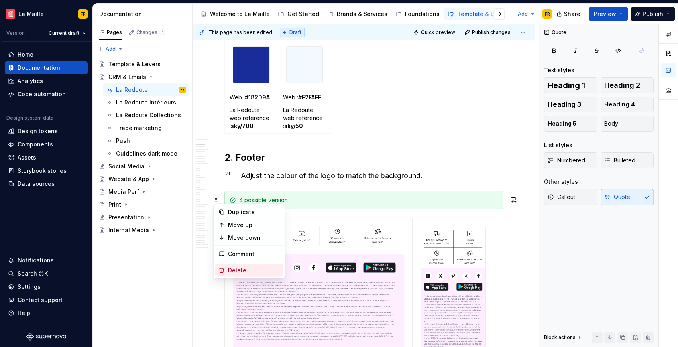
click at [244, 269] on div "Delete" at bounding box center [254, 270] width 52 height 8
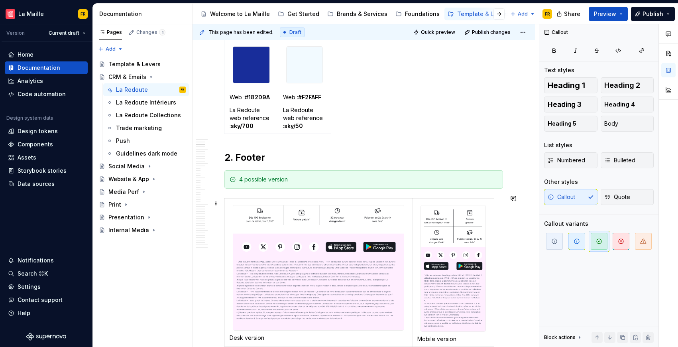
click at [392, 189] on div "4 possible version" at bounding box center [364, 179] width 279 height 18
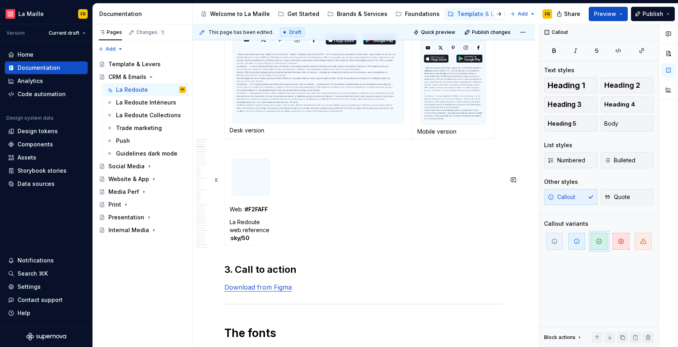
scroll to position [1579, 0]
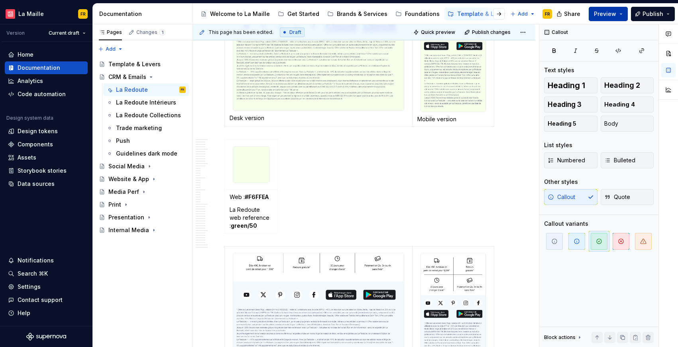
click at [612, 16] on span "Preview" at bounding box center [605, 14] width 22 height 8
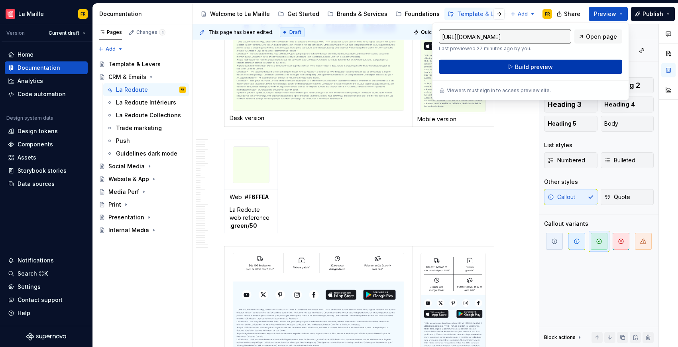
click at [572, 67] on button "Build preview" at bounding box center [530, 67] width 183 height 14
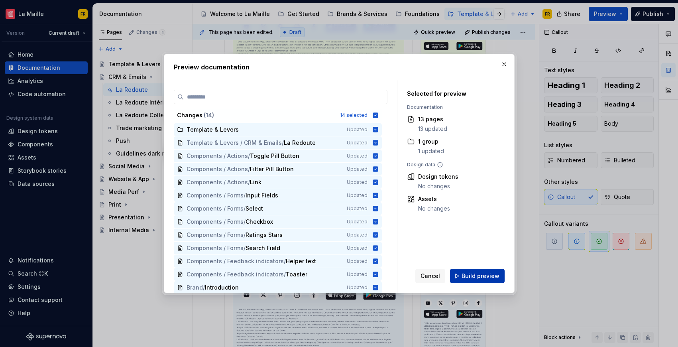
click at [478, 271] on button "Build preview" at bounding box center [477, 276] width 55 height 14
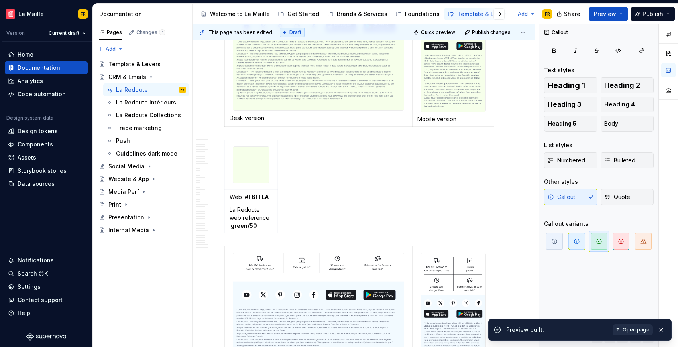
click at [632, 331] on span "Open page" at bounding box center [636, 330] width 27 height 6
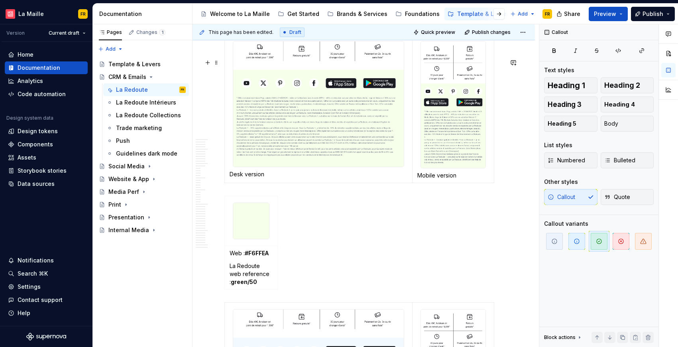
scroll to position [1473, 0]
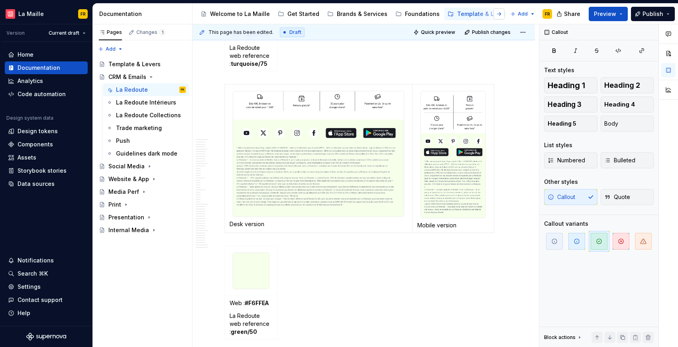
click at [498, 17] on button "button" at bounding box center [499, 13] width 11 height 11
click at [257, 13] on icon "Page tree" at bounding box center [260, 14] width 6 height 6
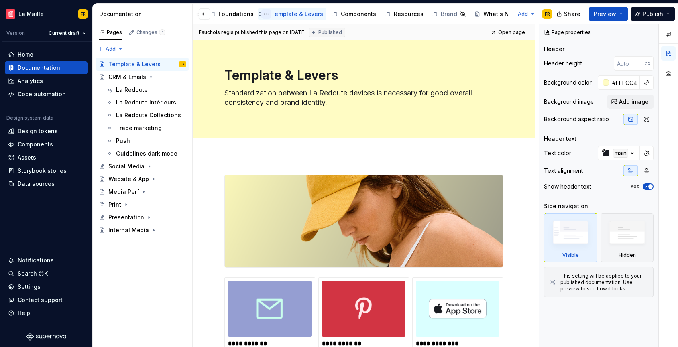
click at [262, 14] on button "Page tree" at bounding box center [267, 14] width 10 height 10
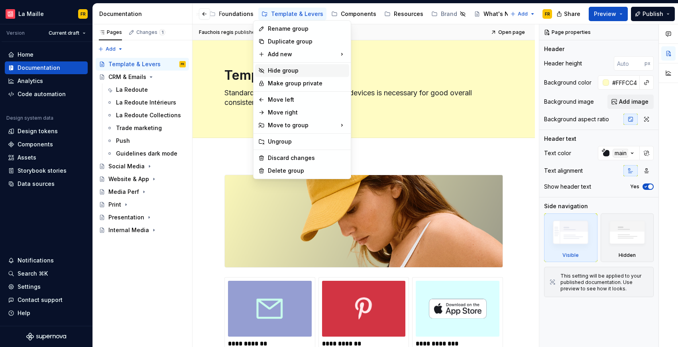
click at [278, 69] on div "Hide group" at bounding box center [307, 71] width 78 height 8
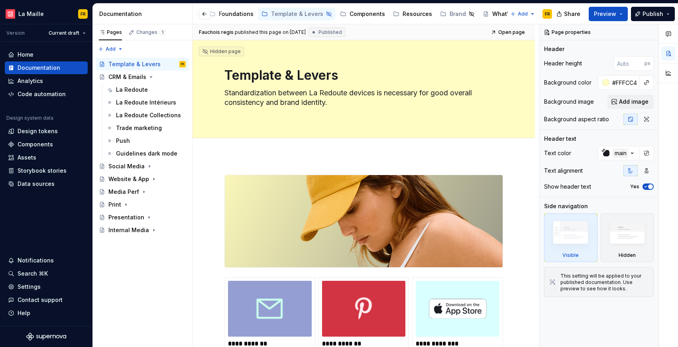
type textarea "*"
